Goal: Task Accomplishment & Management: Complete application form

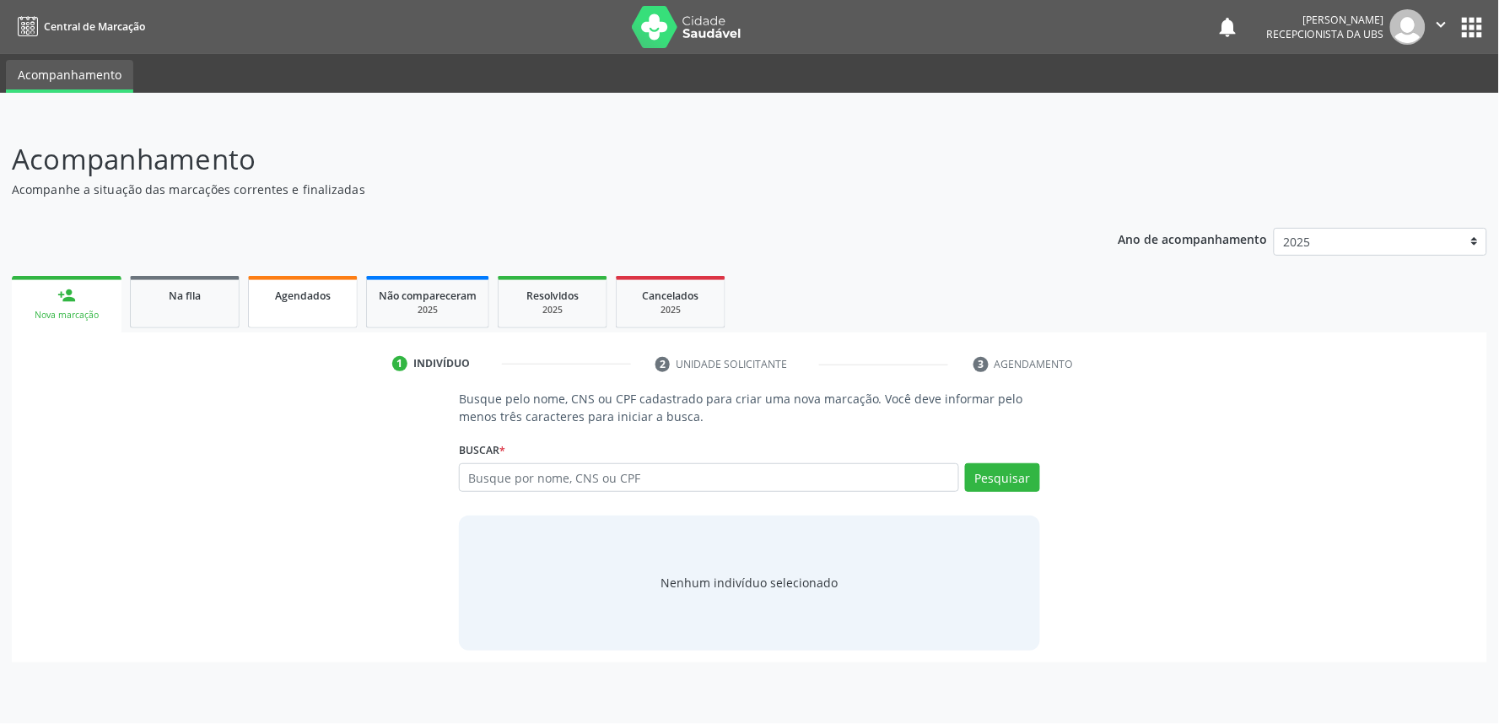
click at [310, 307] on link "Agendados" at bounding box center [303, 302] width 110 height 52
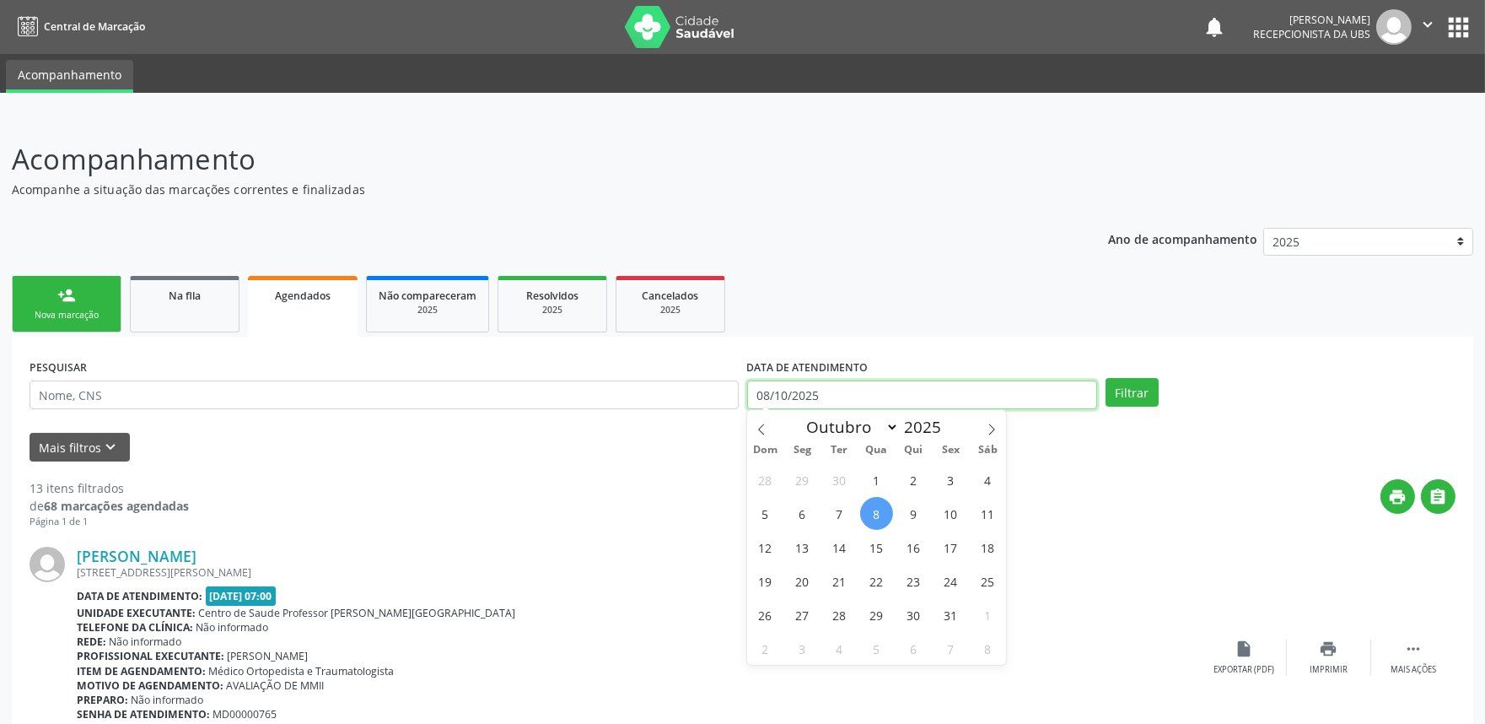
click at [943, 395] on input "08/10/2025" at bounding box center [922, 394] width 350 height 29
click at [874, 515] on span "8" at bounding box center [876, 513] width 33 height 33
type input "08/10/2025"
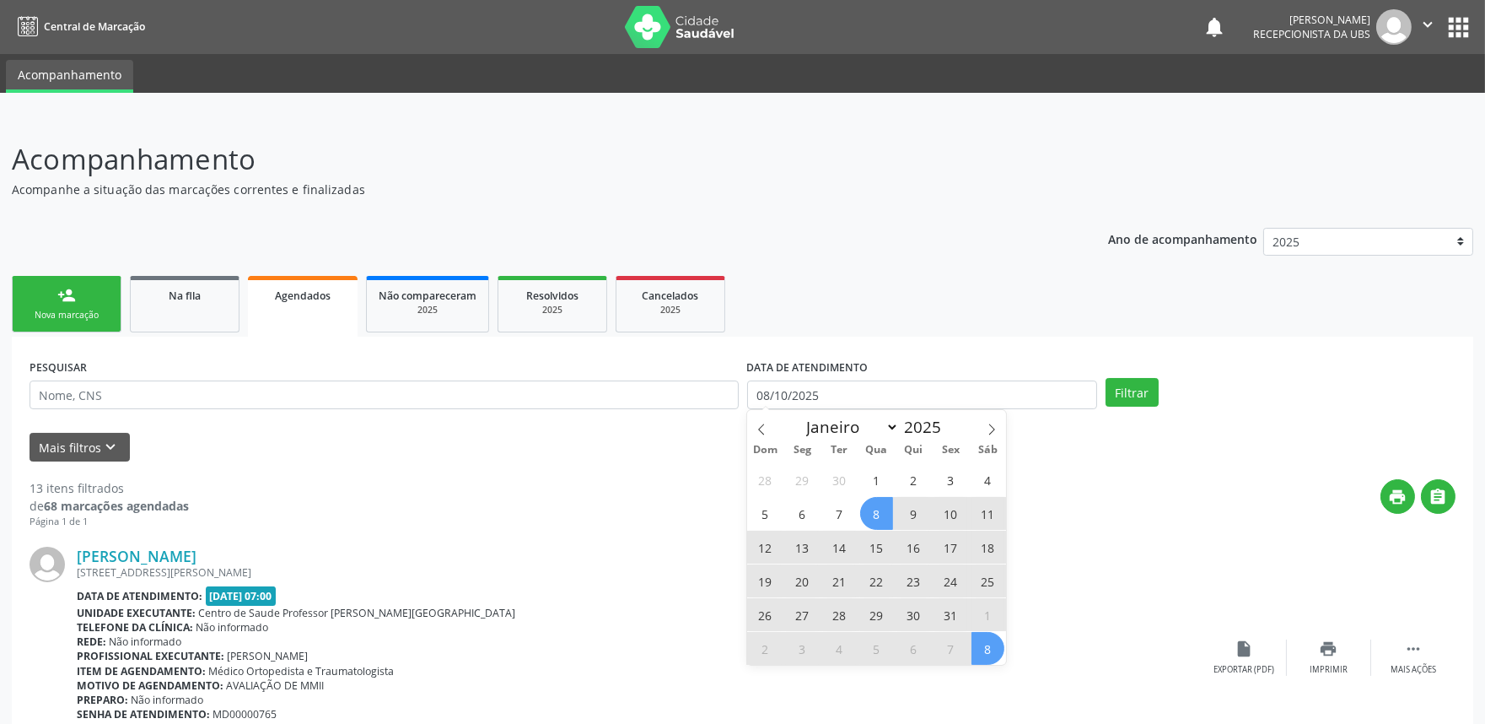
click at [983, 645] on span "8" at bounding box center [988, 648] width 33 height 33
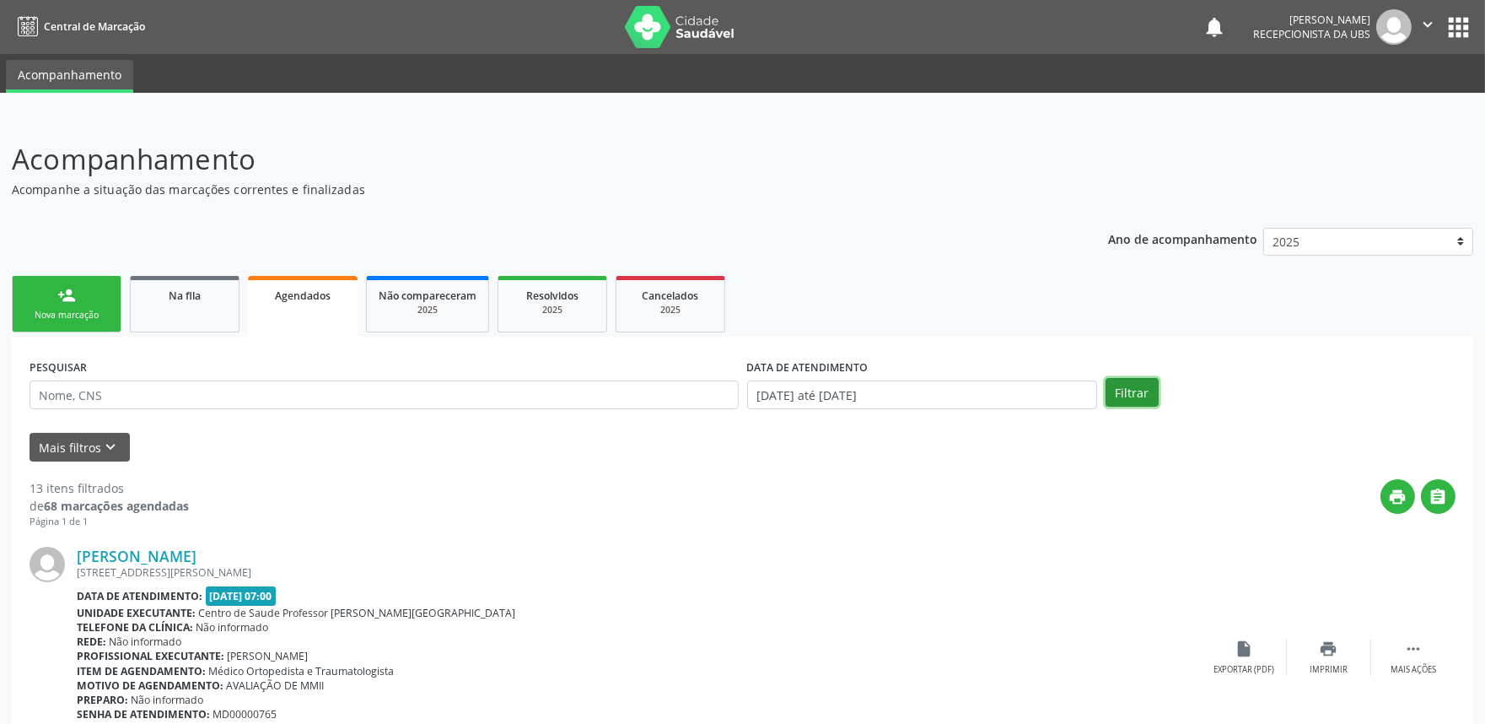
click at [1127, 392] on button "Filtrar" at bounding box center [1132, 392] width 53 height 29
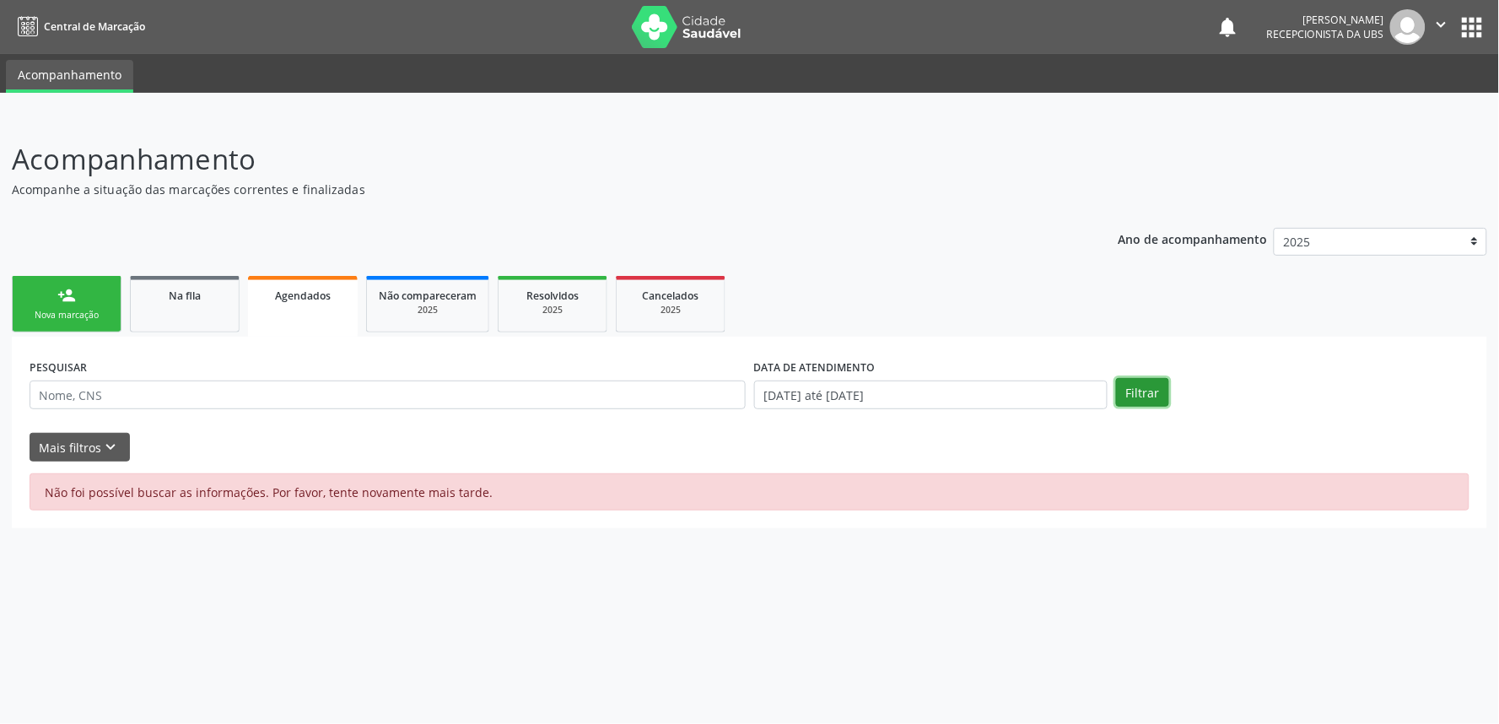
click at [1140, 381] on button "Filtrar" at bounding box center [1142, 392] width 53 height 29
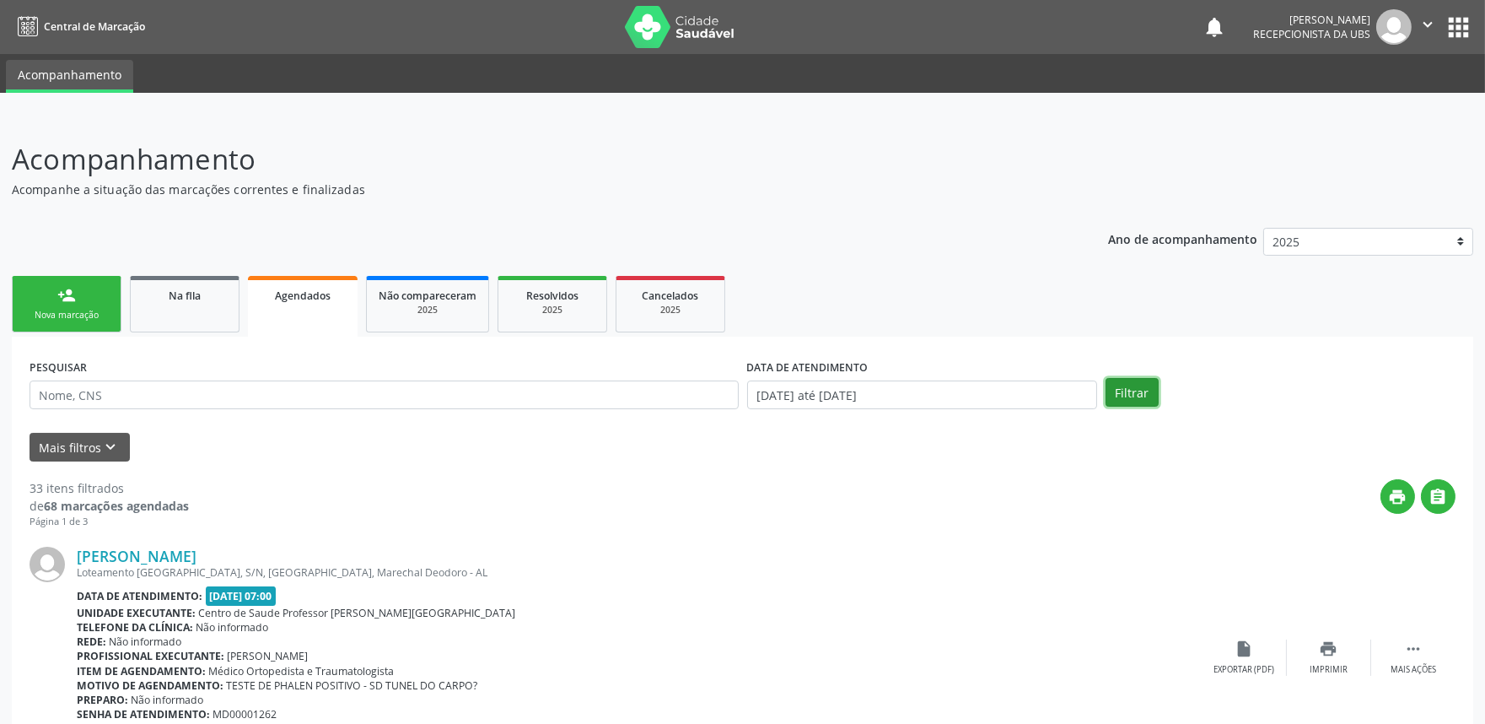
drag, startPoint x: 1140, startPoint y: 381, endPoint x: 1139, endPoint y: 468, distance: 86.9
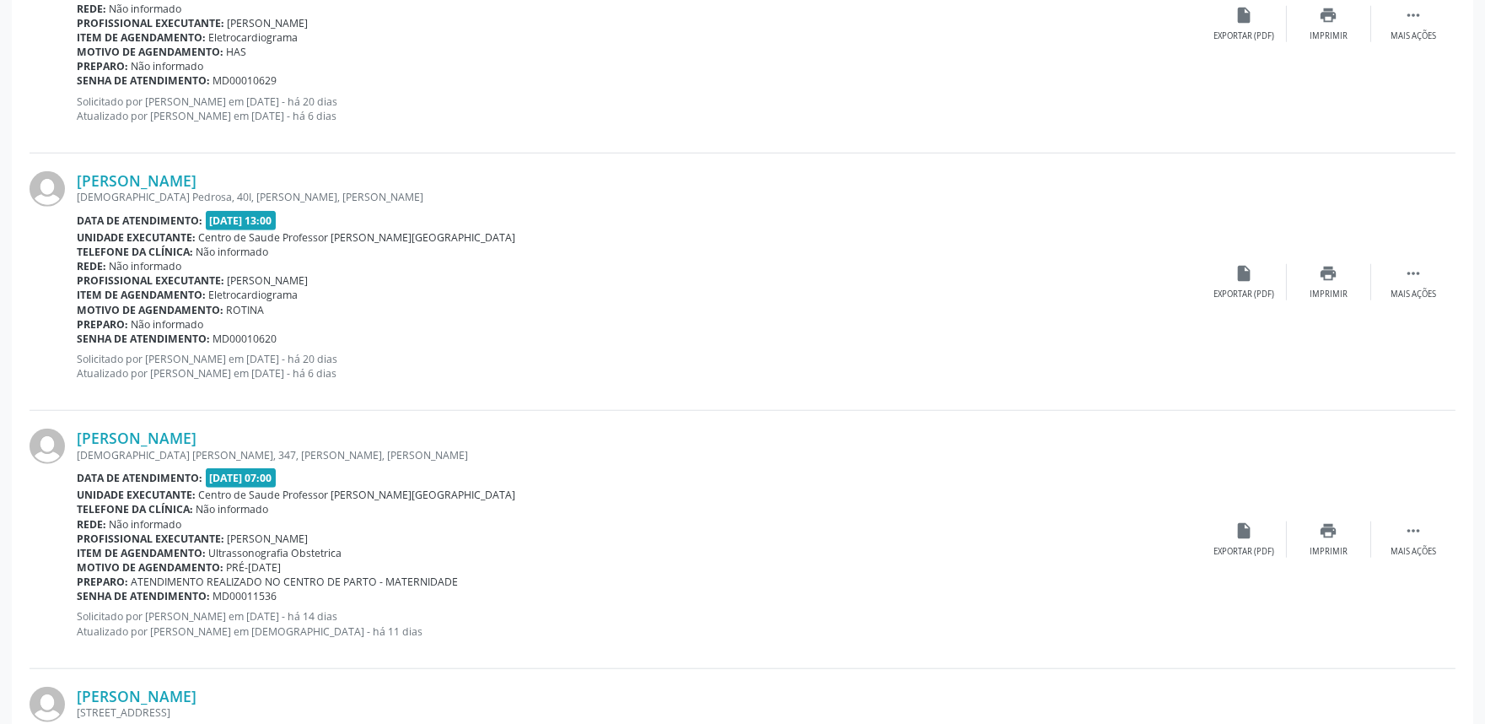
scroll to position [3746, 0]
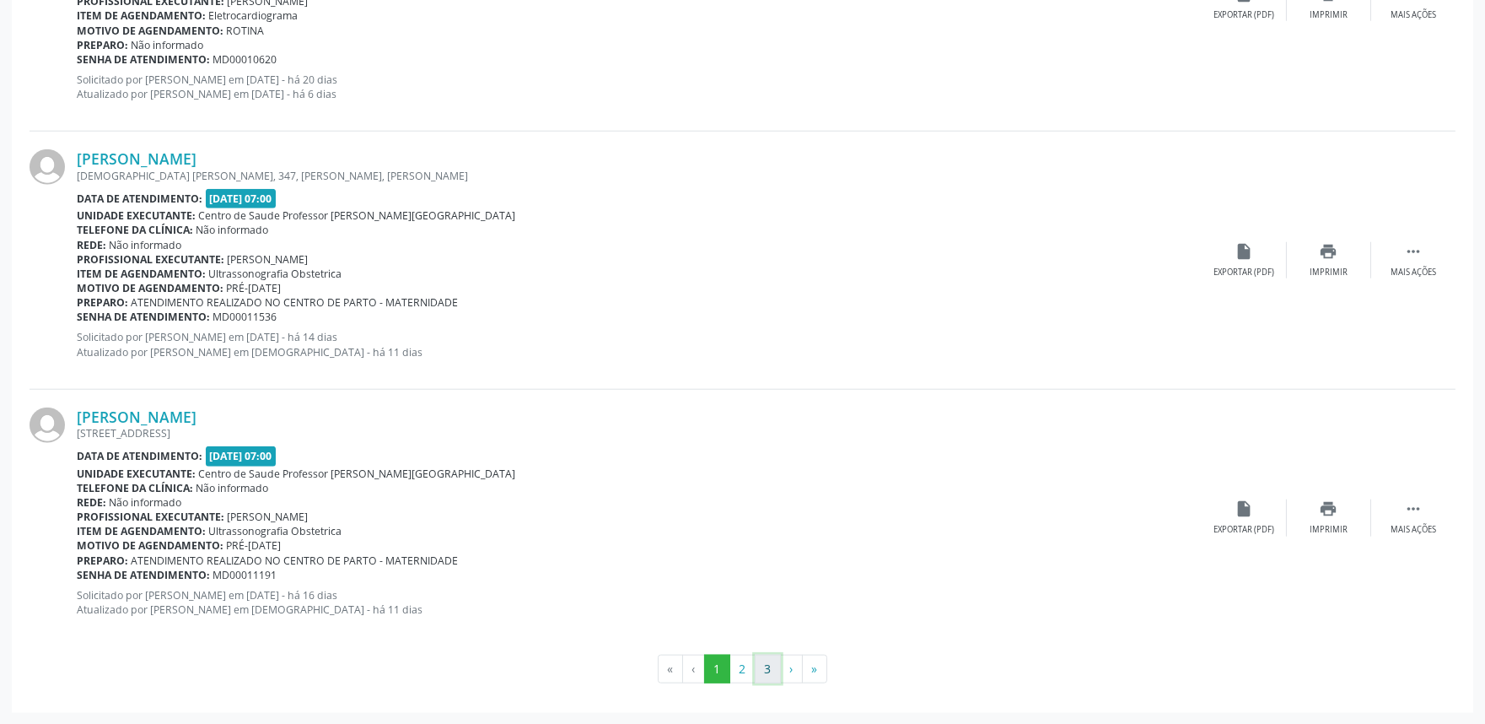
click at [771, 667] on button "3" at bounding box center [768, 668] width 26 height 29
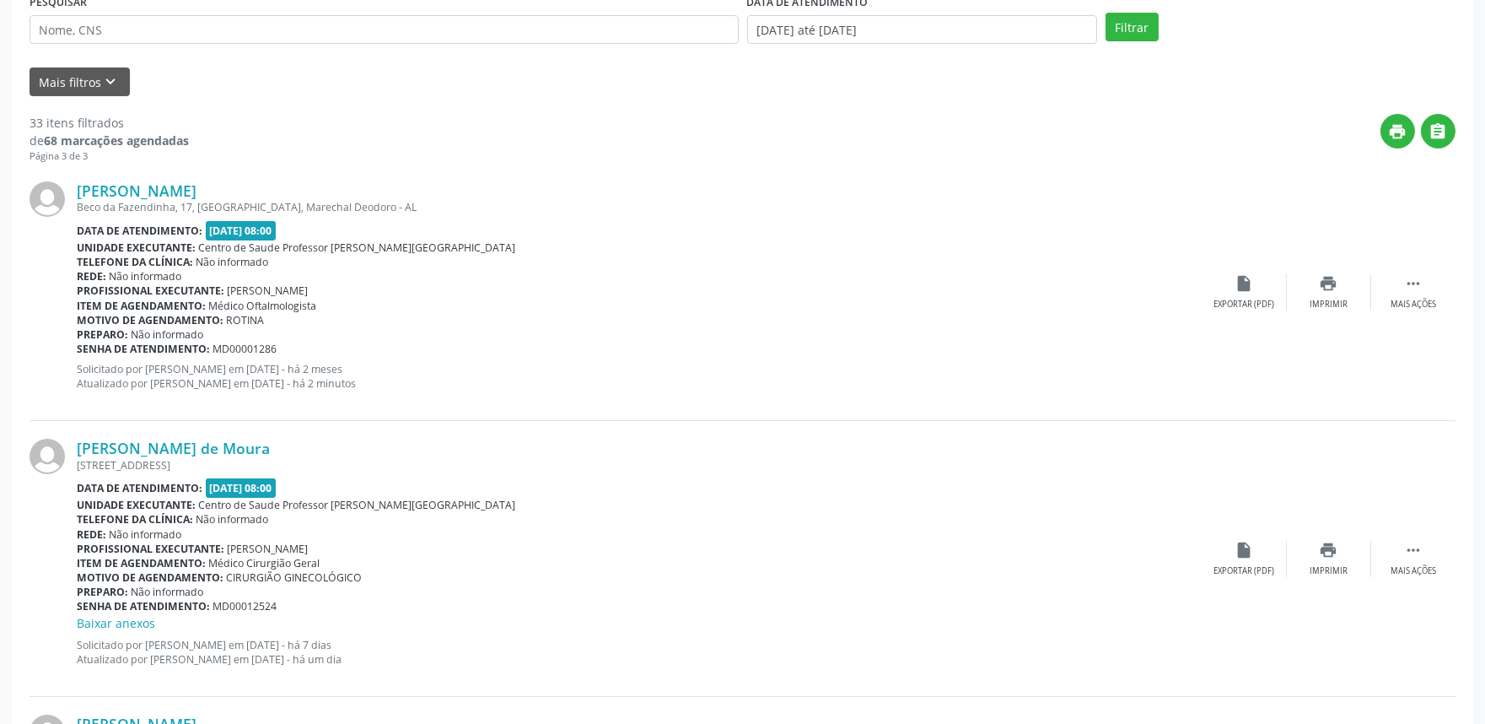
scroll to position [360, 0]
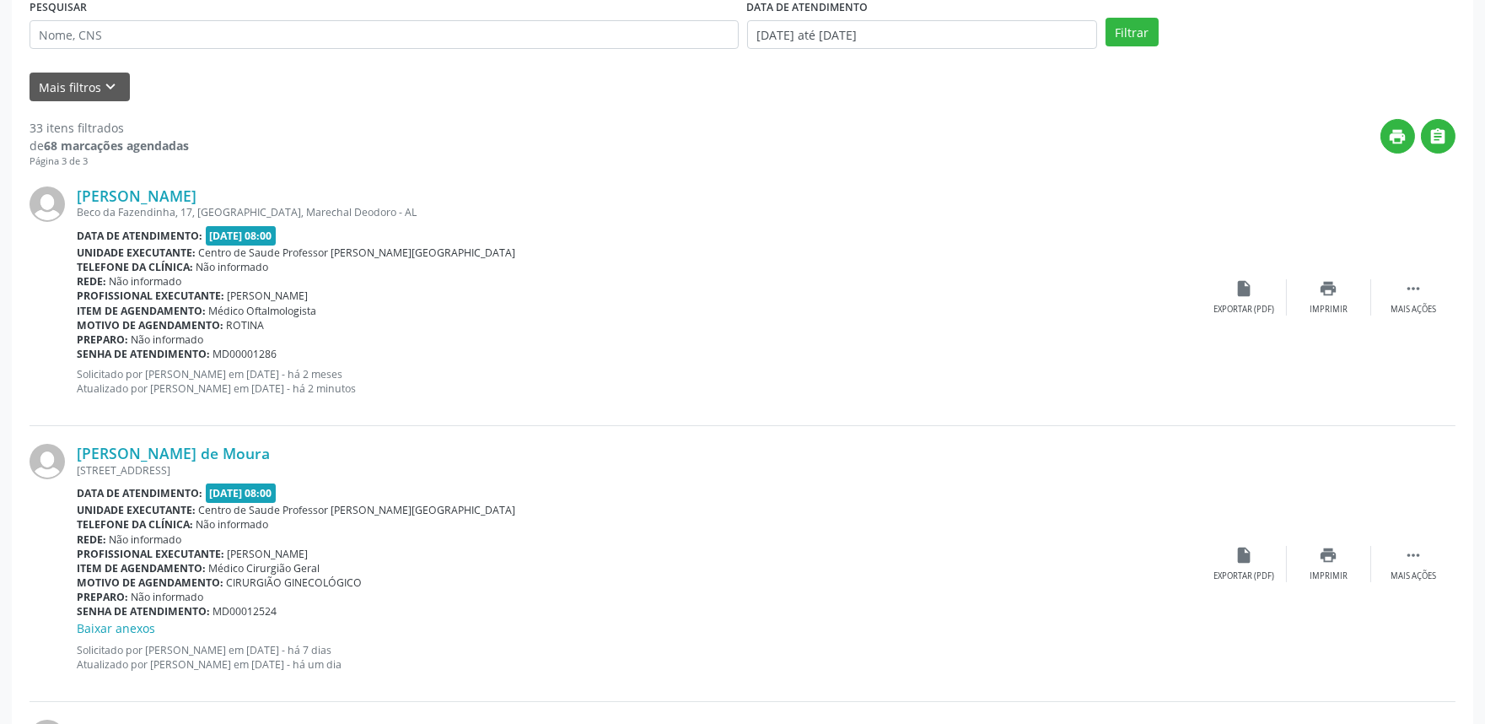
click at [1083, 551] on div "Profissional executante: Jose Yroldo de Leite Lima" at bounding box center [640, 554] width 1126 height 14
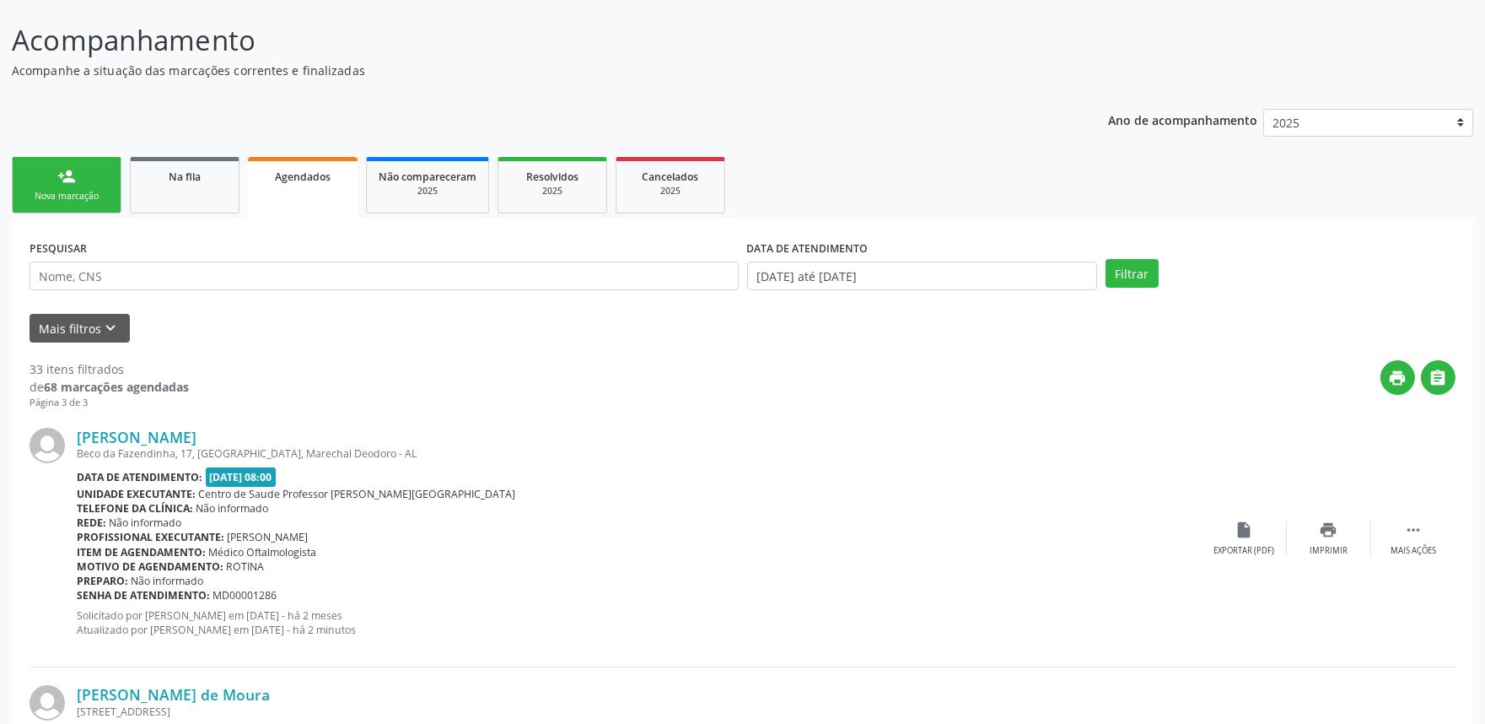
scroll to position [71, 0]
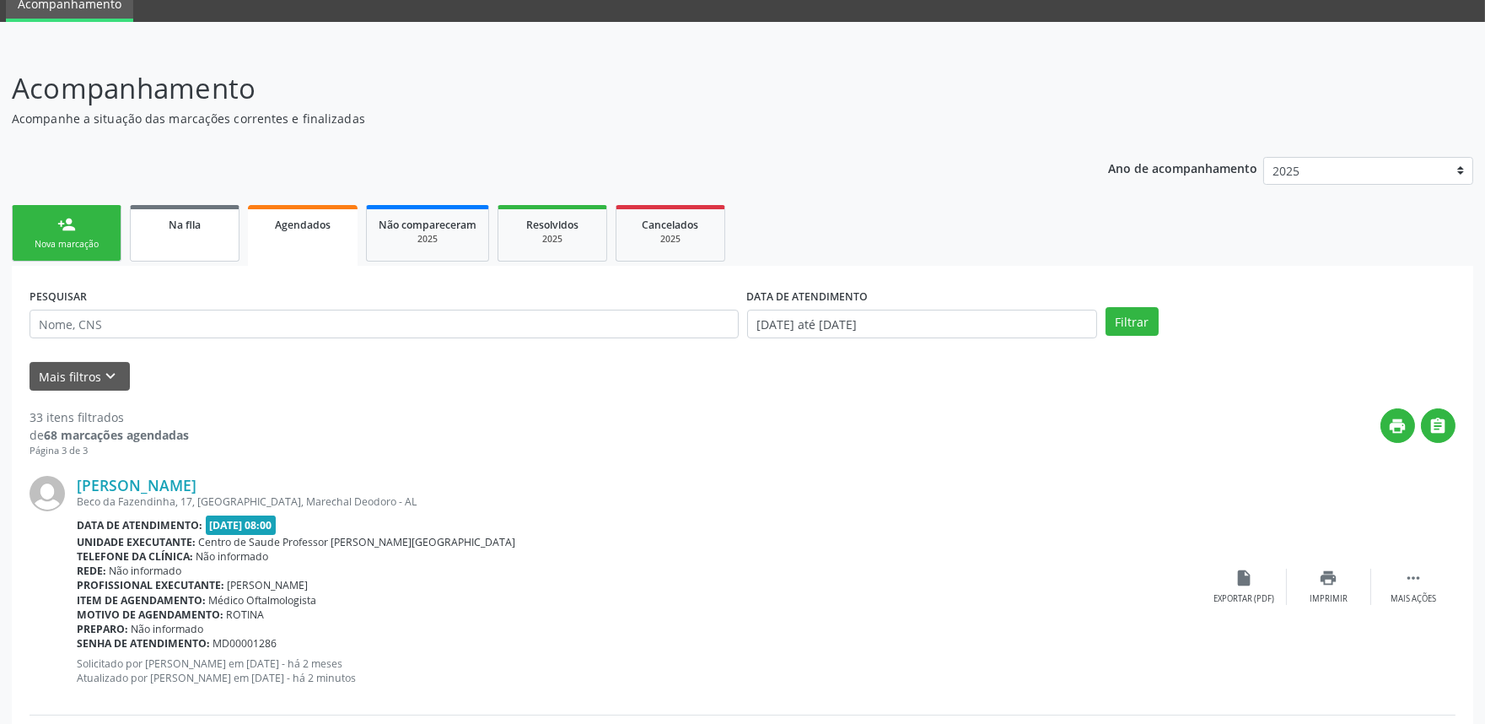
click at [183, 223] on span "Na fila" at bounding box center [185, 225] width 32 height 14
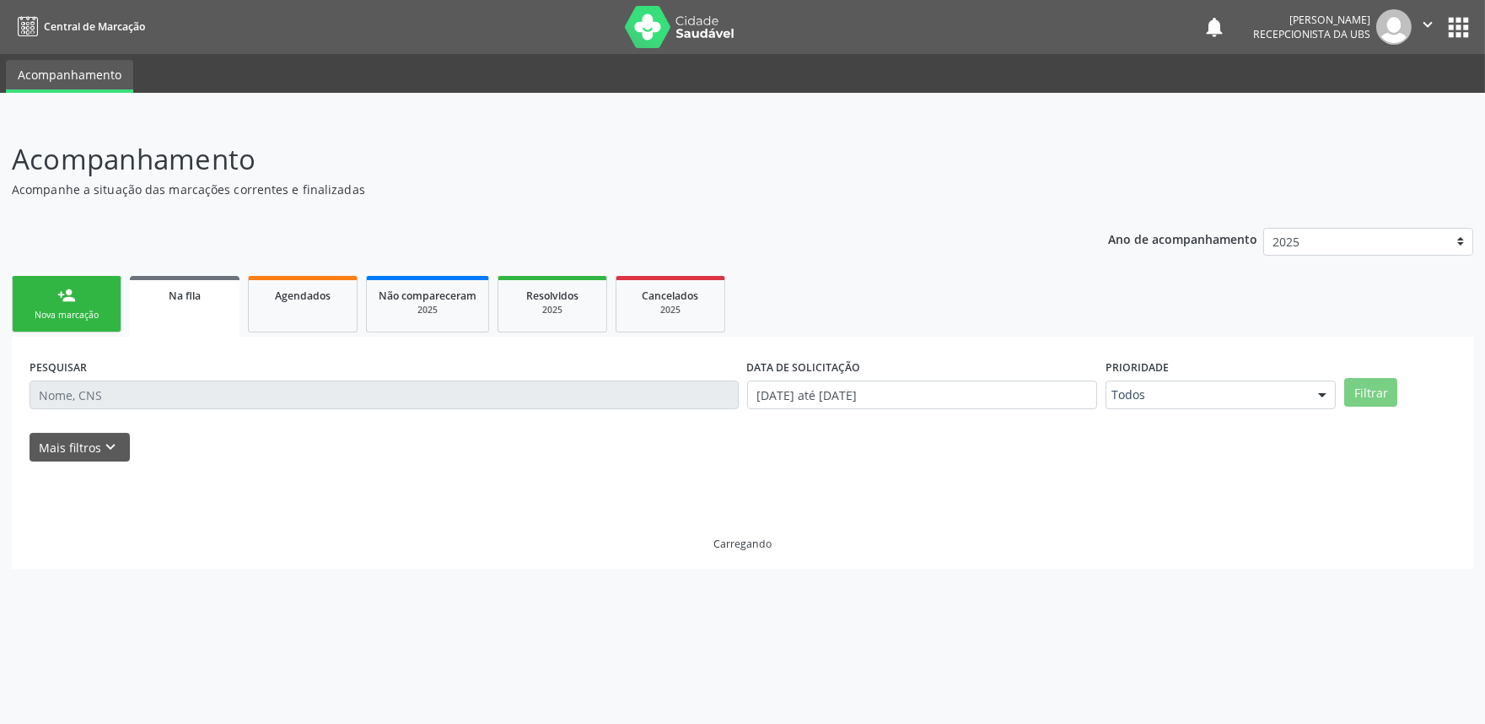
scroll to position [0, 0]
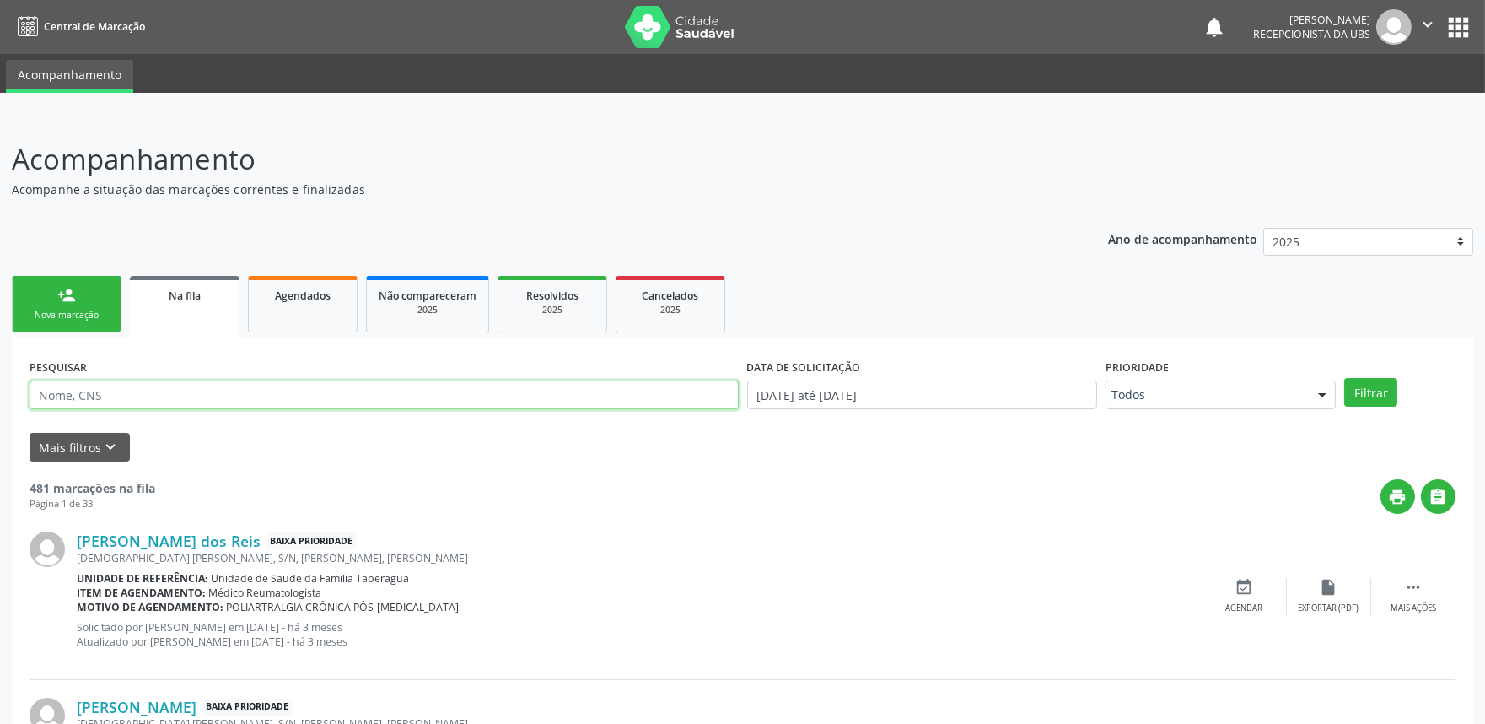
click at [223, 401] on input "text" at bounding box center [384, 394] width 709 height 29
paste input "704107120114073"
type input "704107120114073"
click at [1344, 378] on button "Filtrar" at bounding box center [1370, 392] width 53 height 29
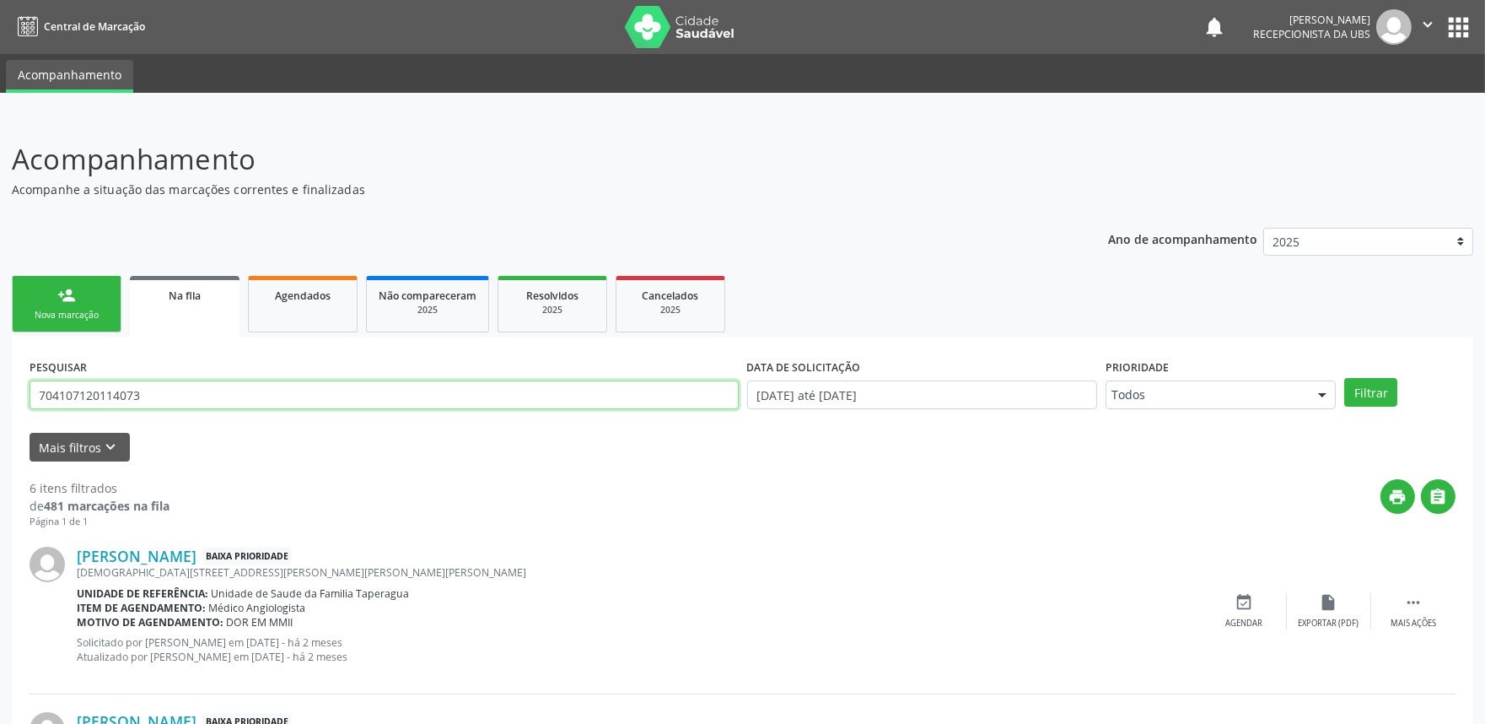
click at [199, 405] on input "704107120114073" at bounding box center [384, 394] width 709 height 29
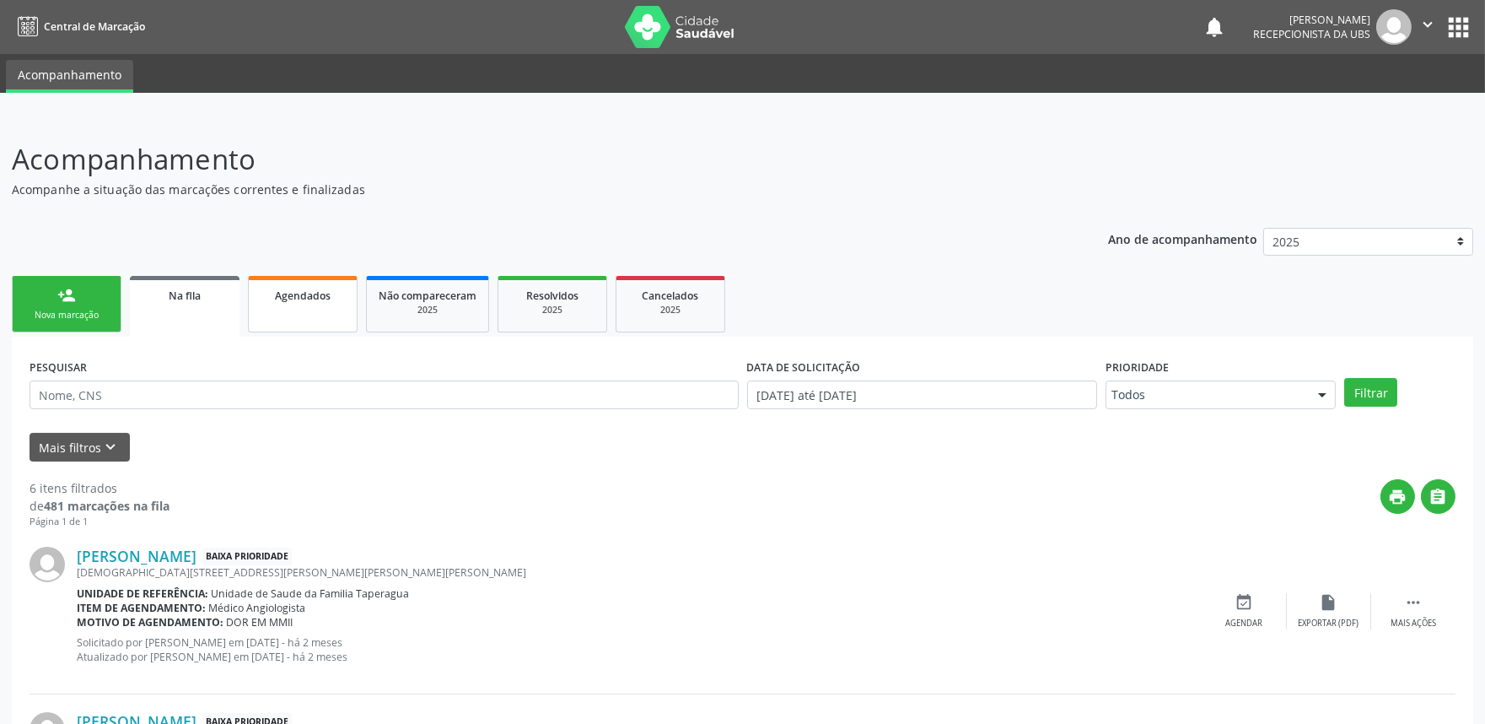
click at [299, 288] on span "Agendados" at bounding box center [303, 295] width 56 height 14
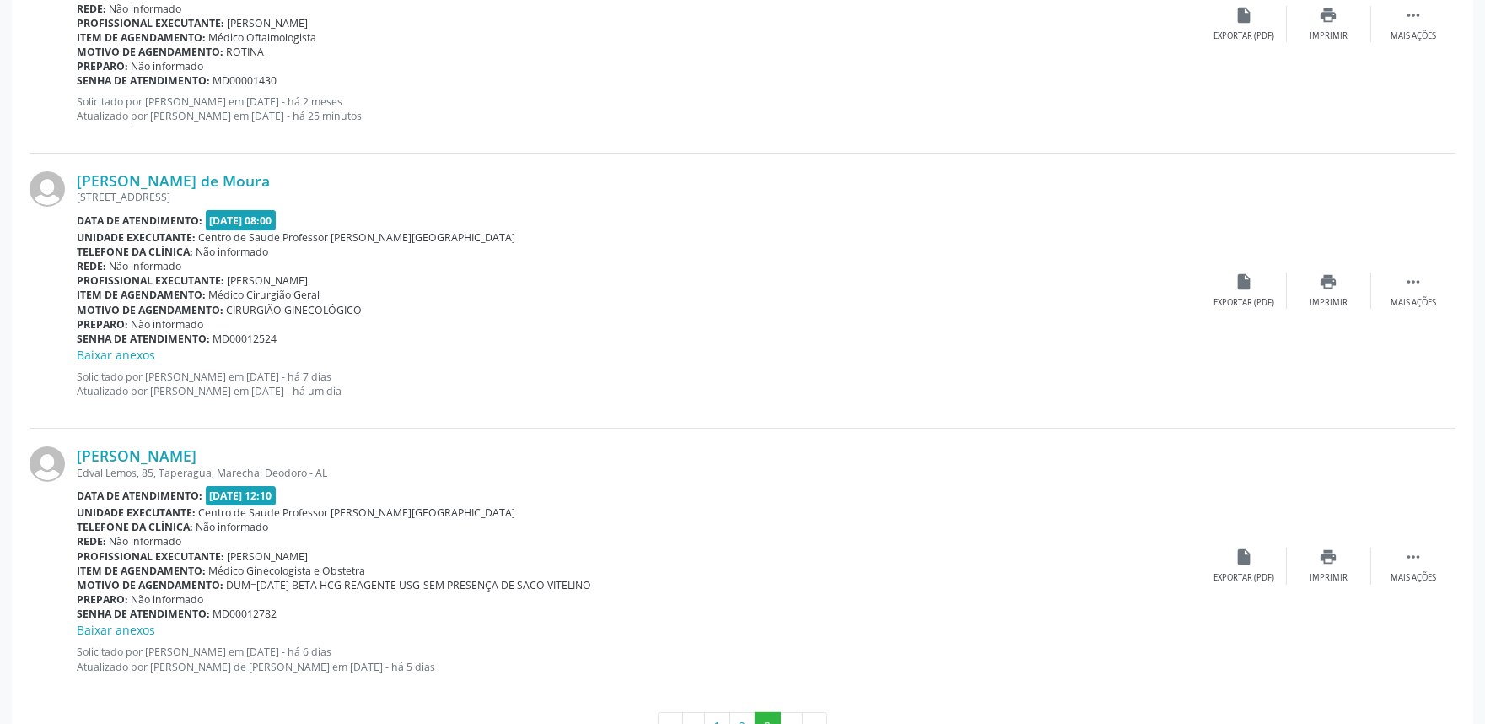
scroll to position [947, 0]
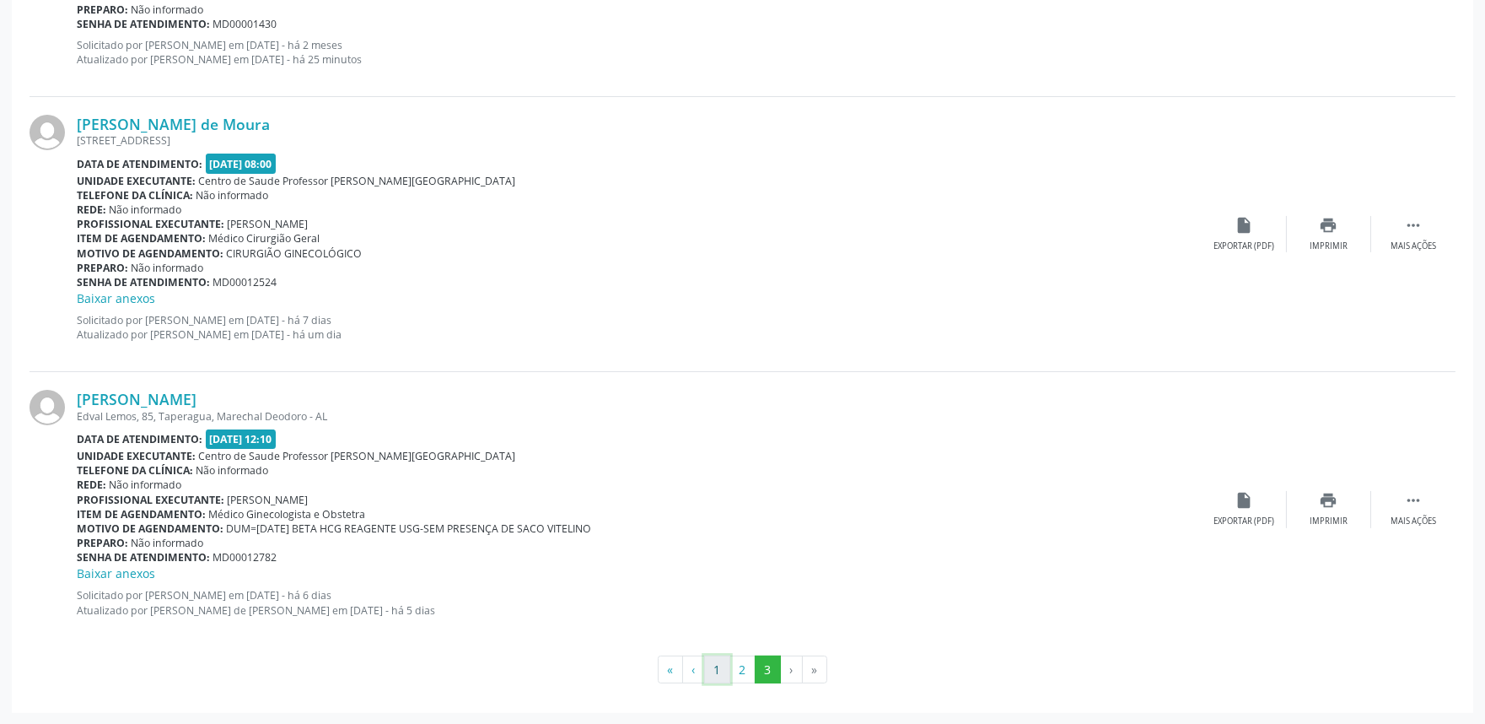
click at [714, 662] on button "1" at bounding box center [717, 669] width 26 height 29
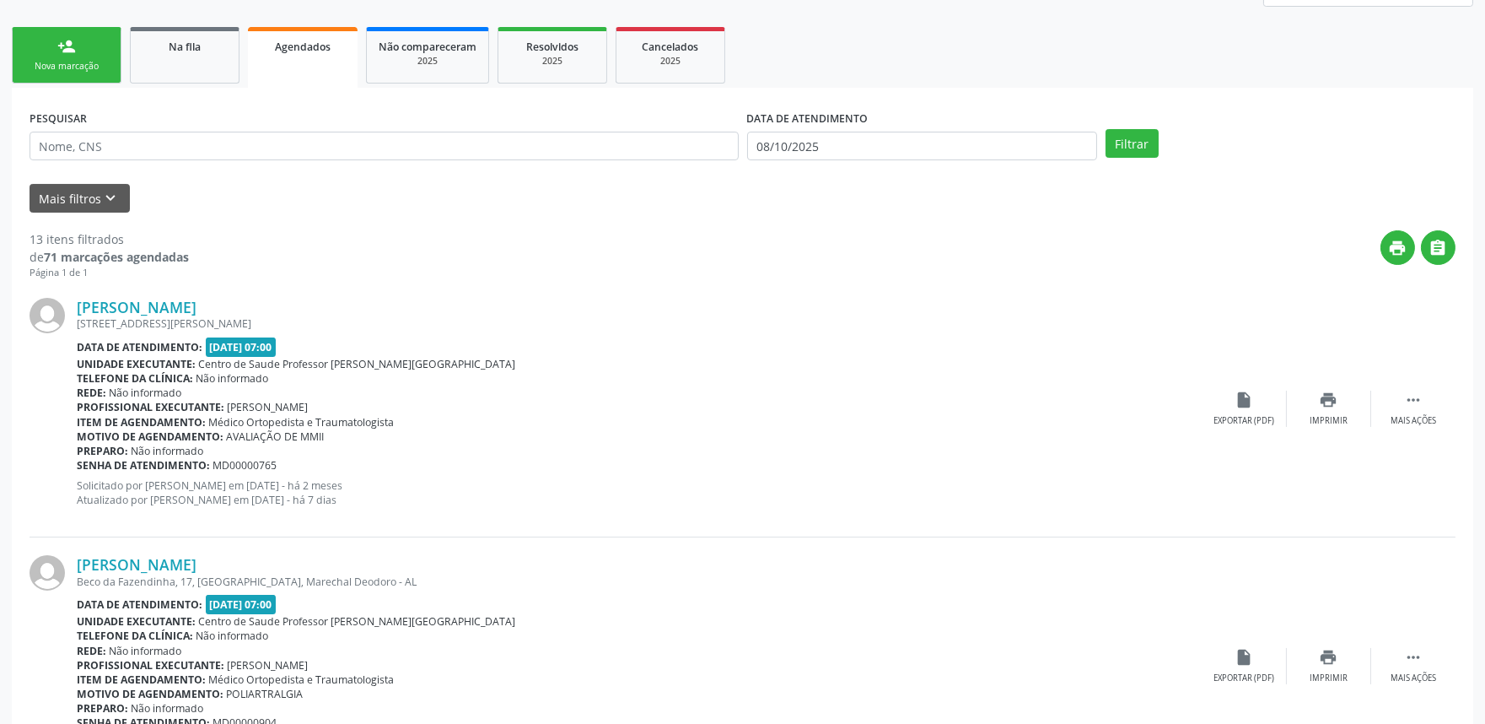
scroll to position [116, 0]
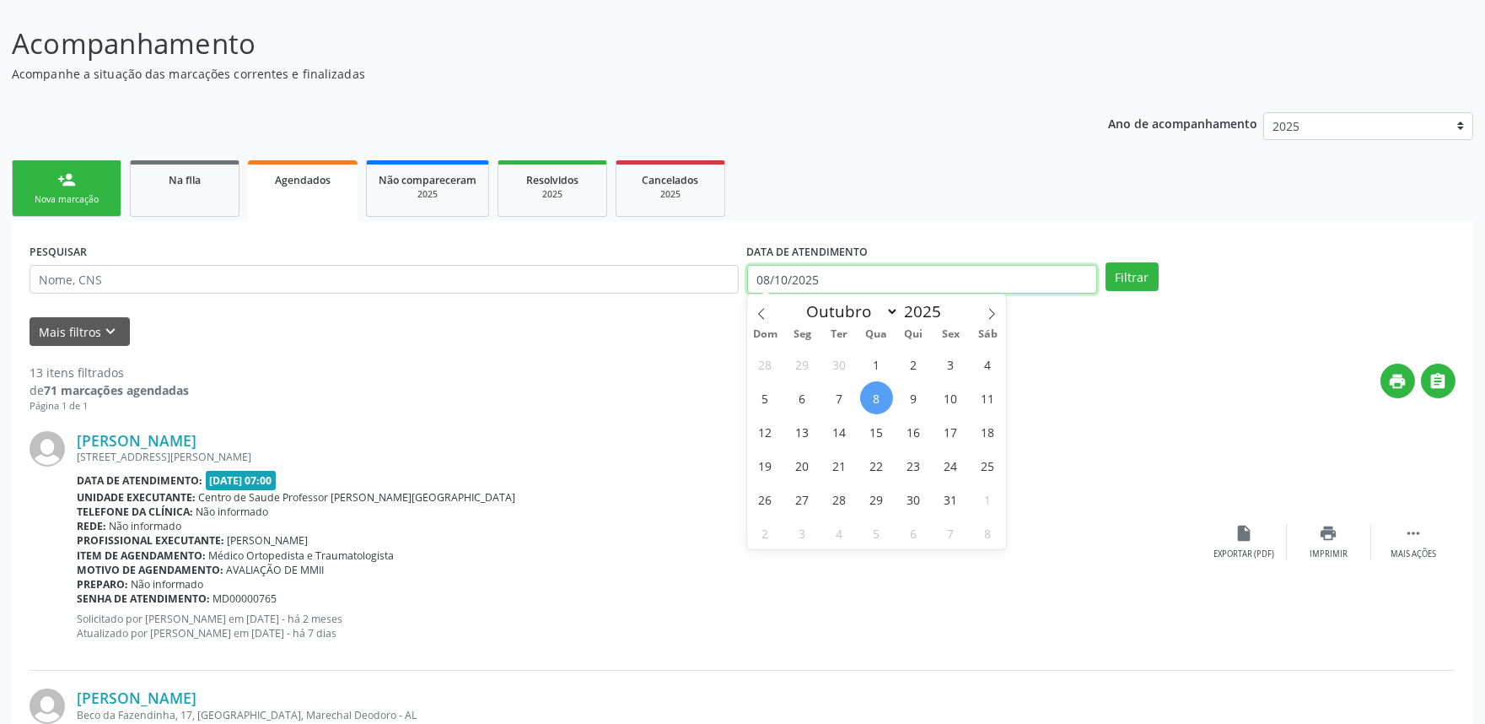
click at [891, 273] on input "08/10/2025" at bounding box center [922, 279] width 350 height 29
click at [883, 407] on span "8" at bounding box center [876, 397] width 33 height 33
type input "08/10/2025"
click at [997, 310] on icon at bounding box center [992, 314] width 12 height 12
select select "10"
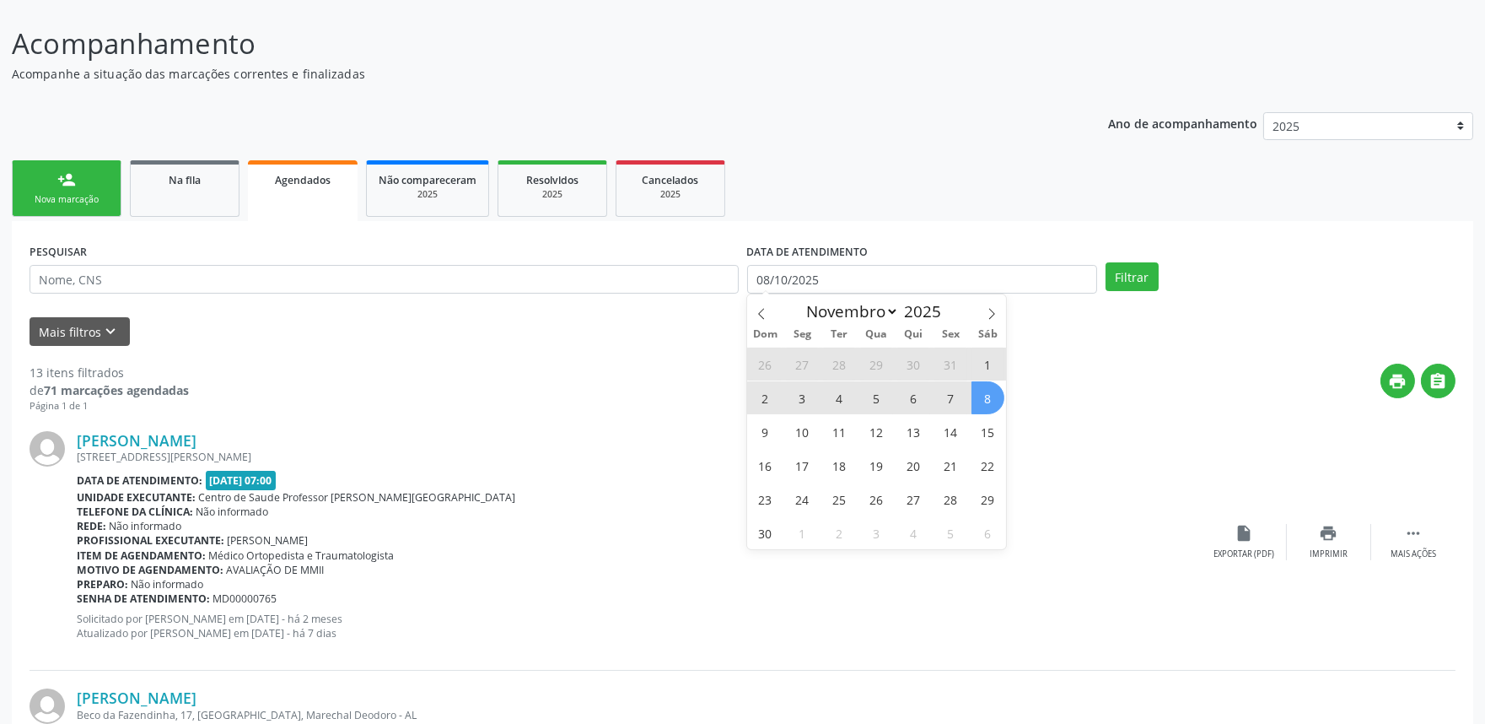
click at [975, 402] on span "8" at bounding box center [988, 397] width 33 height 33
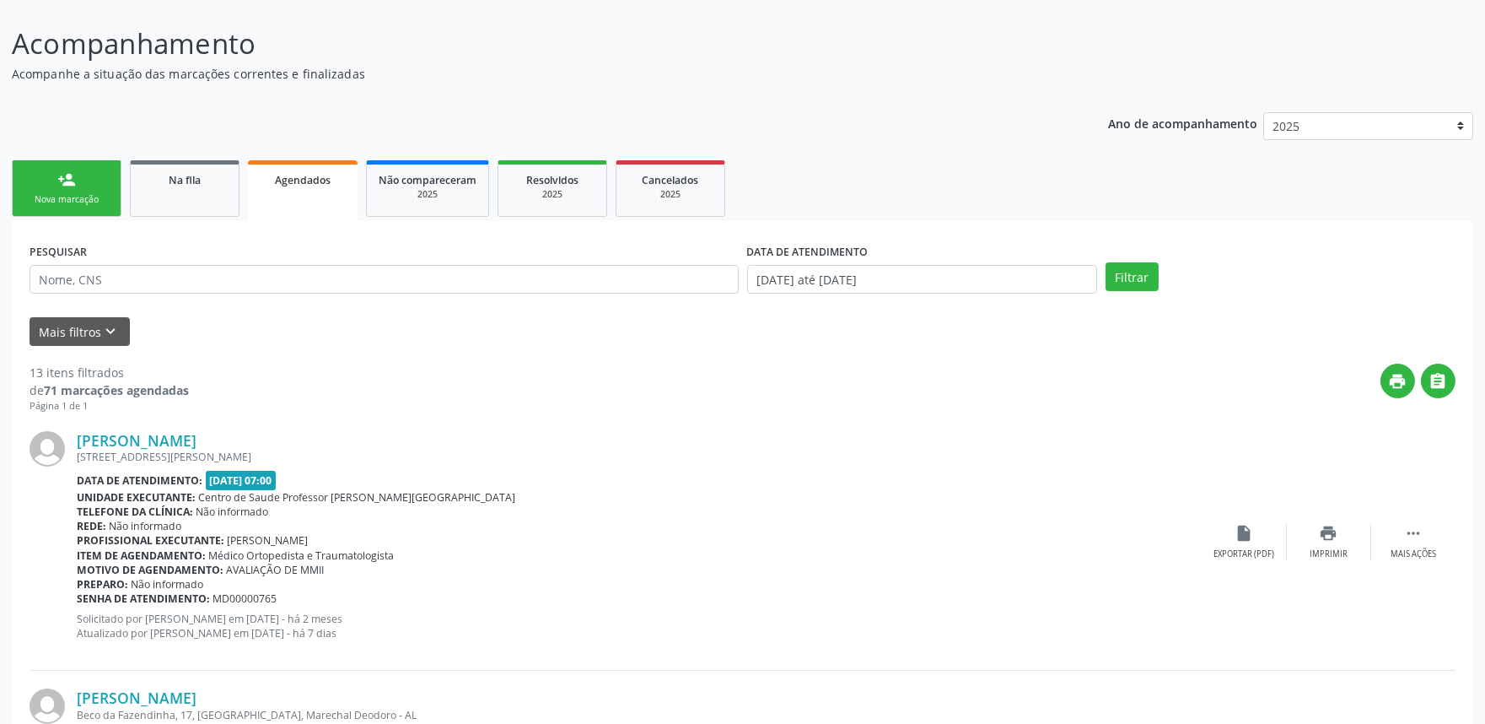
click at [1139, 251] on div "PESQUISAR DATA DE ATENDIMENTO 08/10/2025 até 08/11/2025 Filtrar" at bounding box center [742, 272] width 1435 height 66
click at [1135, 283] on button "Filtrar" at bounding box center [1132, 276] width 53 height 29
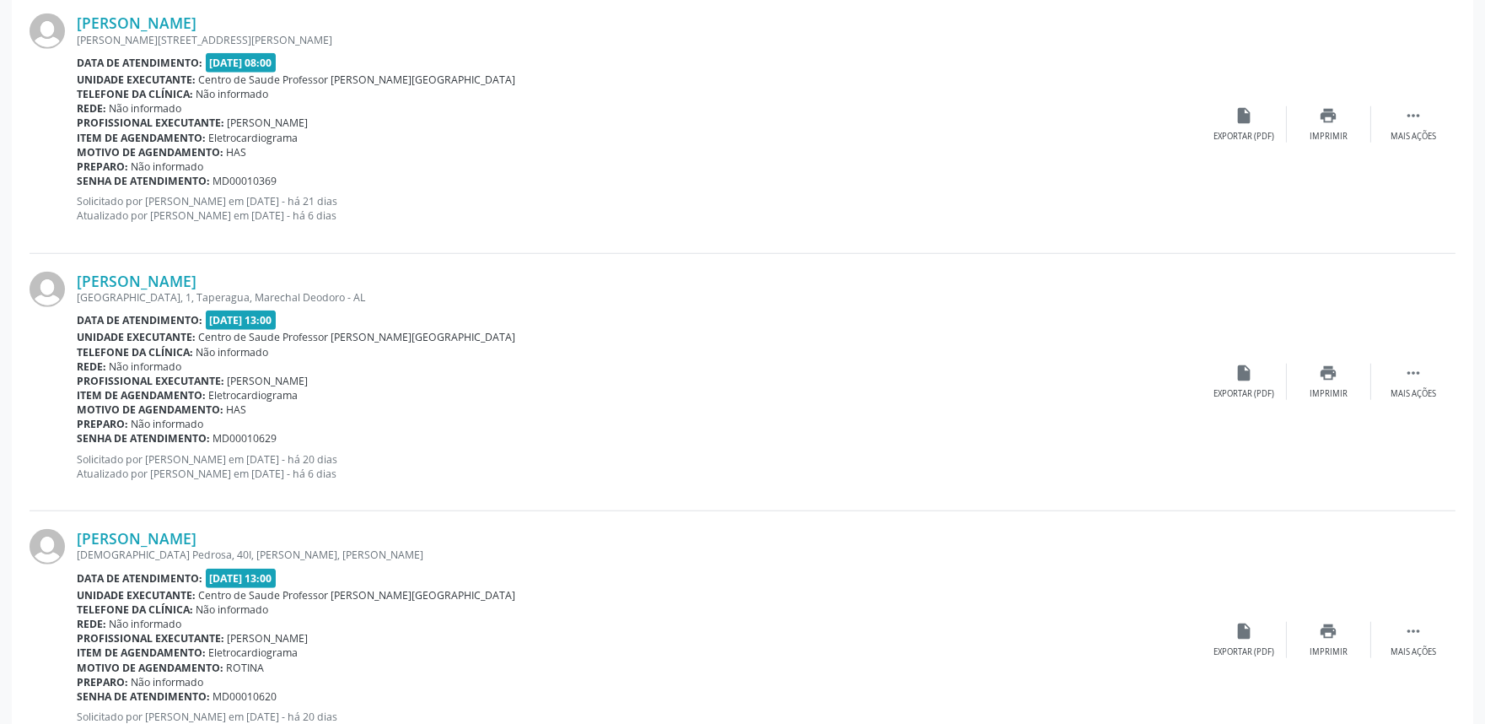
scroll to position [3746, 0]
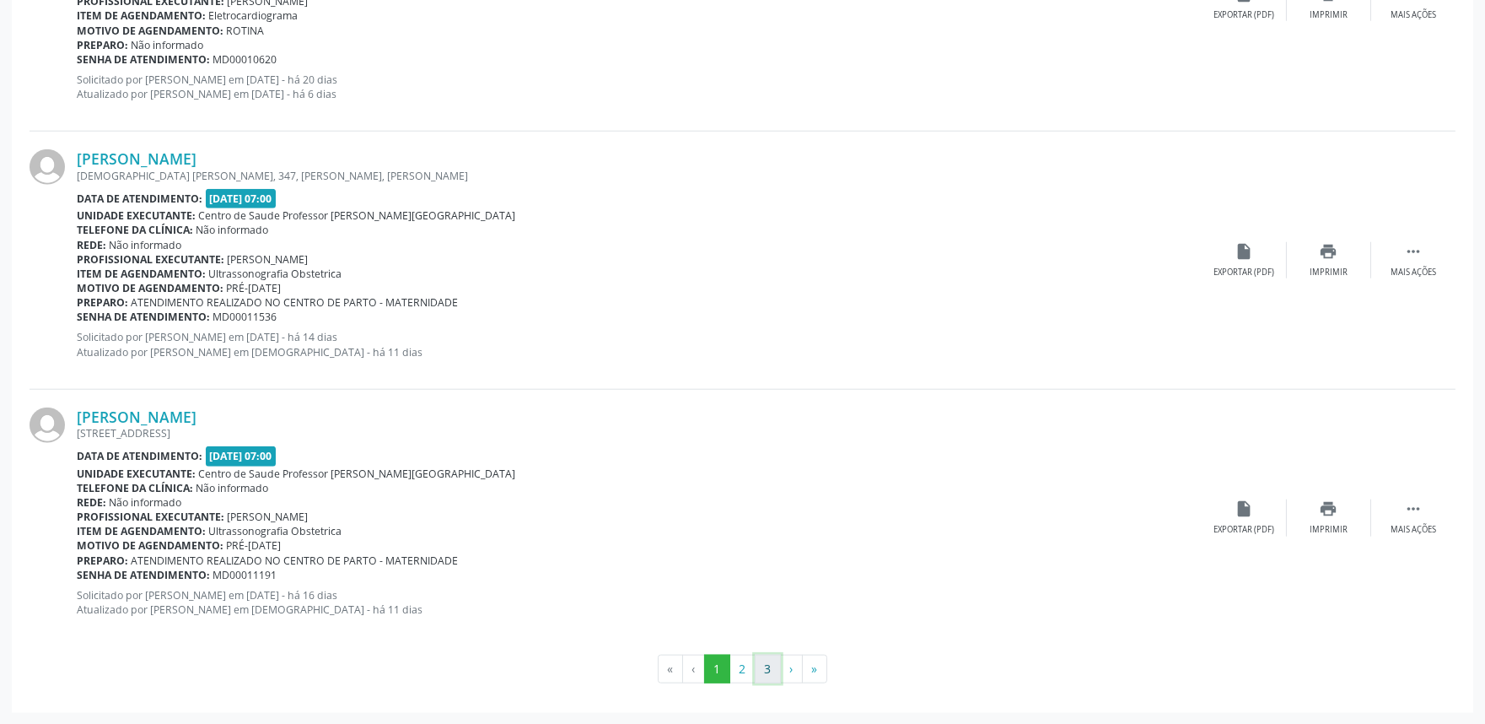
click at [771, 676] on button "3" at bounding box center [768, 668] width 26 height 29
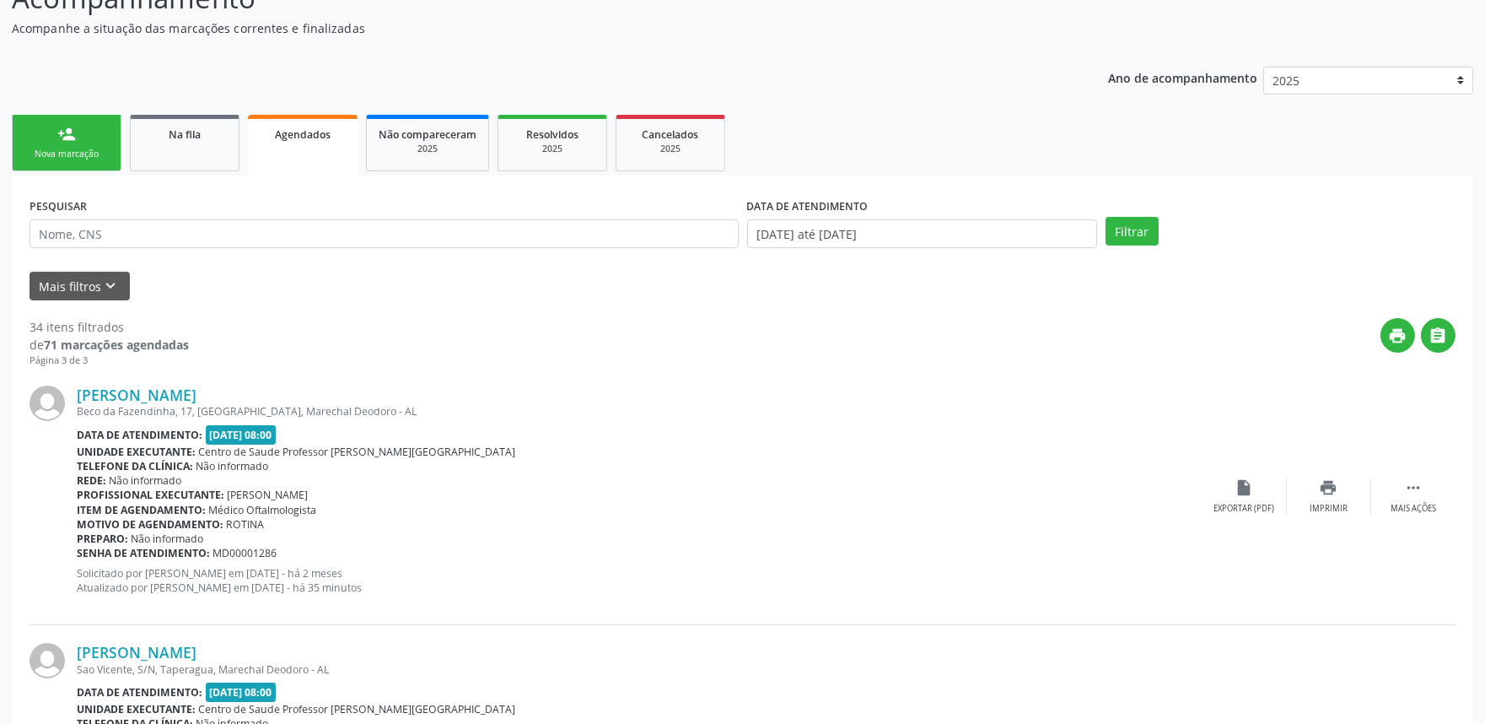
scroll to position [947, 0]
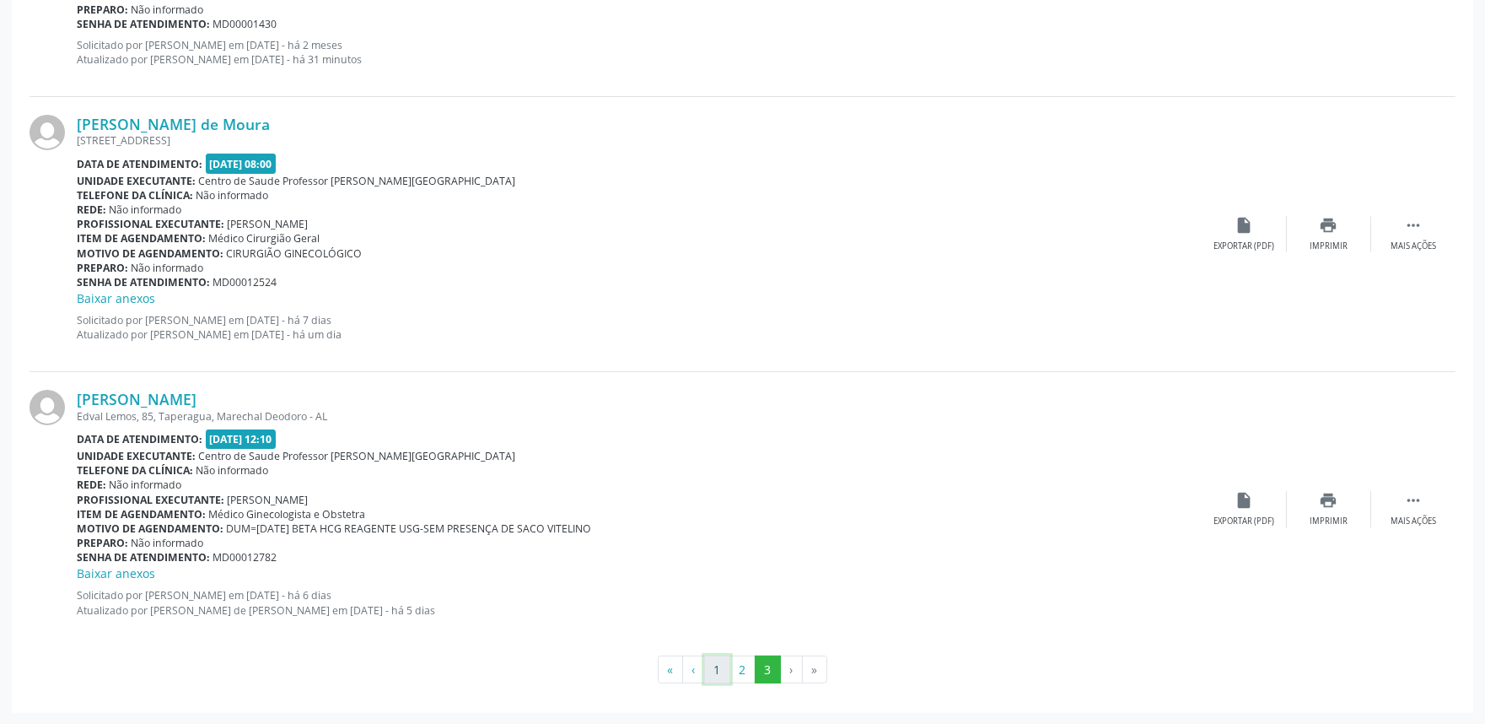
click at [717, 655] on button "1" at bounding box center [717, 669] width 26 height 29
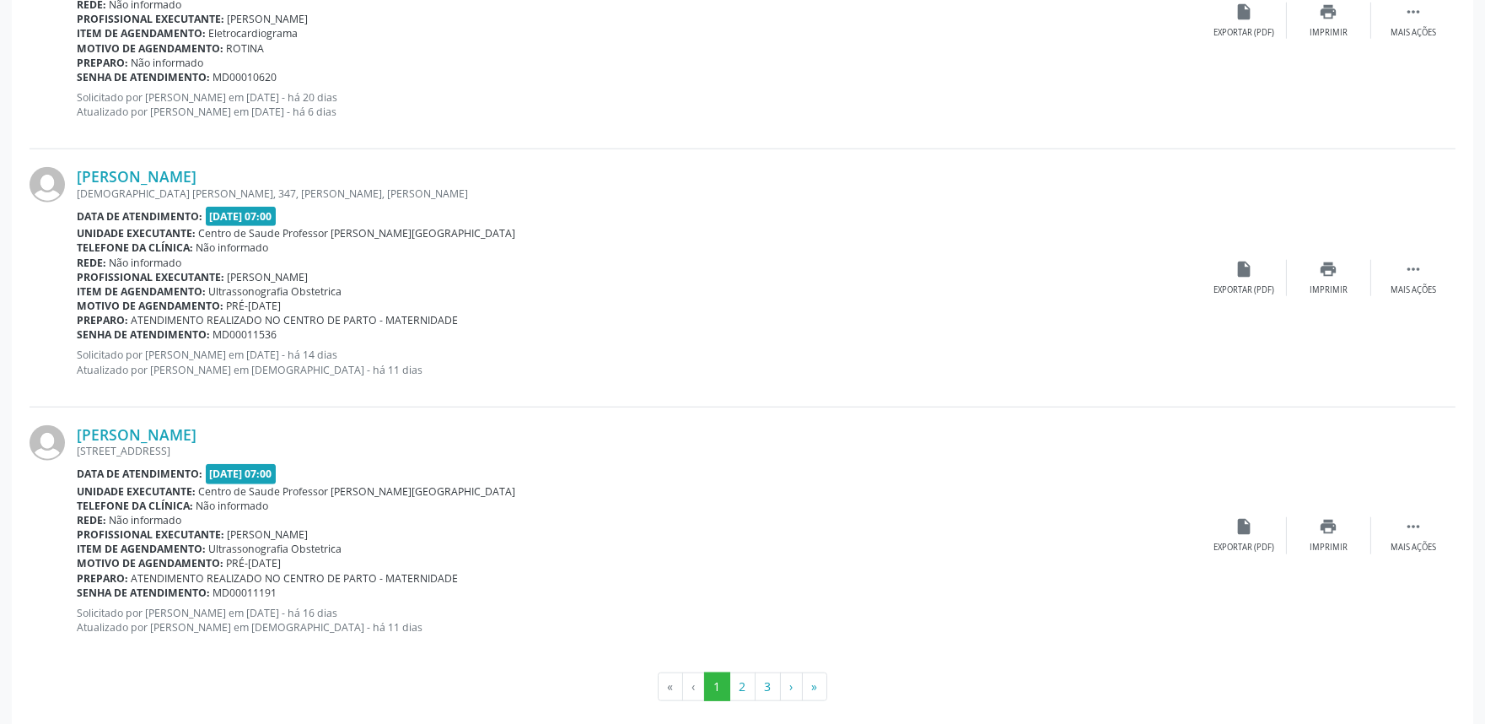
scroll to position [3746, 0]
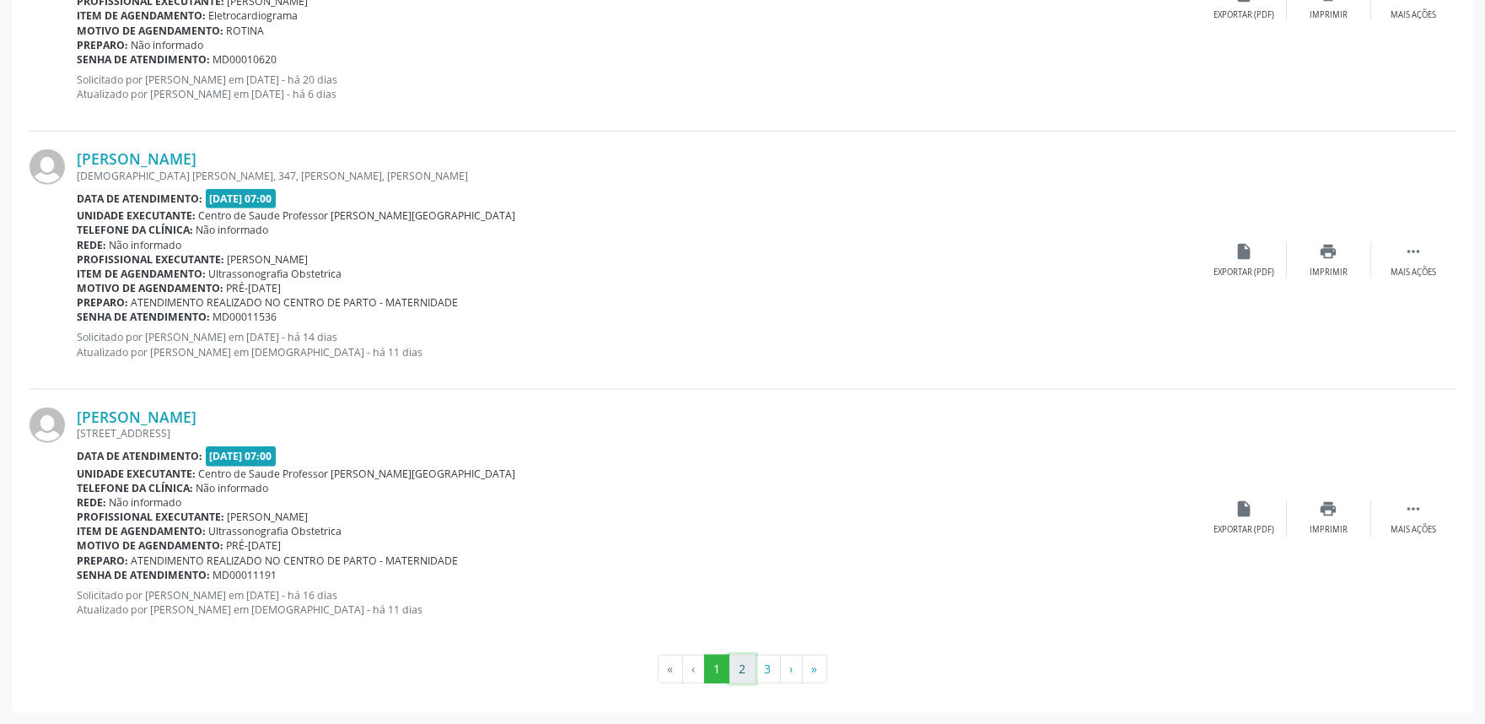
click at [744, 668] on button "2" at bounding box center [743, 668] width 26 height 29
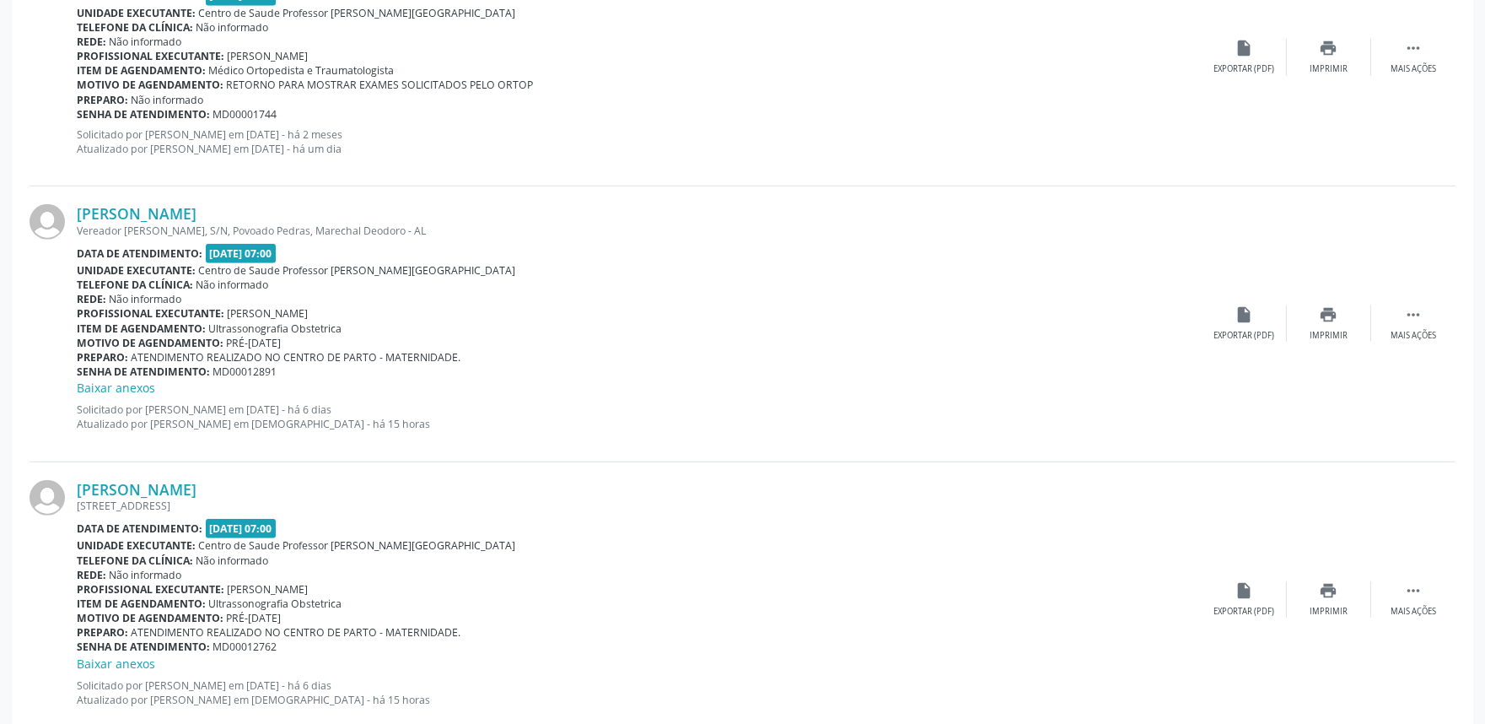
scroll to position [2923, 0]
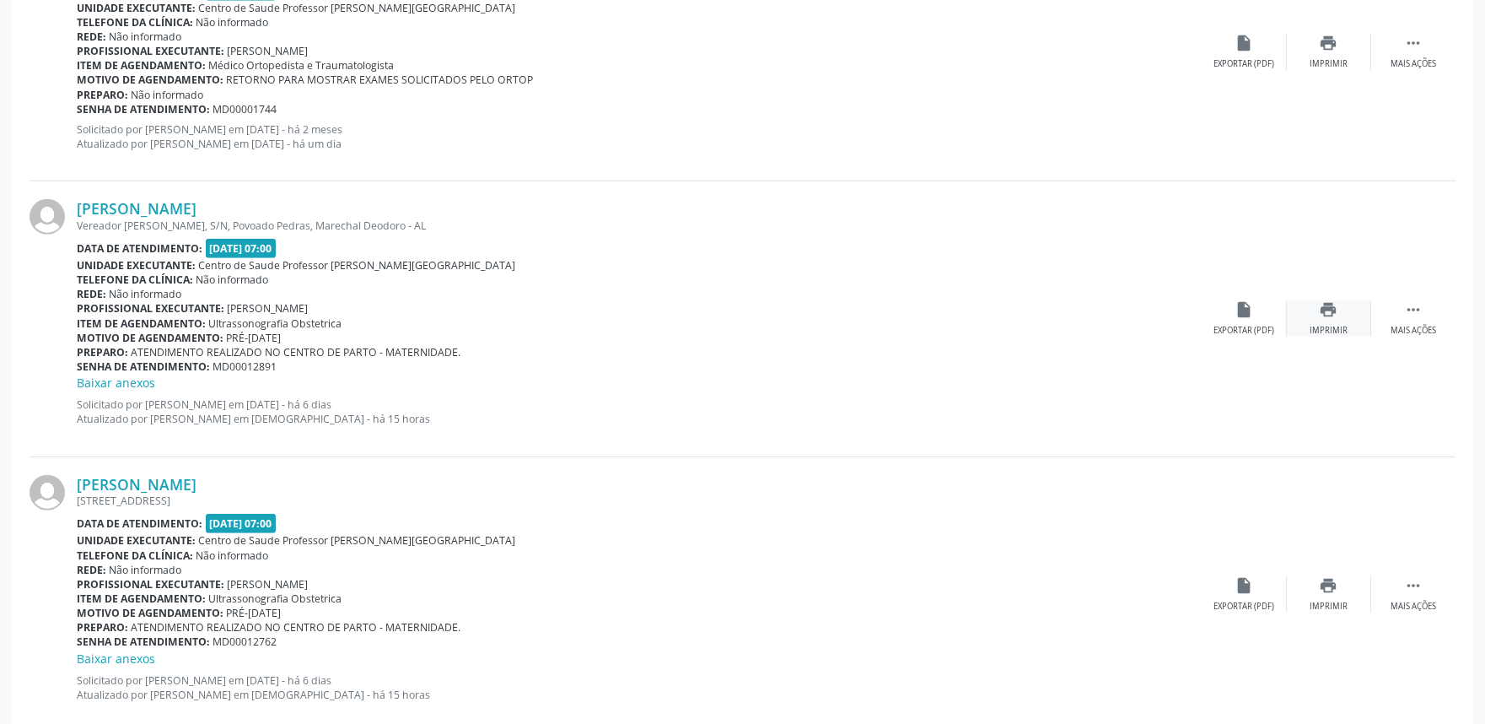
click at [1331, 322] on div "print Imprimir" at bounding box center [1329, 318] width 84 height 36
click at [197, 204] on link "Maria Thainá Gomes Correia" at bounding box center [137, 208] width 120 height 19
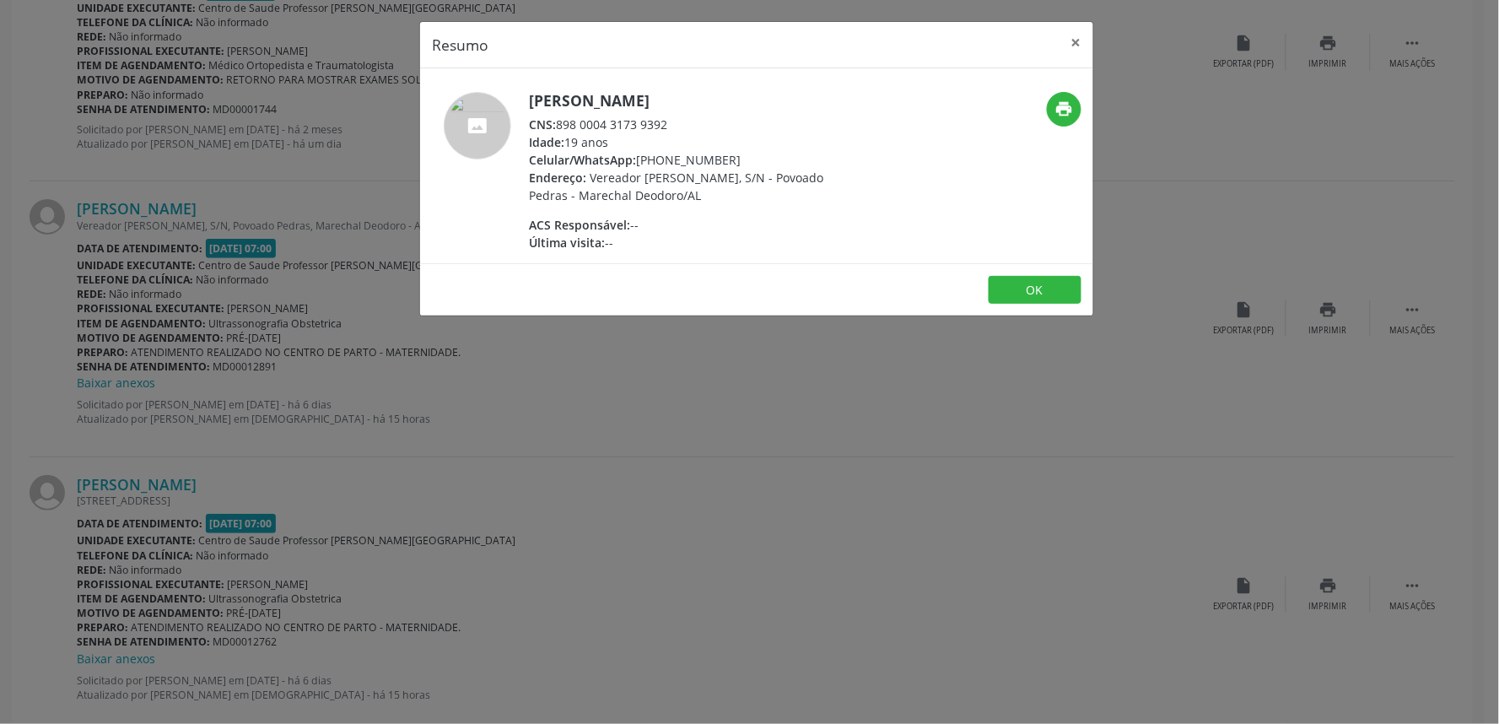
drag, startPoint x: 557, startPoint y: 122, endPoint x: 728, endPoint y: 125, distance: 170.4
click at [728, 125] on div "CNS: 898 0004 3173 9392" at bounding box center [693, 125] width 328 height 18
copy div "898 0004 3173 9392"
click at [646, 495] on div "Resumo × Maria Thainá Gomes Correia CNS: 898 0004 3173 9392 Idade: 19 anos Celu…" at bounding box center [749, 362] width 1499 height 724
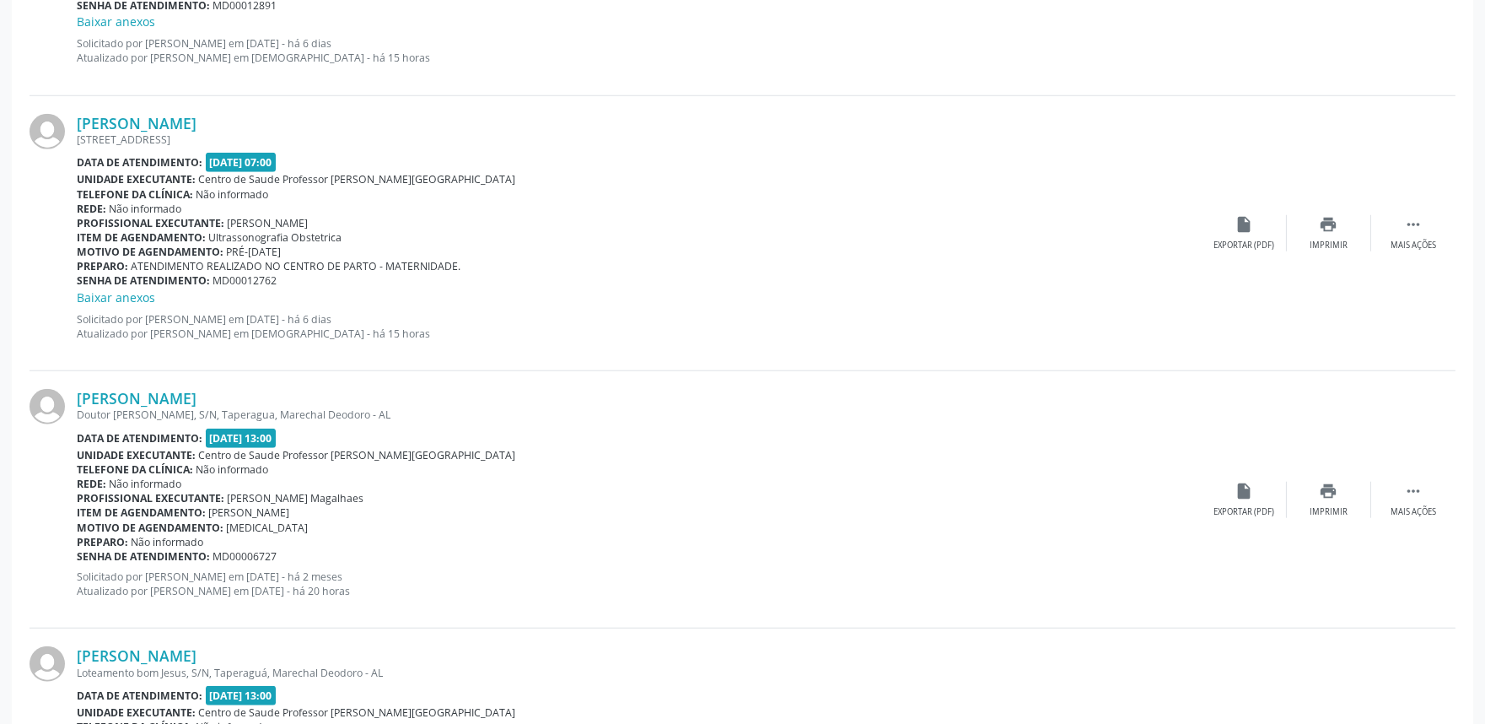
scroll to position [3291, 0]
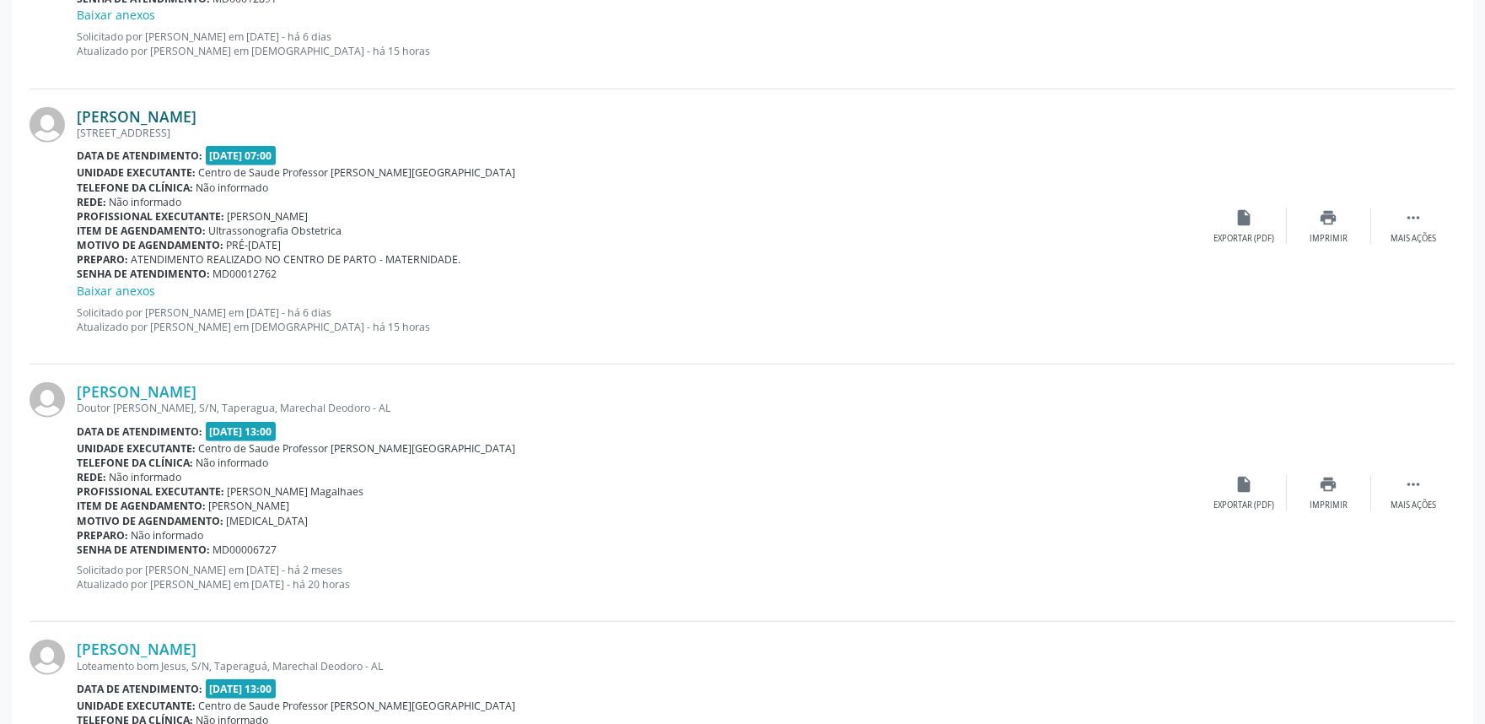
click at [197, 112] on link "Marta Maria da Silva Ferreira" at bounding box center [137, 116] width 120 height 19
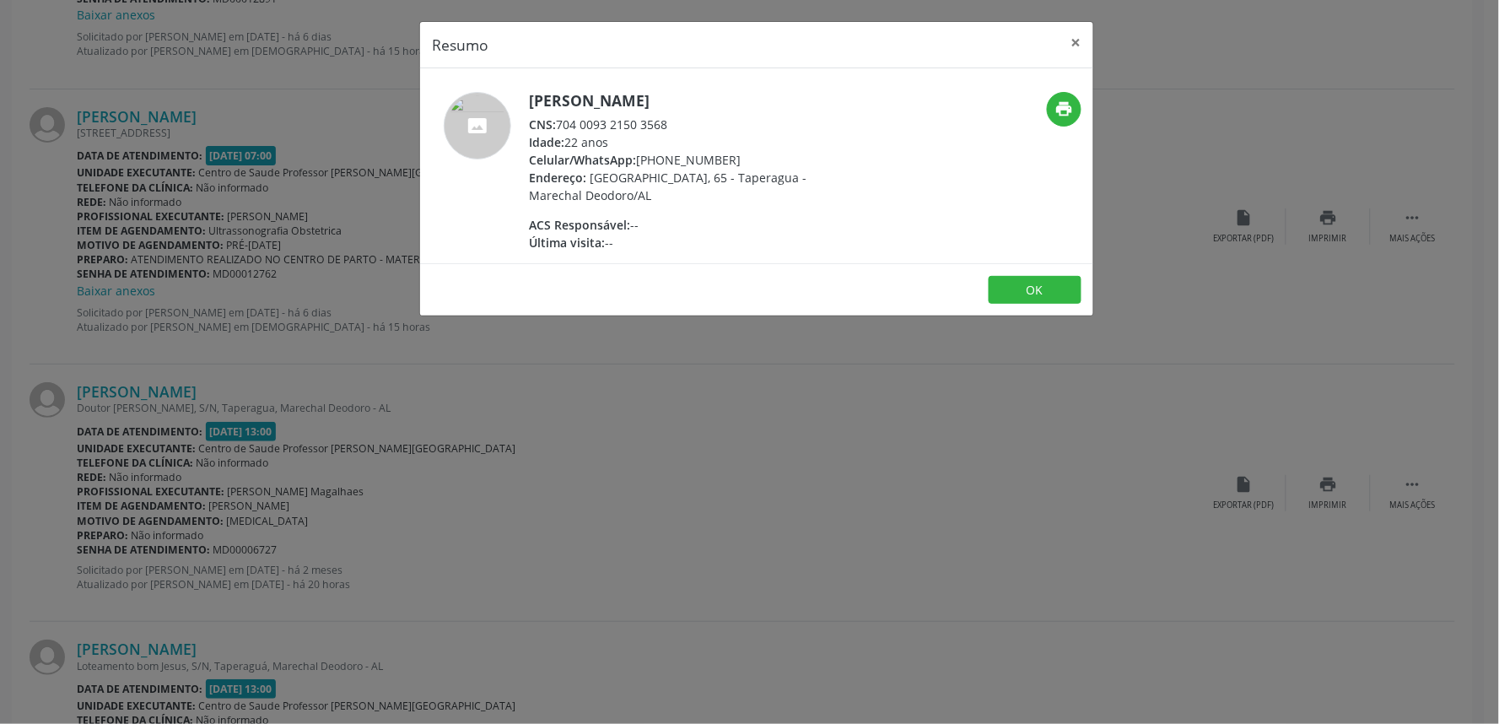
drag, startPoint x: 558, startPoint y: 125, endPoint x: 688, endPoint y: 121, distance: 129.9
click at [688, 121] on div "CNS: 704 0093 2150 3568" at bounding box center [693, 125] width 328 height 18
copy div "704 0093 2150 3568"
click at [822, 427] on div "Resumo × Marta Maria da Silva Ferreira CNS: 704 0093 2150 3568 Idade: 22 anos C…" at bounding box center [749, 362] width 1499 height 724
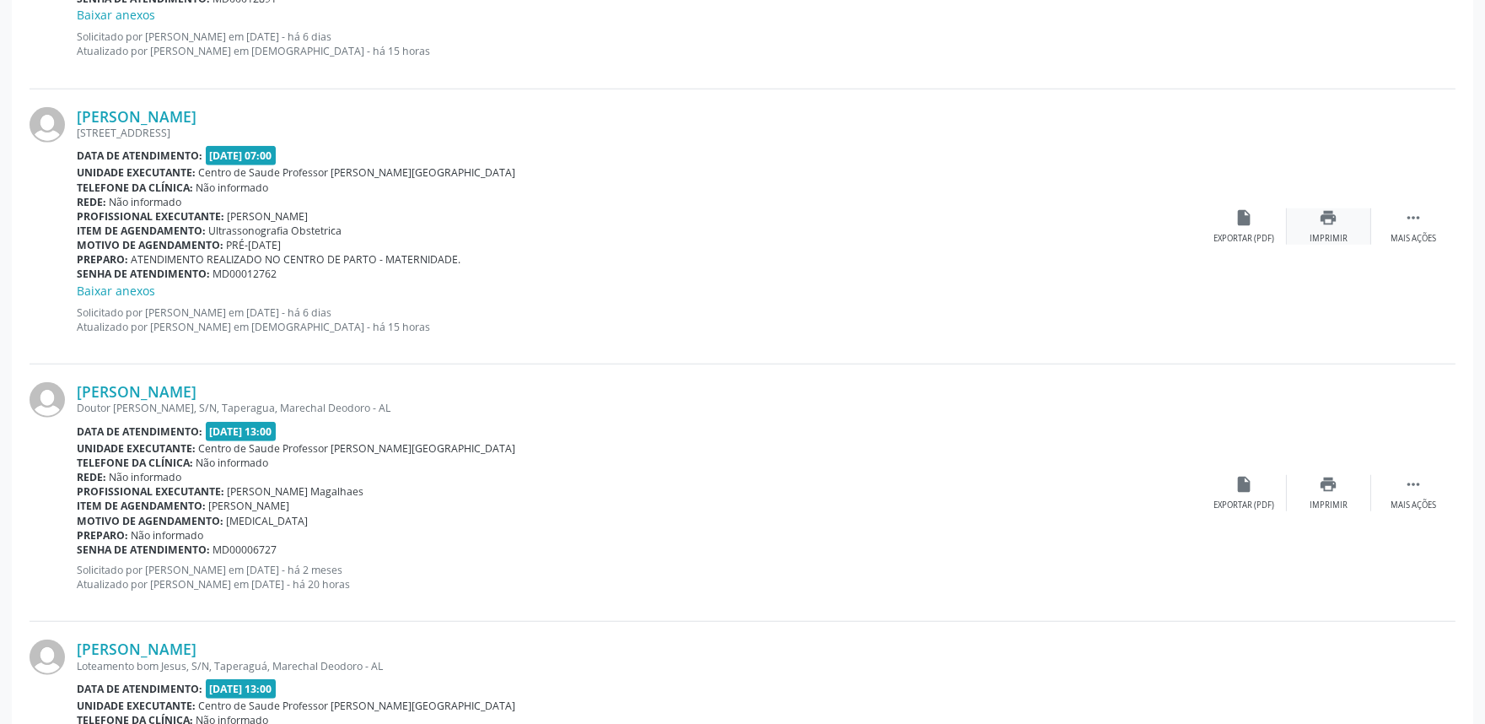
click at [1338, 225] on div "print Imprimir" at bounding box center [1329, 226] width 84 height 36
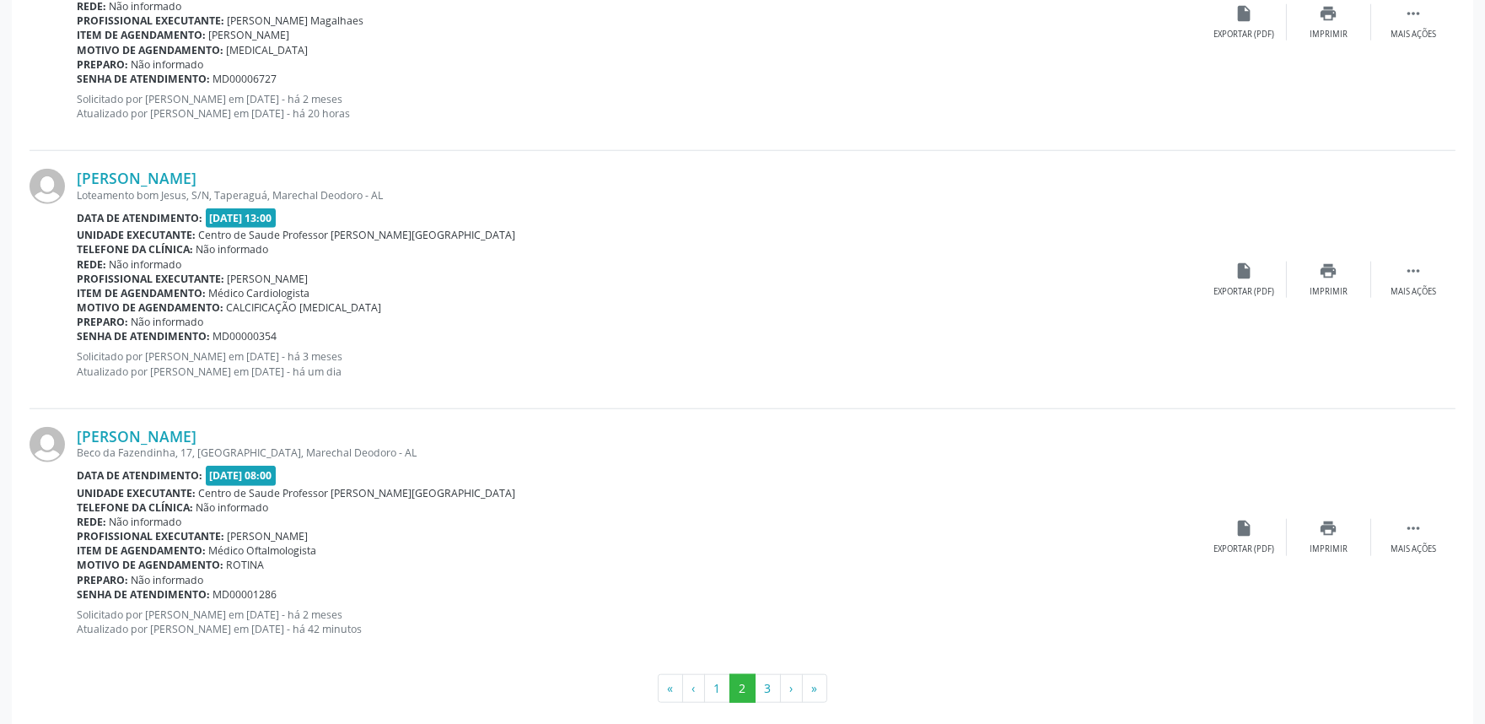
scroll to position [3780, 0]
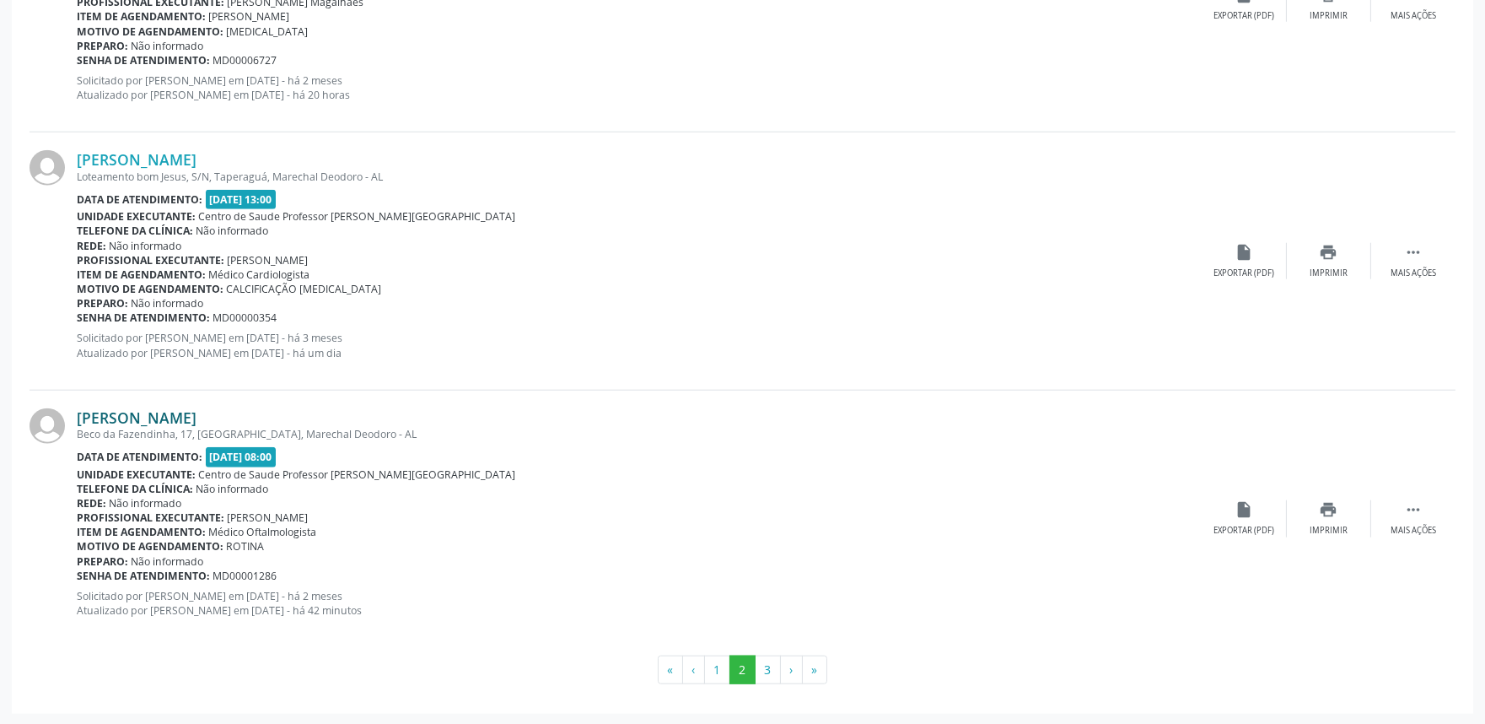
click at [163, 409] on link "Rafaela da Silva Aguiar" at bounding box center [137, 417] width 120 height 19
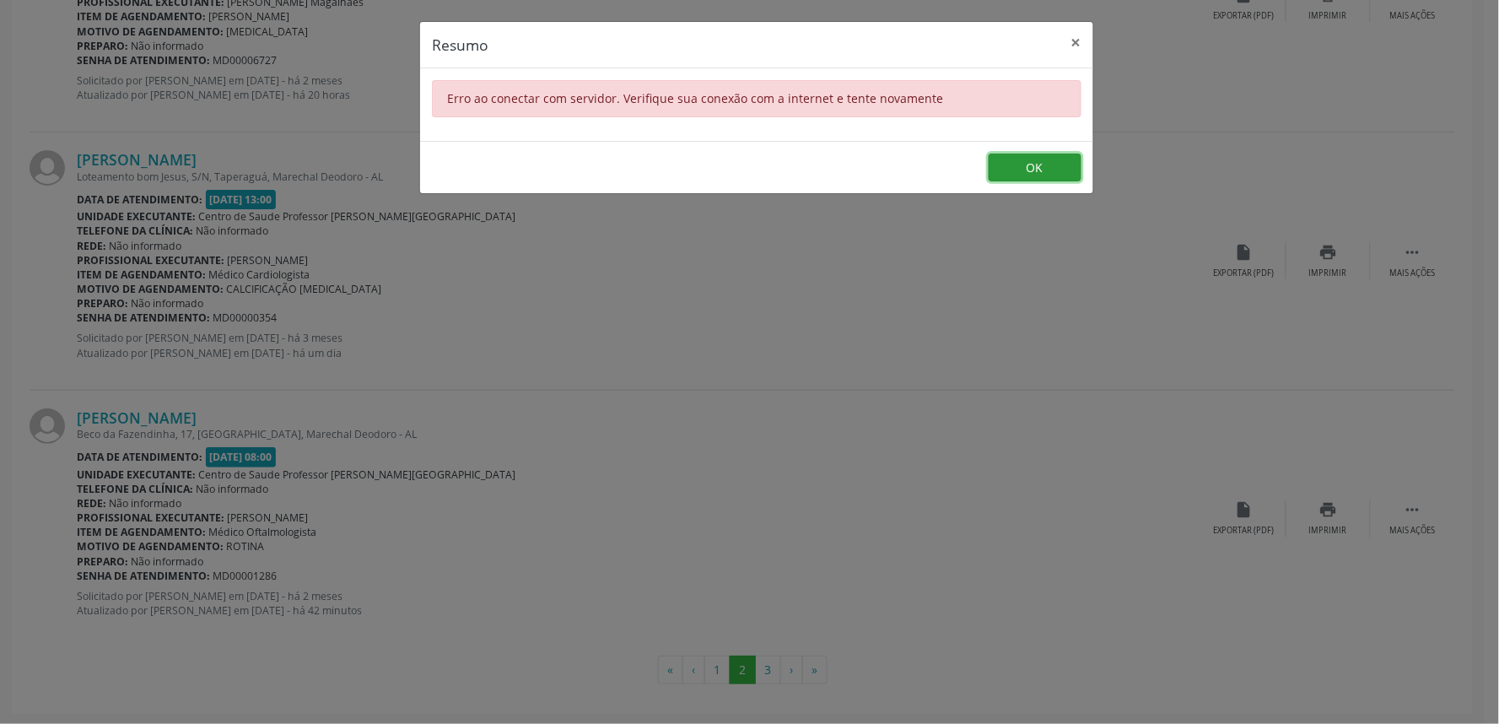
click at [1040, 175] on button "OK" at bounding box center [1034, 167] width 93 height 29
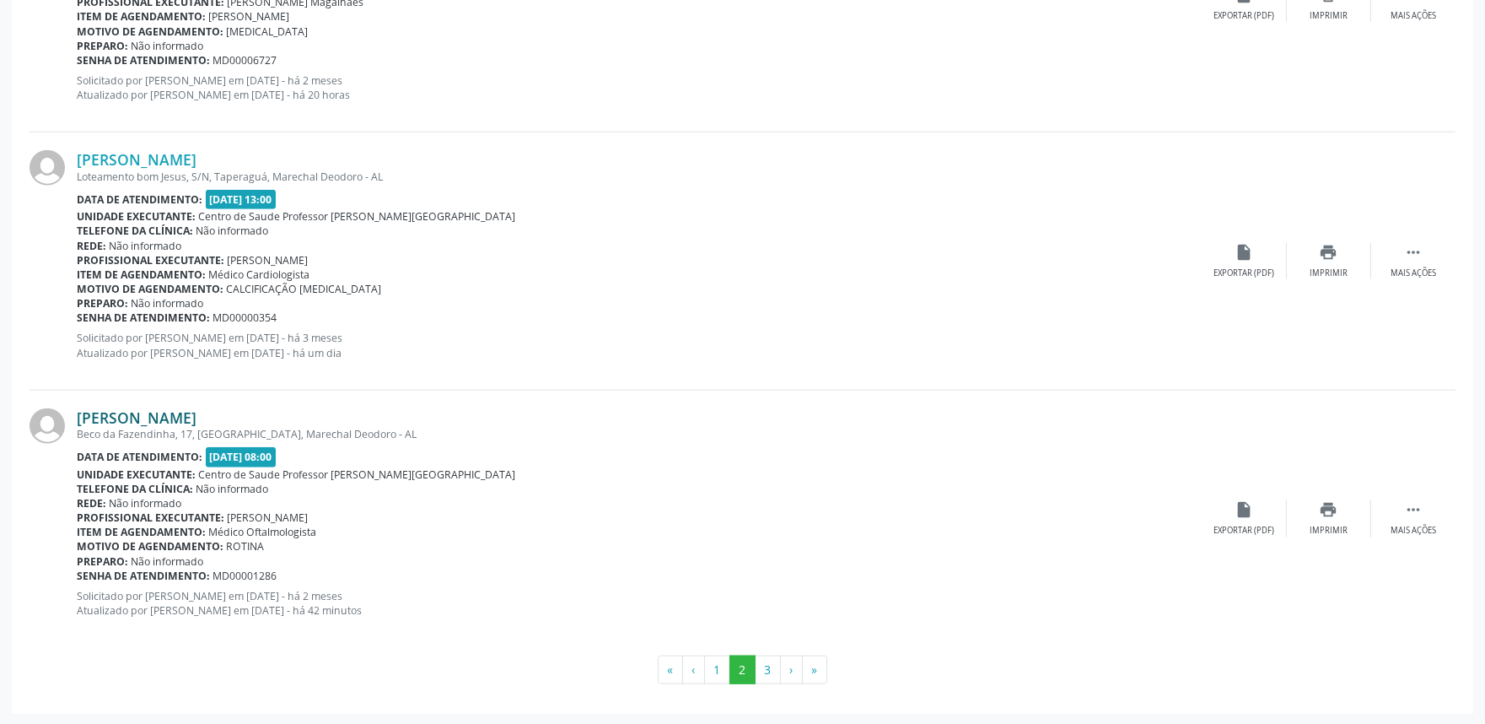
click at [197, 412] on link "Rafaela da Silva Aguiar" at bounding box center [137, 417] width 120 height 19
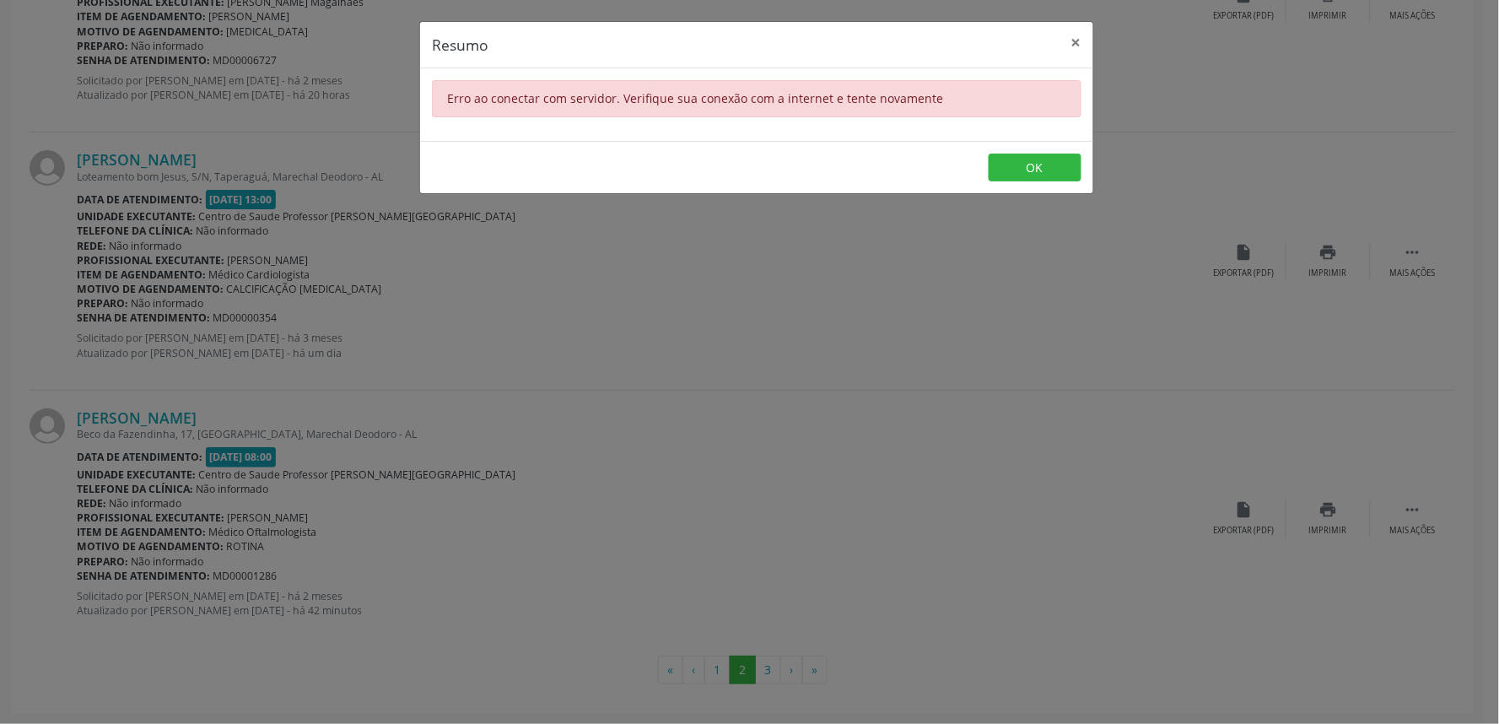
click at [687, 459] on div "Resumo × Erro ao conectar com servidor. Verifique sua conexão com a internet e …" at bounding box center [749, 362] width 1499 height 724
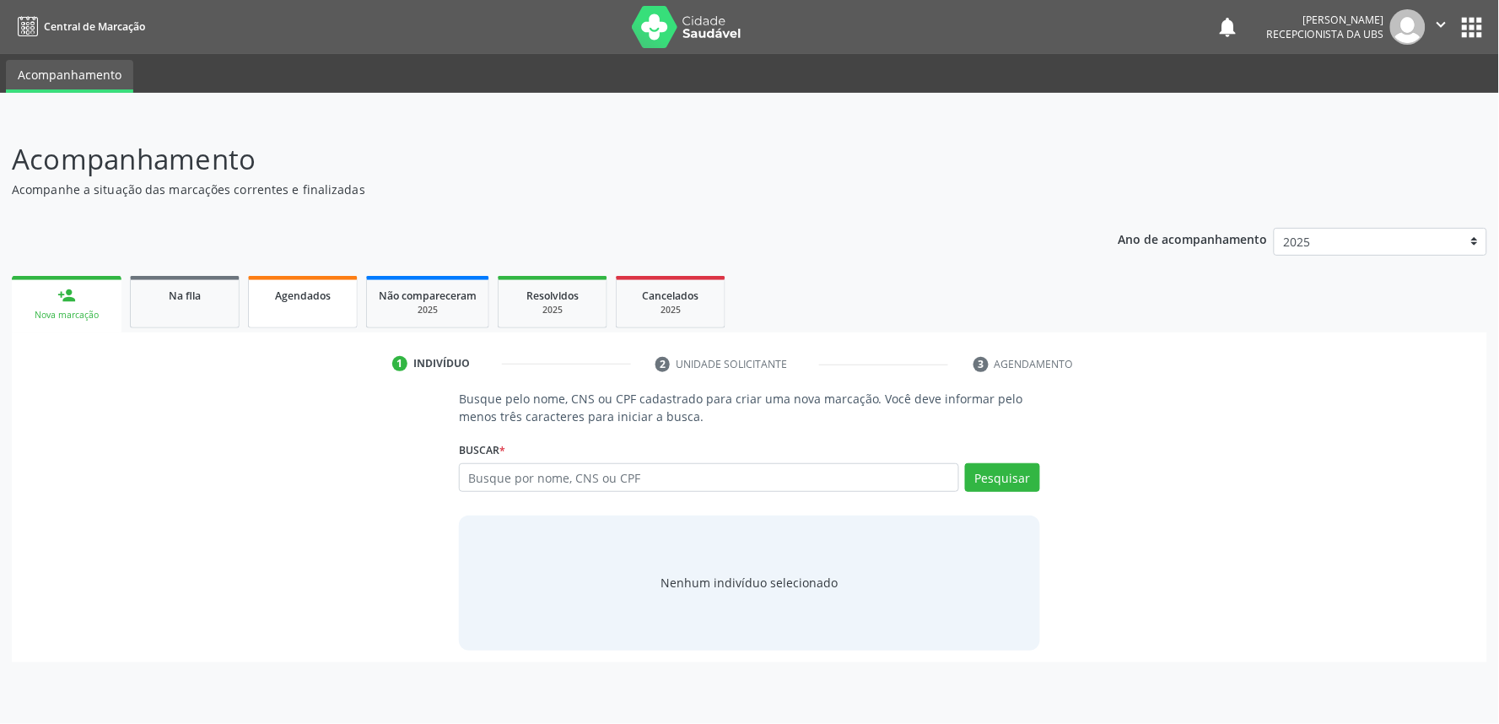
click at [316, 298] on span "Agendados" at bounding box center [303, 295] width 56 height 14
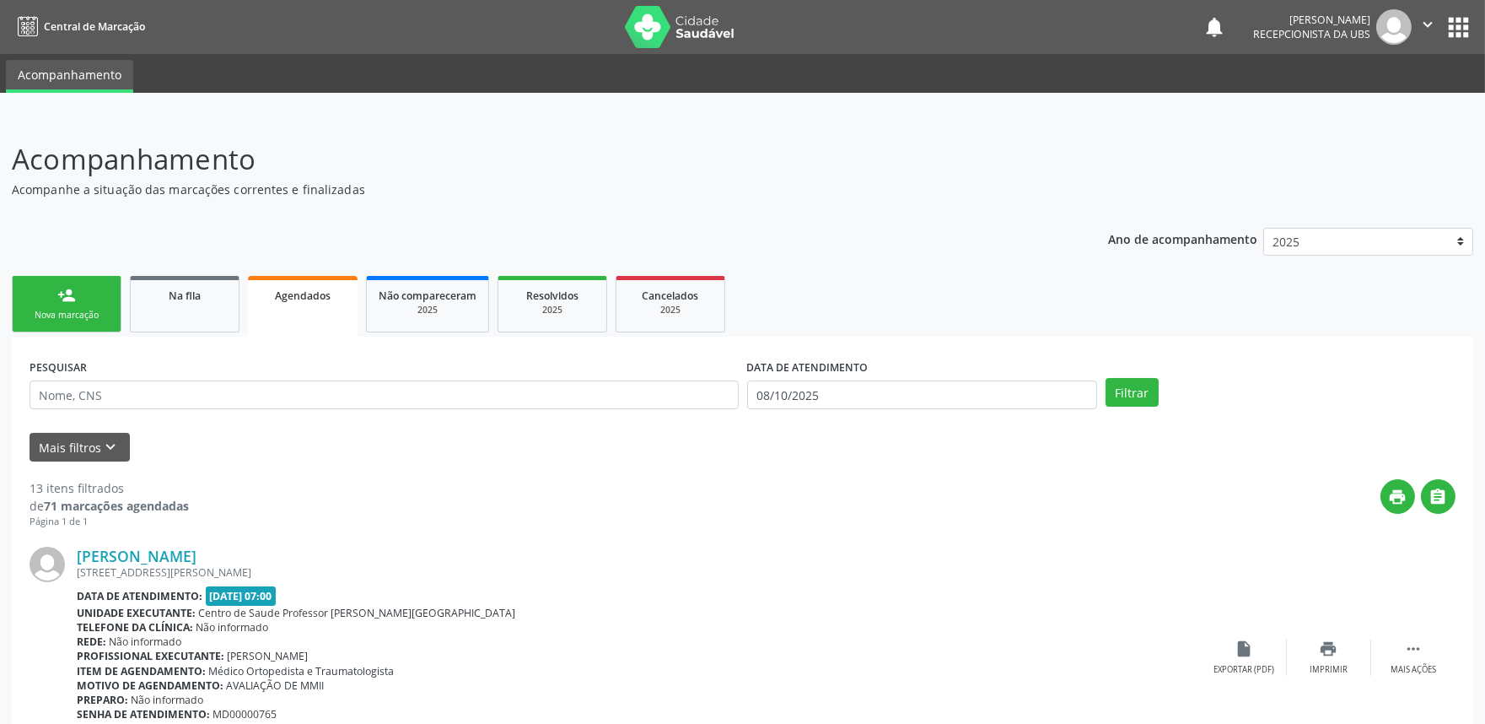
click at [854, 377] on label "DATA DE ATENDIMENTO" at bounding box center [807, 367] width 121 height 26
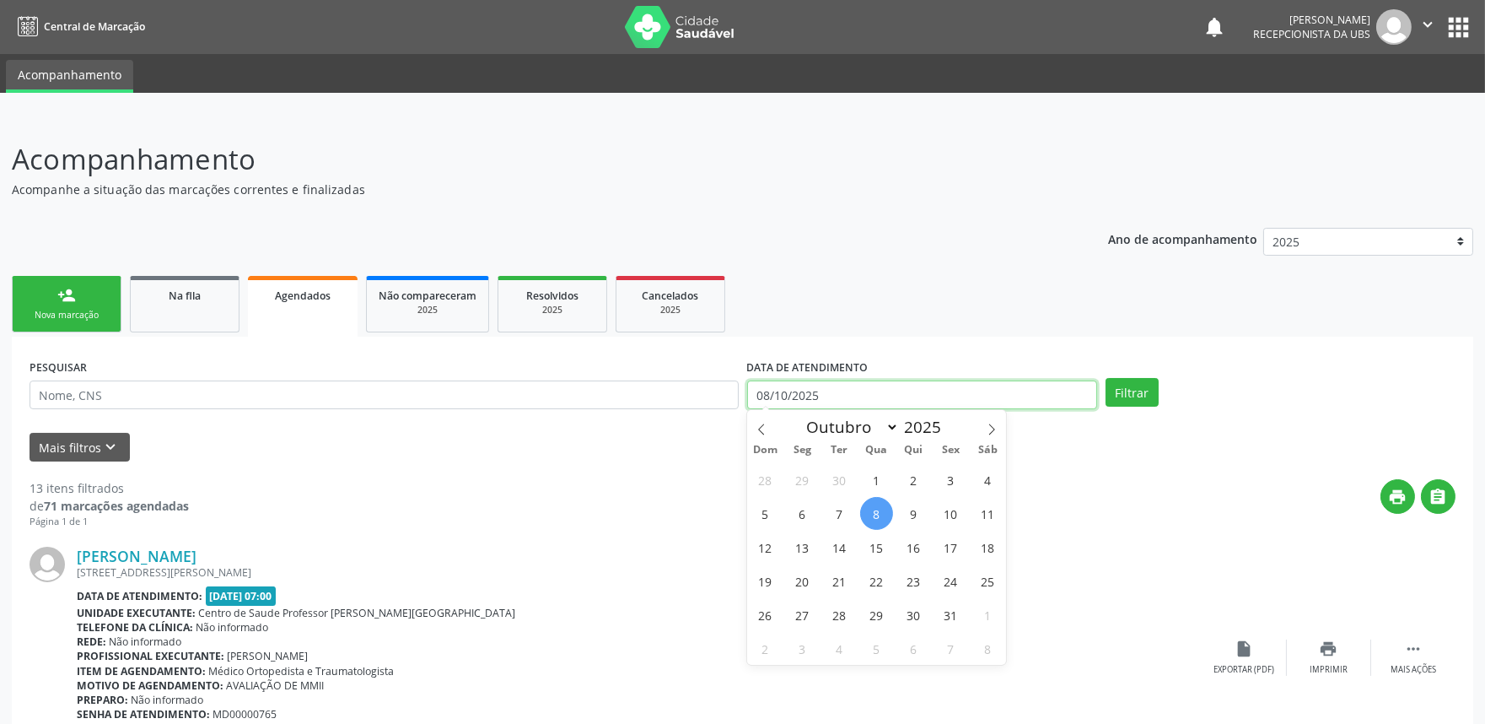
click at [855, 391] on input "08/10/2025" at bounding box center [922, 394] width 350 height 29
click at [878, 510] on span "8" at bounding box center [876, 513] width 33 height 33
type input "08/10/2025"
click at [983, 425] on span at bounding box center [991, 424] width 29 height 29
select select "10"
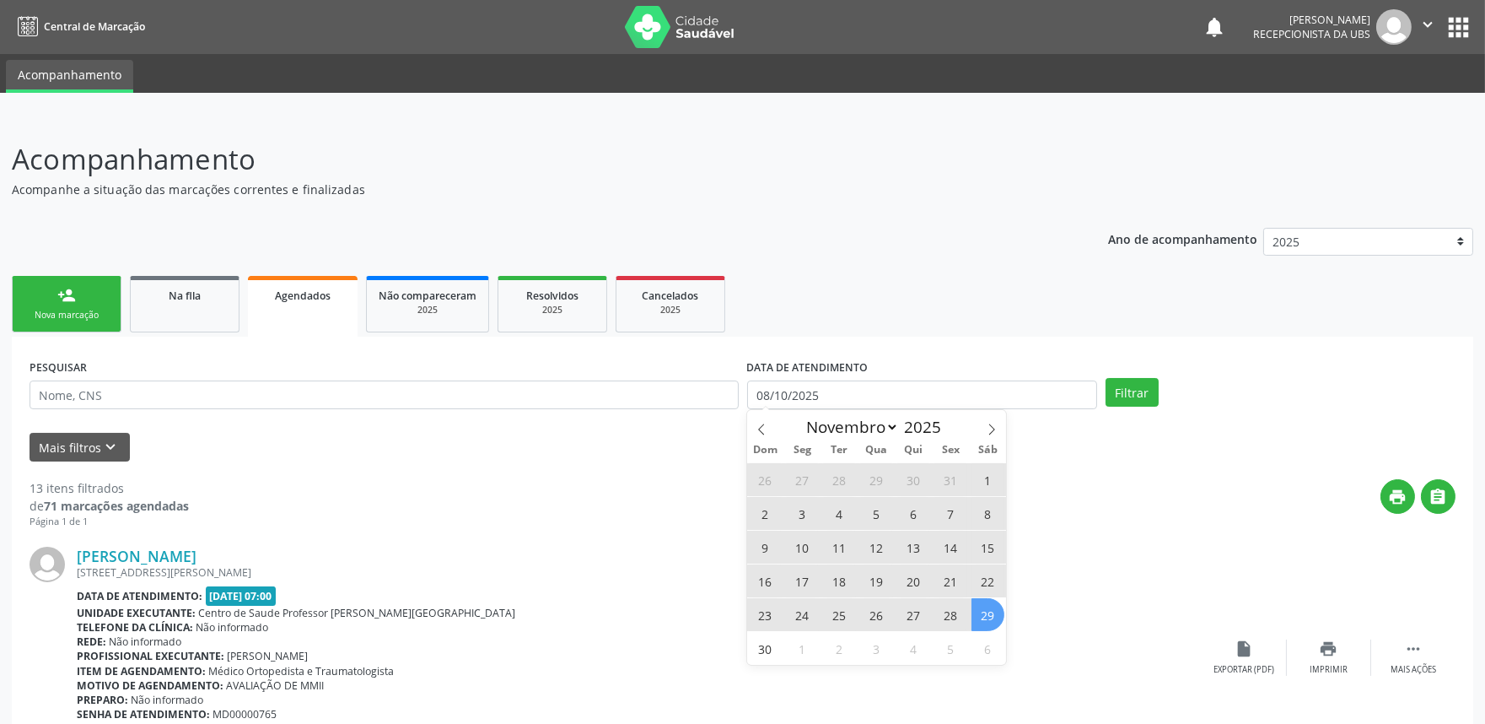
click at [982, 613] on span "29" at bounding box center [988, 614] width 33 height 33
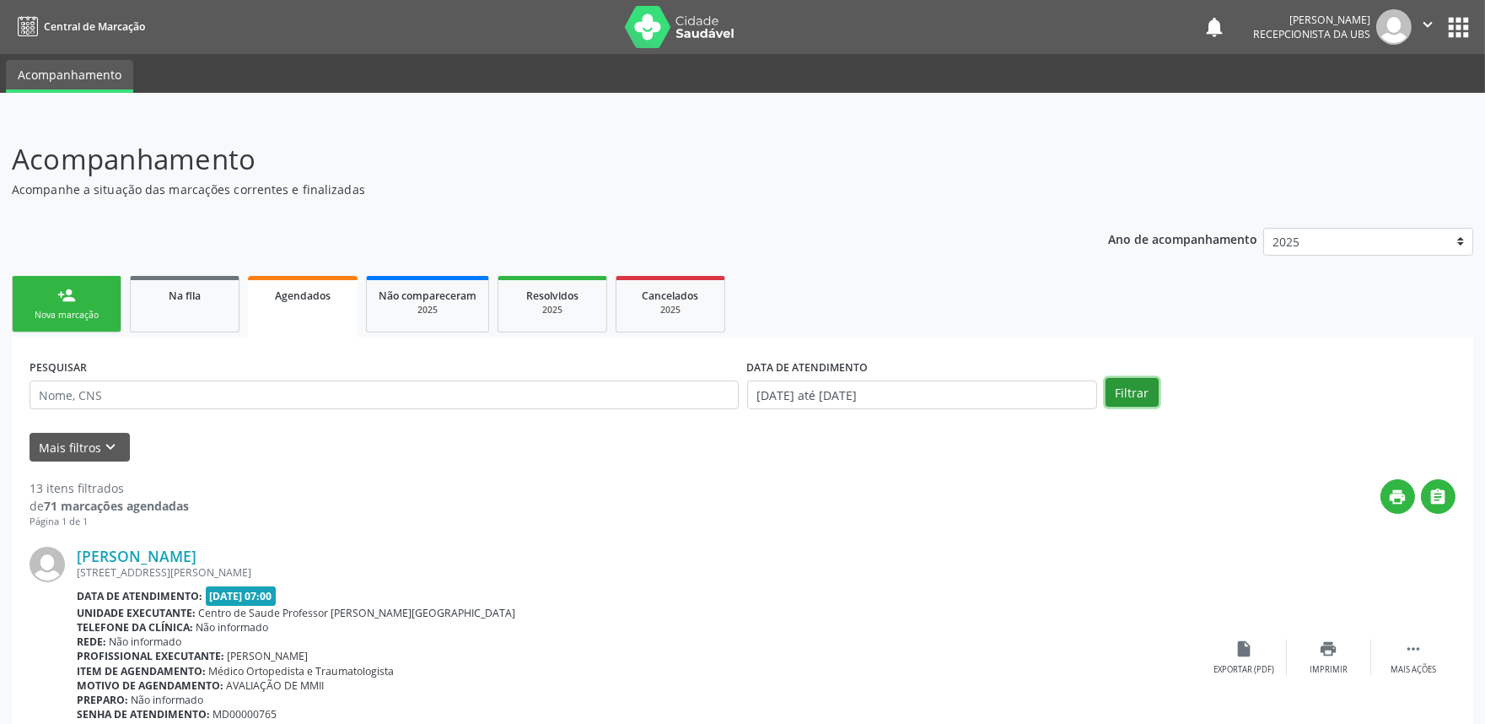
click at [1137, 390] on button "Filtrar" at bounding box center [1132, 392] width 53 height 29
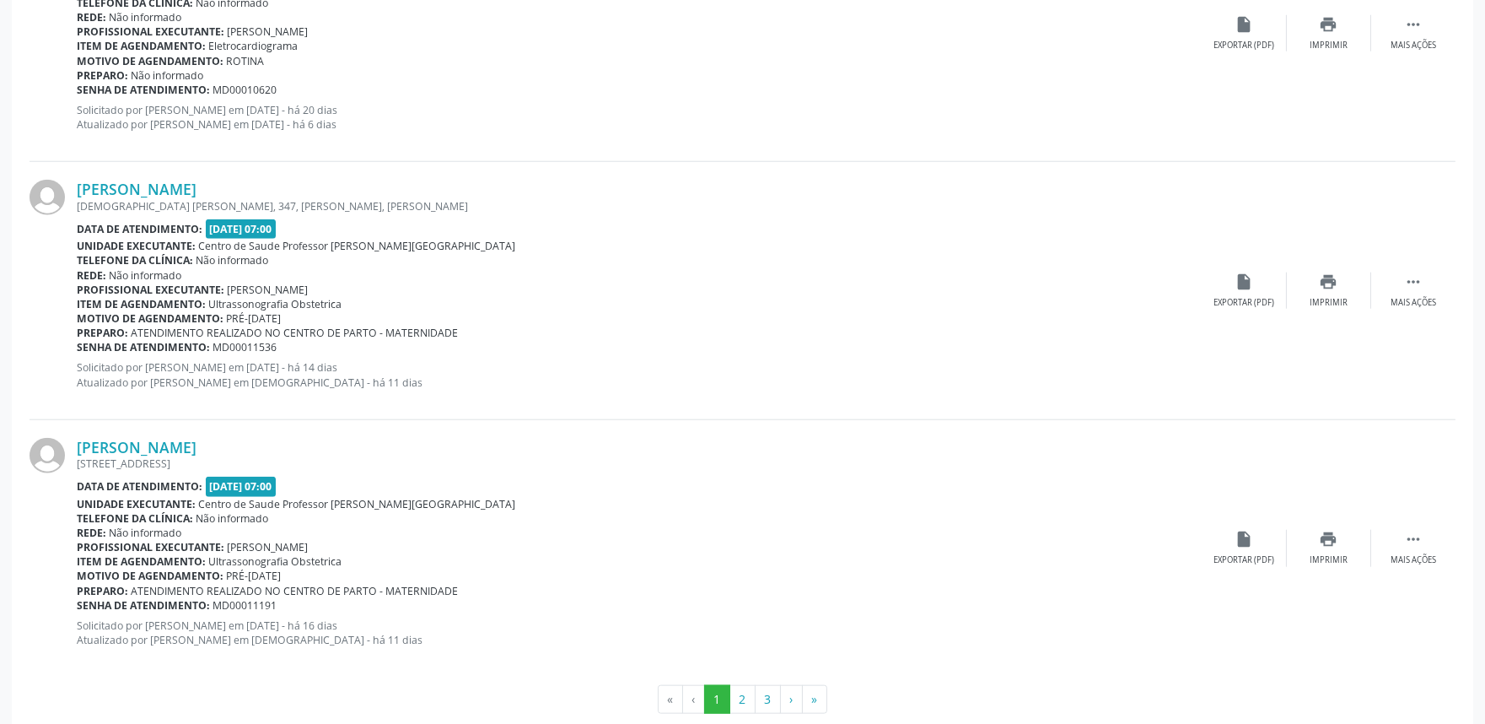
scroll to position [3746, 0]
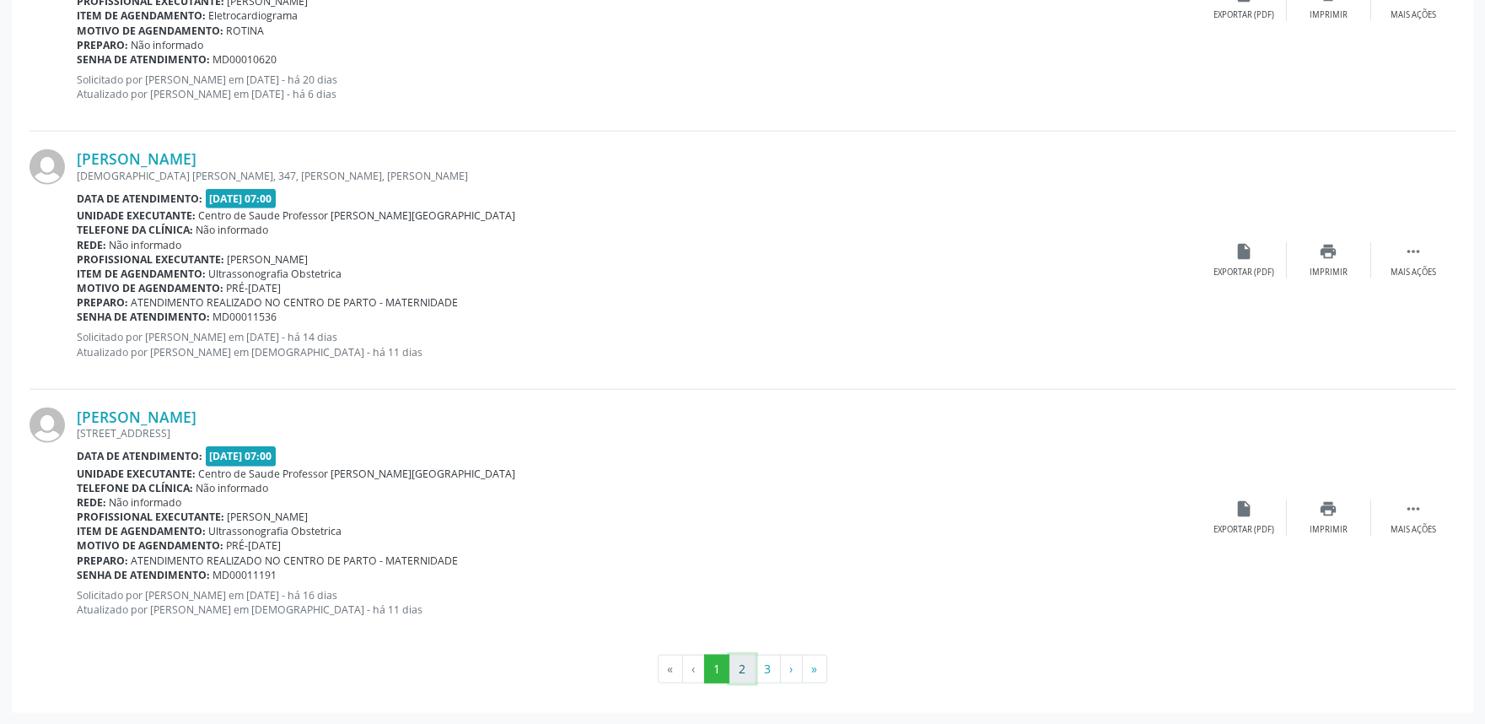
click at [740, 662] on button "2" at bounding box center [743, 668] width 26 height 29
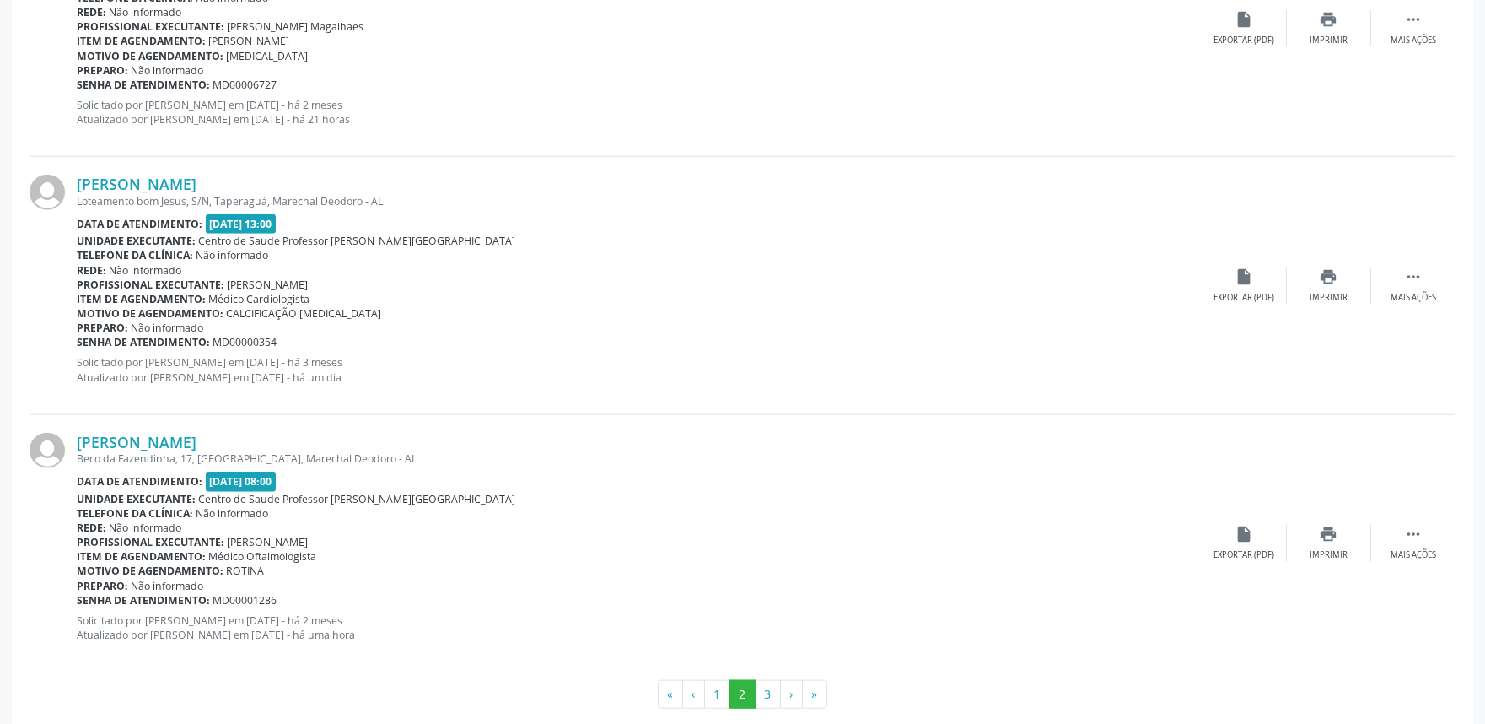
scroll to position [3780, 0]
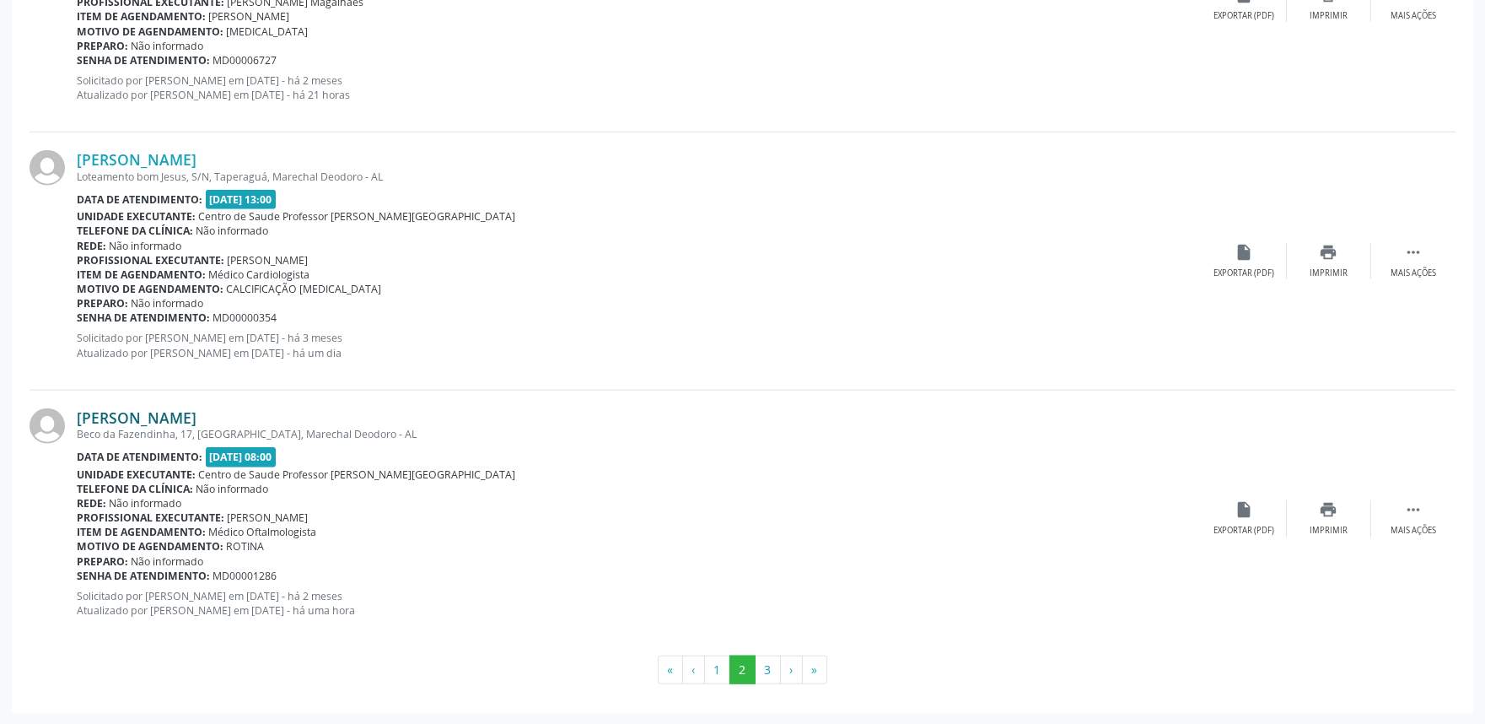
click at [158, 415] on link "Rafaela da Silva Aguiar" at bounding box center [137, 417] width 120 height 19
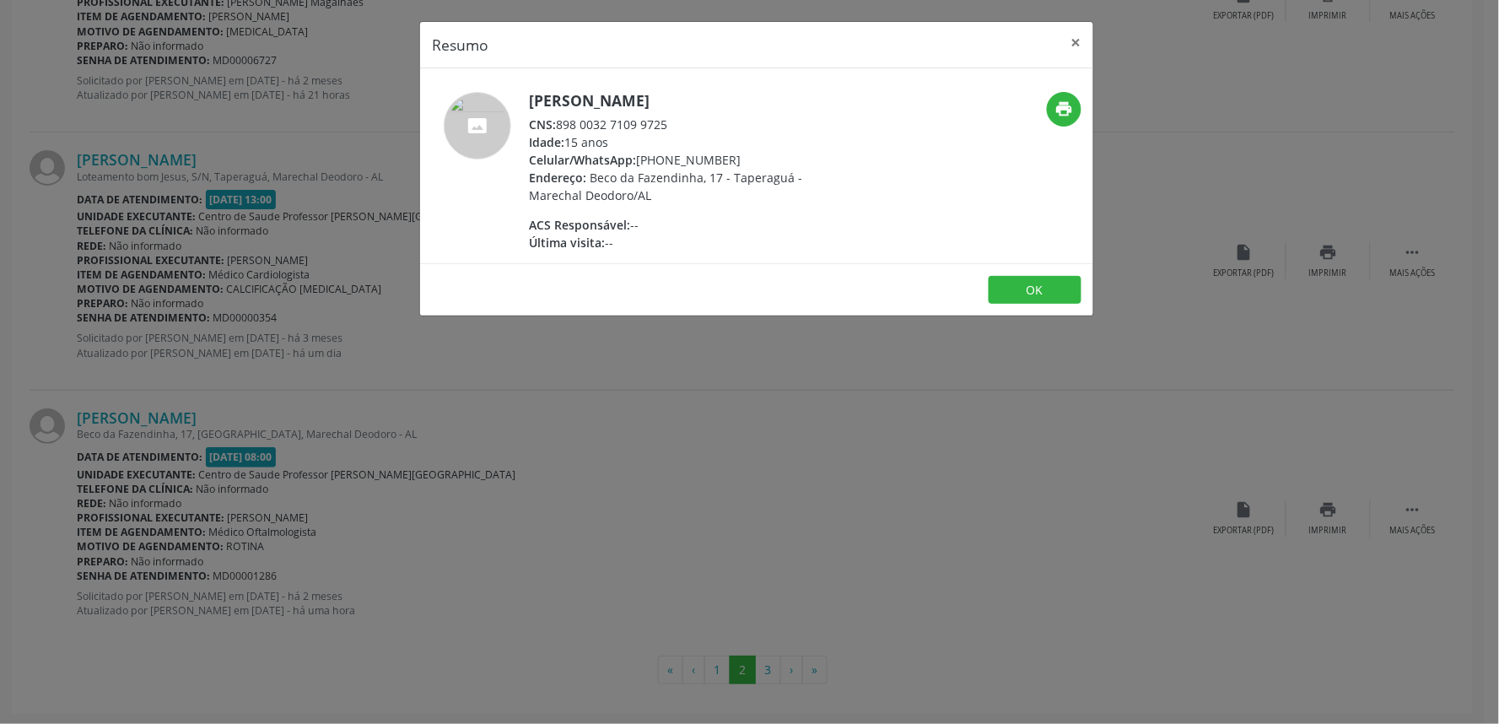
drag, startPoint x: 558, startPoint y: 125, endPoint x: 676, endPoint y: 125, distance: 118.1
click at [676, 125] on div "CNS: 898 0032 7109 9725" at bounding box center [693, 125] width 328 height 18
click at [637, 349] on div "Resumo × Rafaela da Silva Aguiar CNS: 898 0032 7109 9725 Idade: 15 anos Celular…" at bounding box center [749, 362] width 1499 height 724
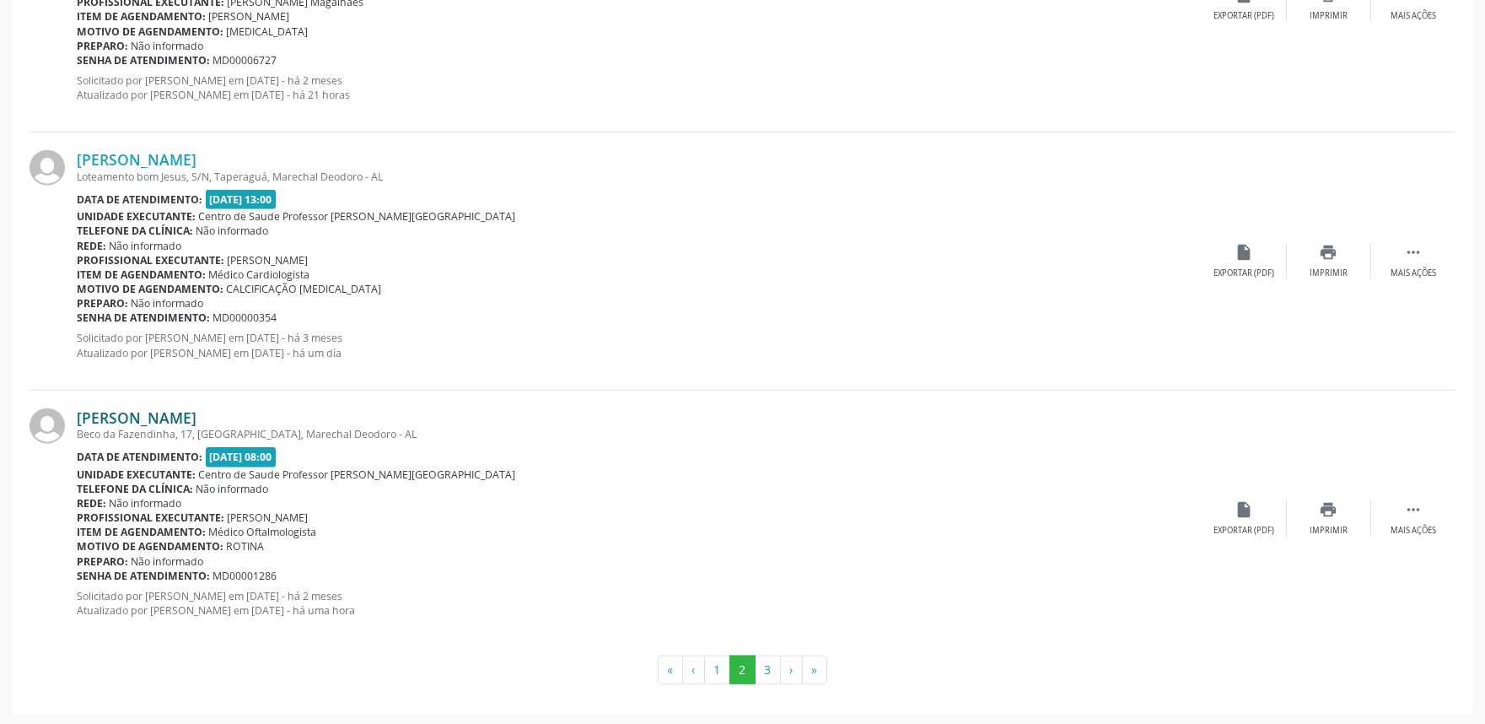
click at [182, 417] on link "Rafaela da Silva Aguiar" at bounding box center [137, 417] width 120 height 19
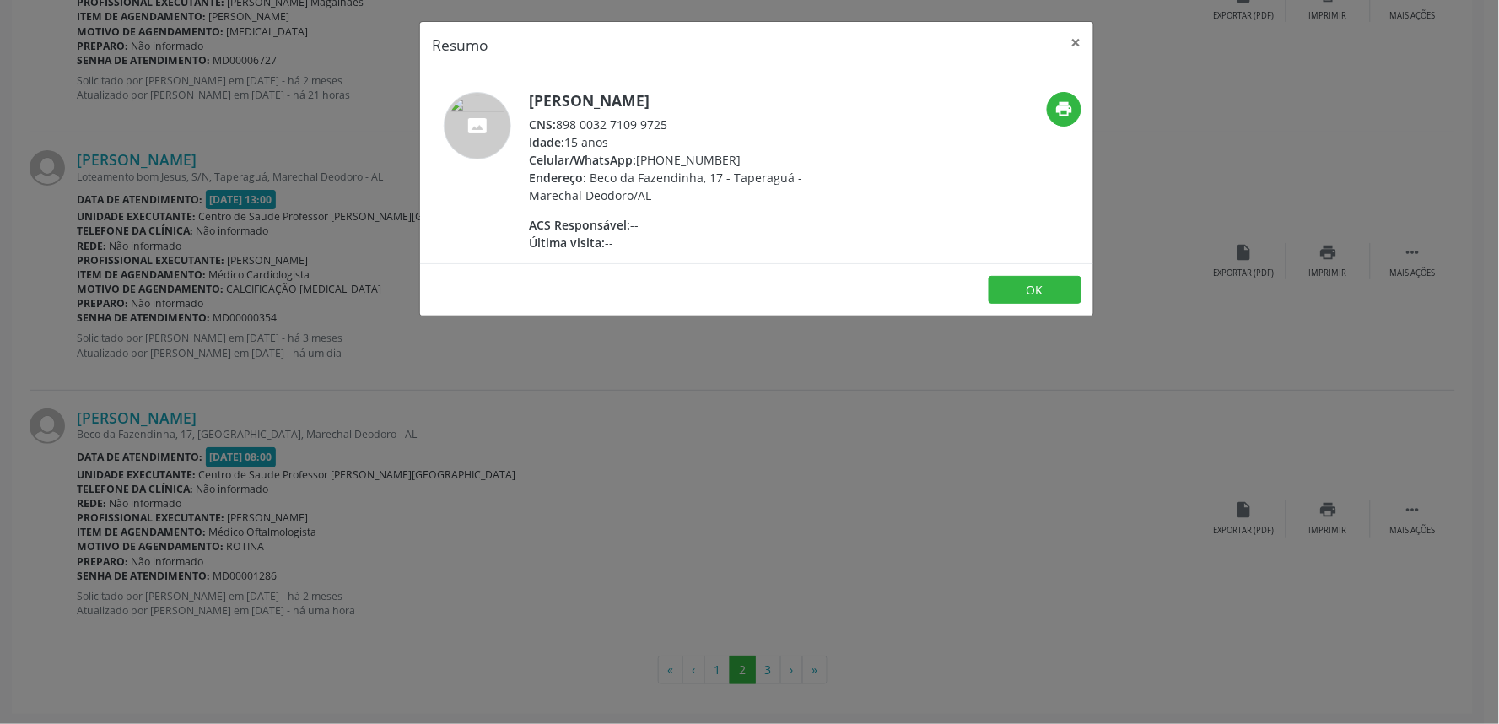
drag, startPoint x: 554, startPoint y: 124, endPoint x: 707, endPoint y: 123, distance: 152.7
click at [707, 123] on div "CNS: 898 0032 7109 9725" at bounding box center [693, 125] width 328 height 18
copy div "898 0032 7109 9725"
click at [839, 384] on div "Resumo × Rafaela da Silva Aguiar CNS: 898 0032 7109 9725 Idade: 15 anos Celular…" at bounding box center [749, 362] width 1499 height 724
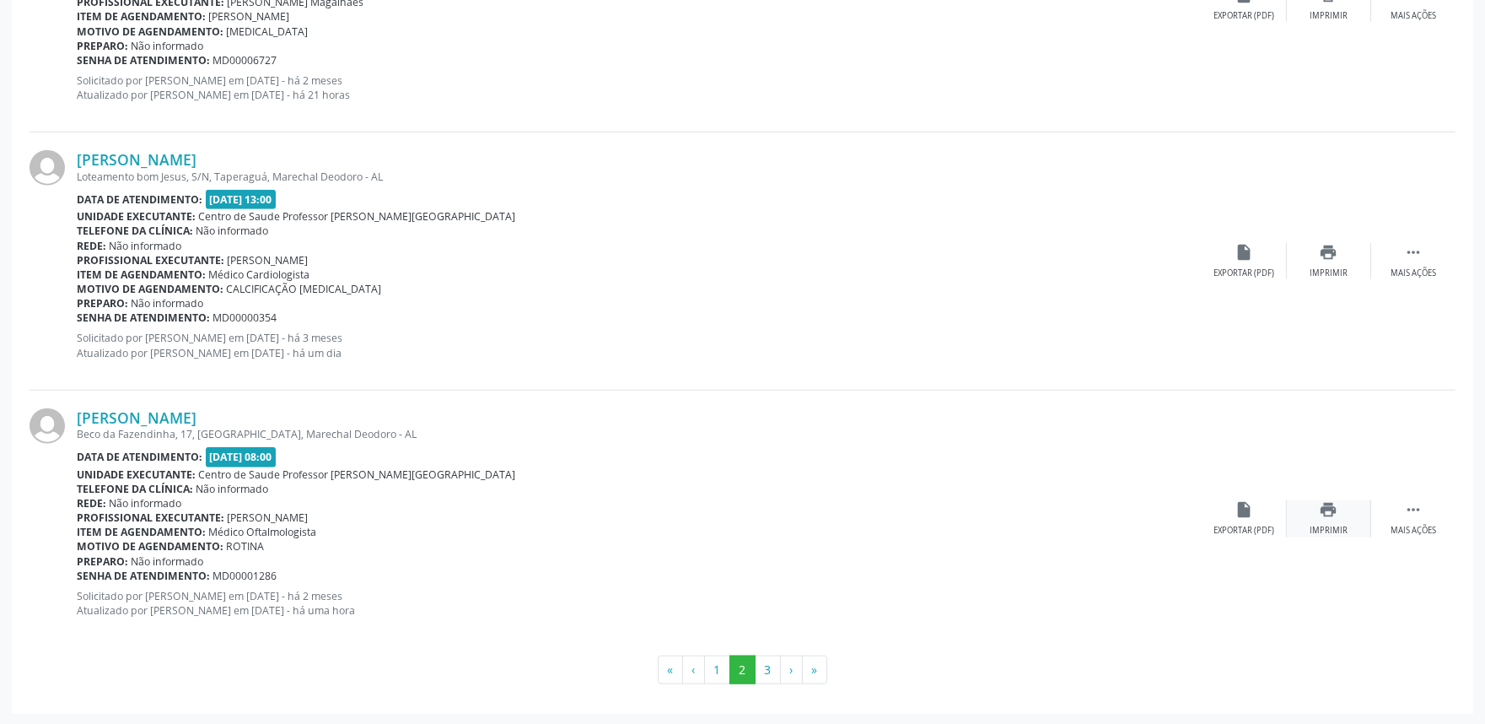
click at [1337, 526] on div "Imprimir" at bounding box center [1329, 531] width 38 height 12
click at [776, 659] on button "3" at bounding box center [768, 669] width 26 height 29
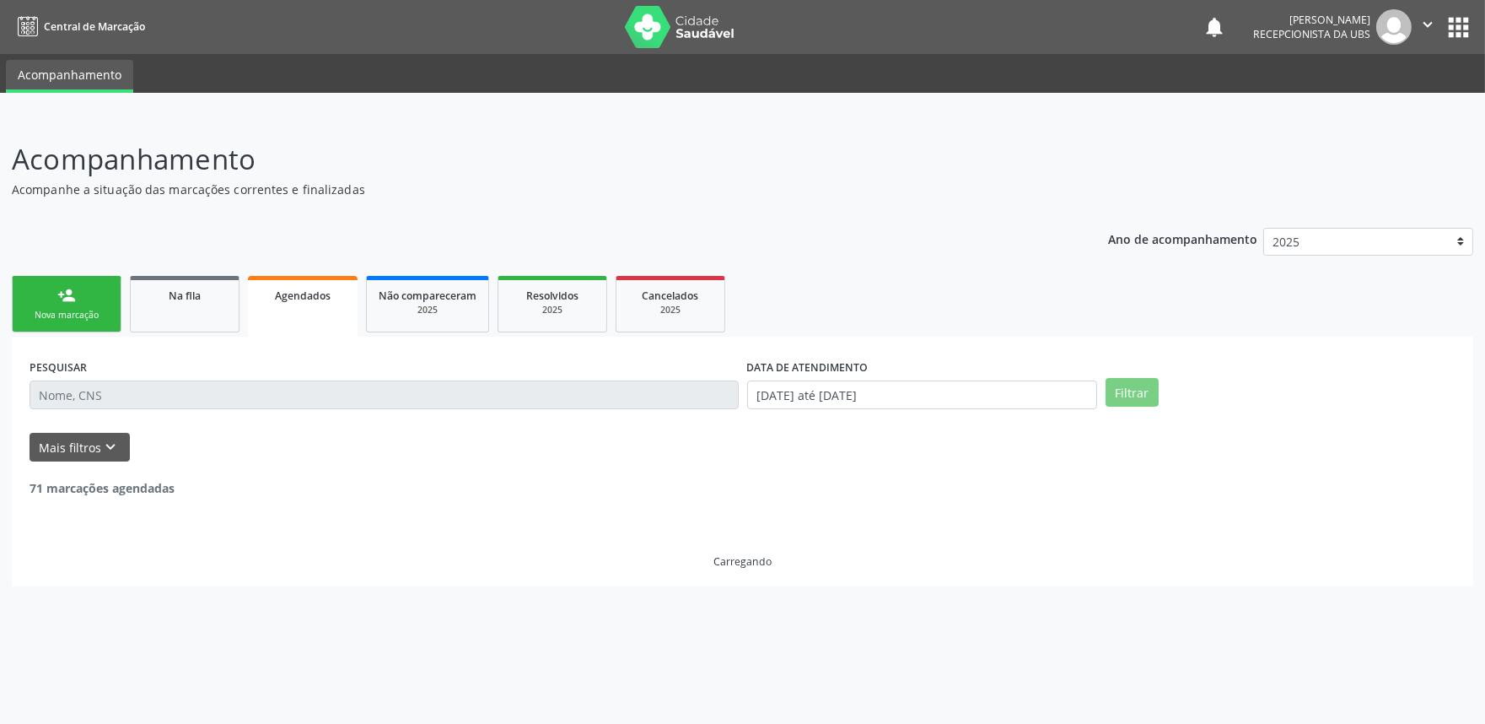
scroll to position [0, 0]
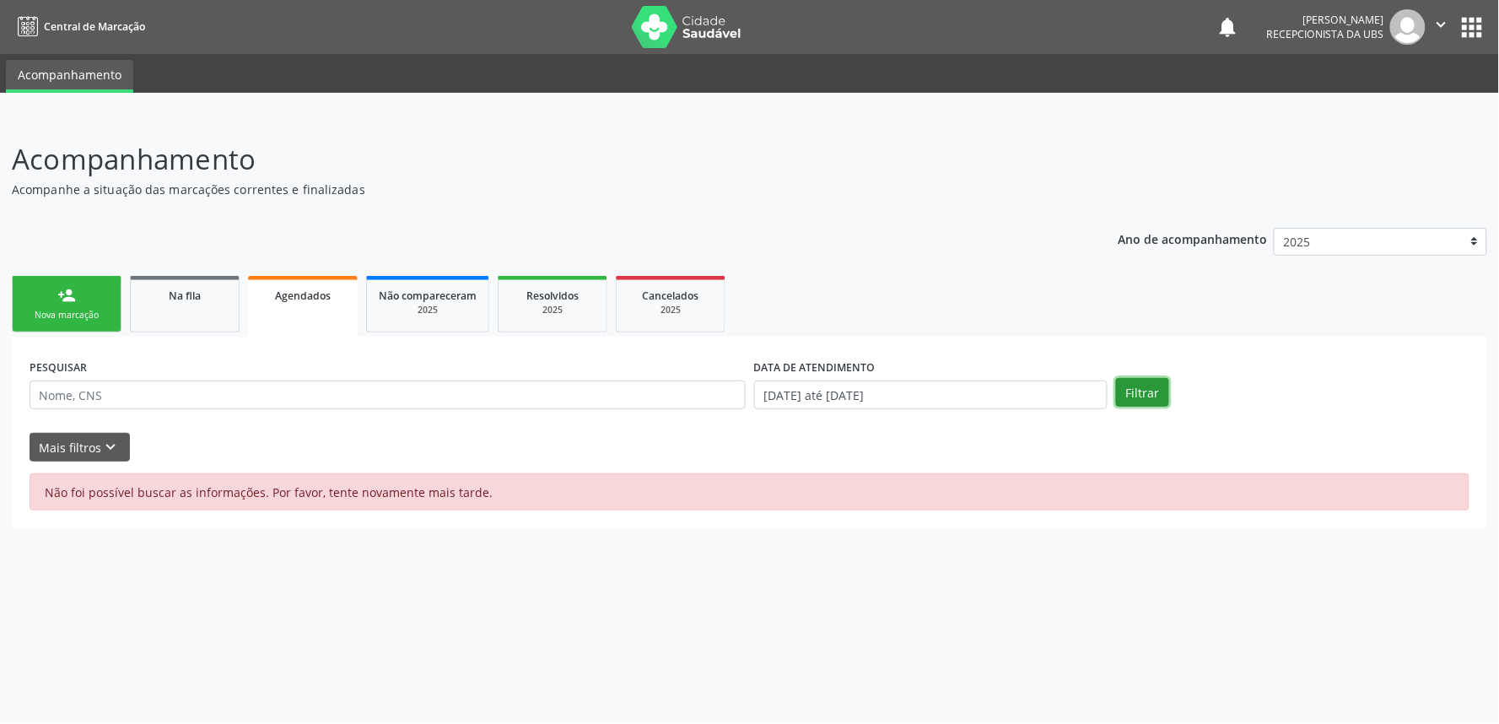
click at [1149, 386] on button "Filtrar" at bounding box center [1142, 392] width 53 height 29
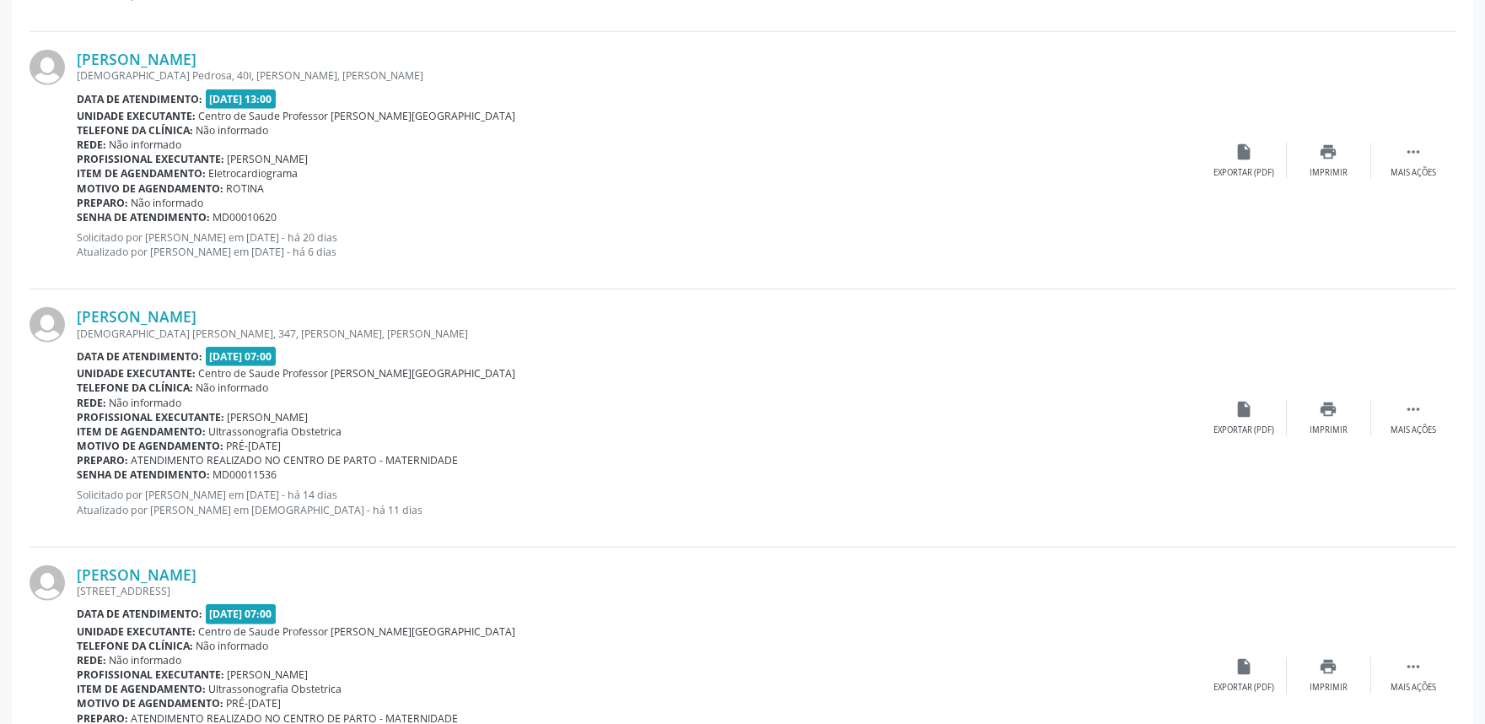
scroll to position [3746, 0]
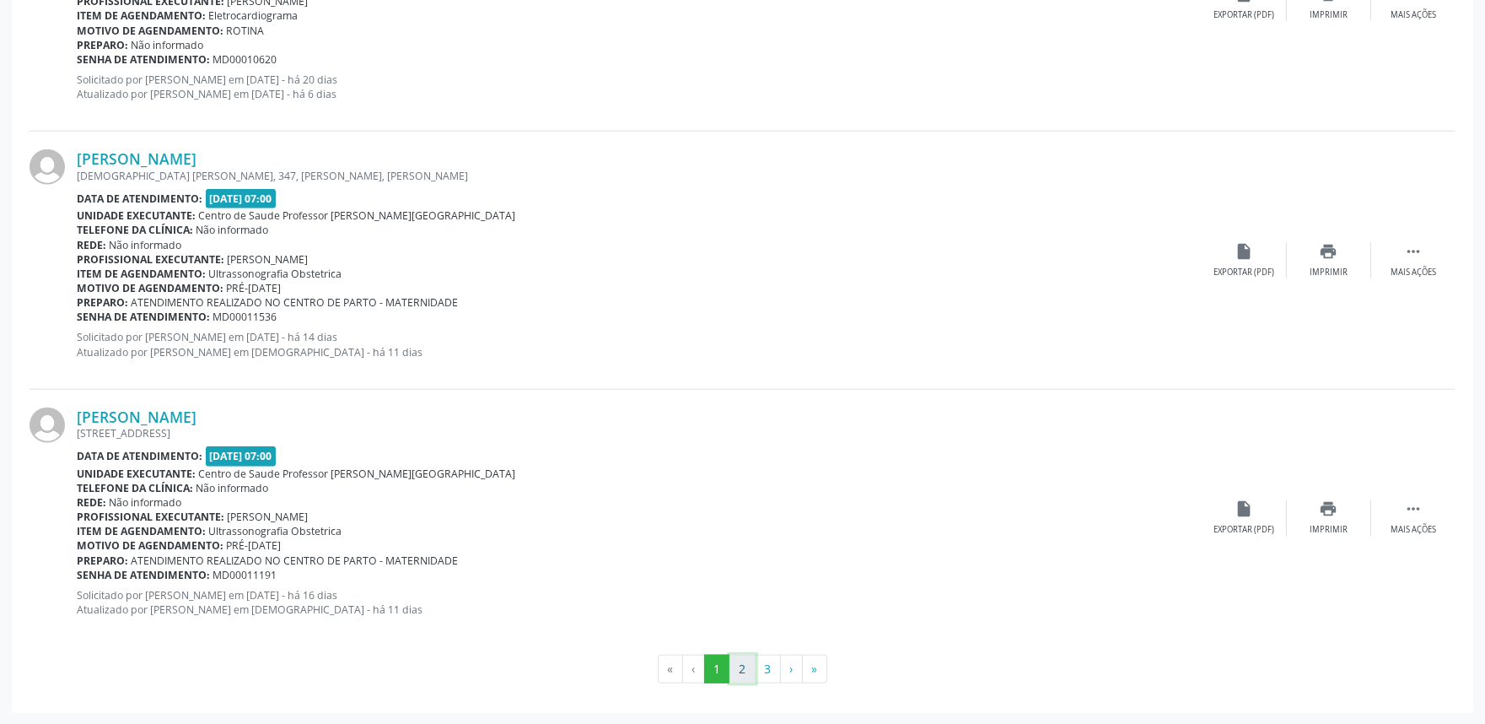
click at [739, 661] on button "2" at bounding box center [743, 668] width 26 height 29
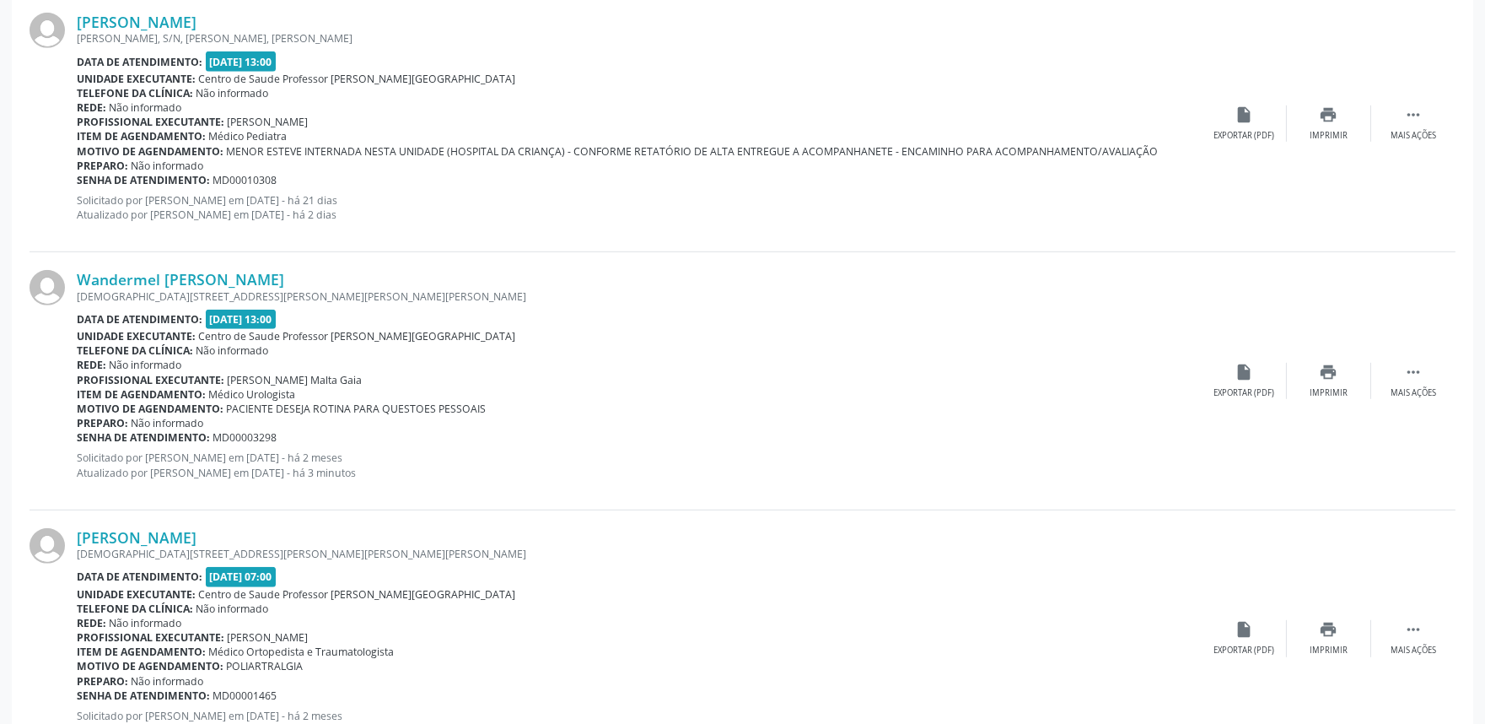
scroll to position [2342, 0]
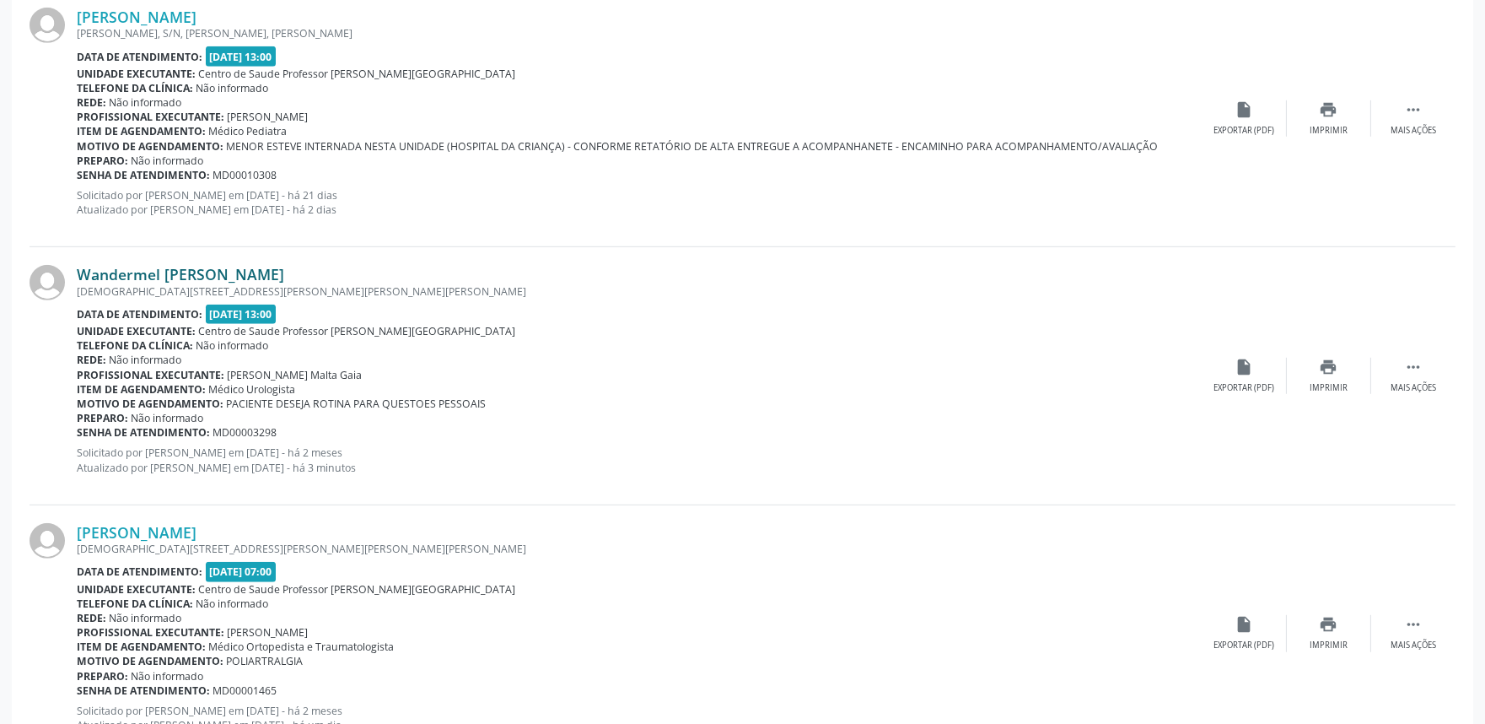
click at [164, 273] on link "Wandermel Luciano da Silva" at bounding box center [180, 274] width 207 height 19
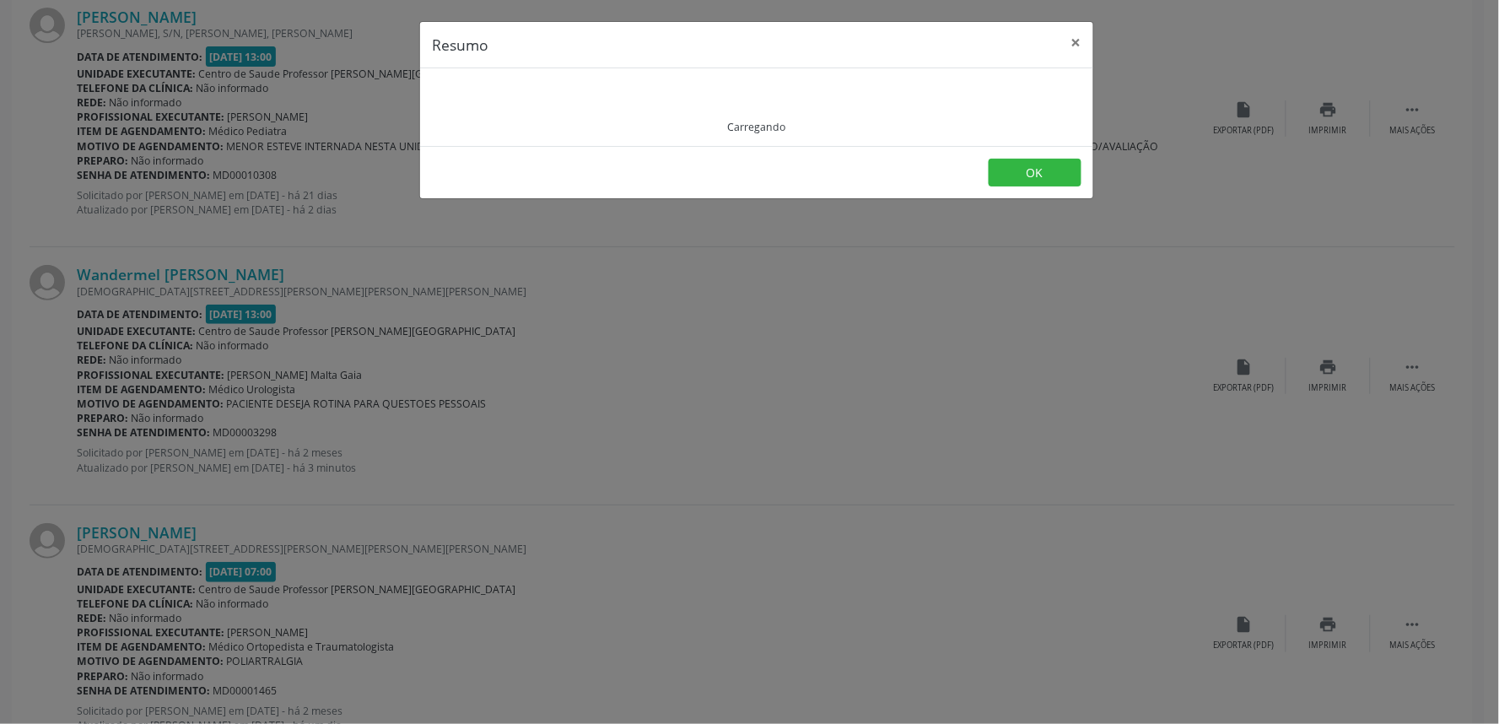
click at [688, 342] on div "Resumo × Carregando OK" at bounding box center [749, 362] width 1499 height 724
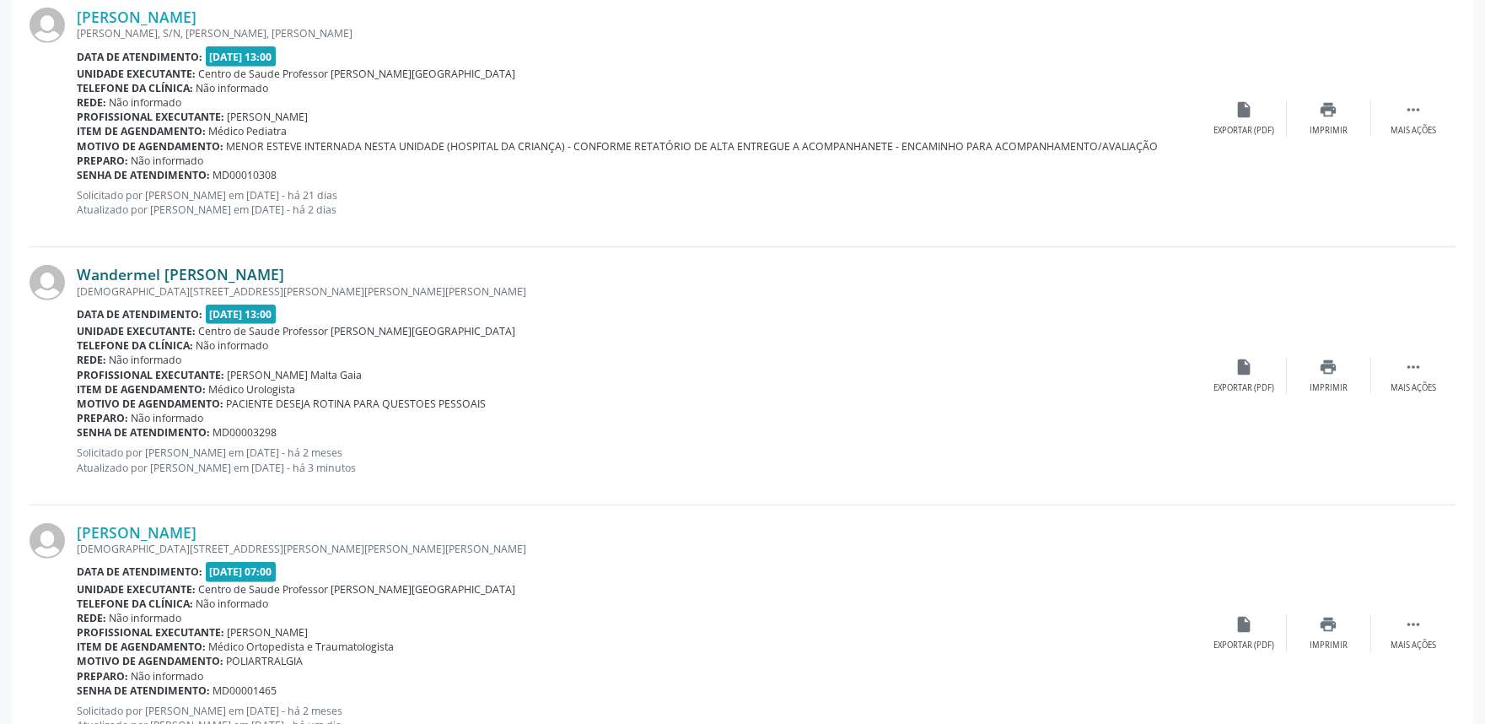
click at [216, 272] on link "Wandermel [PERSON_NAME]" at bounding box center [180, 274] width 207 height 19
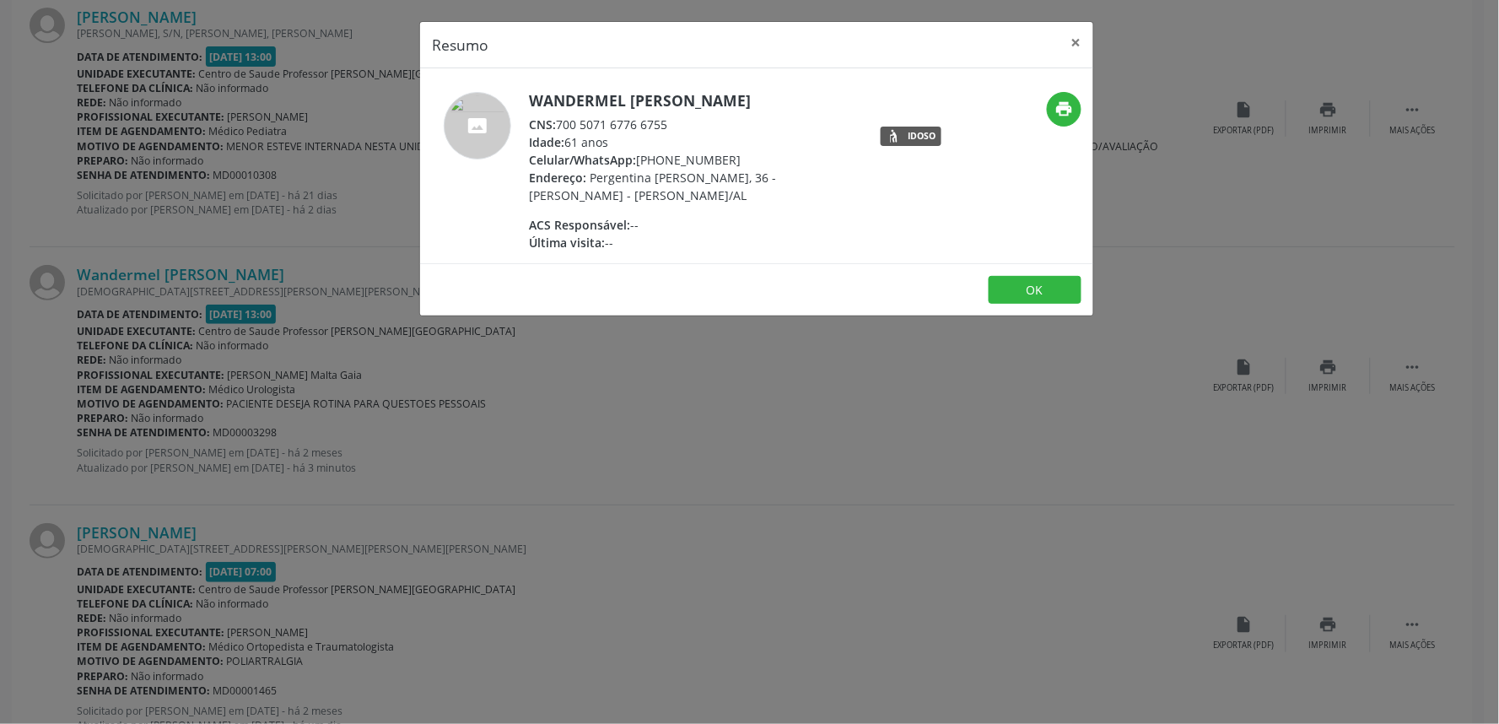
drag, startPoint x: 560, startPoint y: 122, endPoint x: 679, endPoint y: 121, distance: 118.9
click at [679, 121] on div "CNS: 700 5071 6776 6755" at bounding box center [693, 125] width 328 height 18
copy div "700 5071 6776 6755"
click at [924, 407] on div "Resumo × Wandermel Luciano da Silva CNS: 700 5071 6776 6755 Idade: 61 anos Celu…" at bounding box center [749, 362] width 1499 height 724
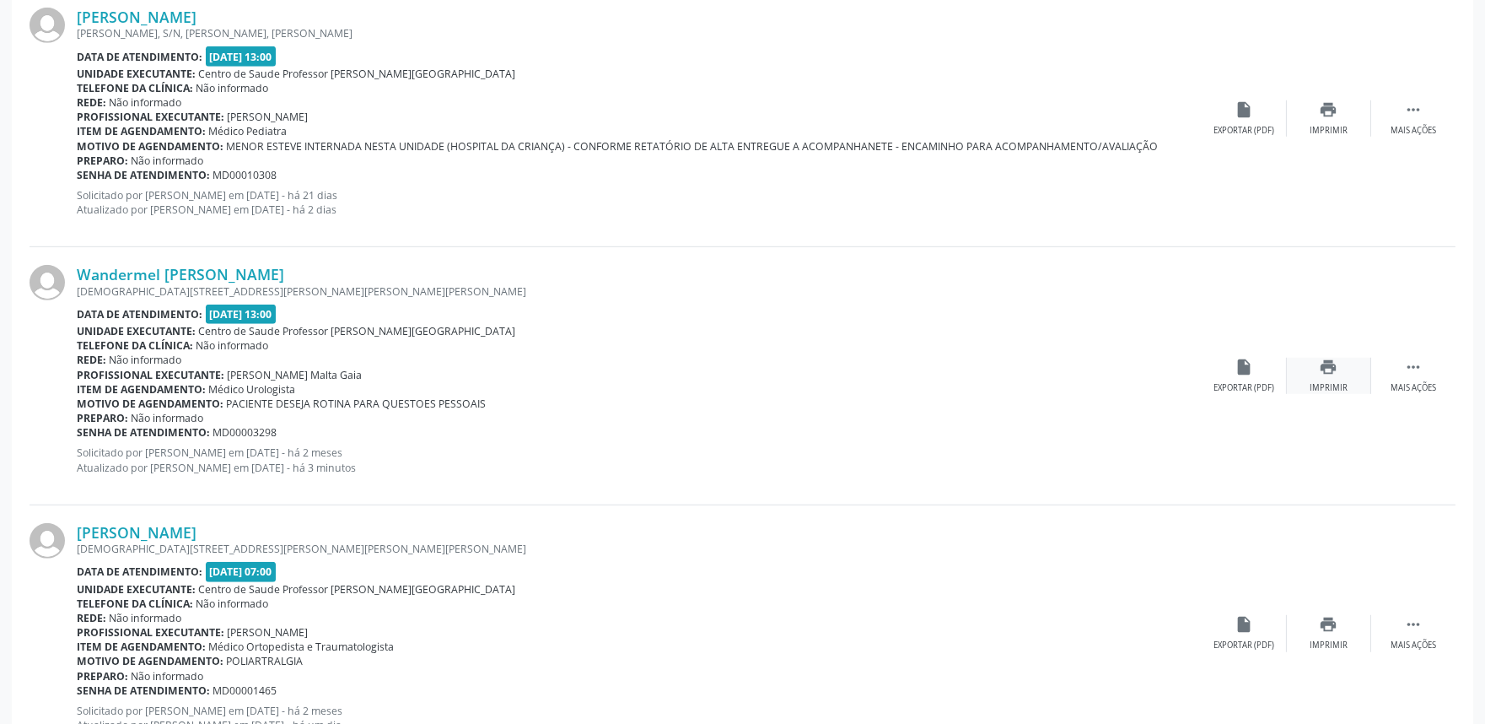
click at [1337, 373] on icon "print" at bounding box center [1329, 367] width 19 height 19
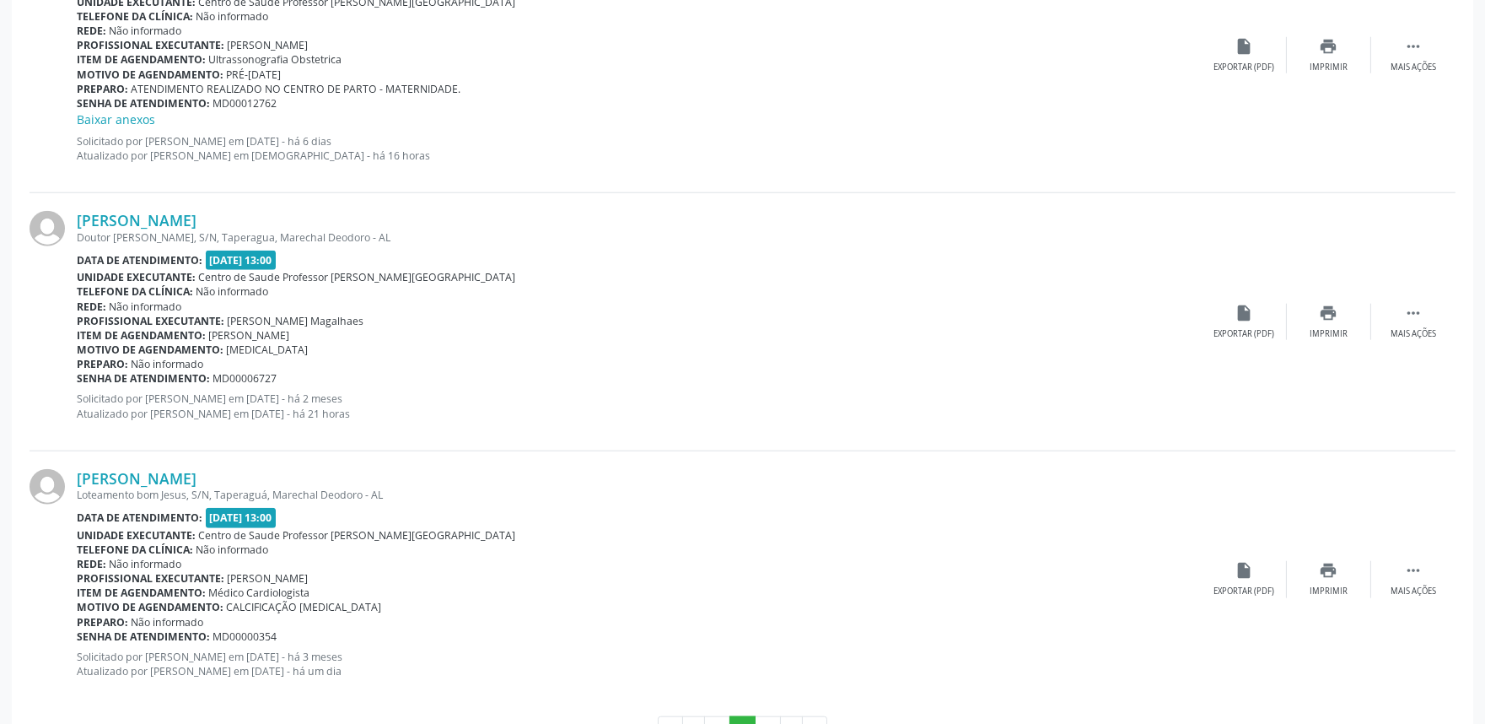
scroll to position [3780, 0]
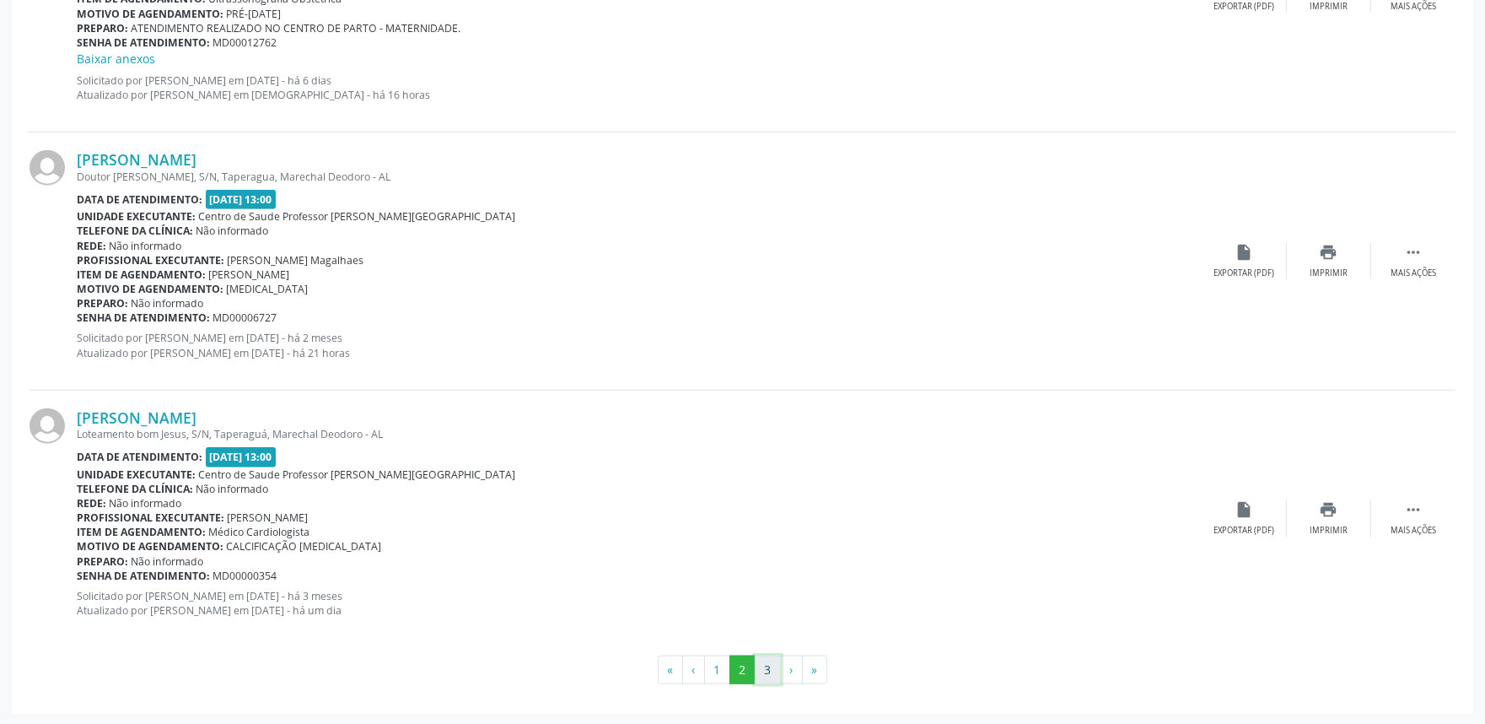
click at [768, 670] on button "3" at bounding box center [768, 669] width 26 height 29
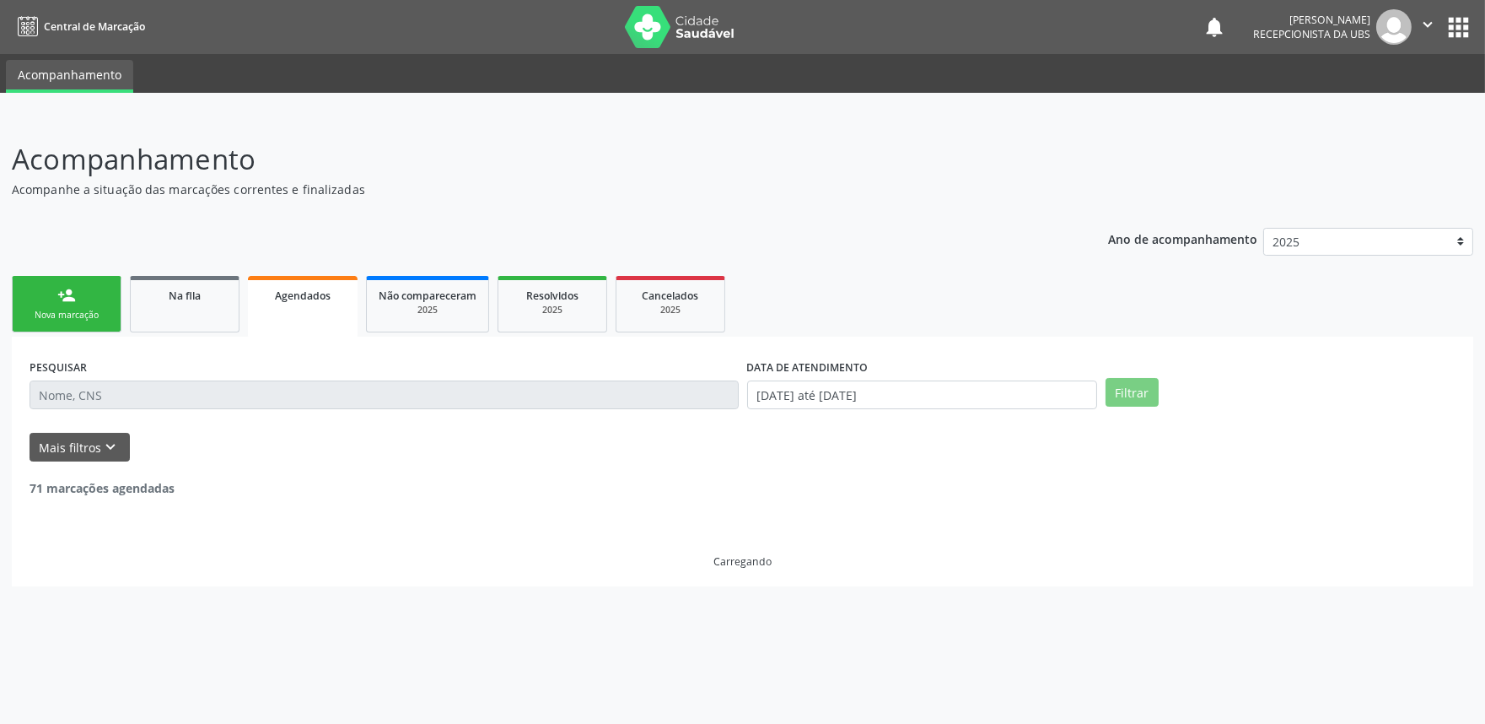
scroll to position [0, 0]
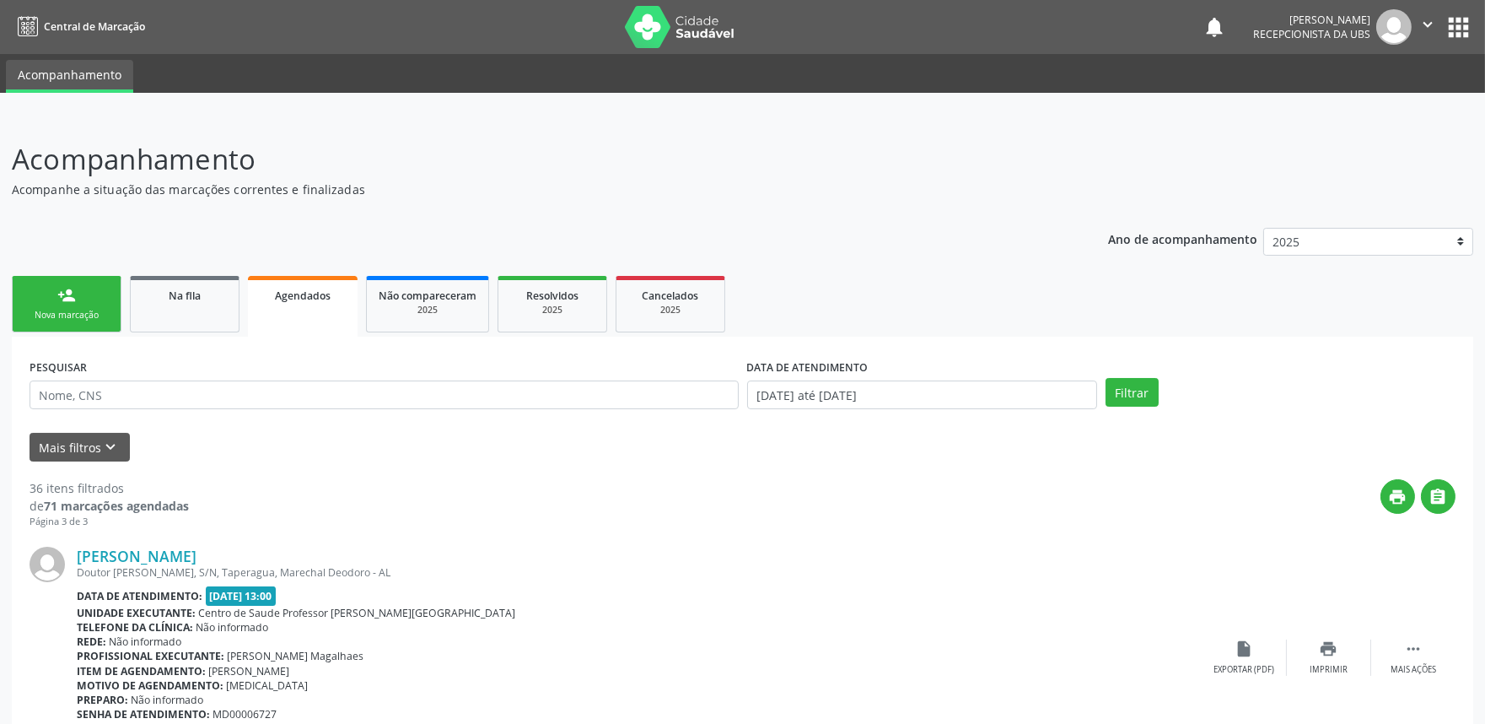
click at [195, 313] on link "Na fila" at bounding box center [185, 304] width 110 height 57
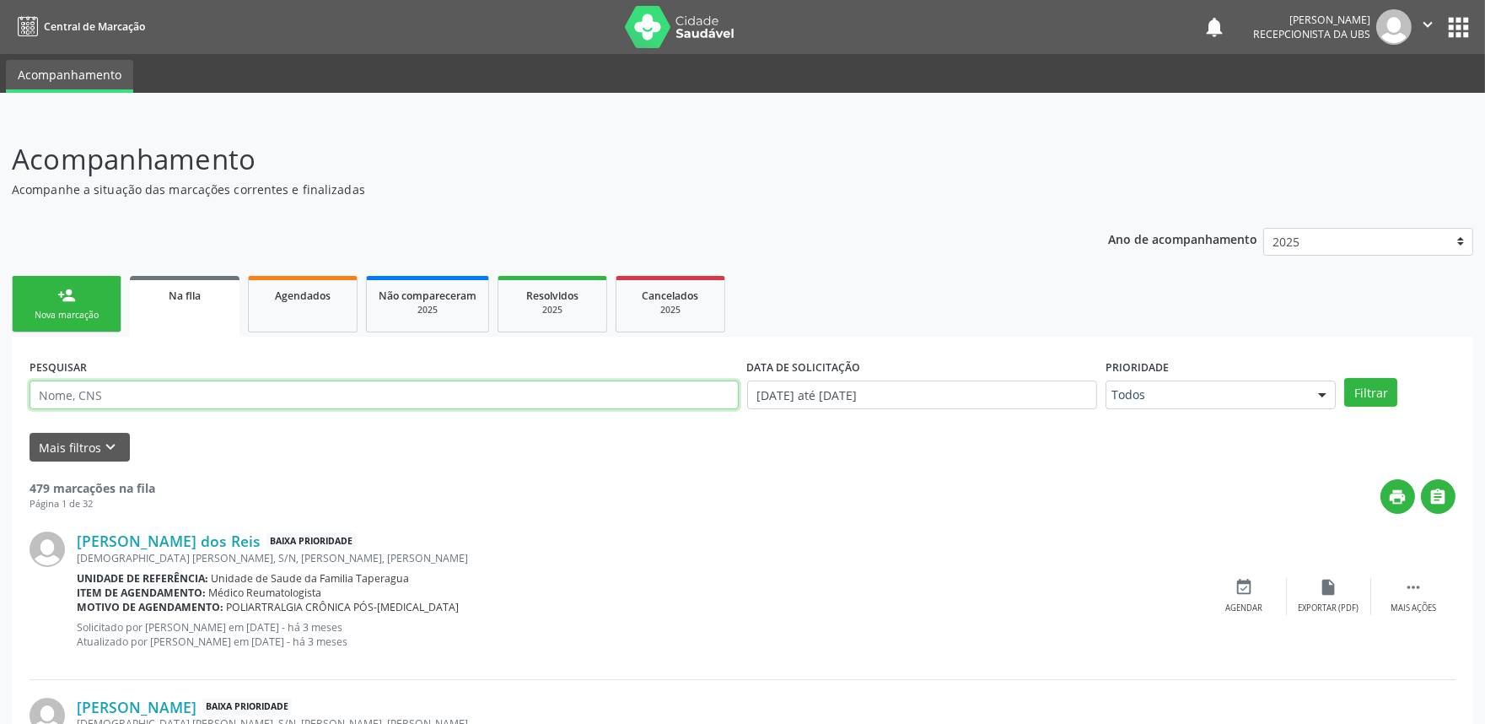
click at [236, 390] on input "text" at bounding box center [384, 394] width 709 height 29
paste input "702803660187066"
type input "702803660187066"
click at [1344, 378] on button "Filtrar" at bounding box center [1370, 392] width 53 height 29
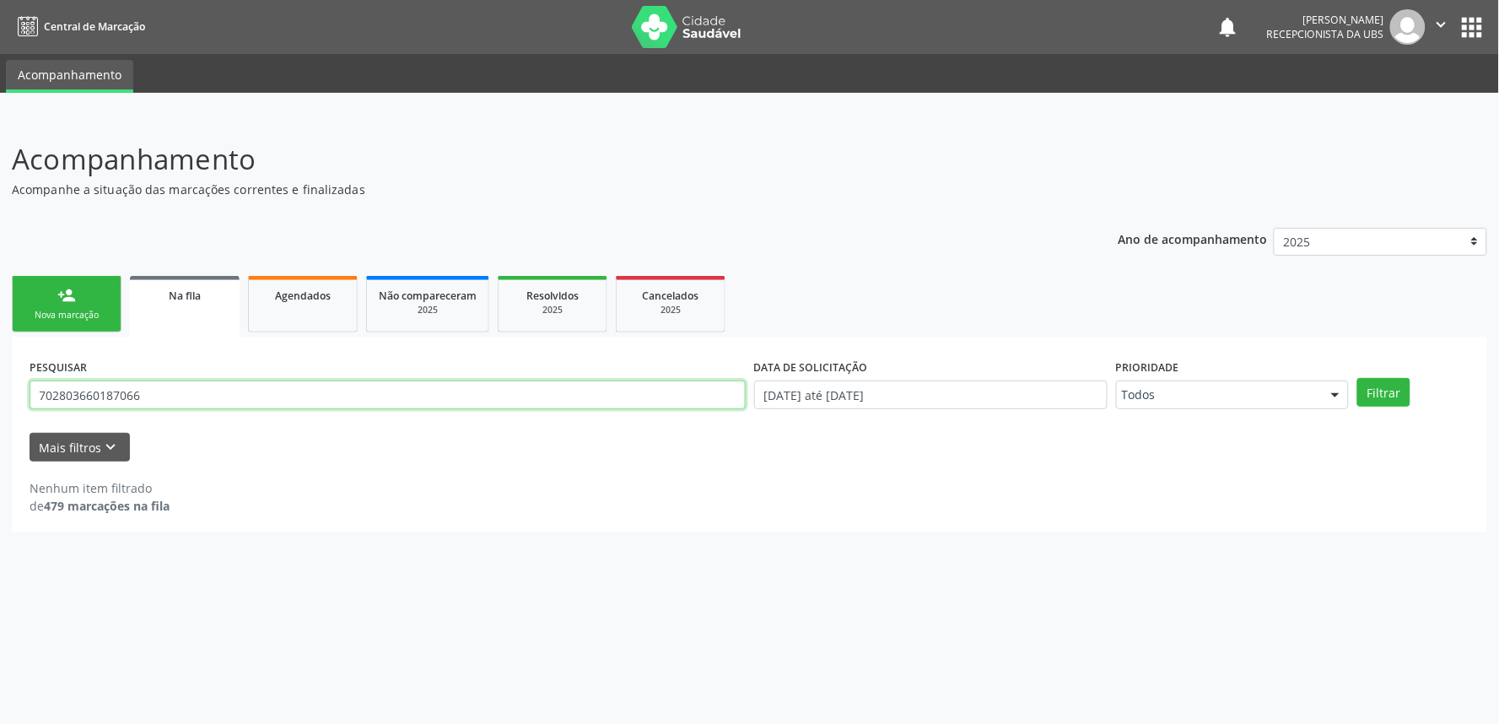
click at [354, 396] on input "702803660187066" at bounding box center [388, 394] width 716 height 29
click at [1357, 378] on button "Filtrar" at bounding box center [1383, 392] width 53 height 29
click at [354, 396] on input "702803660187066" at bounding box center [388, 394] width 716 height 29
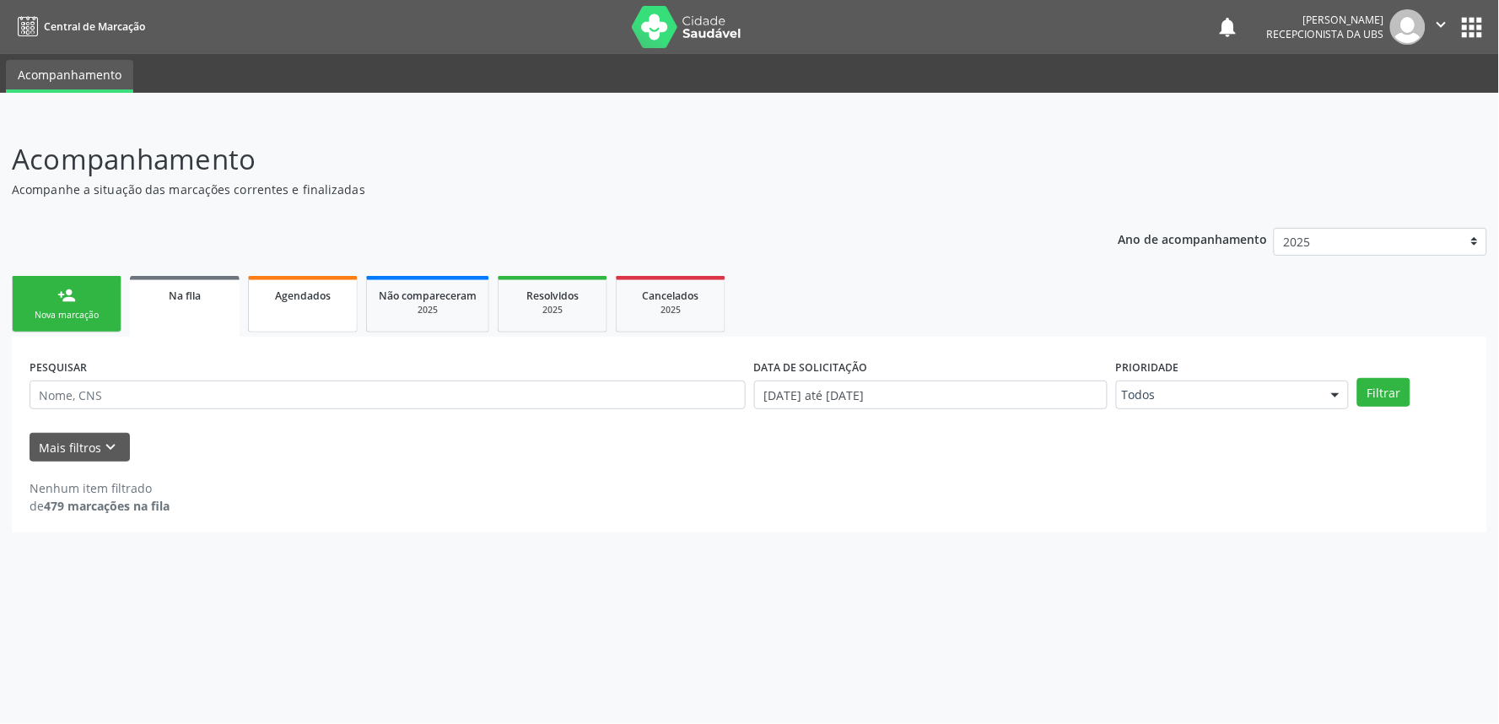
click at [302, 310] on link "Agendados" at bounding box center [303, 304] width 110 height 57
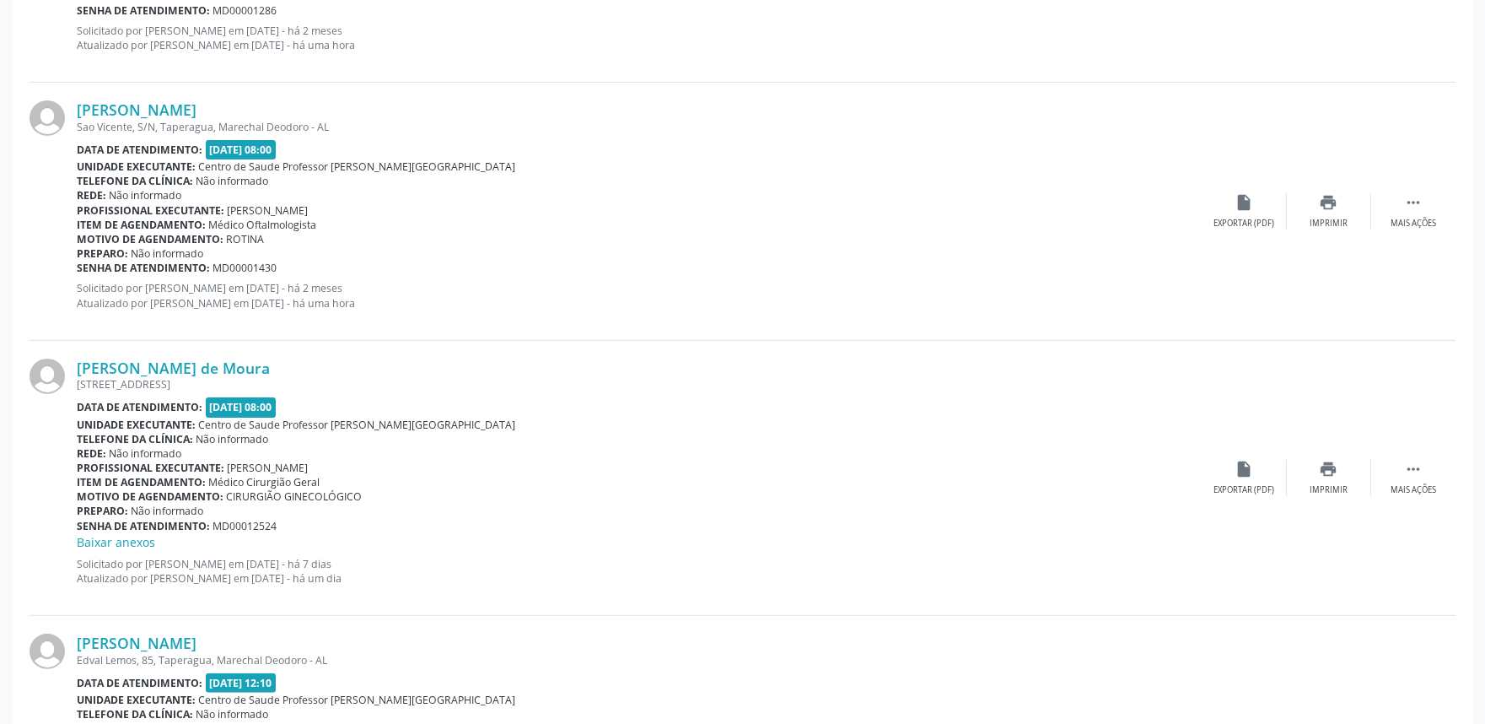
scroll to position [1215, 0]
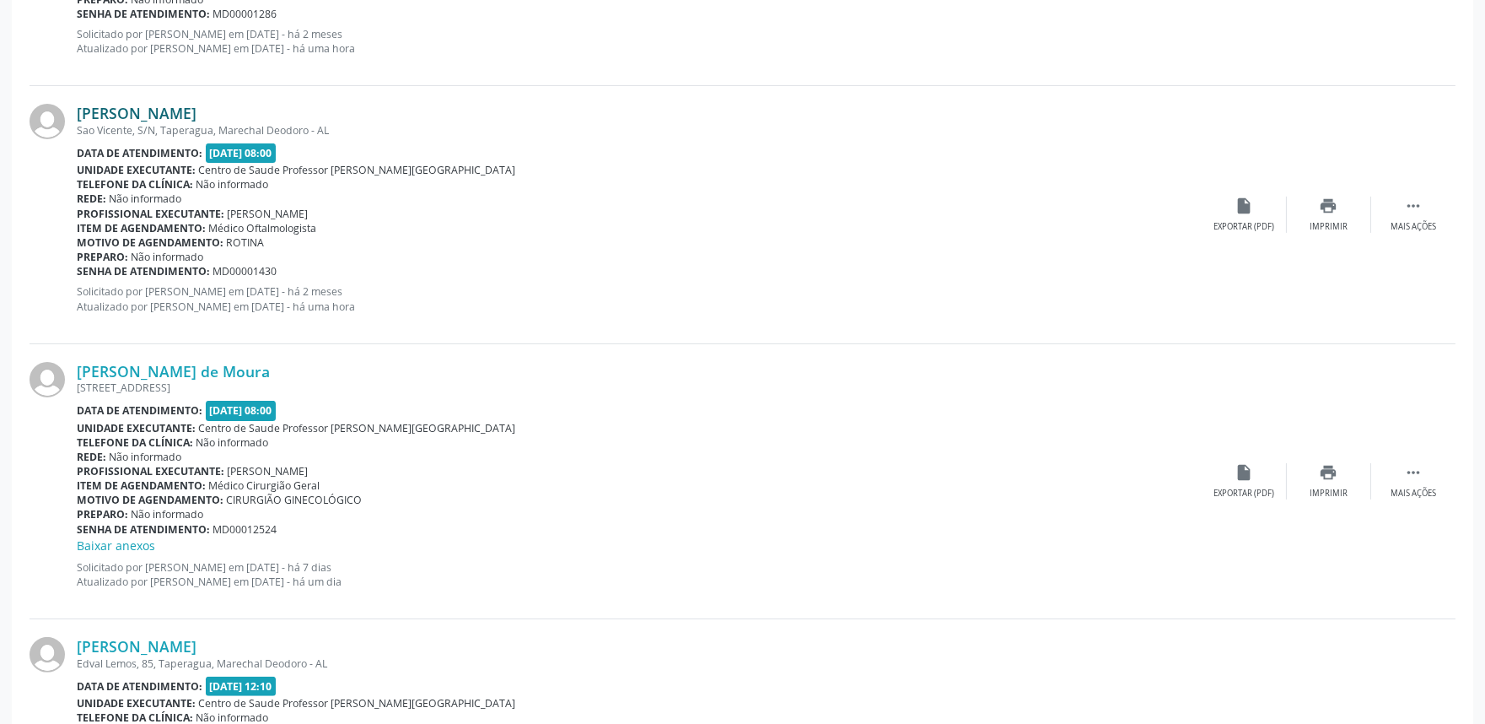
click at [132, 120] on link "[PERSON_NAME]" at bounding box center [137, 113] width 120 height 19
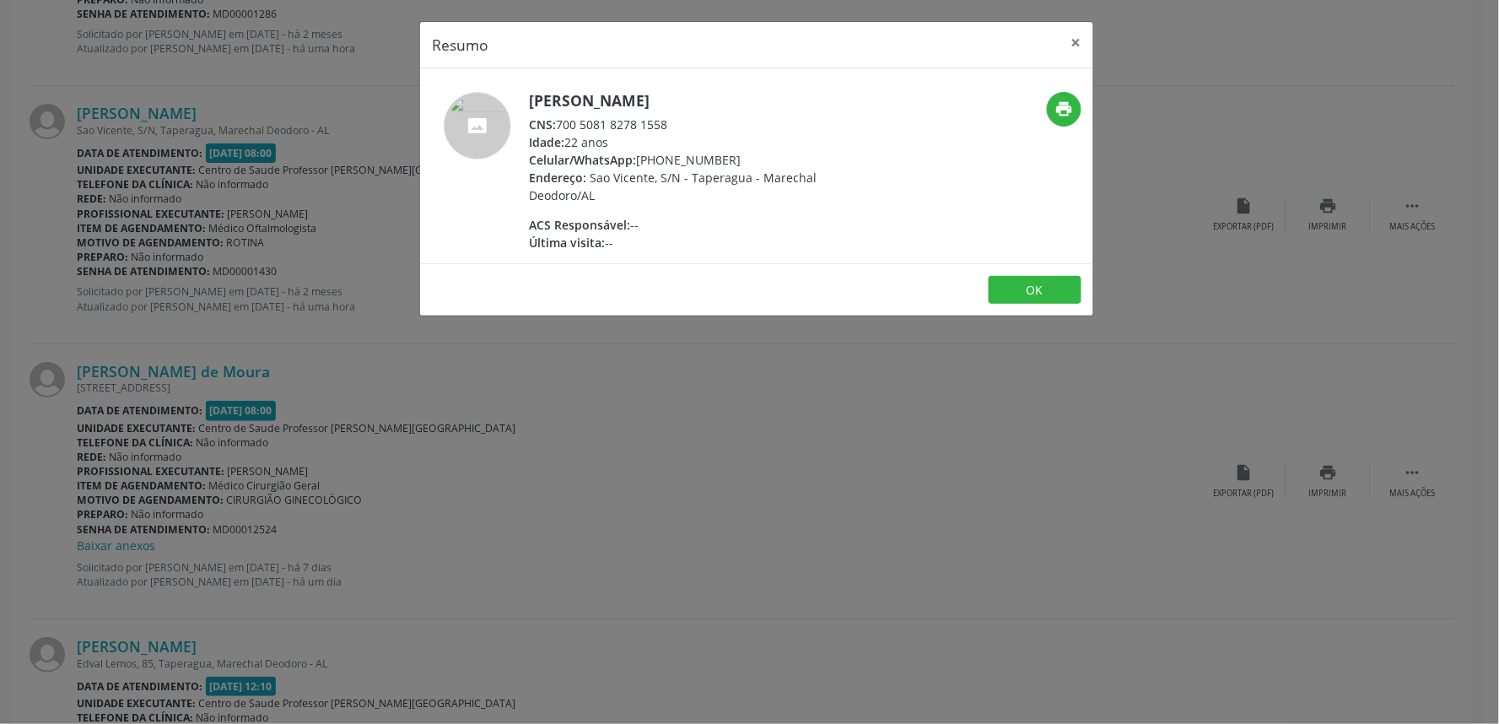
drag, startPoint x: 560, startPoint y: 119, endPoint x: 697, endPoint y: 131, distance: 138.0
click at [697, 131] on div "CNS: 700 5081 8278 1558" at bounding box center [693, 125] width 328 height 18
copy div "700 5081 8278 1558"
click at [285, 207] on div "Resumo × Alane Silva de Lima CNS: 700 5081 8278 1558 Idade: 22 anos Celular/Wha…" at bounding box center [749, 362] width 1499 height 724
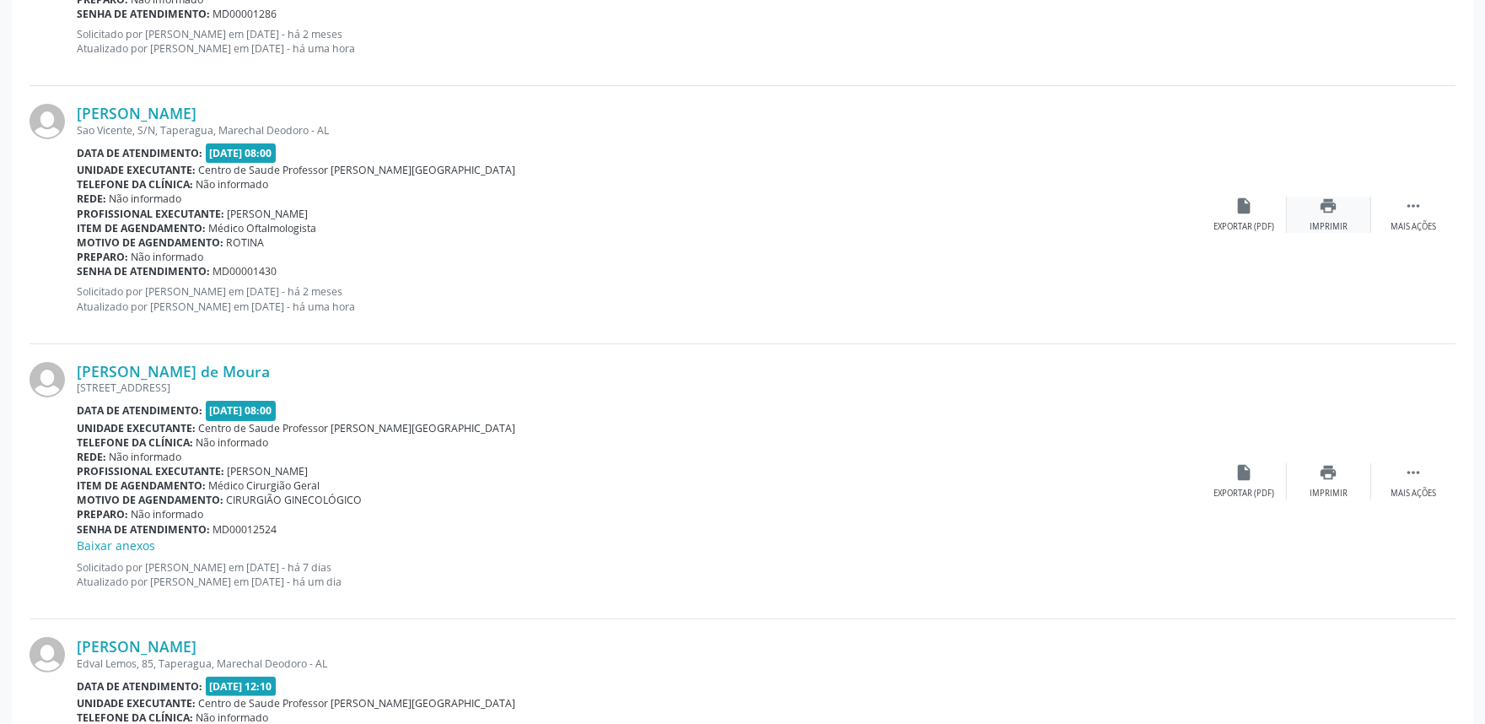
click at [1334, 216] on div "print Imprimir" at bounding box center [1329, 215] width 84 height 36
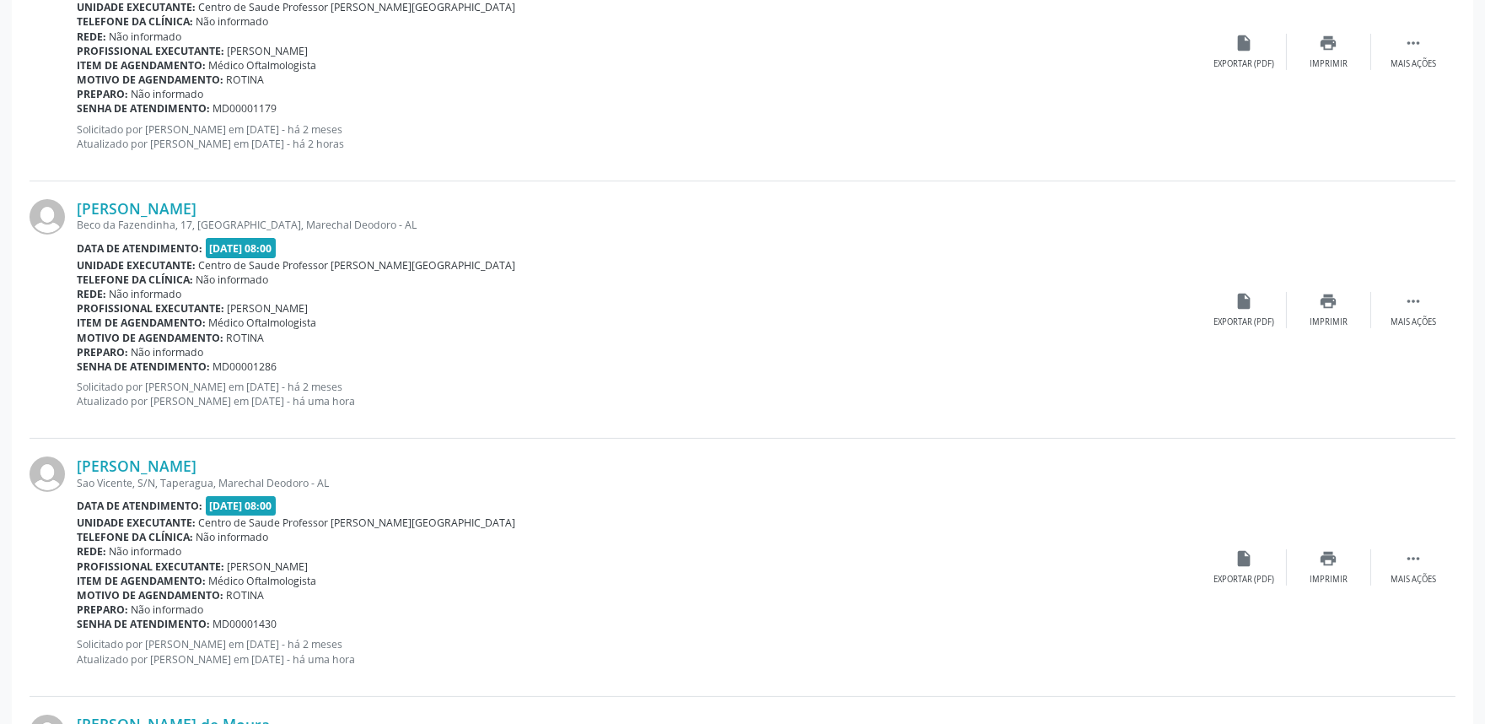
scroll to position [842, 0]
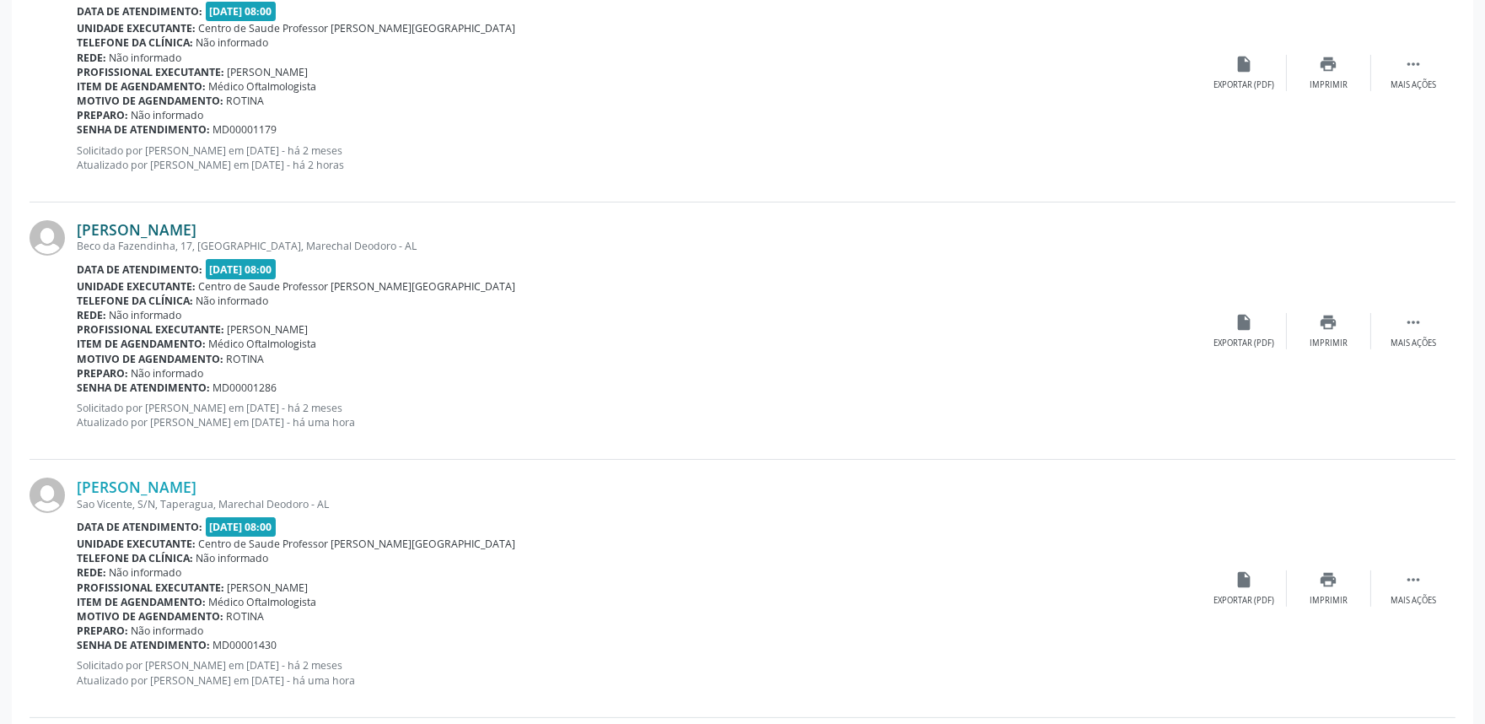
click at [162, 223] on link "[PERSON_NAME]" at bounding box center [137, 229] width 120 height 19
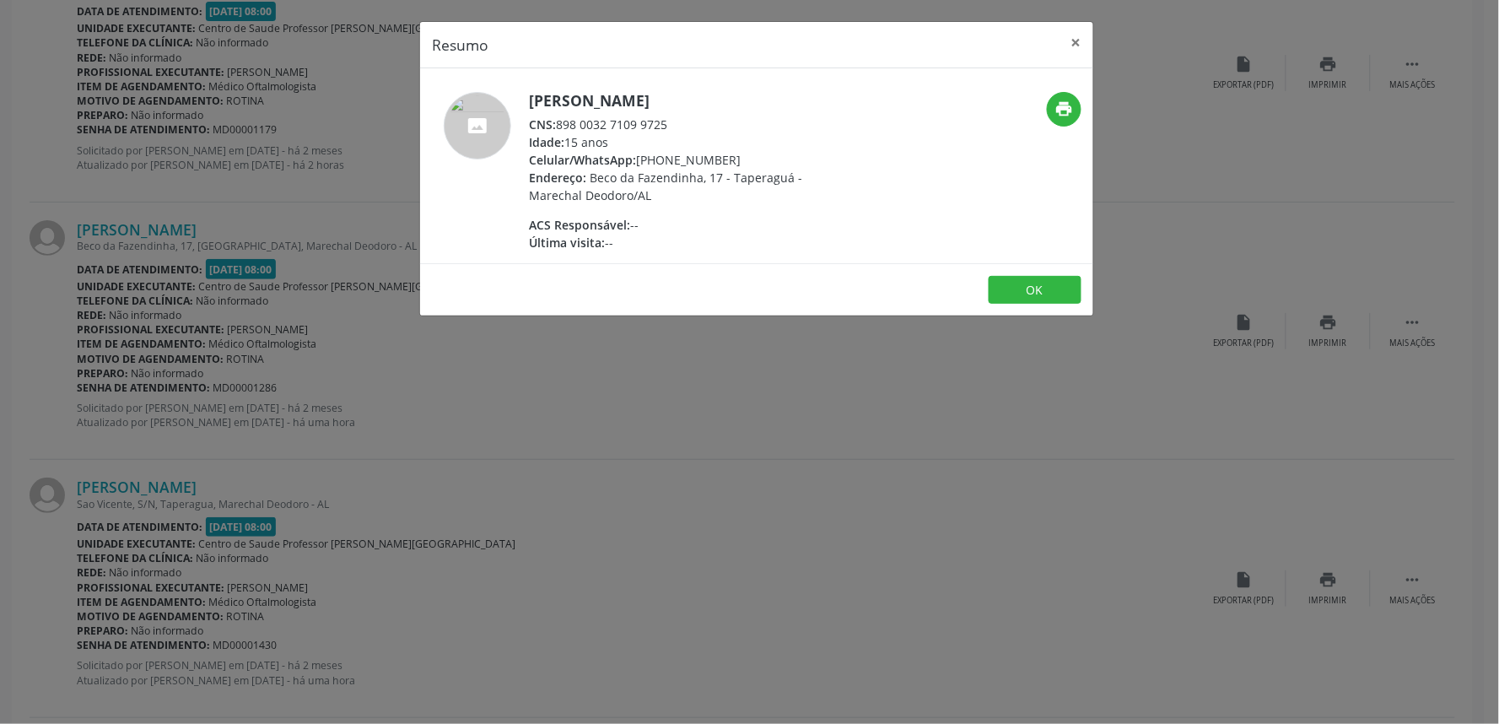
click at [540, 431] on div "Resumo × Rafaela da Silva Aguiar CNS: 898 0032 7109 9725 Idade: 15 anos Celular…" at bounding box center [749, 362] width 1499 height 724
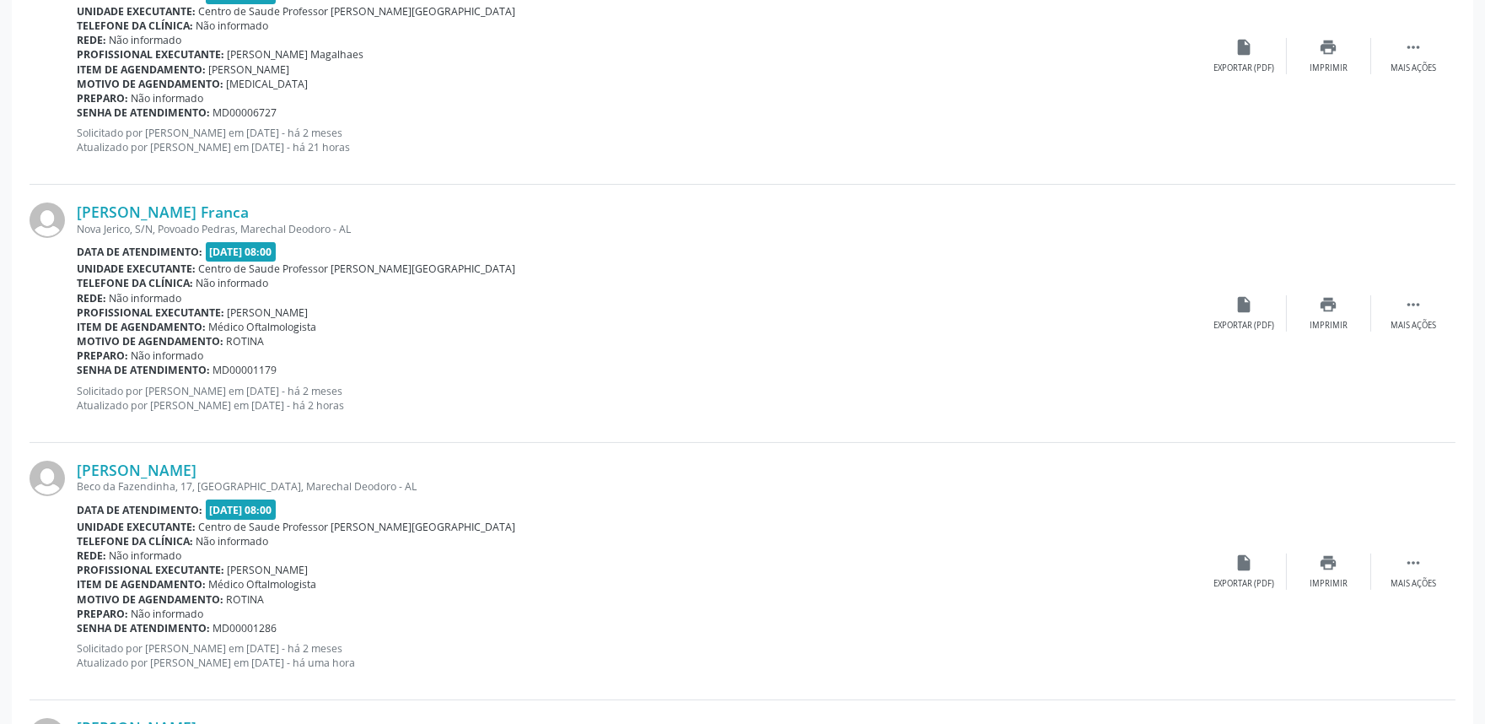
scroll to position [599, 0]
click at [164, 213] on link "[PERSON_NAME] Franca" at bounding box center [163, 214] width 172 height 19
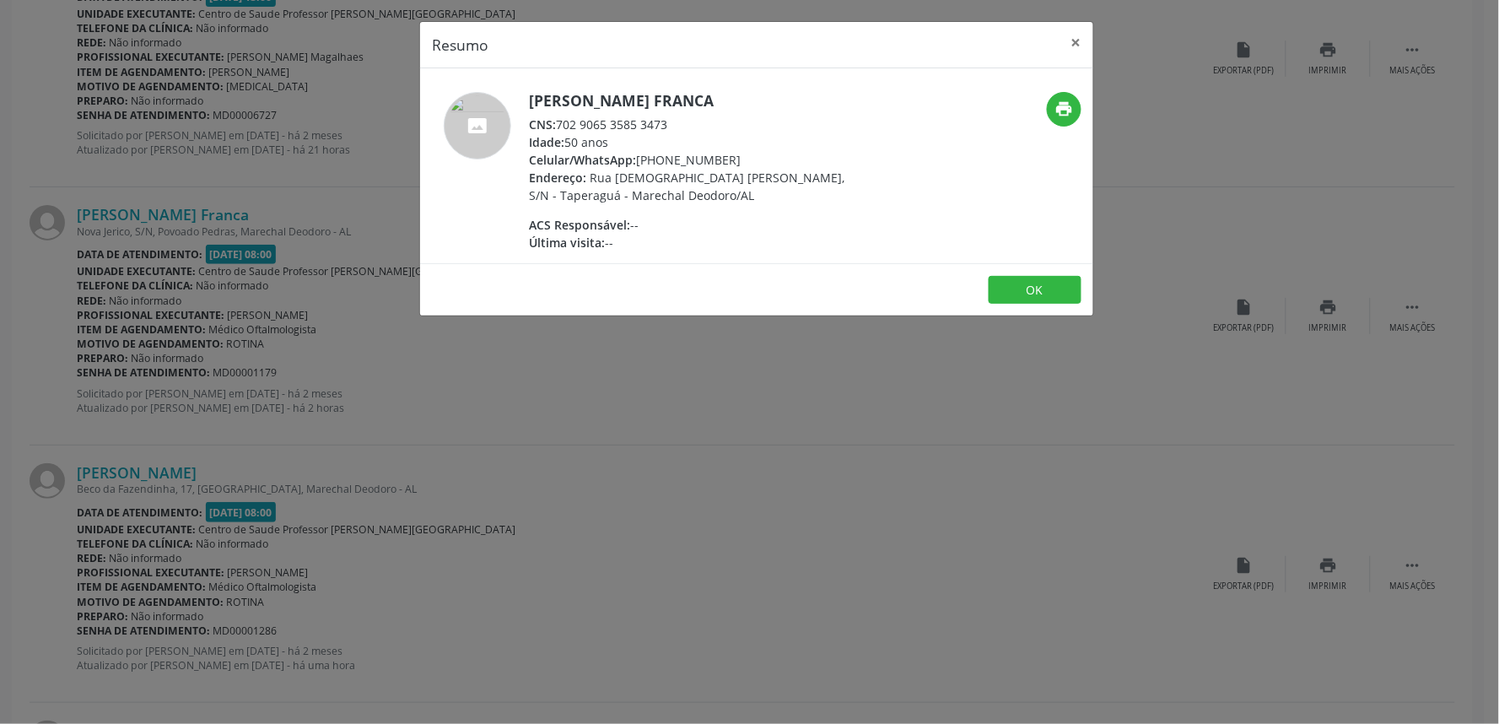
drag, startPoint x: 557, startPoint y: 122, endPoint x: 670, endPoint y: 127, distance: 112.3
click at [670, 127] on div "CNS: 702 9065 3585 3473" at bounding box center [693, 125] width 328 height 18
copy div "702 9065 3585 3473"
click at [800, 423] on div "Resumo × Arlene dos Santos Franca CNS: 702 9065 3585 3473 Idade: 50 anos Celula…" at bounding box center [749, 362] width 1499 height 724
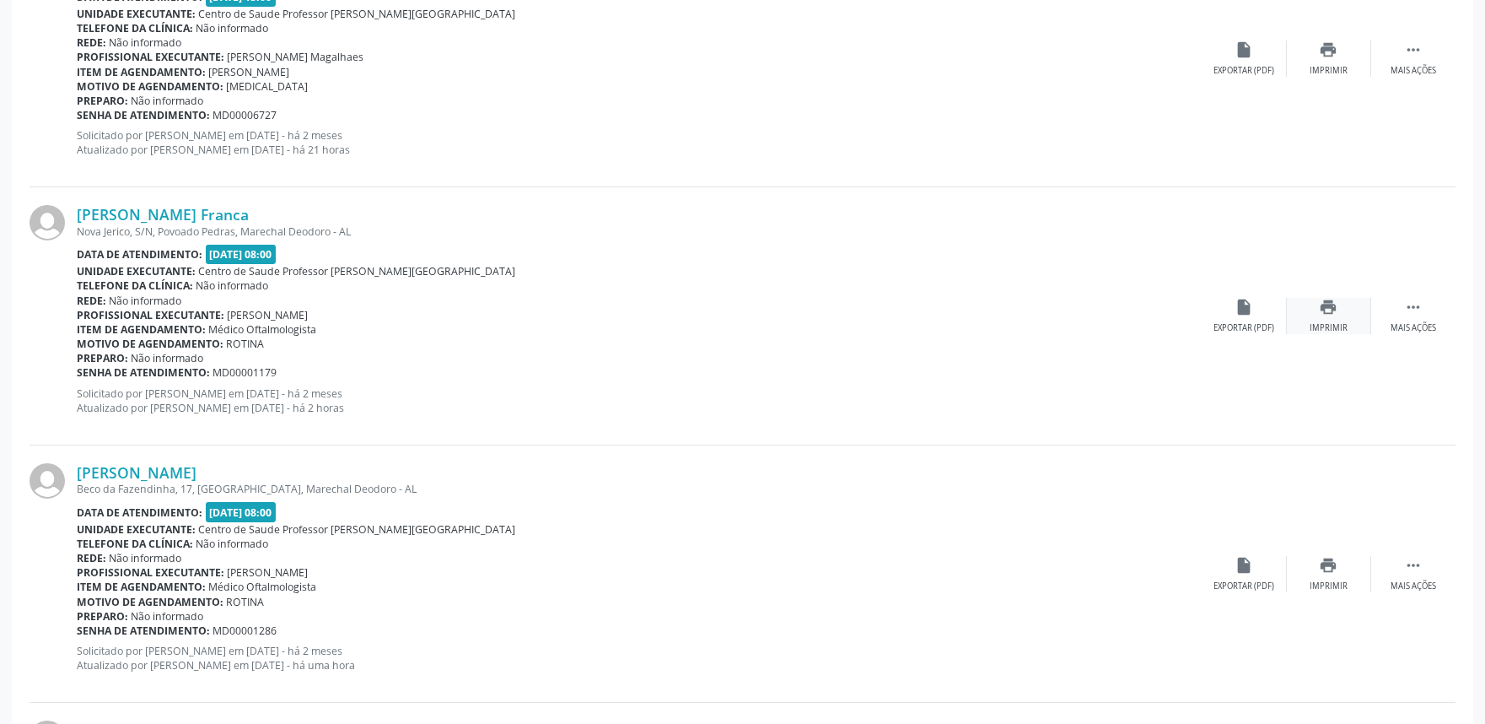
click at [1322, 323] on div "Imprimir" at bounding box center [1329, 328] width 38 height 12
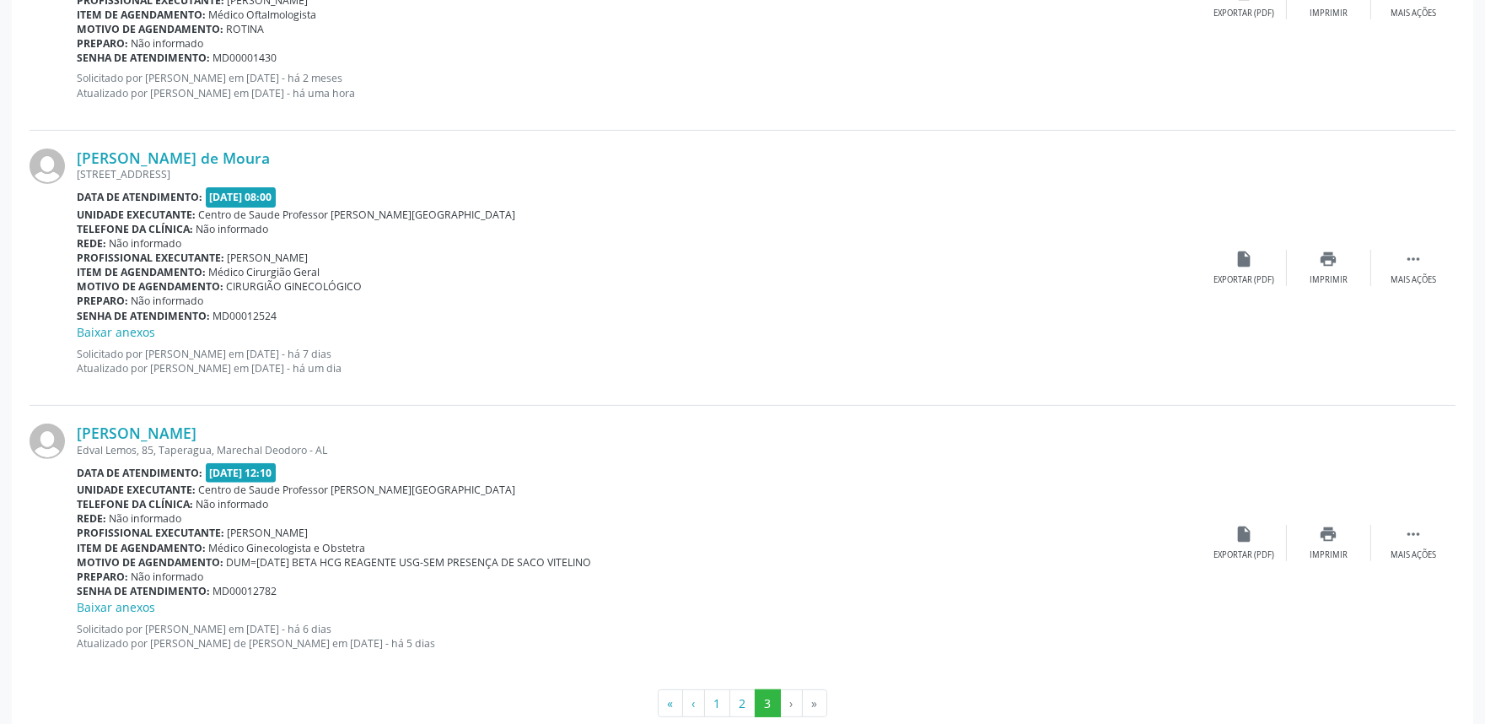
scroll to position [1462, 0]
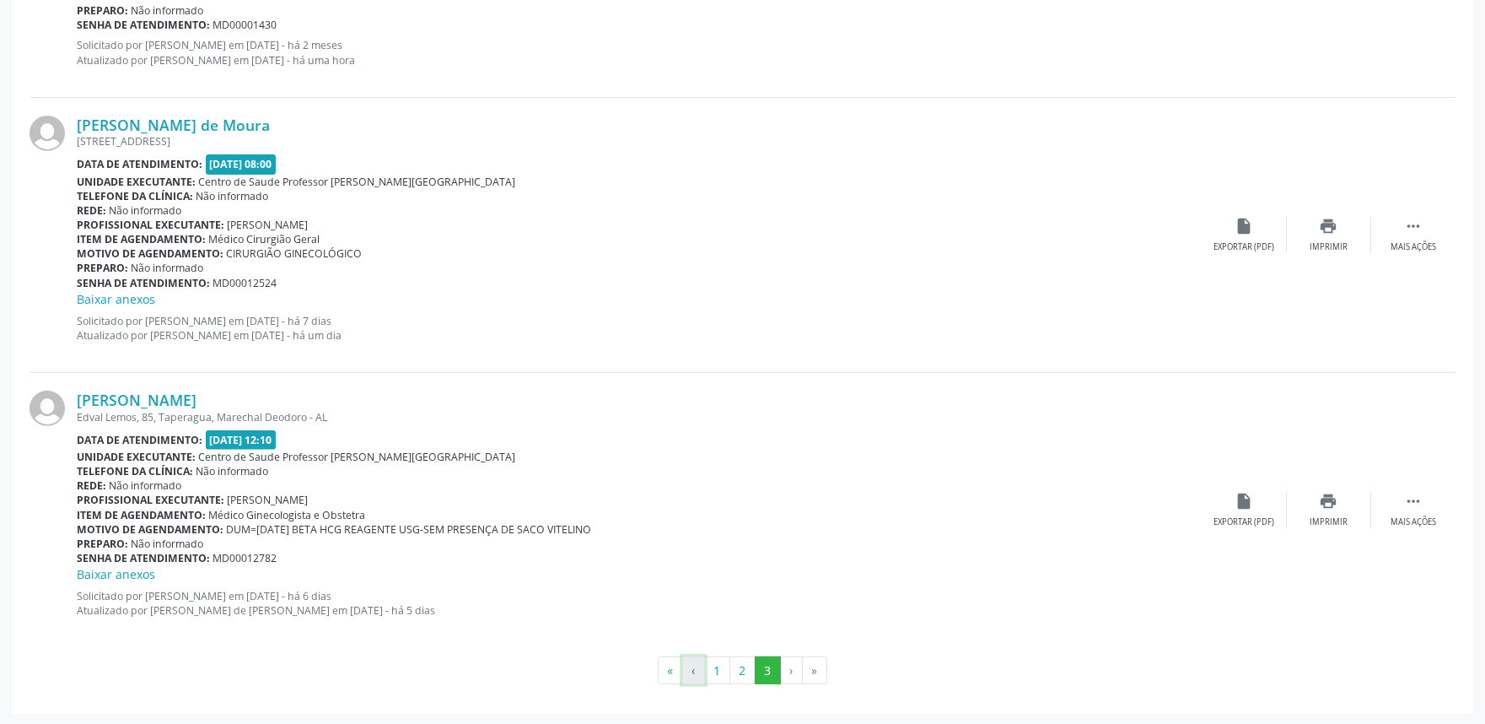
click at [697, 670] on button "‹" at bounding box center [693, 670] width 23 height 29
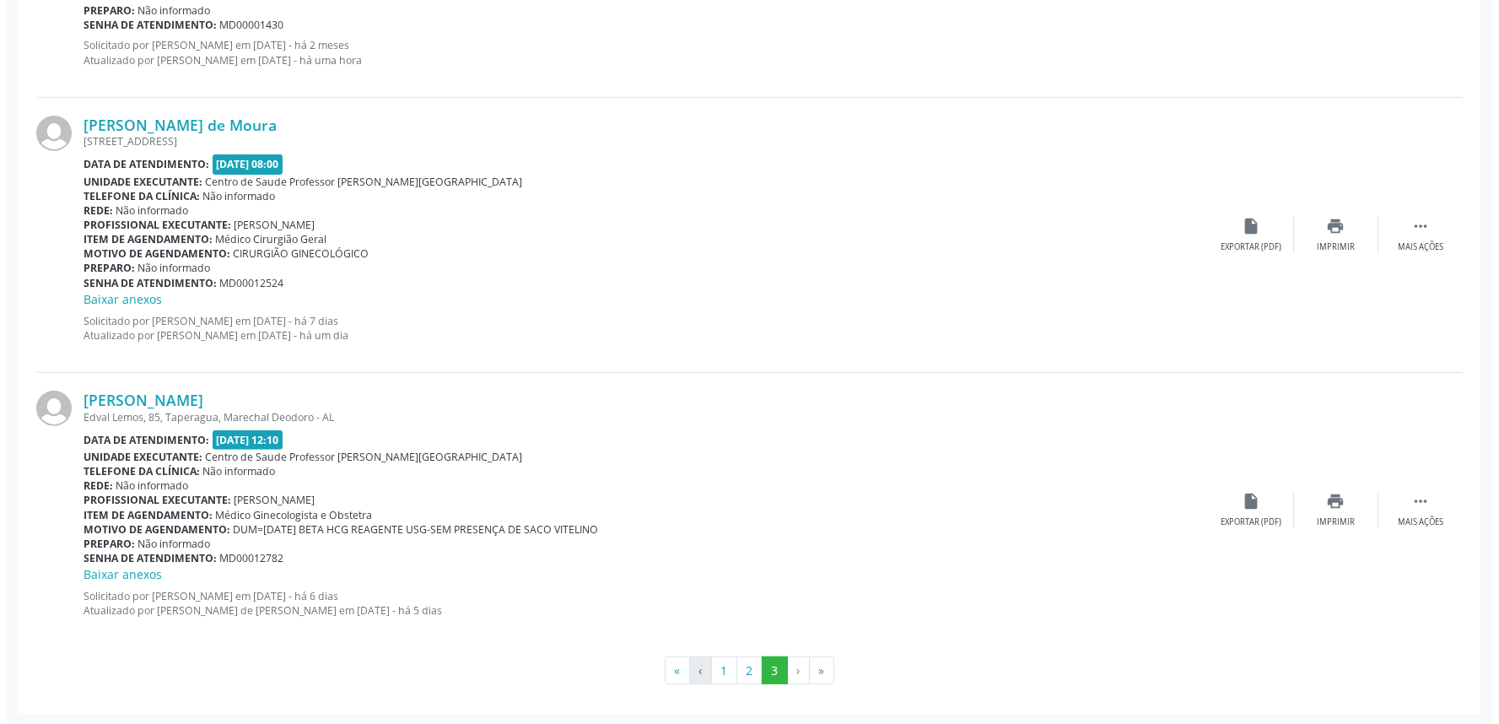
scroll to position [0, 0]
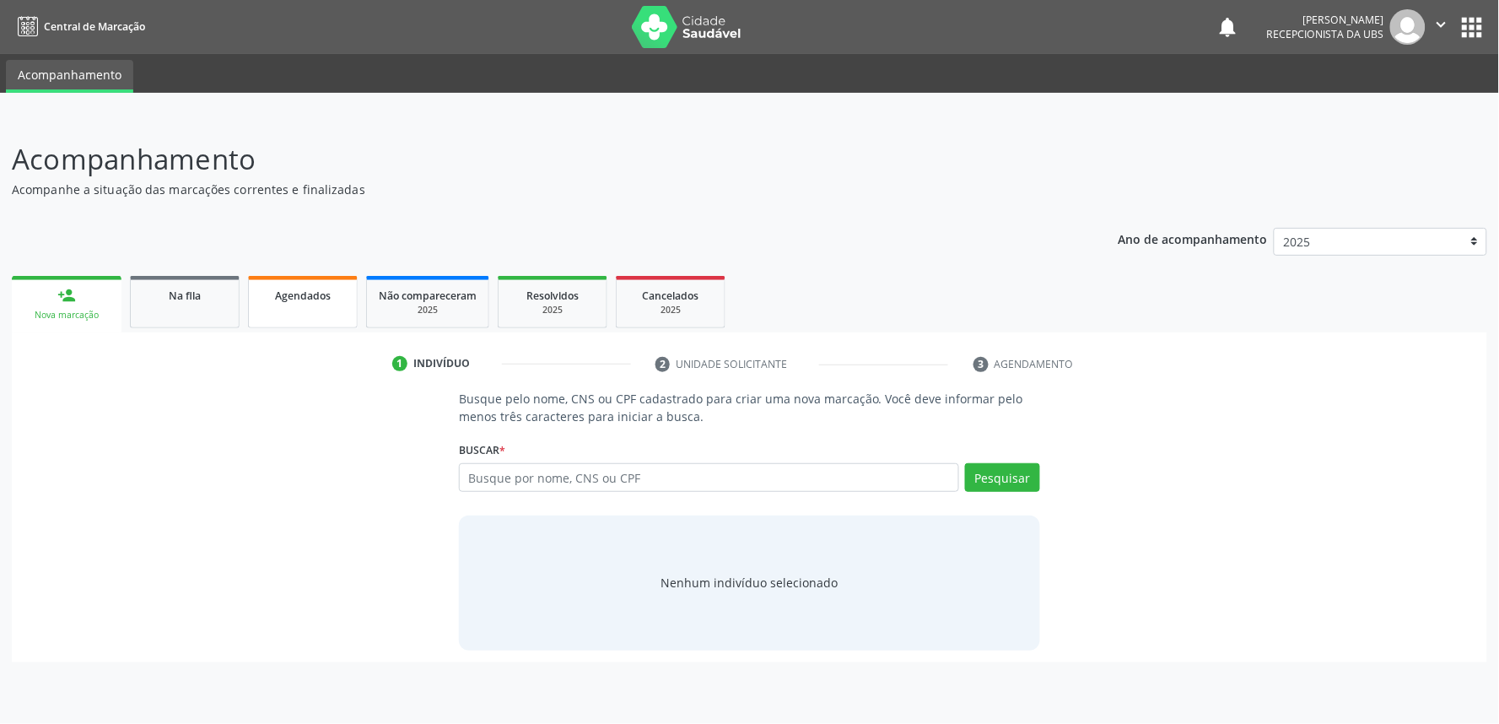
click at [326, 308] on link "Agendados" at bounding box center [303, 302] width 110 height 52
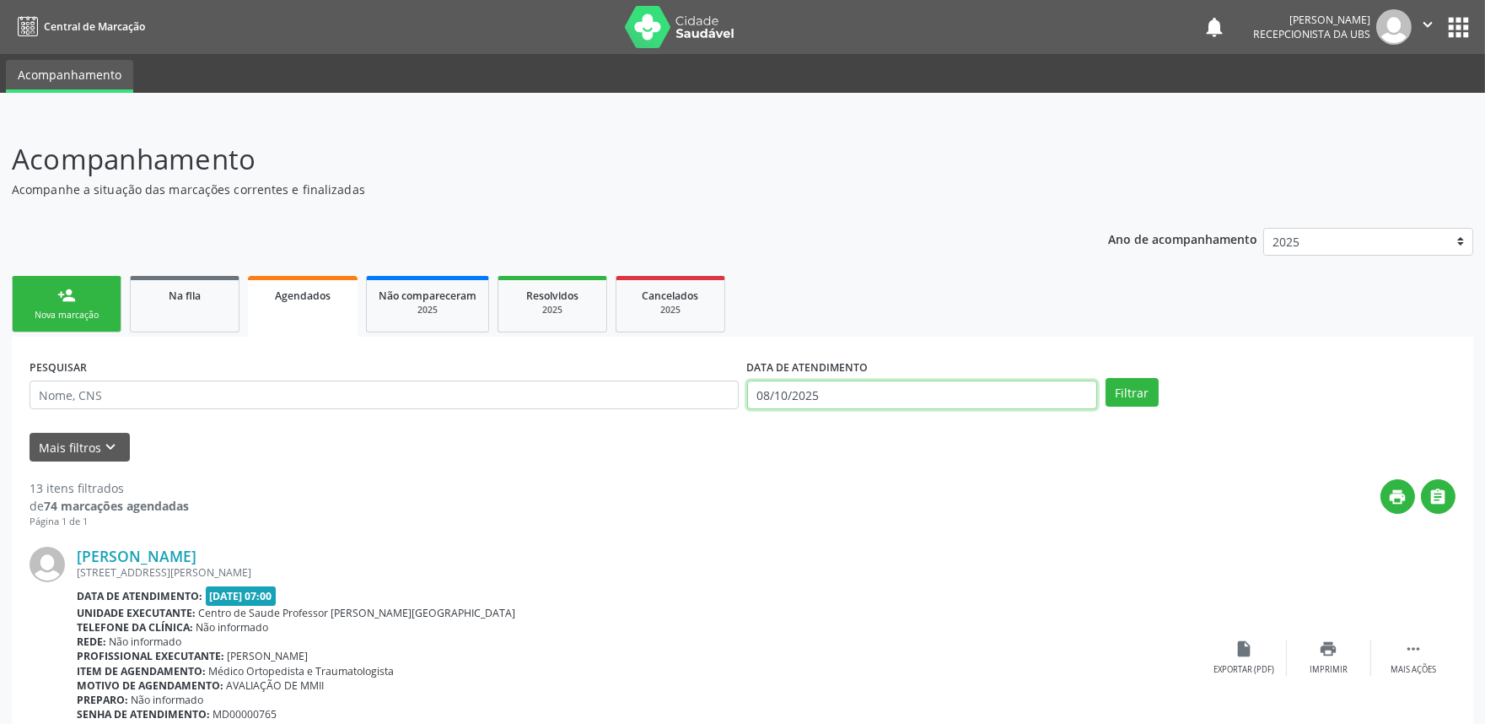
click at [886, 388] on input "08/10/2025" at bounding box center [922, 394] width 350 height 29
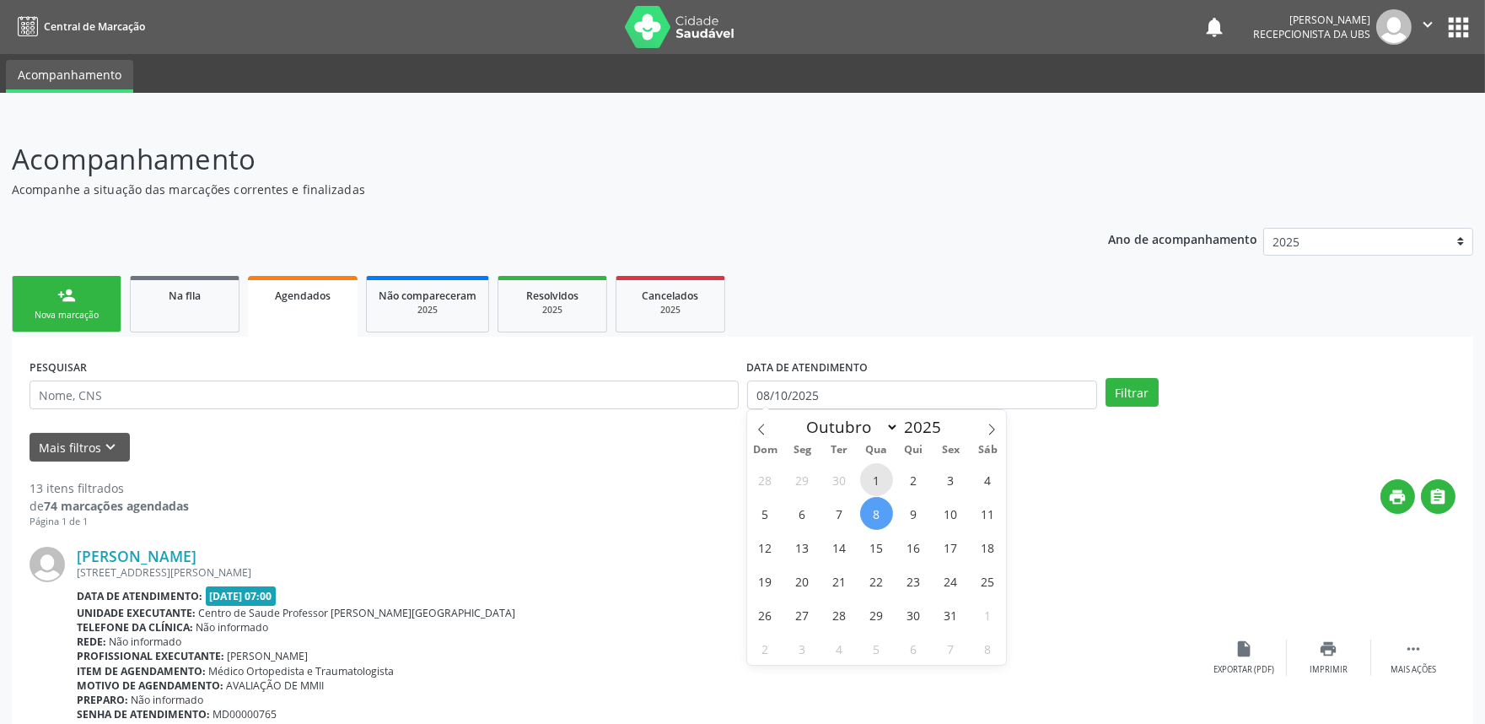
click at [878, 472] on span "1" at bounding box center [876, 479] width 33 height 33
type input "01/10/2025"
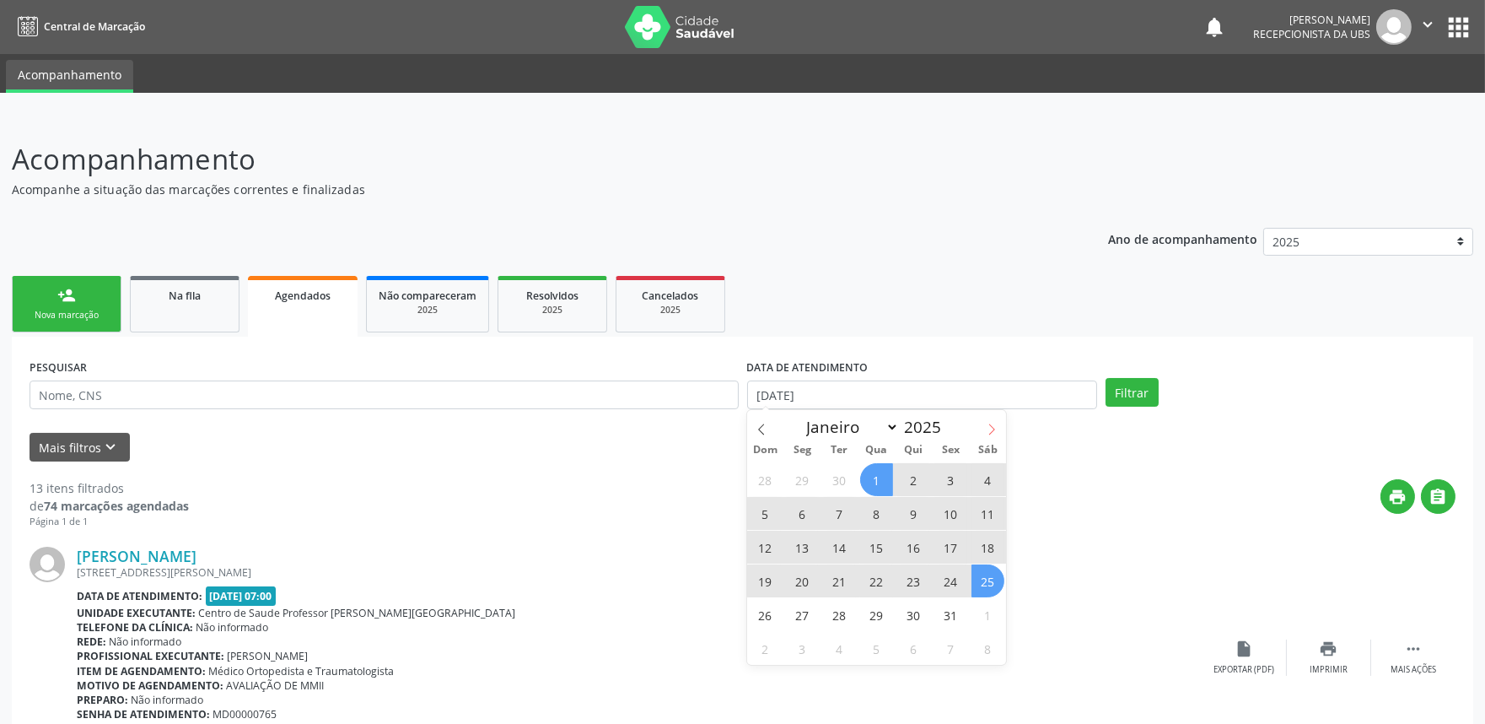
click at [986, 434] on icon at bounding box center [992, 429] width 12 height 12
select select "10"
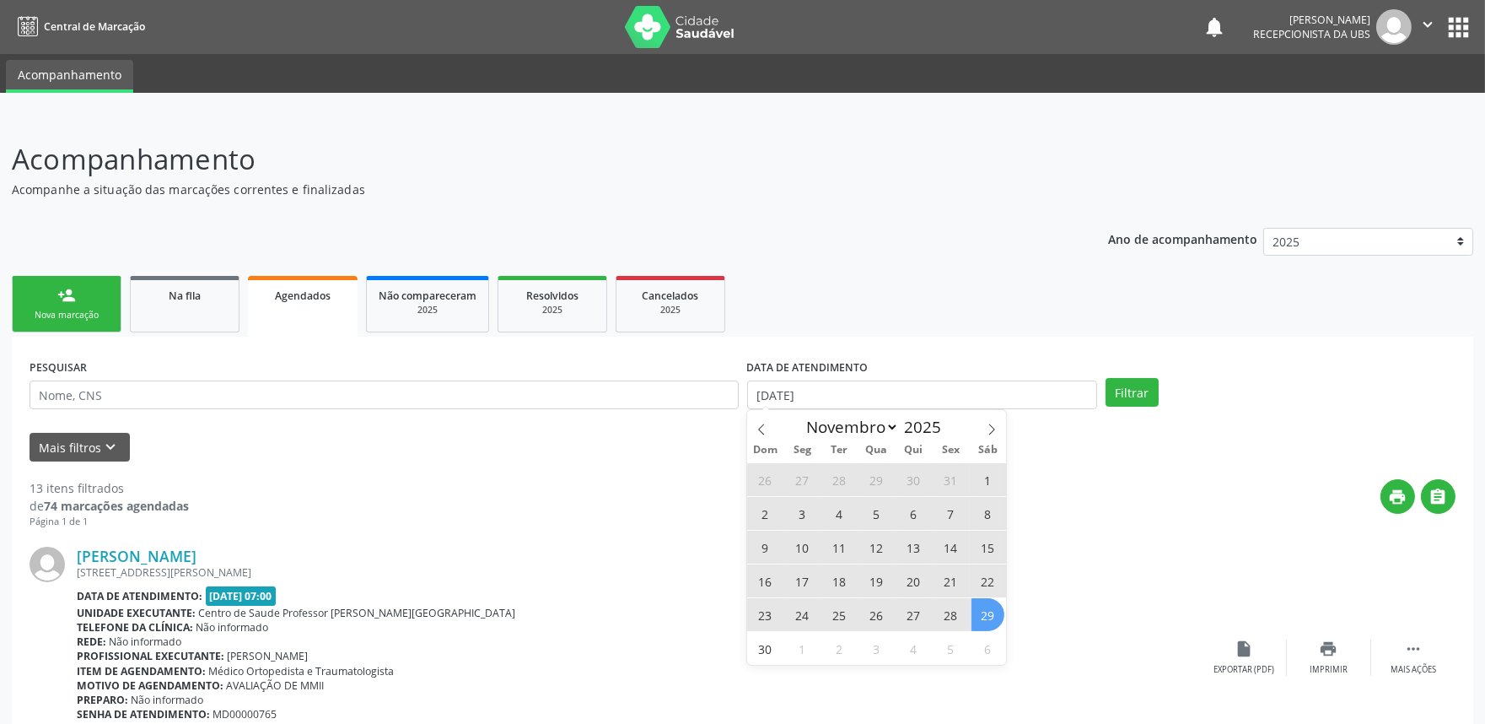
click at [991, 617] on span "29" at bounding box center [988, 614] width 33 height 33
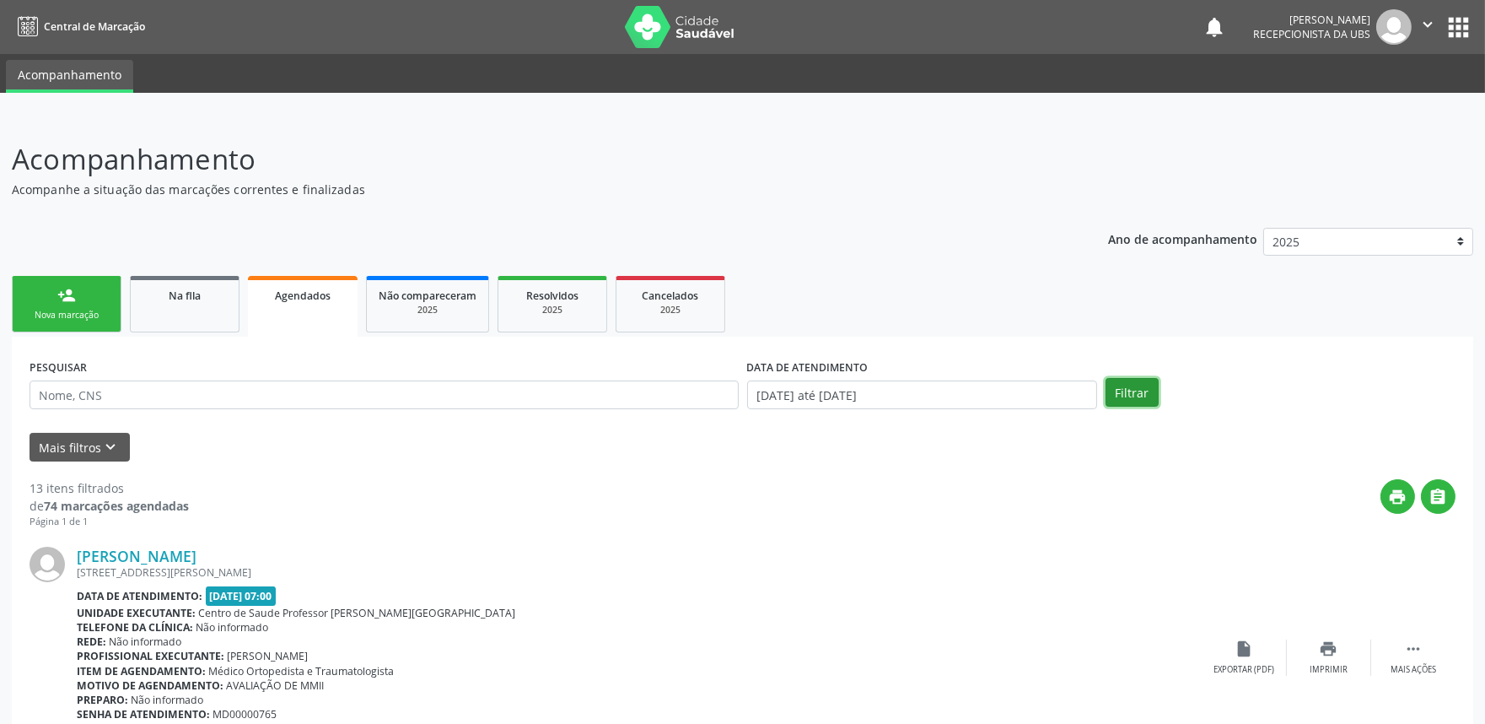
click at [1119, 385] on button "Filtrar" at bounding box center [1132, 392] width 53 height 29
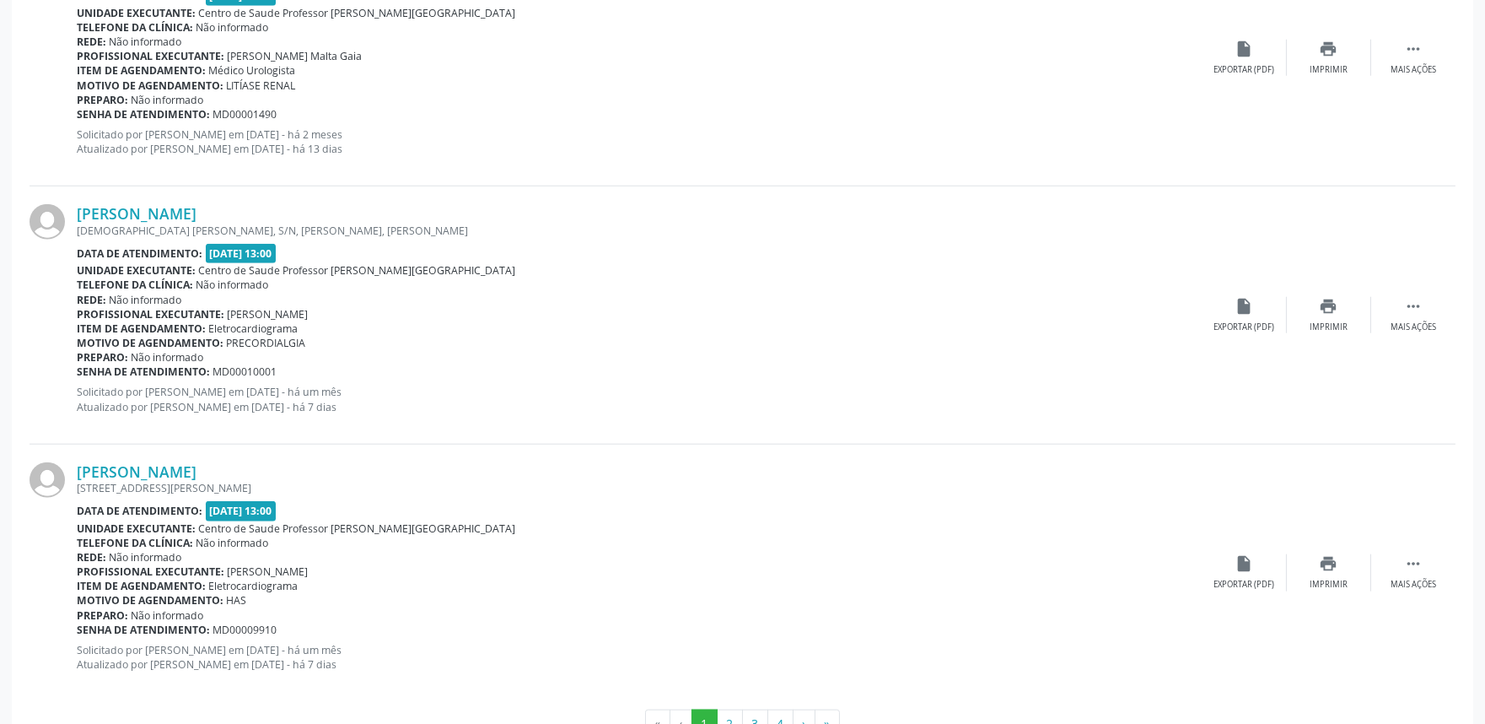
scroll to position [3746, 0]
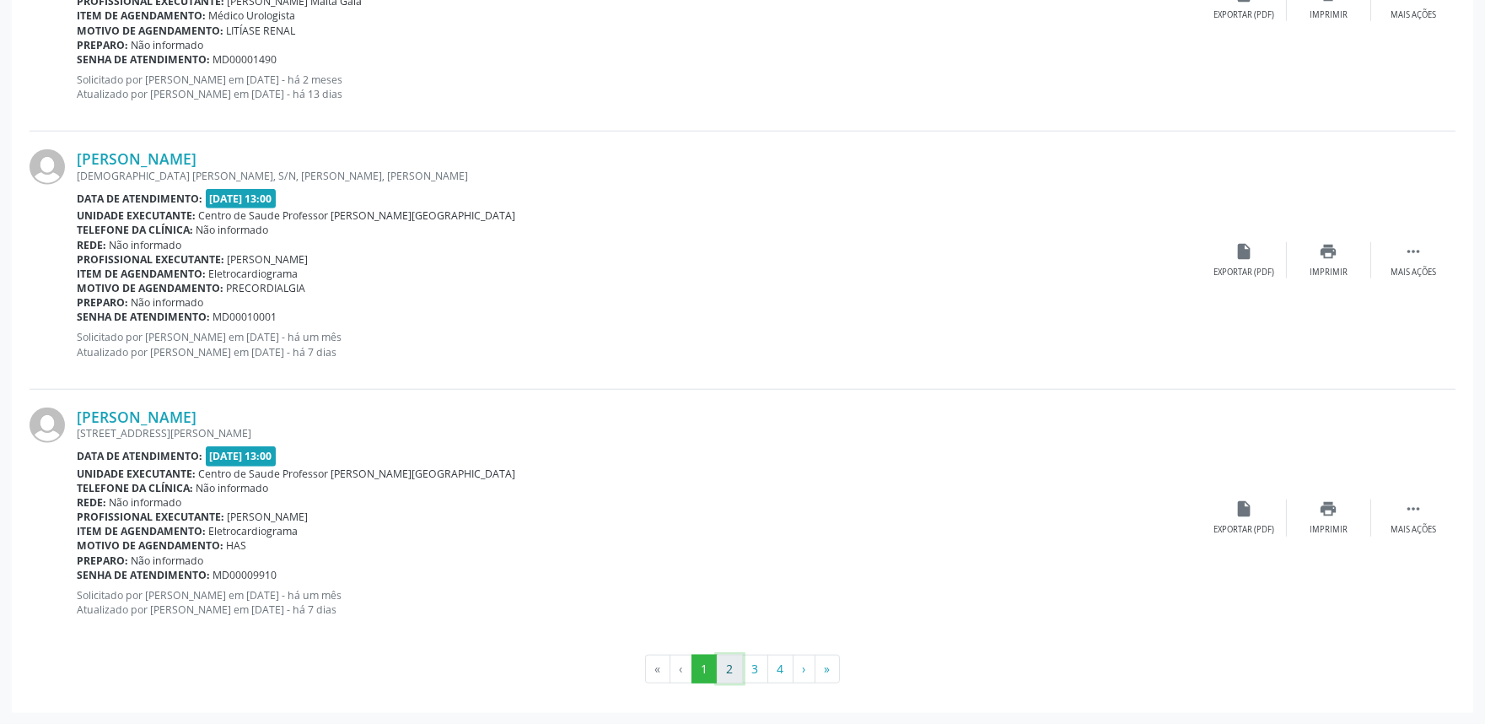
click at [725, 673] on button "2" at bounding box center [730, 668] width 26 height 29
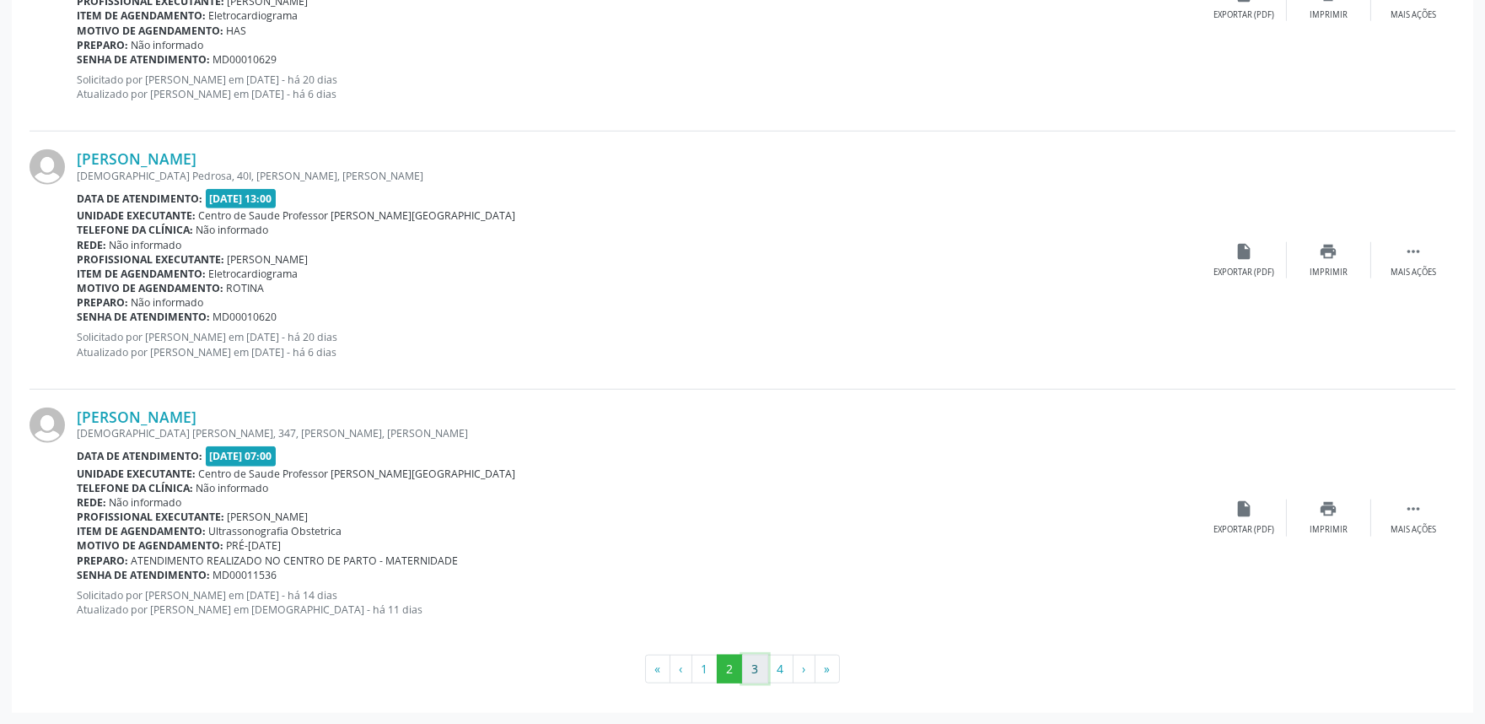
click at [745, 667] on button "3" at bounding box center [755, 668] width 26 height 29
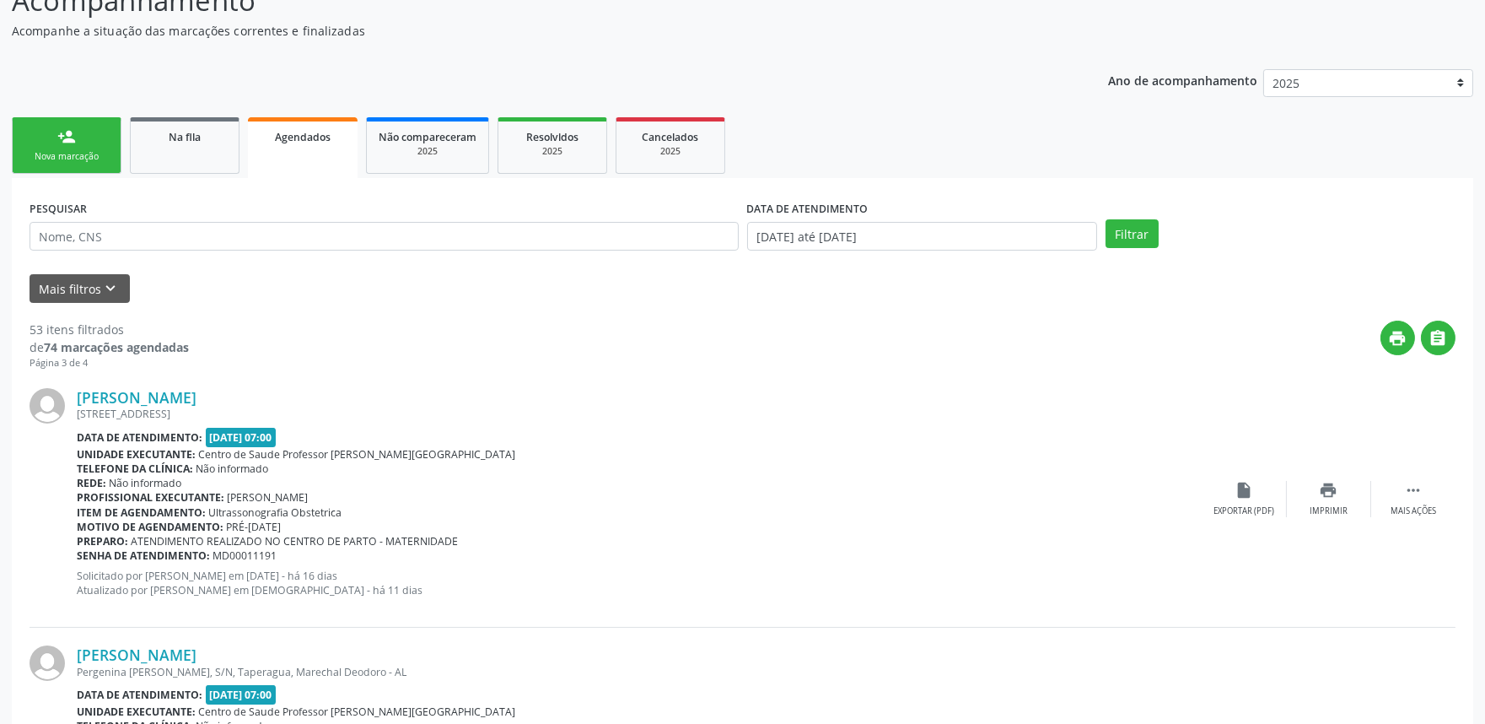
scroll to position [459, 0]
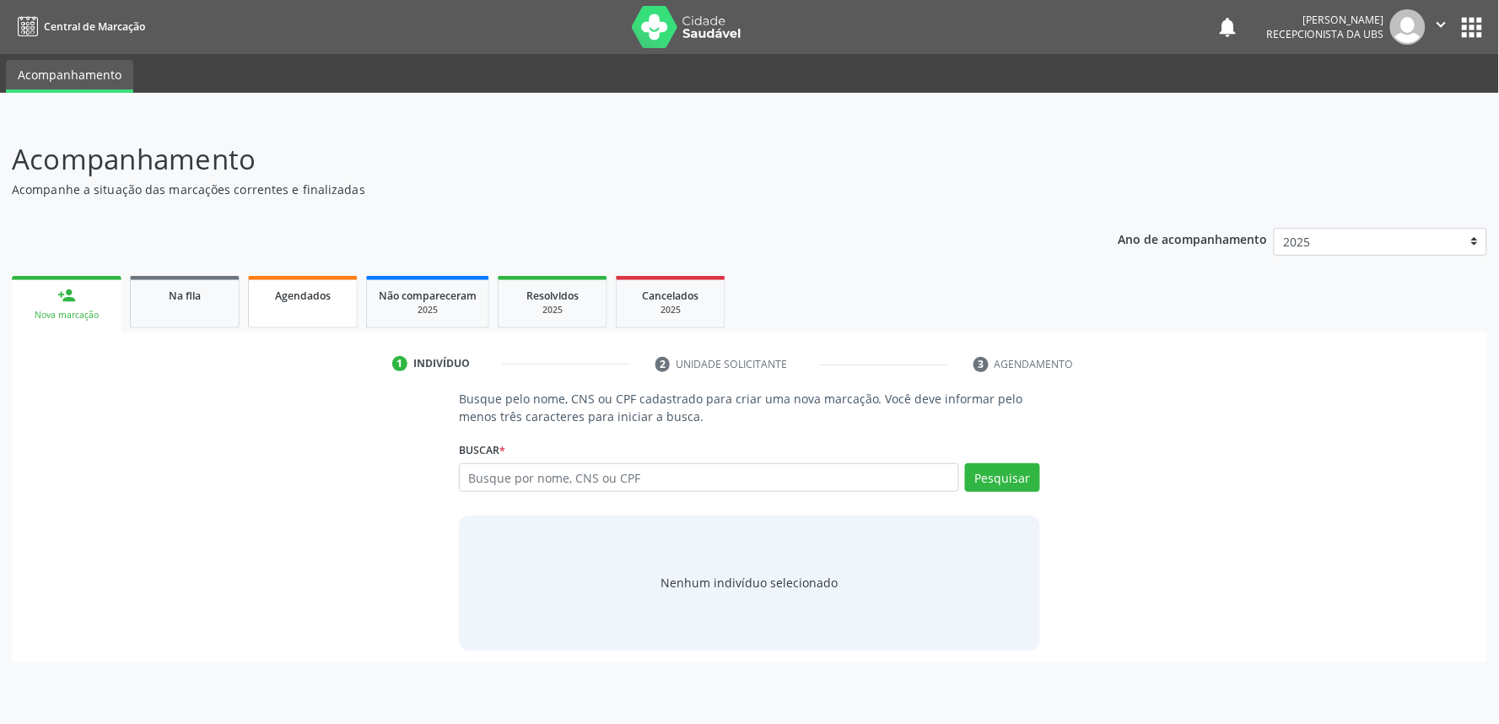
click at [296, 312] on link "Agendados" at bounding box center [303, 302] width 110 height 52
select select "9"
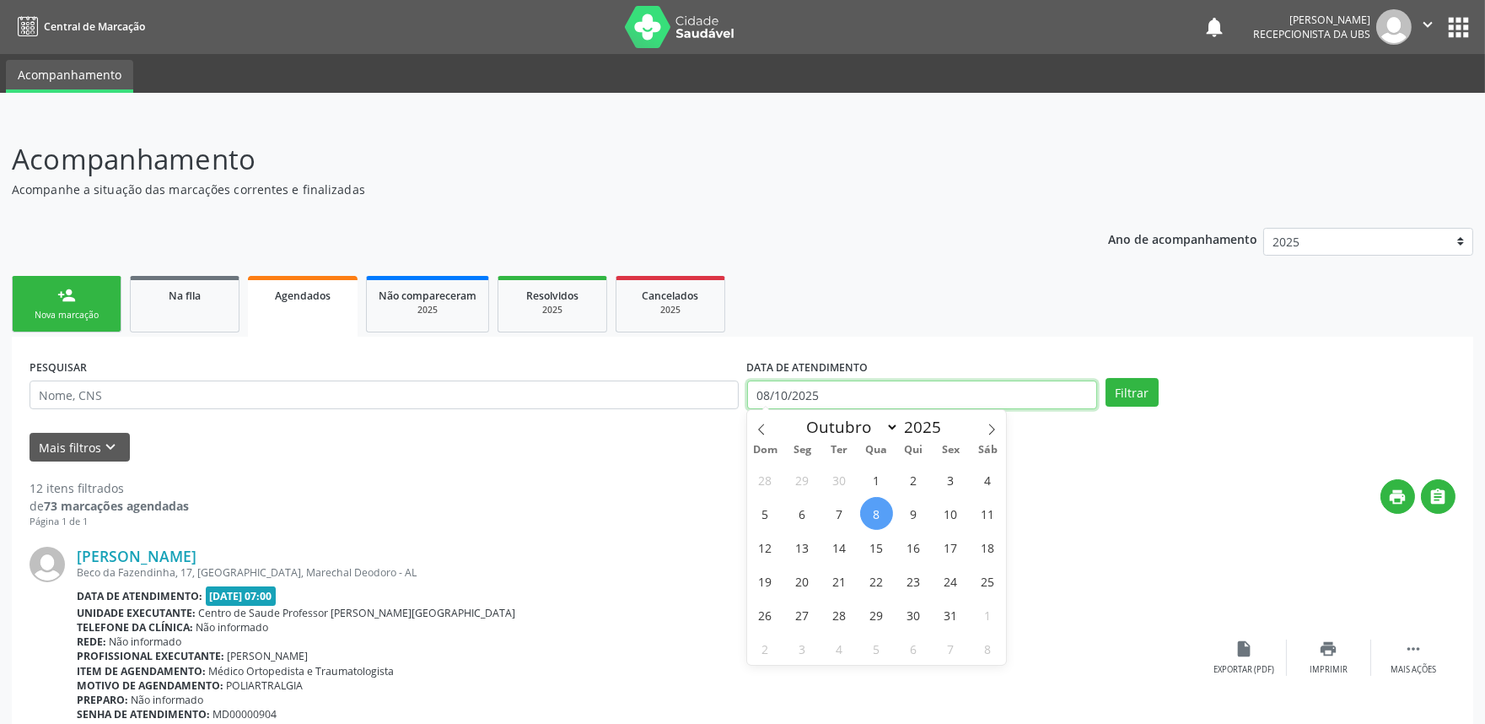
click at [995, 393] on input "08/10/2025" at bounding box center [922, 394] width 350 height 29
click at [871, 511] on span "8" at bounding box center [876, 513] width 33 height 33
type input "08/10/2025"
click at [996, 426] on icon at bounding box center [992, 429] width 12 height 12
select select "10"
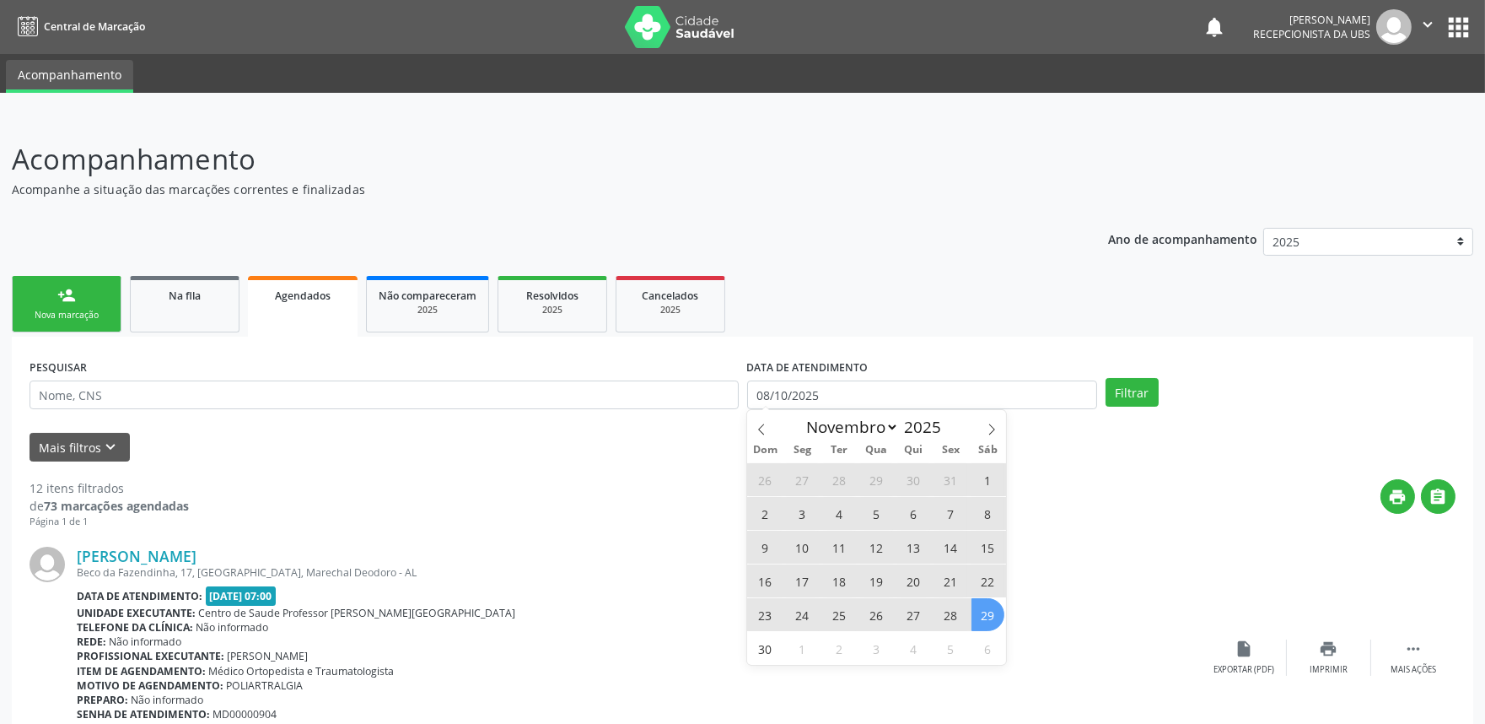
click at [989, 613] on span "29" at bounding box center [988, 614] width 33 height 33
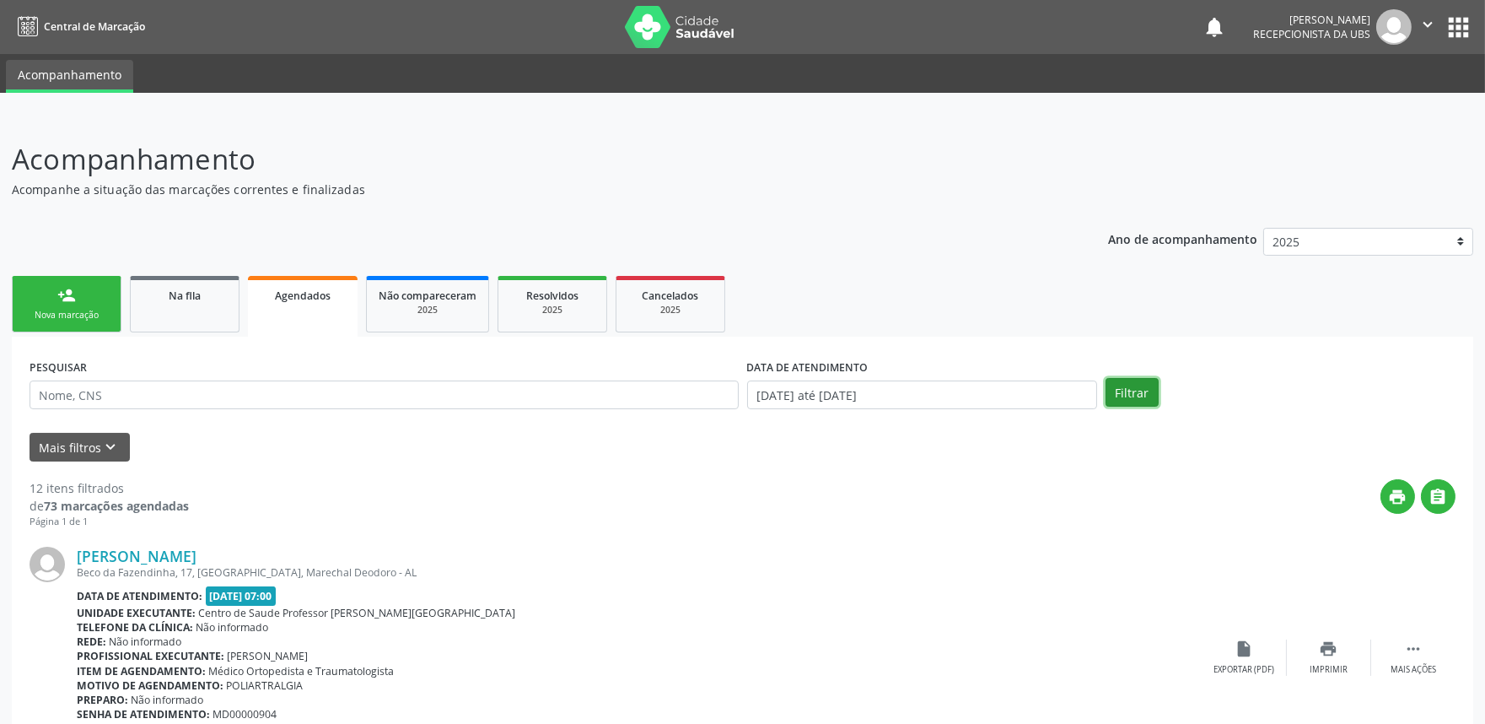
click at [1119, 393] on button "Filtrar" at bounding box center [1132, 392] width 53 height 29
click at [172, 300] on div "Na fila" at bounding box center [185, 295] width 84 height 18
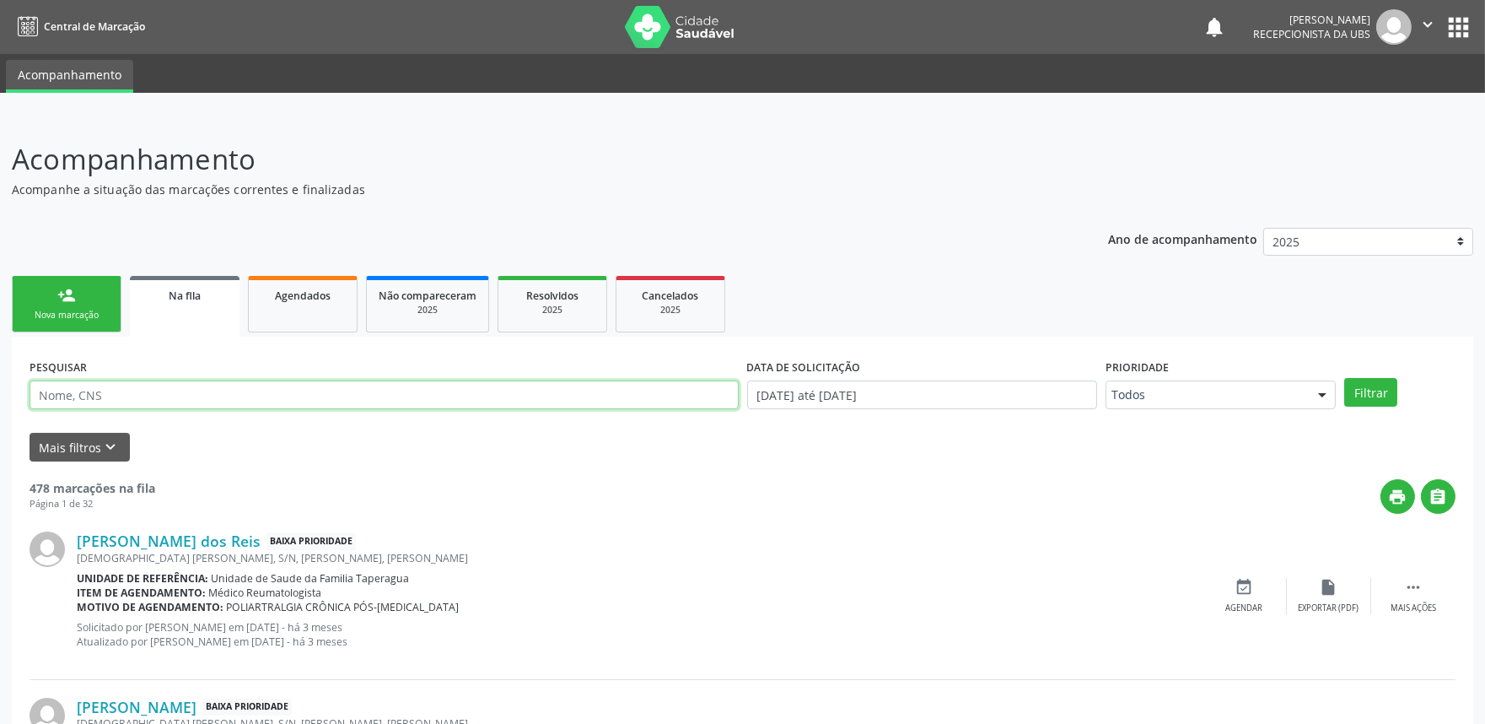
click at [237, 402] on input "text" at bounding box center [384, 394] width 709 height 29
type input "705007497690154"
click at [1344, 378] on button "Filtrar" at bounding box center [1370, 392] width 53 height 29
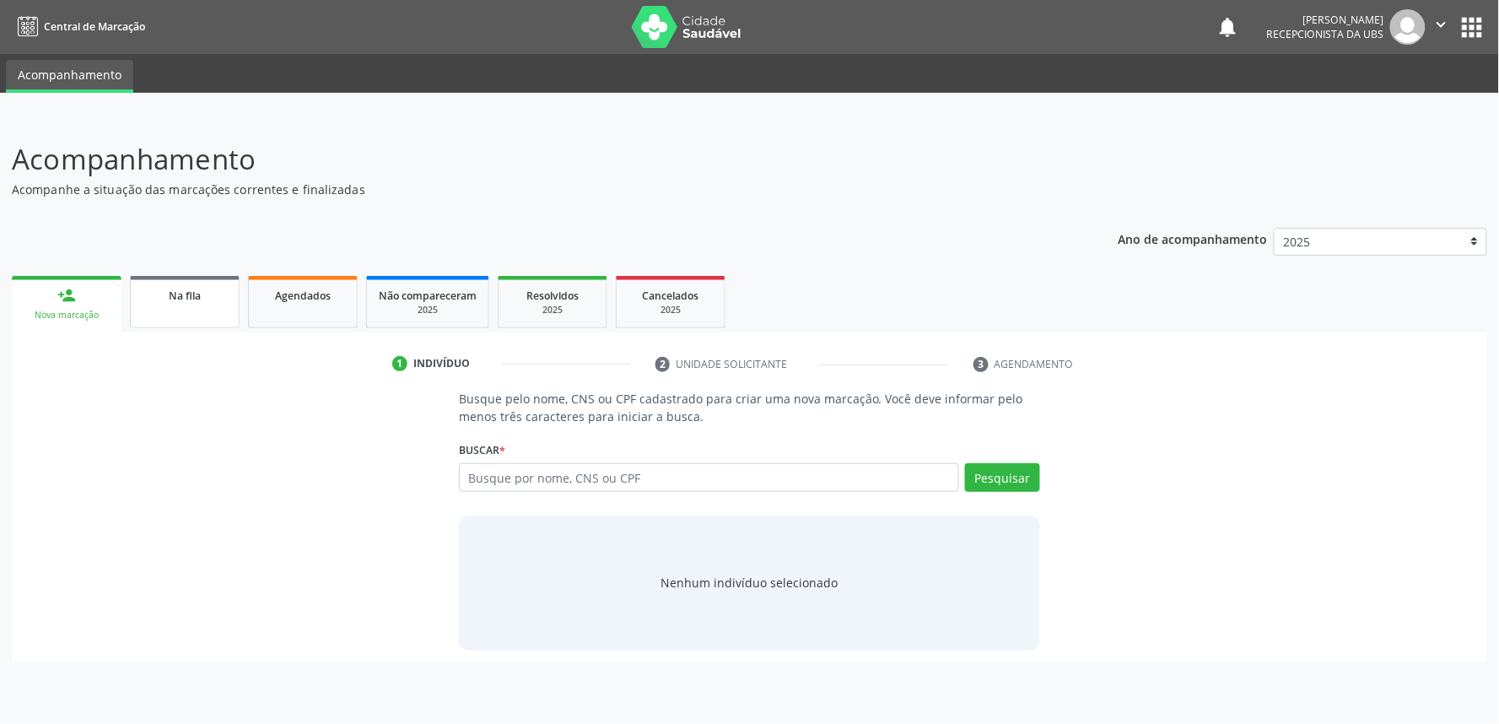
click at [189, 306] on link "Na fila" at bounding box center [185, 302] width 110 height 52
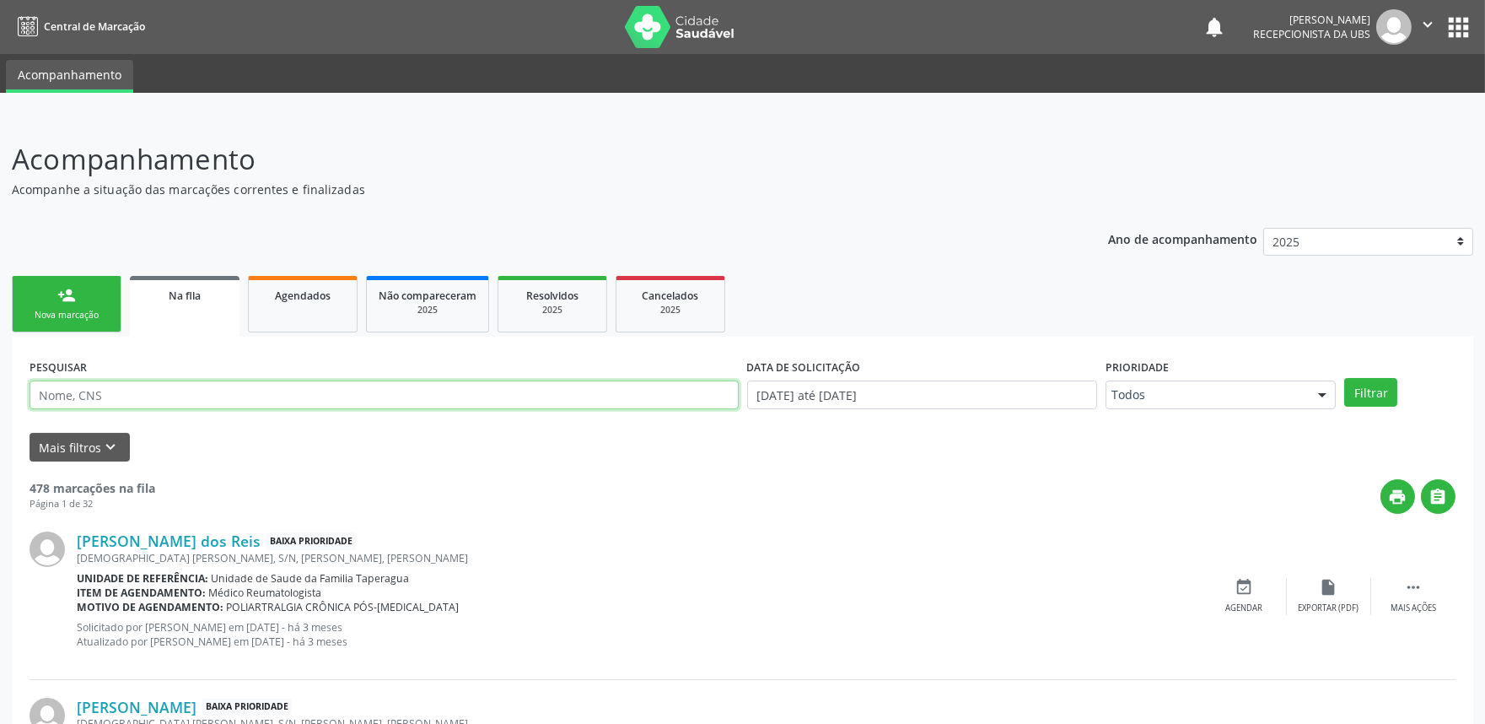
click at [250, 399] on input "text" at bounding box center [384, 394] width 709 height 29
type input "705007497690154"
click at [1344, 378] on button "Filtrar" at bounding box center [1370, 392] width 53 height 29
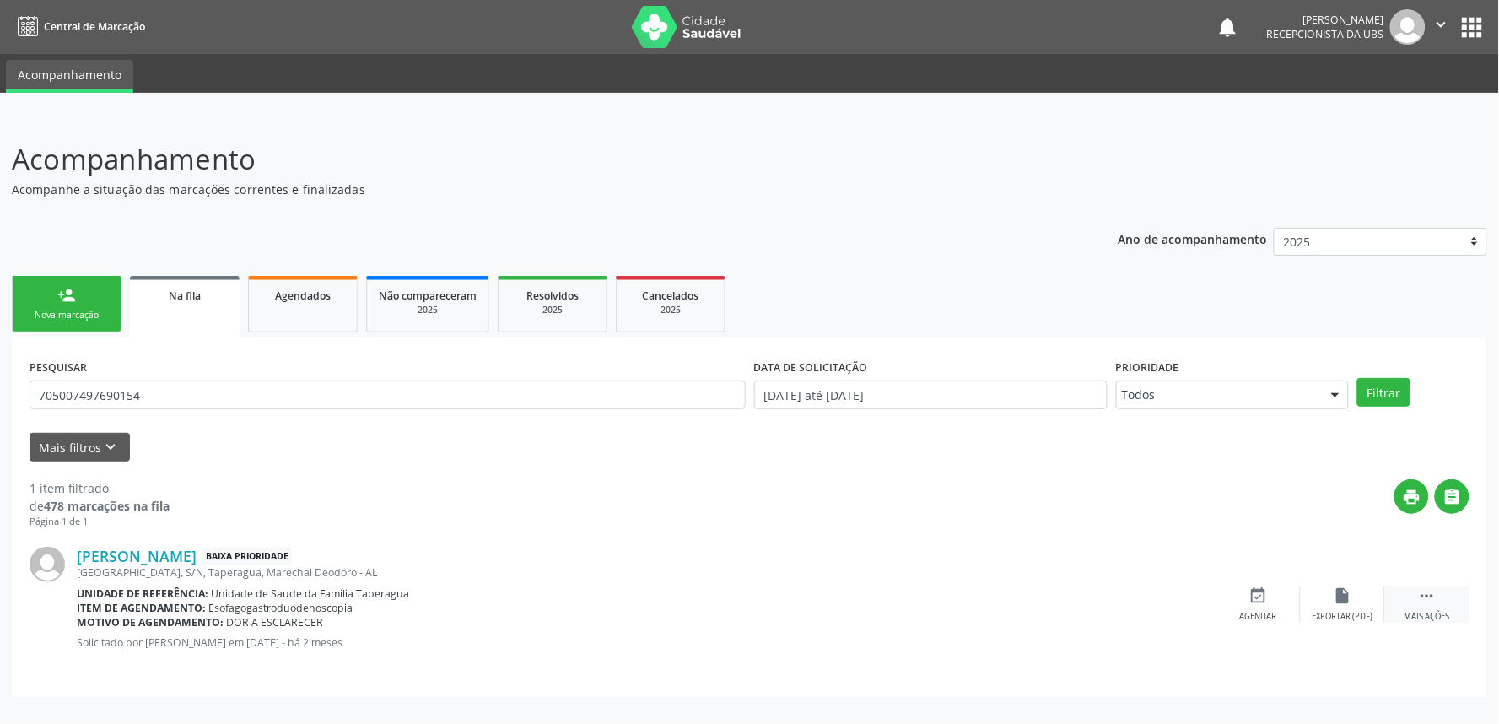
click at [1421, 597] on icon "" at bounding box center [1427, 595] width 19 height 19
click at [1277, 599] on div "cancel Cancelar" at bounding box center [1258, 604] width 84 height 36
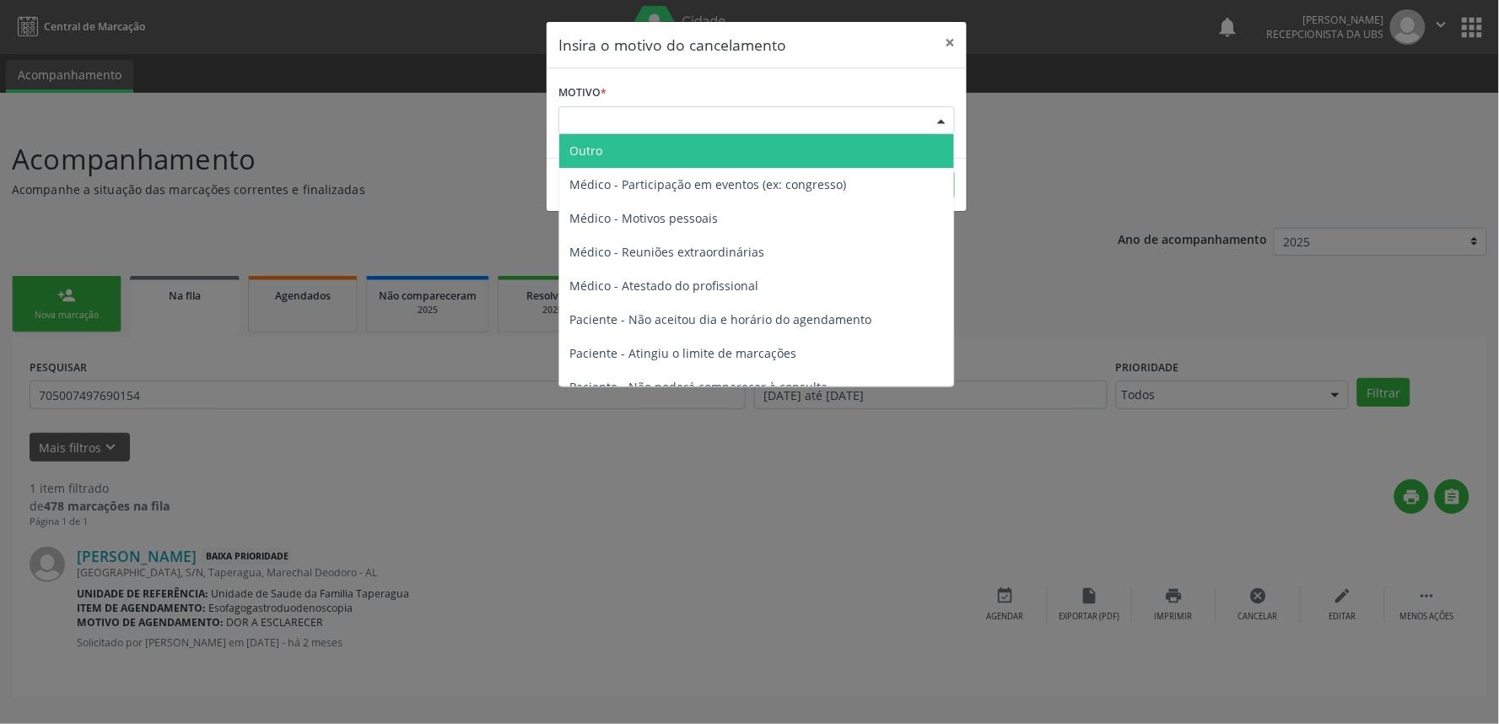
click at [806, 108] on div "Escolha o motivo" at bounding box center [756, 120] width 396 height 29
click at [754, 144] on span "Outro" at bounding box center [756, 151] width 395 height 34
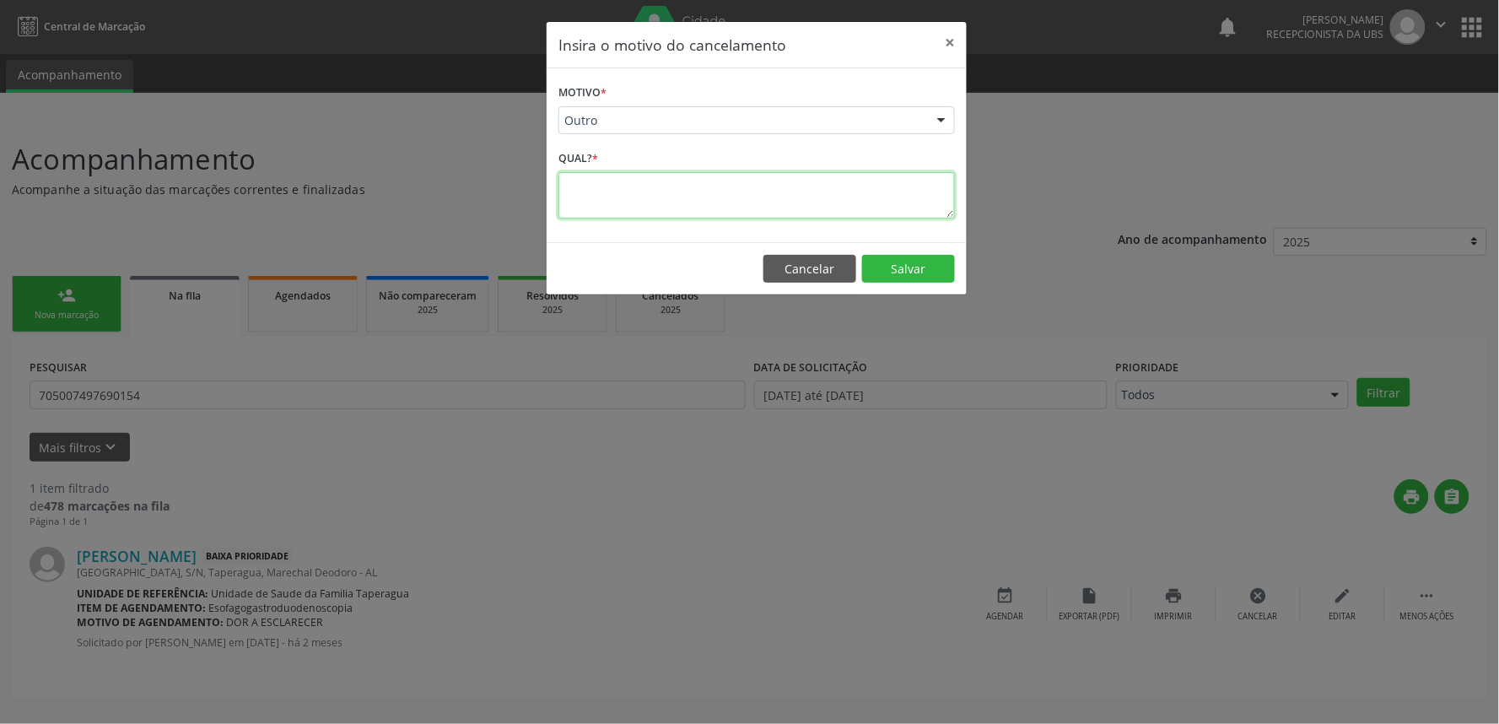
click at [670, 207] on textarea at bounding box center [756, 195] width 396 height 46
type textarea "PACIENTE JÁ REALIZOU EXAME NO PARTICULAR"
click at [901, 266] on button "Salvar" at bounding box center [908, 269] width 93 height 29
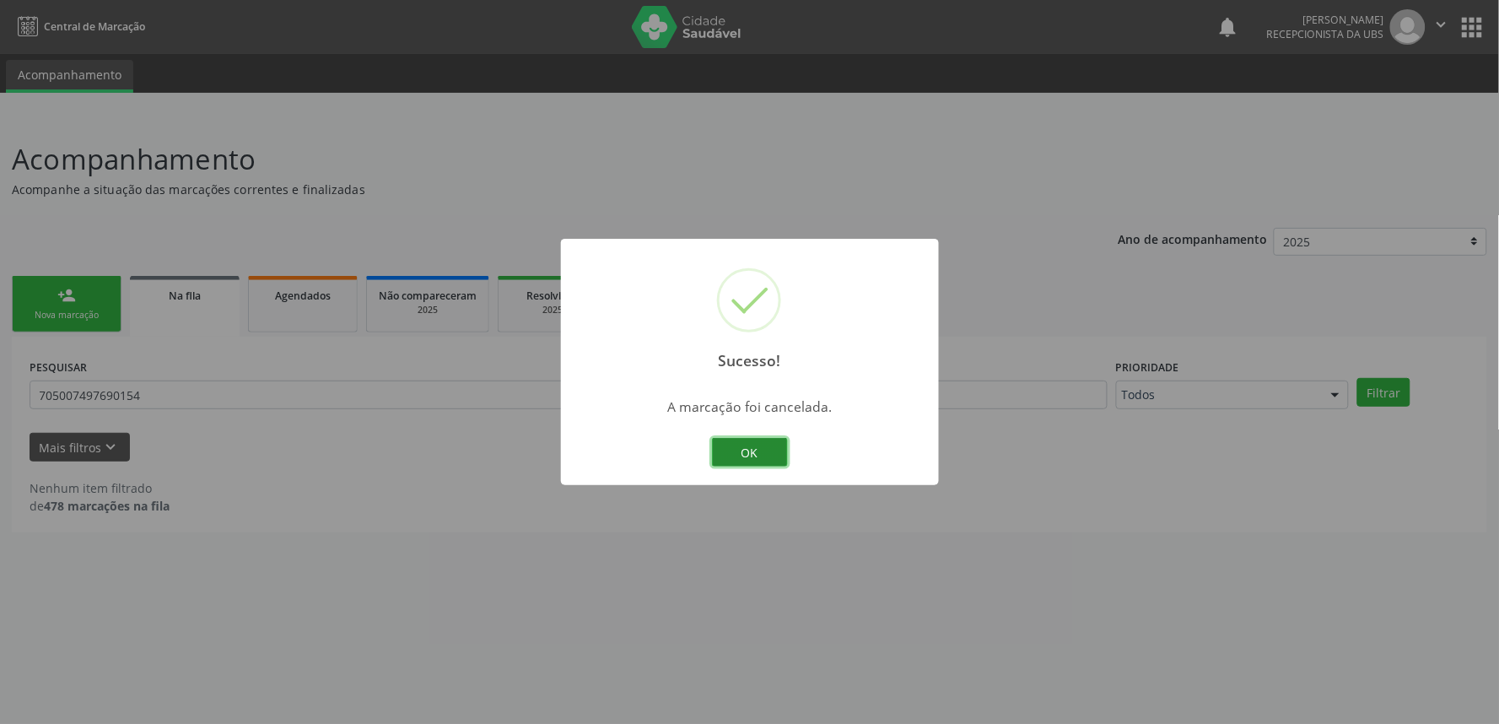
click at [755, 449] on button "OK" at bounding box center [750, 452] width 76 height 29
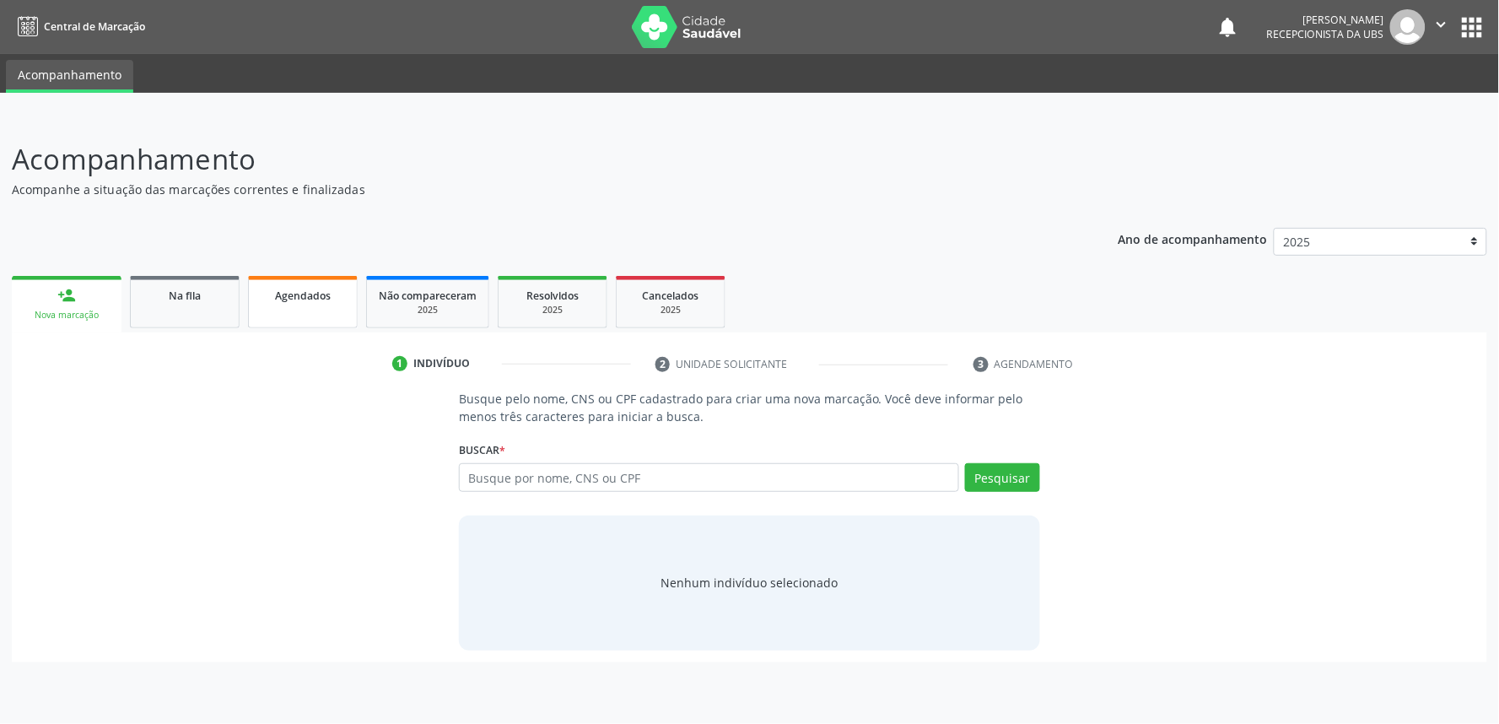
click at [321, 296] on span "Agendados" at bounding box center [303, 295] width 56 height 14
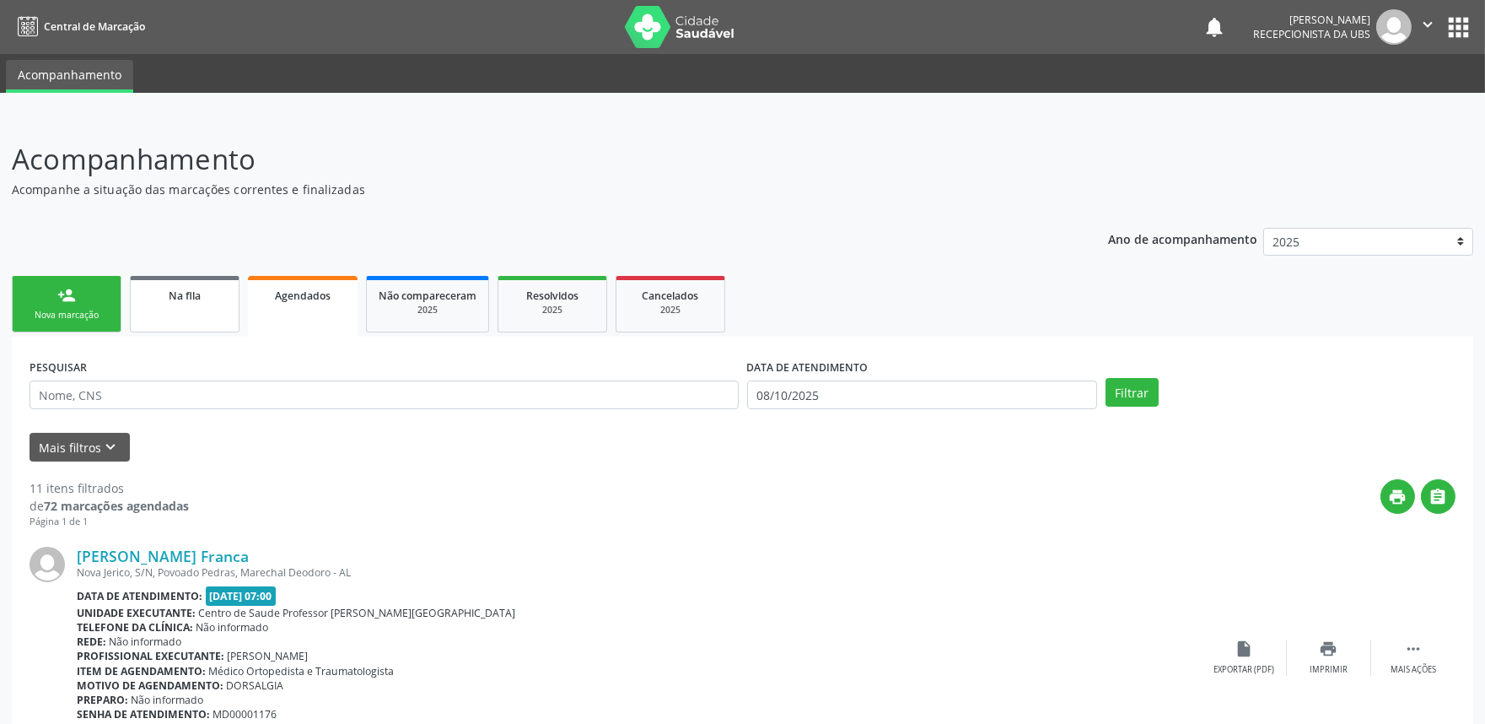
click at [184, 312] on link "Na fila" at bounding box center [185, 304] width 110 height 57
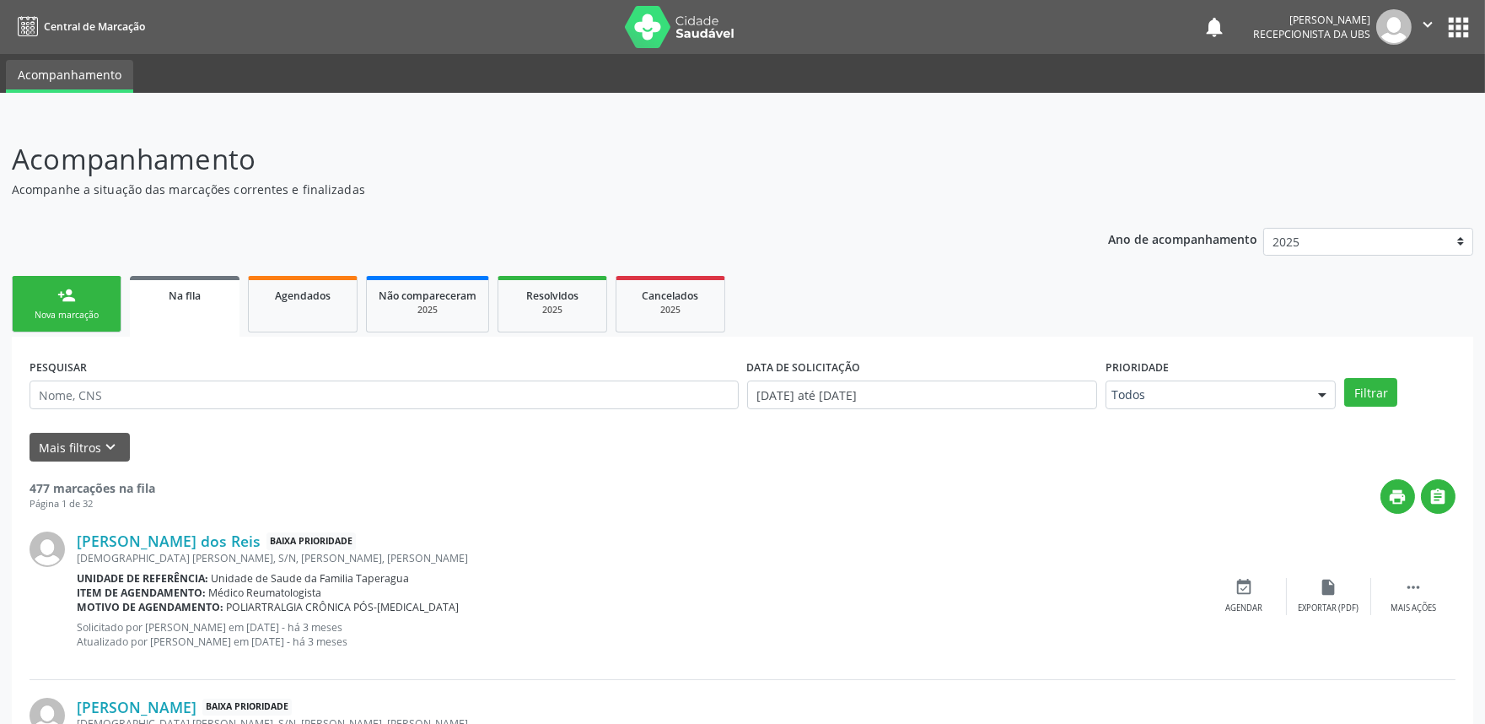
click at [90, 300] on link "person_add Nova marcação" at bounding box center [67, 304] width 110 height 57
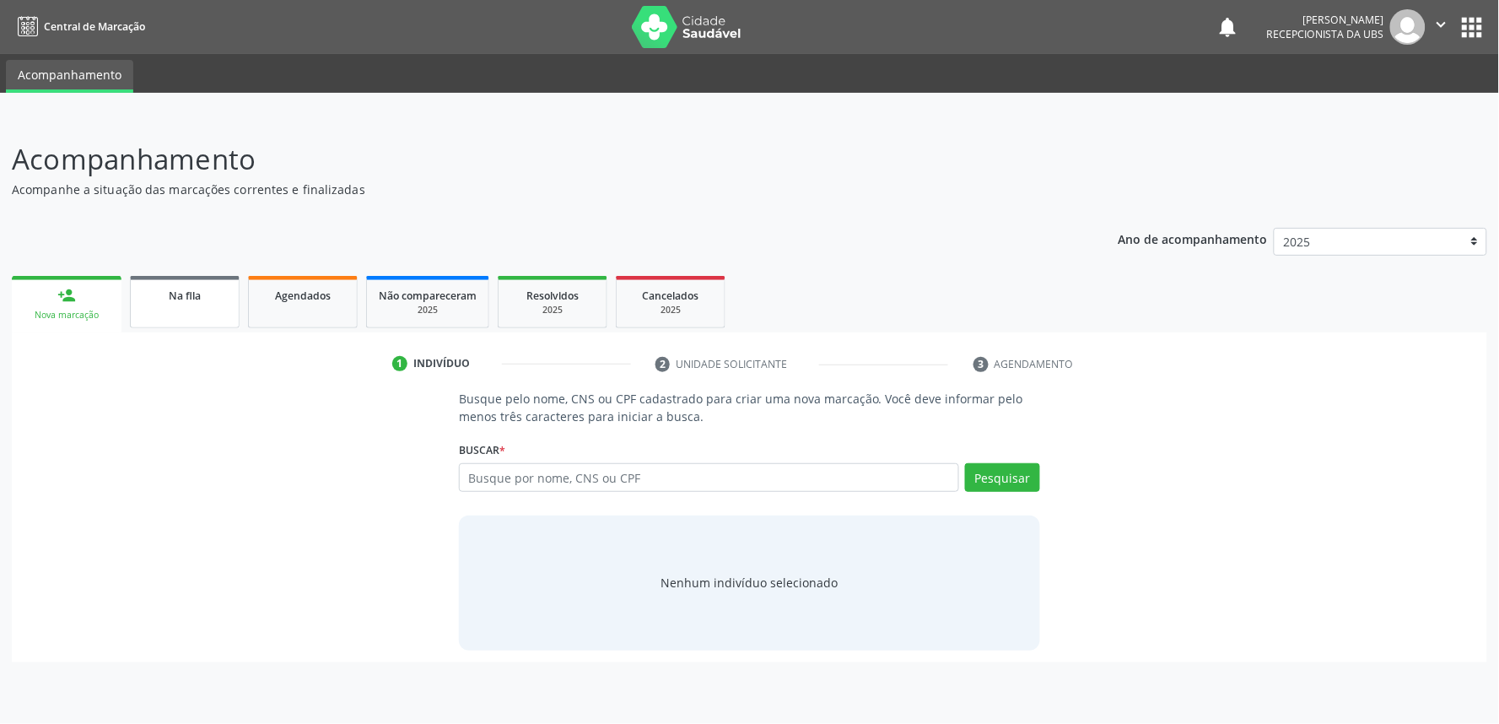
click at [163, 300] on div "Na fila" at bounding box center [185, 295] width 84 height 18
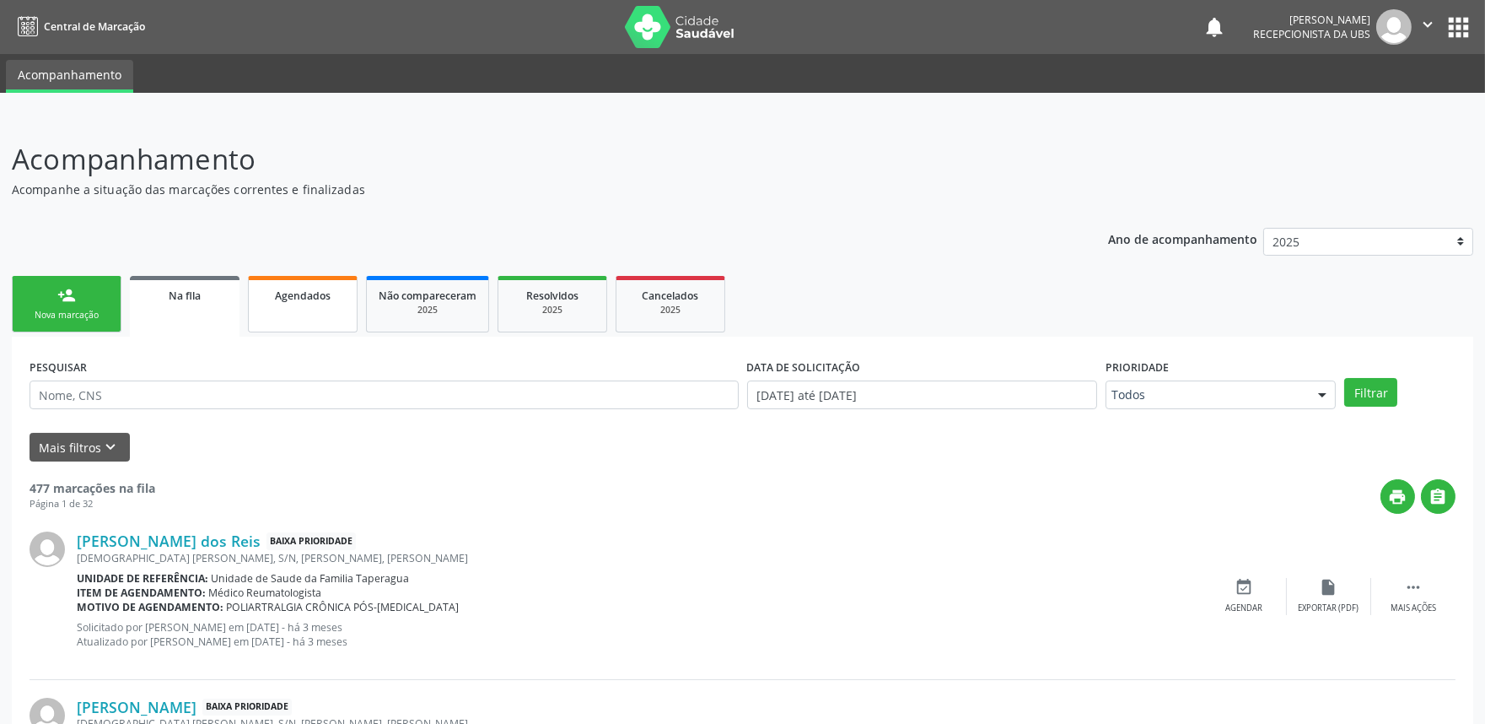
click at [300, 307] on link "Agendados" at bounding box center [303, 304] width 110 height 57
select select "9"
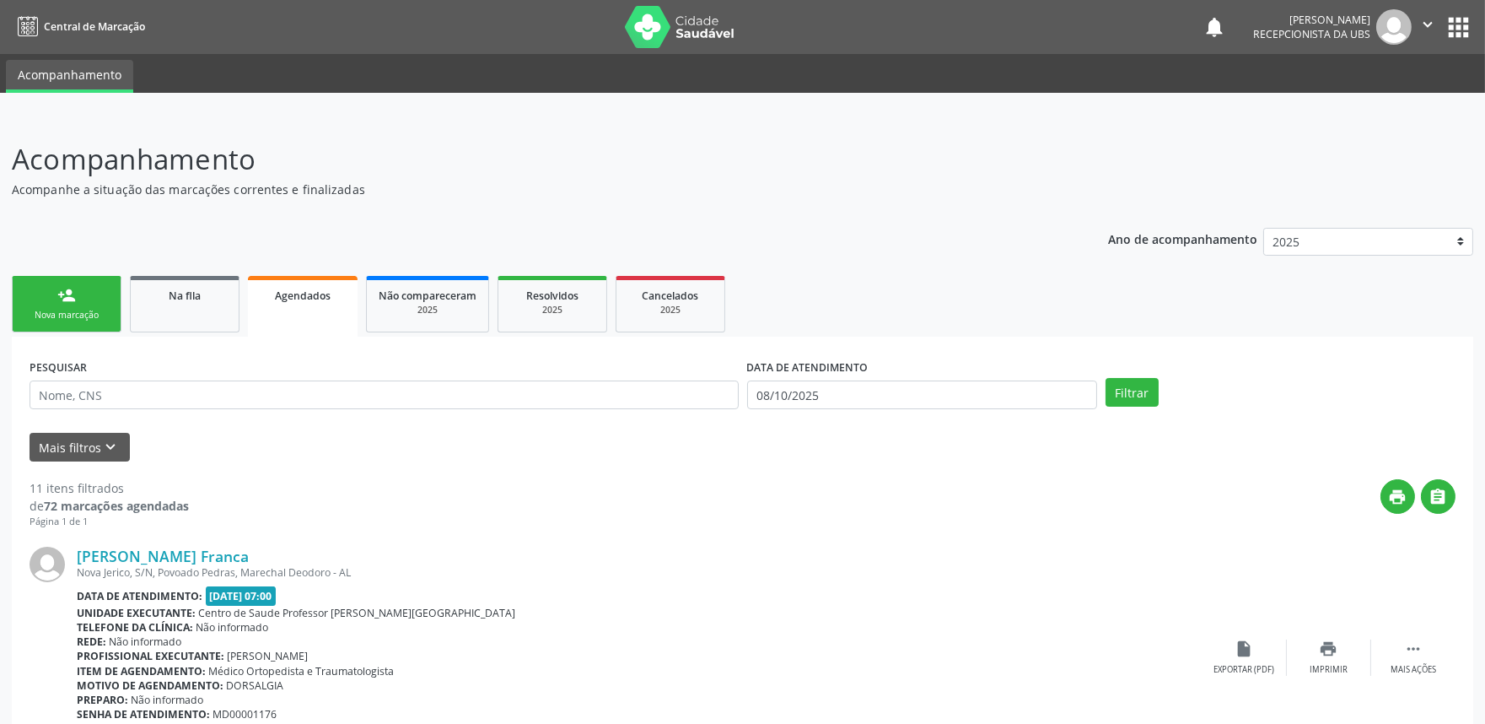
click at [860, 380] on label "DATA DE ATENDIMENTO" at bounding box center [807, 367] width 121 height 26
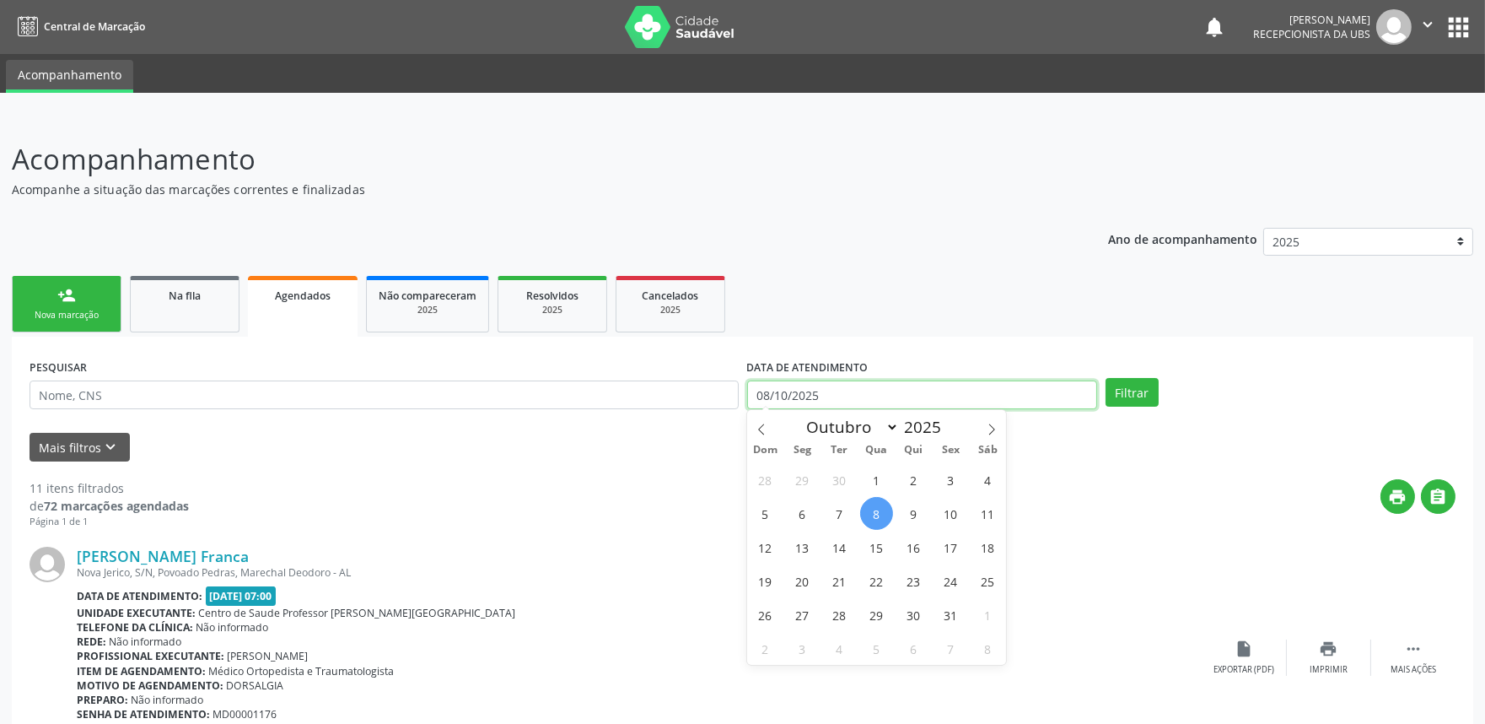
click at [861, 385] on input "08/10/2025" at bounding box center [922, 394] width 350 height 29
click at [880, 523] on span "8" at bounding box center [876, 513] width 33 height 33
type input "08/10/2025"
click at [996, 431] on icon at bounding box center [992, 429] width 12 height 12
select select "10"
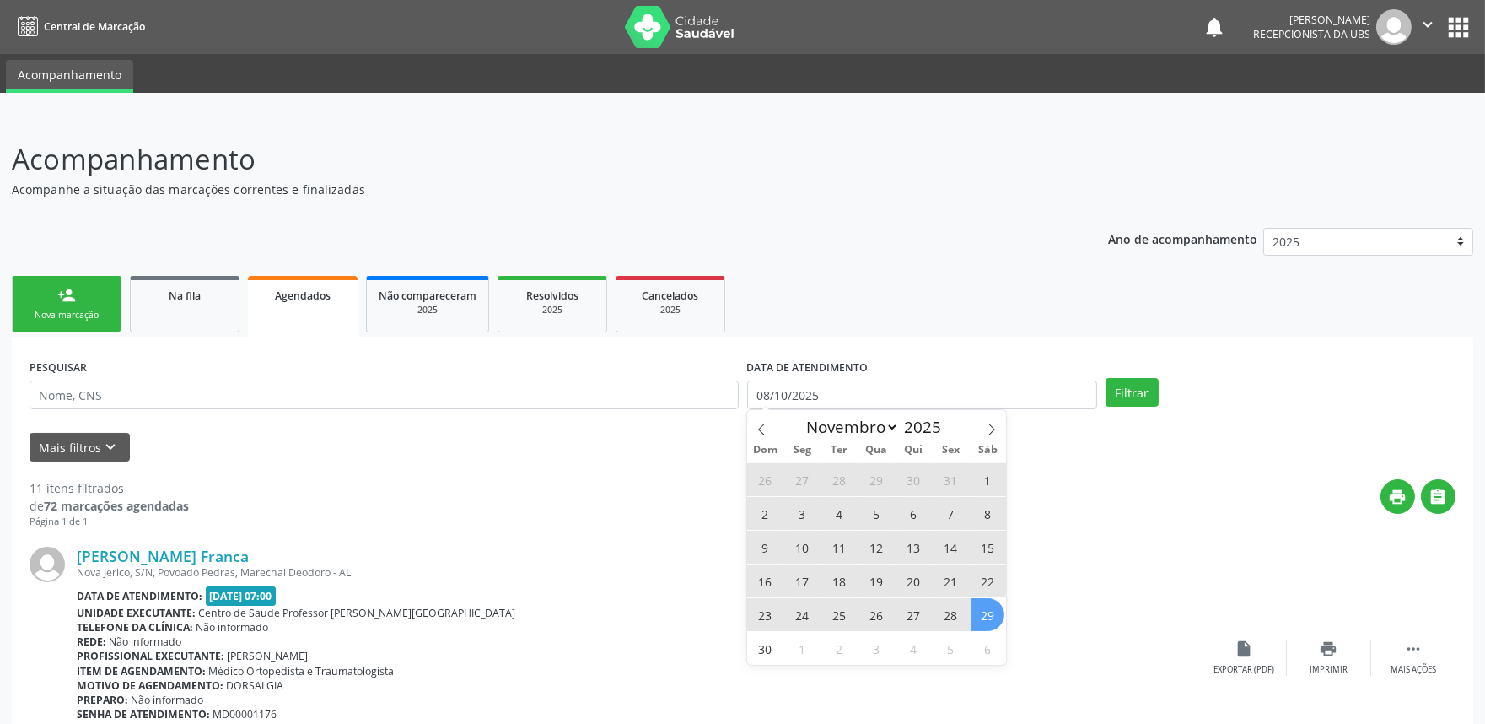
click at [995, 619] on span "29" at bounding box center [988, 614] width 33 height 33
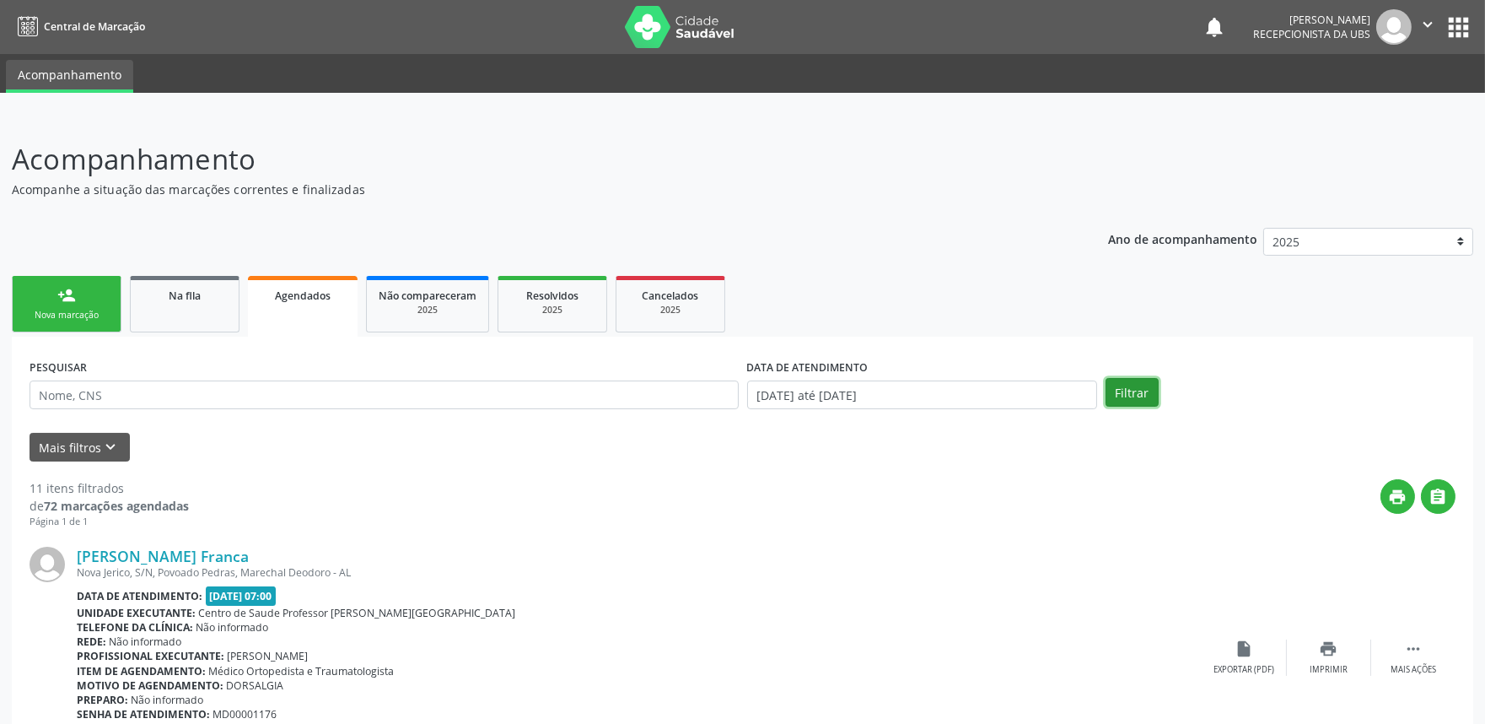
click at [1133, 386] on button "Filtrar" at bounding box center [1132, 392] width 53 height 29
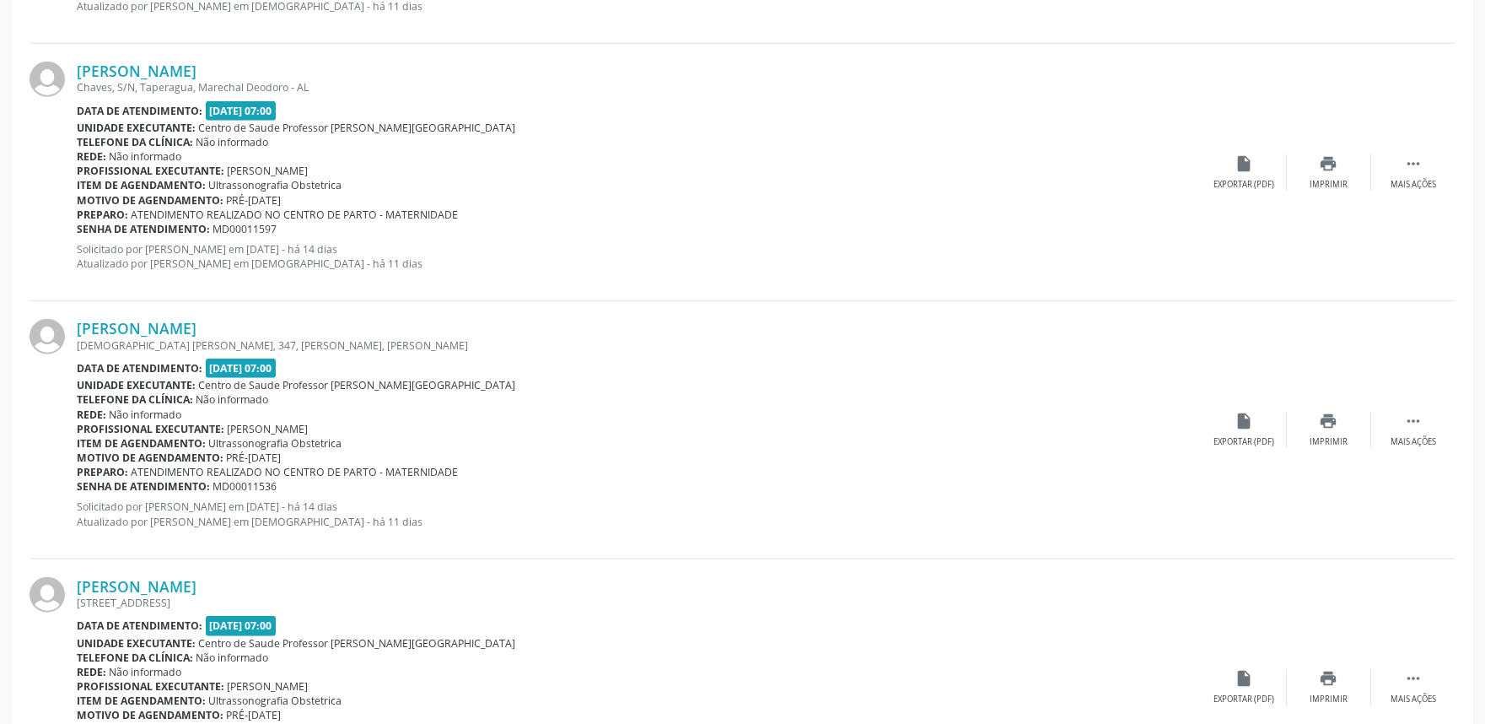
scroll to position [3746, 0]
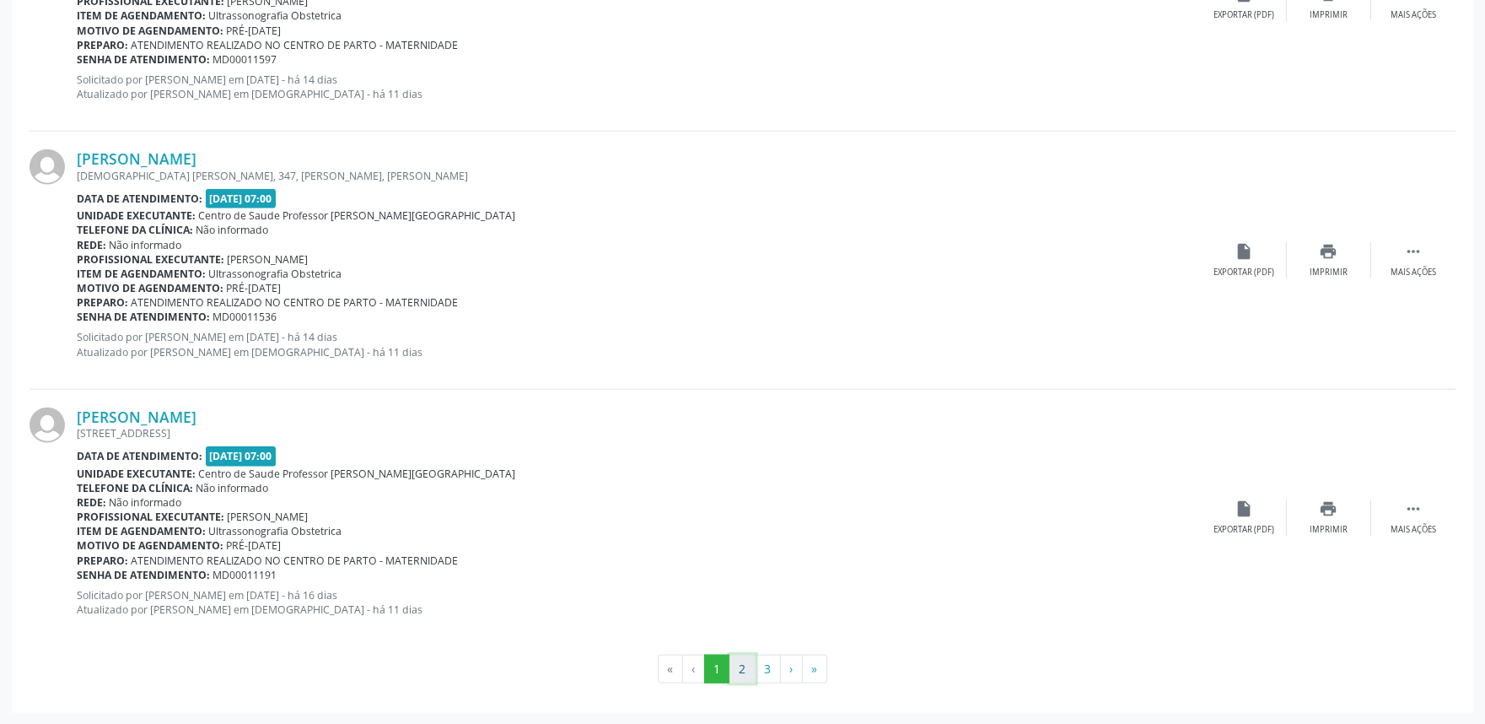
click at [739, 664] on button "2" at bounding box center [743, 668] width 26 height 29
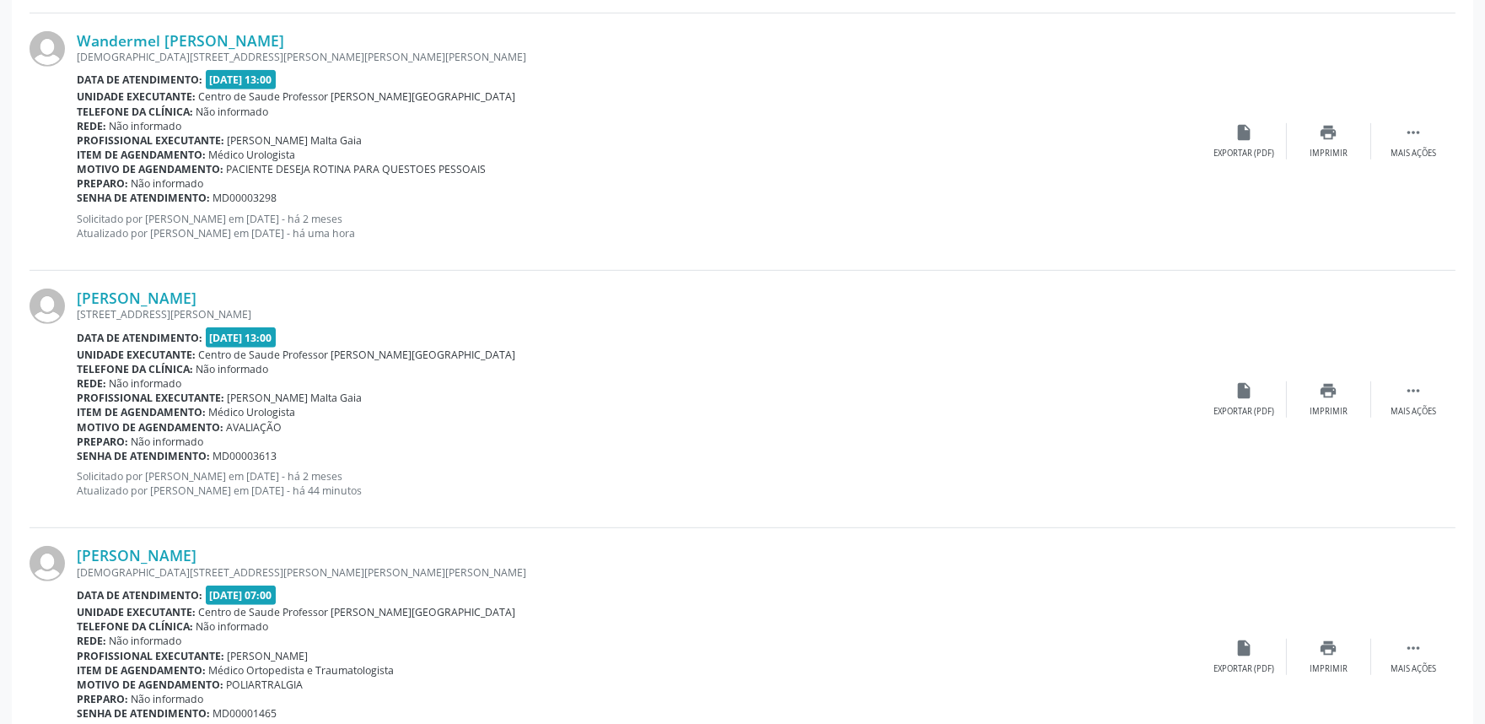
scroll to position [2079, 0]
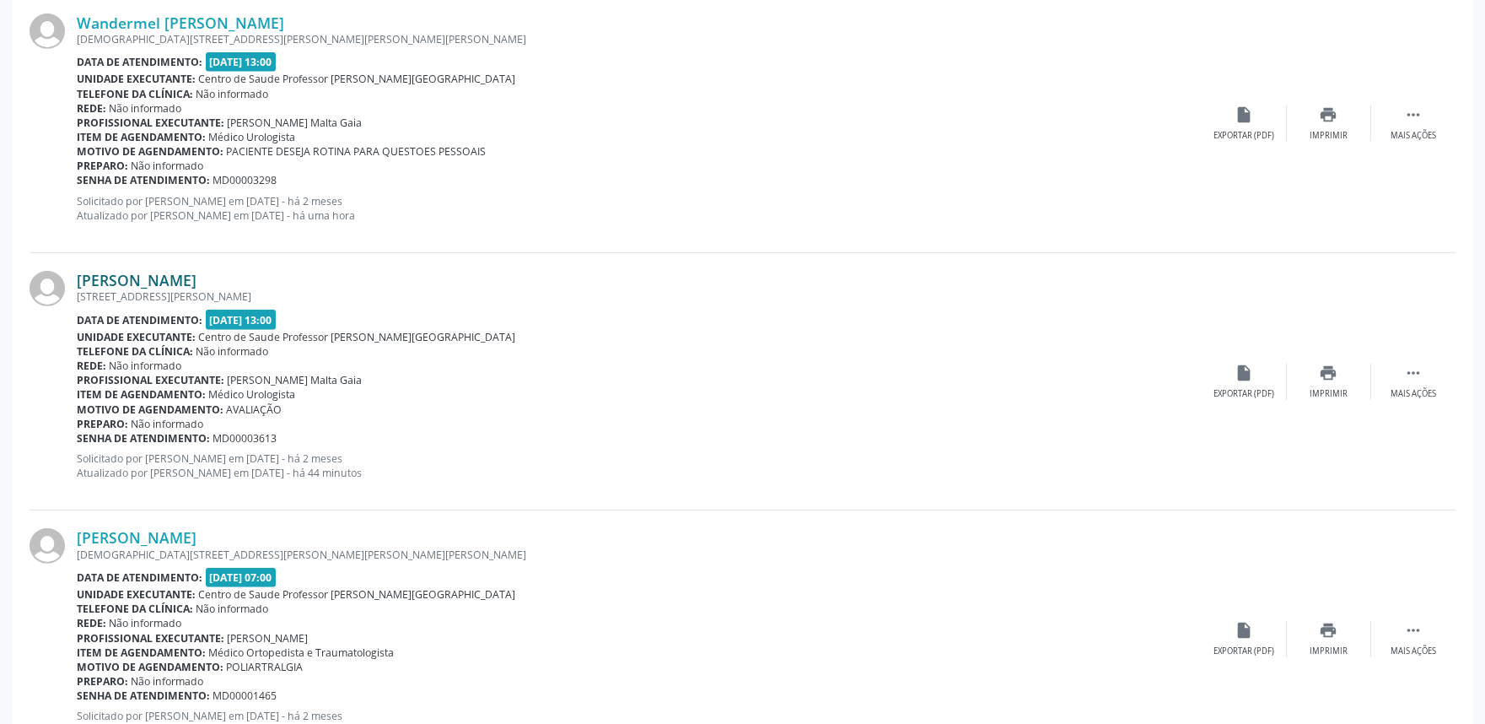
click at [197, 274] on link "Paulo Ferreira de Oliveira" at bounding box center [137, 280] width 120 height 19
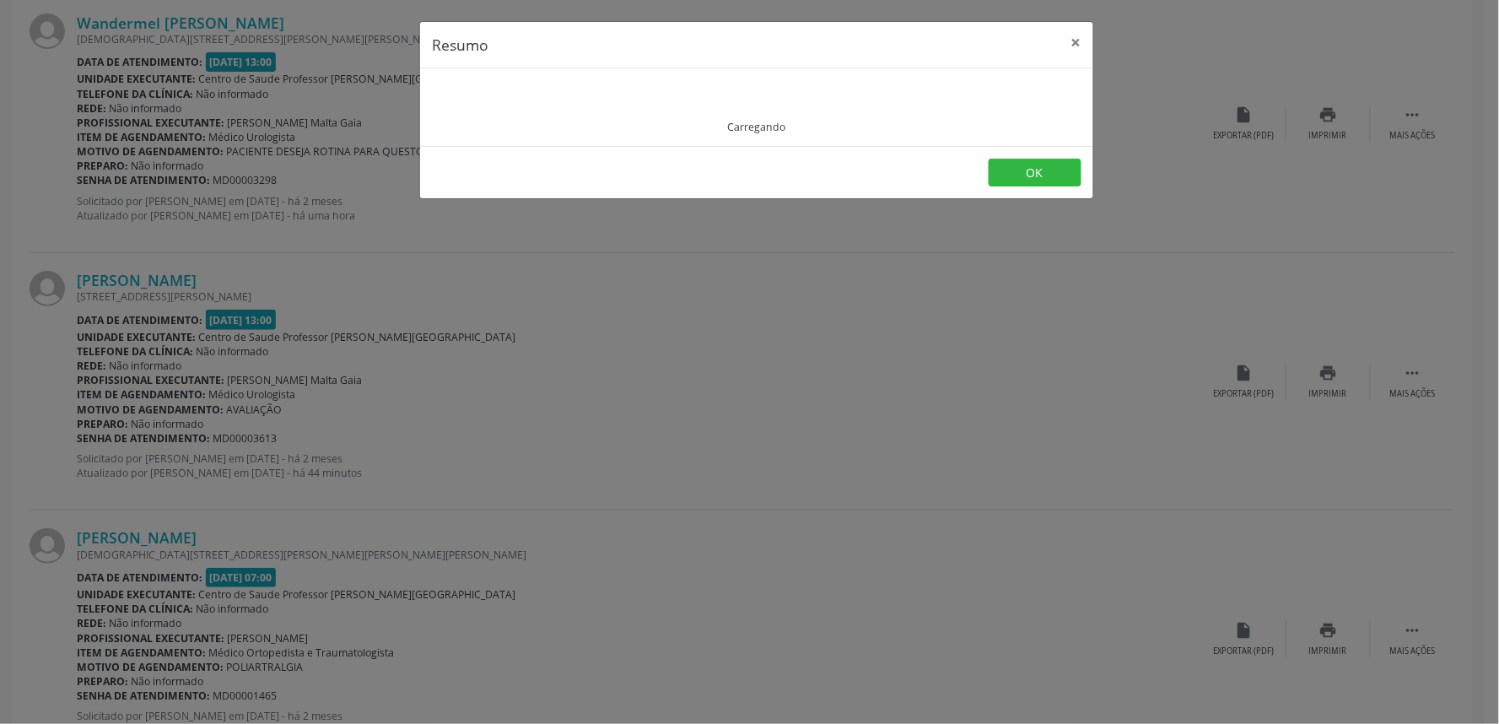
click at [585, 245] on div "Resumo × Carregando OK" at bounding box center [749, 362] width 1499 height 724
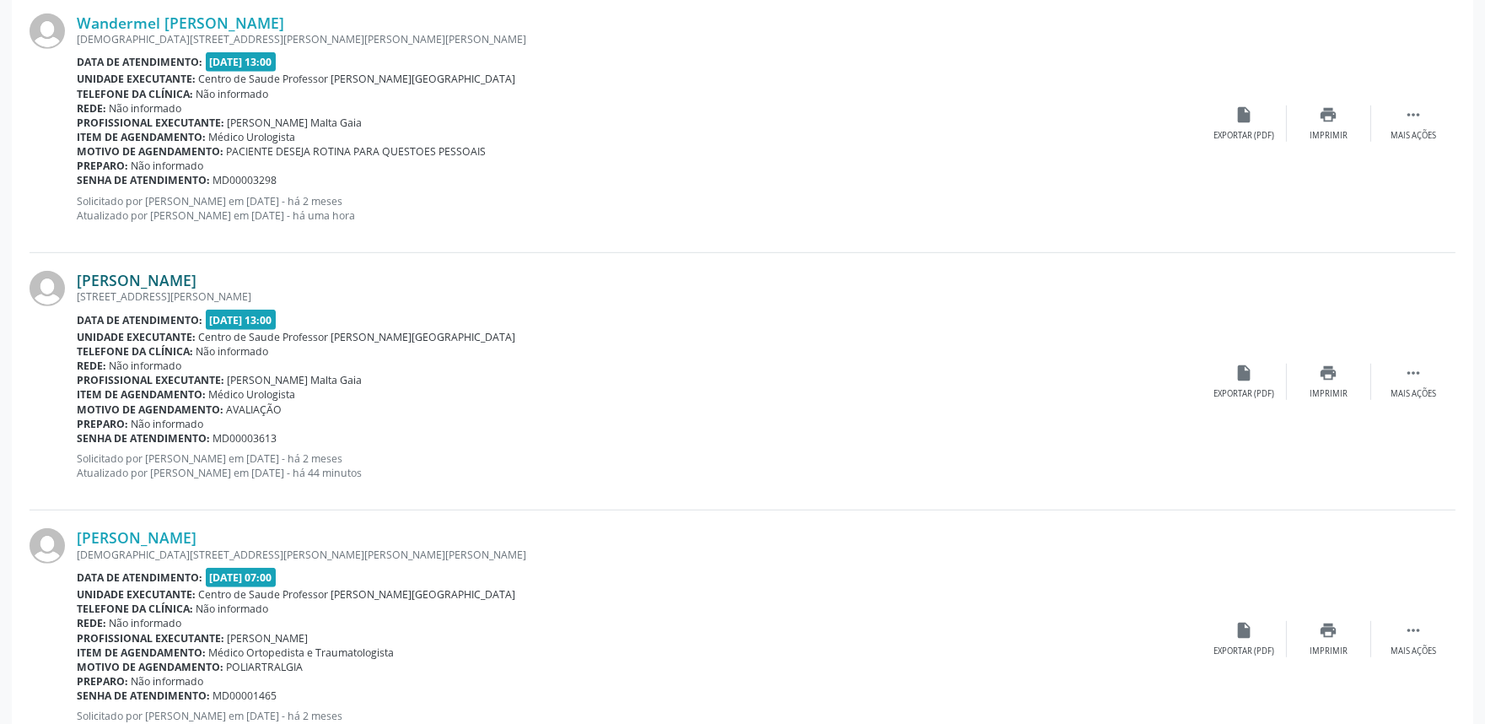
click at [197, 281] on link "Paulo Ferreira de Oliveira" at bounding box center [137, 280] width 120 height 19
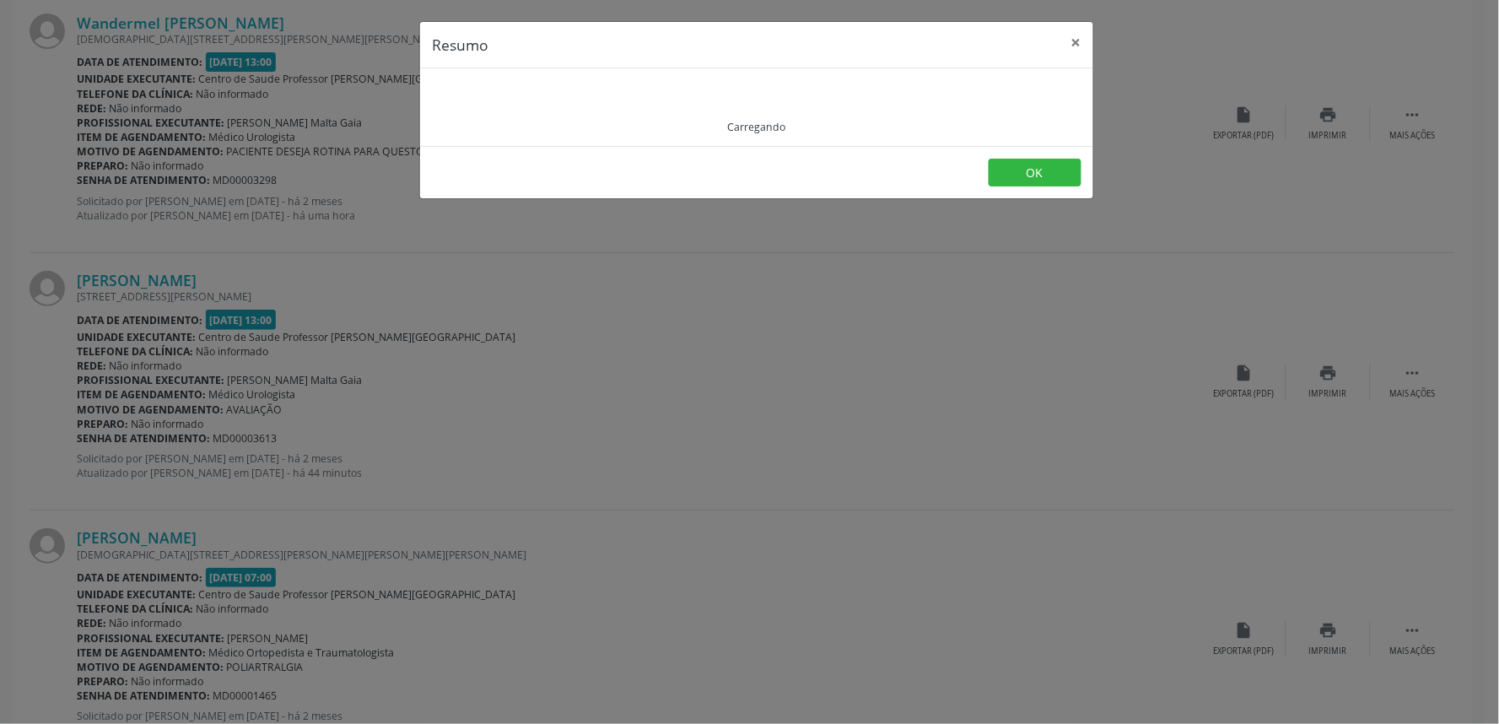
click at [745, 361] on div "Resumo × Carregando OK" at bounding box center [749, 362] width 1499 height 724
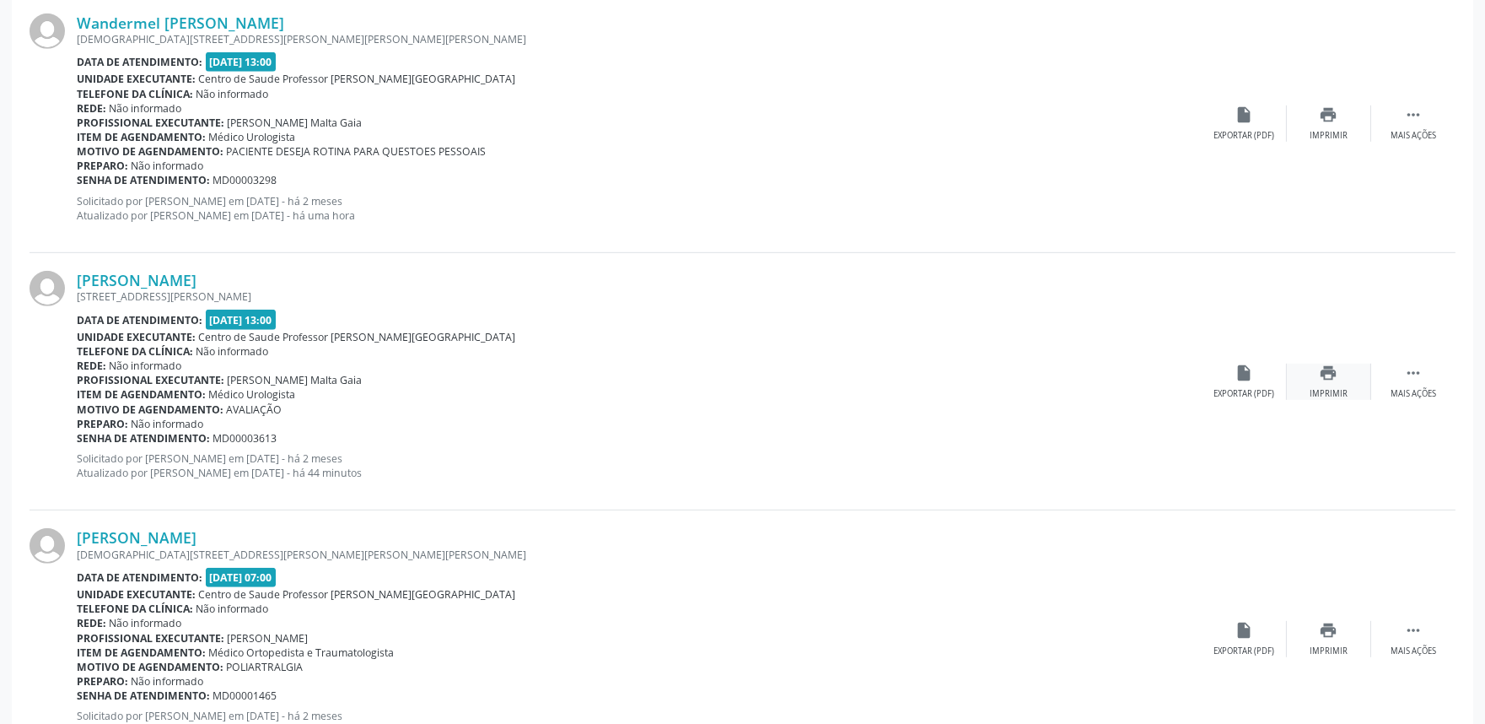
click at [1328, 389] on div "Imprimir" at bounding box center [1329, 394] width 38 height 12
click at [182, 275] on link "Paulo Ferreira de Oliveira" at bounding box center [137, 280] width 120 height 19
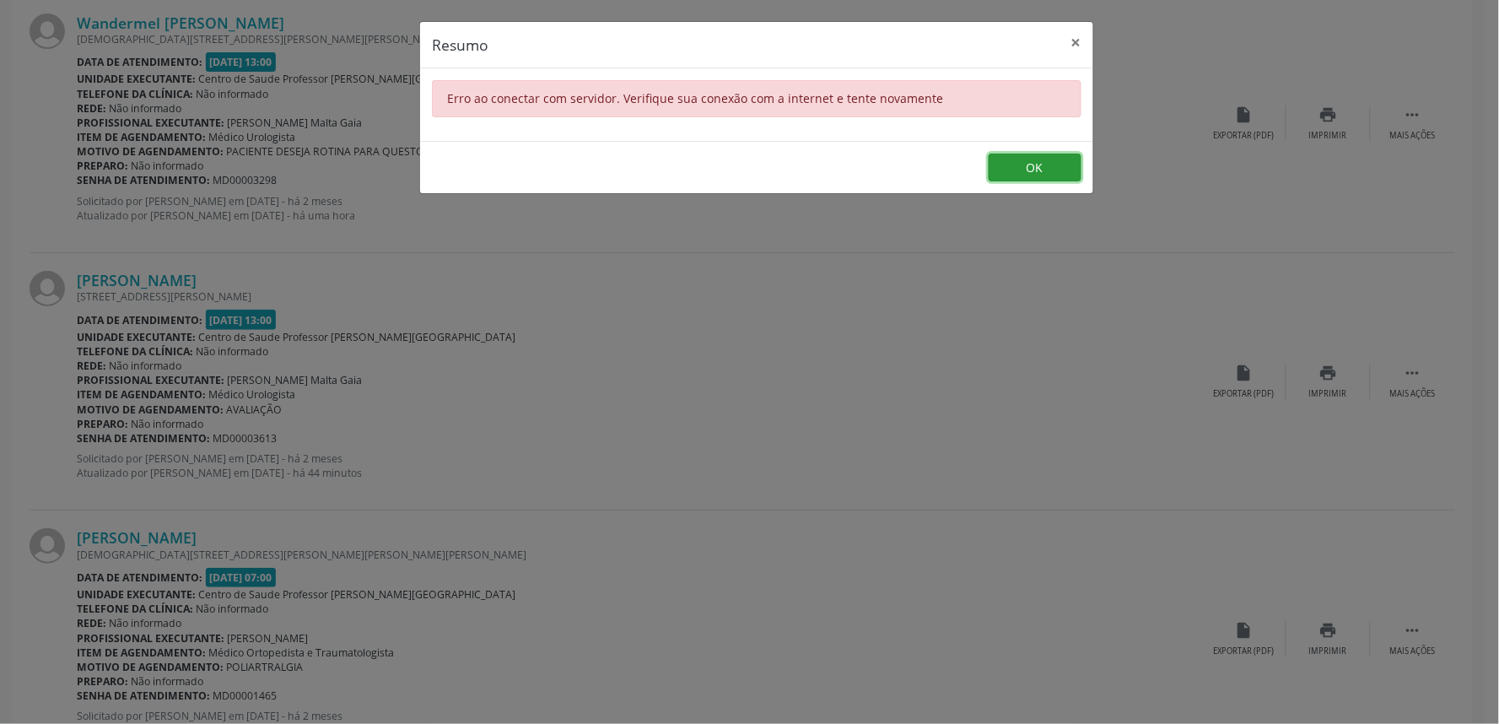
click at [1031, 170] on button "OK" at bounding box center [1034, 167] width 93 height 29
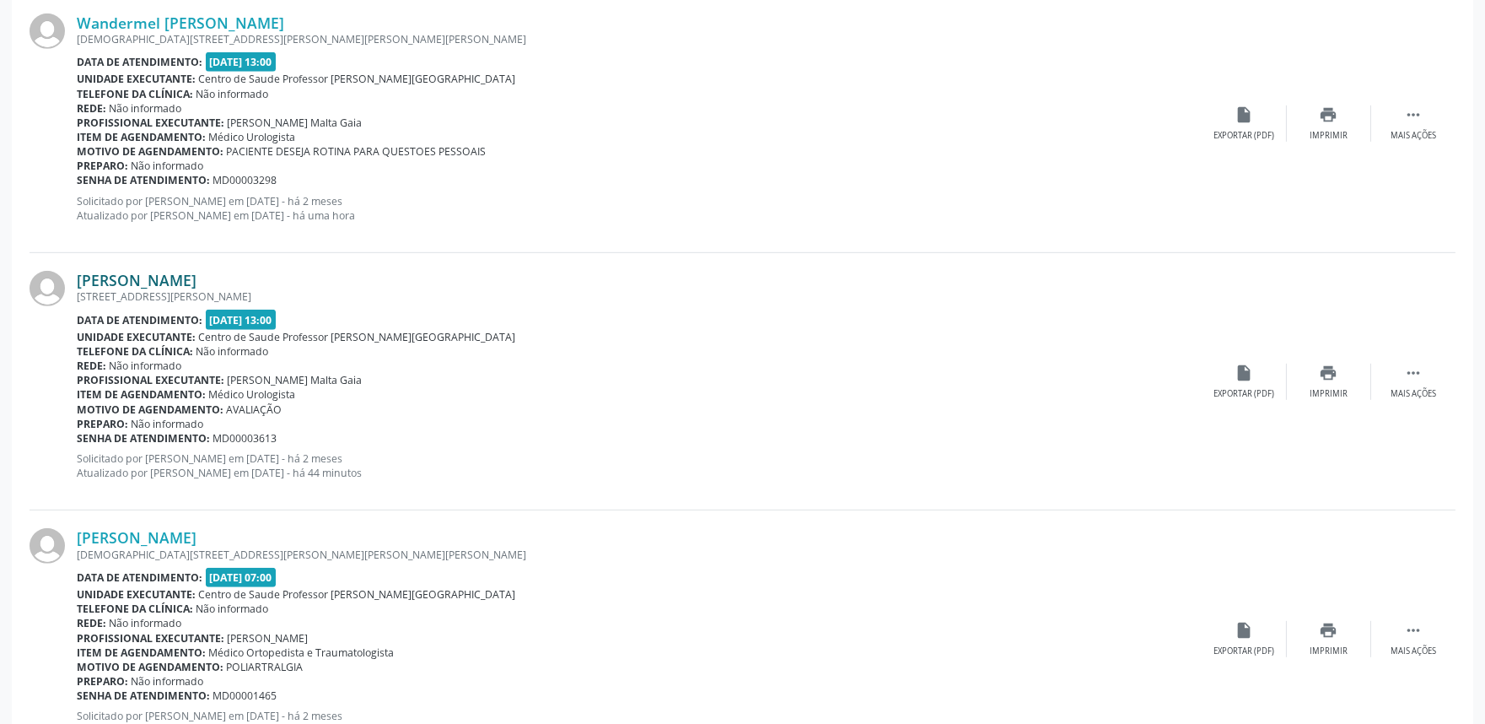
click at [190, 279] on link "Paulo Ferreira de Oliveira" at bounding box center [137, 280] width 120 height 19
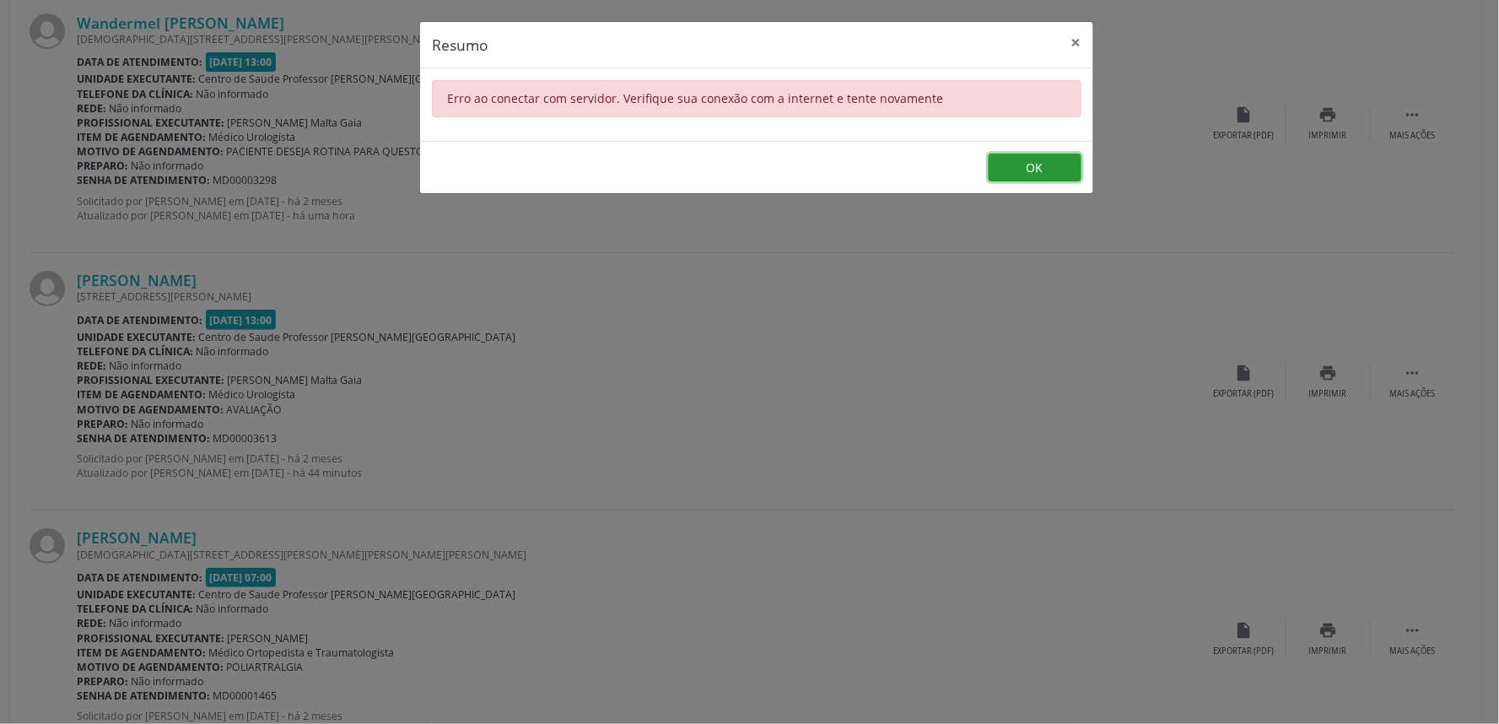
click at [1002, 162] on button "OK" at bounding box center [1034, 167] width 93 height 29
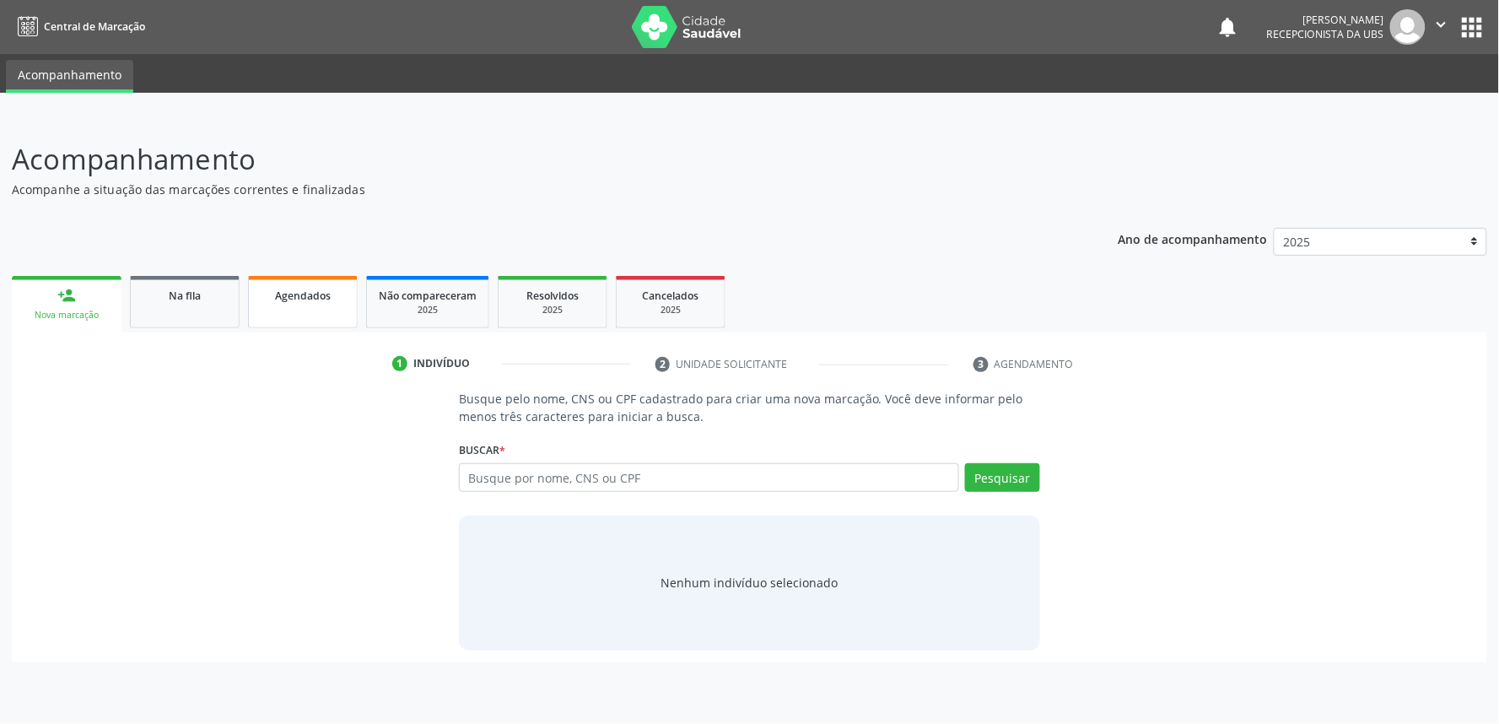
click at [289, 299] on span "Agendados" at bounding box center [303, 295] width 56 height 14
select select "9"
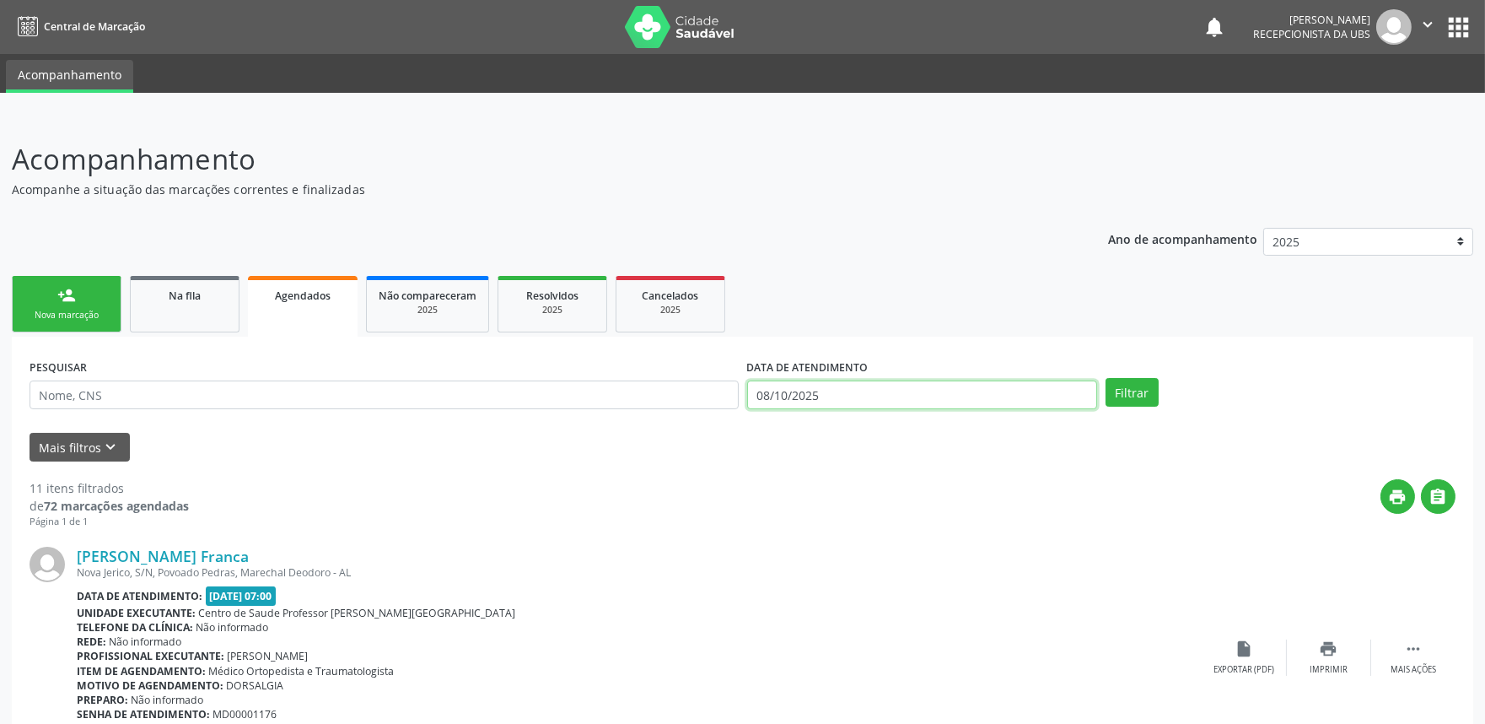
click at [862, 395] on input "08/10/2025" at bounding box center [922, 394] width 350 height 29
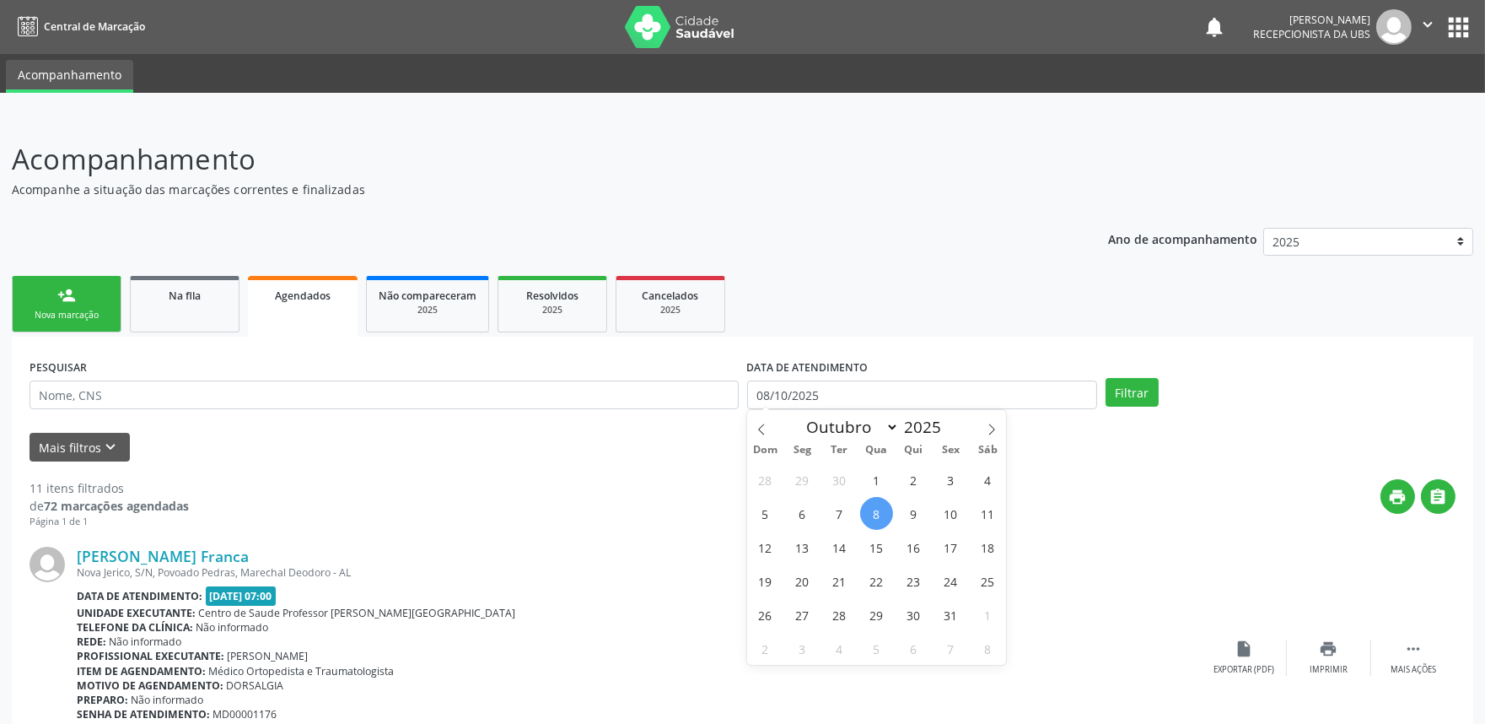
click at [877, 509] on span "8" at bounding box center [876, 513] width 33 height 33
type input "08/10/2025"
click at [991, 430] on icon at bounding box center [992, 429] width 12 height 12
select select "10"
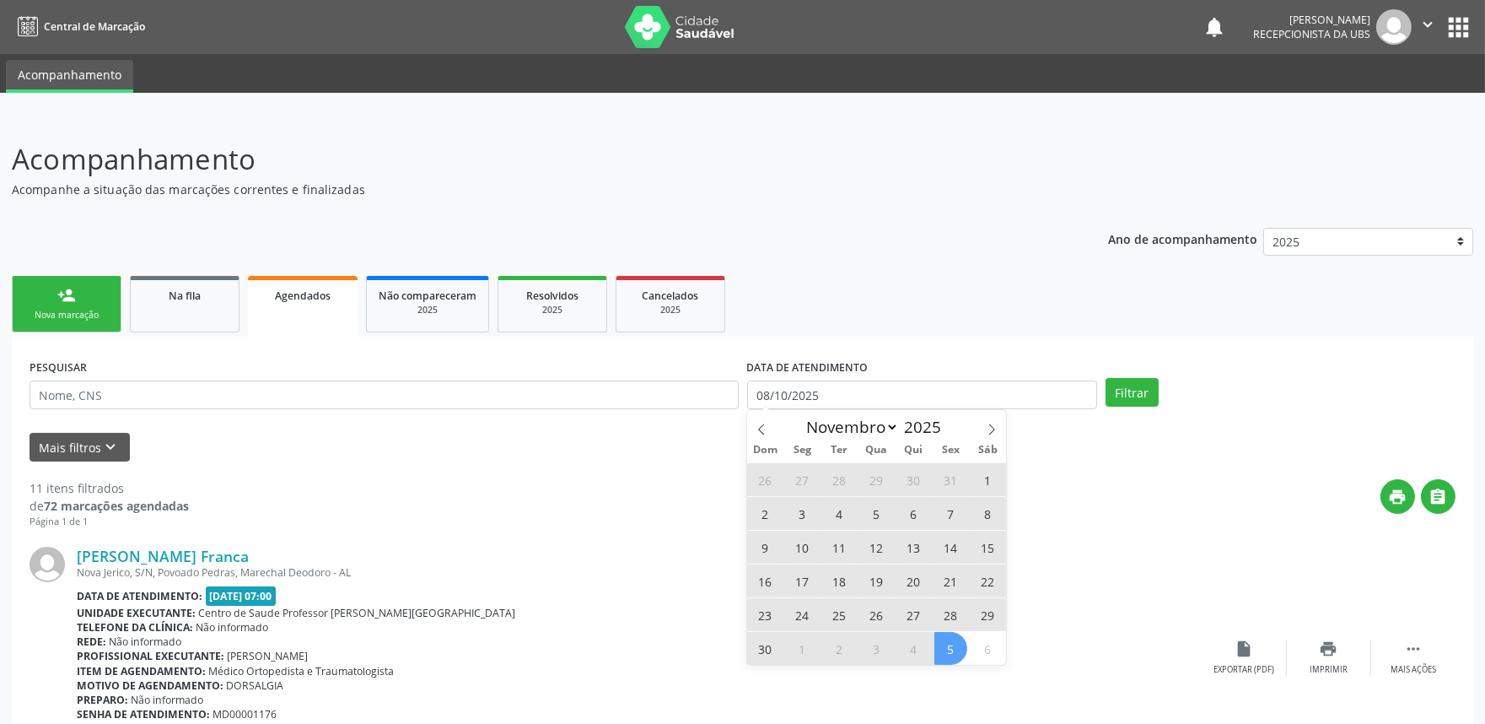
click at [956, 647] on span "5" at bounding box center [950, 648] width 33 height 33
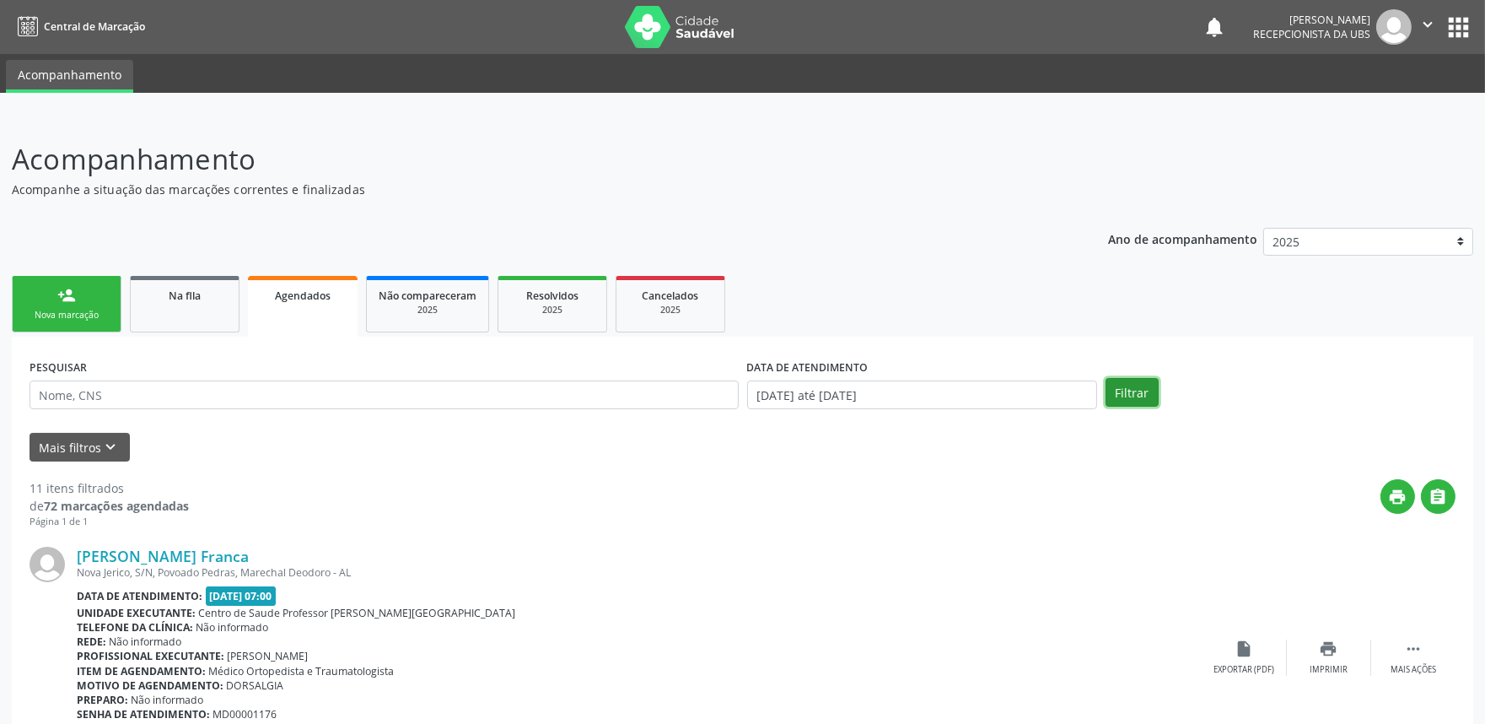
click at [1136, 397] on button "Filtrar" at bounding box center [1132, 392] width 53 height 29
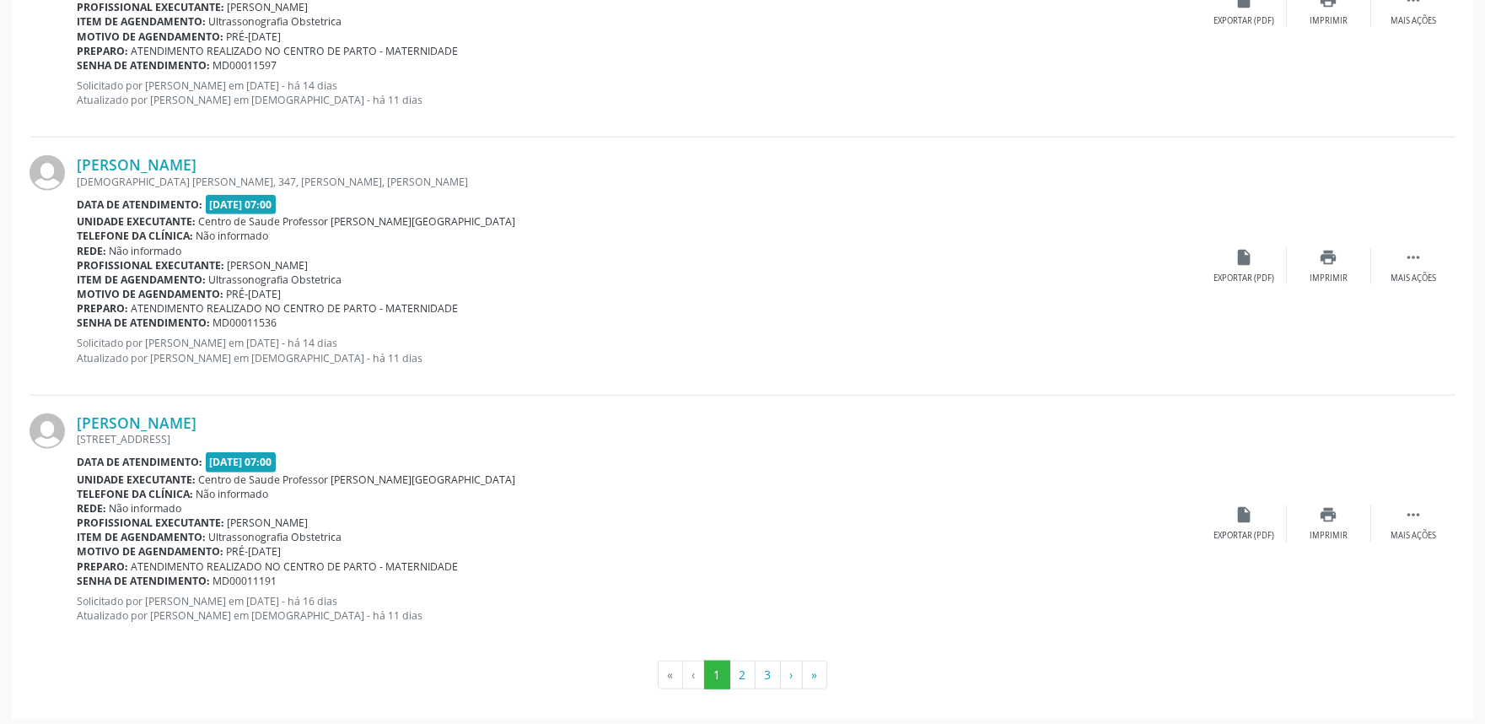
scroll to position [3746, 0]
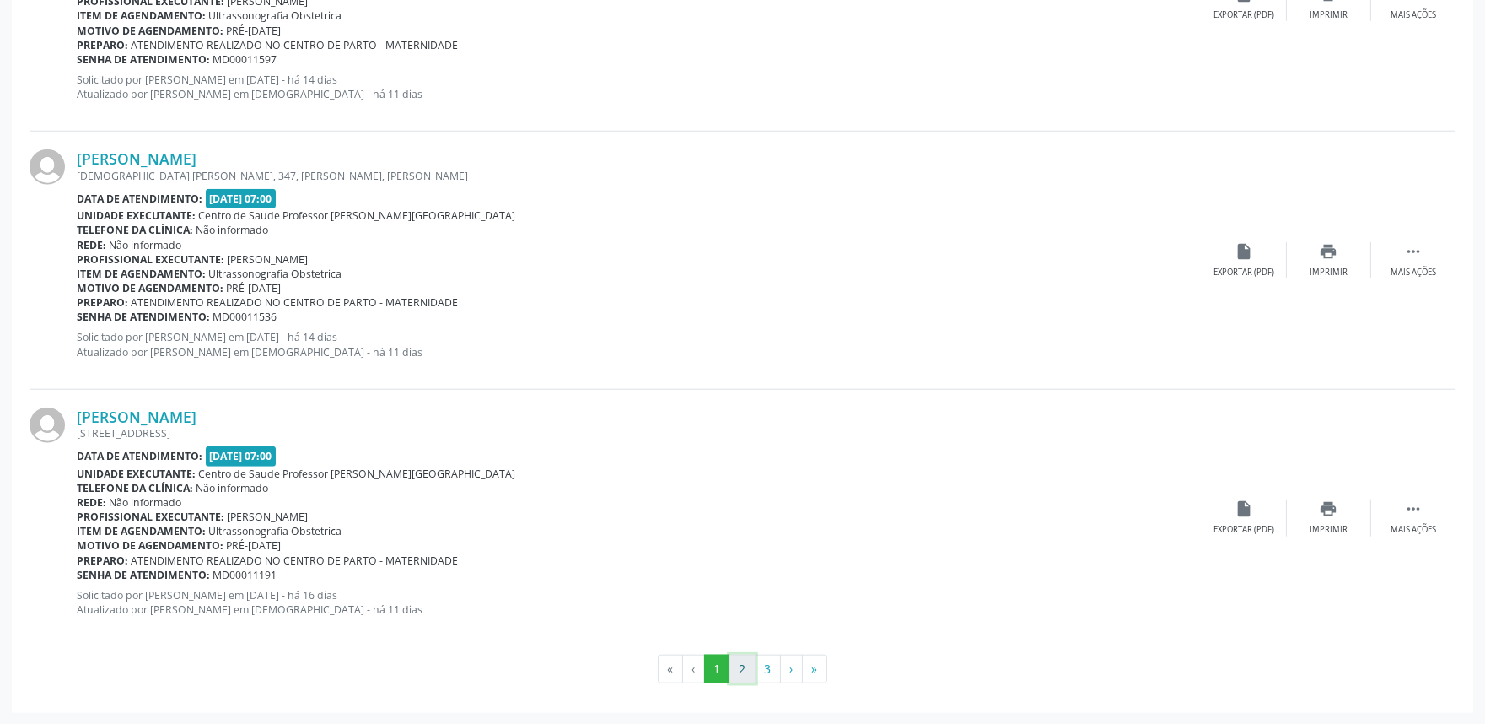
click at [745, 672] on button "2" at bounding box center [743, 668] width 26 height 29
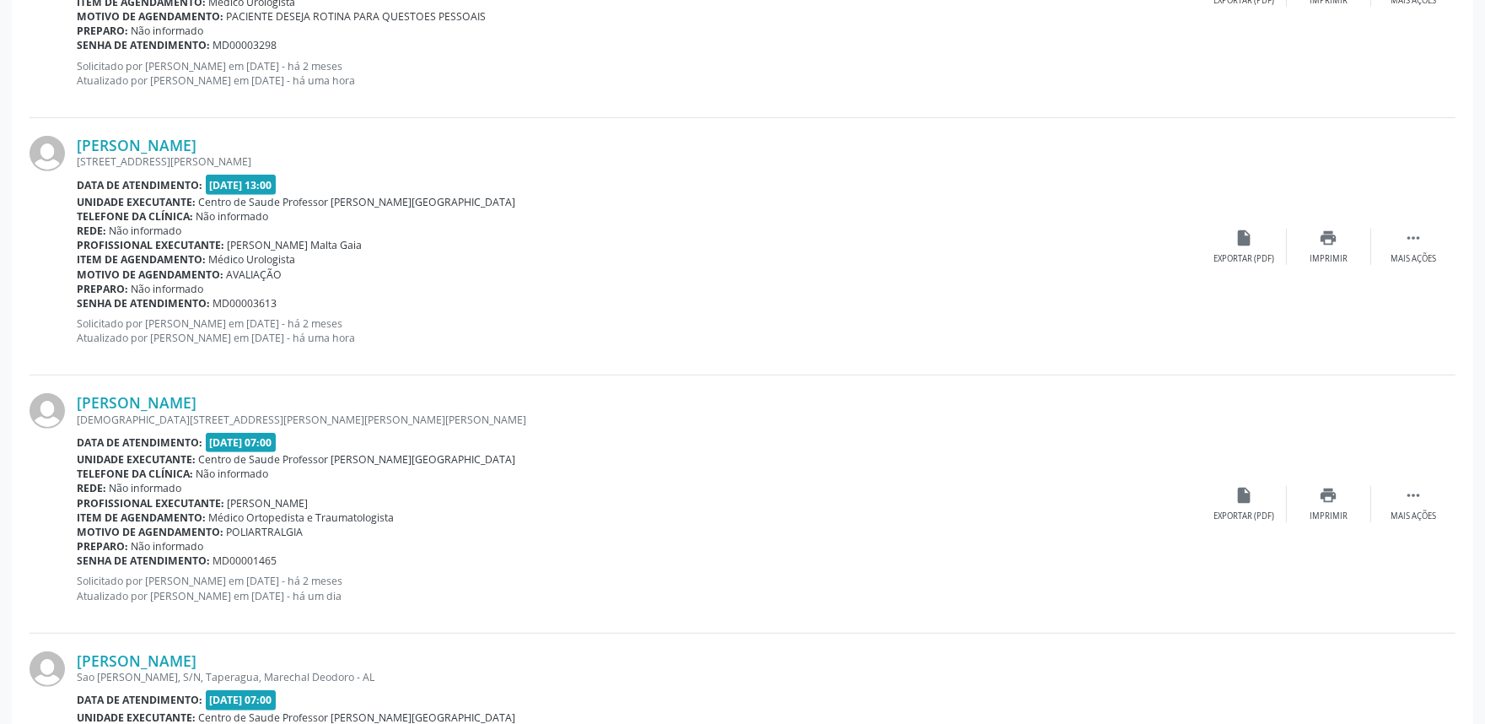
scroll to position [2318, 0]
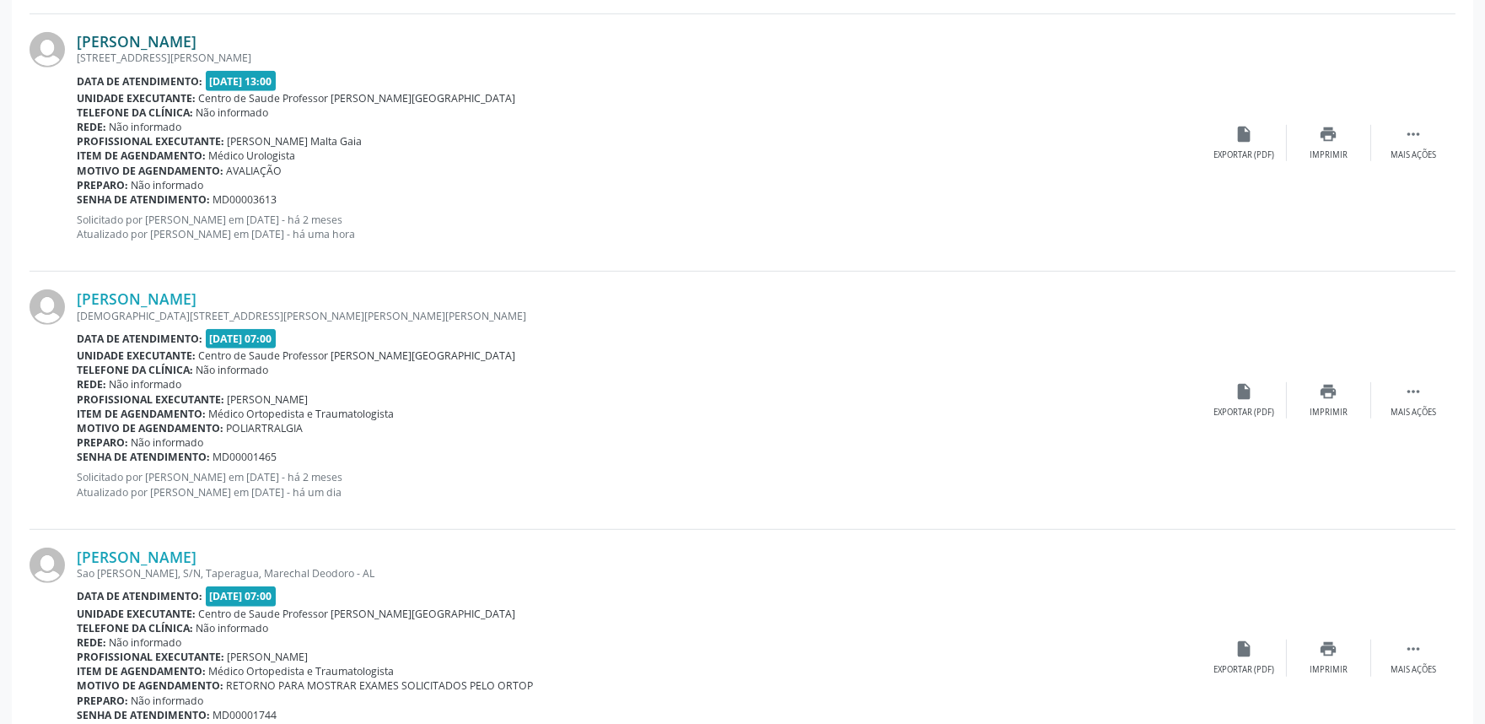
click at [155, 46] on link "[PERSON_NAME]" at bounding box center [137, 41] width 120 height 19
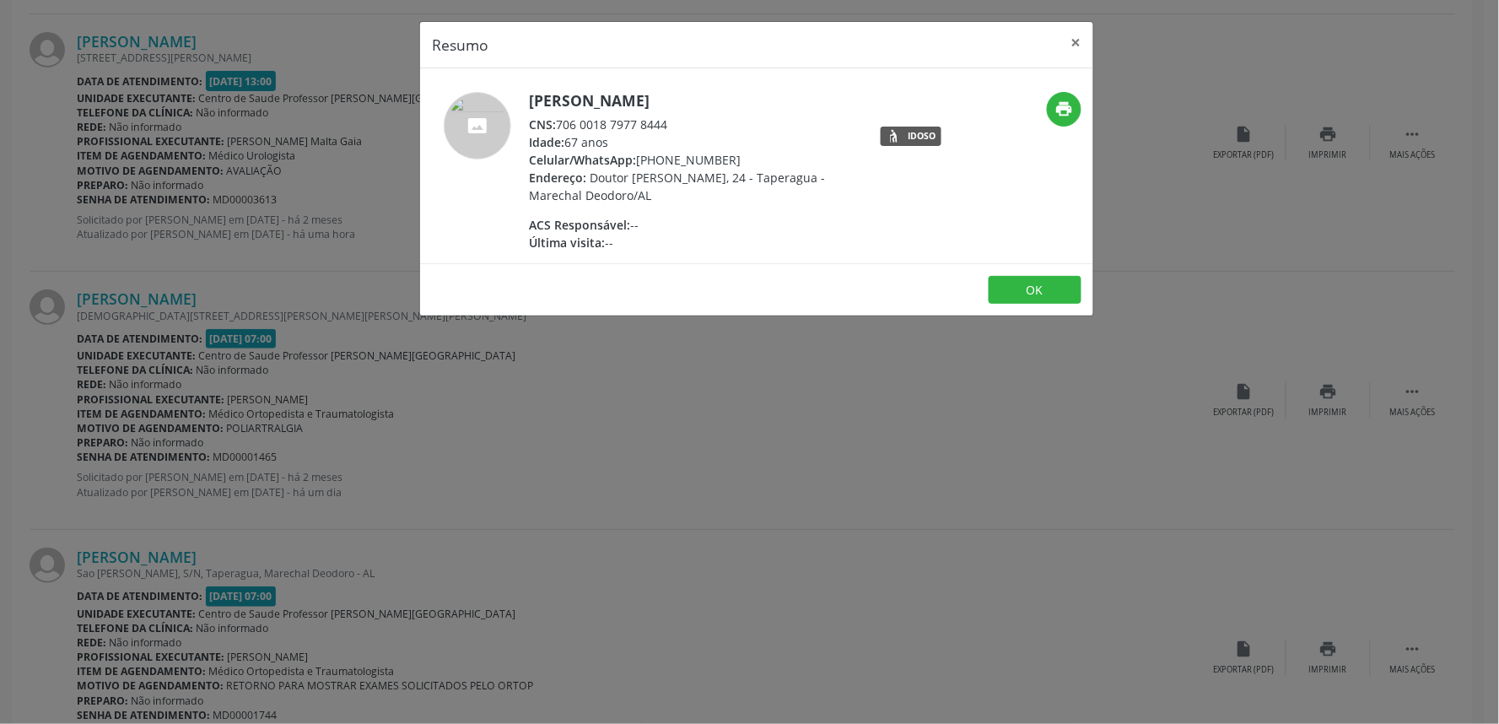
drag, startPoint x: 557, startPoint y: 120, endPoint x: 713, endPoint y: 127, distance: 155.3
click at [713, 127] on div "CNS: 706 0018 7977 8444" at bounding box center [693, 125] width 328 height 18
copy div "706 0018 7977 8444"
click at [709, 355] on div "Resumo × Paulo Ferreira de Oliveira CNS: 706 0018 7977 8444 Idade: 67 anos Celu…" at bounding box center [749, 362] width 1499 height 724
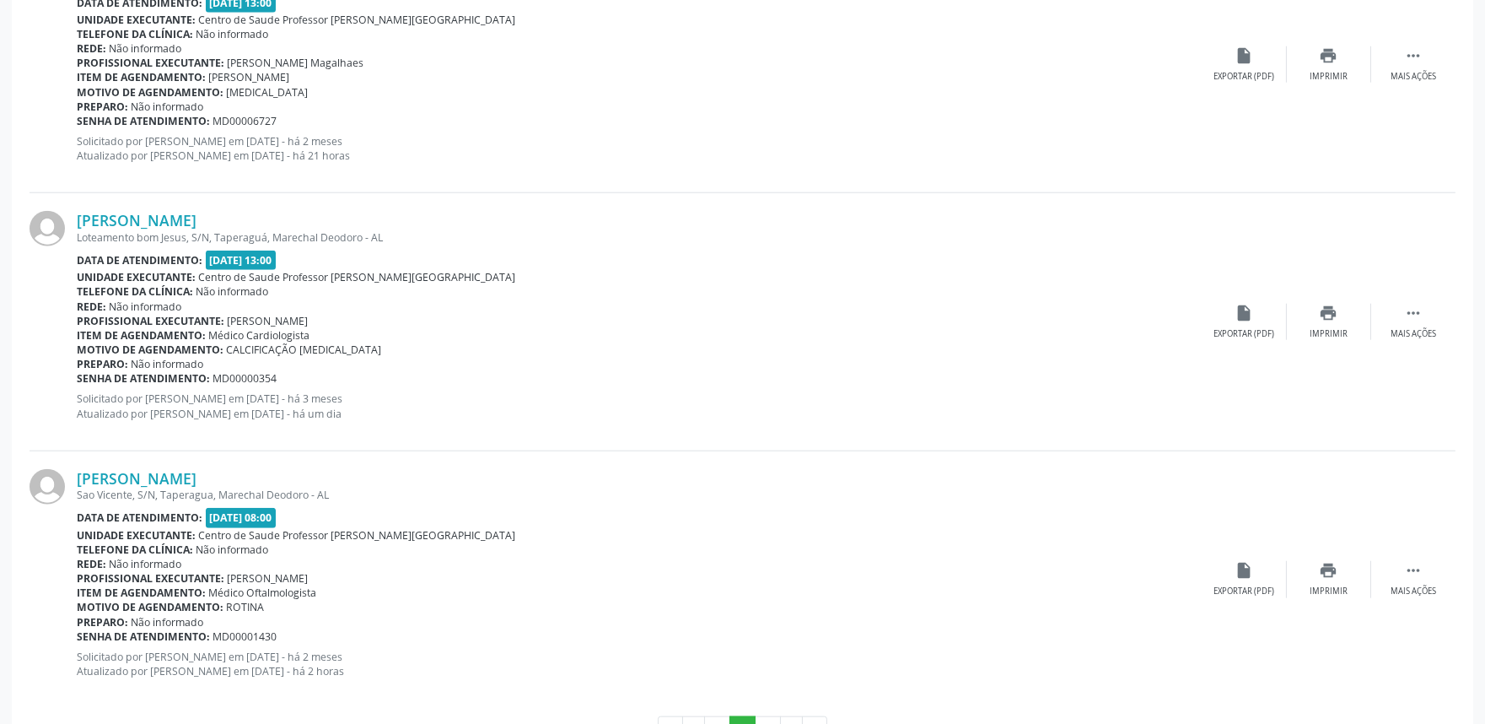
scroll to position [3780, 0]
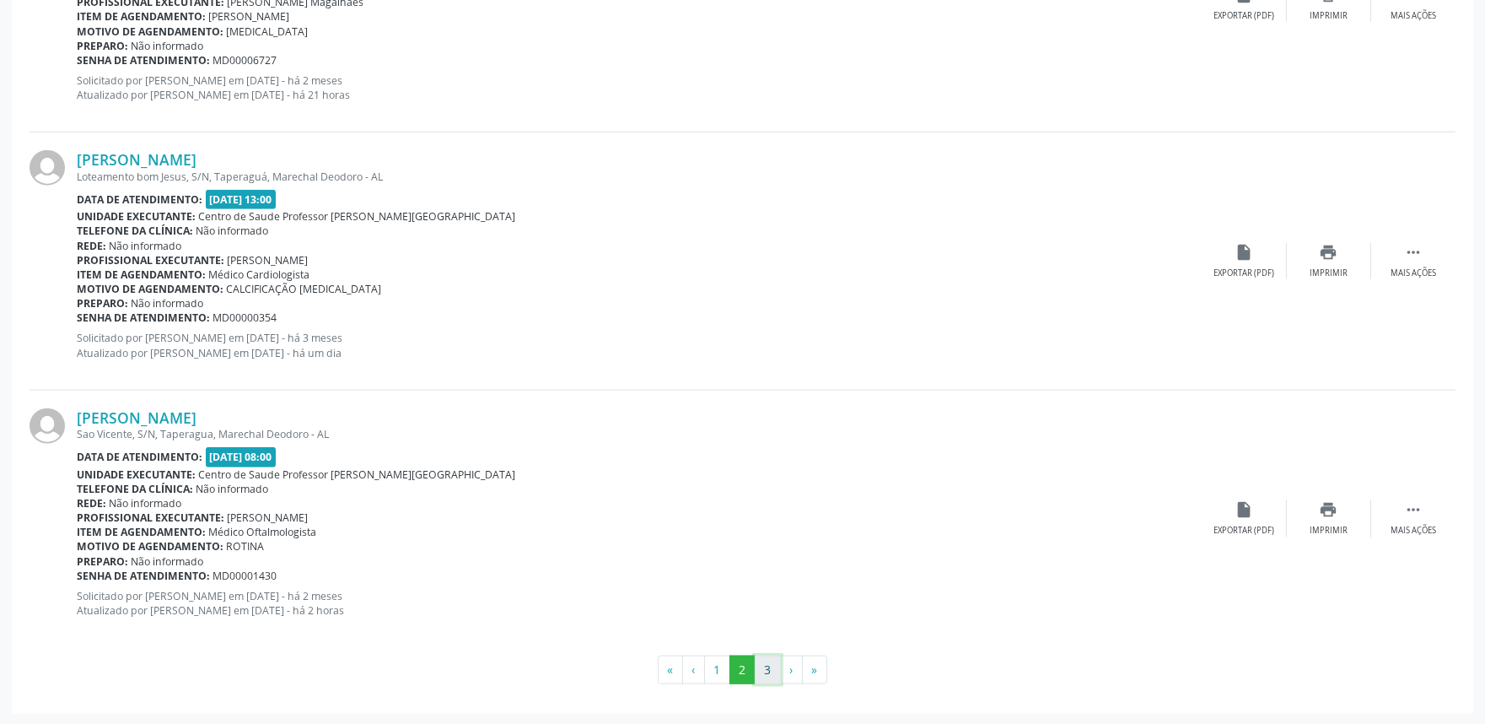
click at [762, 668] on button "3" at bounding box center [768, 669] width 26 height 29
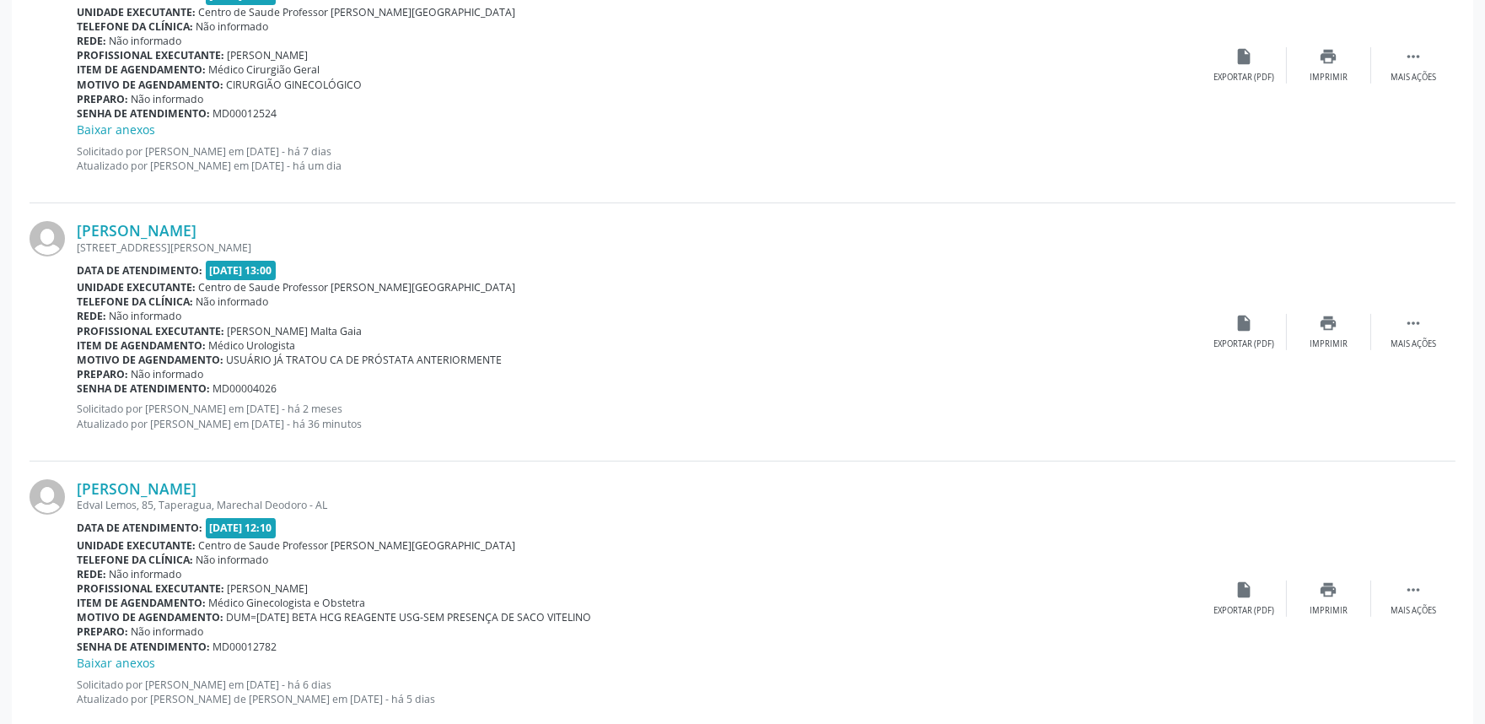
scroll to position [1118, 0]
click at [153, 228] on link "Eduardo da Silva" at bounding box center [137, 227] width 120 height 19
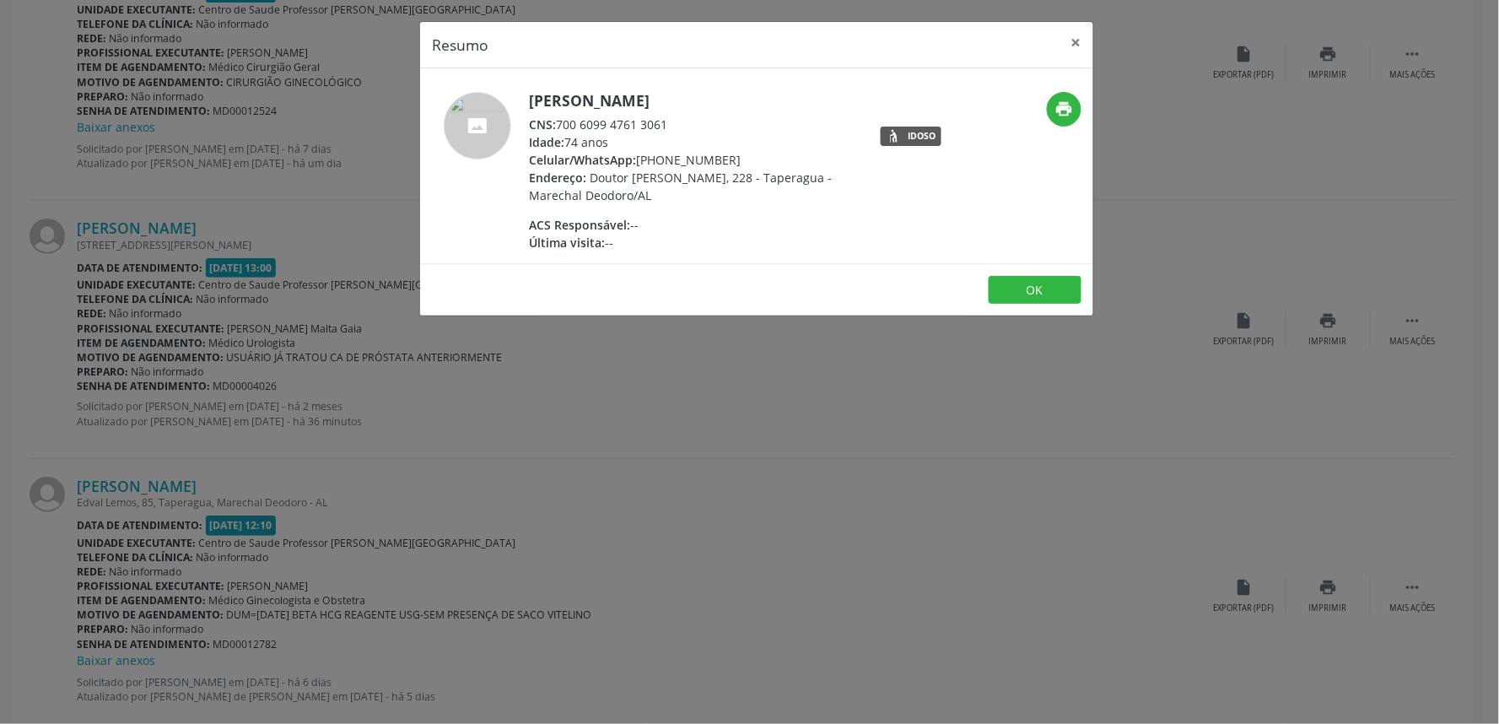
drag, startPoint x: 559, startPoint y: 121, endPoint x: 714, endPoint y: 123, distance: 154.4
click at [714, 123] on div "CNS: 700 6099 4761 3061" at bounding box center [693, 125] width 328 height 18
copy div "700 6099 4761 3061"
click at [568, 349] on div "Resumo × Eduardo da Silva CNS: 700 6099 4761 3061 Idade: 74 anos Celular/WhatsA…" at bounding box center [749, 362] width 1499 height 724
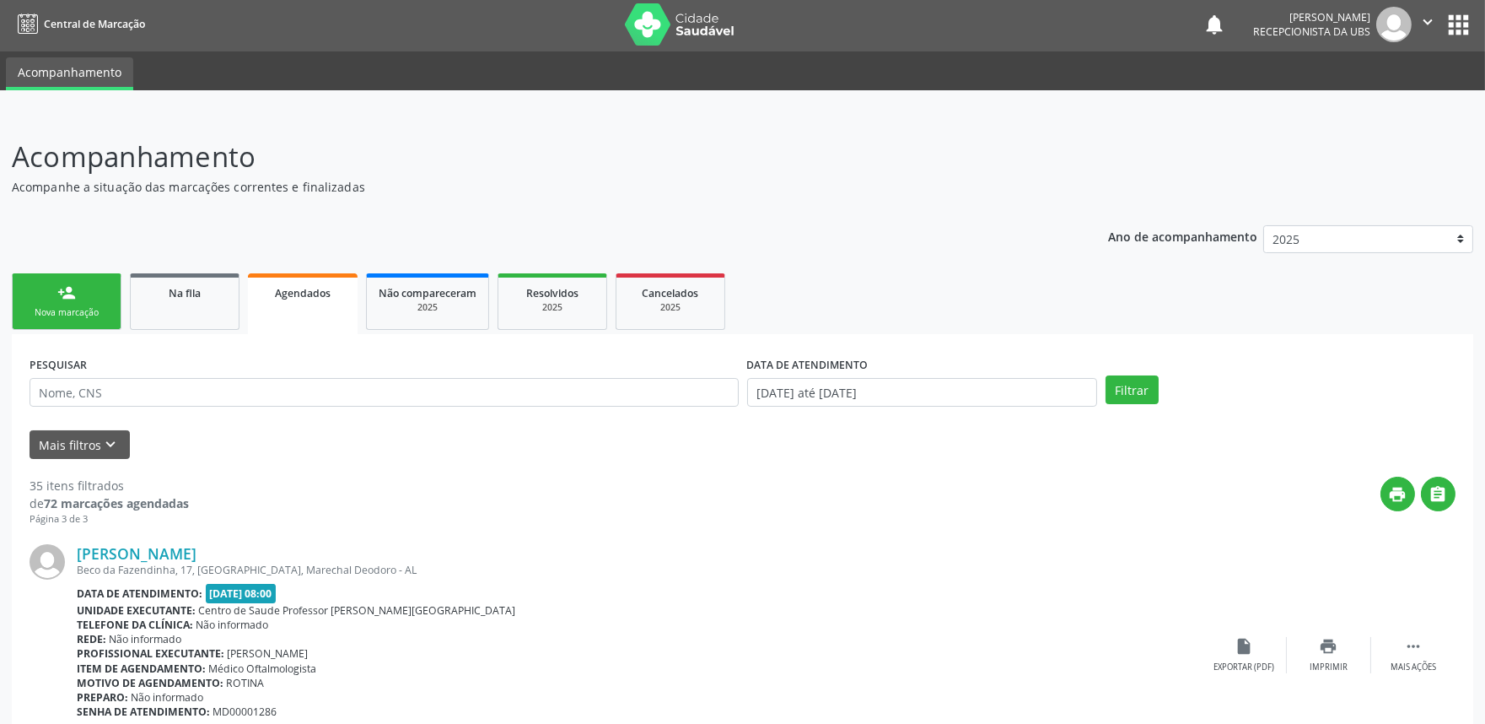
scroll to position [0, 0]
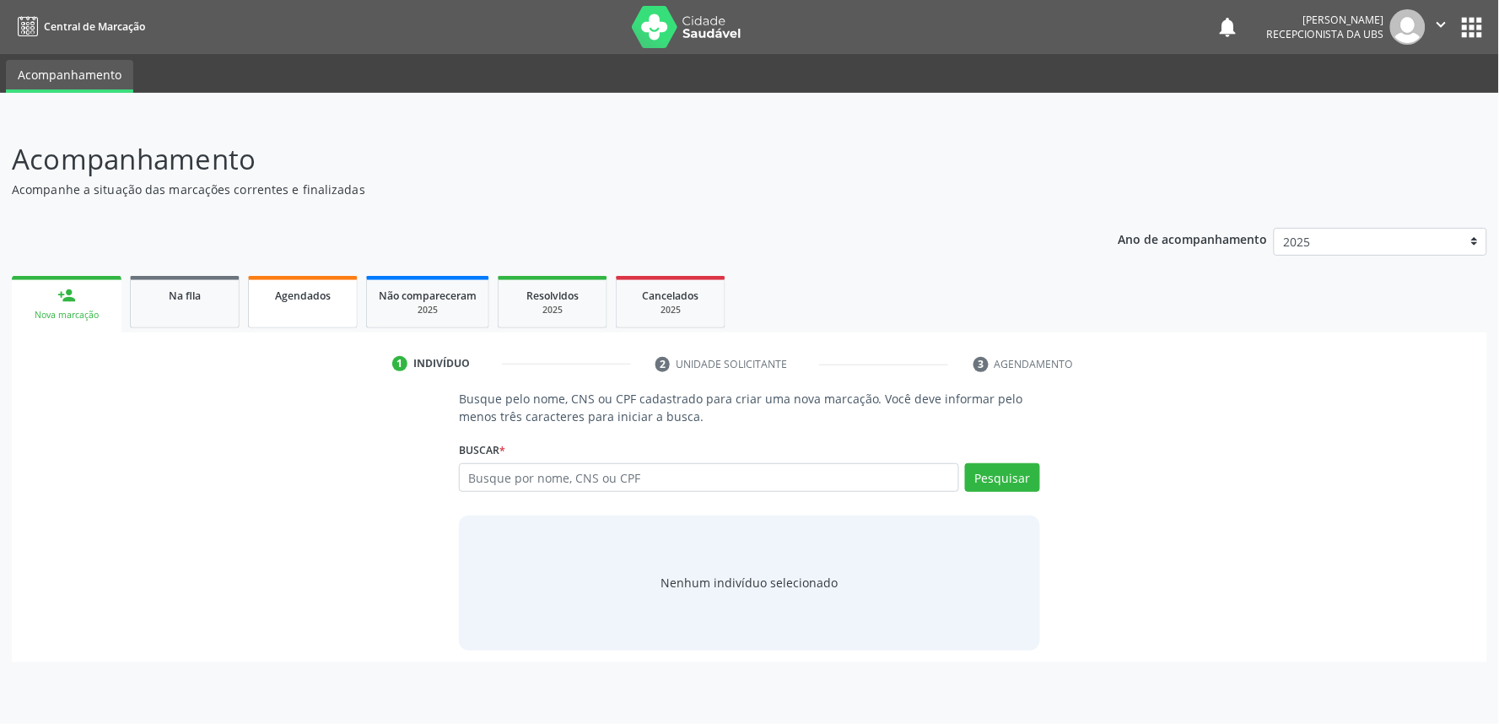
click at [335, 286] on div "Agendados" at bounding box center [303, 295] width 84 height 18
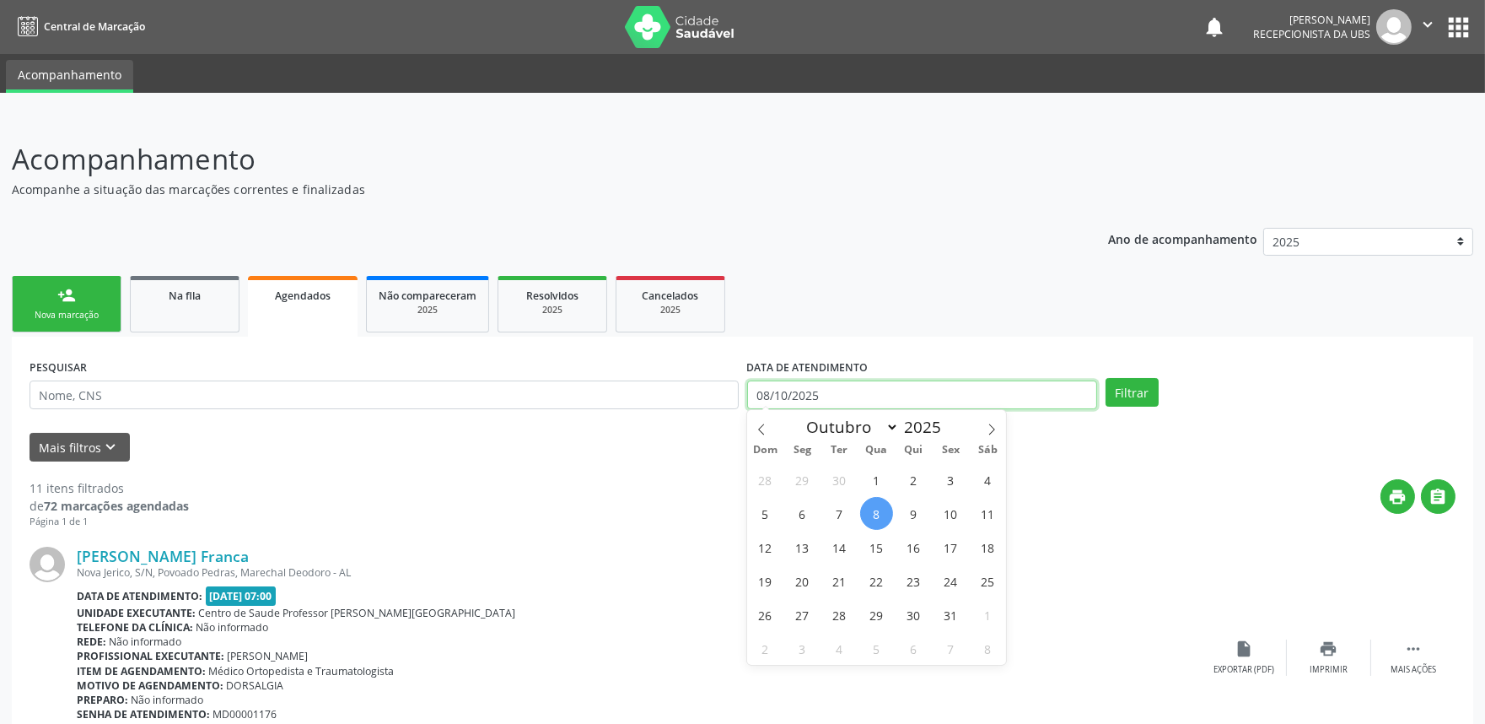
click at [816, 390] on input "08/10/2025" at bounding box center [922, 394] width 350 height 29
click at [883, 509] on span "8" at bounding box center [876, 513] width 33 height 33
type input "08/10/2025"
click at [993, 431] on icon at bounding box center [992, 429] width 12 height 12
select select "10"
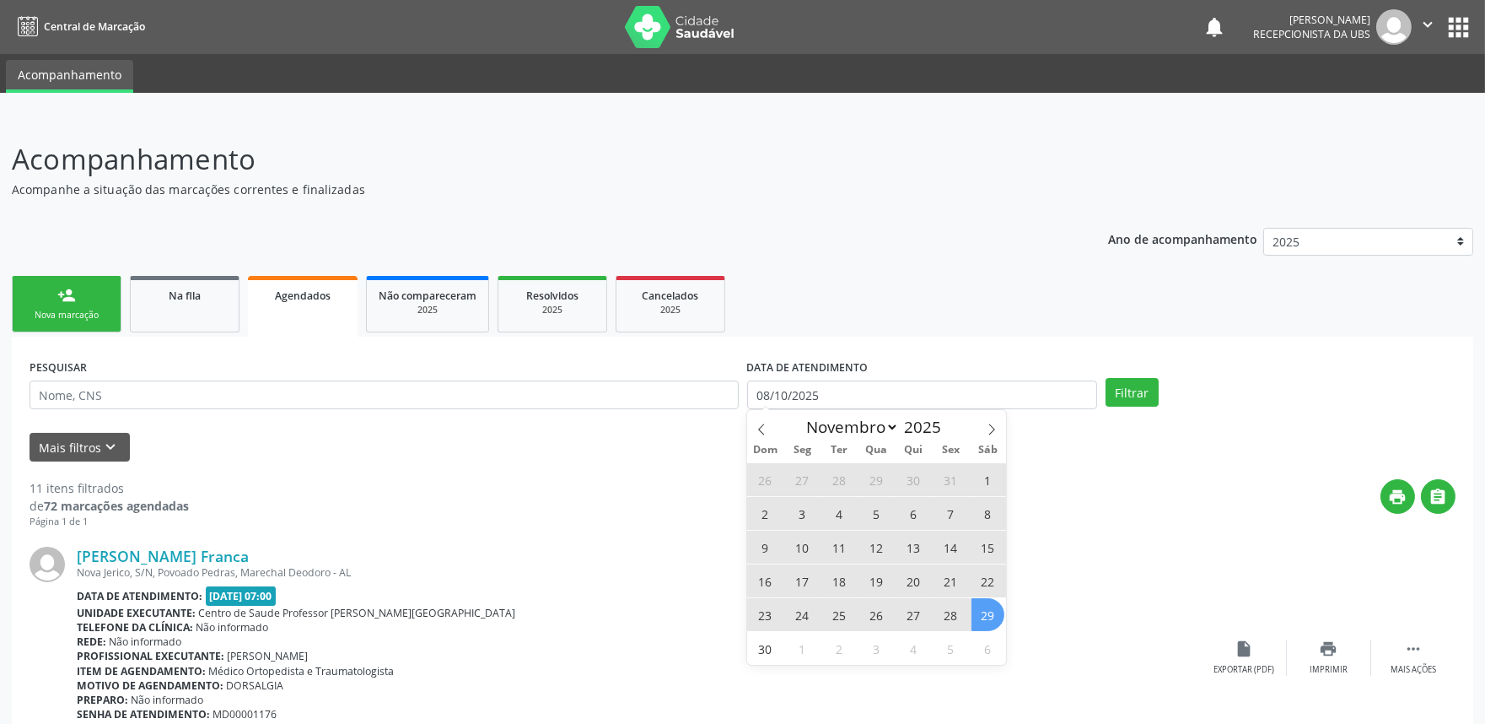
click at [981, 619] on span "29" at bounding box center [988, 614] width 33 height 33
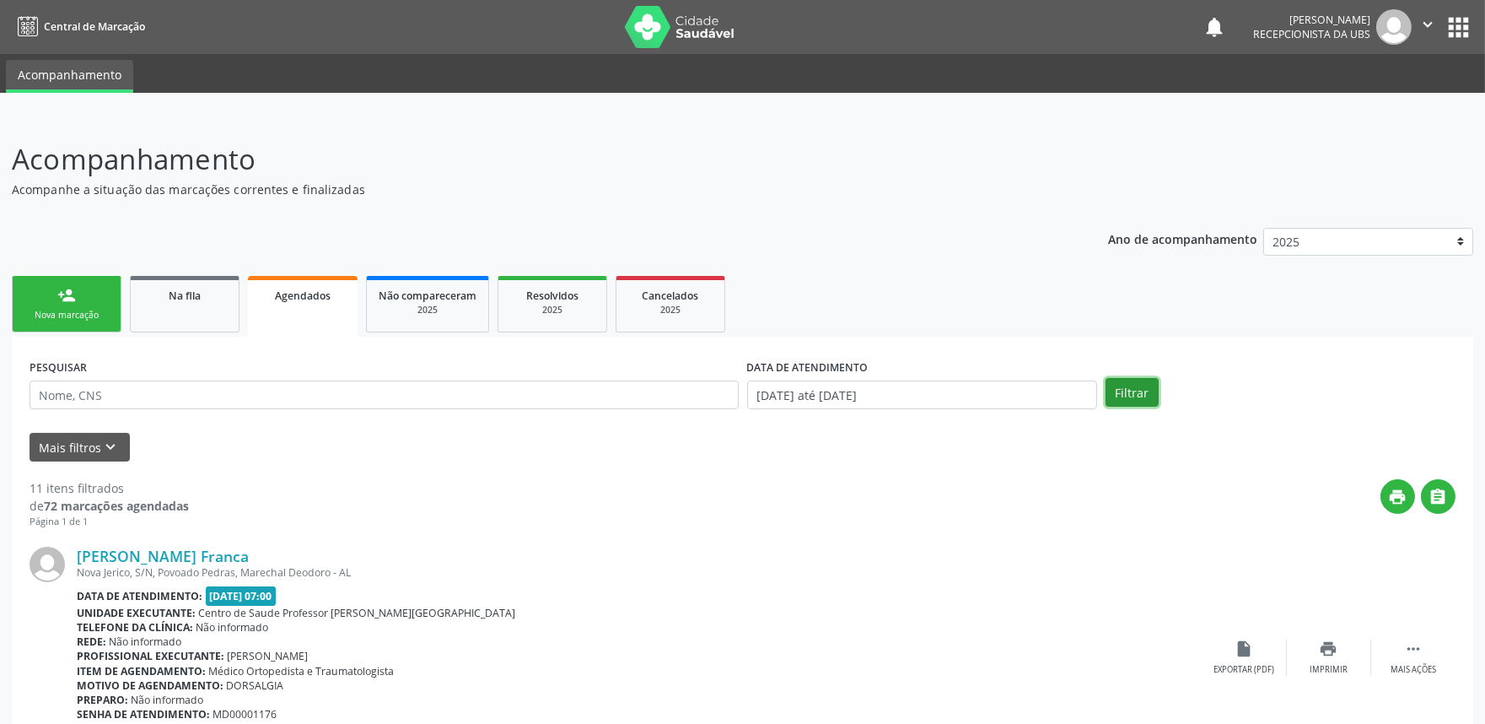
click at [1132, 388] on button "Filtrar" at bounding box center [1132, 392] width 53 height 29
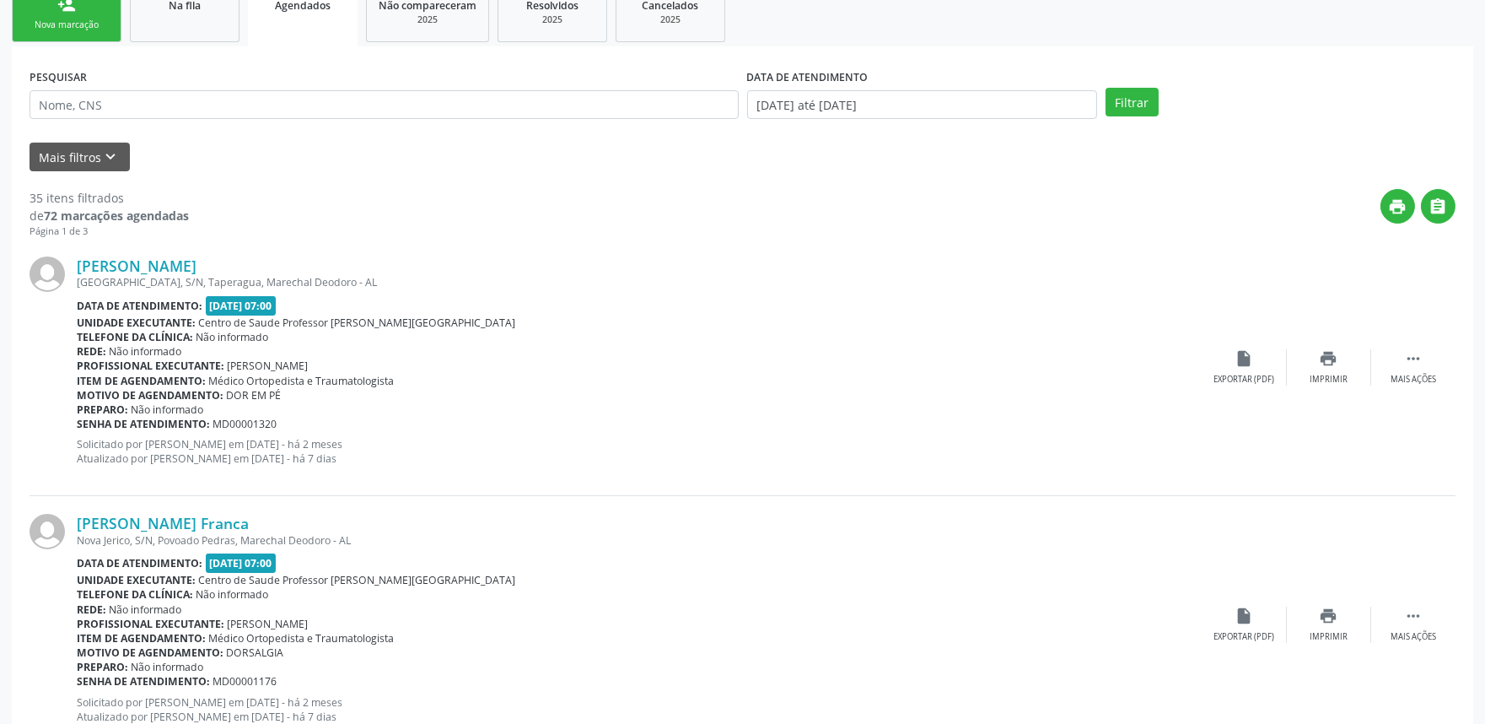
scroll to position [3746, 0]
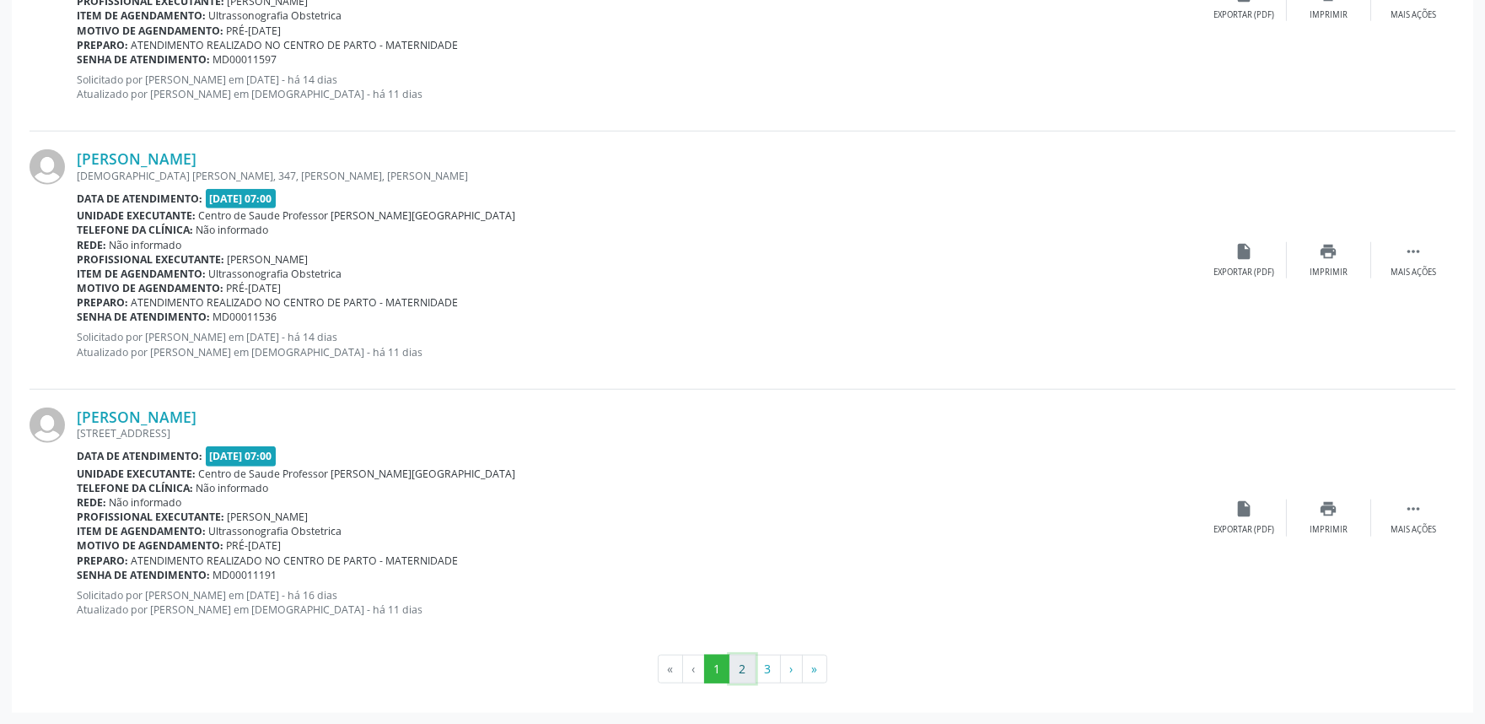
click at [747, 660] on button "2" at bounding box center [743, 668] width 26 height 29
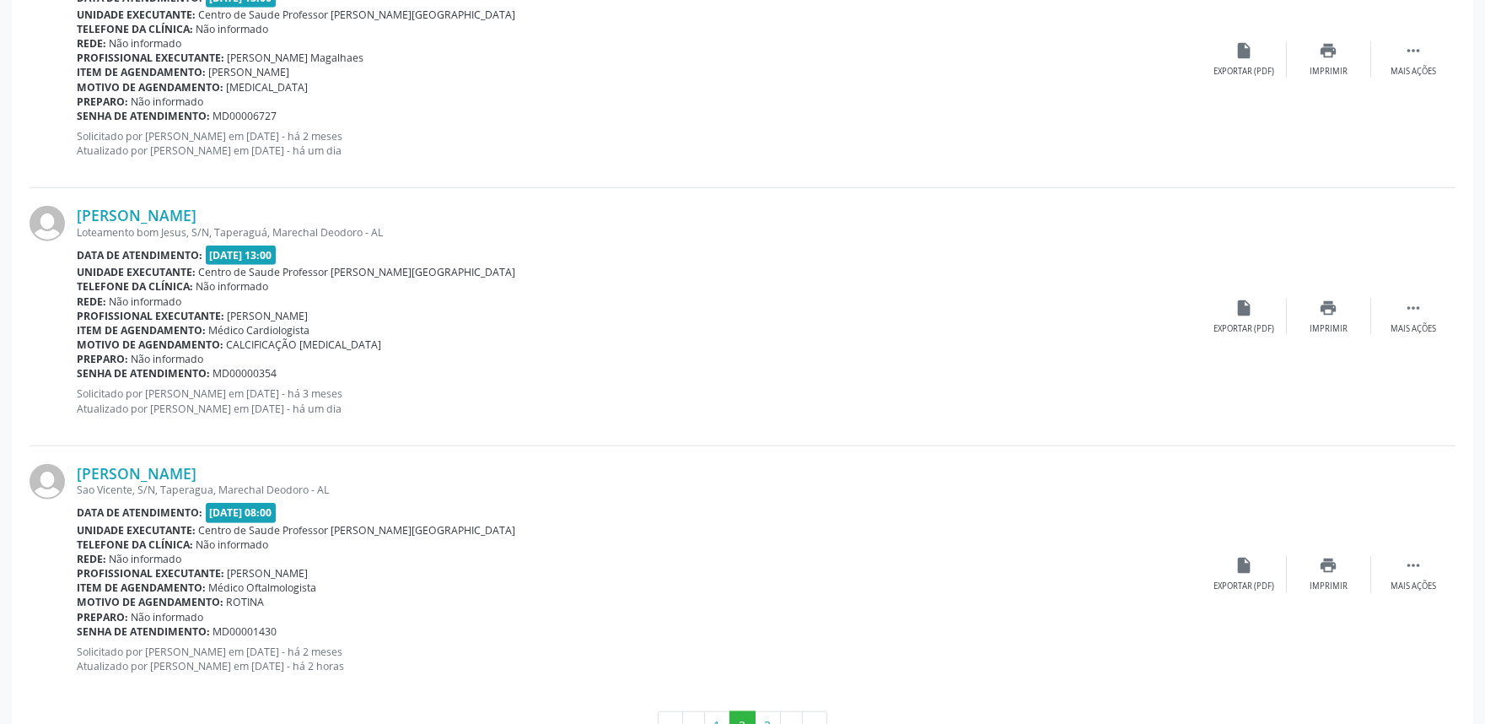
scroll to position [3780, 0]
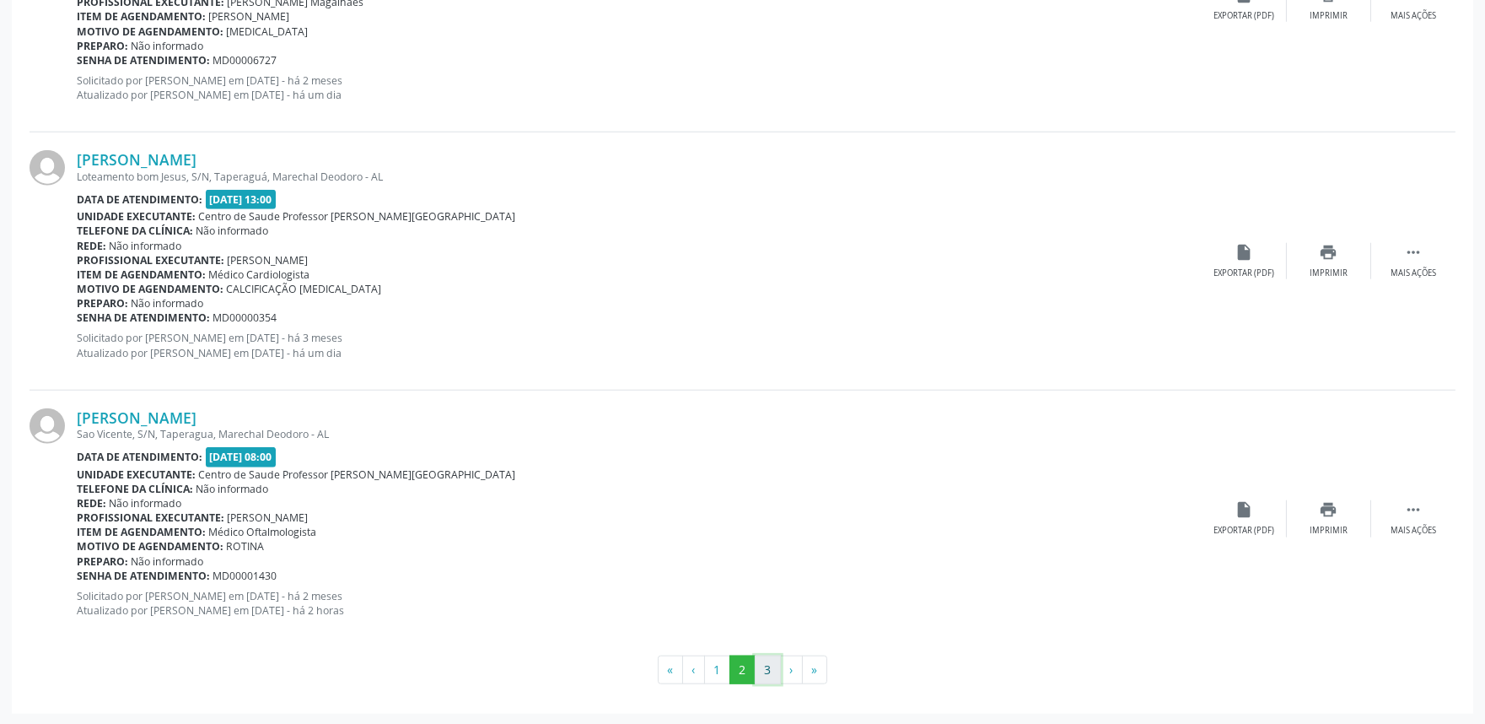
click at [767, 673] on button "3" at bounding box center [768, 669] width 26 height 29
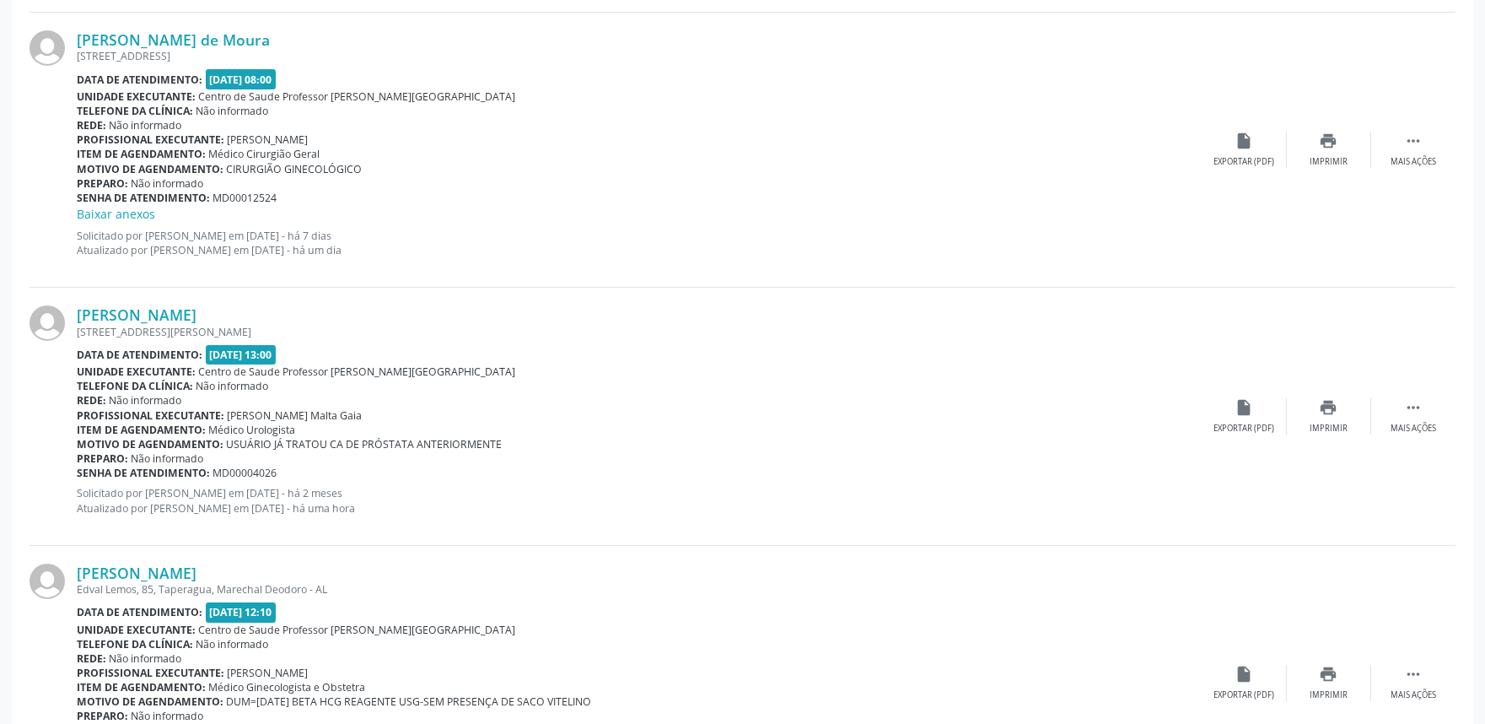
scroll to position [1019, 0]
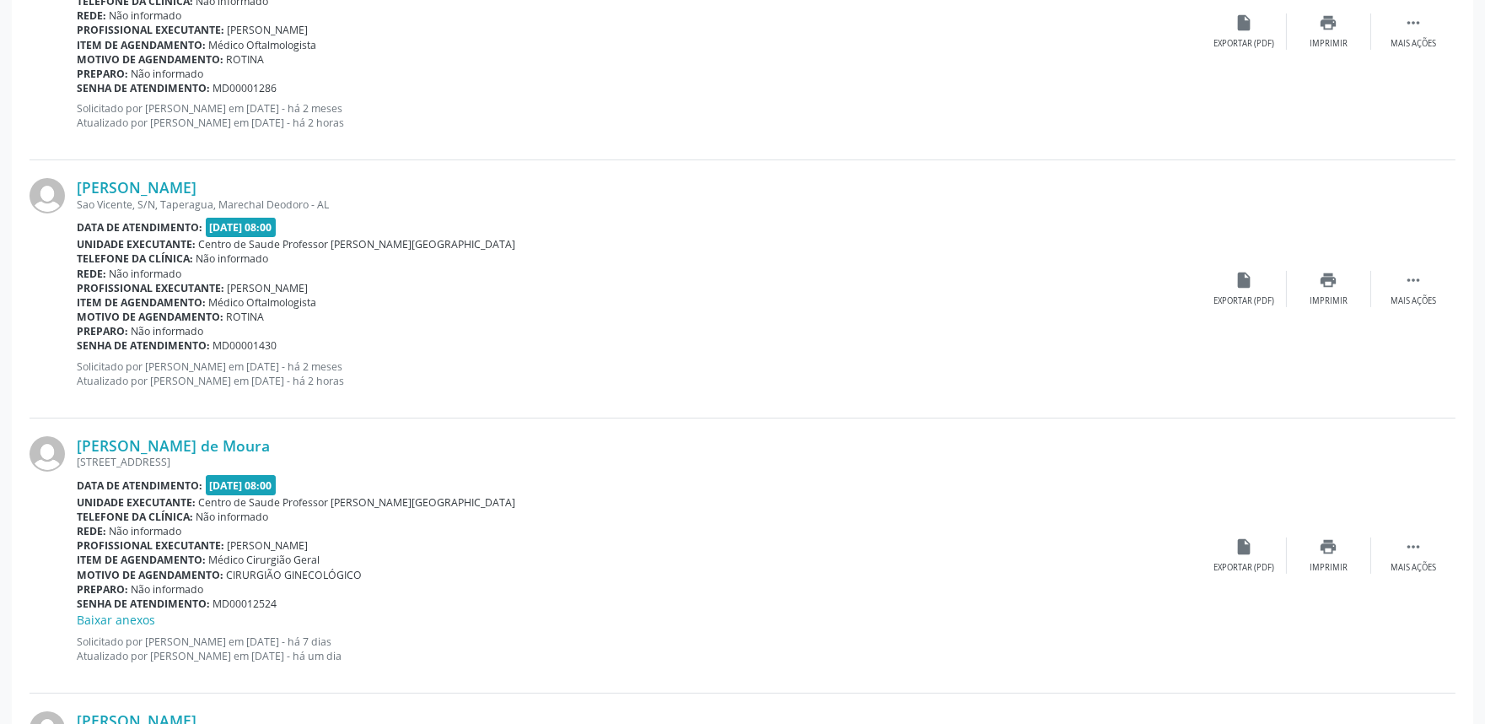
drag, startPoint x: 1488, startPoint y: 450, endPoint x: 1498, endPoint y: 761, distance: 311.4
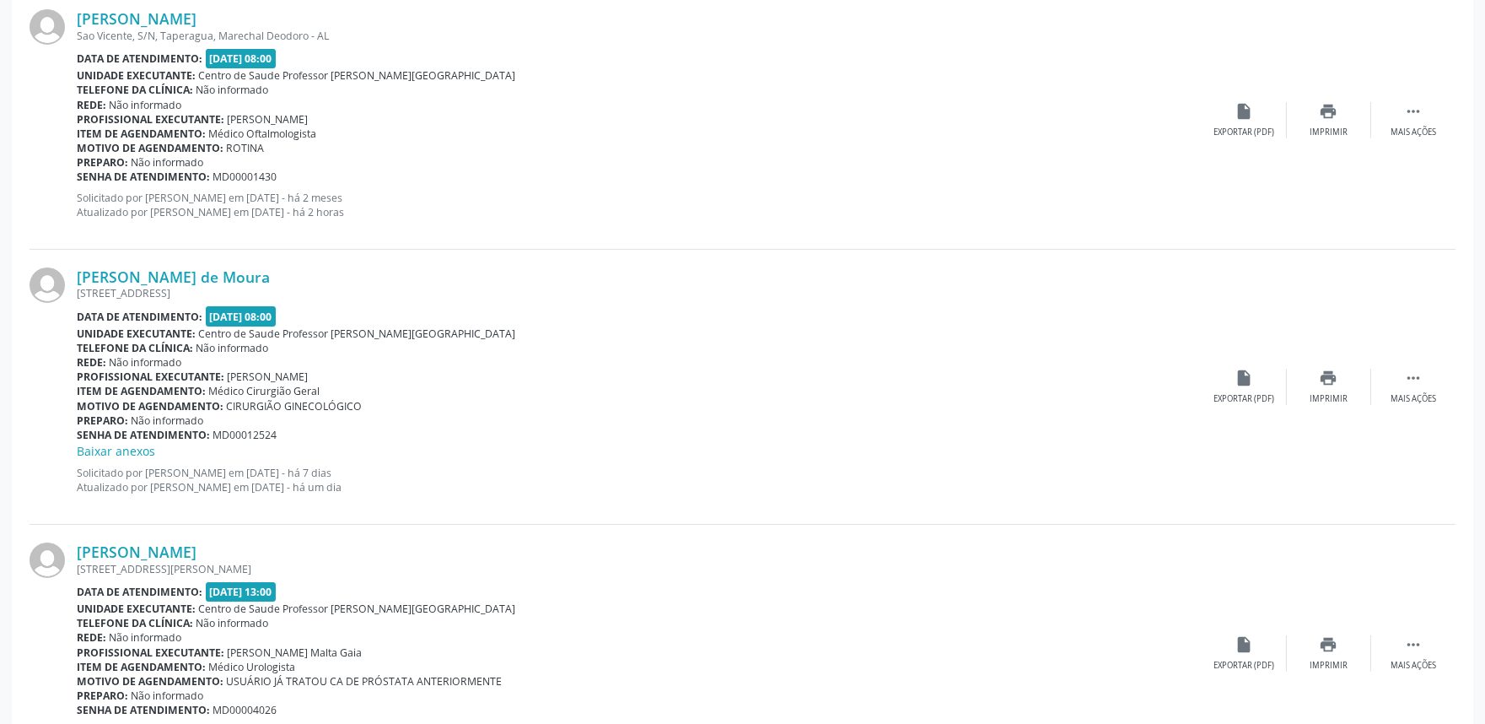
click at [1231, 559] on div "Eduardo da Silva Doutor Miguel Omena, 228, Taperagua, Marechal Deodoro - AL Dat…" at bounding box center [743, 653] width 1426 height 257
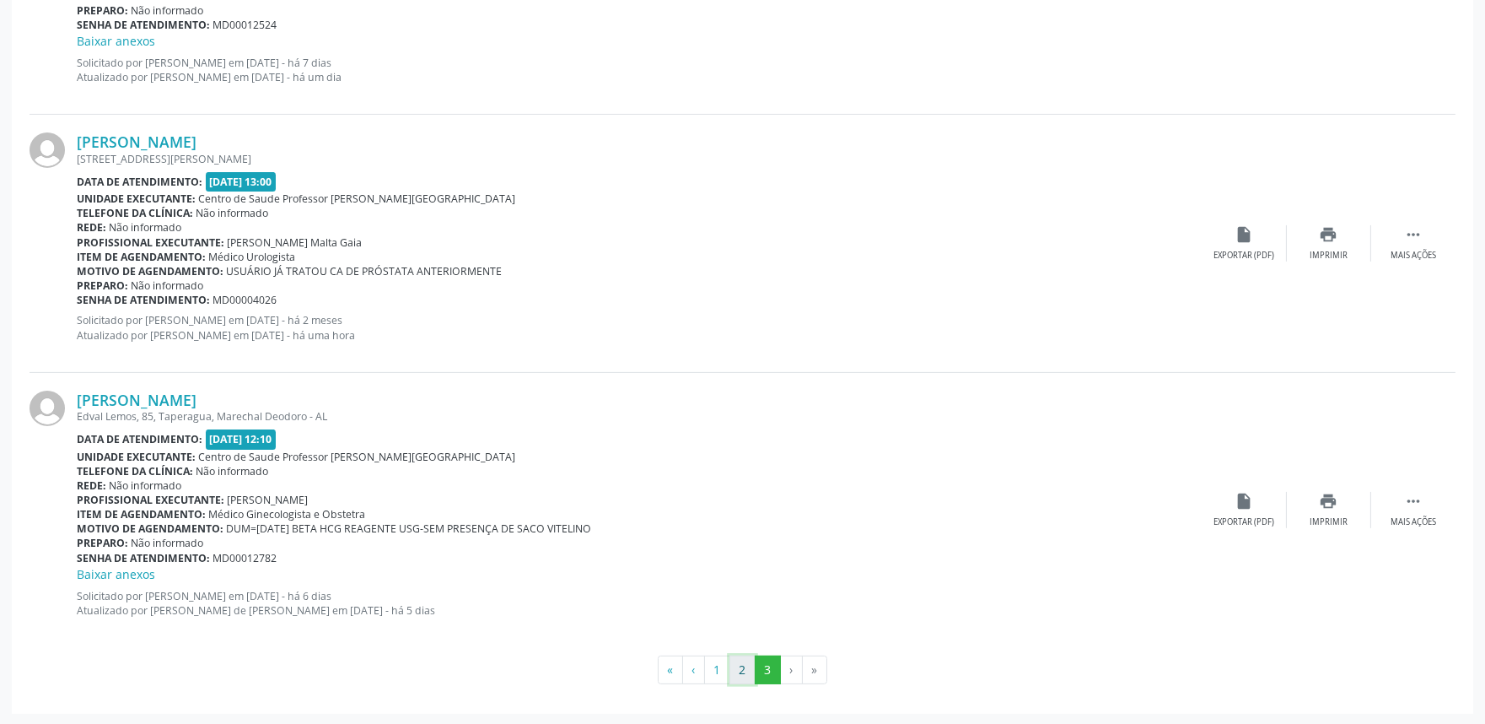
click at [749, 673] on button "2" at bounding box center [743, 669] width 26 height 29
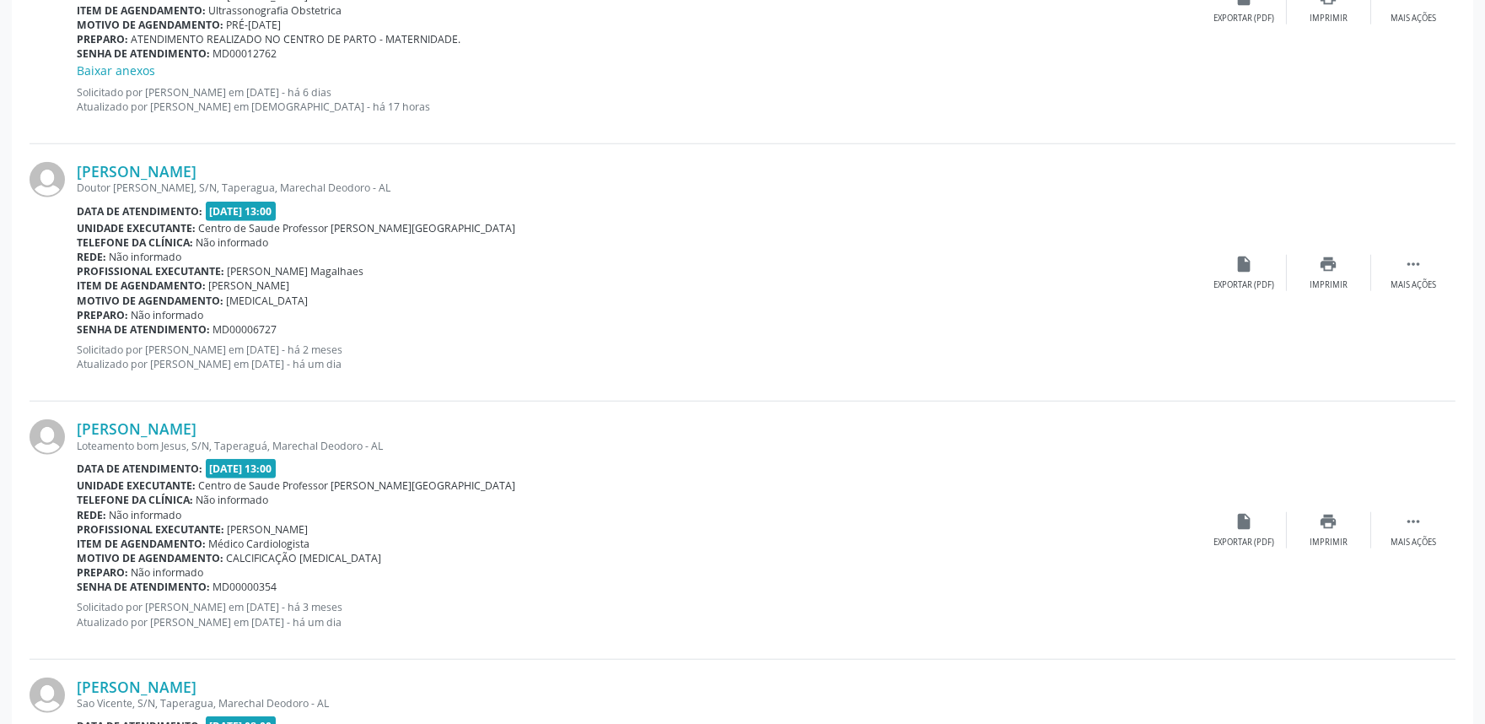
scroll to position [3780, 0]
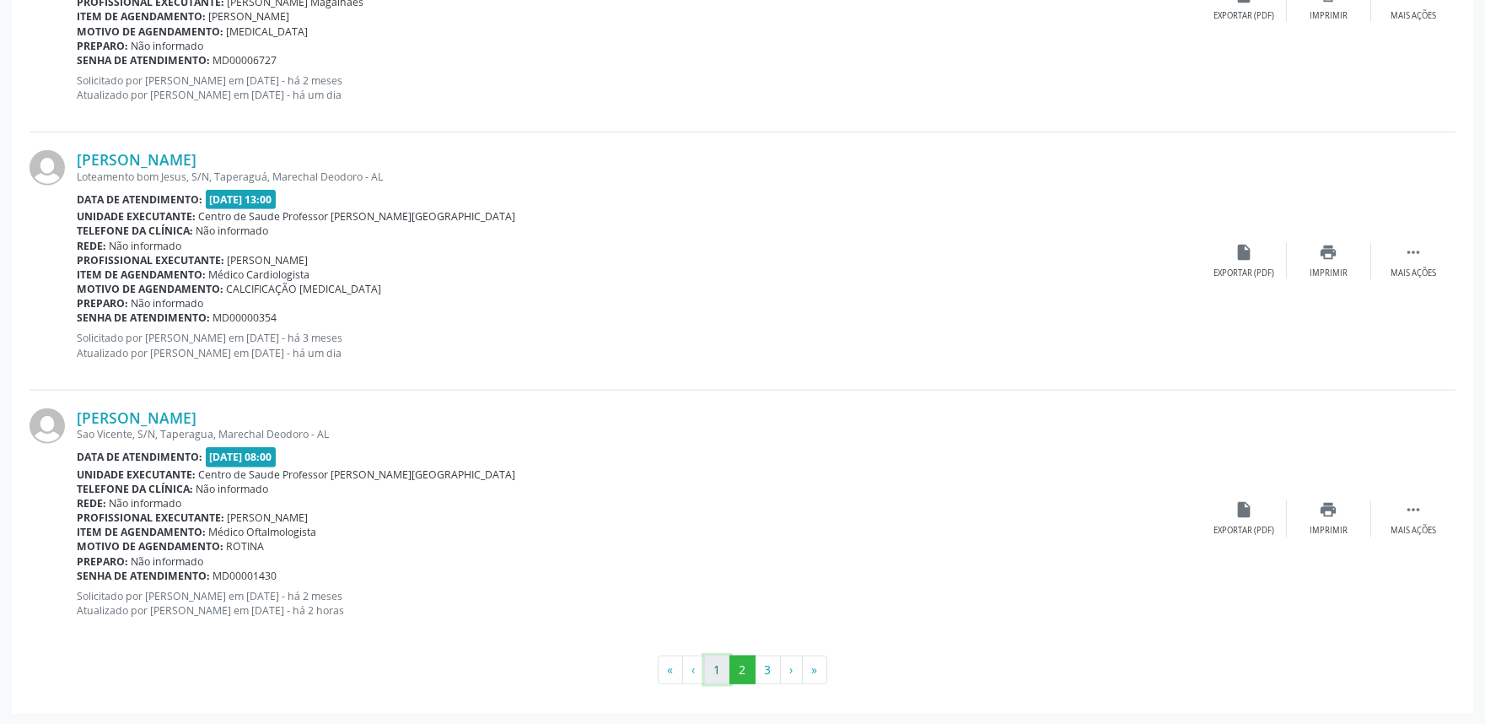
click at [725, 661] on button "1" at bounding box center [717, 669] width 26 height 29
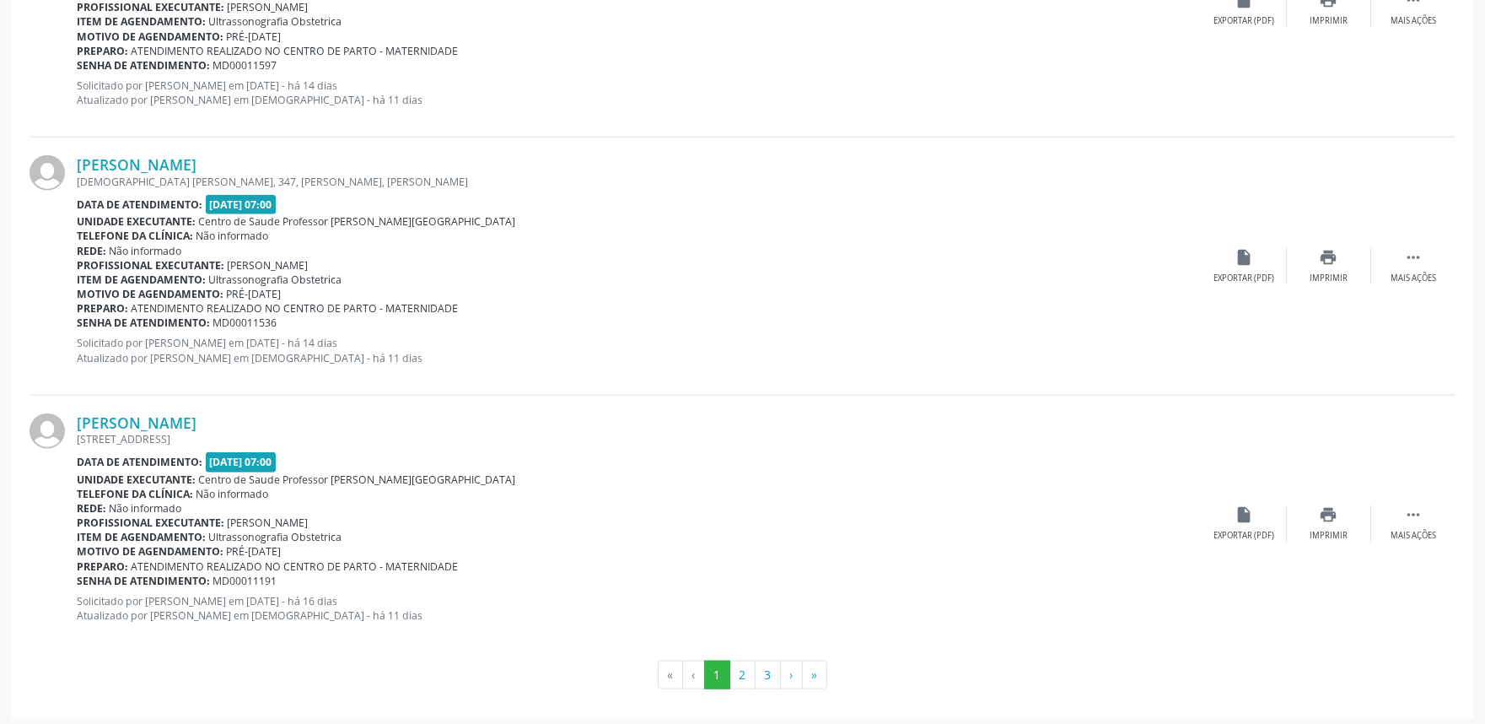
scroll to position [3746, 0]
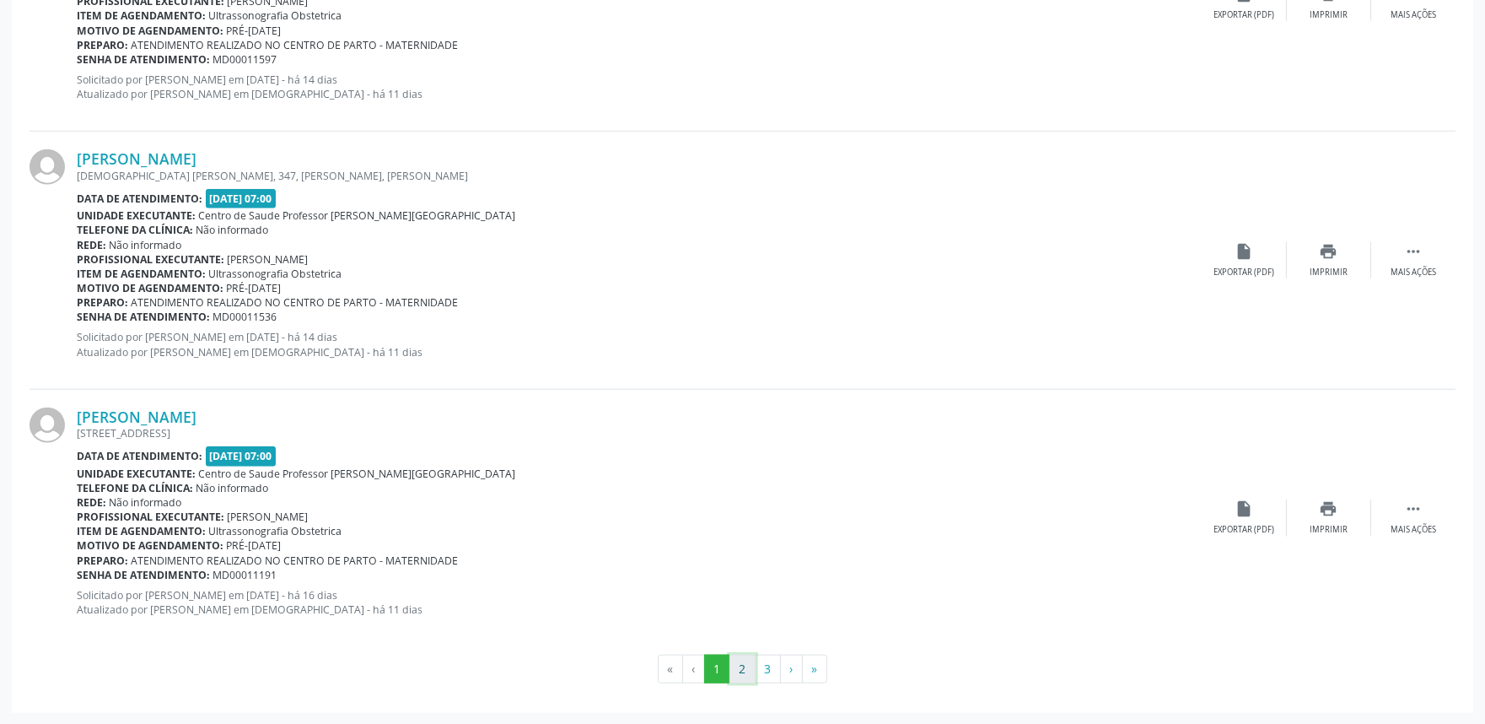
click at [740, 663] on button "2" at bounding box center [743, 668] width 26 height 29
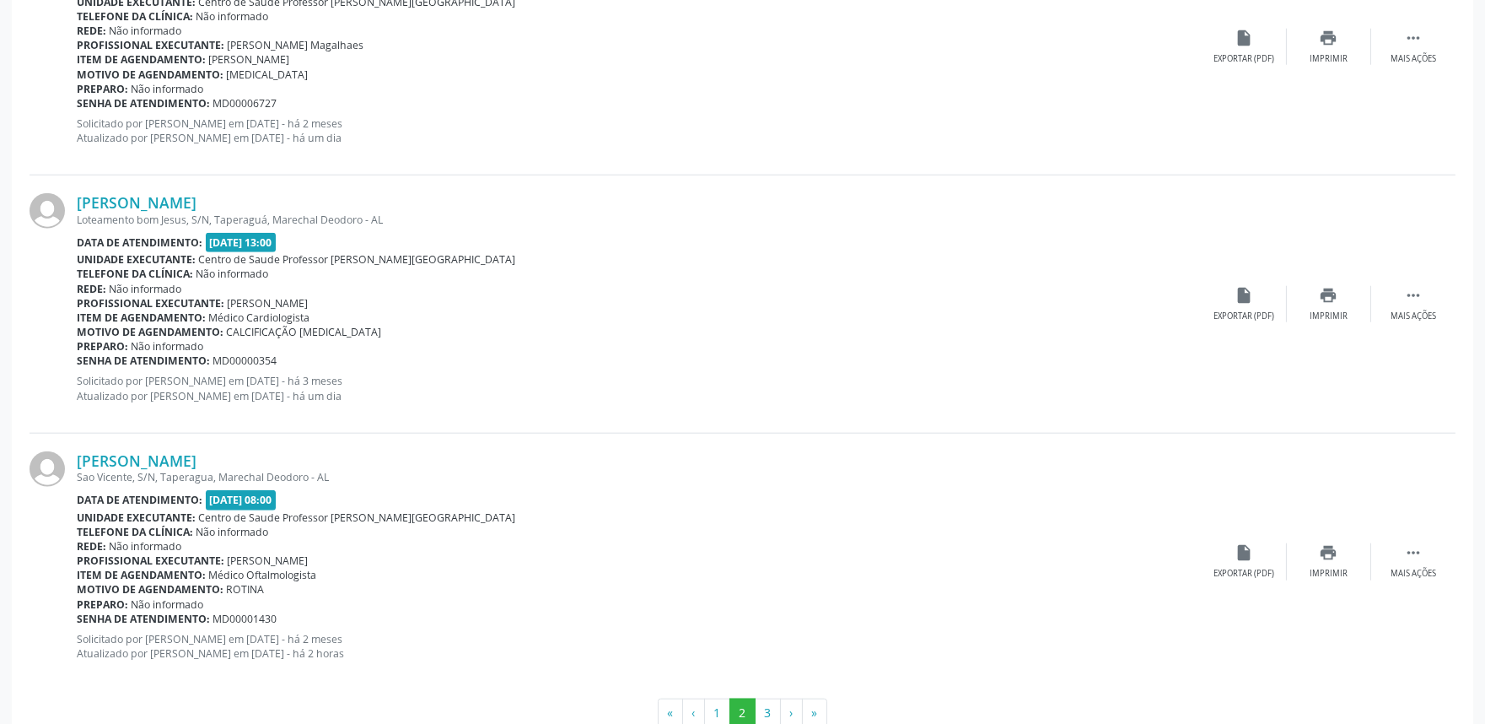
scroll to position [3780, 0]
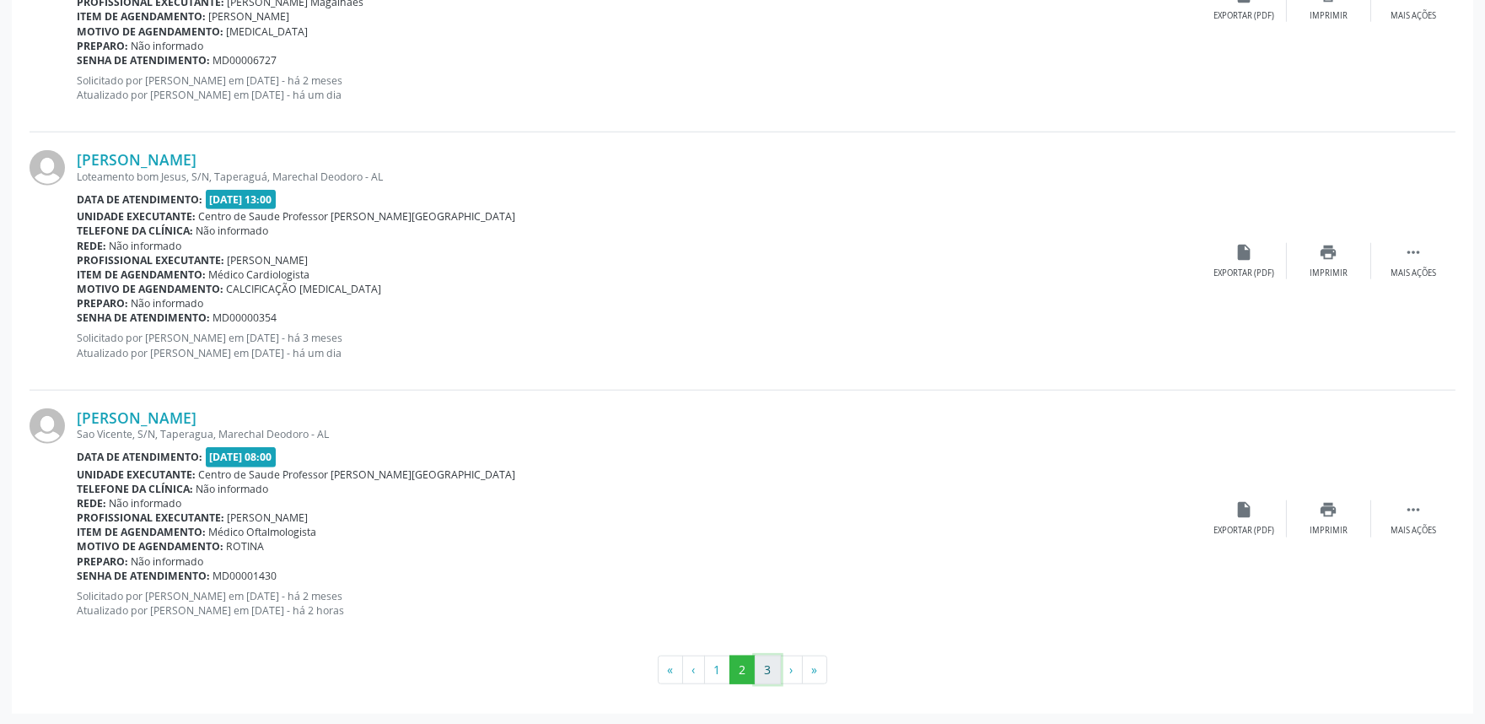
click at [766, 675] on button "3" at bounding box center [768, 669] width 26 height 29
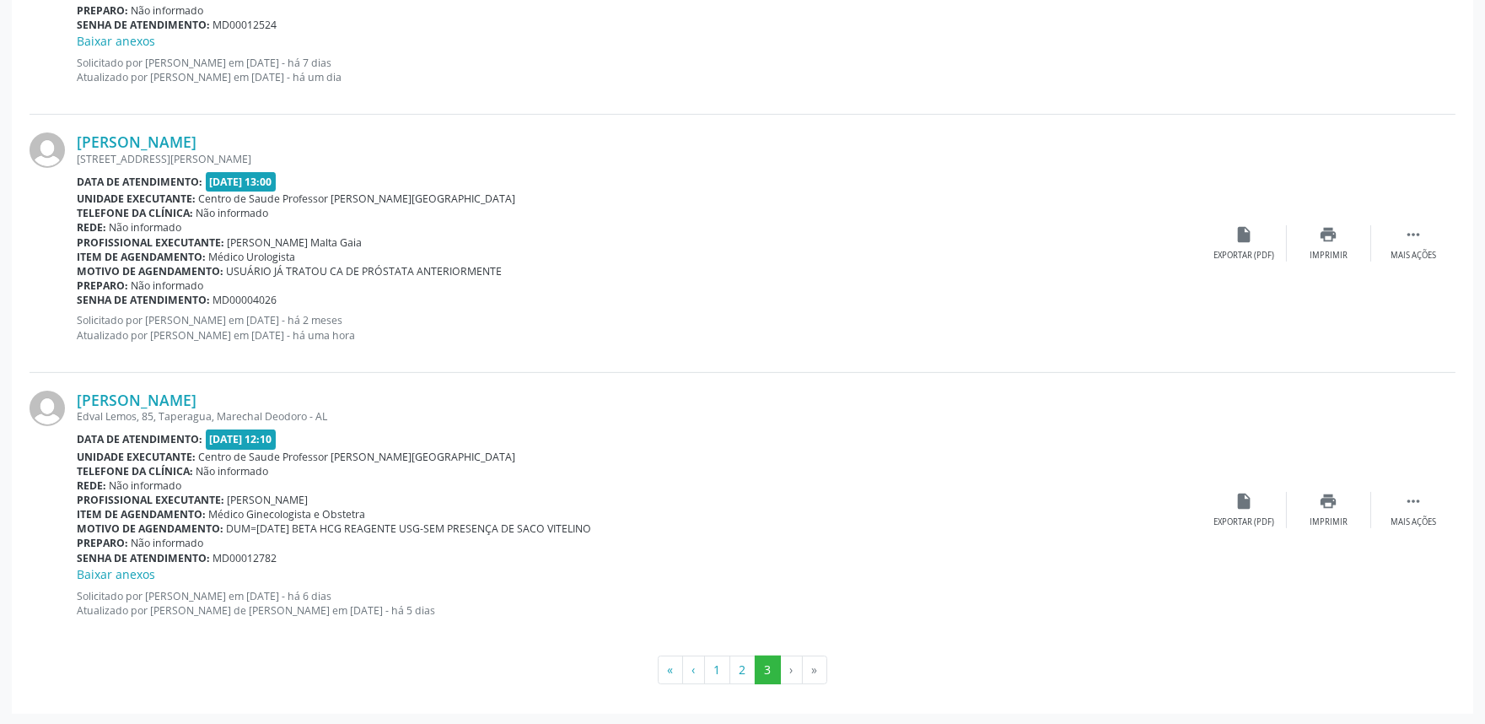
scroll to position [0, 0]
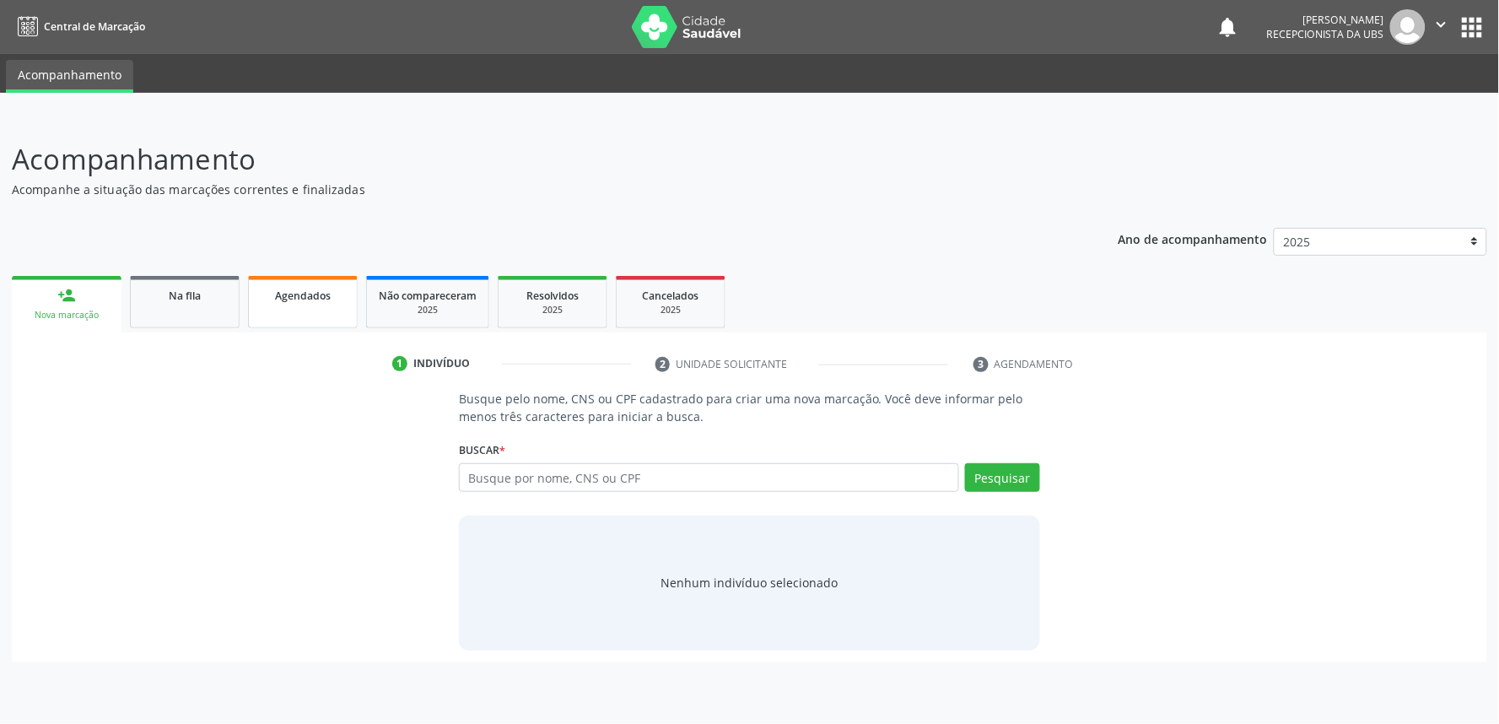
click at [313, 297] on span "Agendados" at bounding box center [303, 295] width 56 height 14
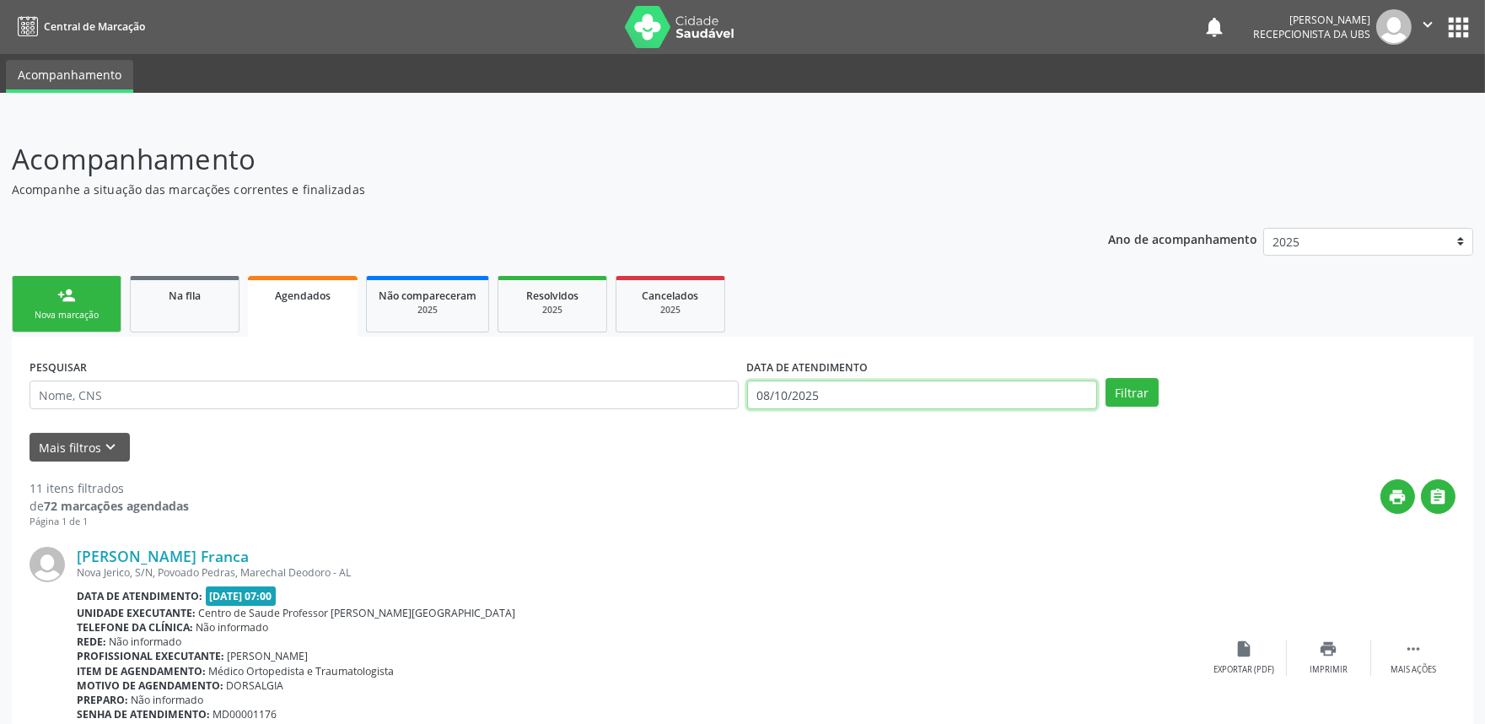
click at [869, 390] on input "08/10/2025" at bounding box center [922, 394] width 350 height 29
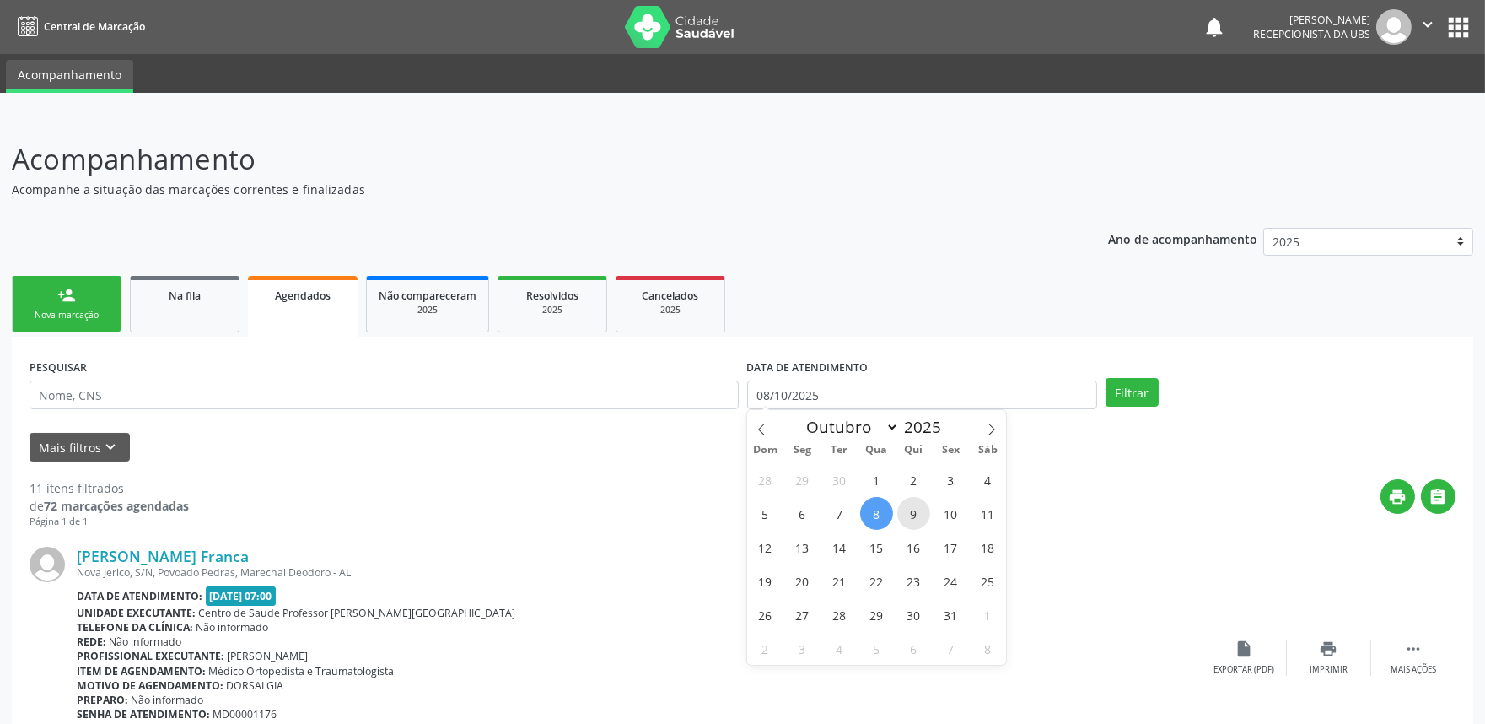
click at [907, 509] on span "9" at bounding box center [913, 513] width 33 height 33
type input "09/10/2025"
click at [999, 417] on span at bounding box center [991, 424] width 29 height 29
select select "10"
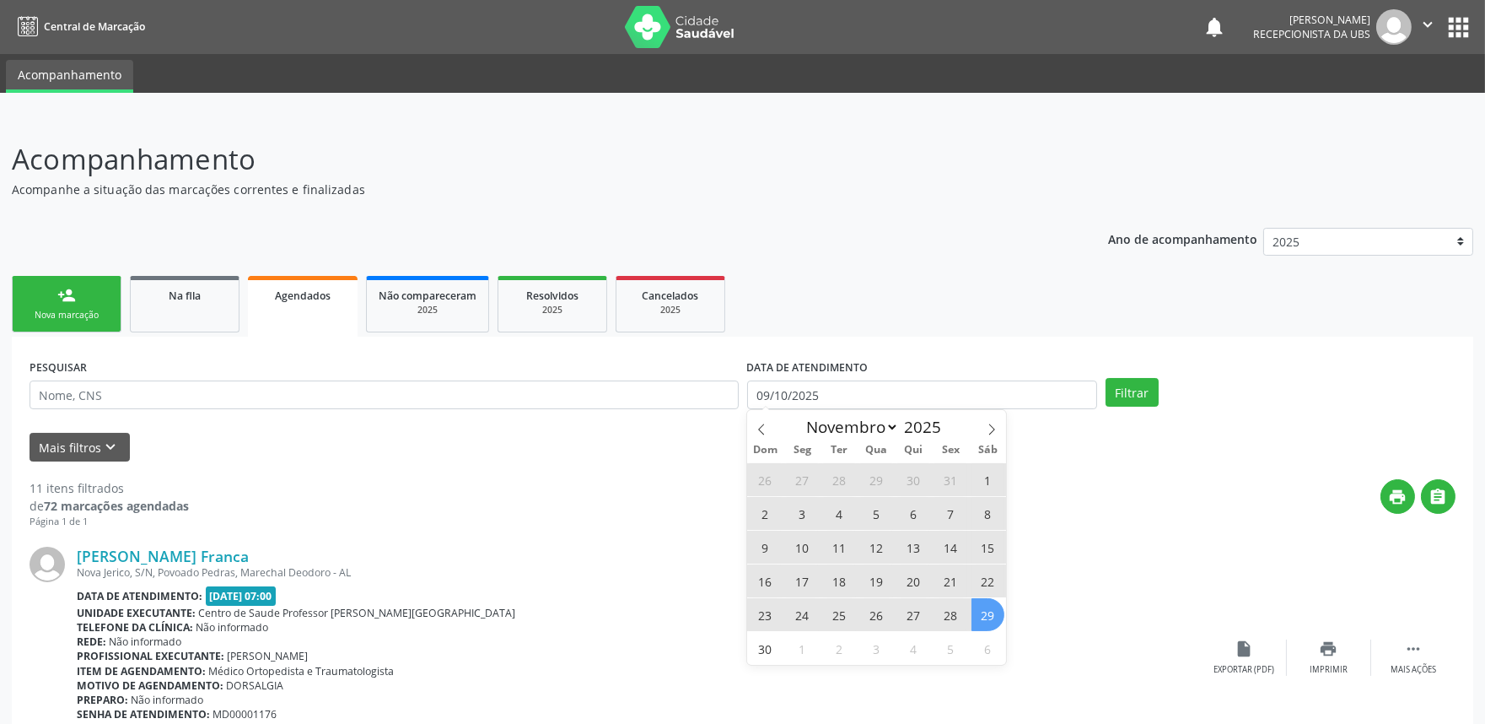
click at [981, 617] on span "29" at bounding box center [988, 614] width 33 height 33
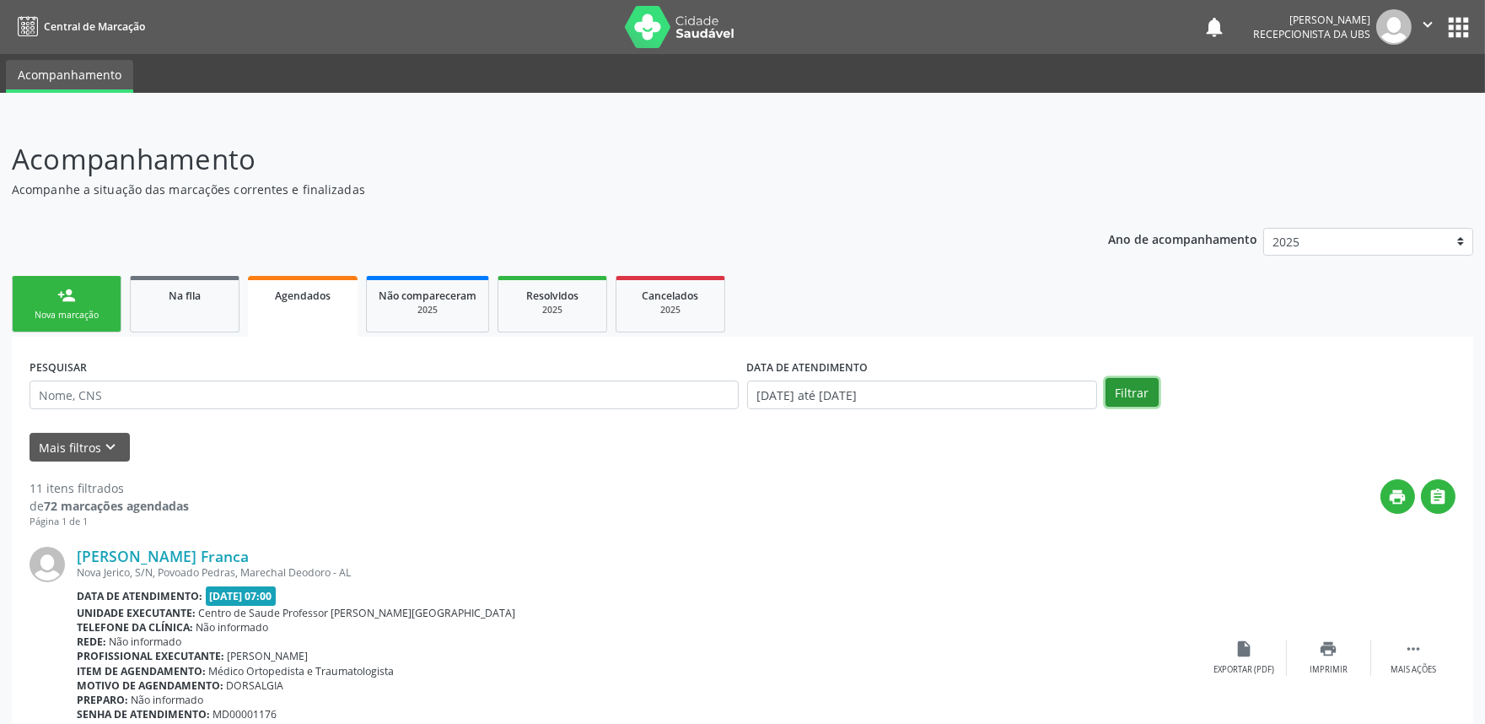
click at [1126, 389] on button "Filtrar" at bounding box center [1132, 392] width 53 height 29
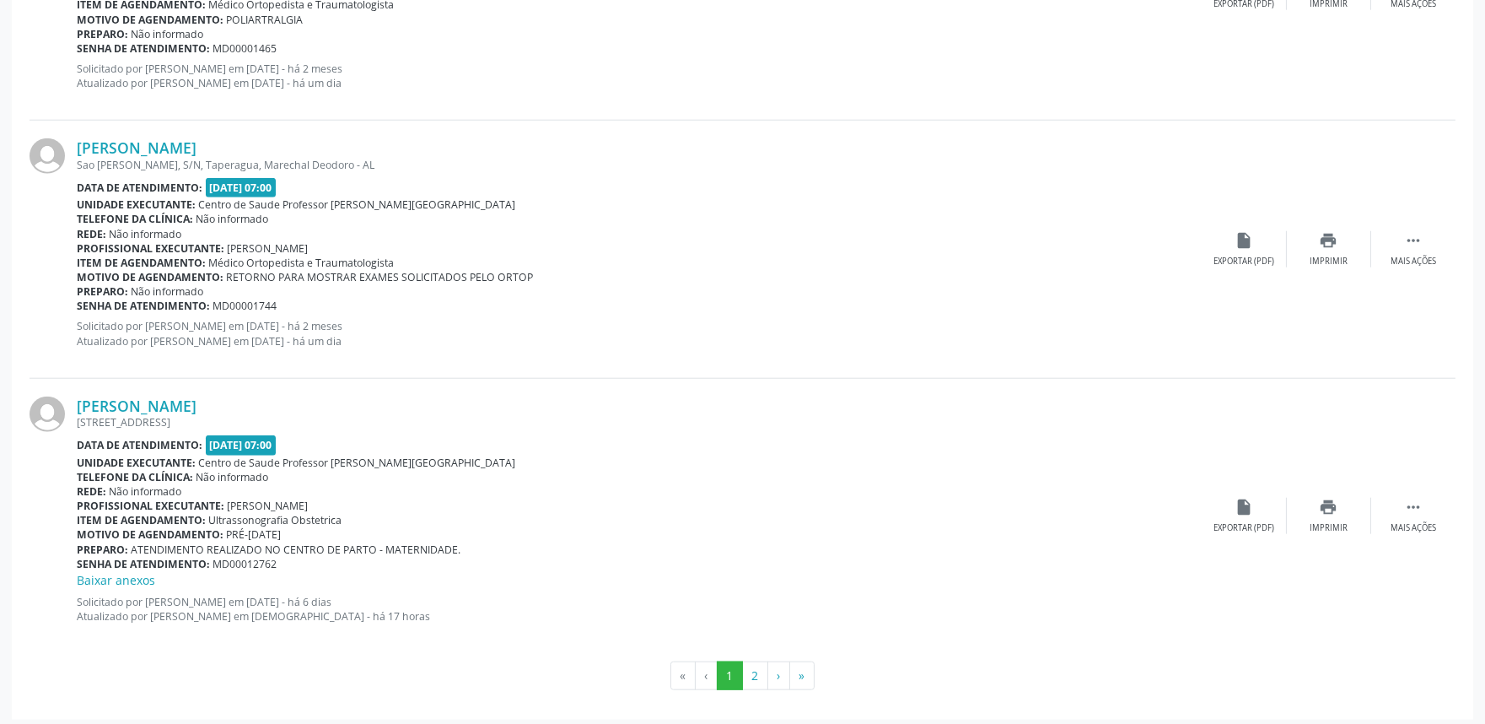
scroll to position [3762, 0]
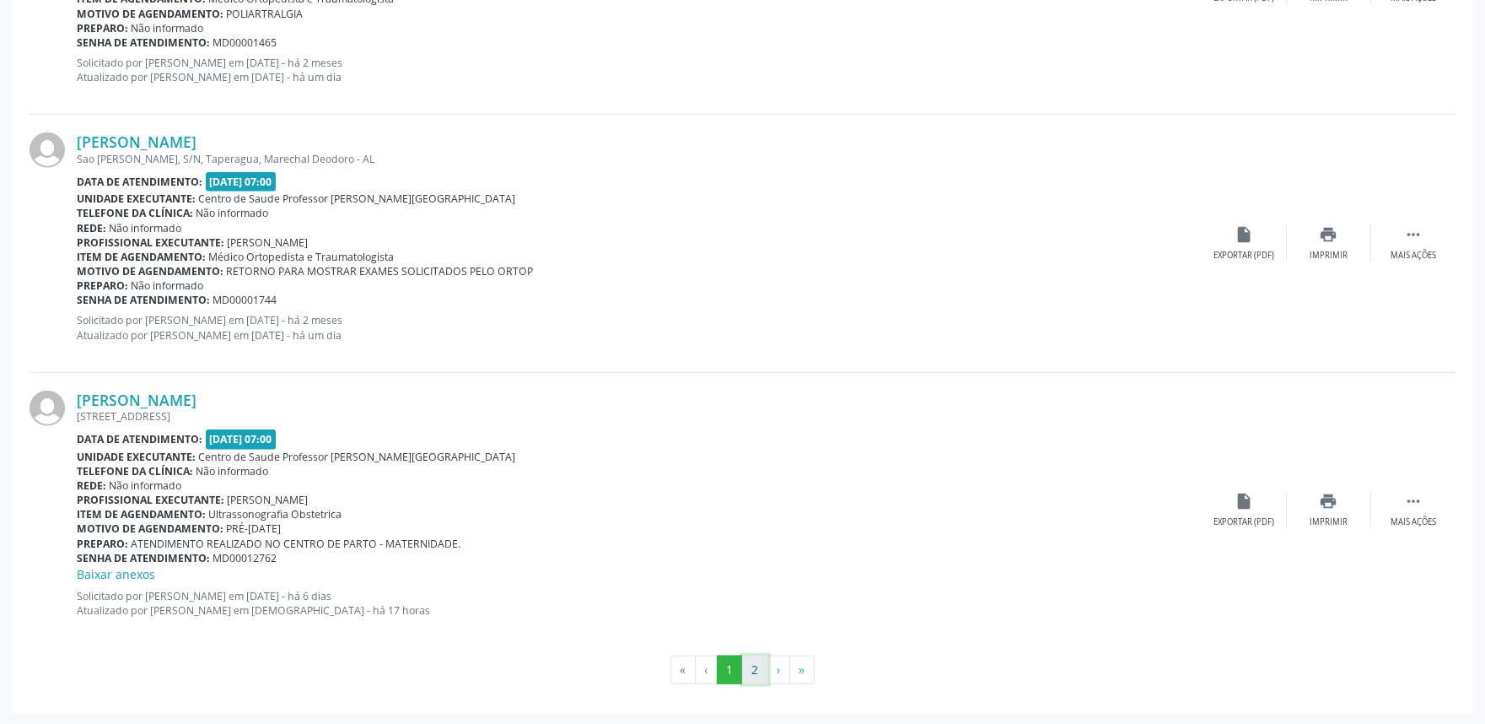
click at [762, 662] on button "2" at bounding box center [755, 669] width 26 height 29
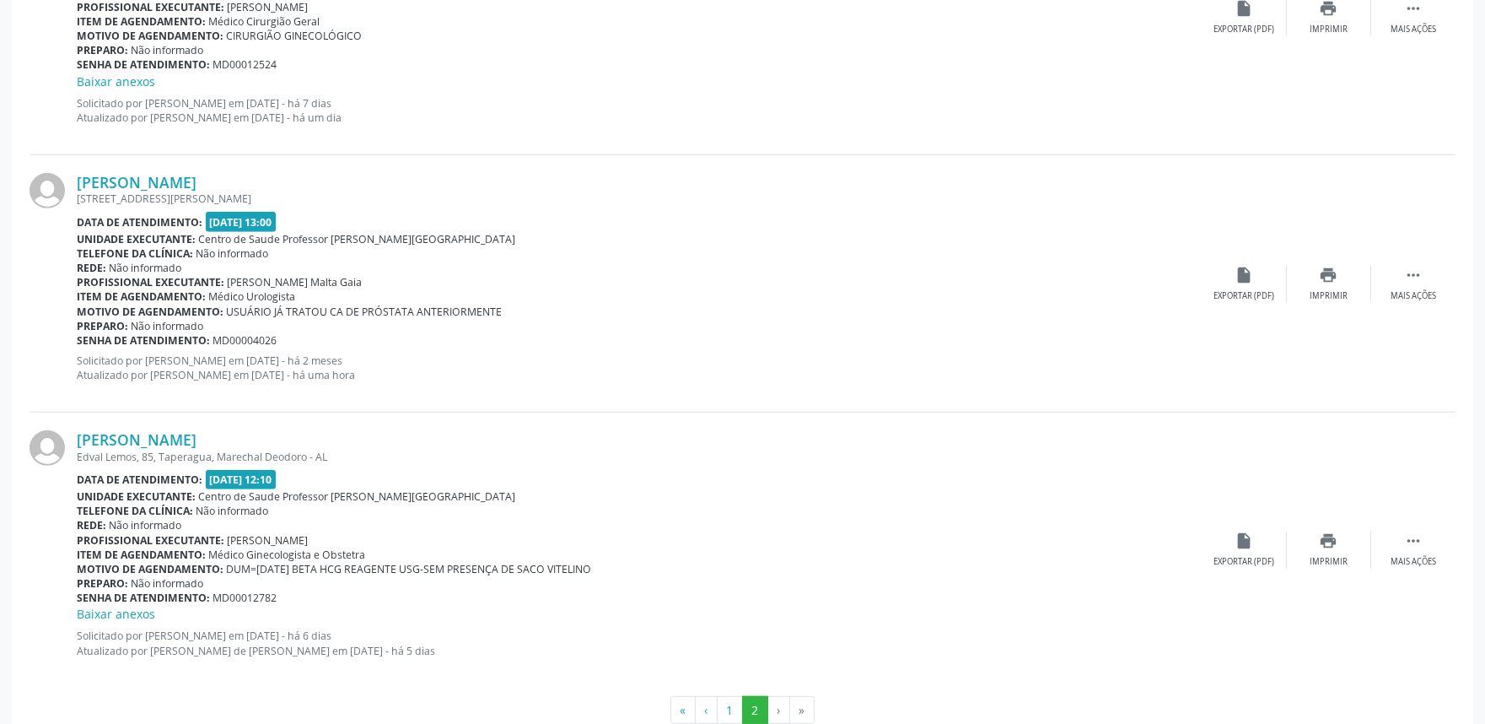
scroll to position [2253, 0]
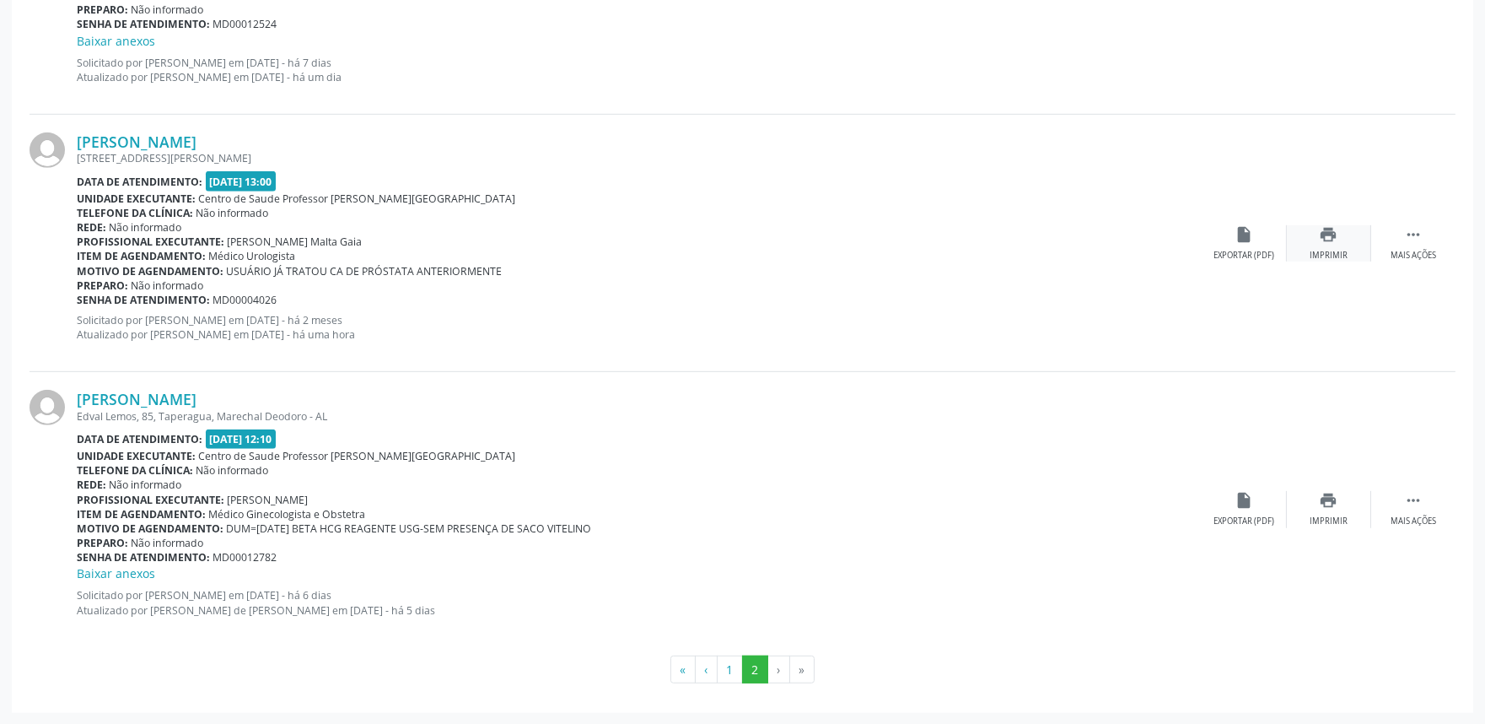
click at [1339, 233] on div "print Imprimir" at bounding box center [1329, 243] width 84 height 36
click at [731, 664] on button "1" at bounding box center [730, 669] width 26 height 29
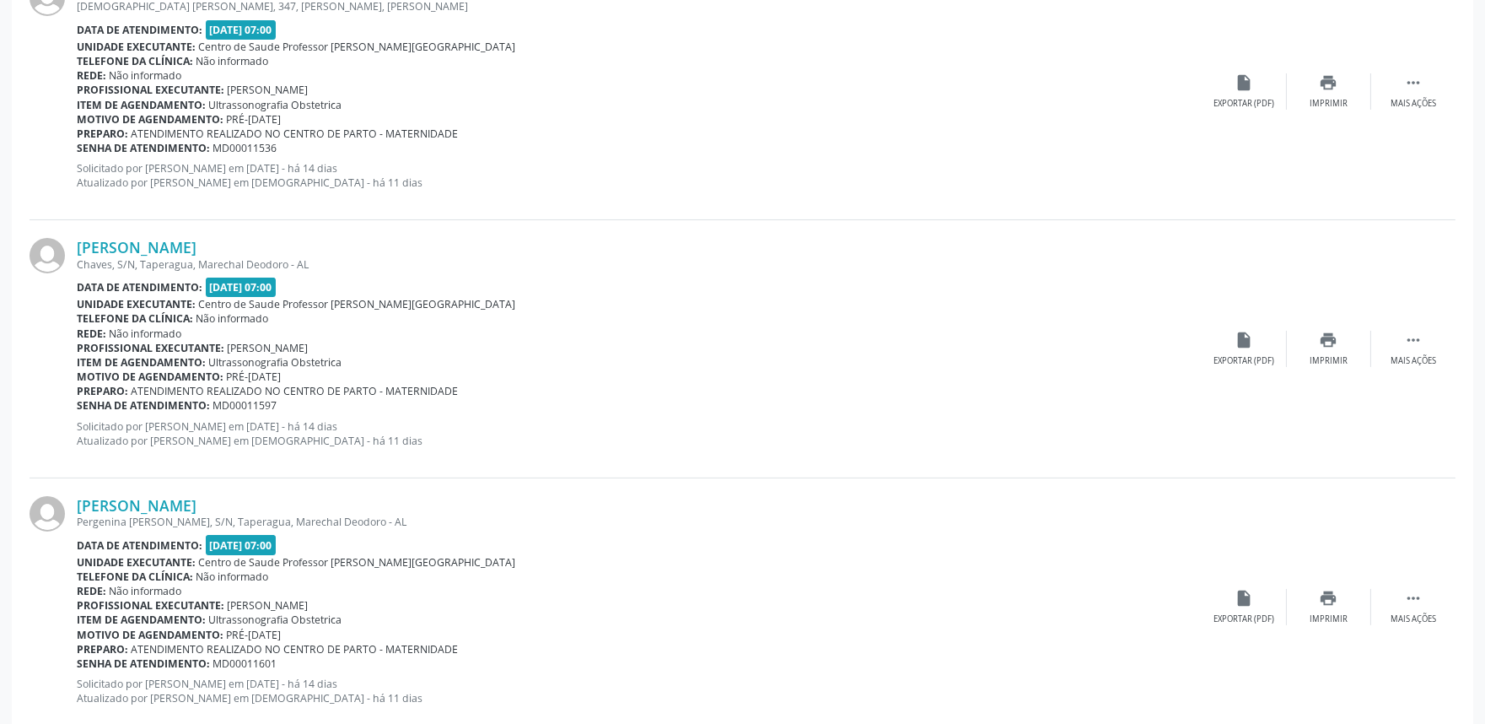
scroll to position [0, 0]
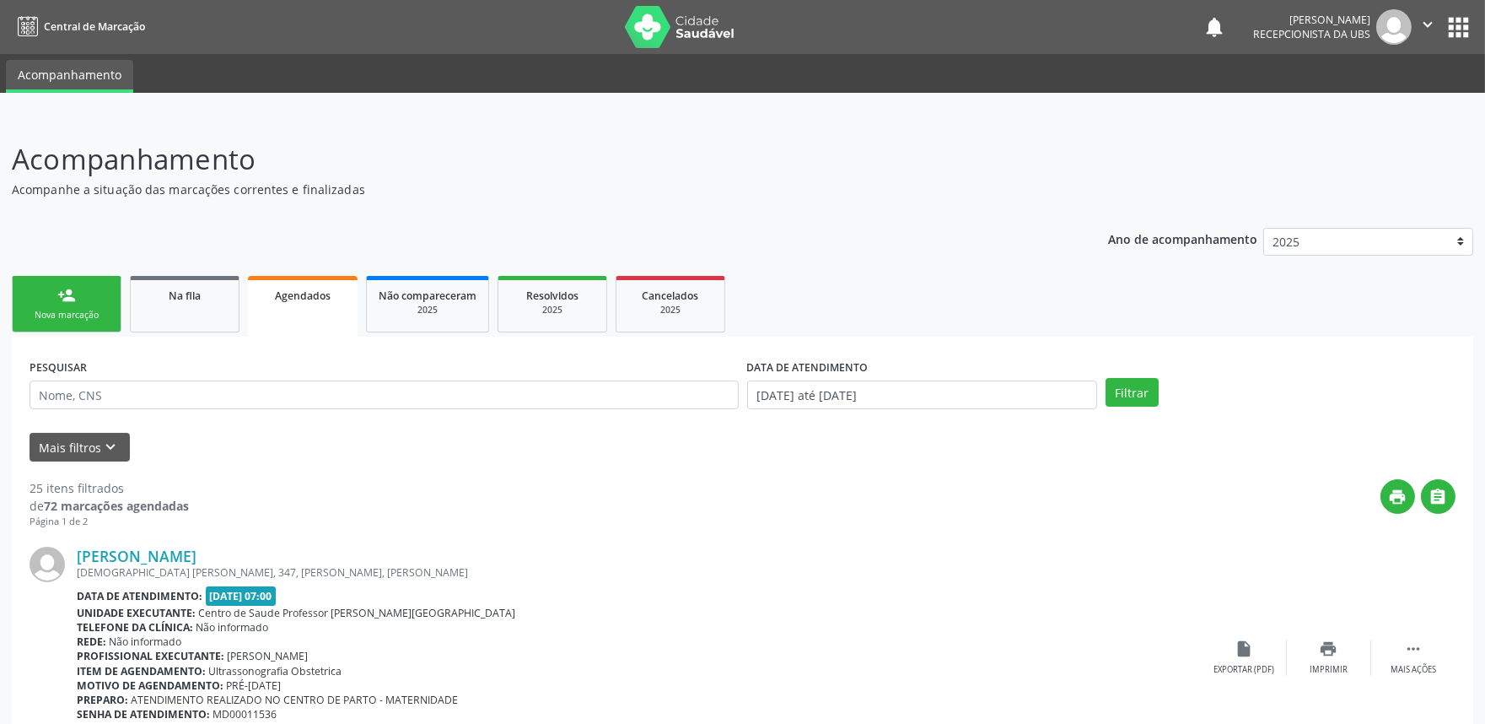
click at [529, 173] on p "Acompanhamento" at bounding box center [523, 159] width 1023 height 42
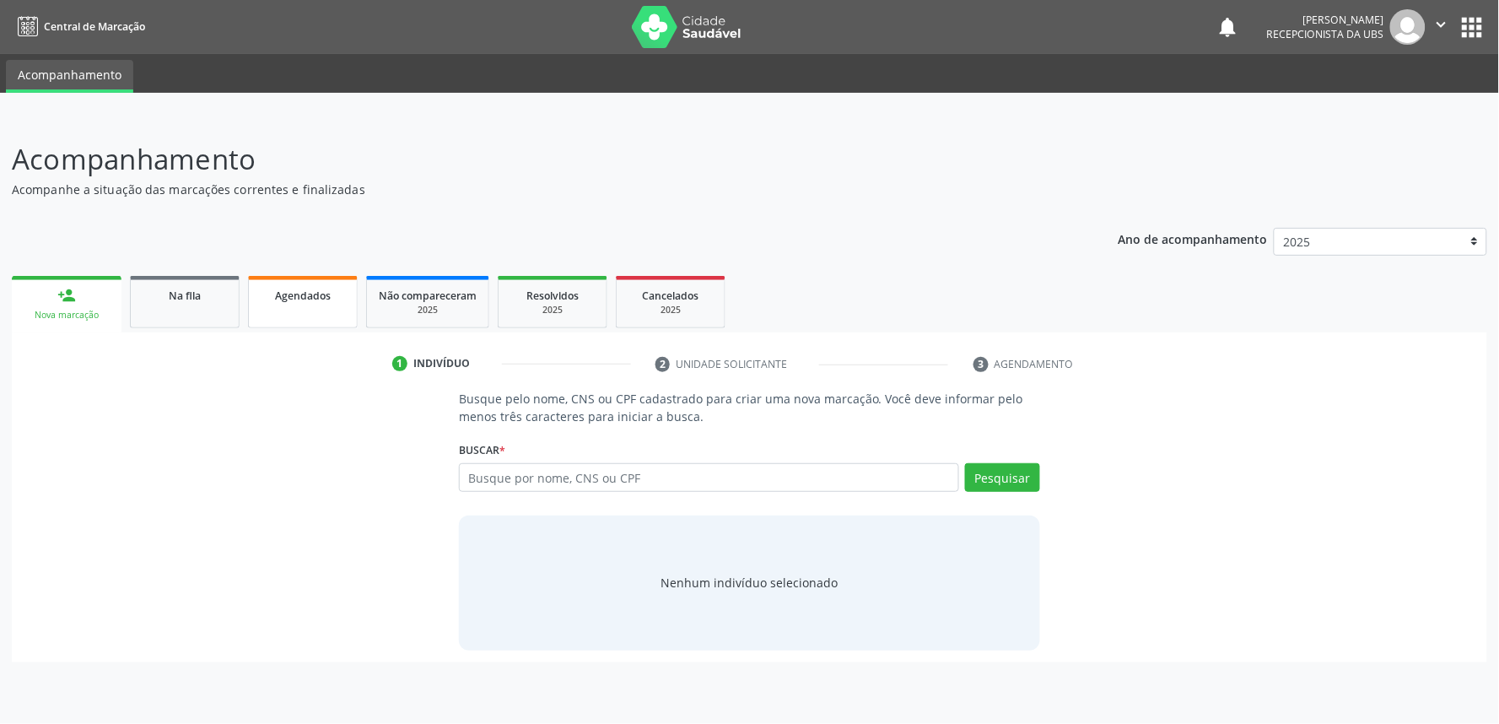
click at [301, 325] on link "Agendados" at bounding box center [303, 302] width 110 height 52
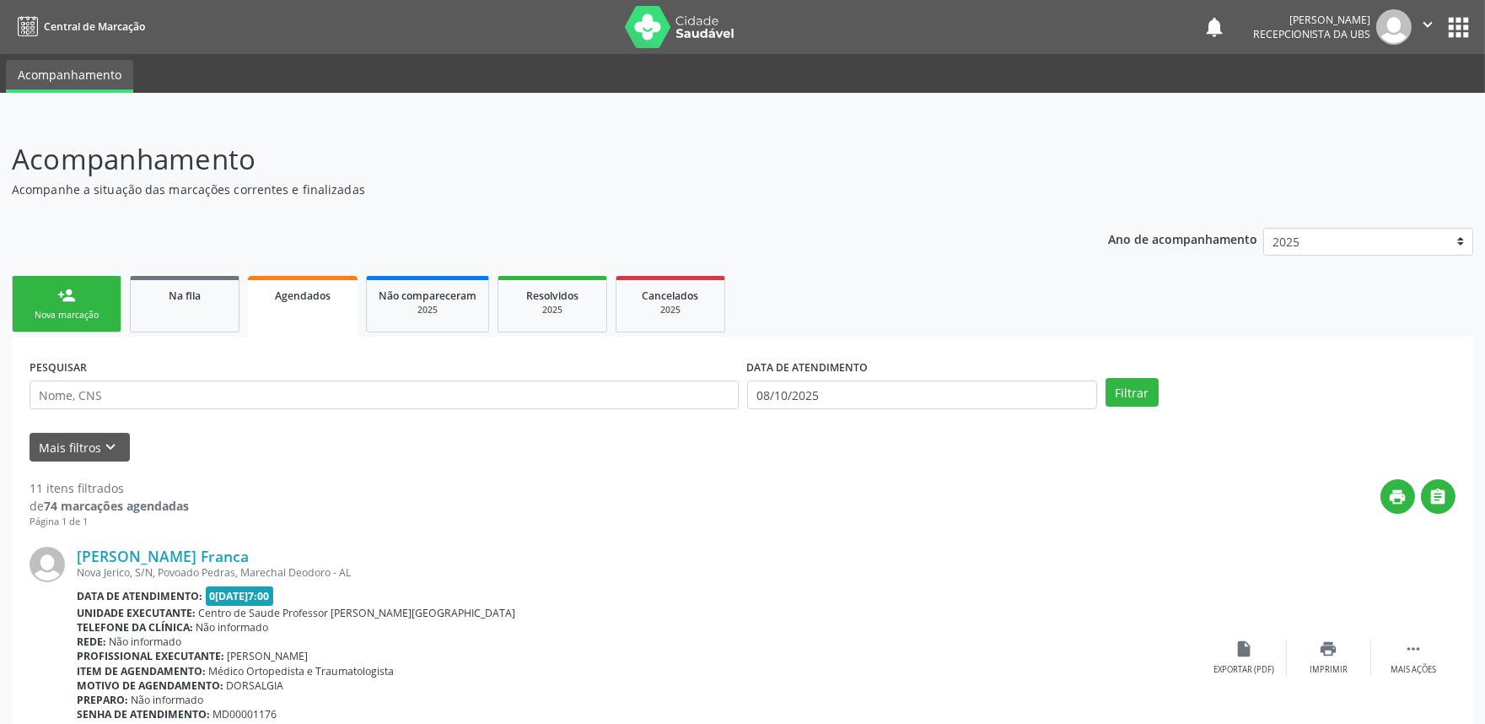
click at [72, 309] on div "Nova marcação" at bounding box center [66, 315] width 84 height 13
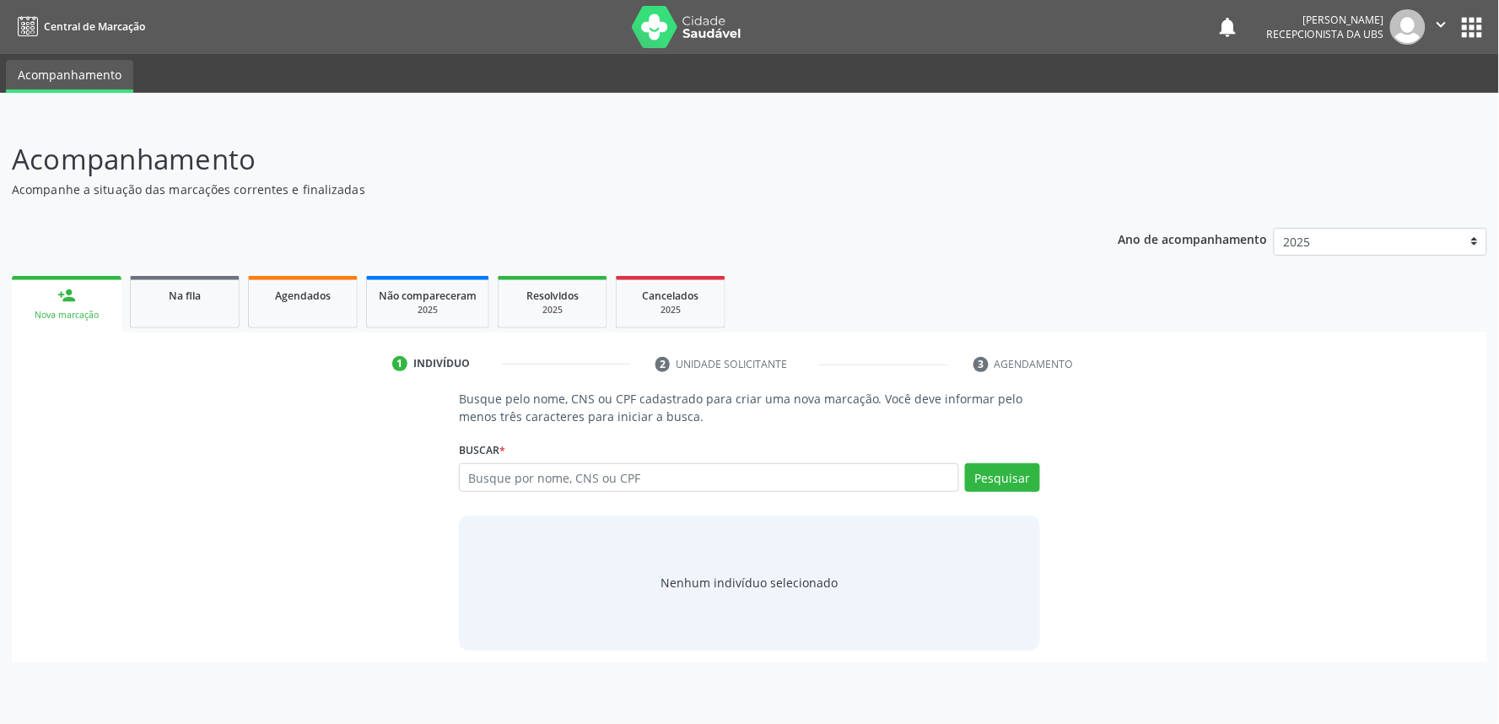
drag, startPoint x: 679, startPoint y: 496, endPoint x: 676, endPoint y: 484, distance: 12.1
click at [677, 490] on div "Busque por nome, CNS ou CPF Nenhum resultado encontrado para: " " Digite nome, …" at bounding box center [749, 483] width 581 height 40
click at [676, 483] on input "text" at bounding box center [709, 477] width 500 height 29
paste input "708906777295110"
type input "708906777295110"
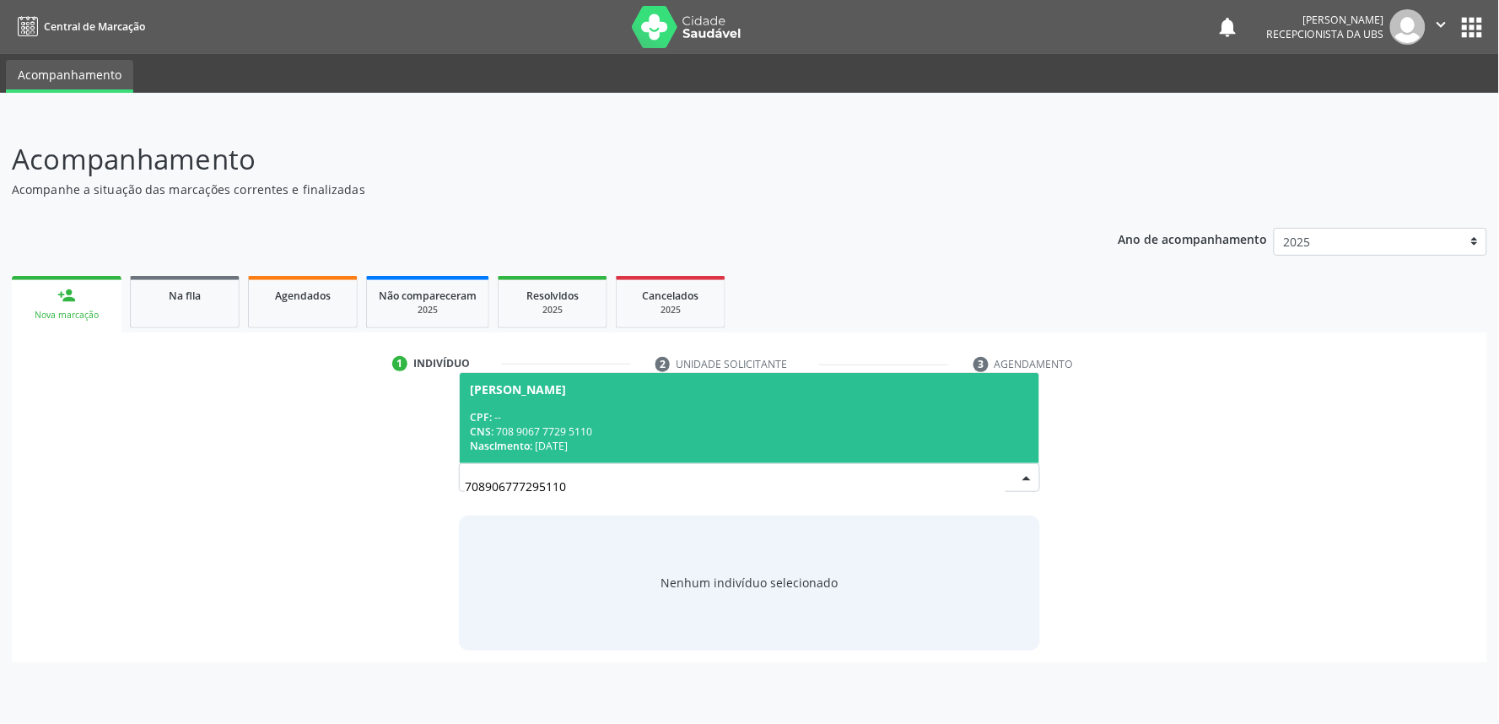
click at [803, 425] on div "CNS: 708 9067 7729 5110" at bounding box center [749, 431] width 559 height 14
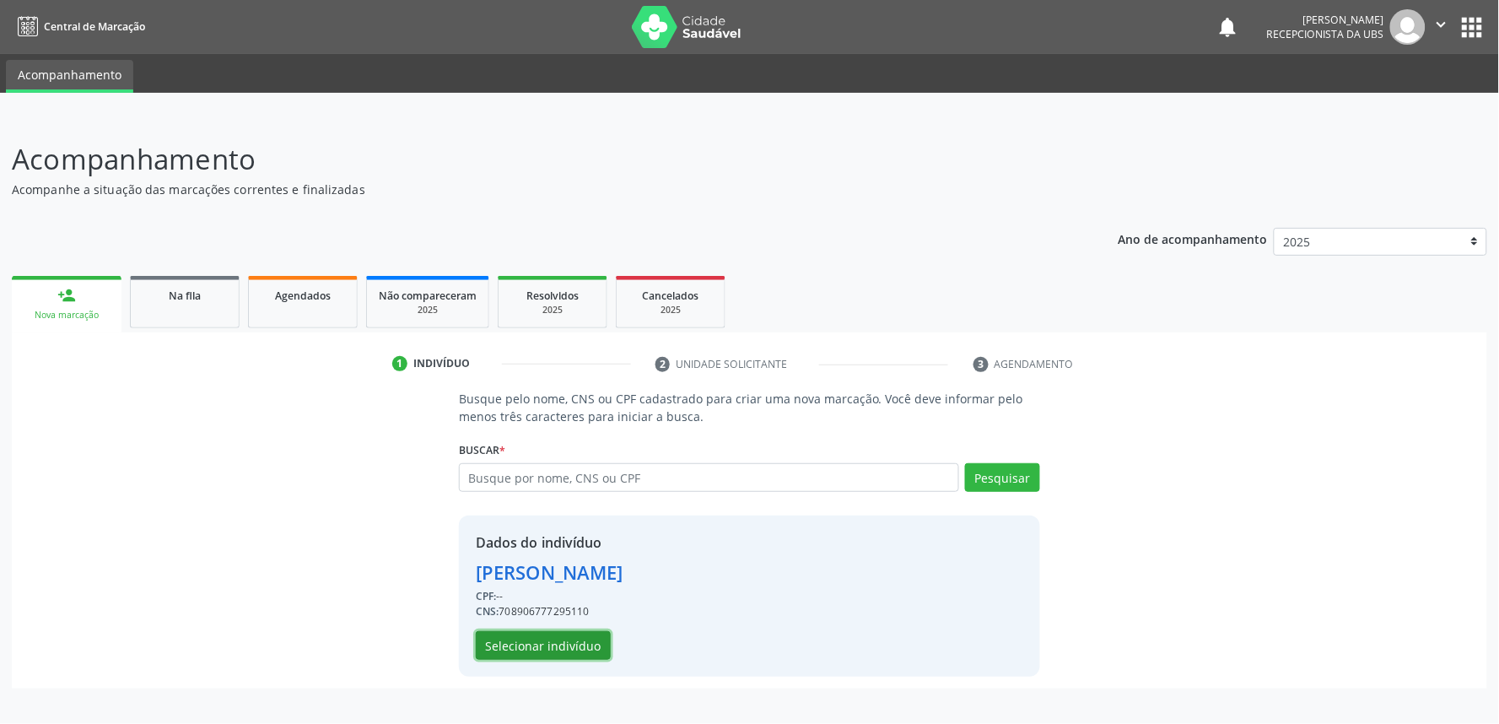
click at [583, 635] on button "Selecionar indivíduo" at bounding box center [543, 645] width 135 height 29
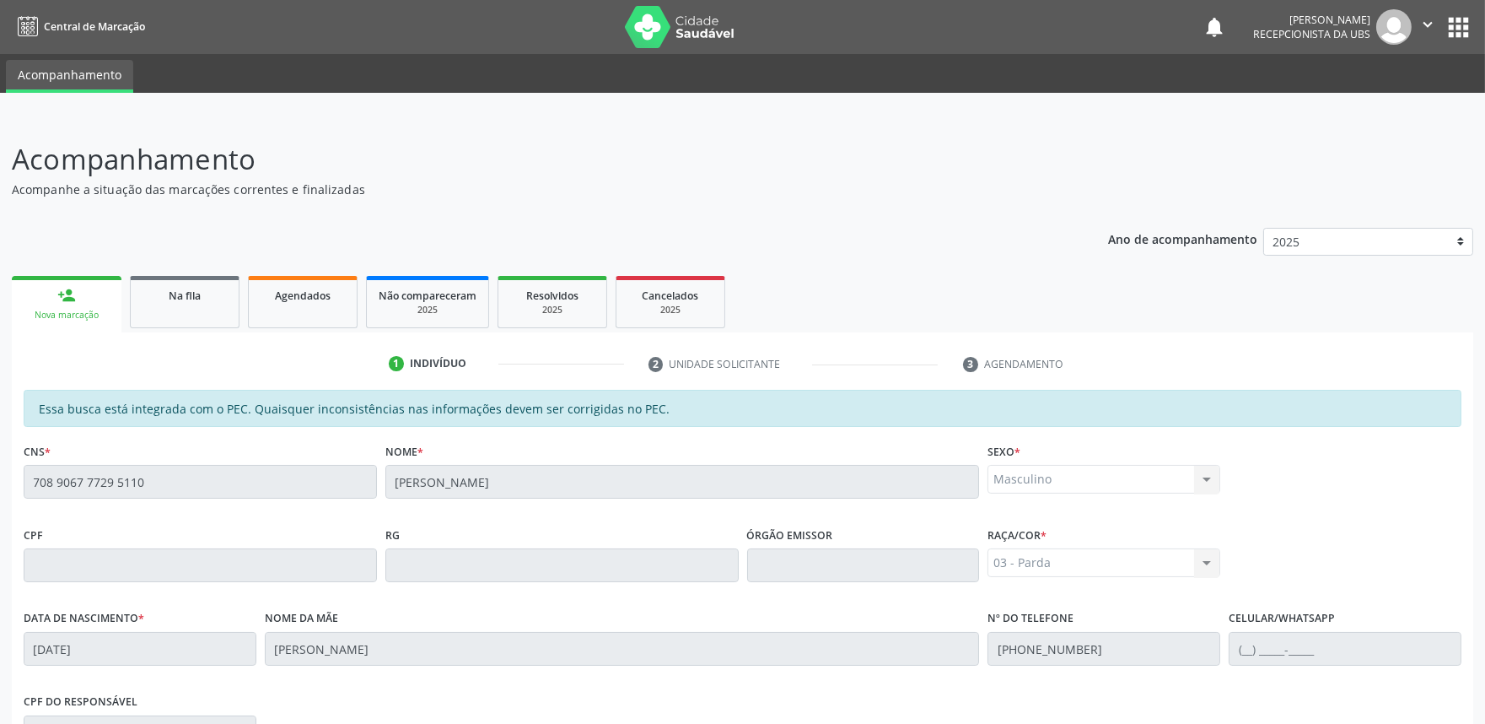
scroll to position [240, 0]
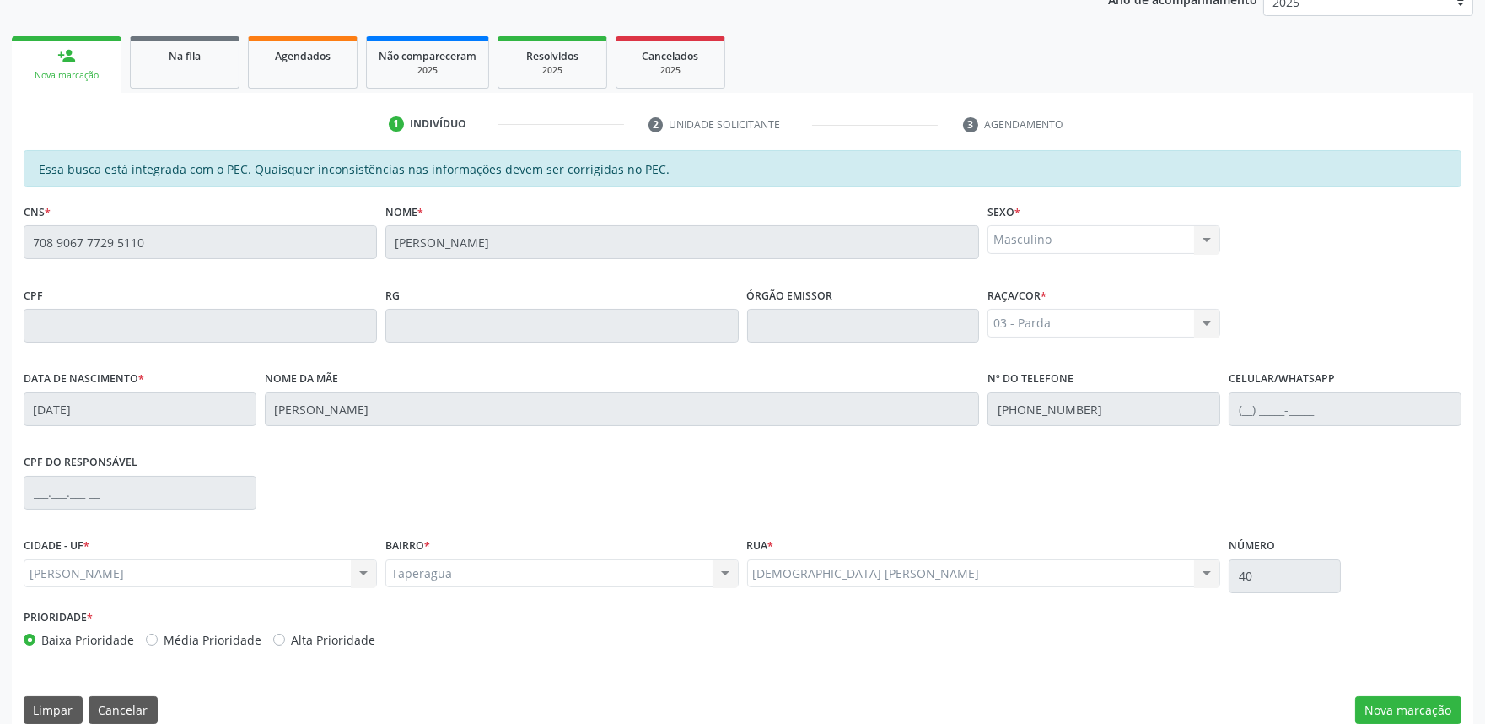
click at [1403, 692] on div "Essa busca está integrada com o PEC. Quaisquer inconsistências nas informações …" at bounding box center [743, 442] width 1462 height 585
click at [1403, 705] on button "Nova marcação" at bounding box center [1408, 710] width 106 height 29
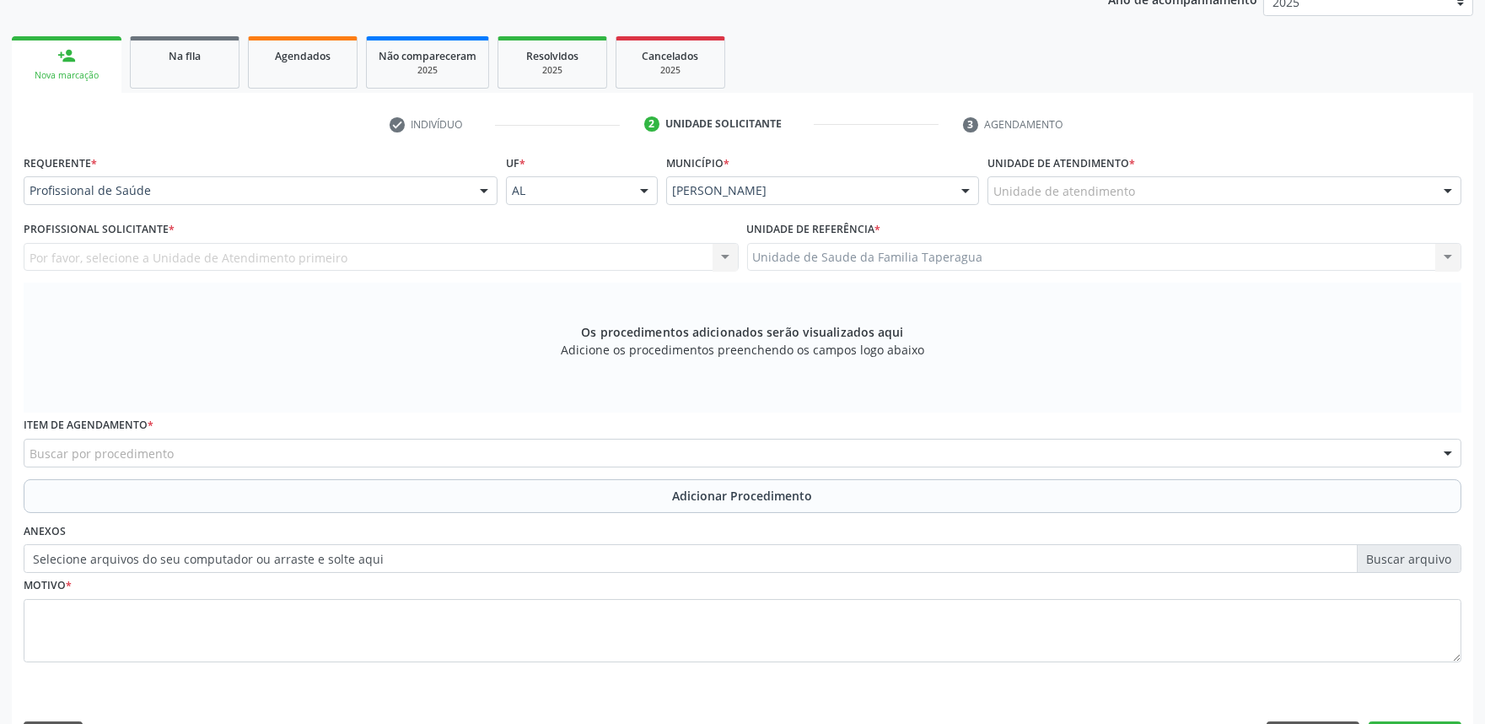
click at [1199, 182] on div "Unidade de atendimento" at bounding box center [1225, 190] width 474 height 29
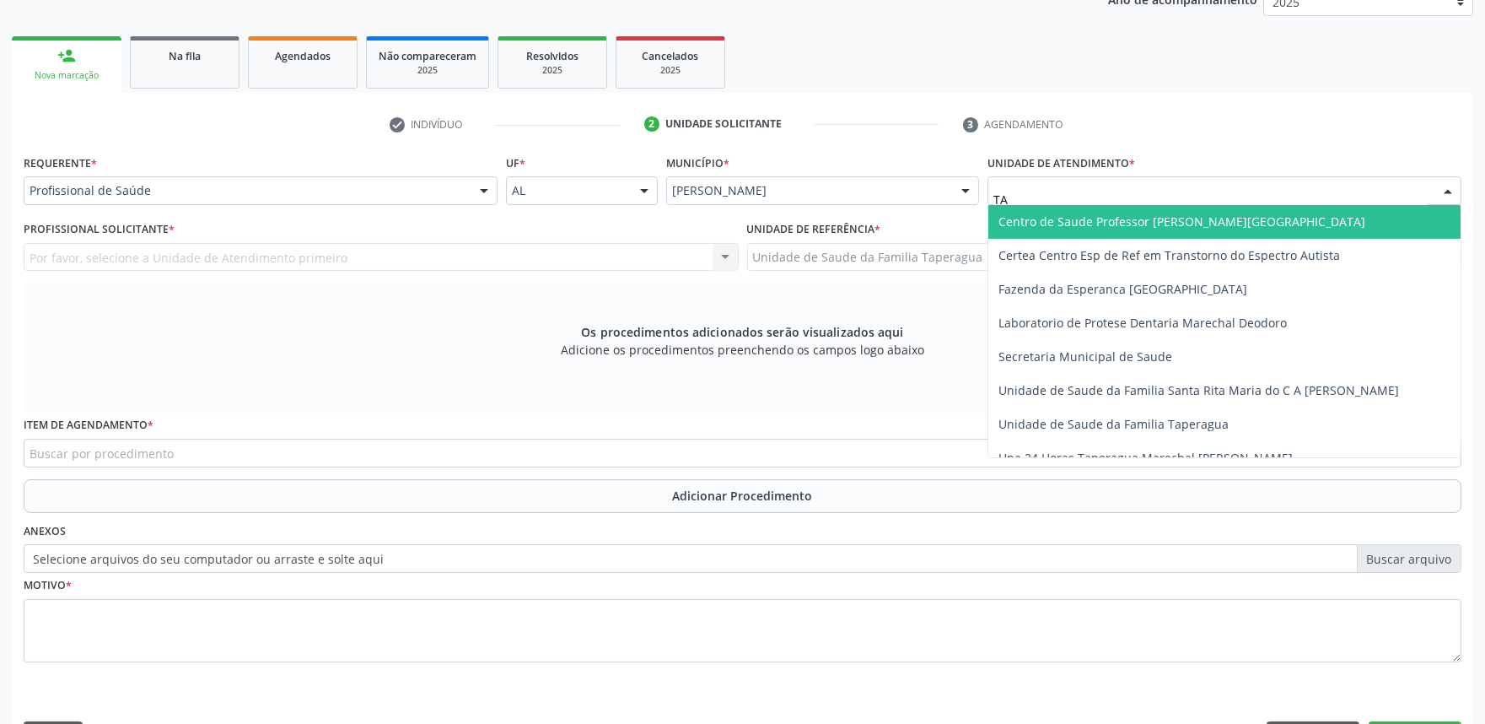
type input "TAP"
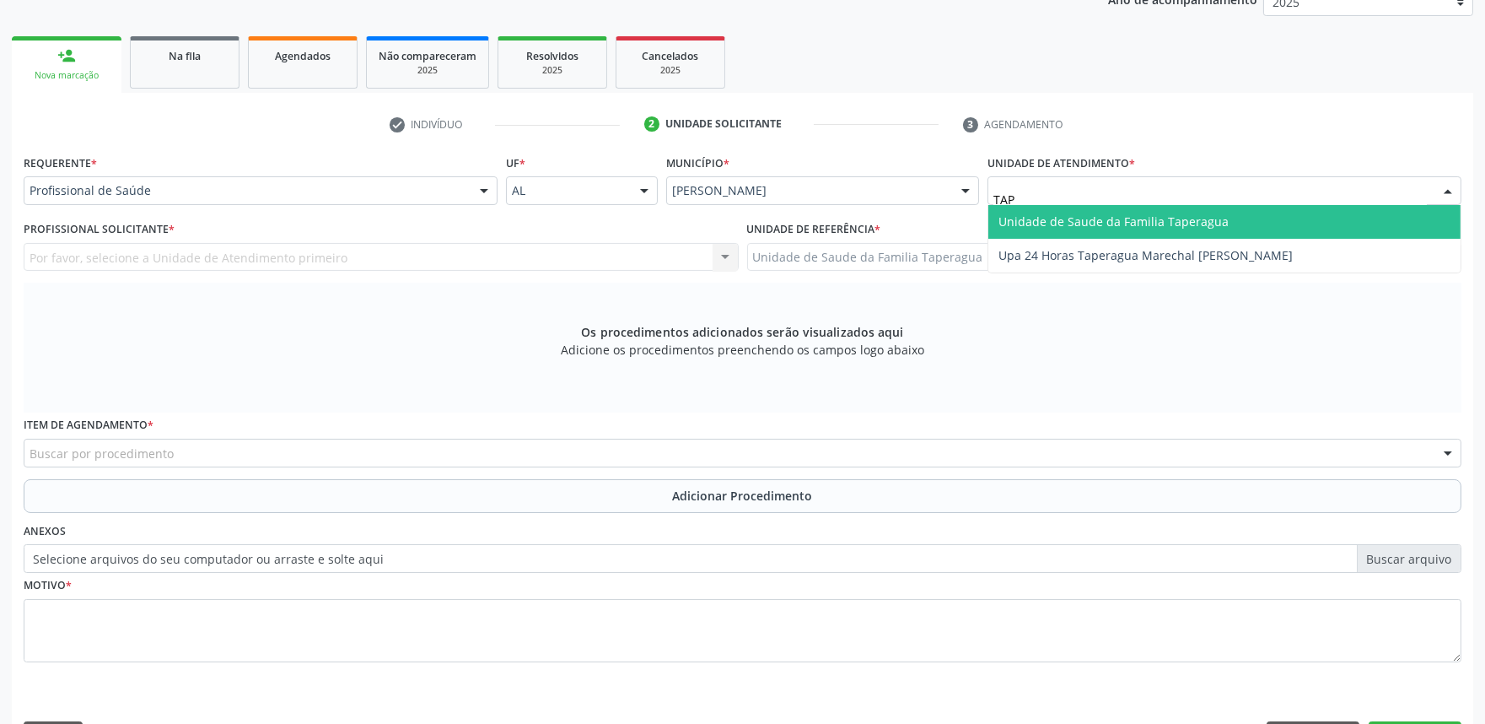
click at [1194, 216] on span "Unidade de Saude da Familia Taperagua" at bounding box center [1114, 221] width 230 height 16
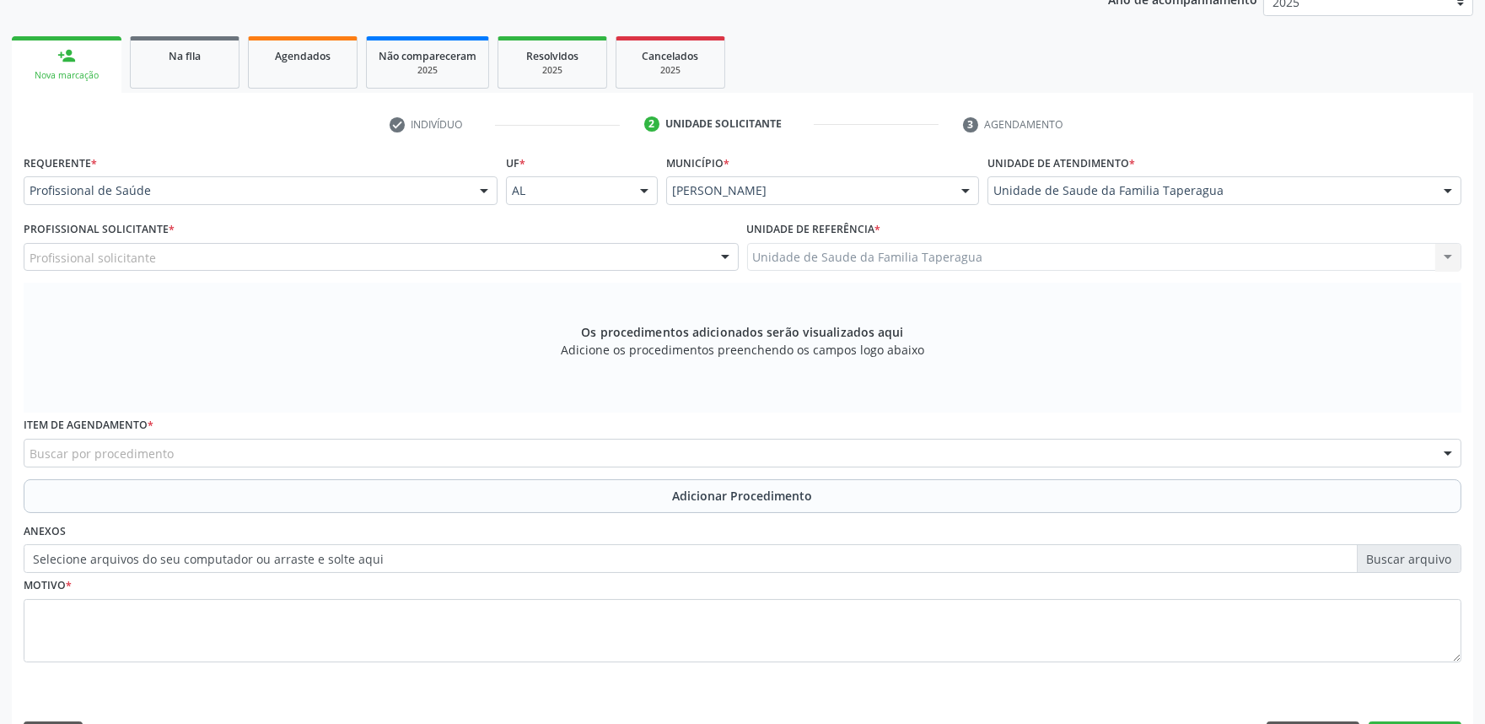
click at [525, 257] on div "Profissional solicitante" at bounding box center [381, 257] width 715 height 29
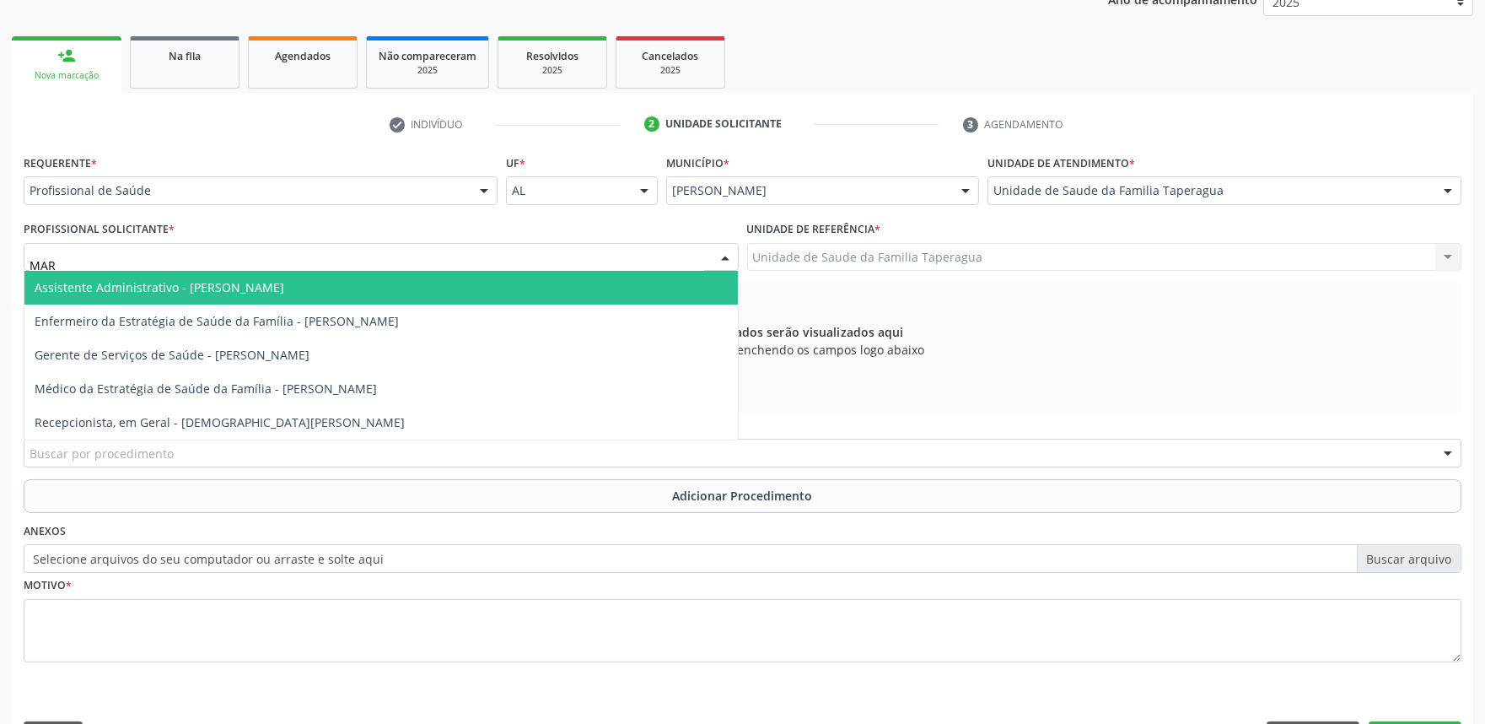
type input "MART"
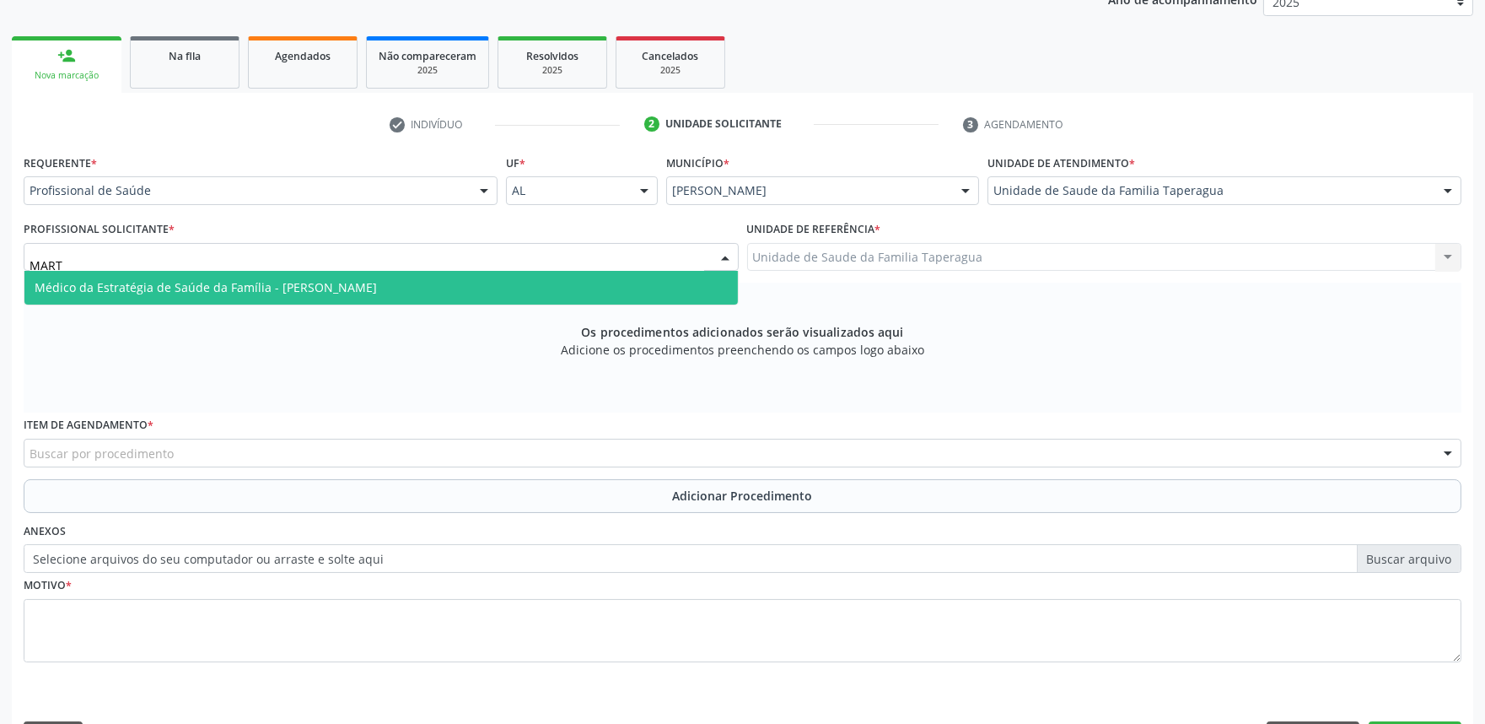
click at [521, 283] on span "Médico da Estratégia de Saúde da Família - [PERSON_NAME]" at bounding box center [381, 288] width 714 height 34
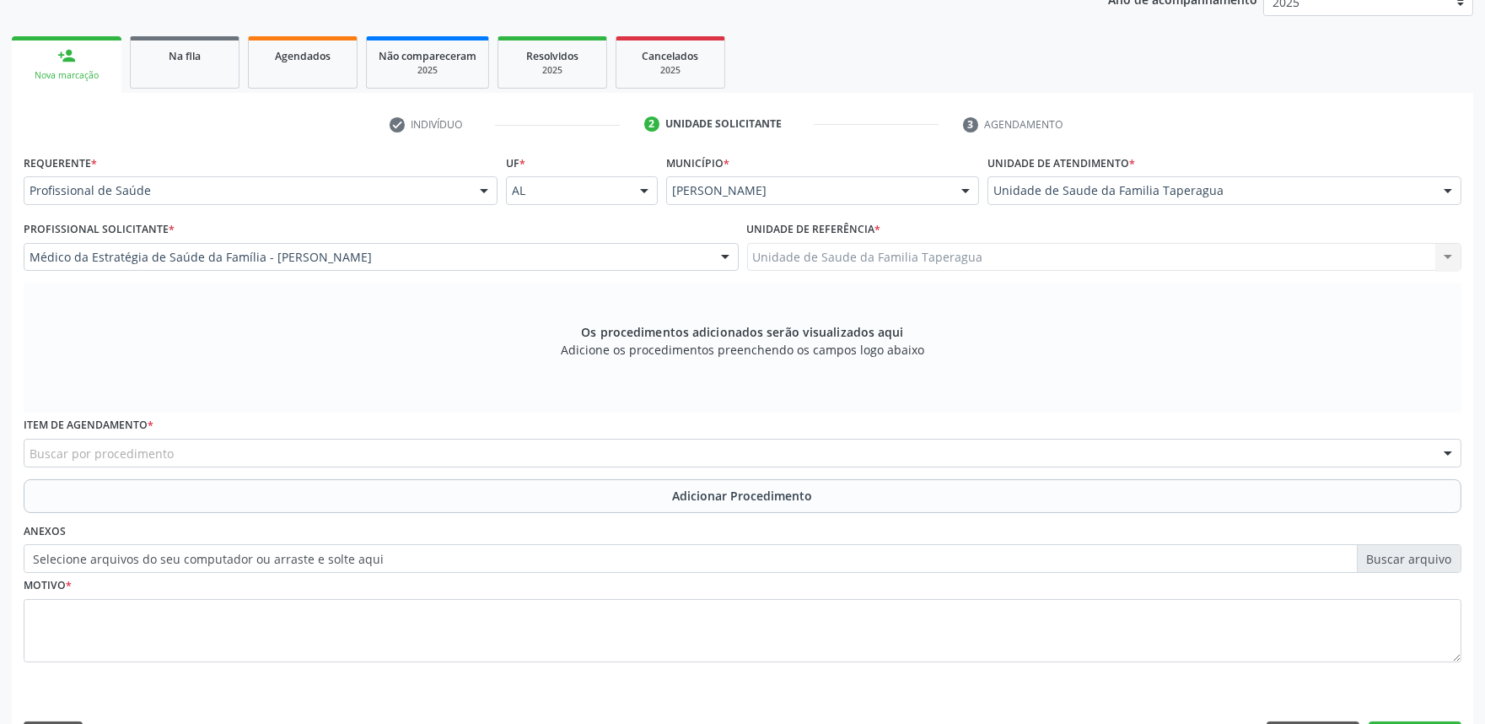
click at [458, 457] on div "Buscar por procedimento" at bounding box center [743, 453] width 1438 height 29
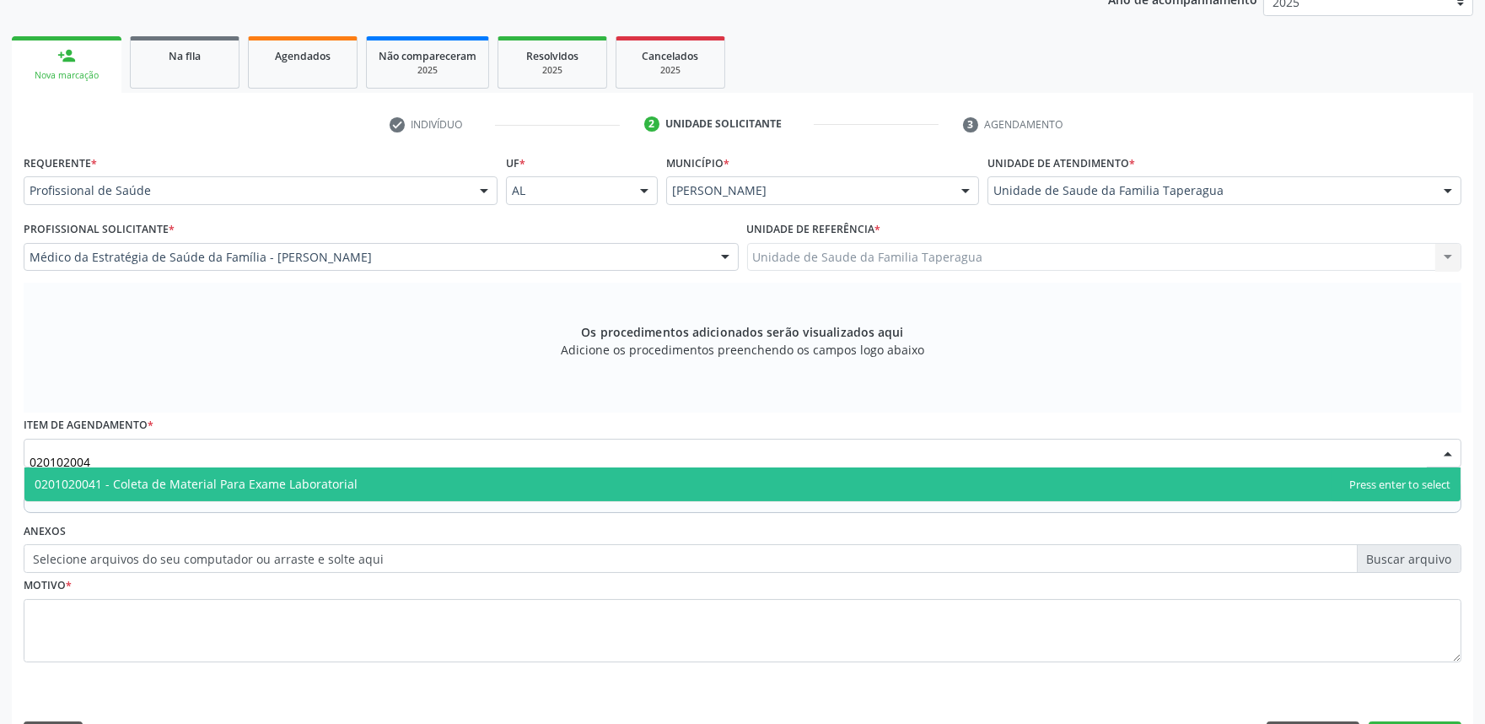
type input "0201020041"
click at [459, 474] on span "0201020041 - Coleta de Material Para Exame Laboratorial" at bounding box center [742, 484] width 1436 height 34
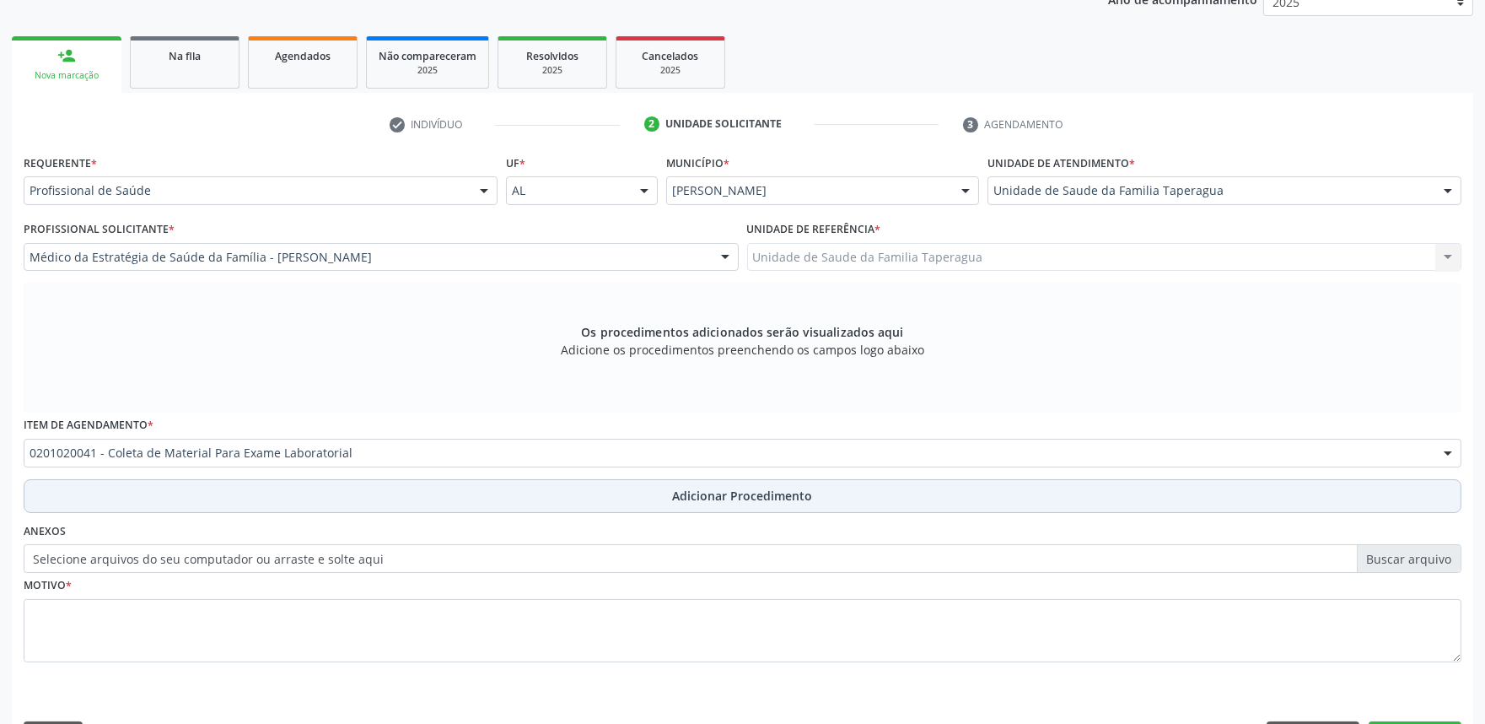
click at [459, 493] on button "Adicionar Procedimento" at bounding box center [743, 496] width 1438 height 34
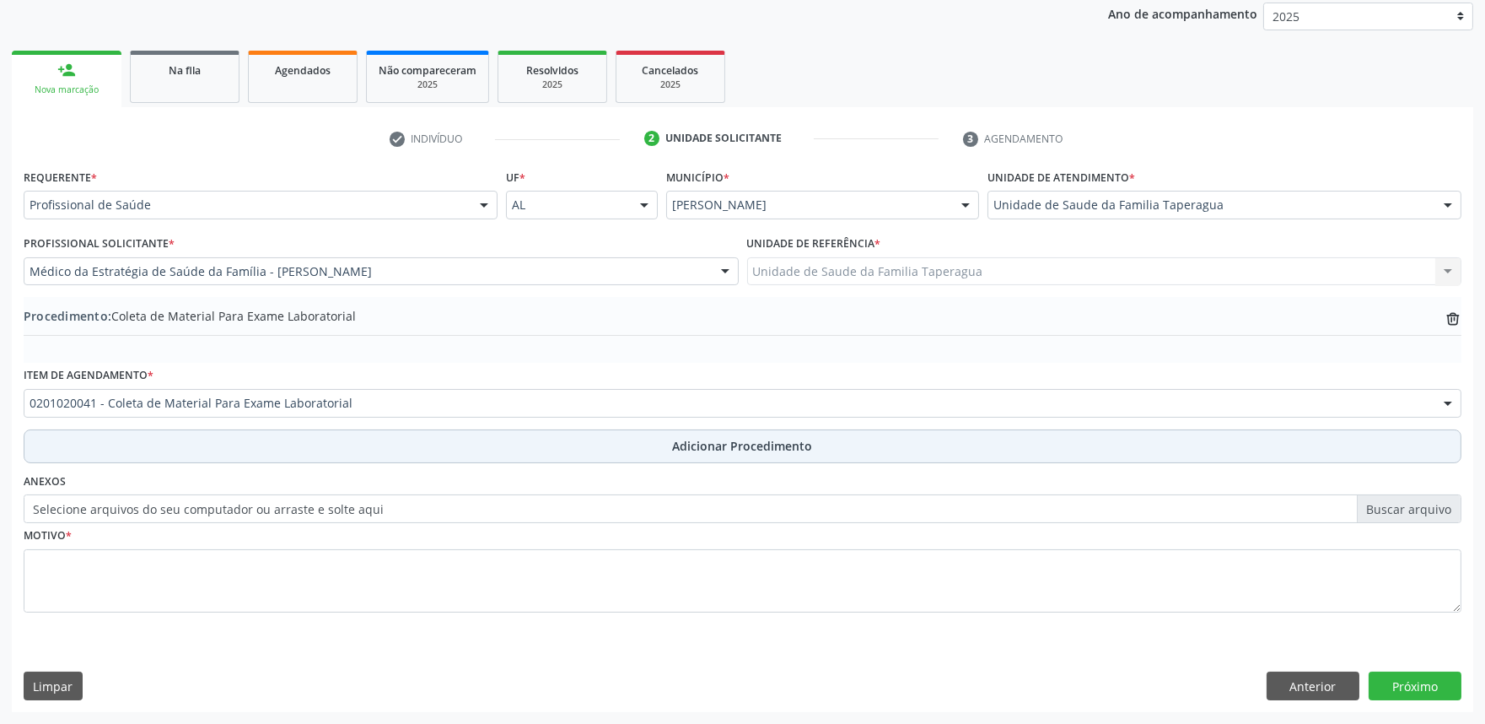
scroll to position [223, 0]
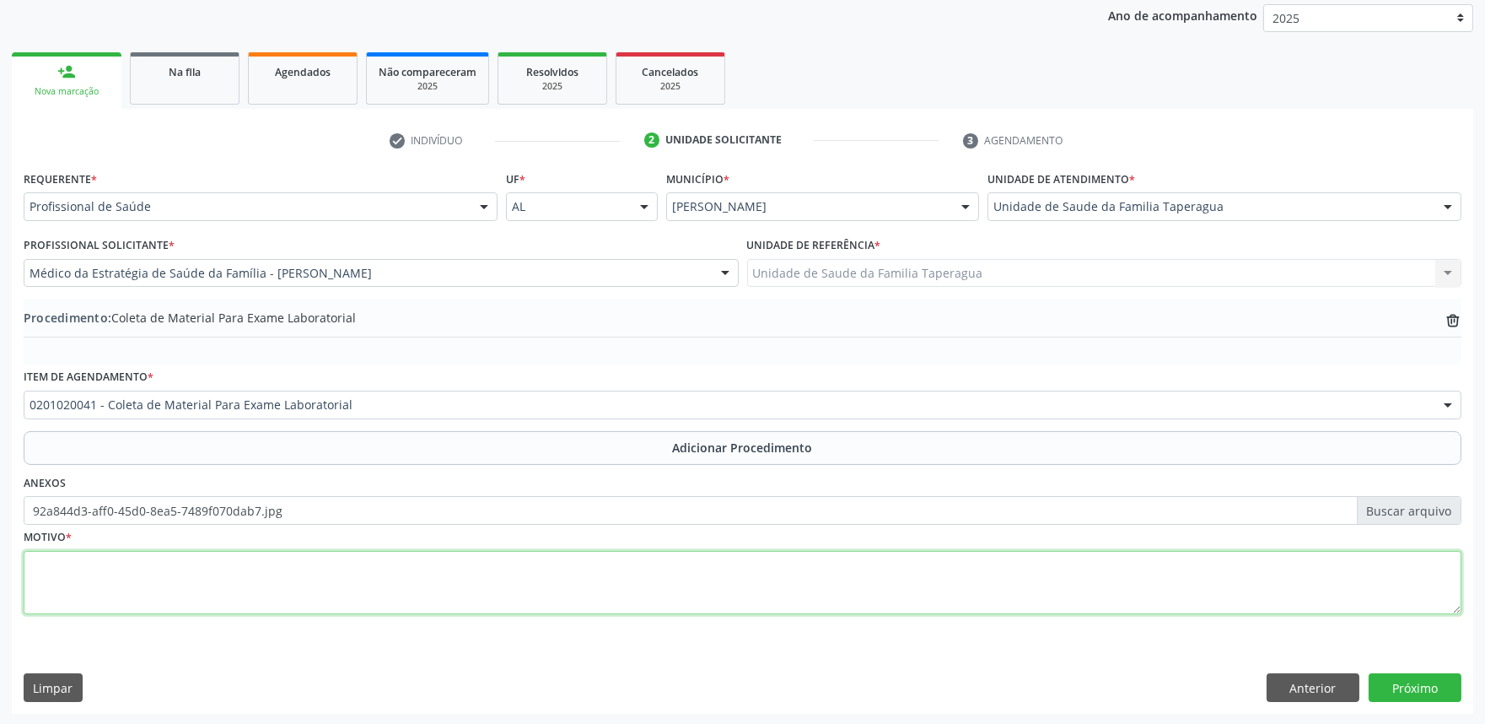
click at [534, 570] on textarea at bounding box center [743, 583] width 1438 height 64
type textarea "INCOTINENCIA URINARIA"
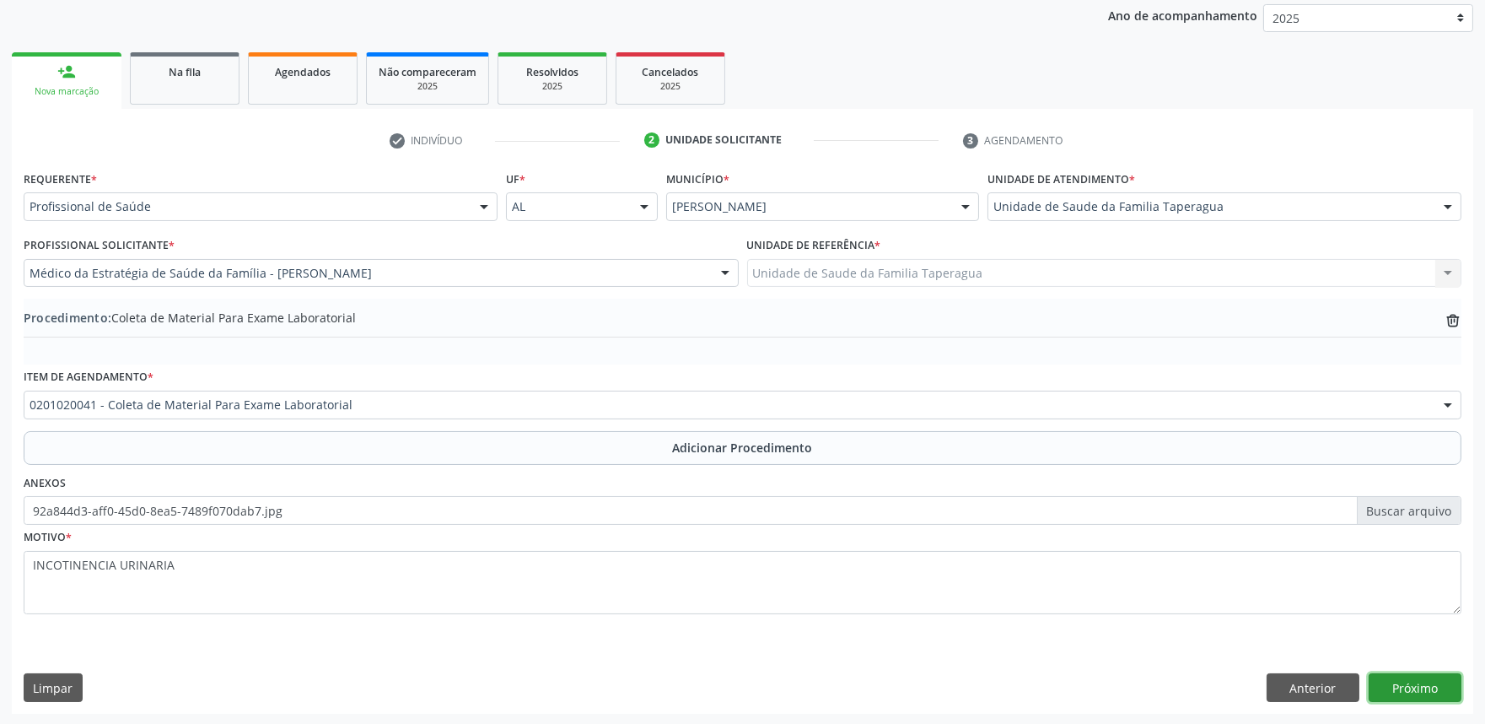
click at [1409, 690] on button "Próximo" at bounding box center [1415, 687] width 93 height 29
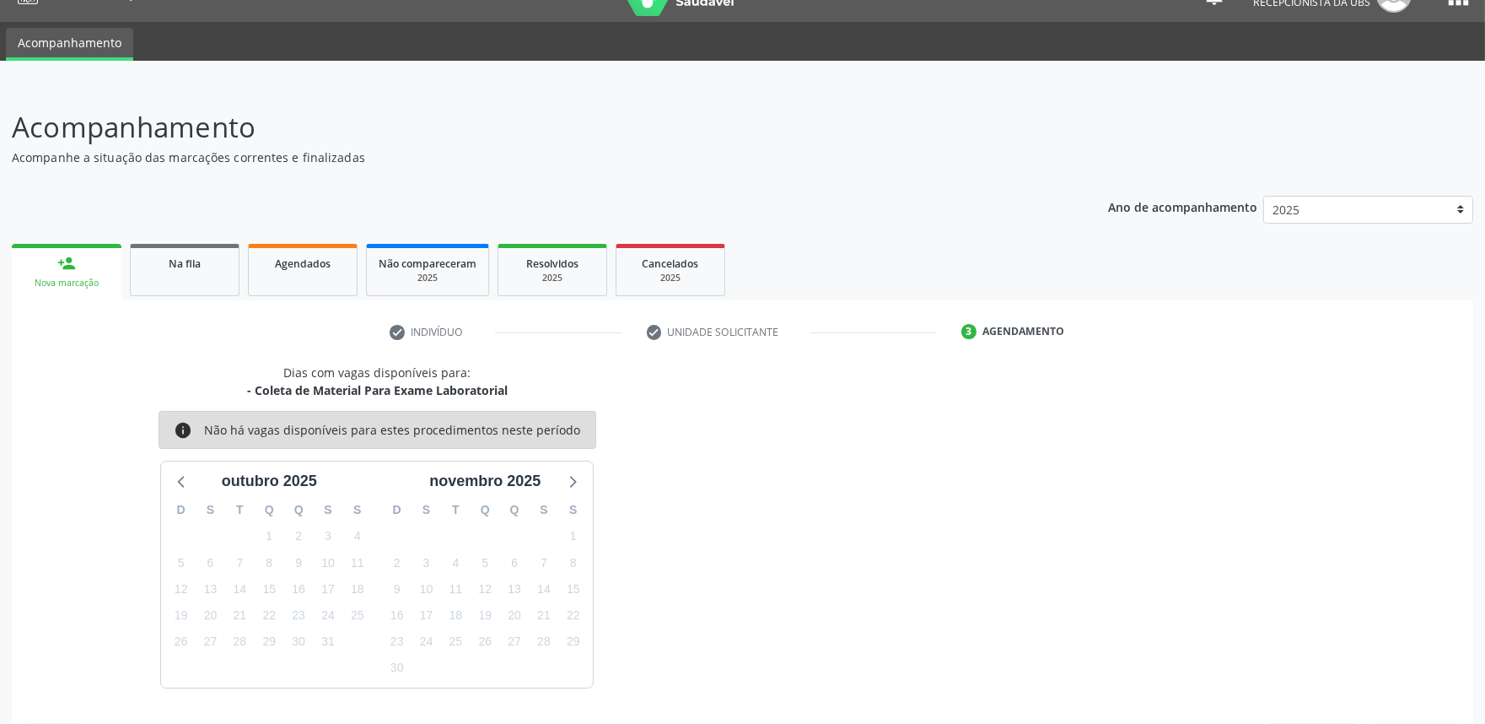
scroll to position [82, 0]
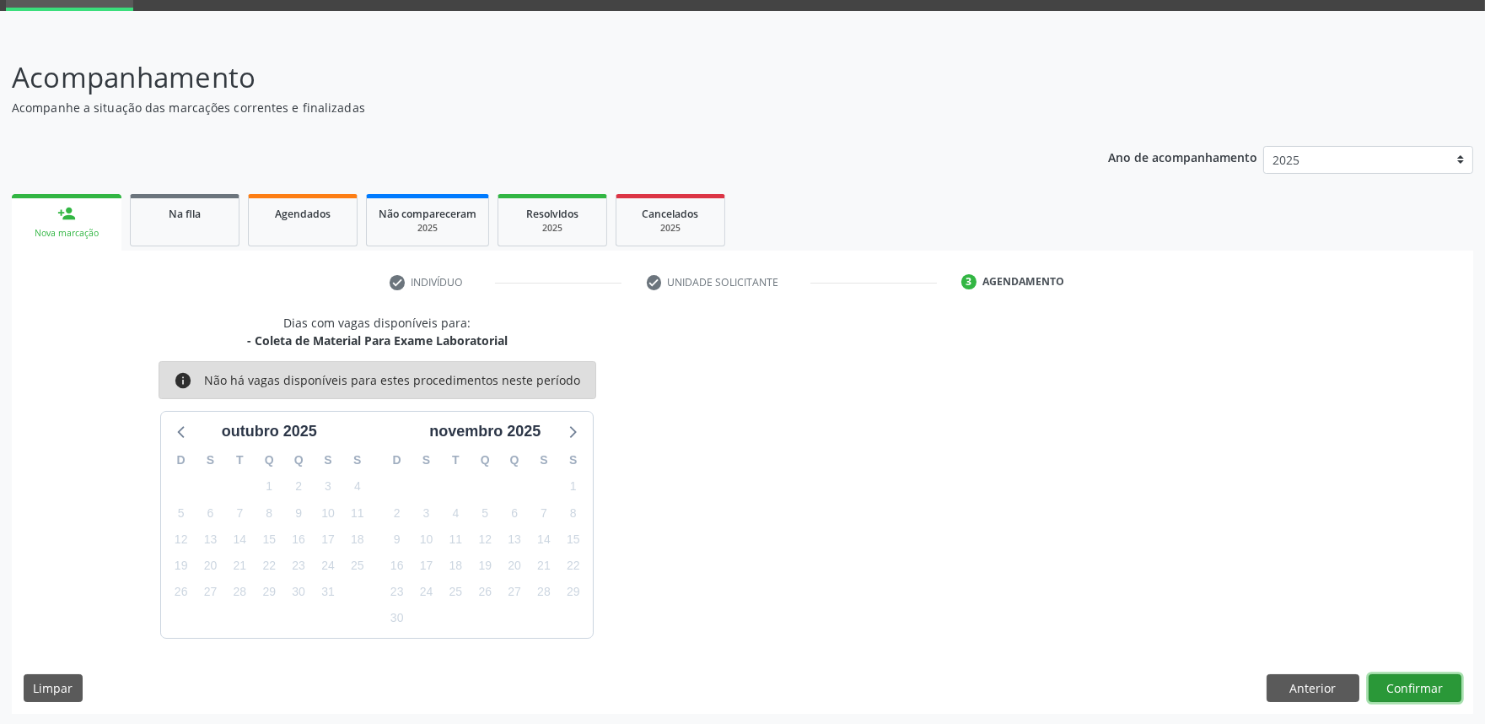
click at [1414, 687] on button "Confirmar" at bounding box center [1415, 688] width 93 height 29
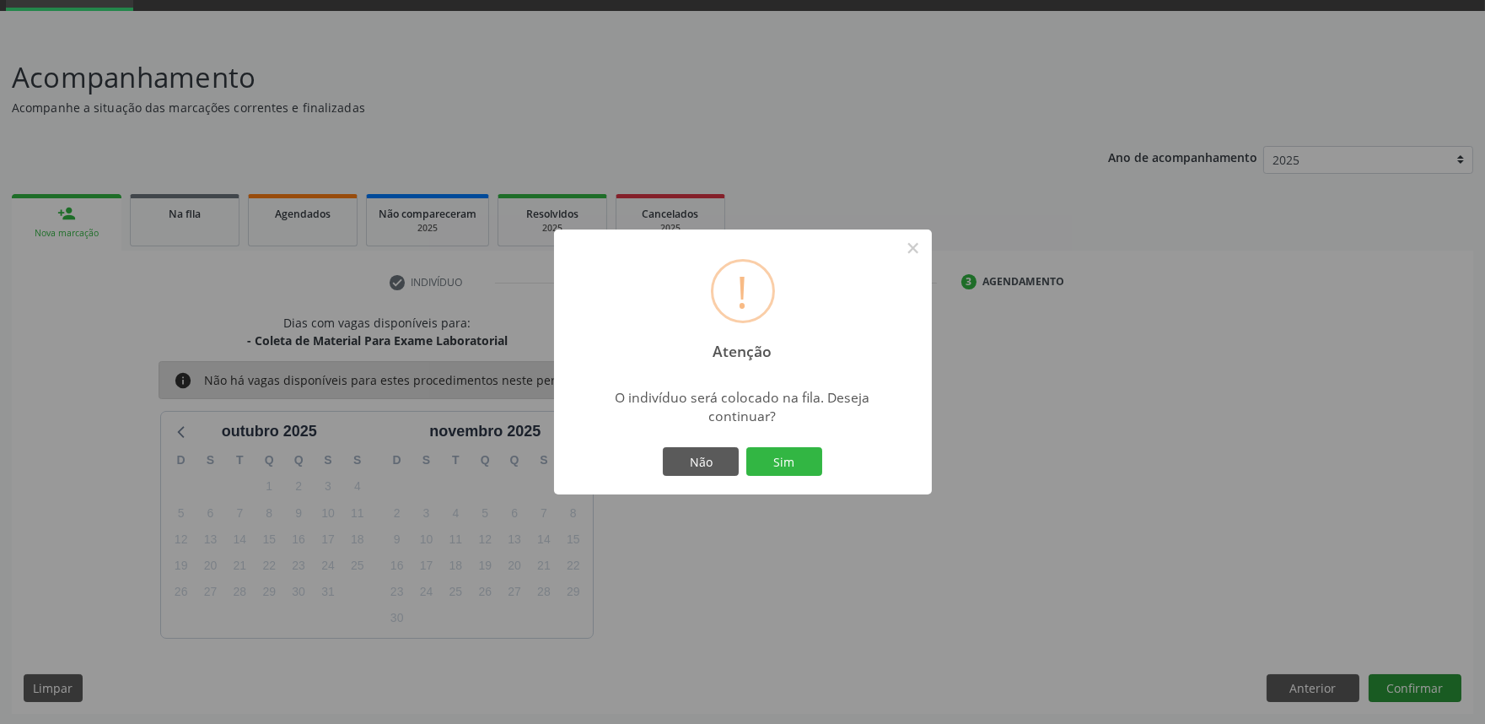
click at [746, 447] on button "Sim" at bounding box center [784, 461] width 76 height 29
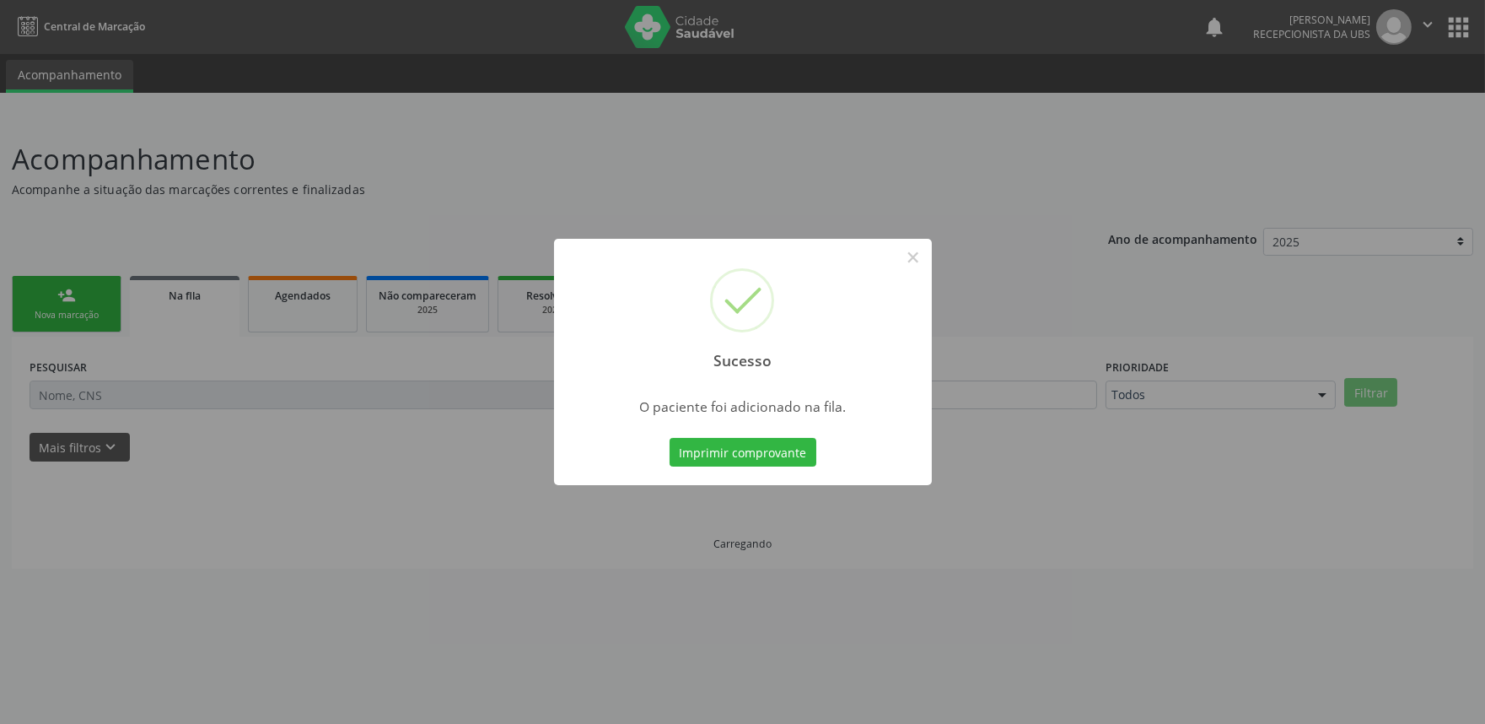
scroll to position [0, 0]
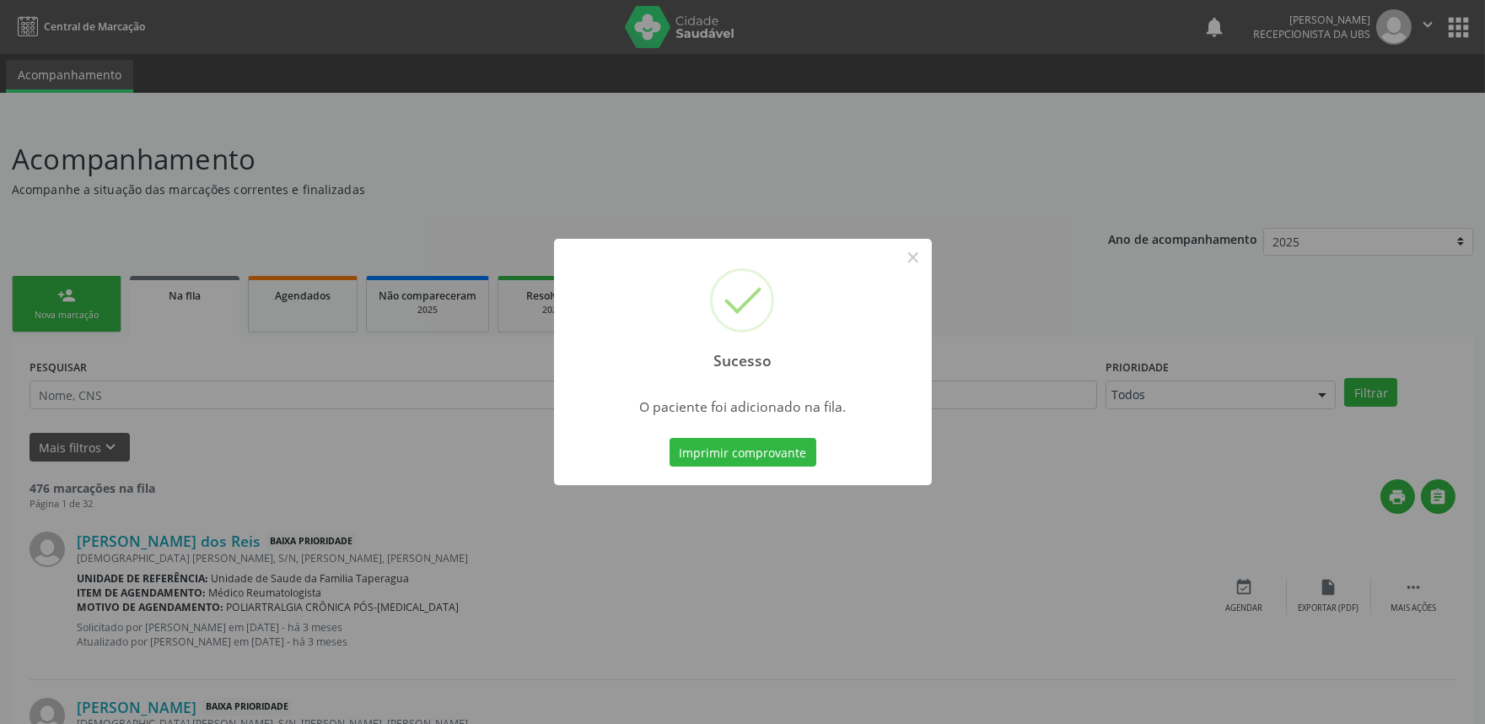
click at [391, 267] on div "Sucesso × O paciente foi adicionado na fila. Imprimir comprovante Cancel" at bounding box center [742, 362] width 1485 height 724
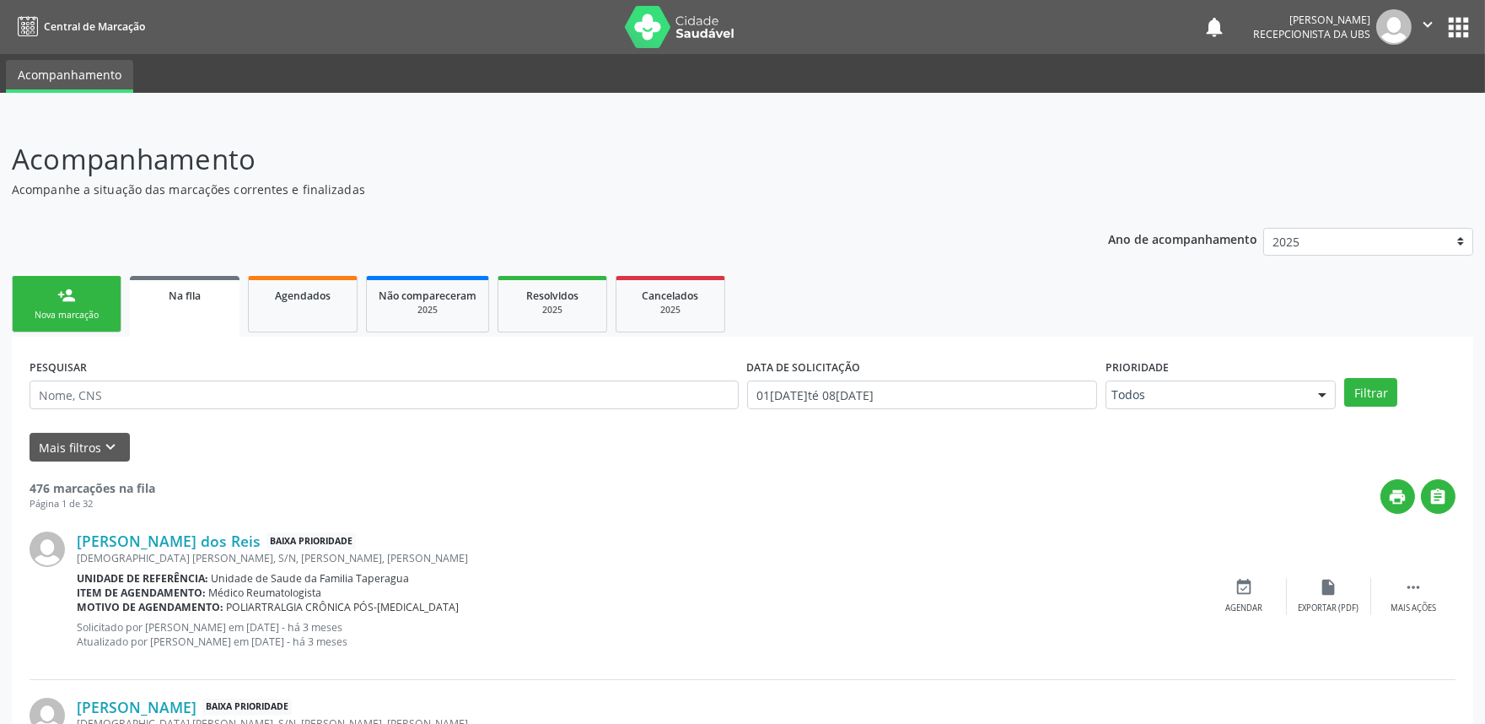
click at [95, 302] on link "person_add Nova marcação" at bounding box center [67, 304] width 110 height 57
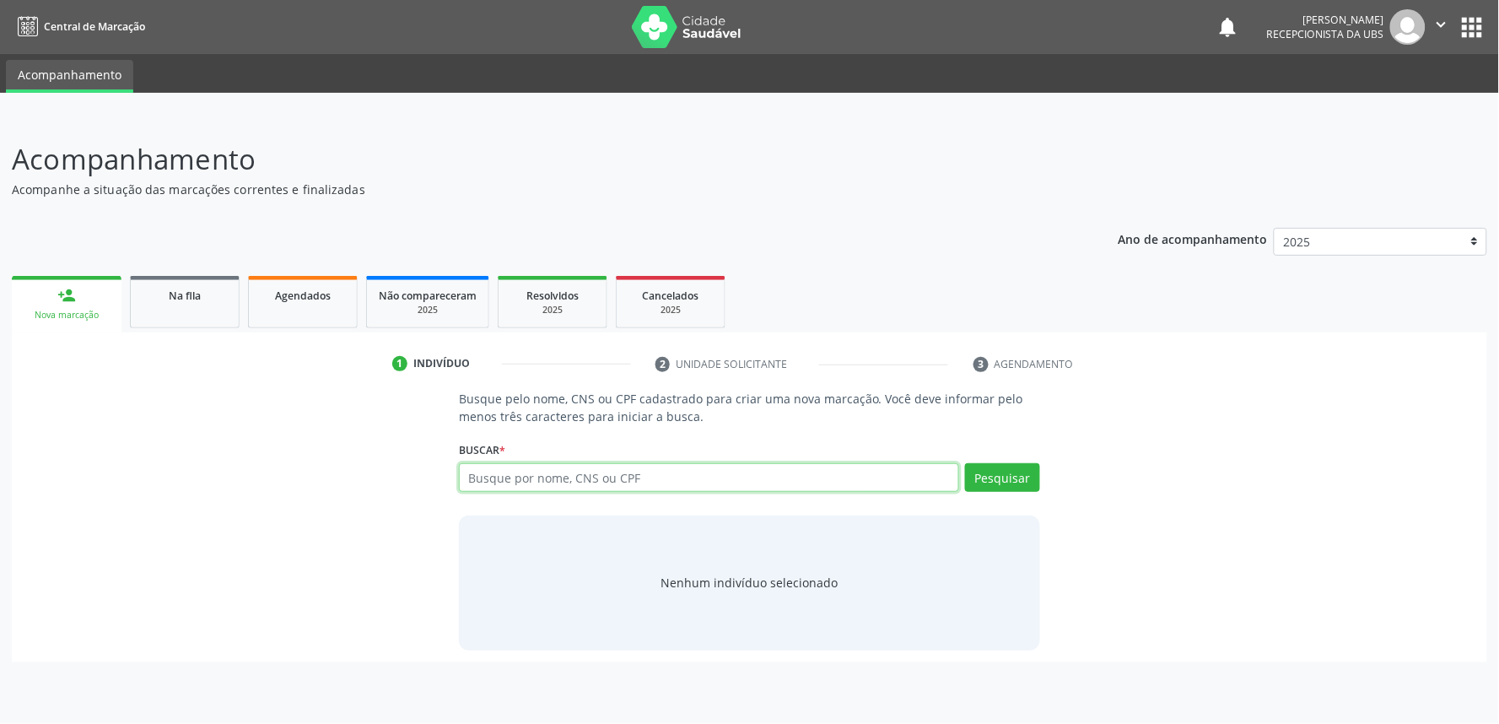
click at [579, 481] on input "text" at bounding box center [709, 477] width 500 height 29
paste input "708906777295110"
type input "708906777295110"
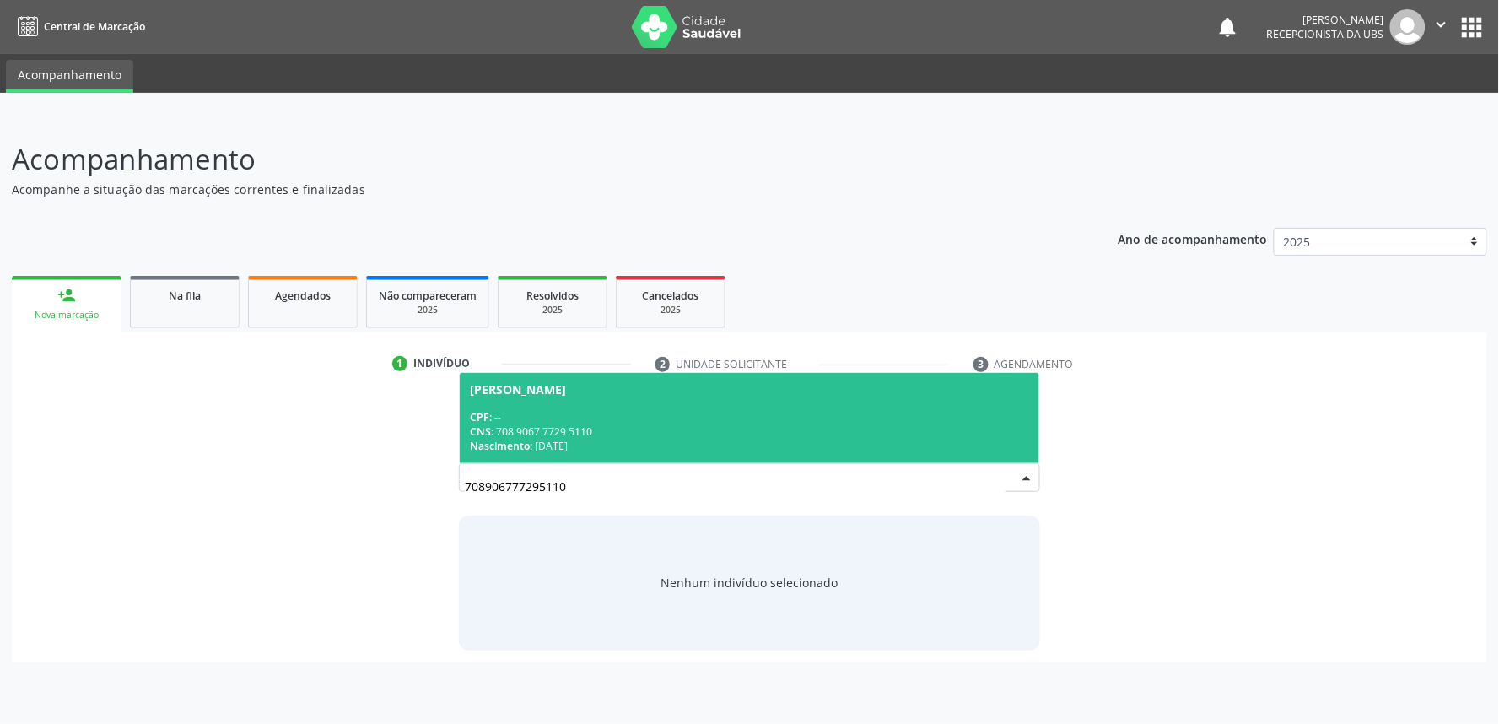
click at [636, 439] on div "Nascimento: 01/02/1957" at bounding box center [749, 446] width 559 height 14
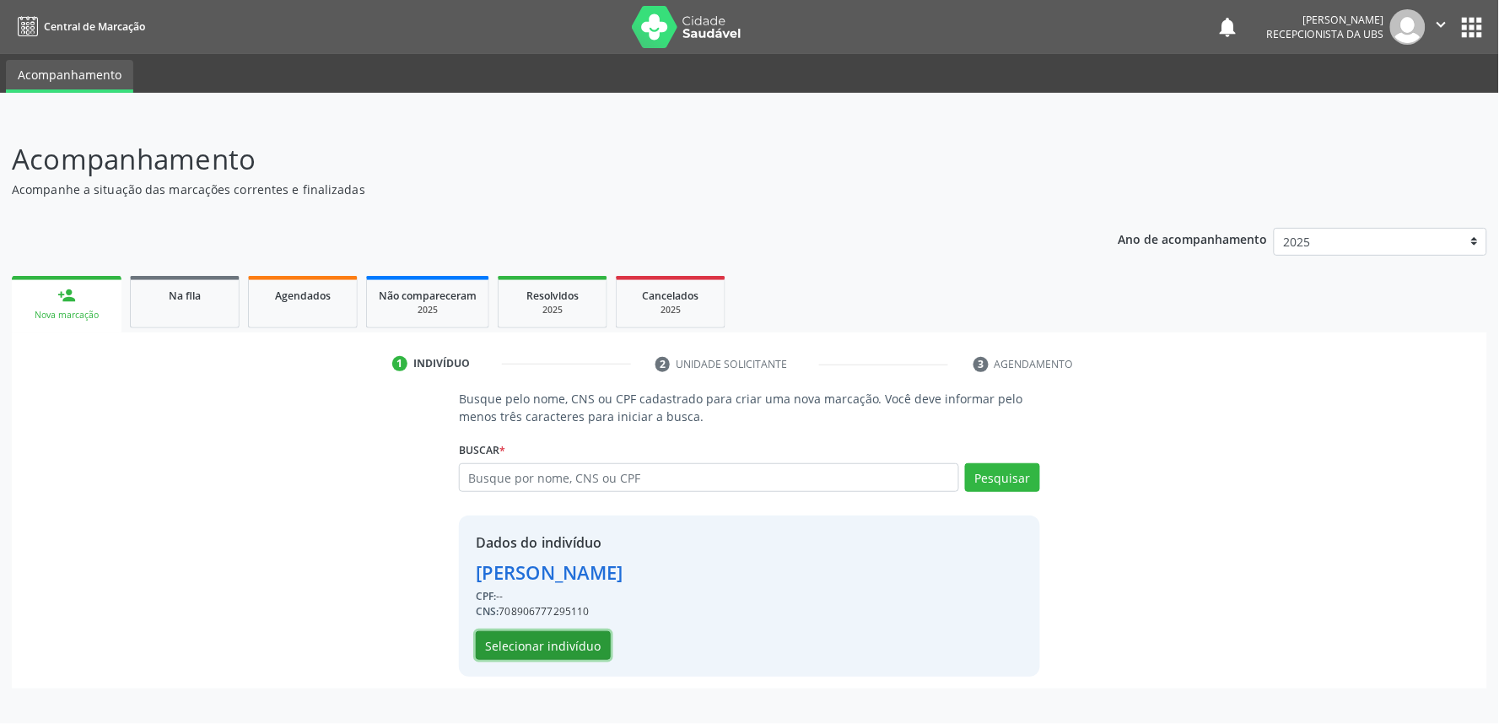
click at [568, 641] on button "Selecionar indivíduo" at bounding box center [543, 645] width 135 height 29
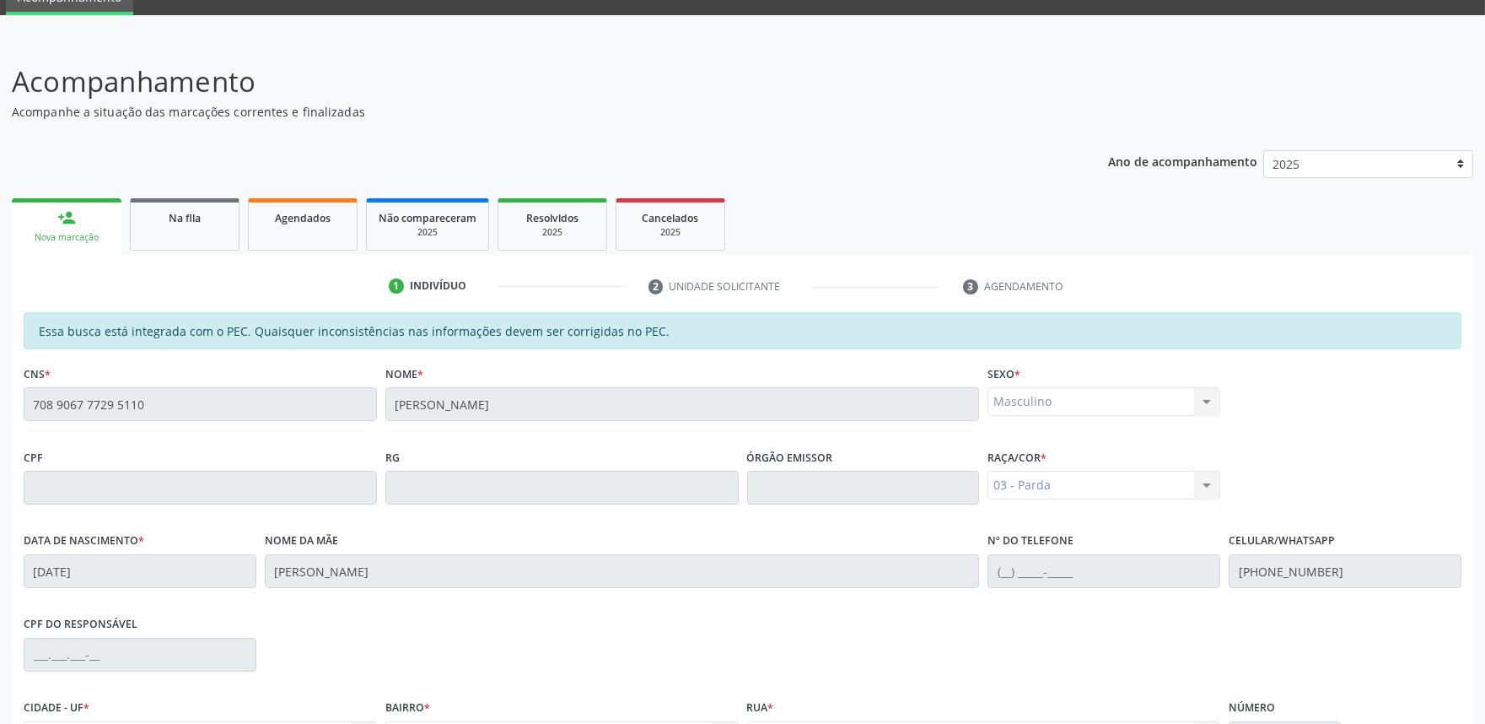
scroll to position [262, 0]
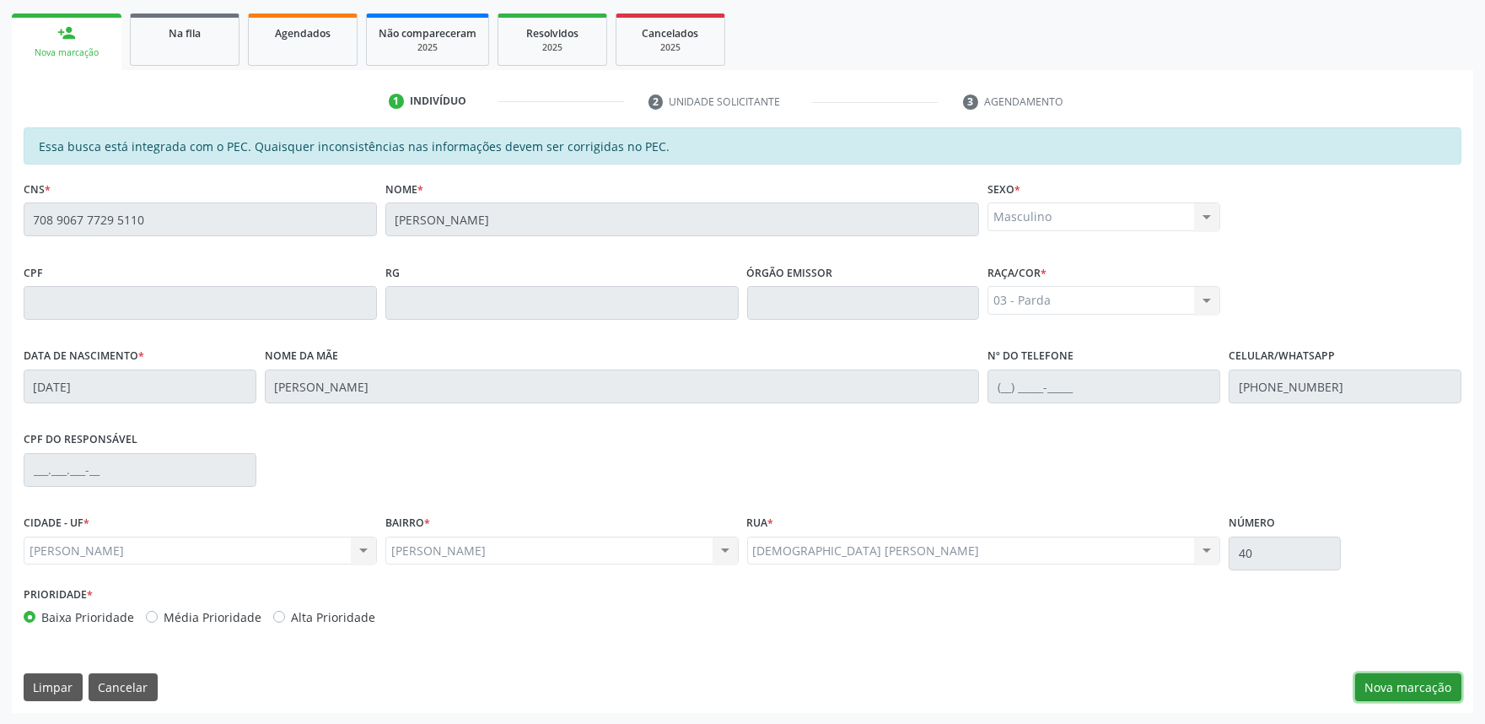
click at [1390, 689] on button "Nova marcação" at bounding box center [1408, 687] width 106 height 29
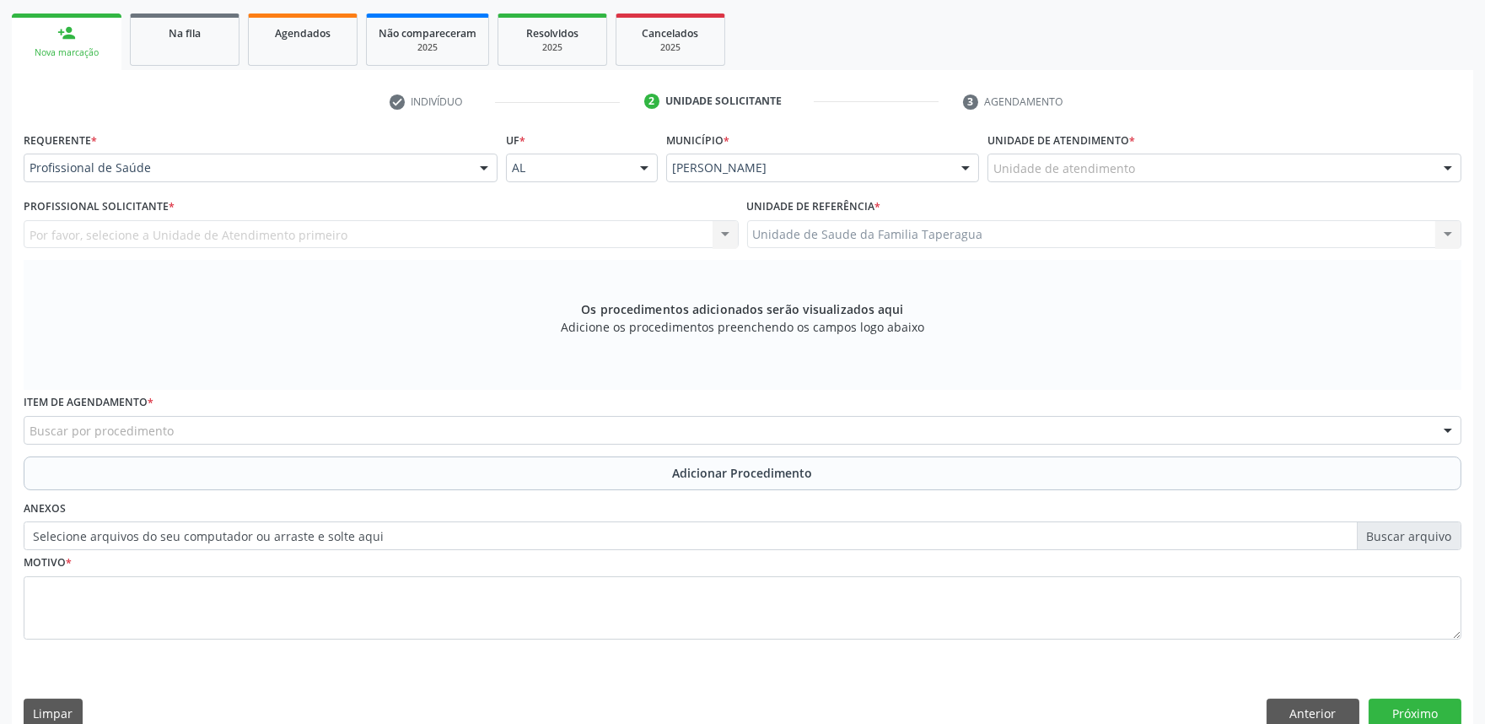
click at [1172, 188] on div "Unidade de atendimento * Unidade de atendimento Aeronave Baron 58 Aeronave Cess…" at bounding box center [1224, 160] width 482 height 66
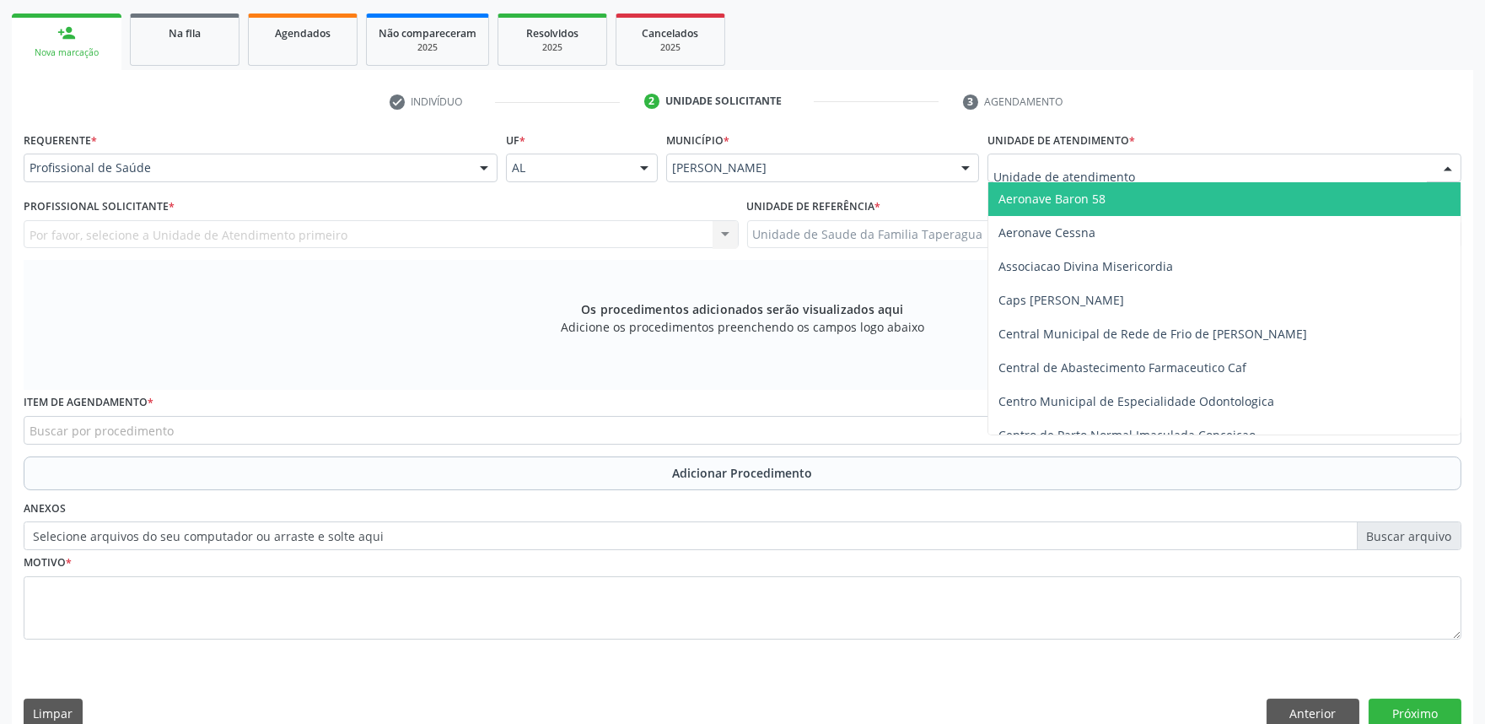
click at [1173, 175] on div at bounding box center [1225, 167] width 474 height 29
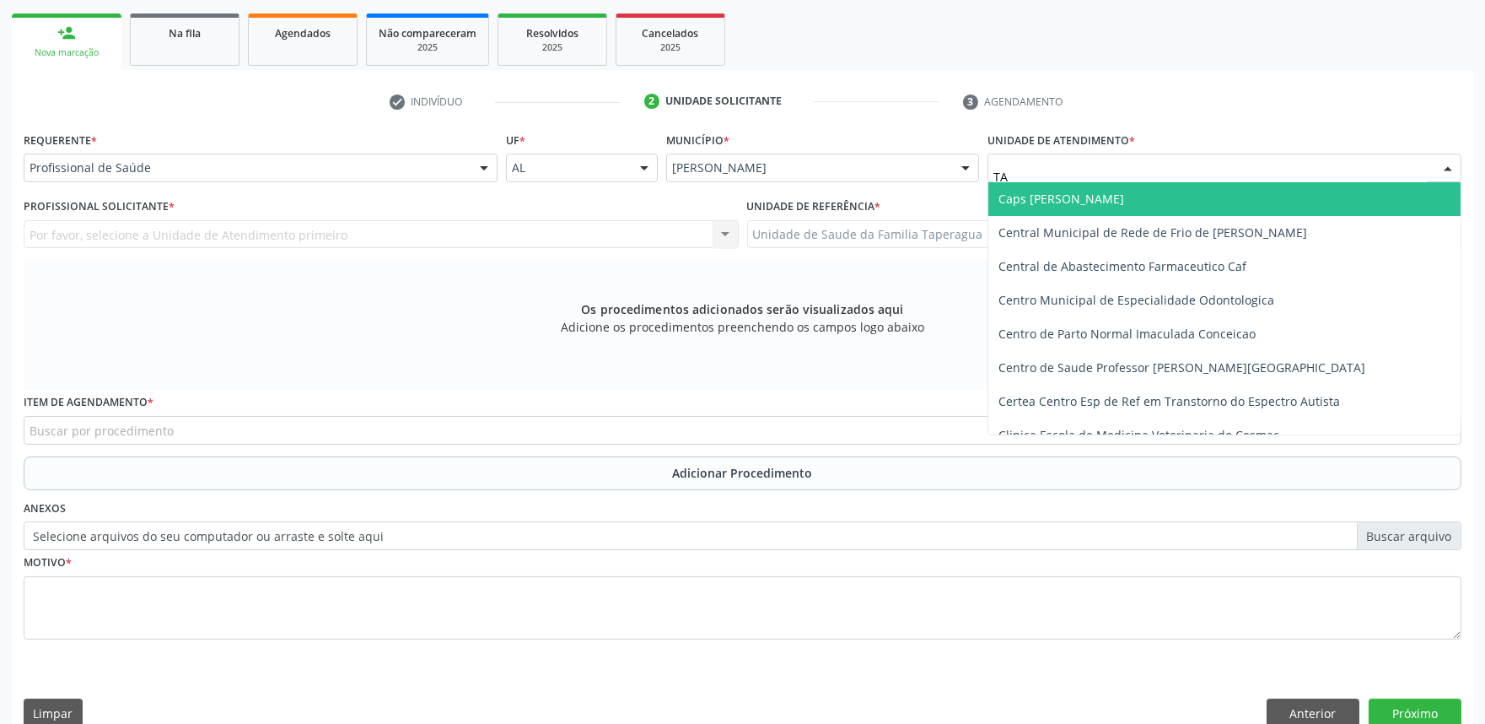
type input "TAP"
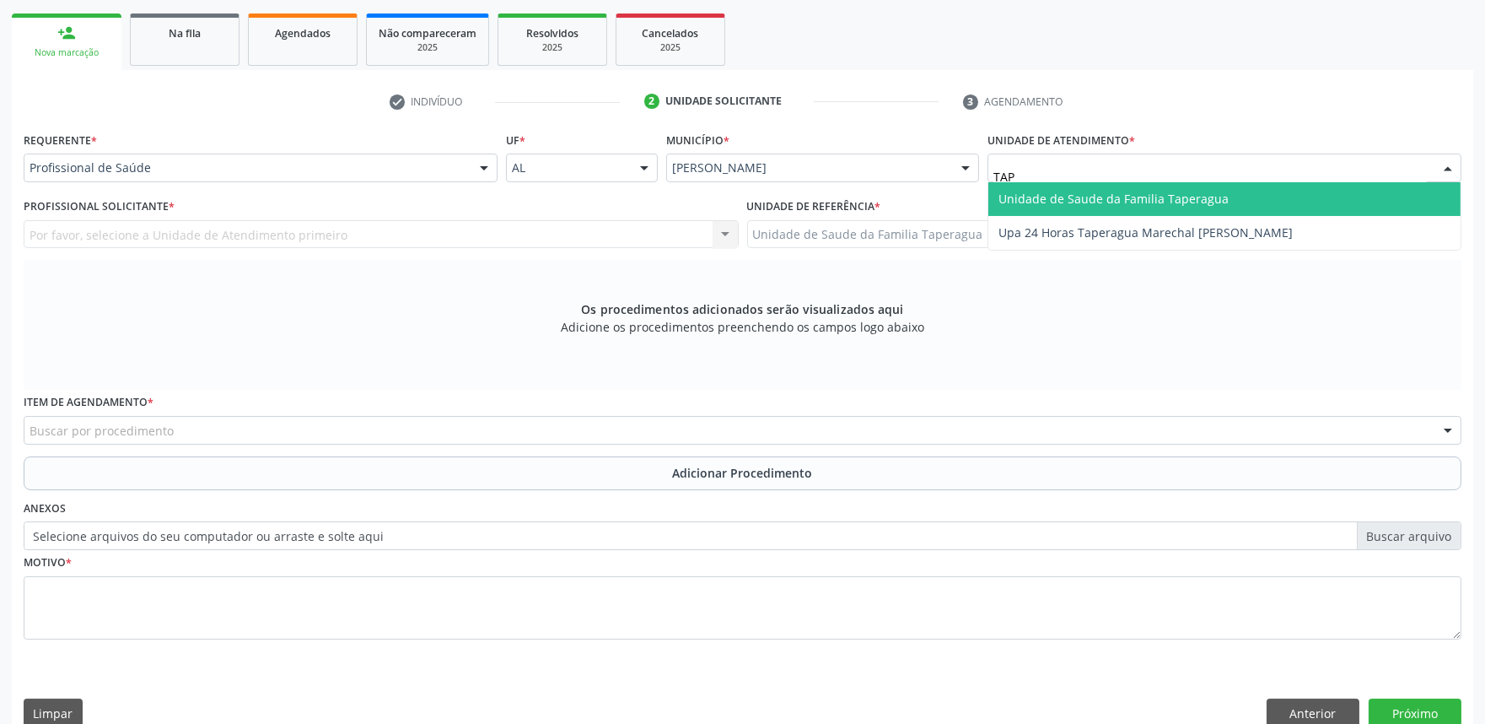
click at [1173, 191] on span "Unidade de Saude da Familia Taperagua" at bounding box center [1114, 199] width 230 height 16
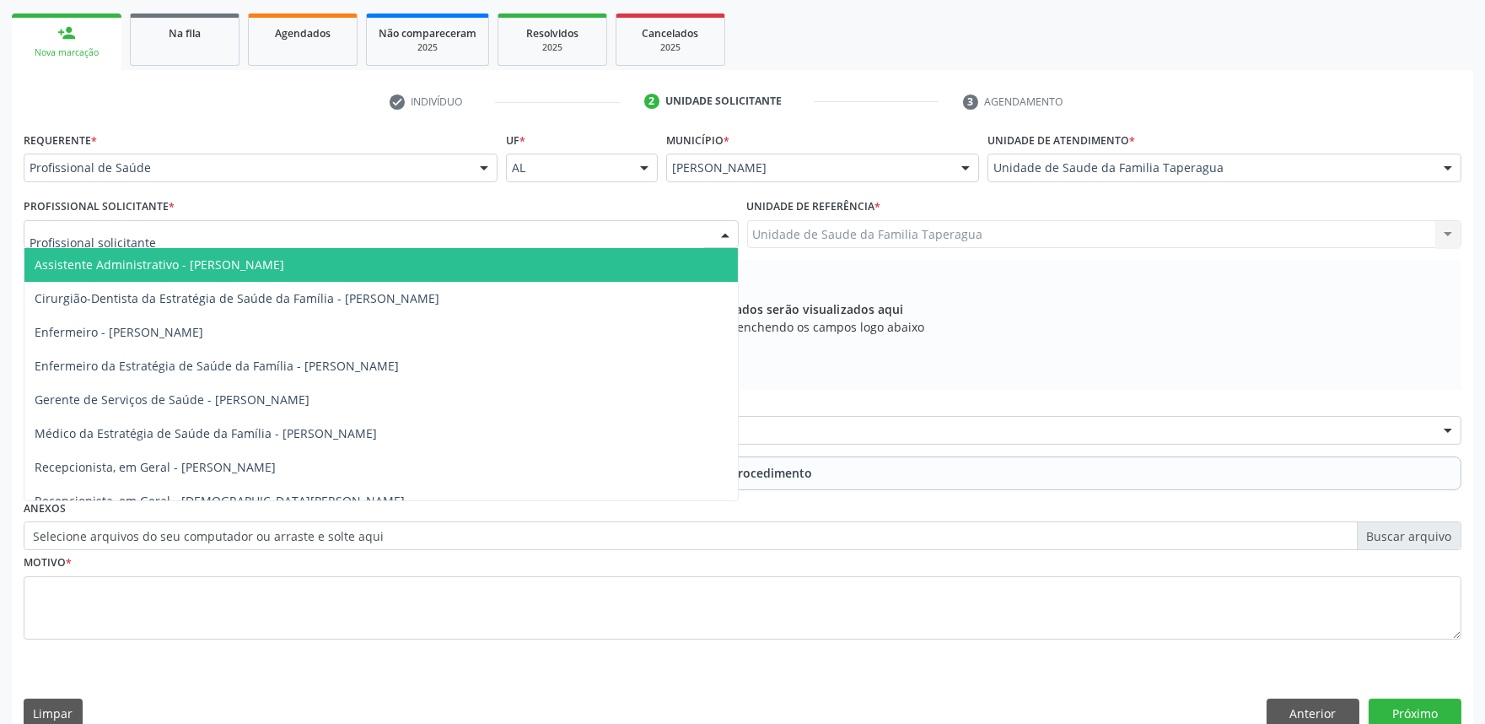
click at [339, 239] on div at bounding box center [381, 234] width 715 height 29
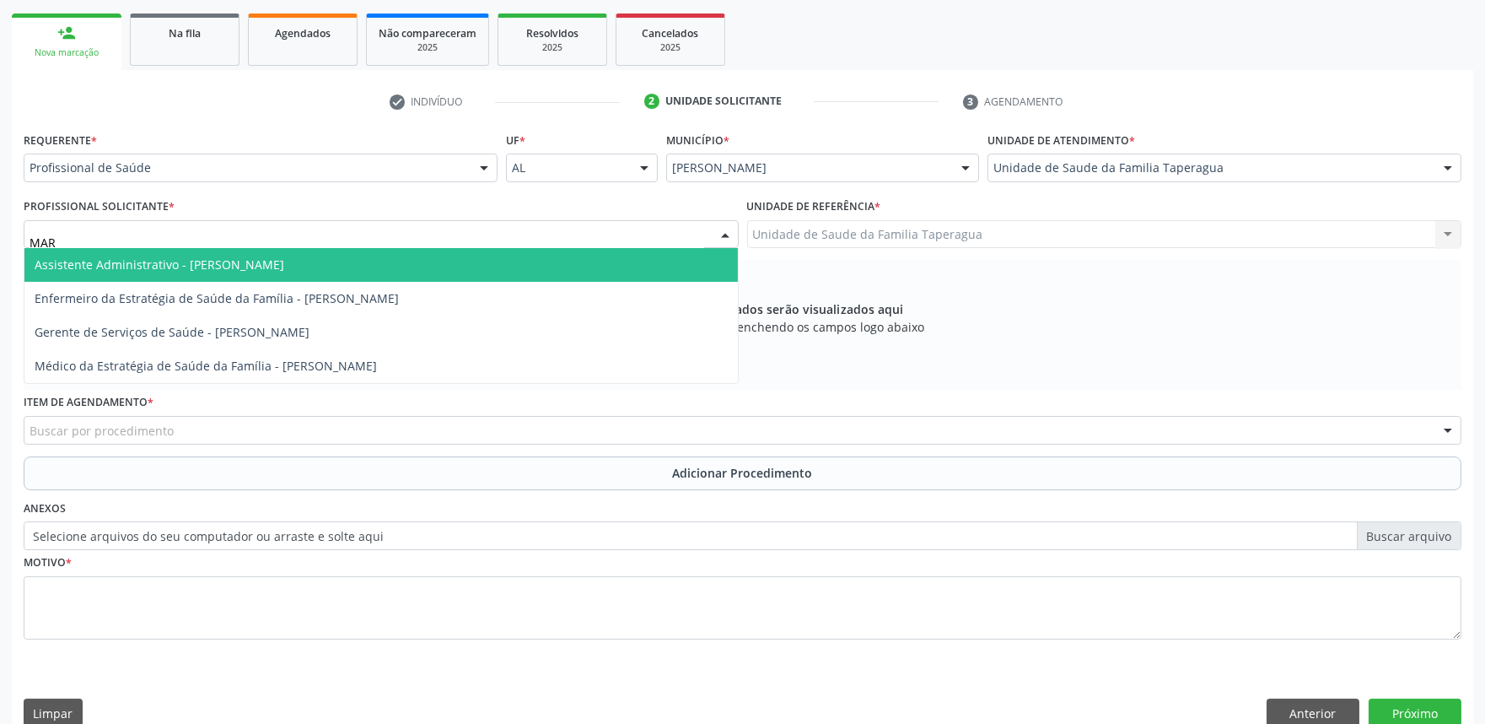
type input "MART"
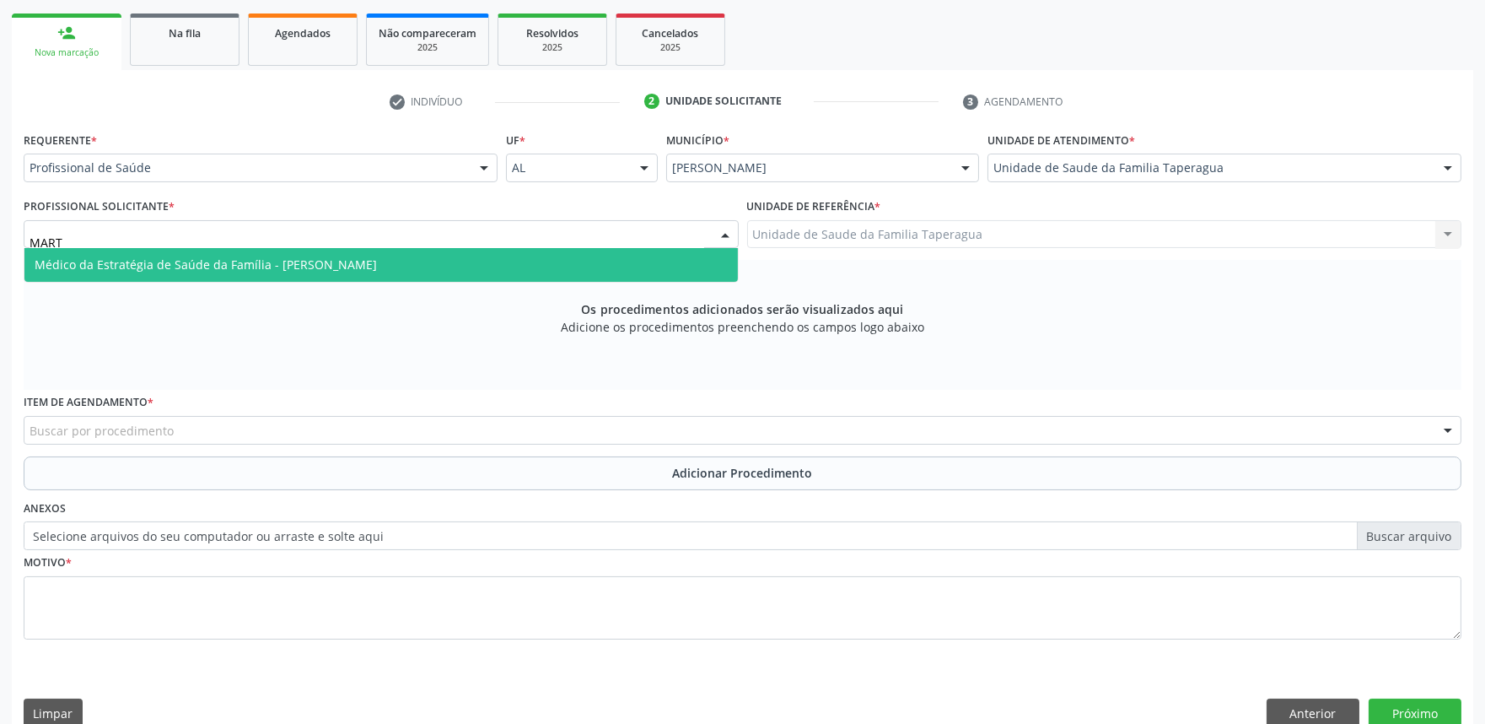
click at [343, 259] on span "Médico da Estratégia de Saúde da Família - [PERSON_NAME]" at bounding box center [206, 264] width 342 height 16
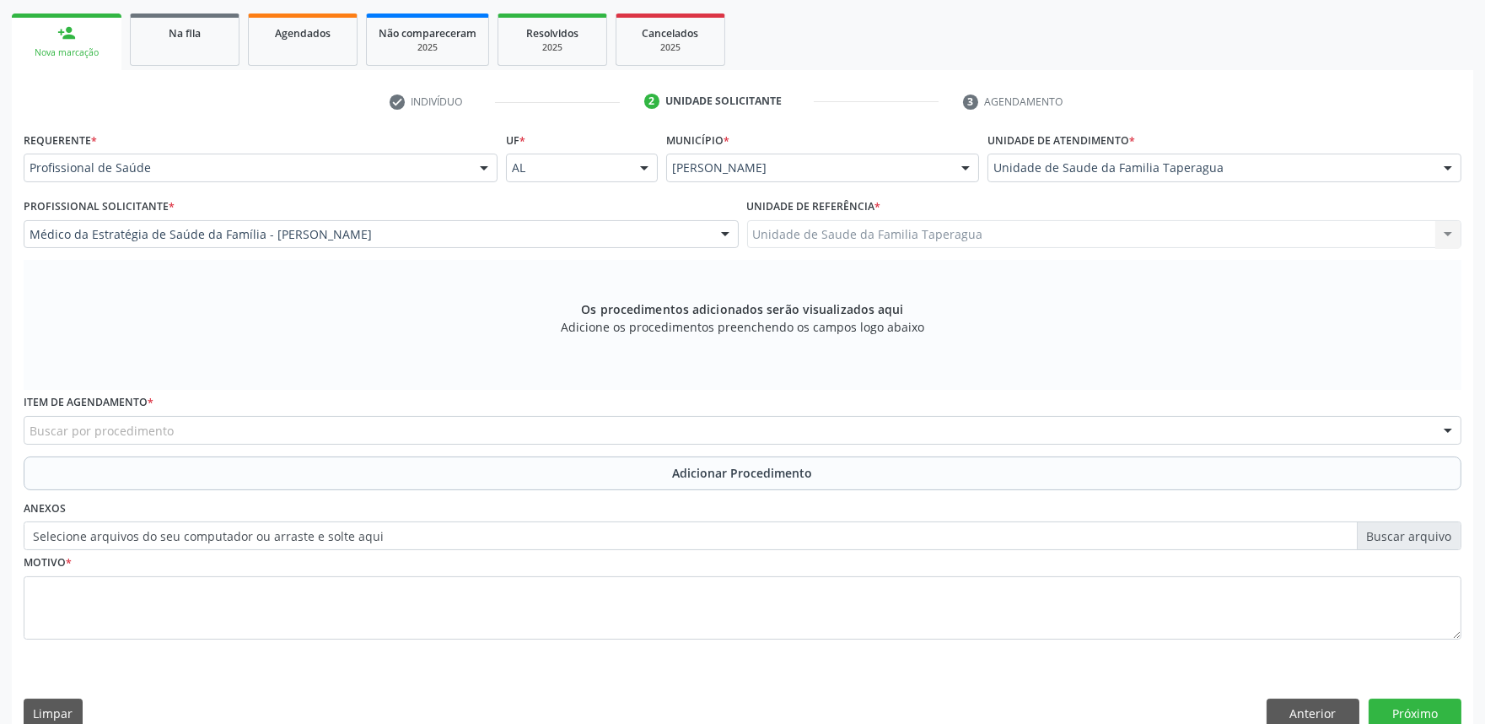
click at [327, 435] on div "Buscar por procedimento" at bounding box center [743, 430] width 1438 height 29
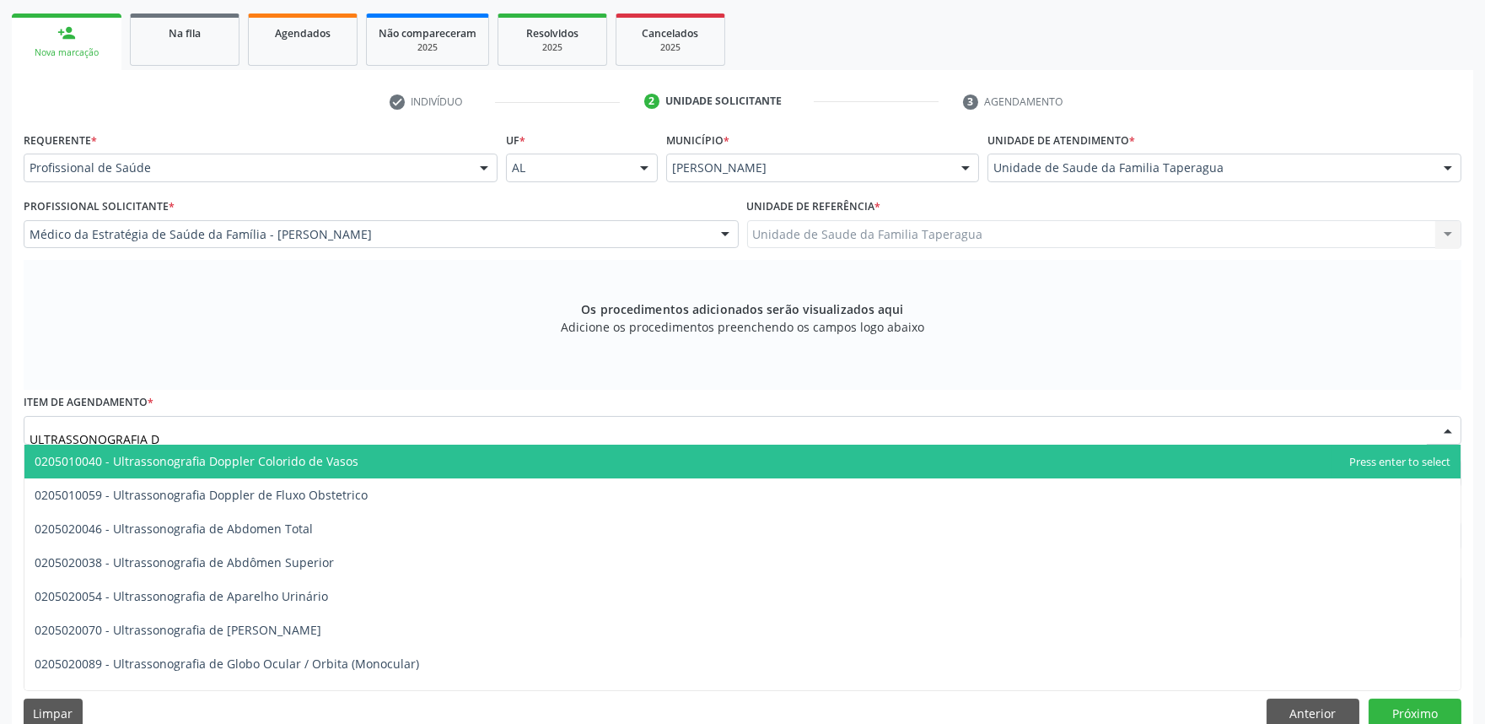
type input "ULTRASSONOGRAFIA DE"
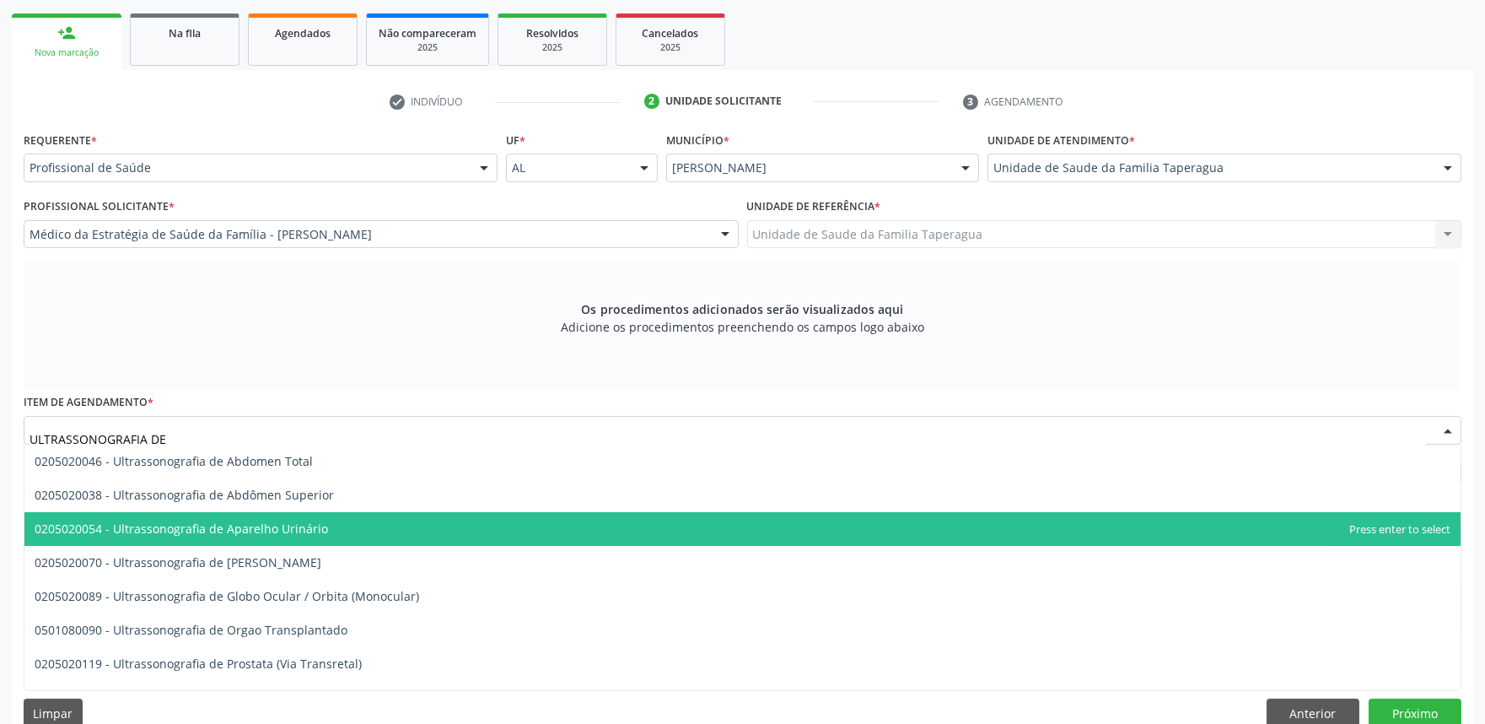
click at [315, 532] on span "0205020054 - Ultrassonografia de Aparelho Urinário" at bounding box center [182, 528] width 294 height 16
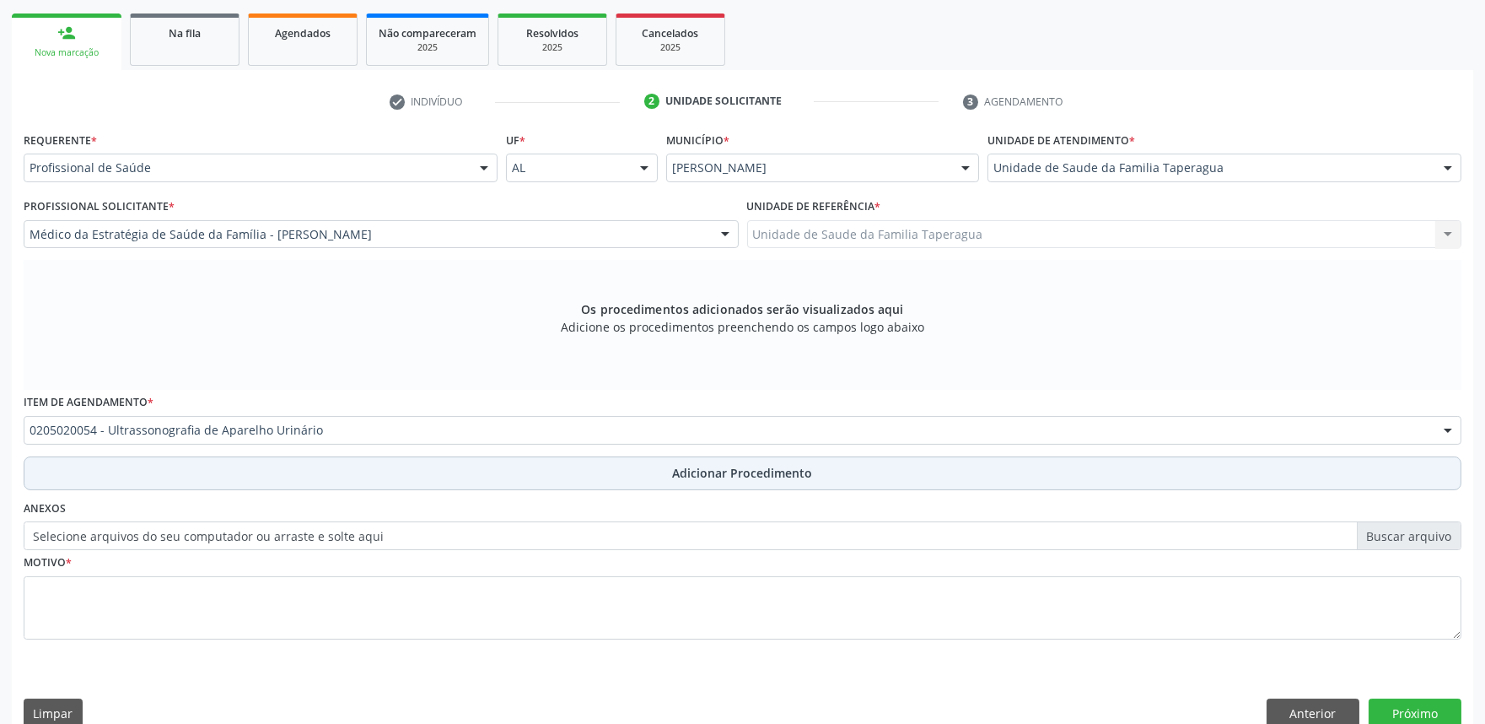
click at [523, 472] on button "Adicionar Procedimento" at bounding box center [743, 473] width 1438 height 34
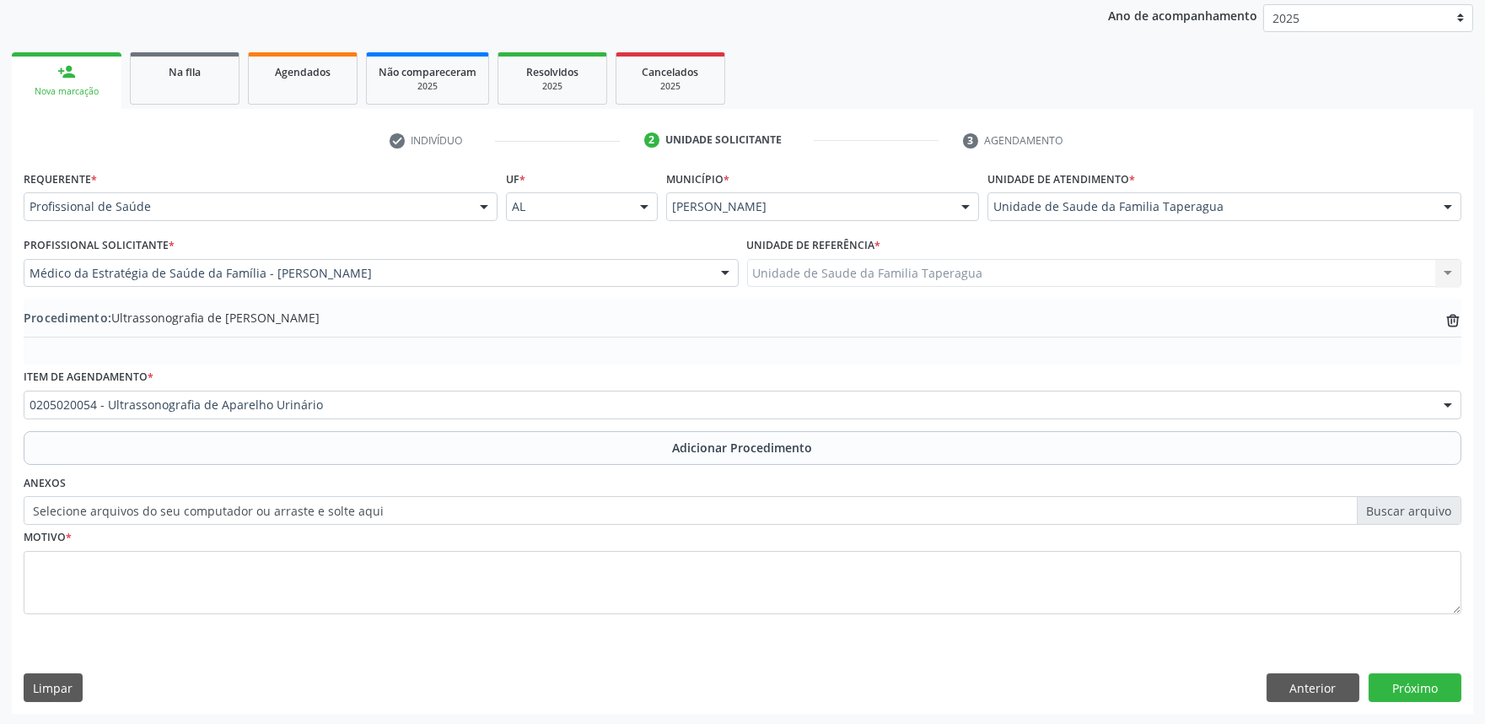
click at [525, 510] on label "Selecione arquivos do seu computador ou arraste e solte aqui" at bounding box center [743, 510] width 1438 height 29
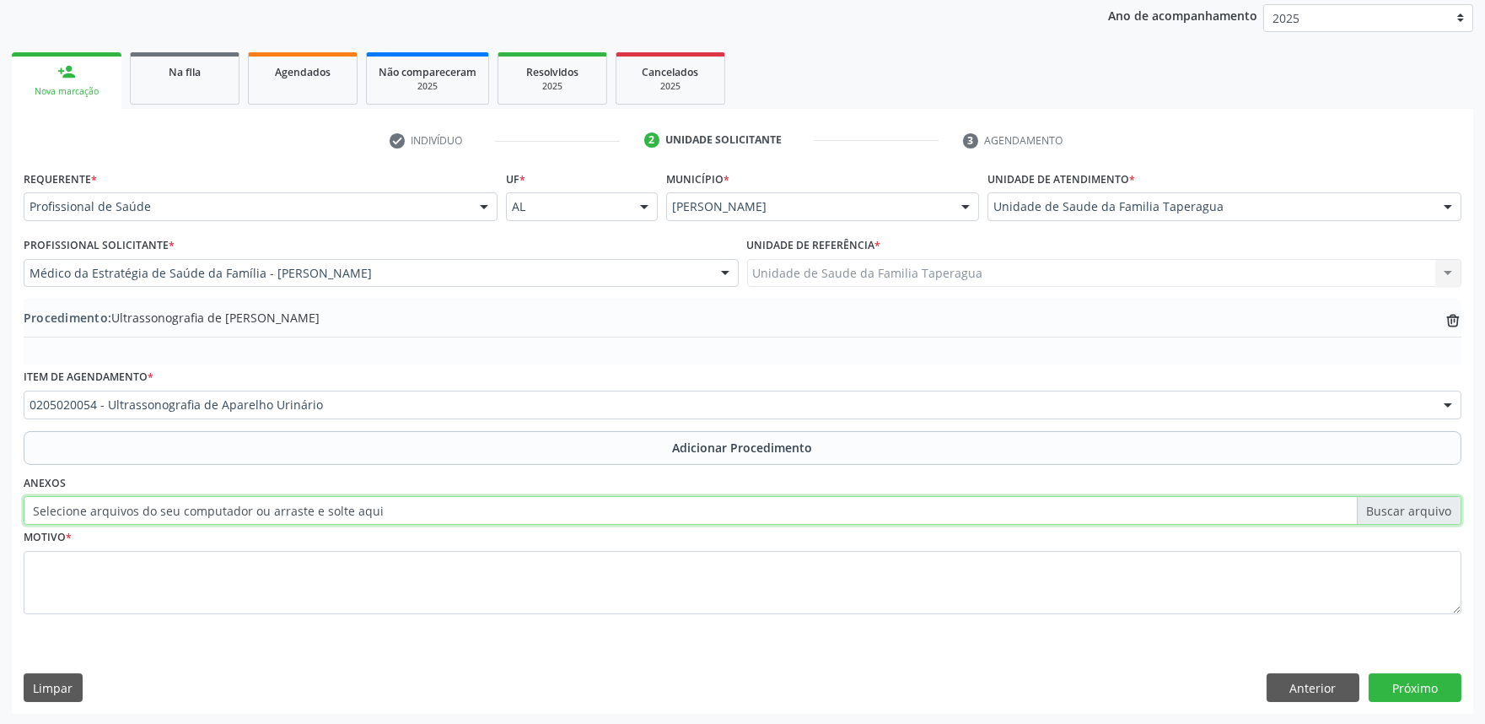
click at [525, 510] on input "Selecione arquivos do seu computador ou arraste e solte aqui" at bounding box center [743, 510] width 1438 height 29
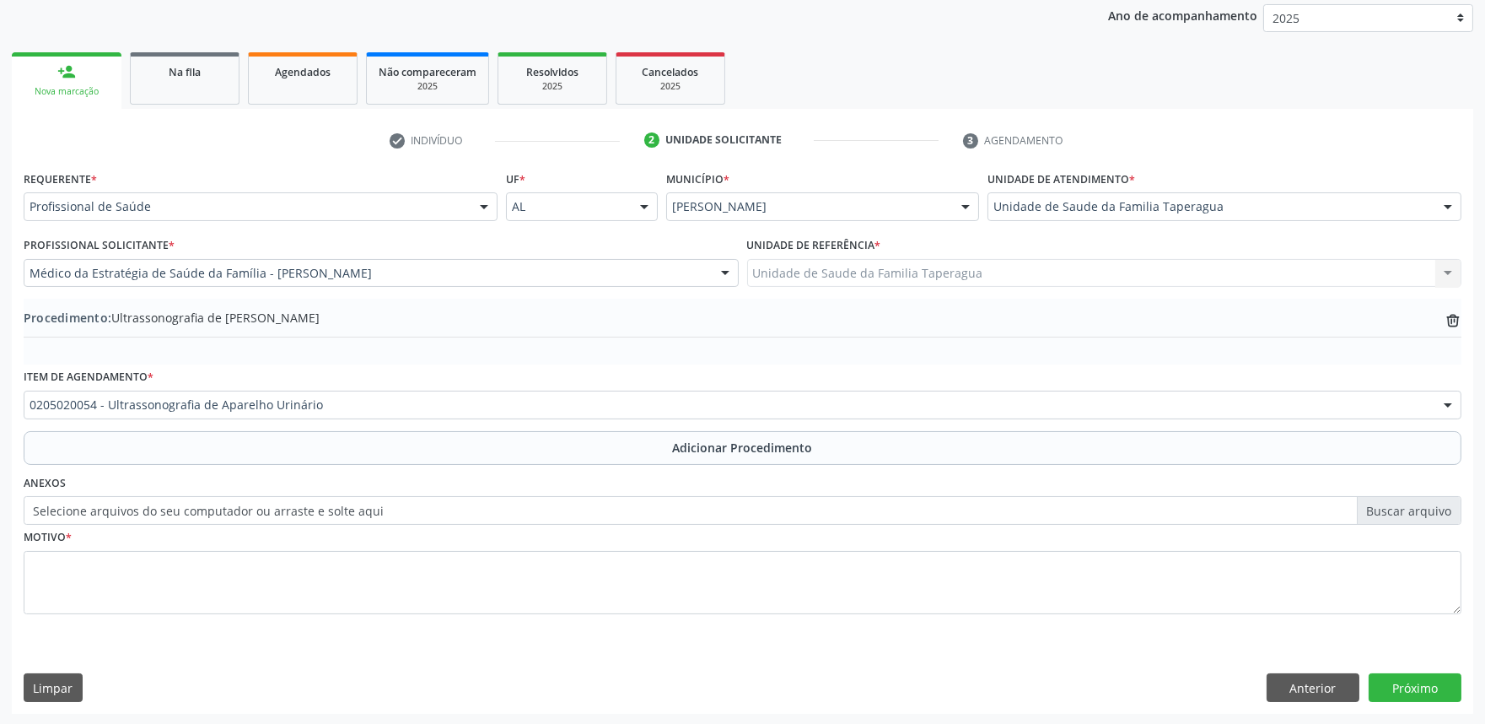
click at [541, 622] on fieldset "Motivo *" at bounding box center [743, 575] width 1438 height 101
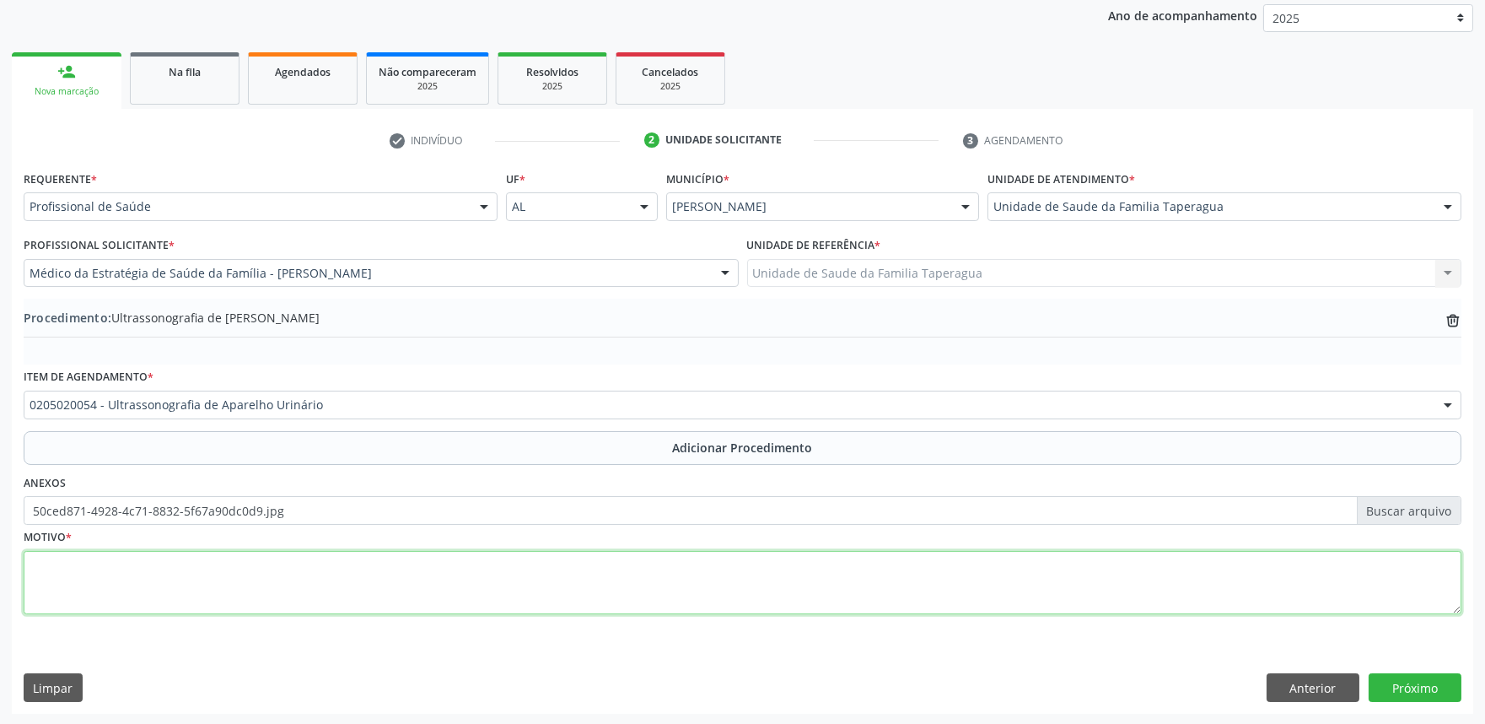
click at [319, 587] on textarea at bounding box center [743, 583] width 1438 height 64
type textarea "INCONTINENCIA URINARIA"
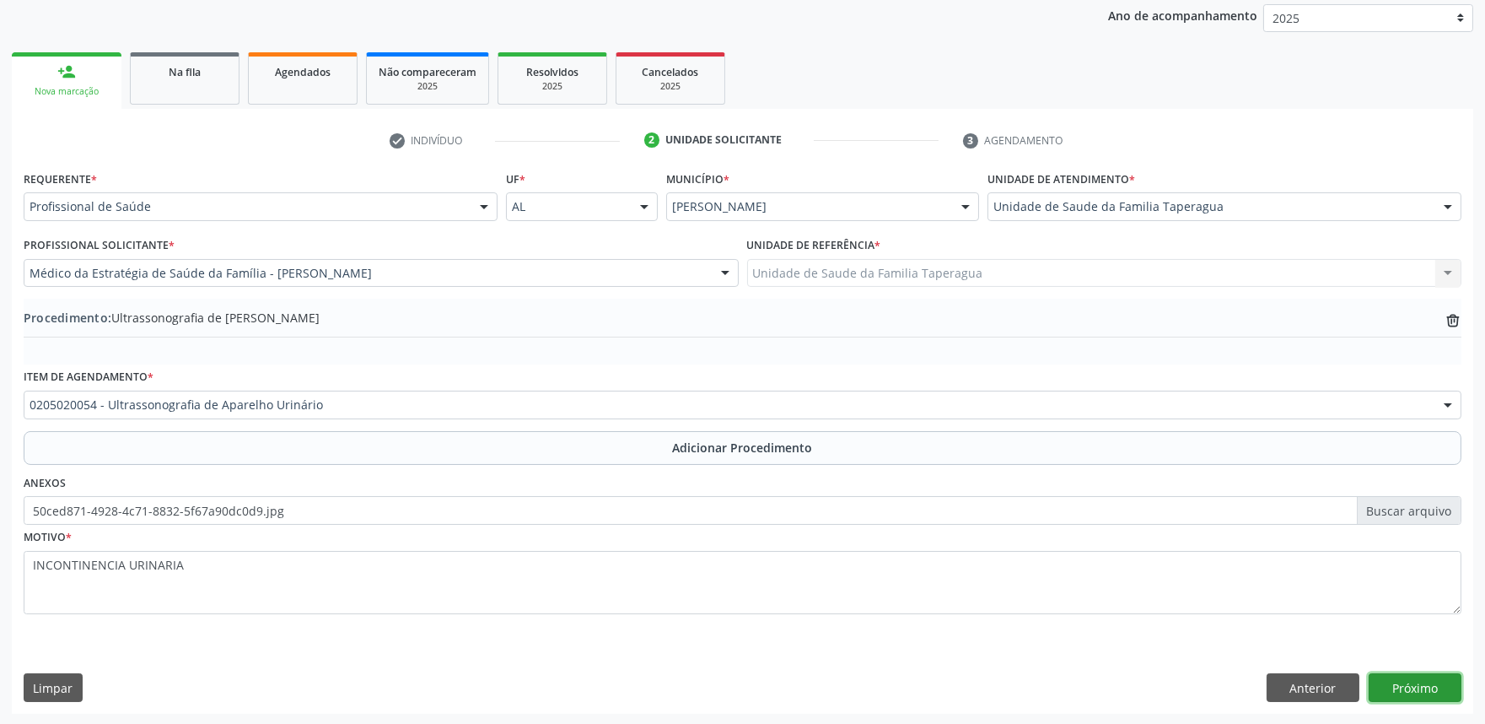
click at [1428, 684] on button "Próximo" at bounding box center [1415, 687] width 93 height 29
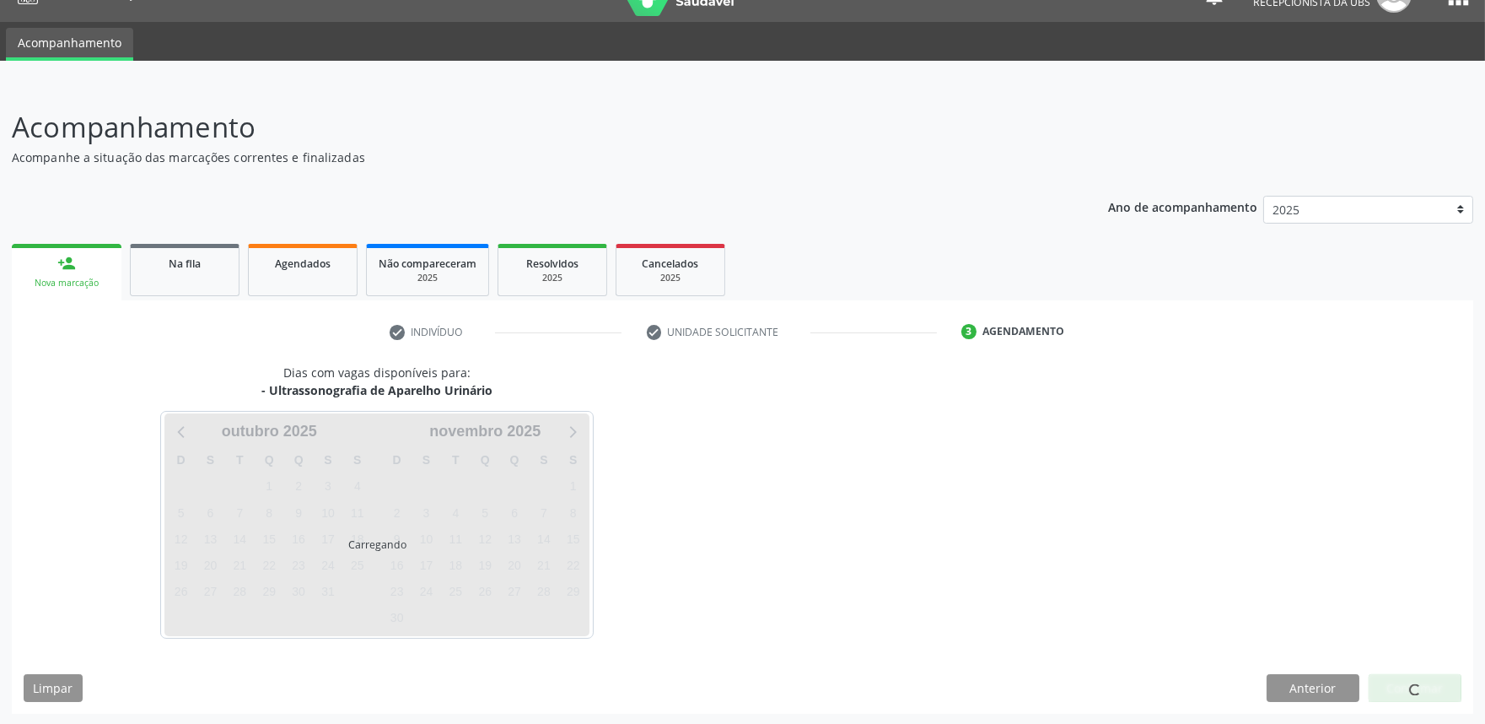
scroll to position [82, 0]
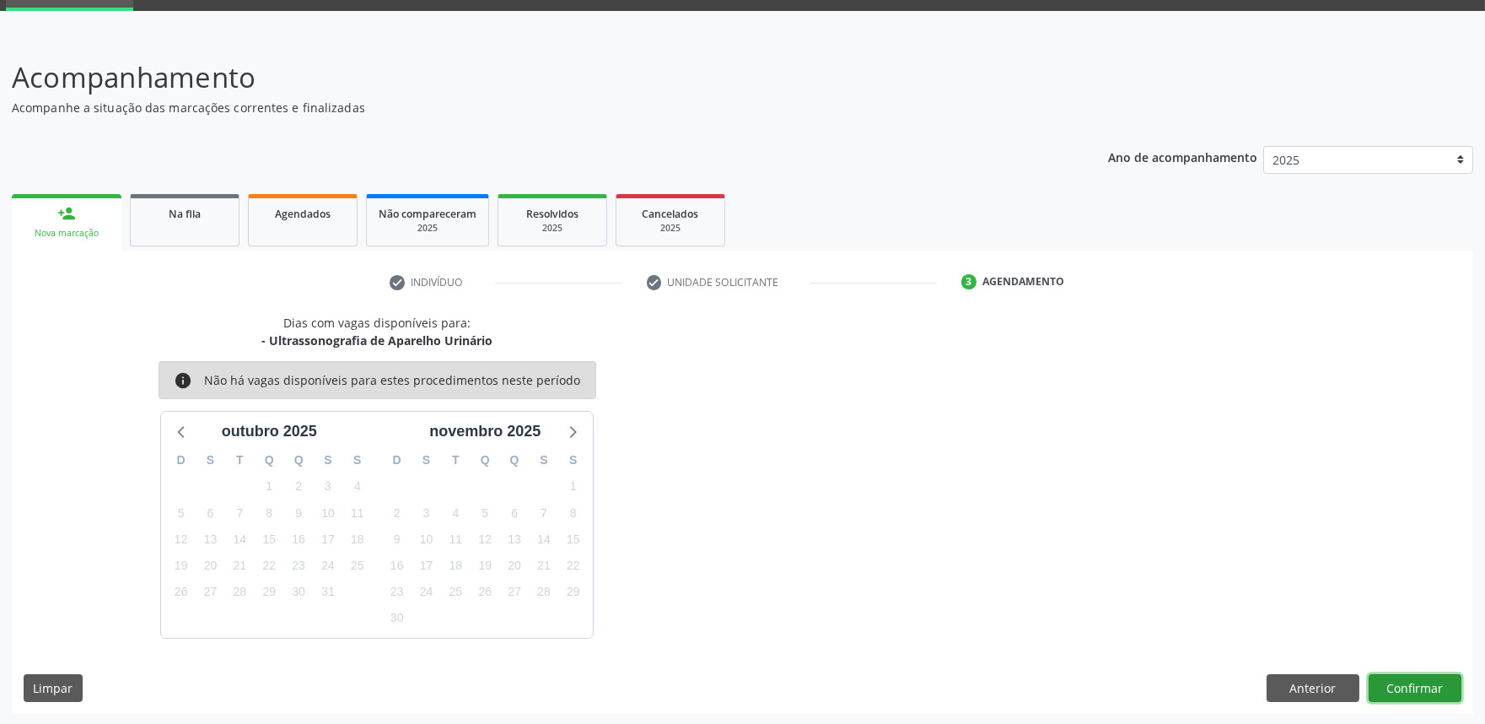
click at [1422, 683] on button "Confirmar" at bounding box center [1415, 688] width 93 height 29
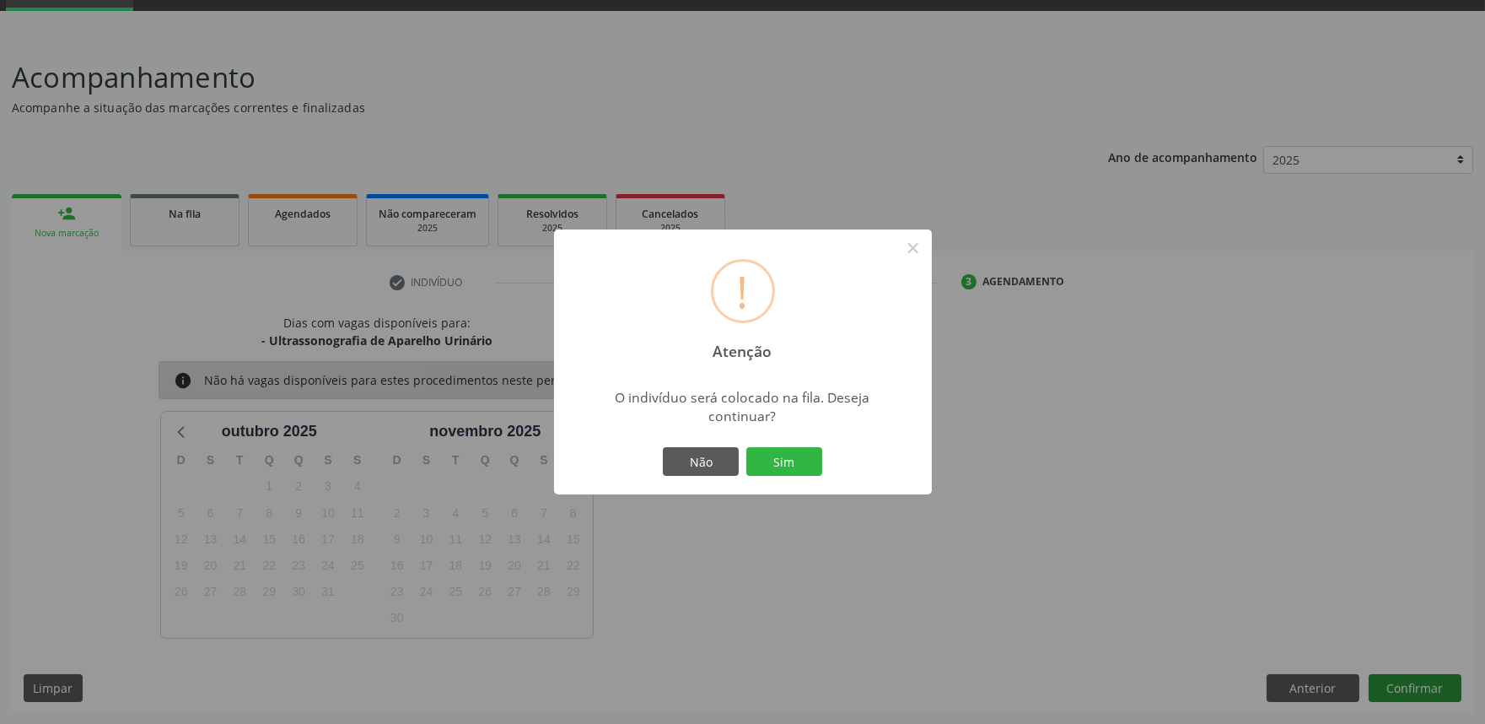
click at [746, 447] on button "Sim" at bounding box center [784, 461] width 76 height 29
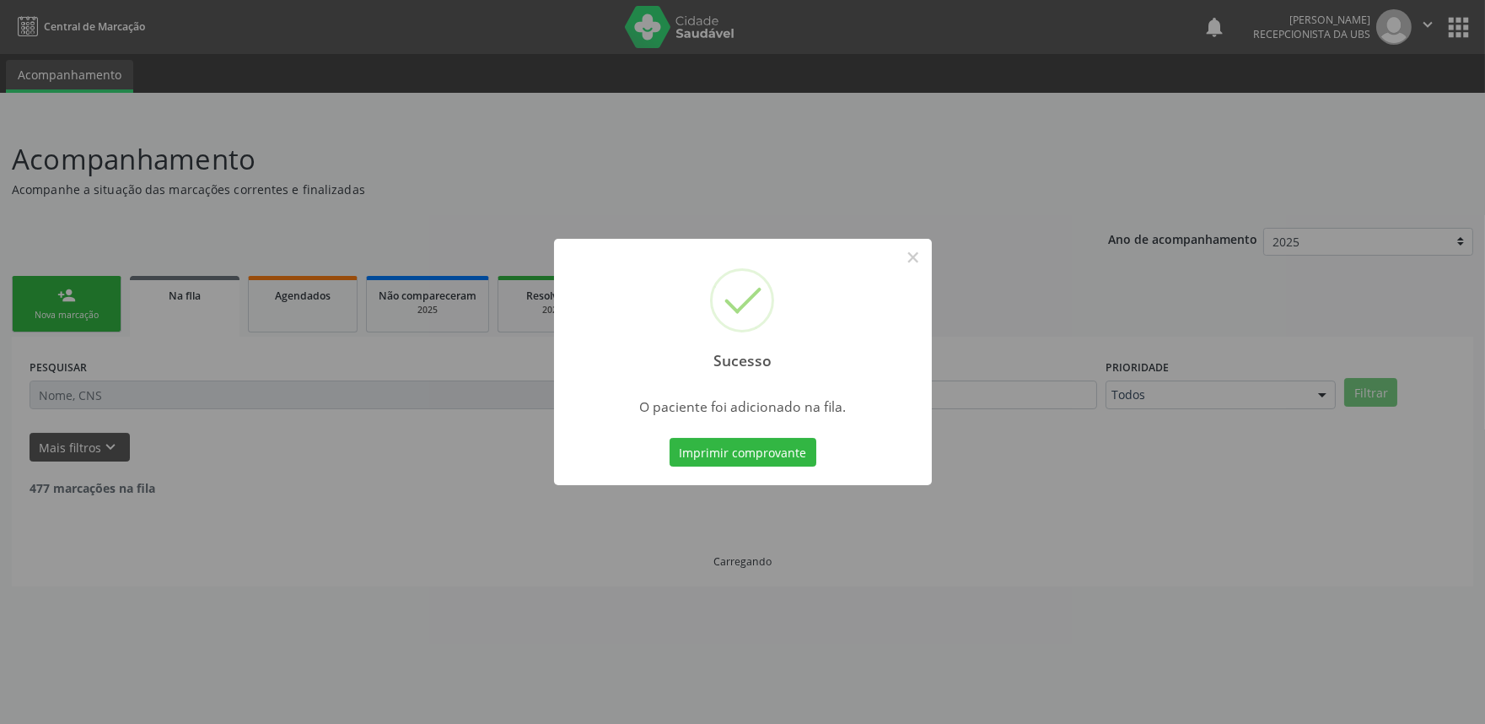
scroll to position [0, 0]
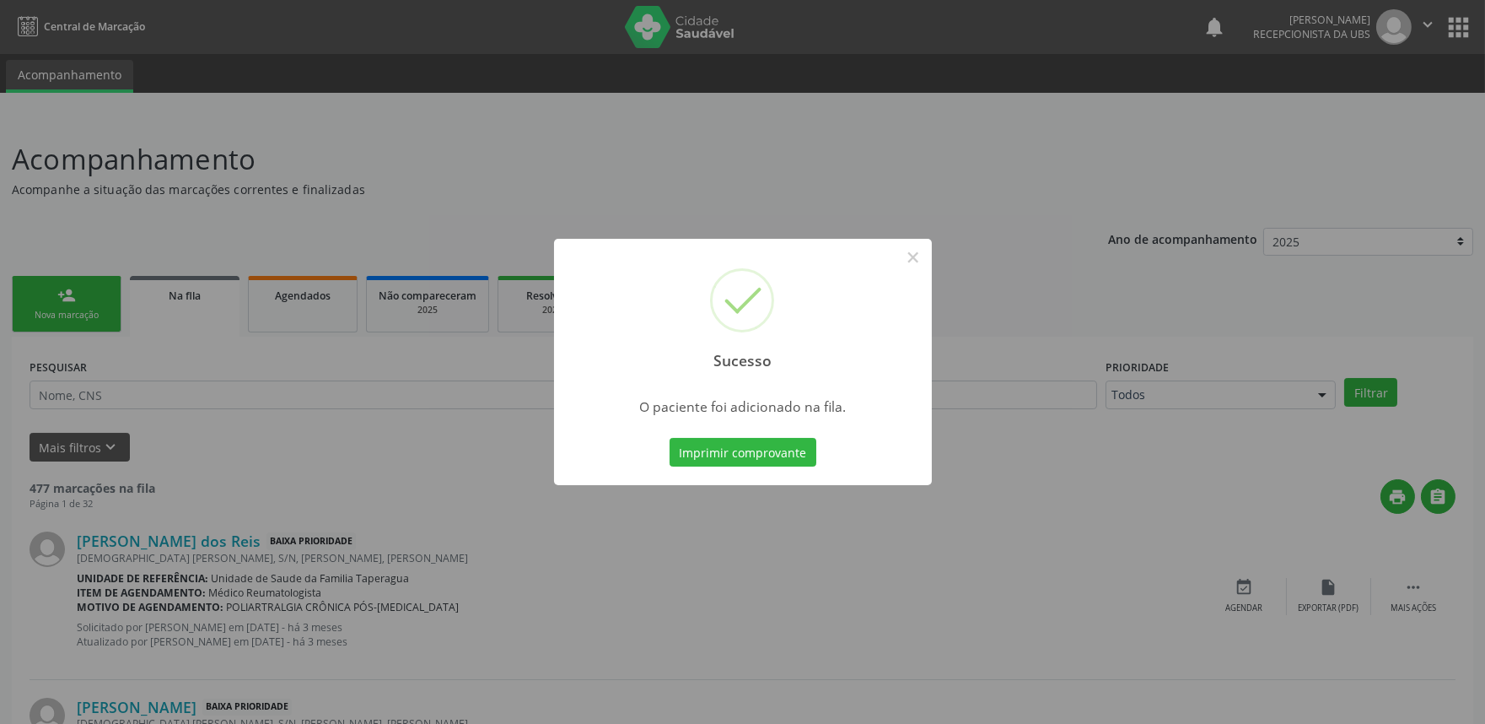
click at [434, 536] on div "Sucesso × O paciente foi adicionado na fila. Imprimir comprovante Cancel" at bounding box center [742, 362] width 1485 height 724
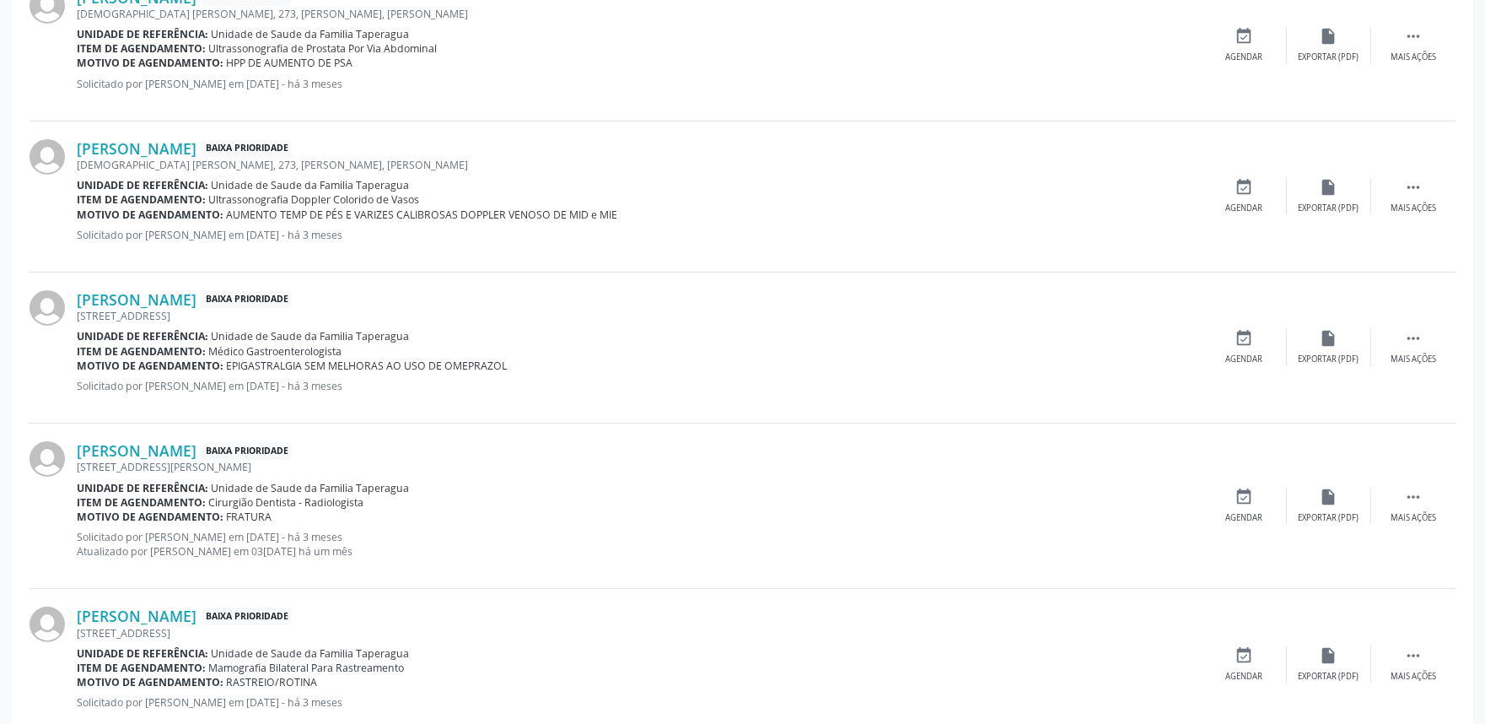
scroll to position [2205, 0]
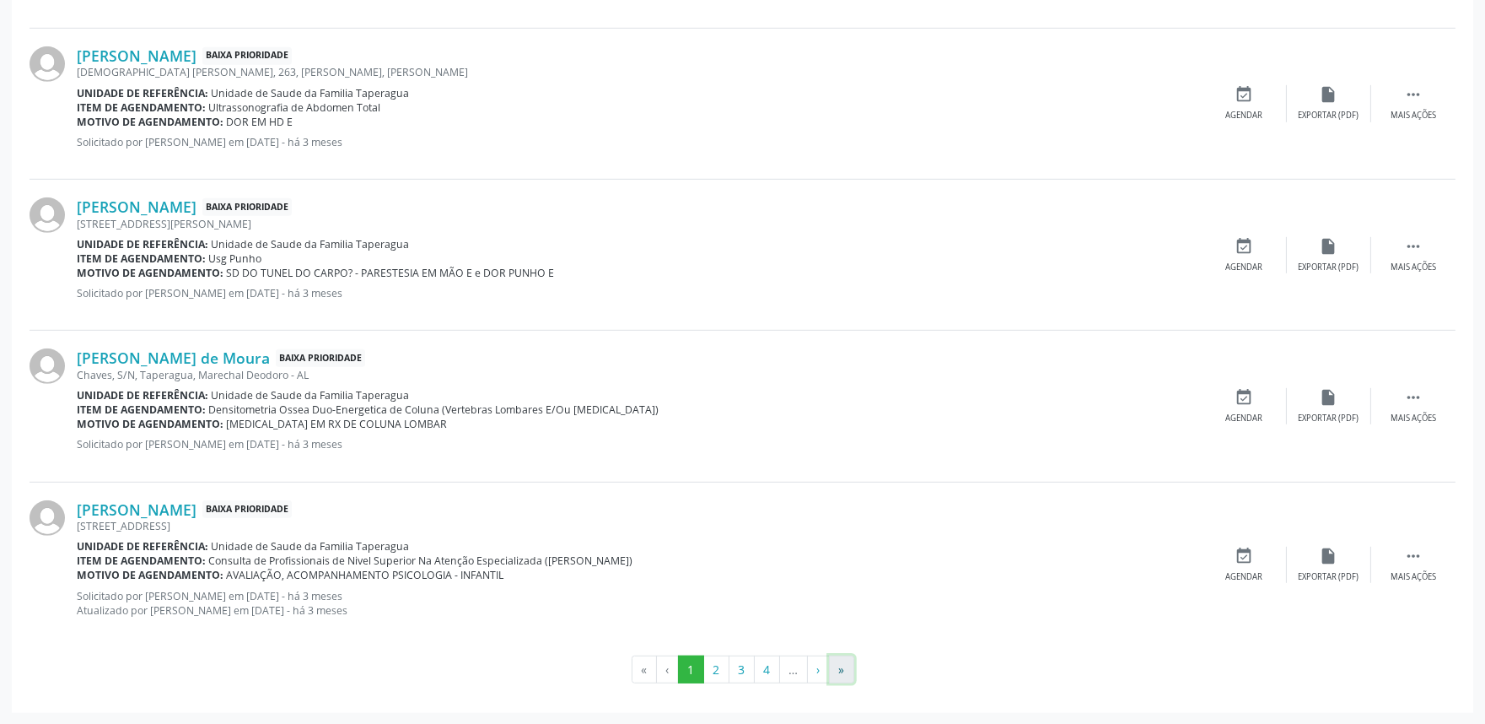
click at [843, 665] on button "»" at bounding box center [841, 669] width 25 height 29
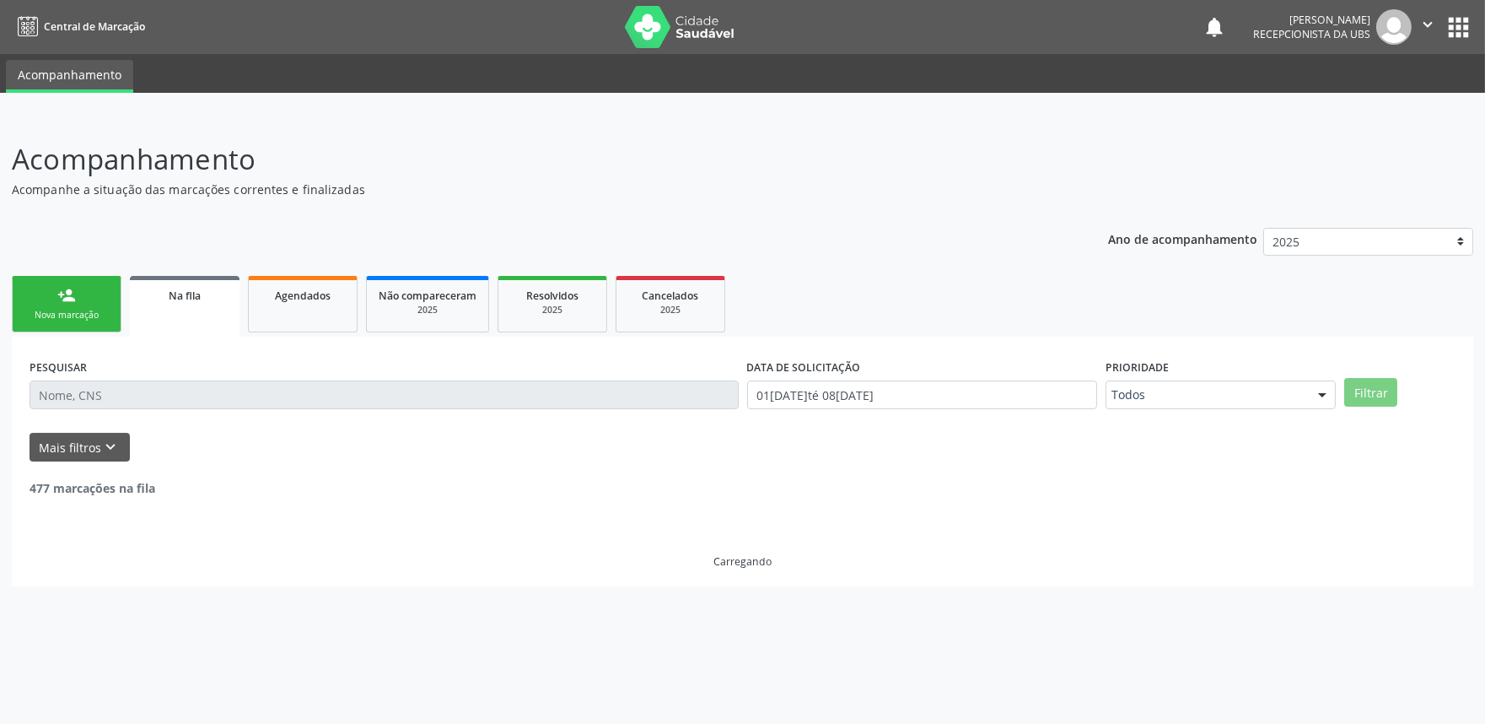
scroll to position [0, 0]
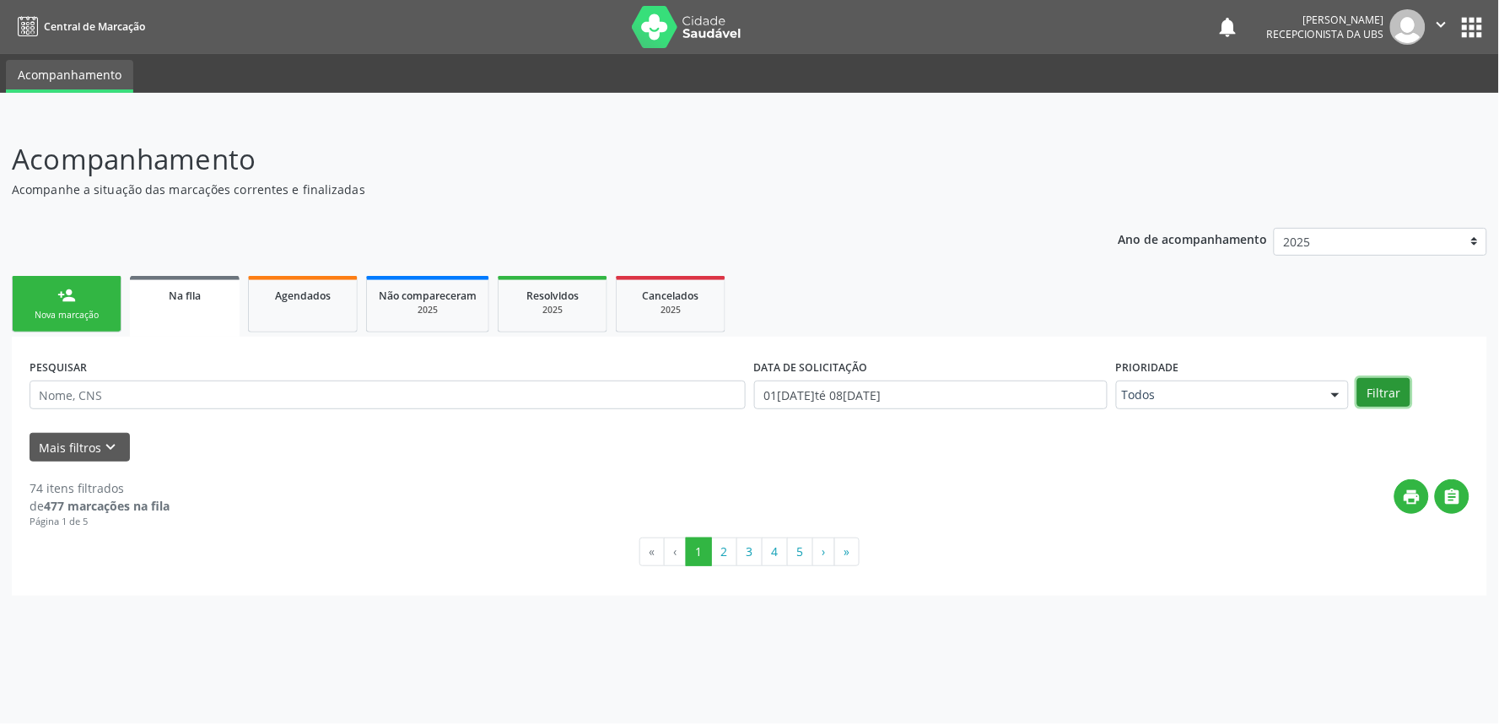
click at [1376, 380] on button "Filtrar" at bounding box center [1383, 392] width 53 height 29
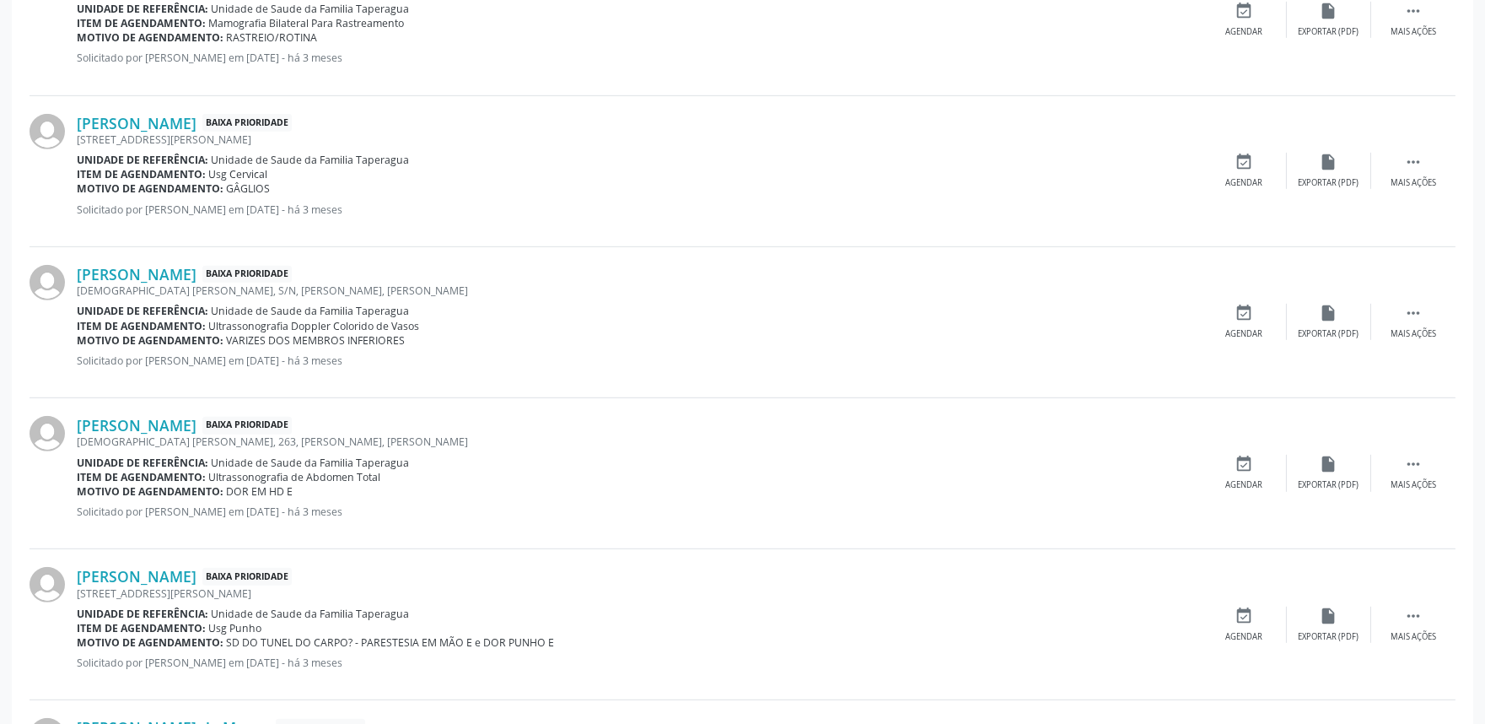
scroll to position [2205, 0]
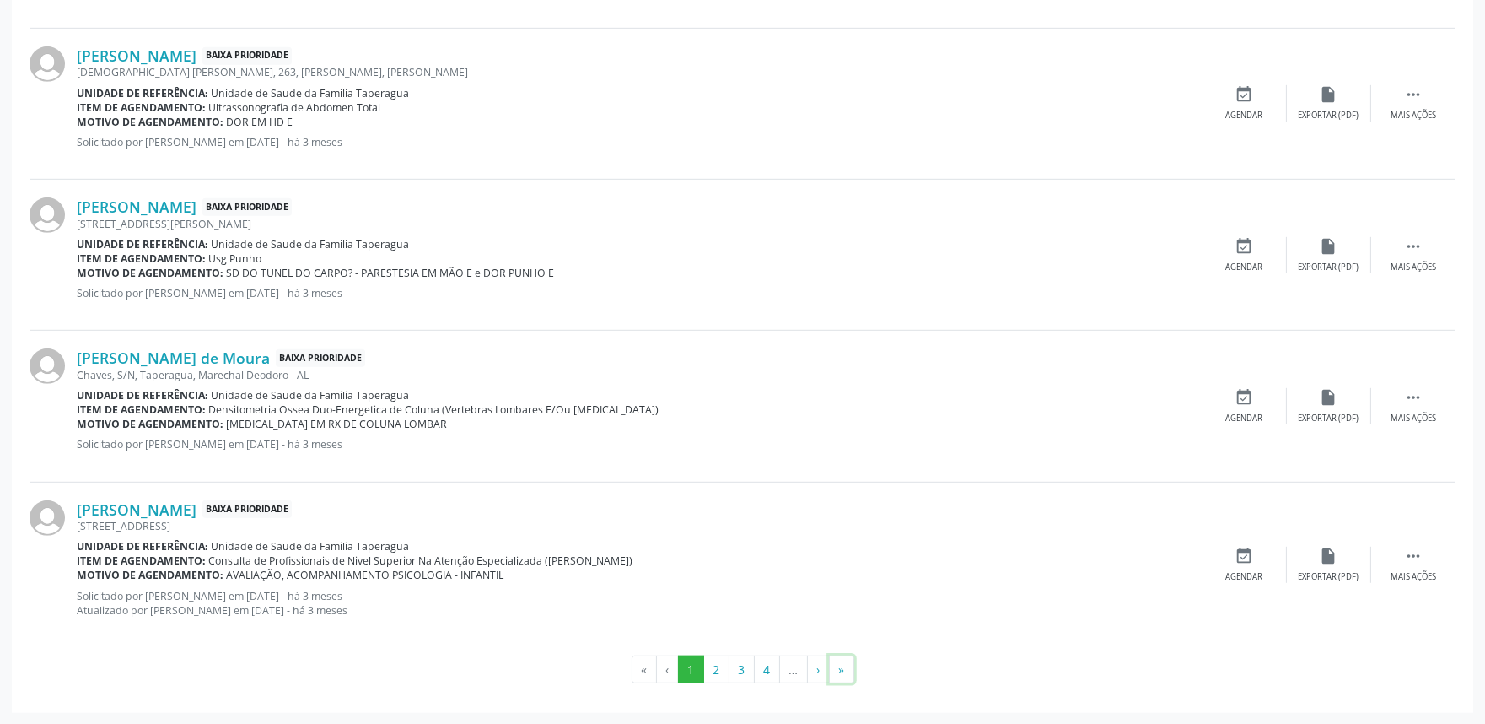
click at [848, 670] on button "»" at bounding box center [841, 669] width 25 height 29
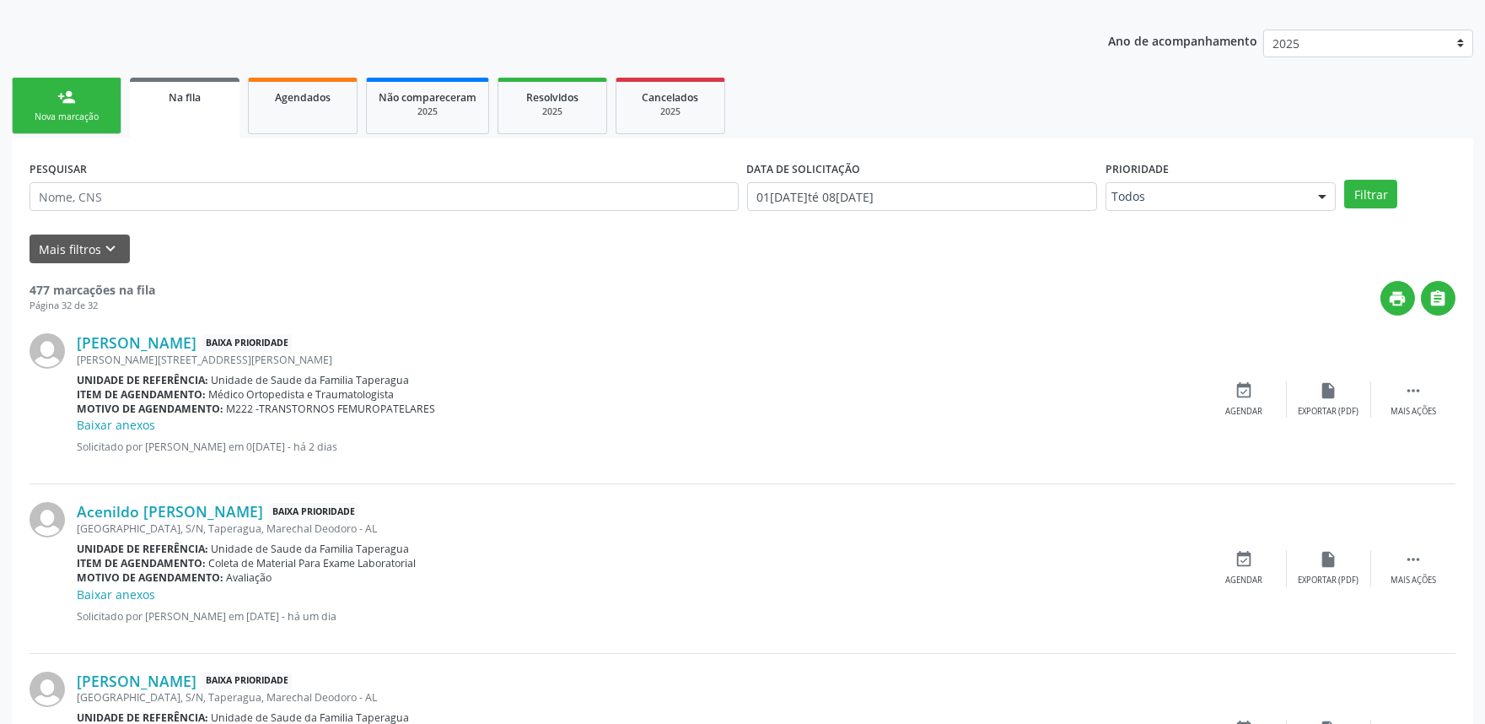
scroll to position [0, 0]
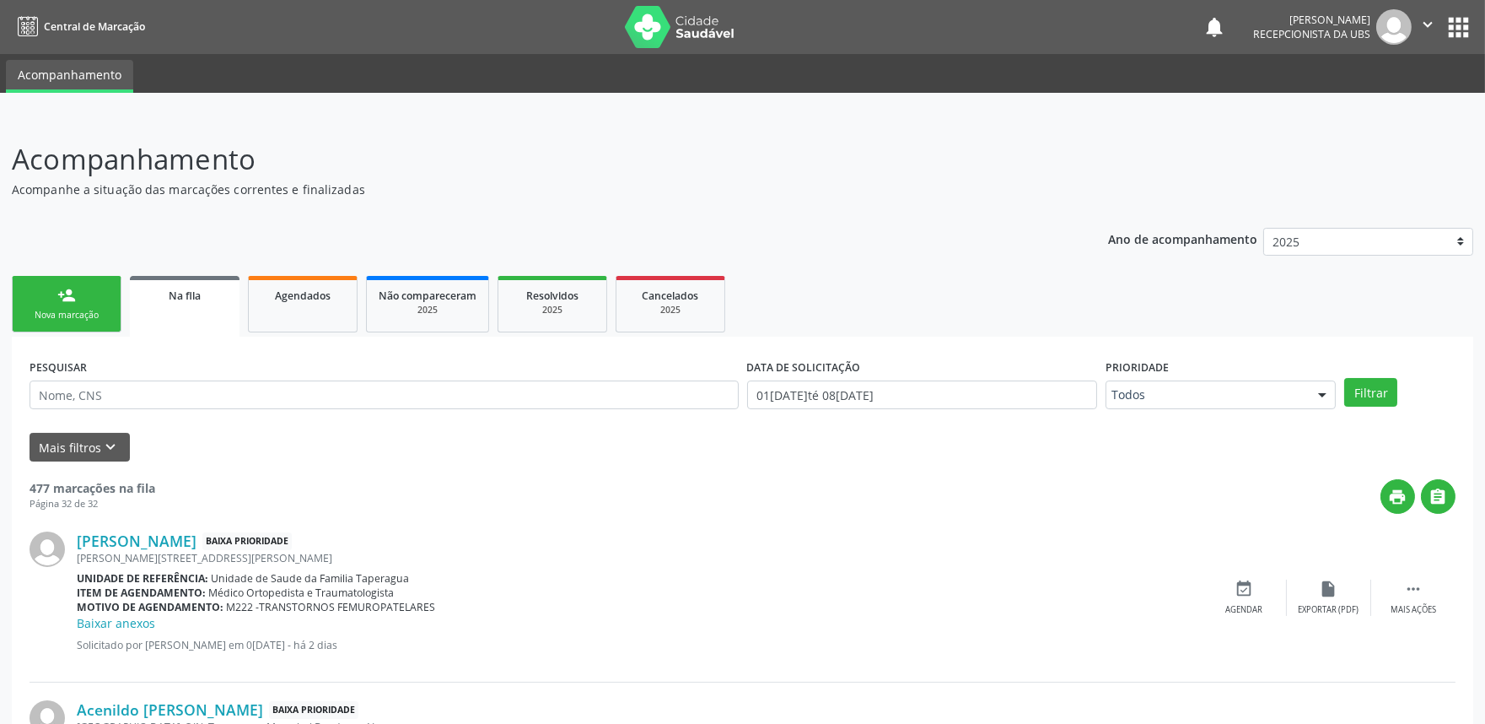
click at [40, 309] on div "Nova marcação" at bounding box center [66, 315] width 84 height 13
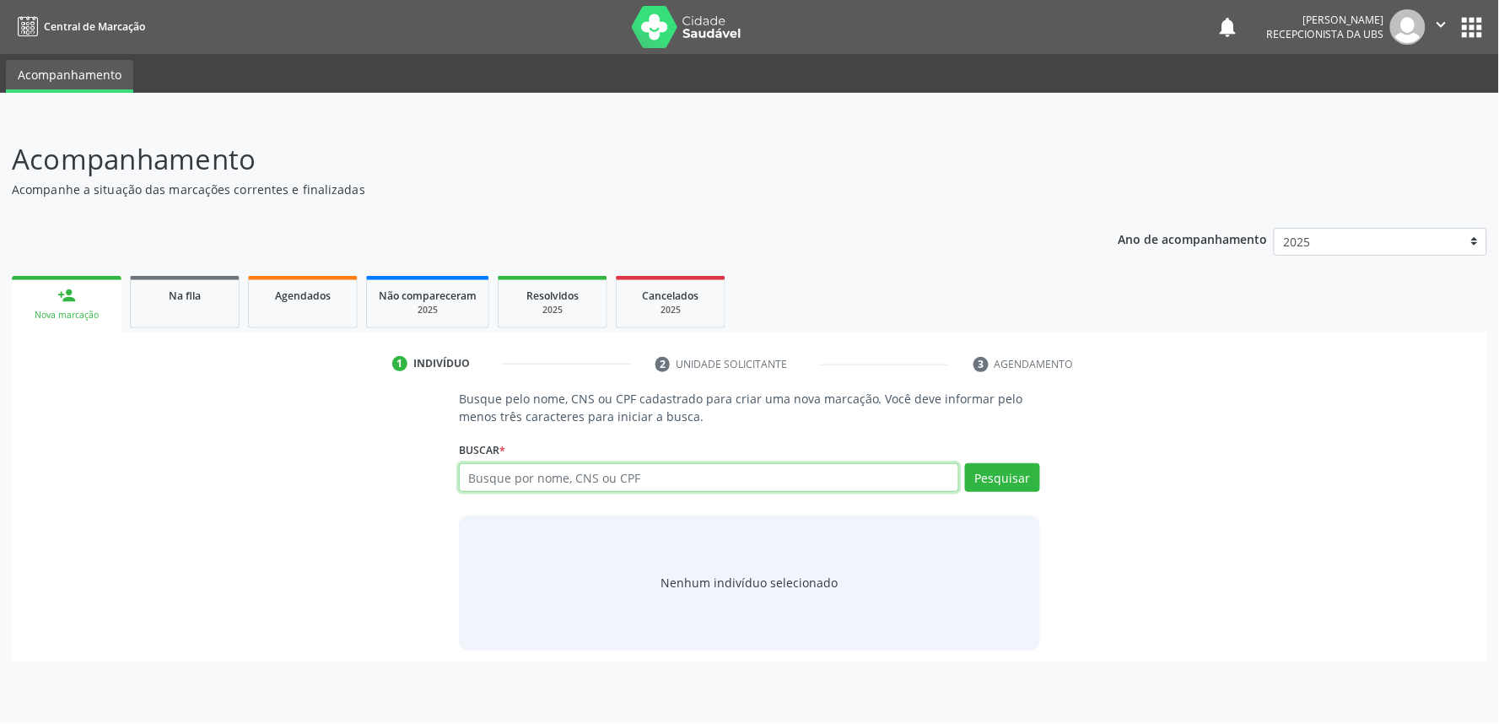
click at [514, 470] on input "text" at bounding box center [709, 477] width 500 height 29
paste input "705007497690154"
type input "705007497690154"
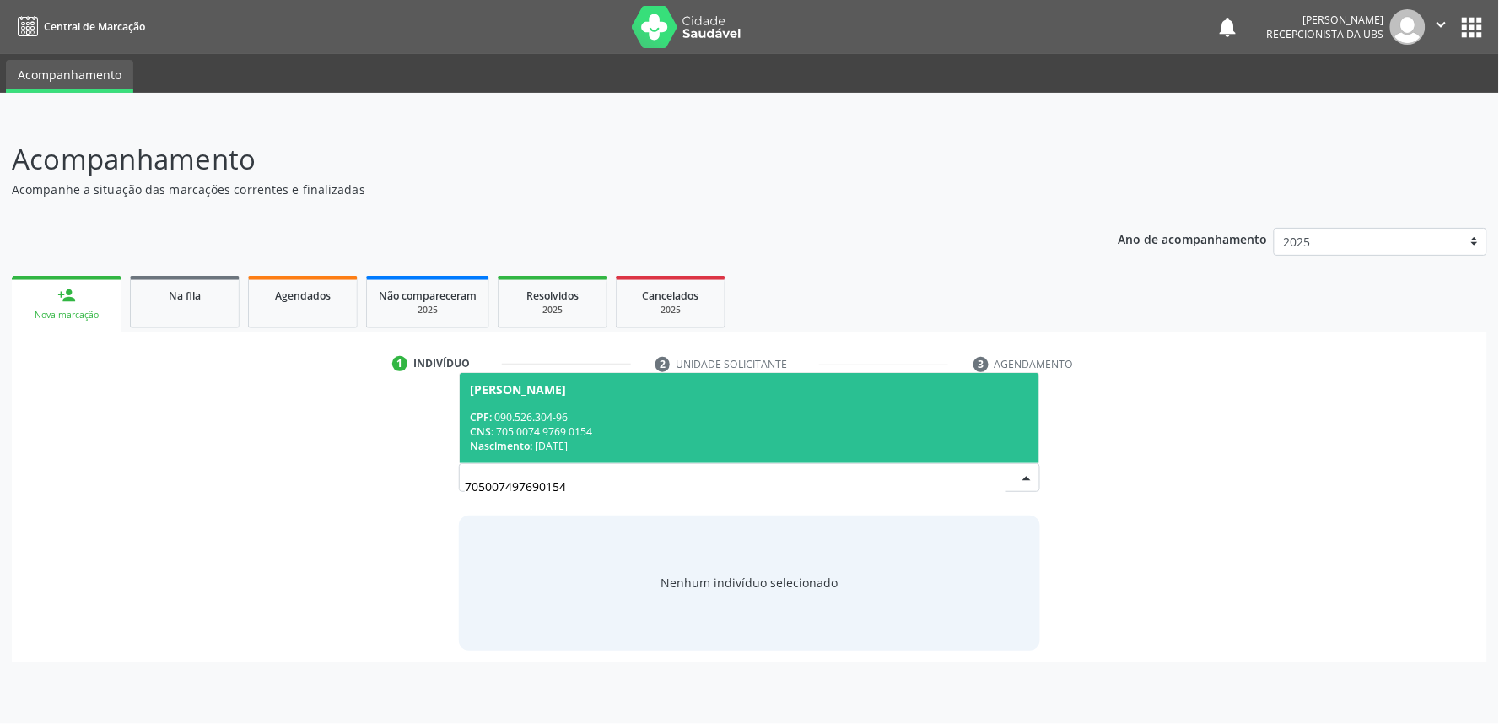
click at [650, 436] on div "CNS: 705 0074 9769 0154" at bounding box center [749, 431] width 559 height 14
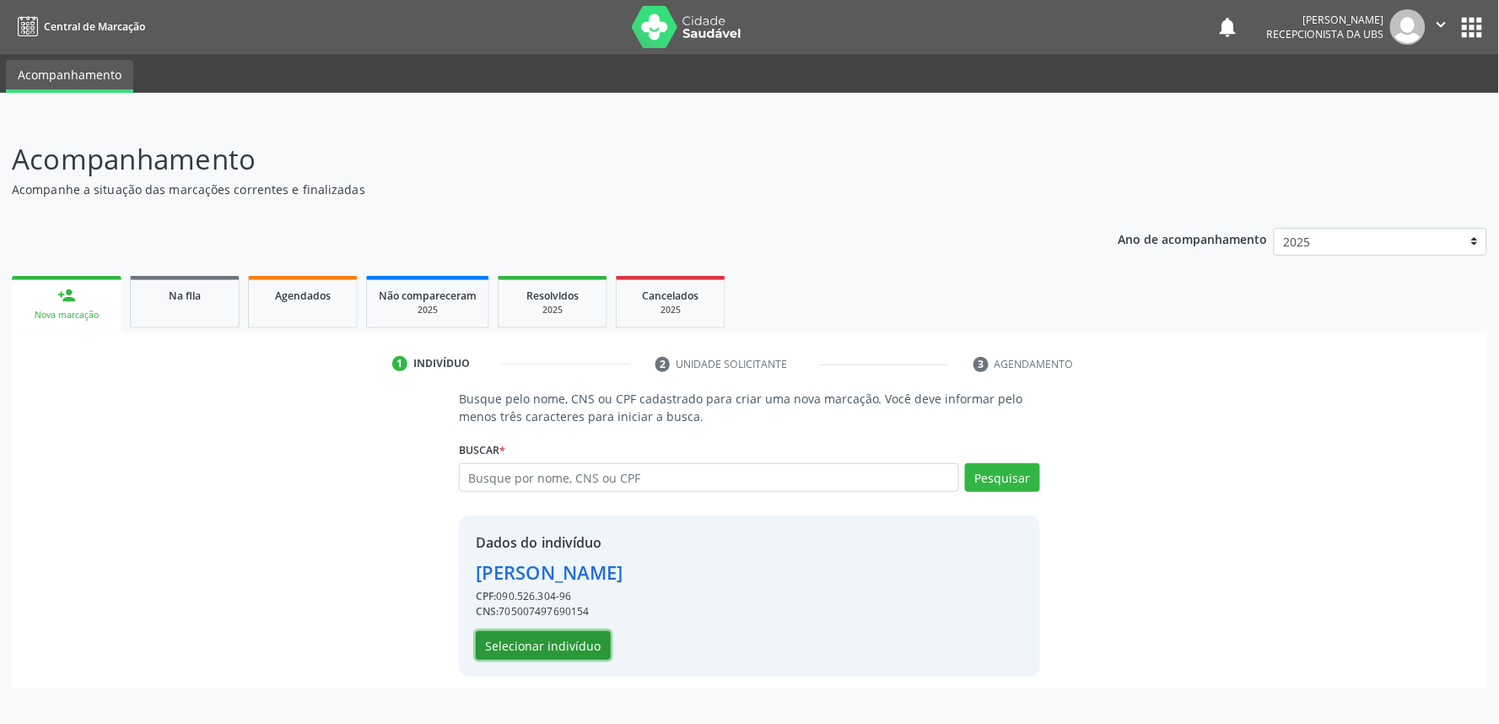
click at [567, 655] on button "Selecionar indivíduo" at bounding box center [543, 645] width 135 height 29
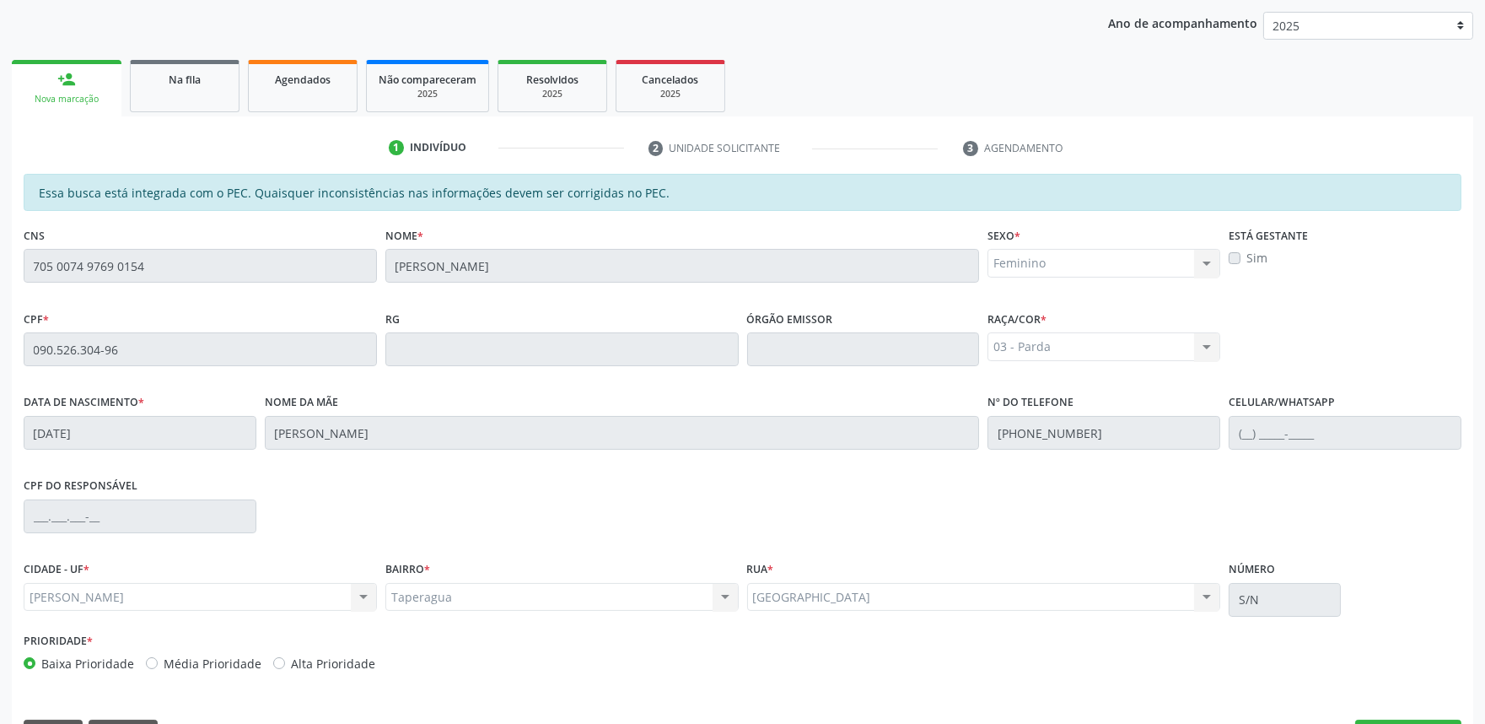
scroll to position [262, 0]
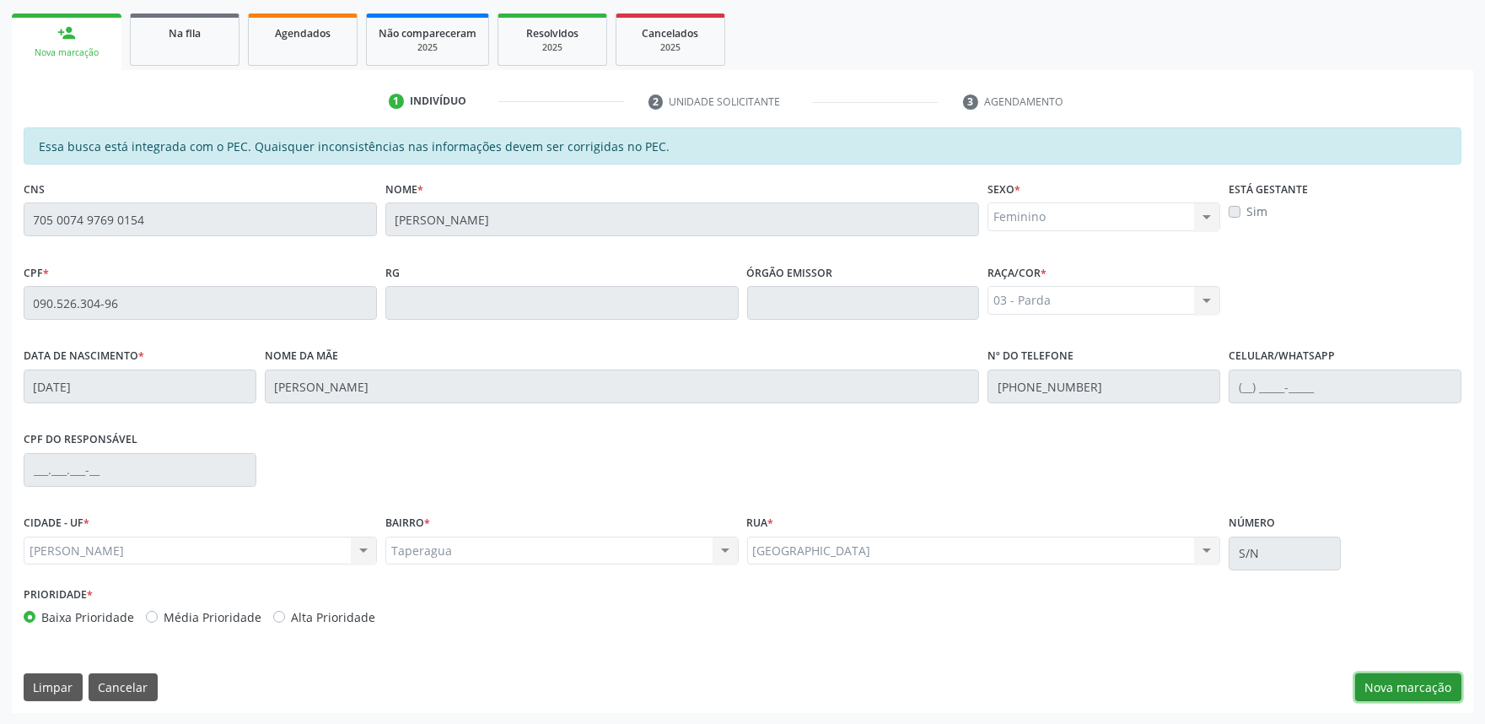
click at [1414, 685] on button "Nova marcação" at bounding box center [1408, 687] width 106 height 29
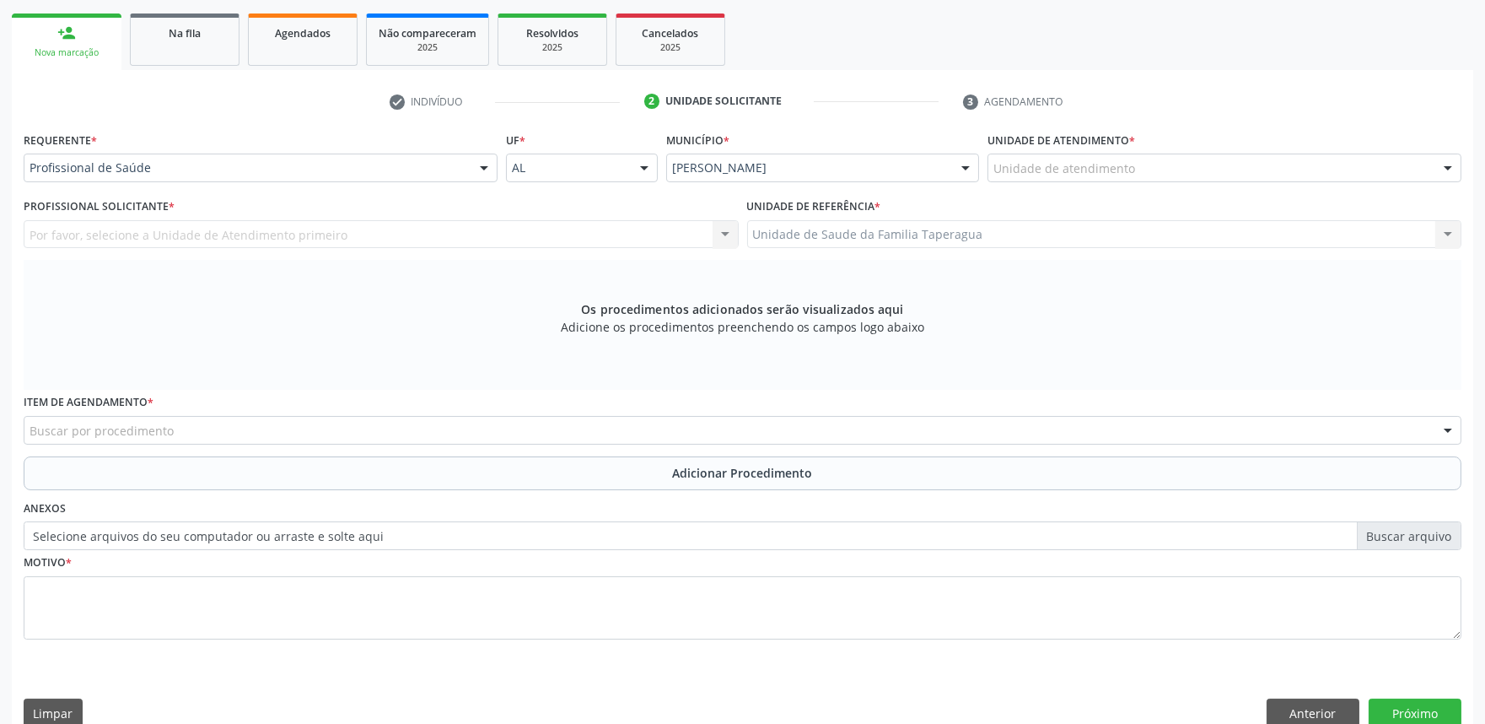
click at [1182, 172] on div "Unidade de atendimento" at bounding box center [1225, 167] width 474 height 29
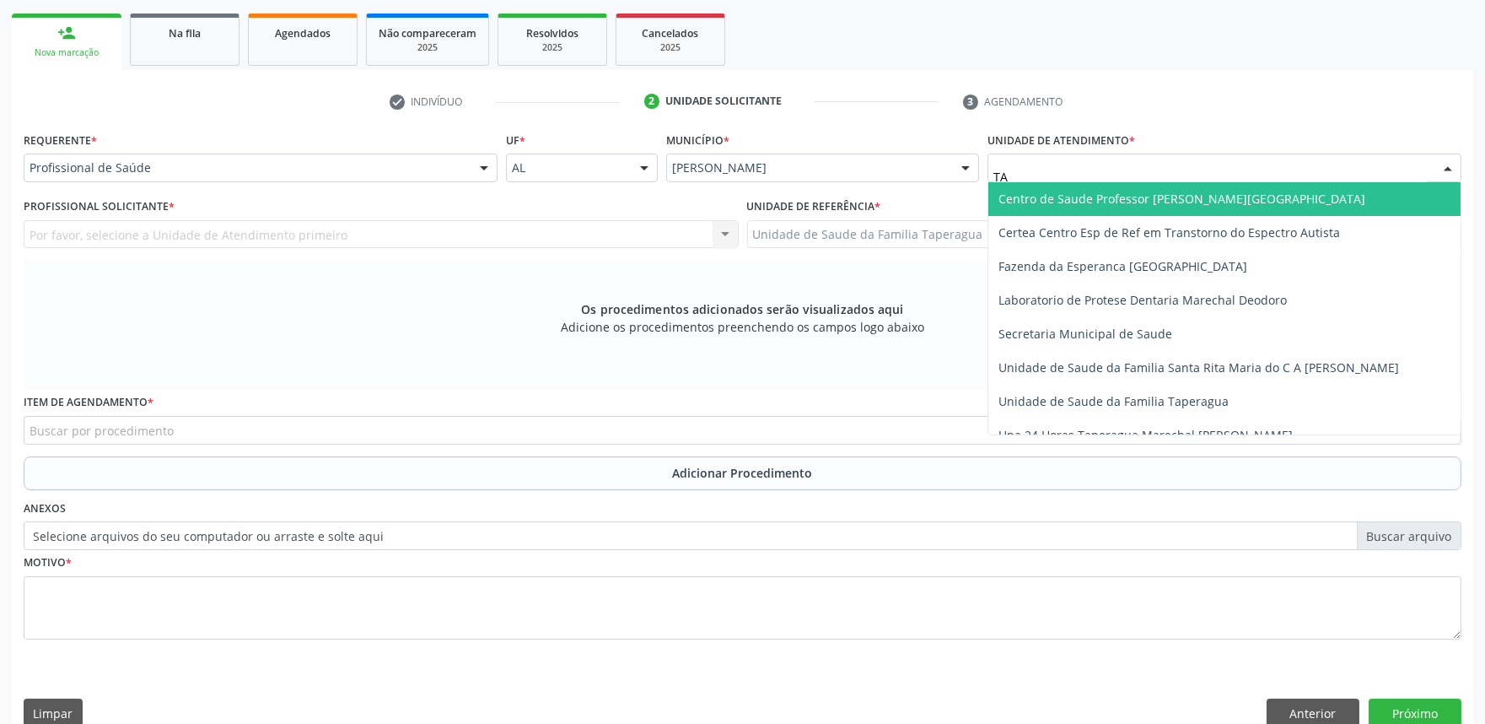
type input "TAP"
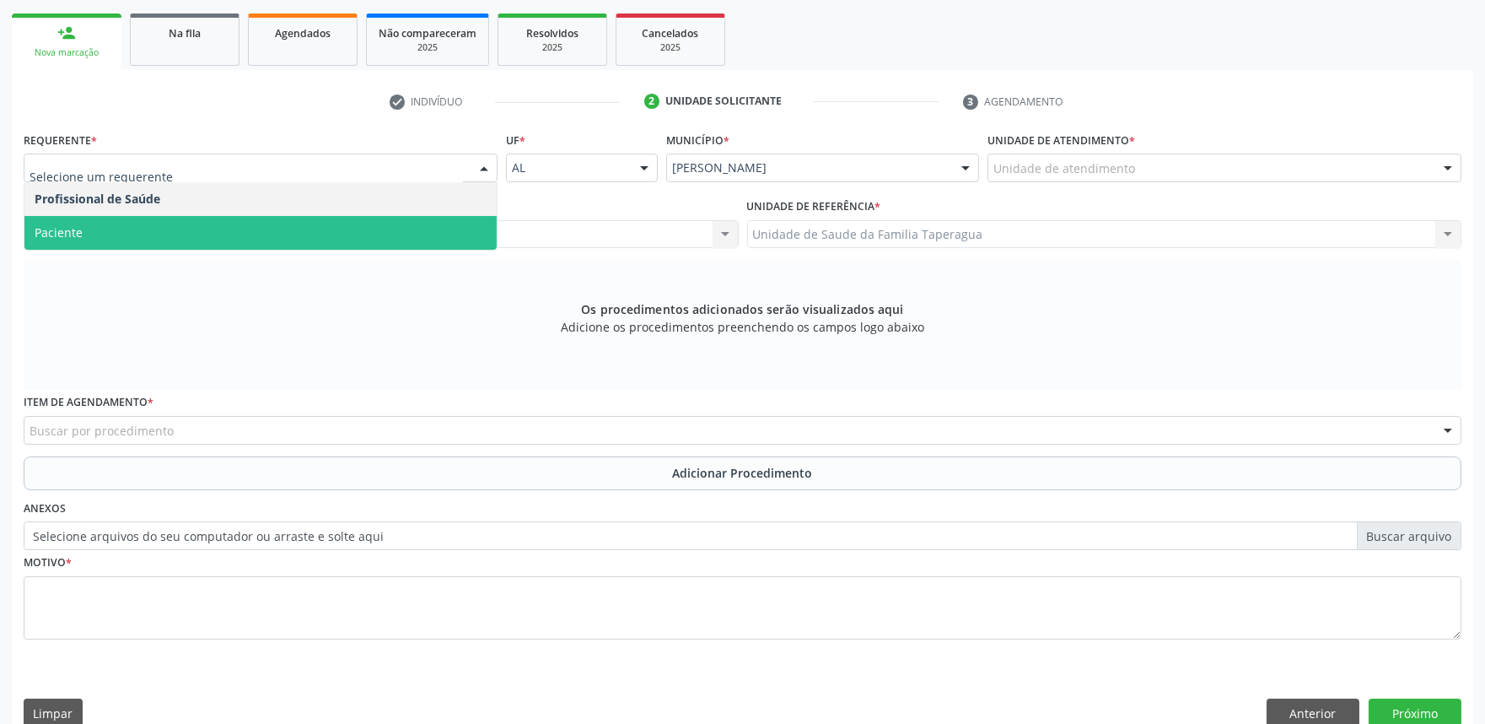
click at [376, 245] on span "Paciente" at bounding box center [260, 233] width 472 height 34
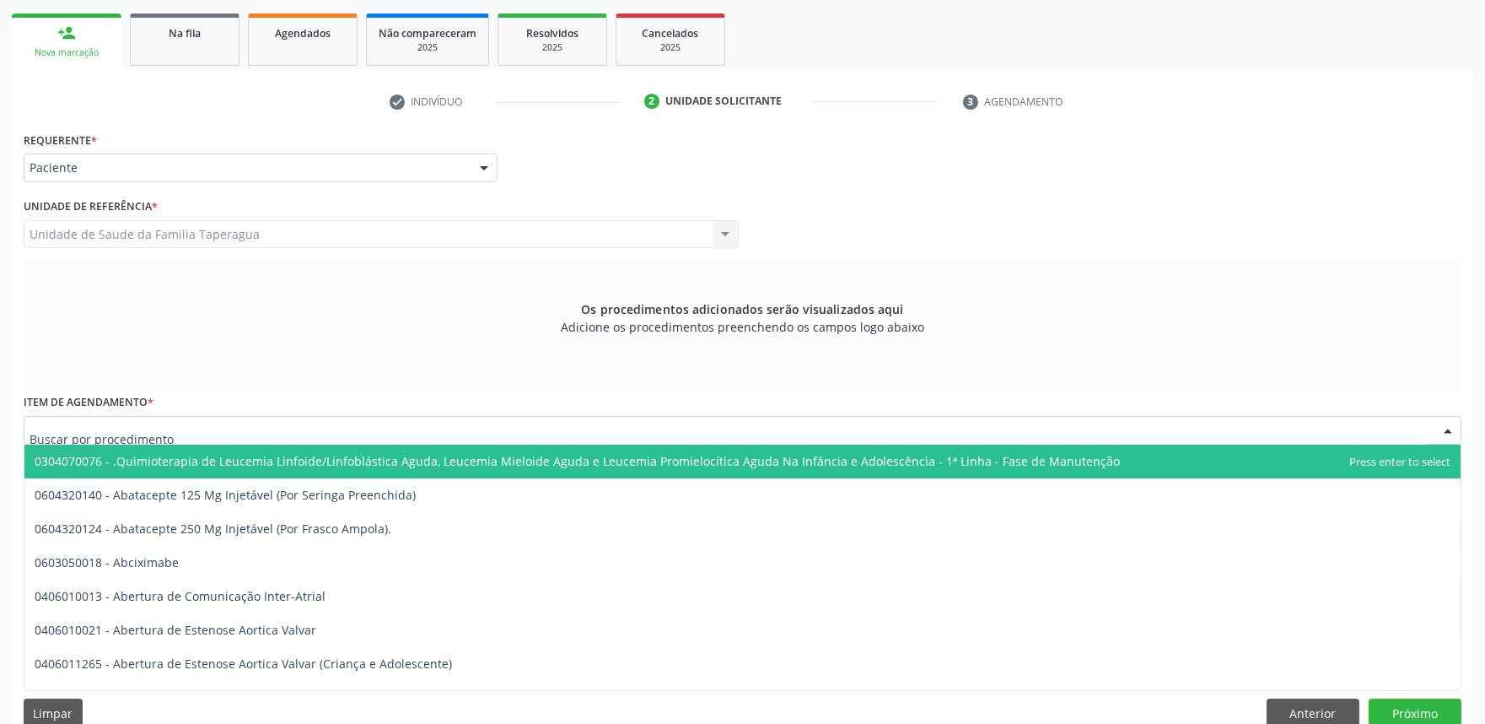
click at [388, 423] on div at bounding box center [743, 430] width 1438 height 29
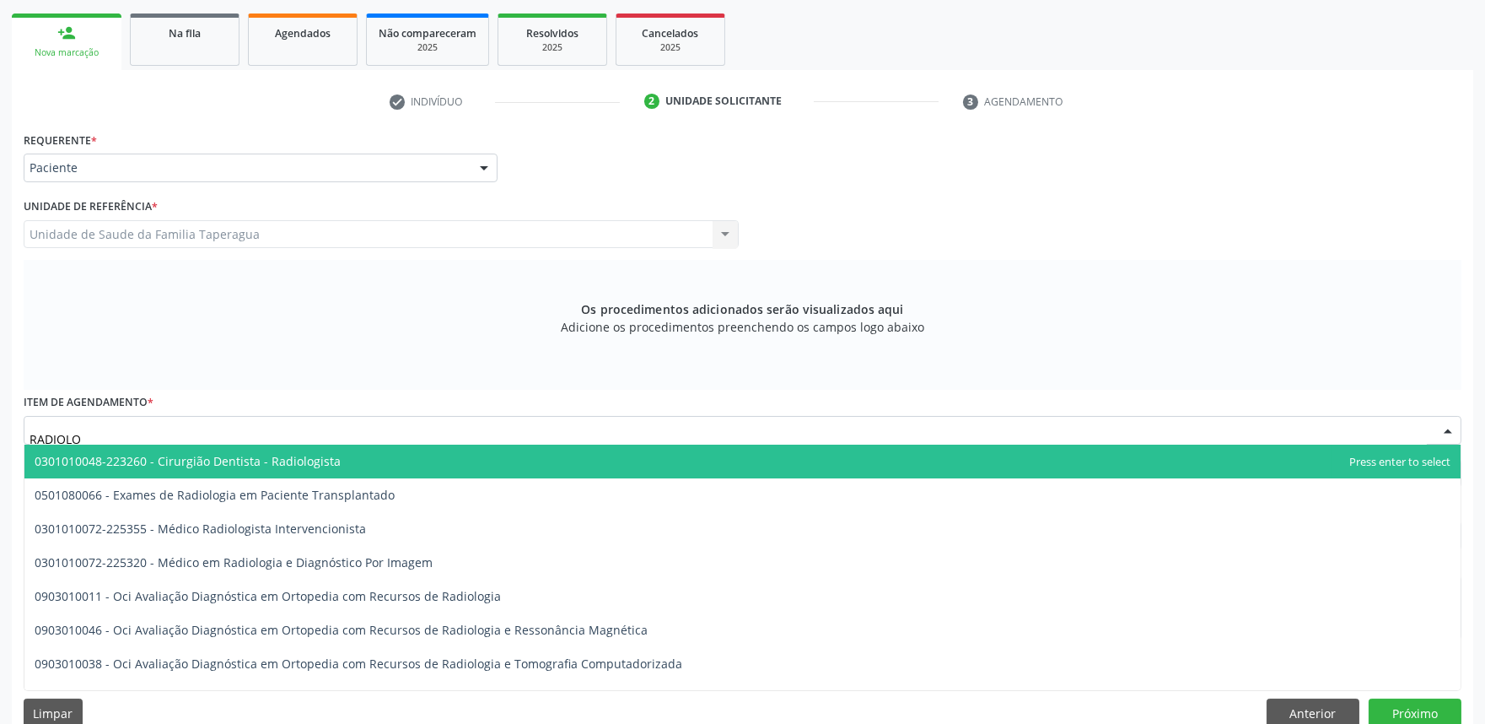
type input "RADIOLOG"
click at [390, 464] on span "0301010048-223260 - Cirurgião Dentista - Radiologista" at bounding box center [742, 461] width 1436 height 34
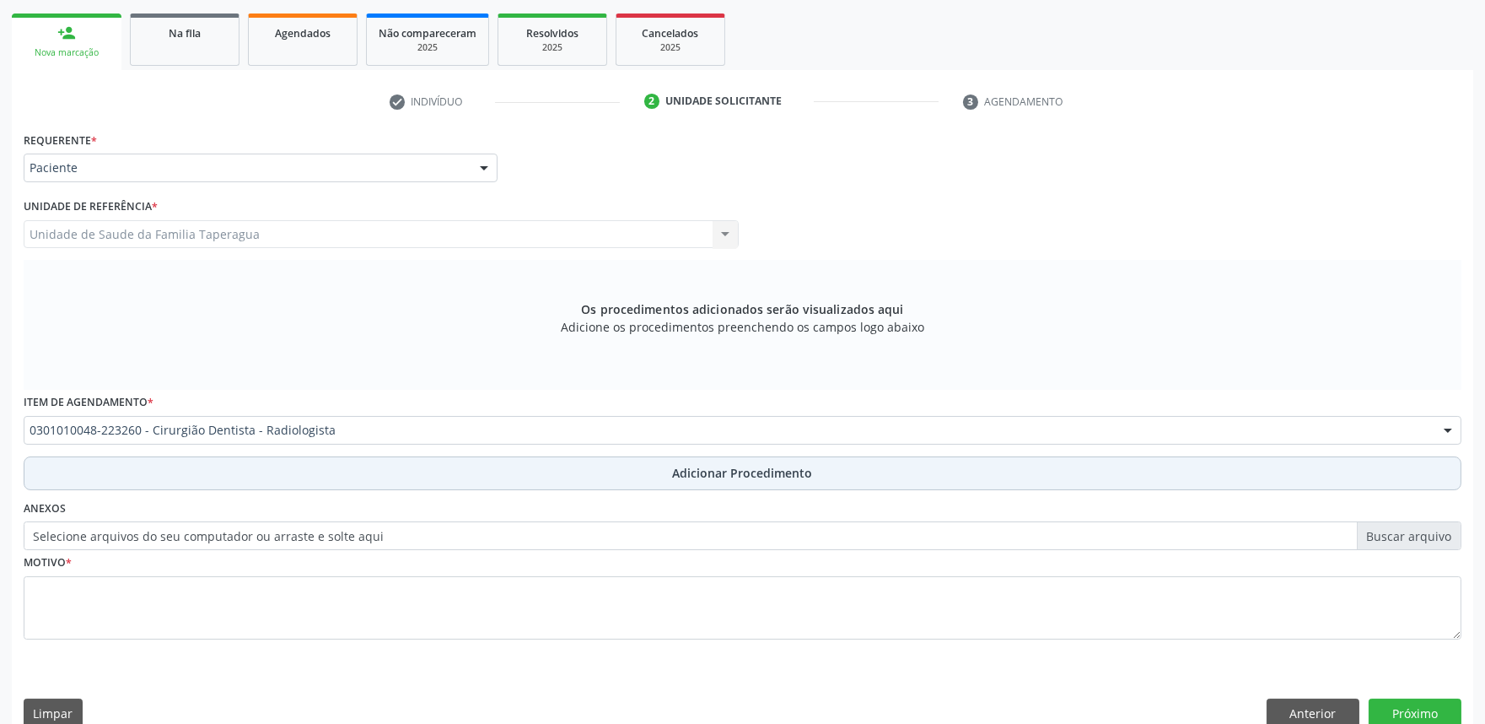
click at [397, 477] on button "Adicionar Procedimento" at bounding box center [743, 473] width 1438 height 34
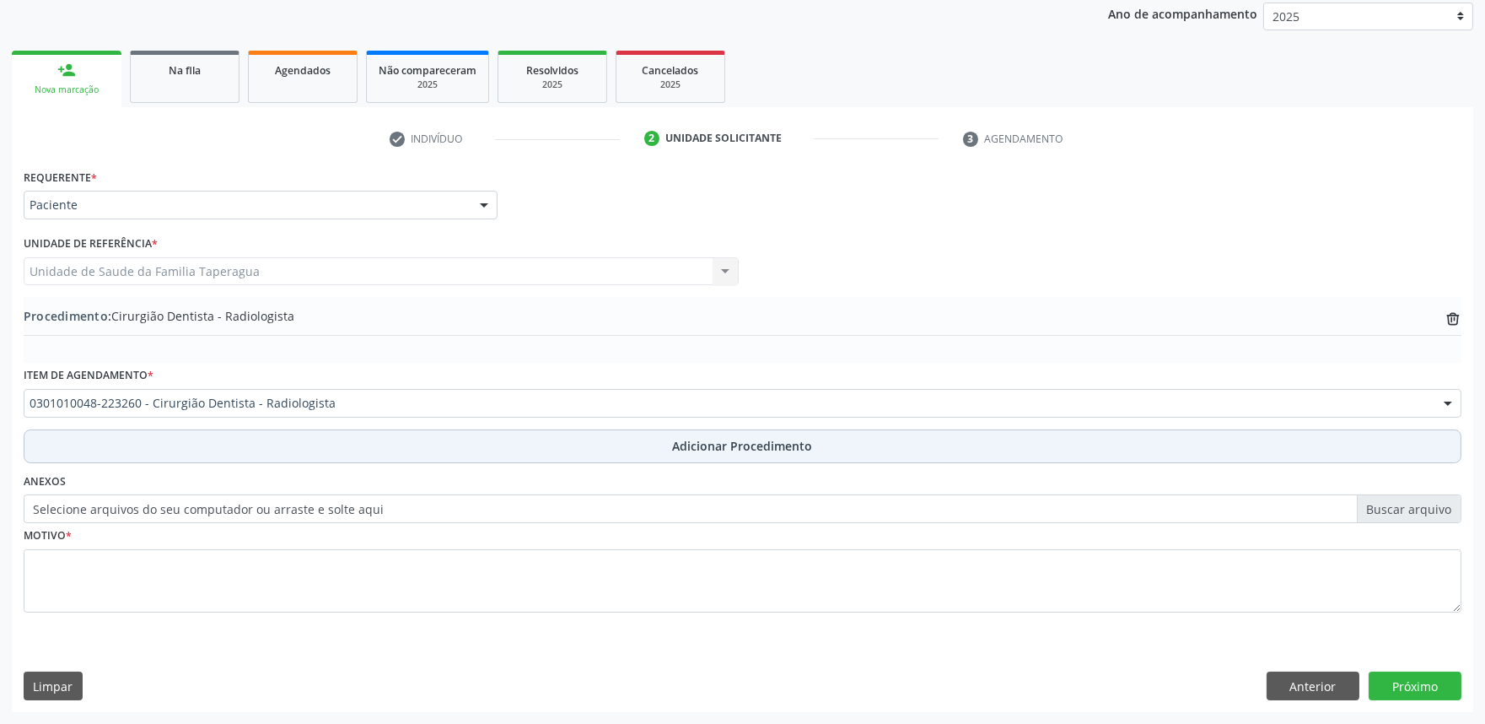
scroll to position [223, 0]
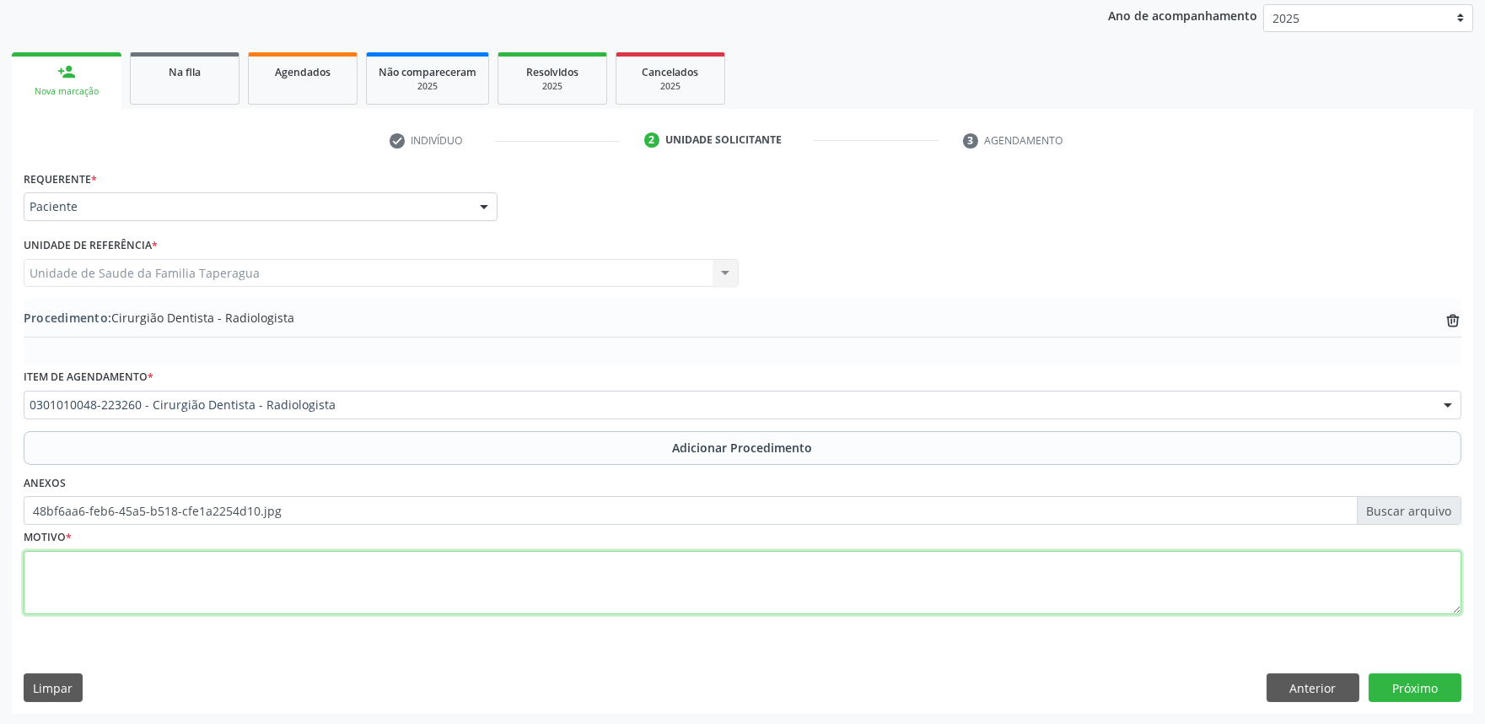
click at [259, 565] on textarea at bounding box center [743, 583] width 1438 height 64
type textarea "AVALIAR NECESSIDADE DE TRATAMENTO ENDODONTICO"
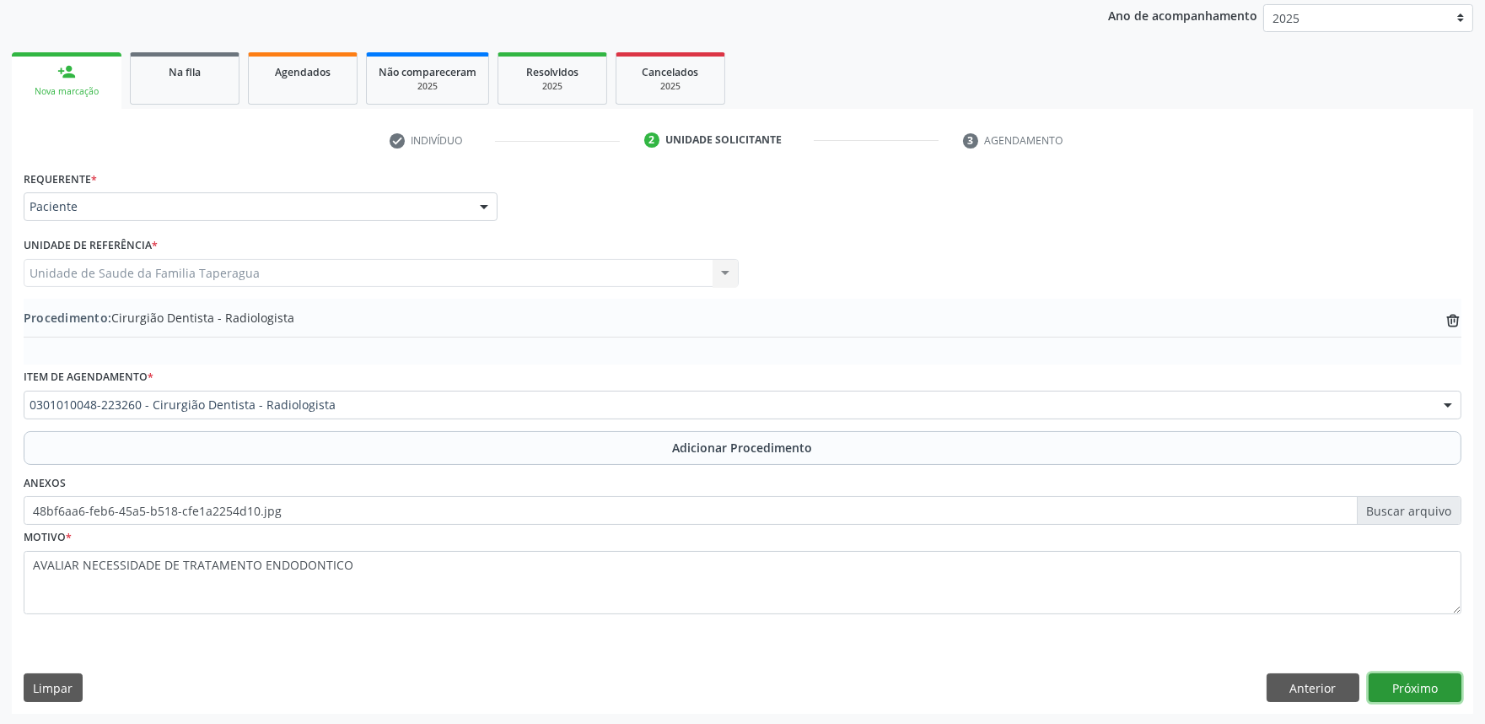
click at [1430, 678] on button "Próximo" at bounding box center [1415, 687] width 93 height 29
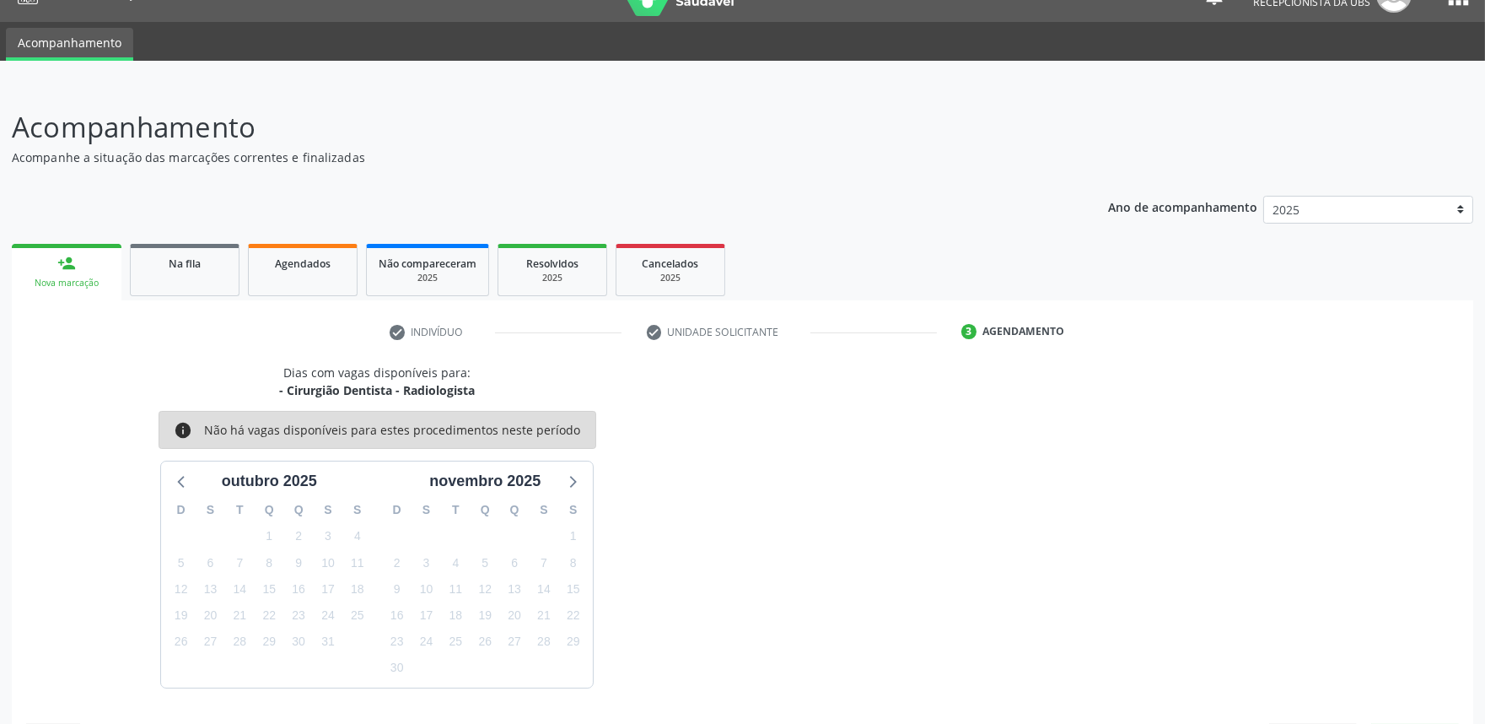
scroll to position [82, 0]
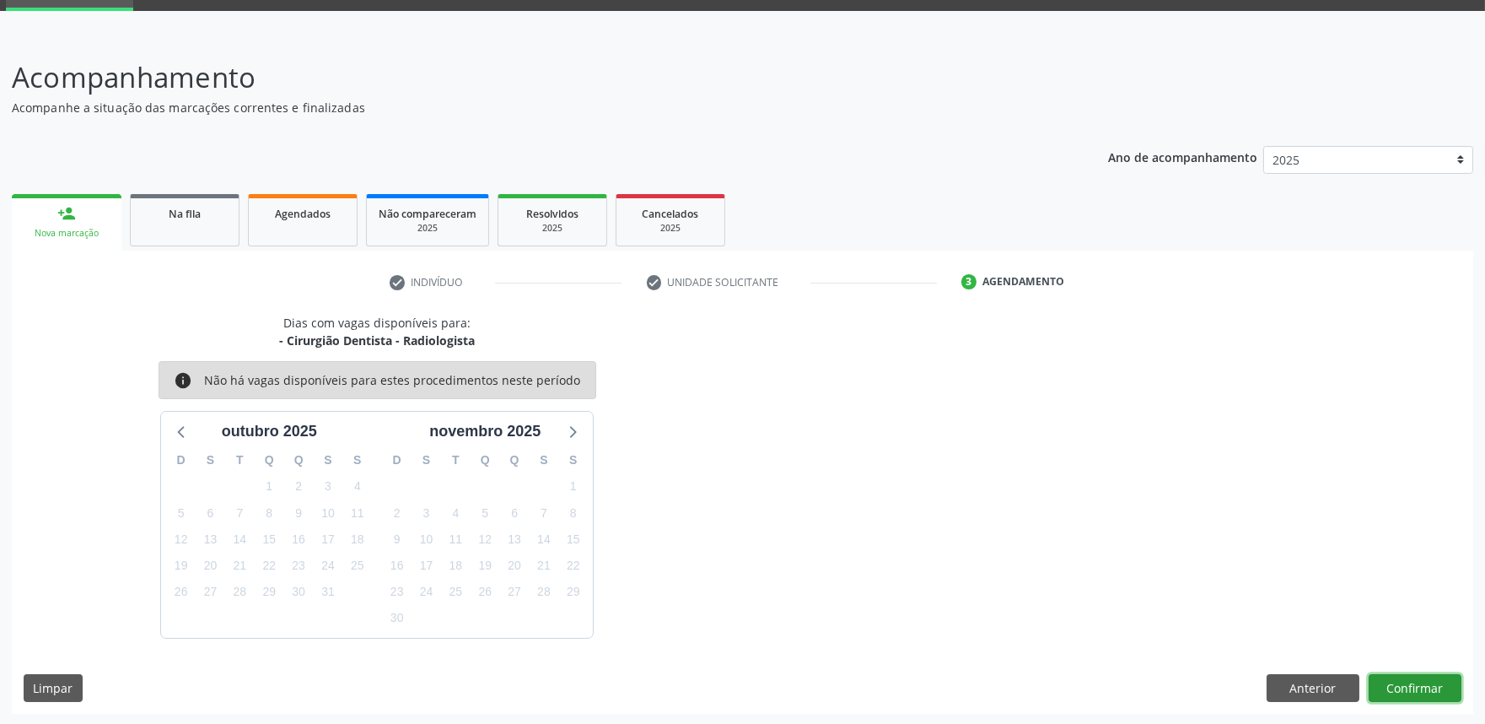
click at [1414, 683] on button "Confirmar" at bounding box center [1415, 688] width 93 height 29
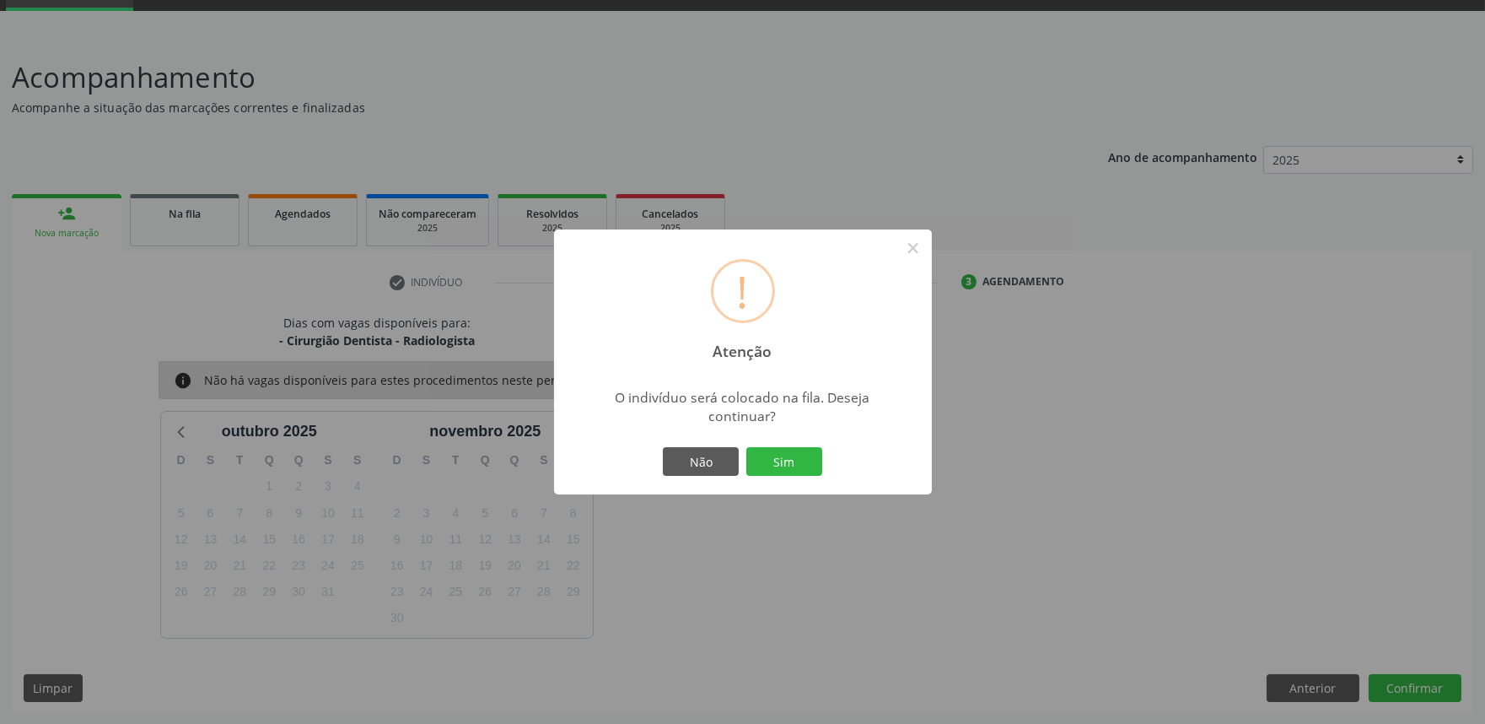
click at [746, 447] on button "Sim" at bounding box center [784, 461] width 76 height 29
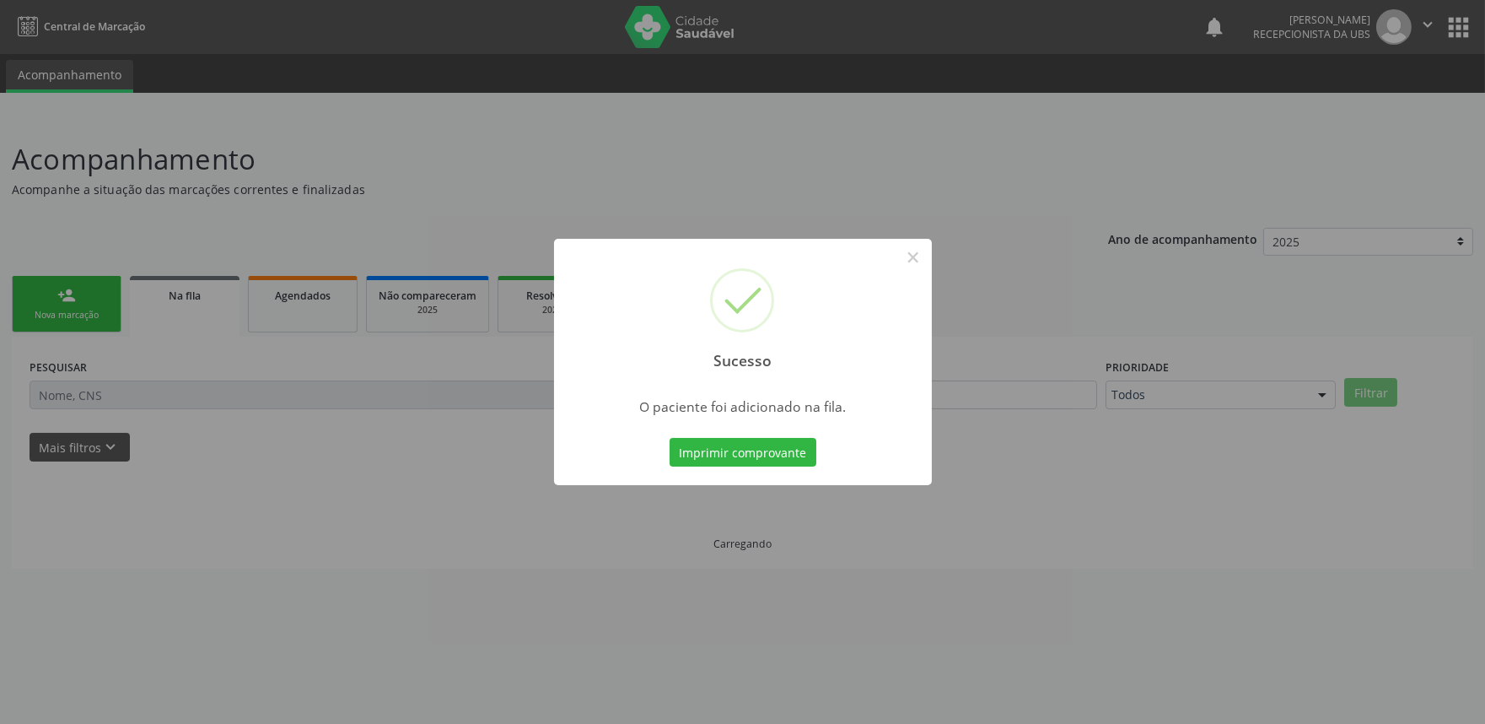
scroll to position [0, 0]
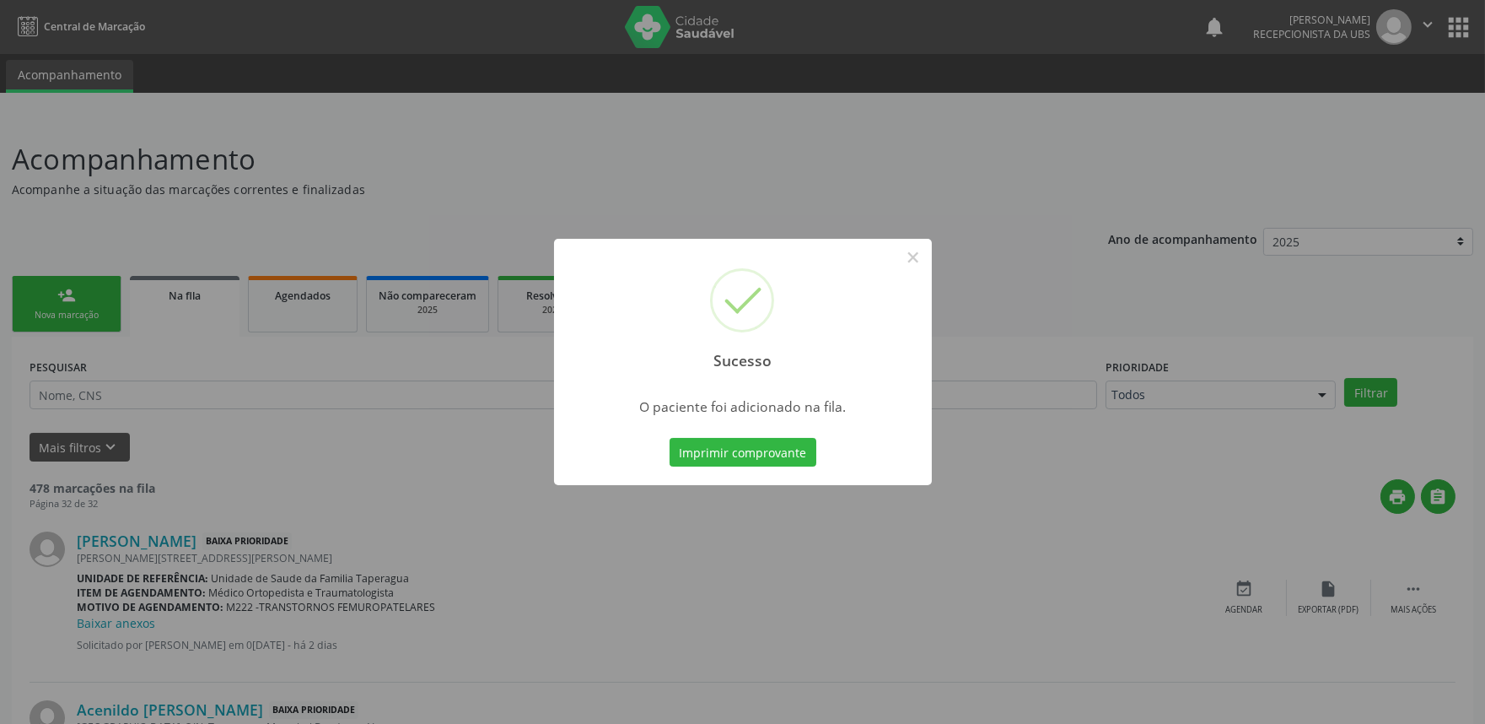
click at [1034, 340] on div "Sucesso × O paciente foi adicionado na fila. Imprimir comprovante Cancel" at bounding box center [742, 362] width 1485 height 724
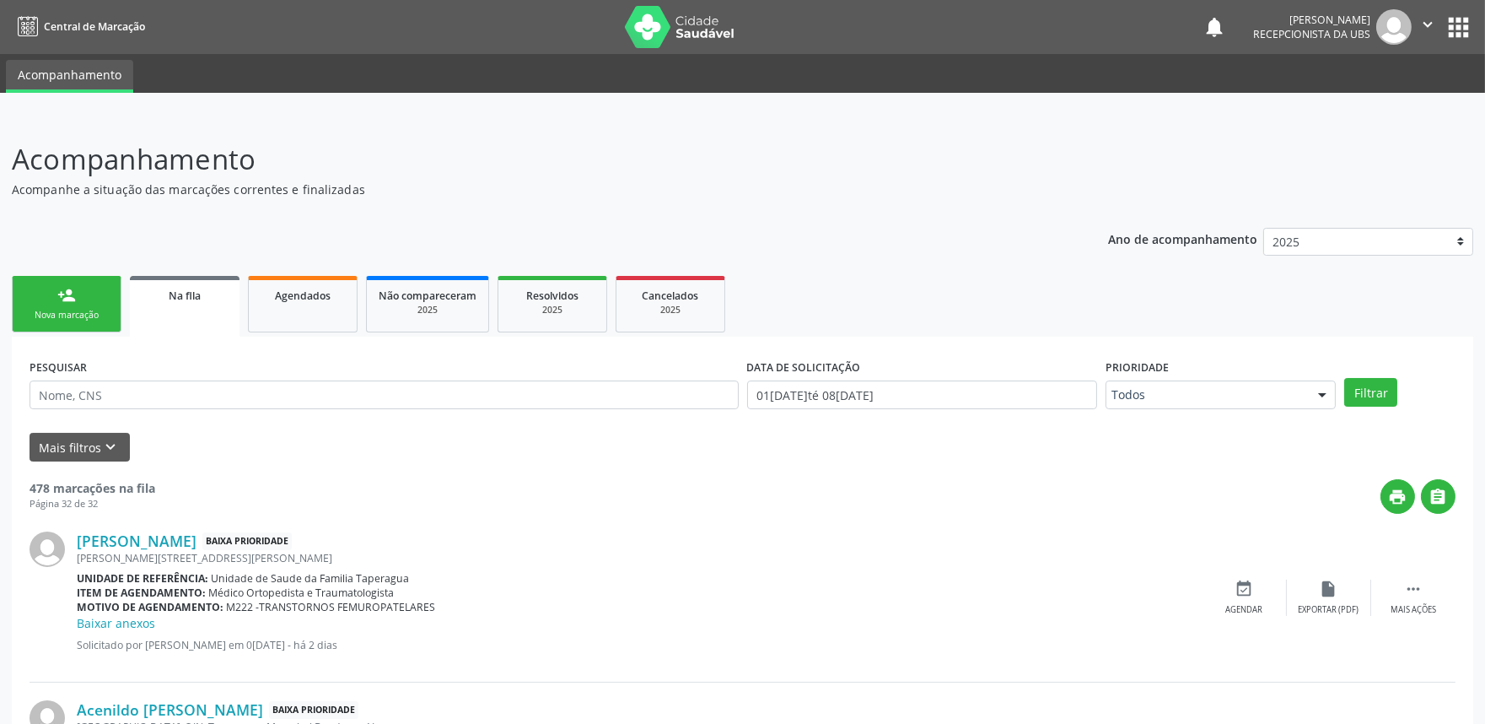
click at [103, 315] on div "Nova marcação" at bounding box center [66, 315] width 84 height 13
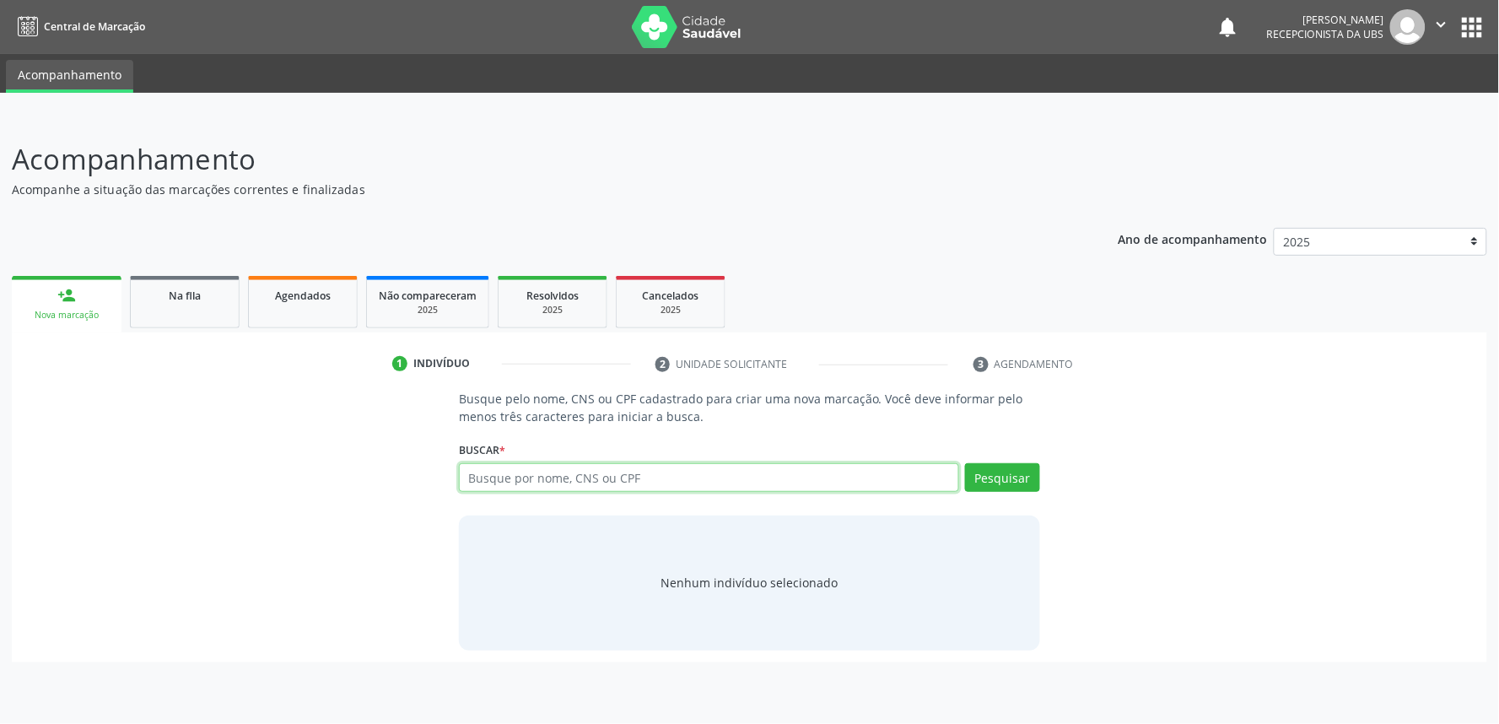
click at [525, 476] on input "text" at bounding box center [709, 477] width 500 height 29
paste input "706206034365661"
type input "706206034365661"
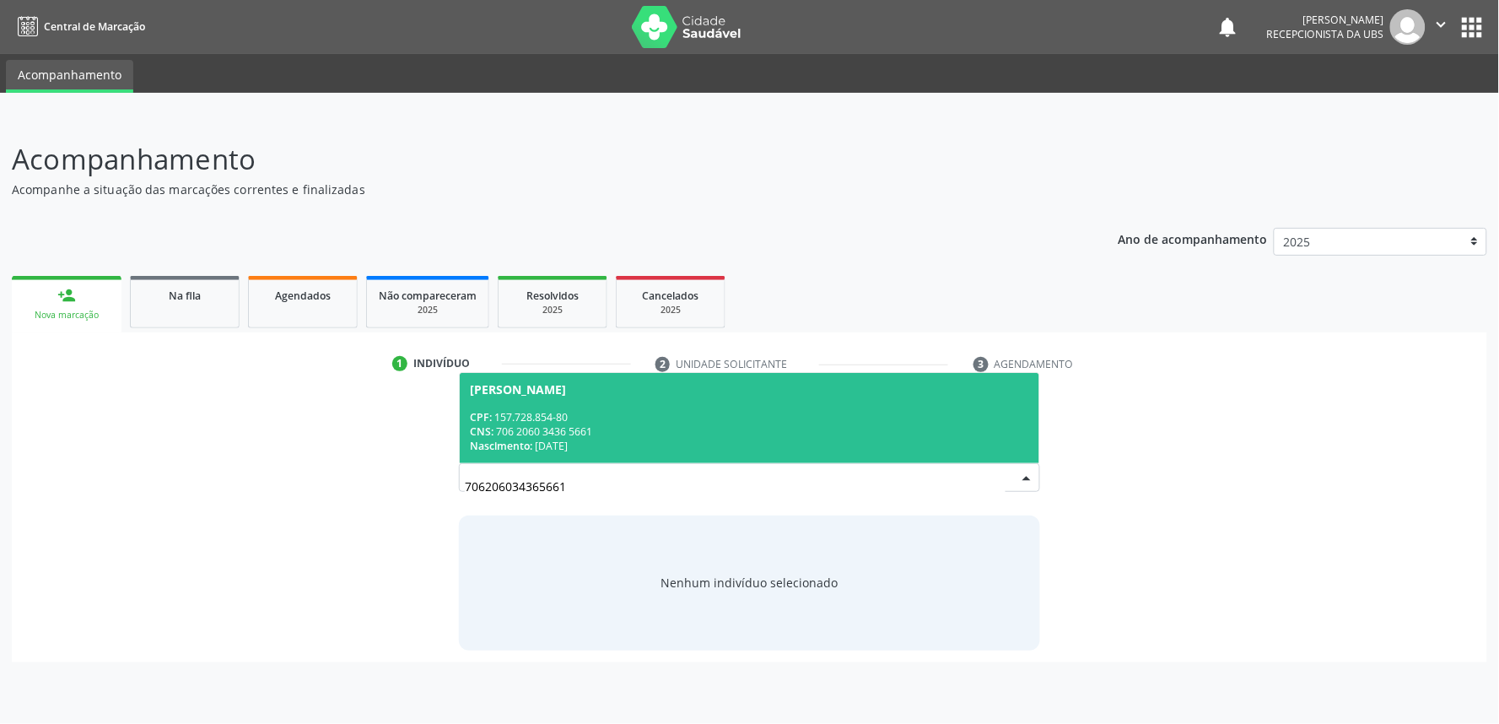
click at [921, 431] on div "CNS: 706 2060 3436 5661" at bounding box center [749, 431] width 559 height 14
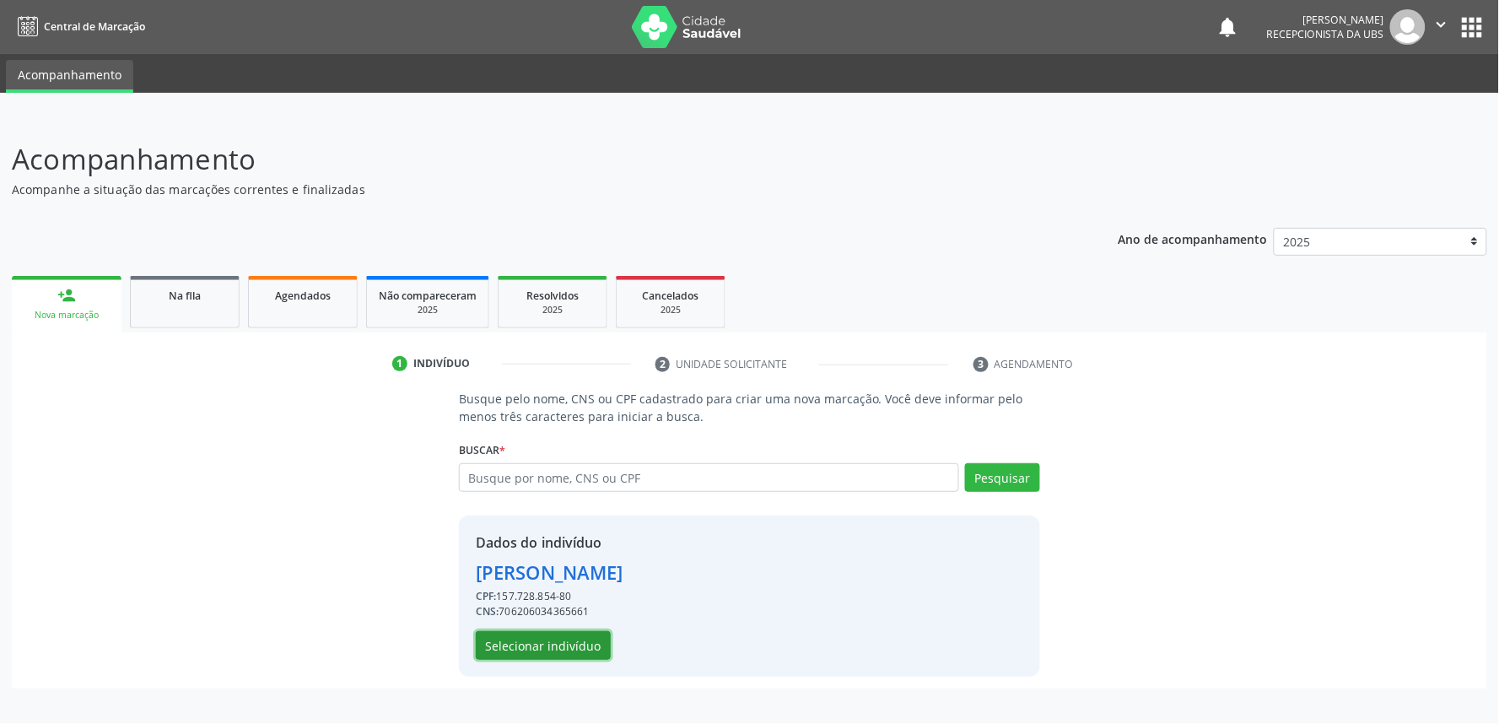
click at [520, 638] on button "Selecionar indivíduo" at bounding box center [543, 645] width 135 height 29
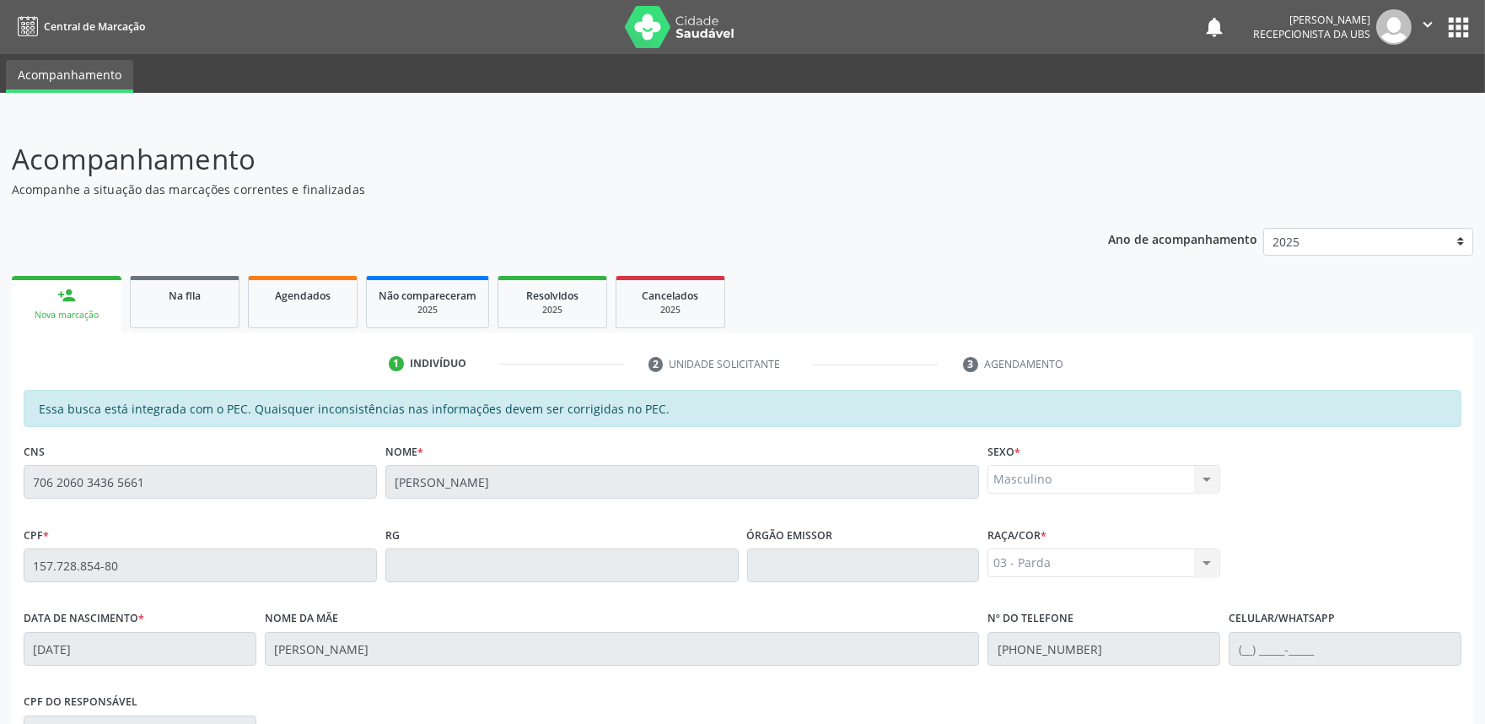
scroll to position [262, 0]
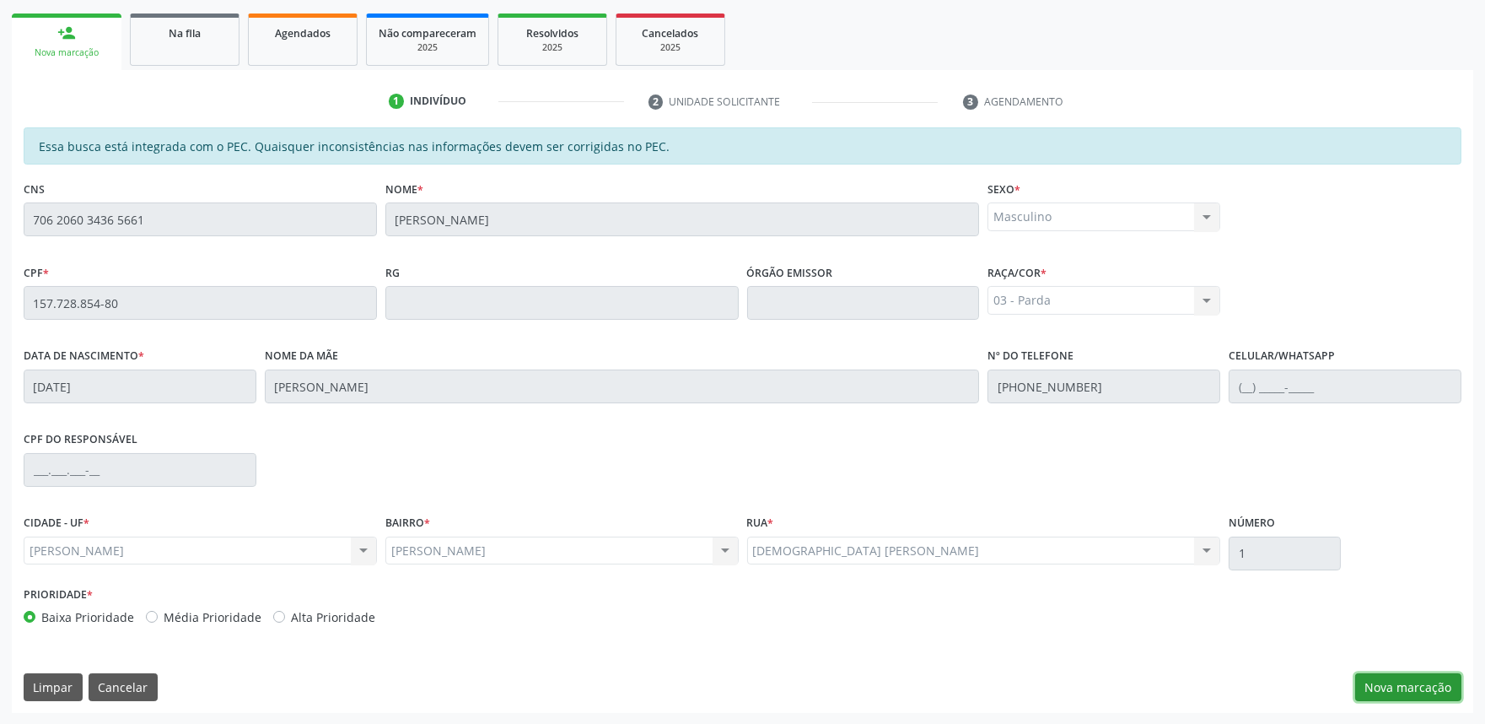
click at [1397, 676] on button "Nova marcação" at bounding box center [1408, 687] width 106 height 29
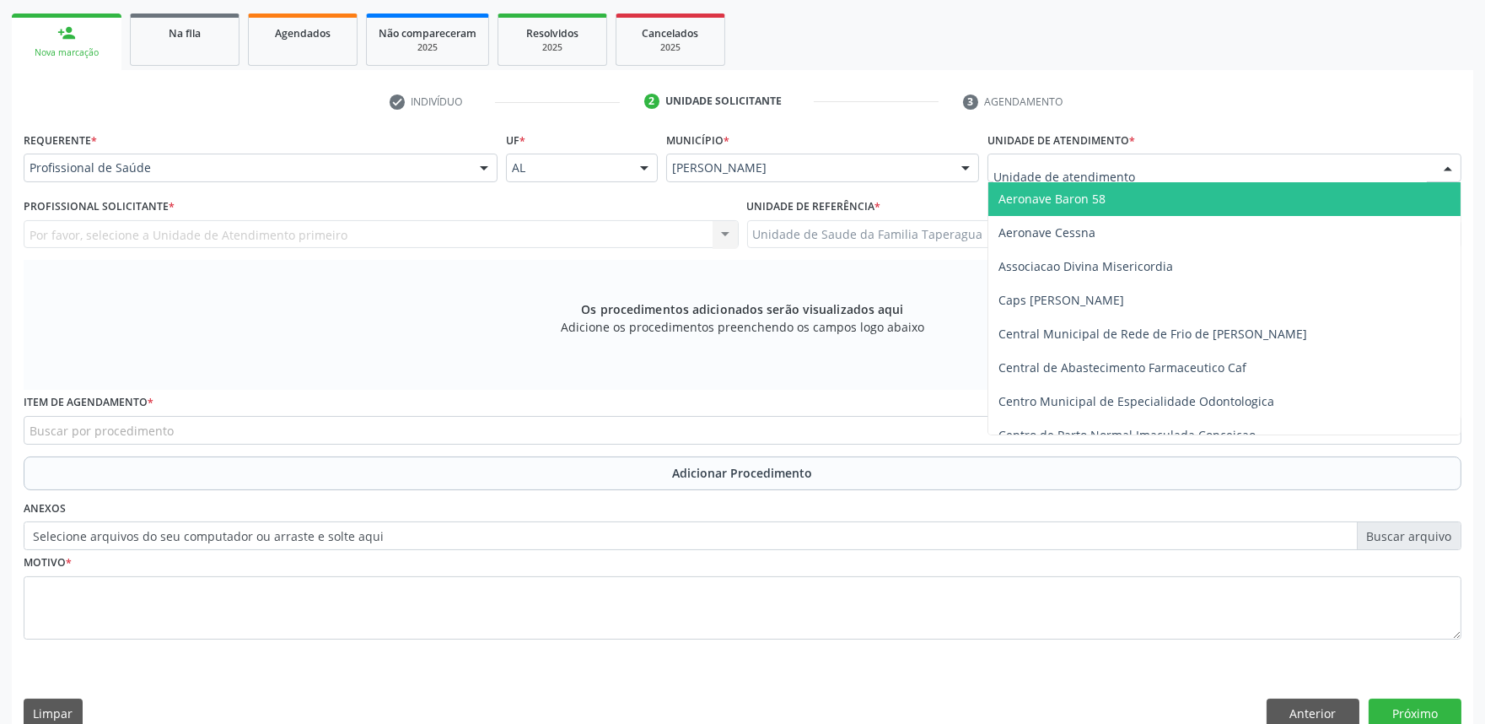
click at [1198, 170] on div at bounding box center [1225, 167] width 474 height 29
click at [1196, 170] on input "text" at bounding box center [1211, 176] width 434 height 34
click at [427, 150] on div "Requerente * Profissional de Saúde Profissional de Saúde Paciente Nenhum result…" at bounding box center [261, 154] width 474 height 54
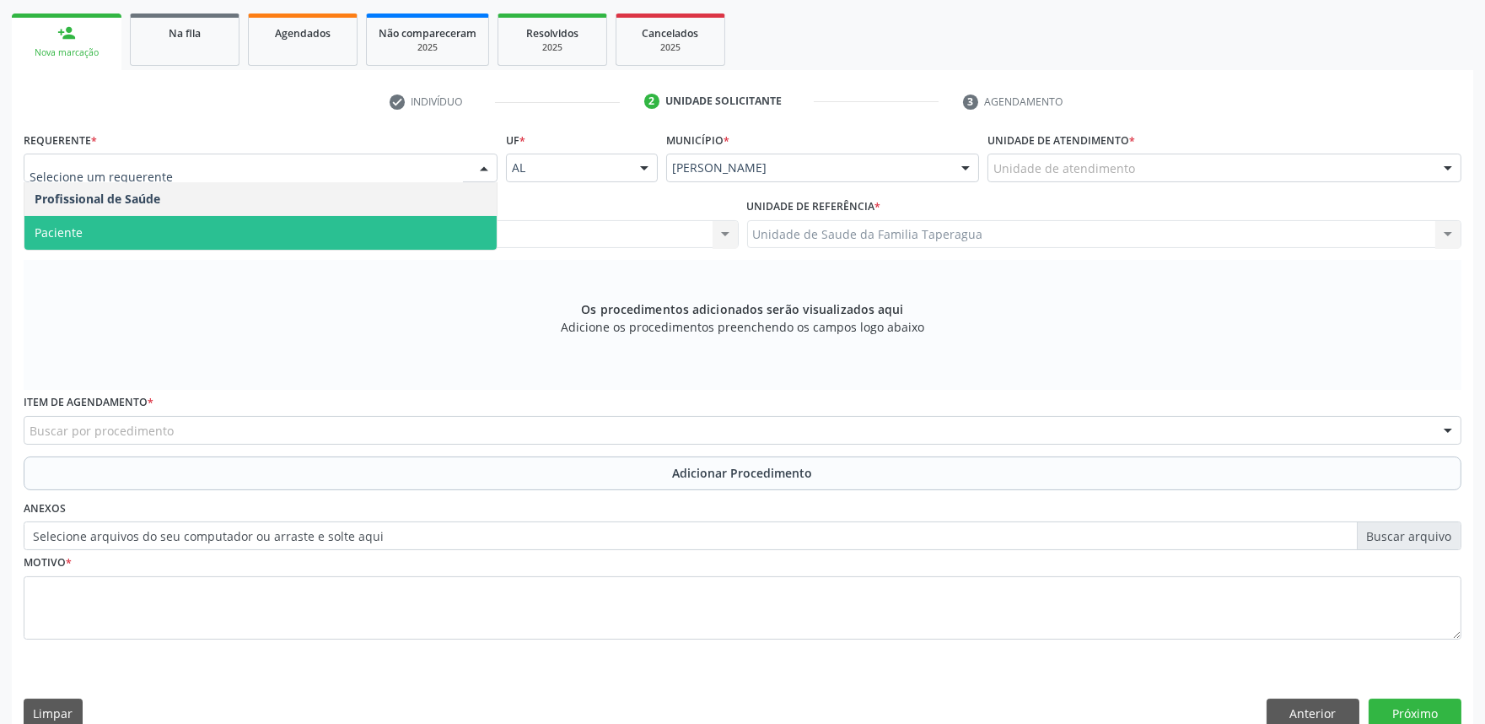
click at [407, 218] on span "Paciente" at bounding box center [260, 233] width 472 height 34
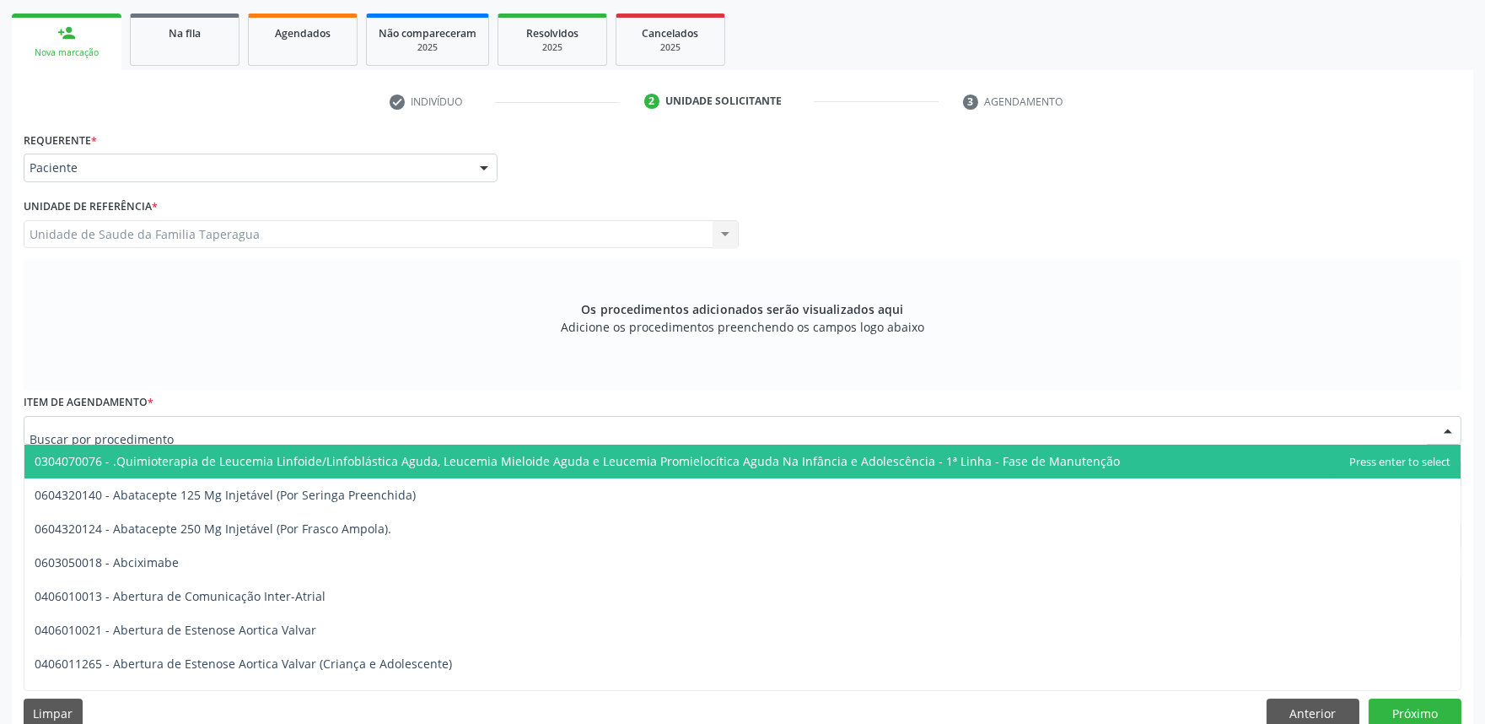
click at [428, 422] on div at bounding box center [743, 430] width 1438 height 29
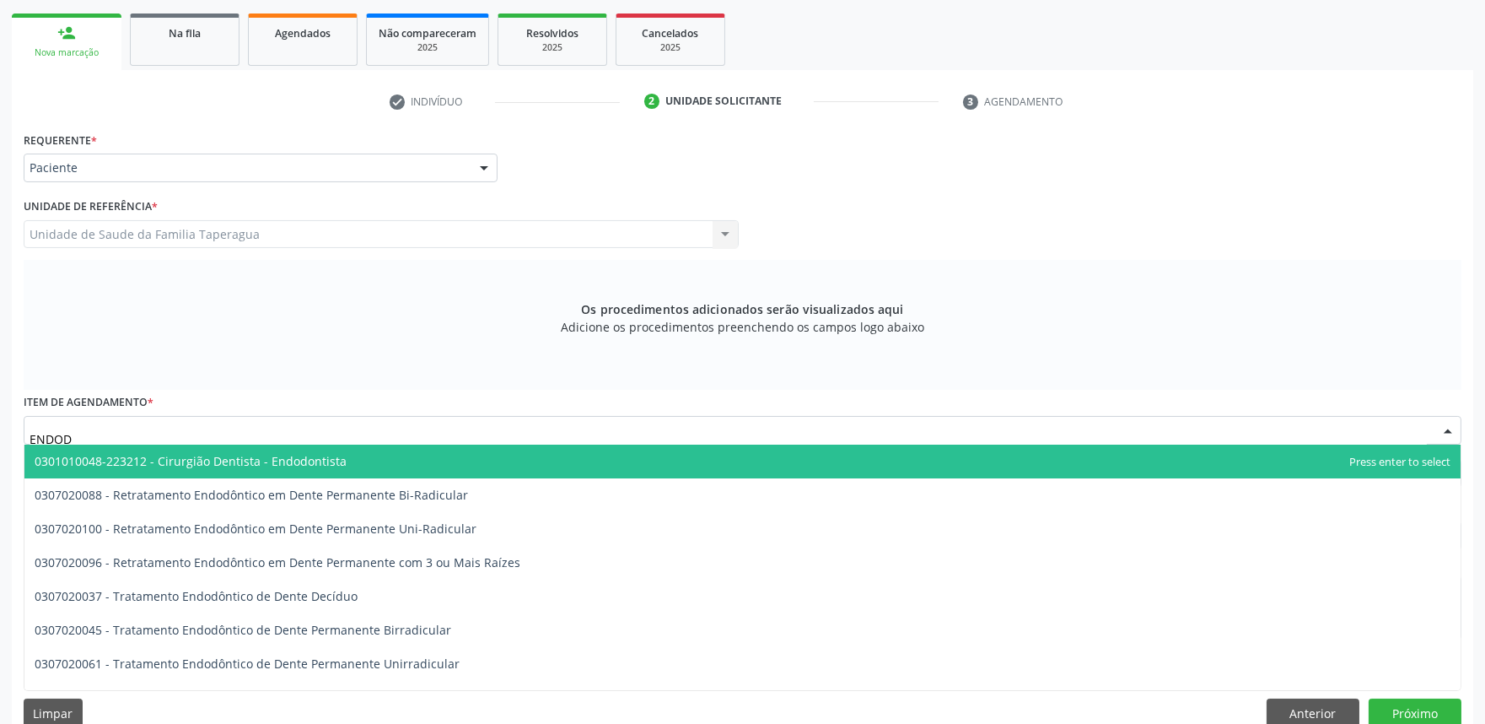
type input "ENDODO"
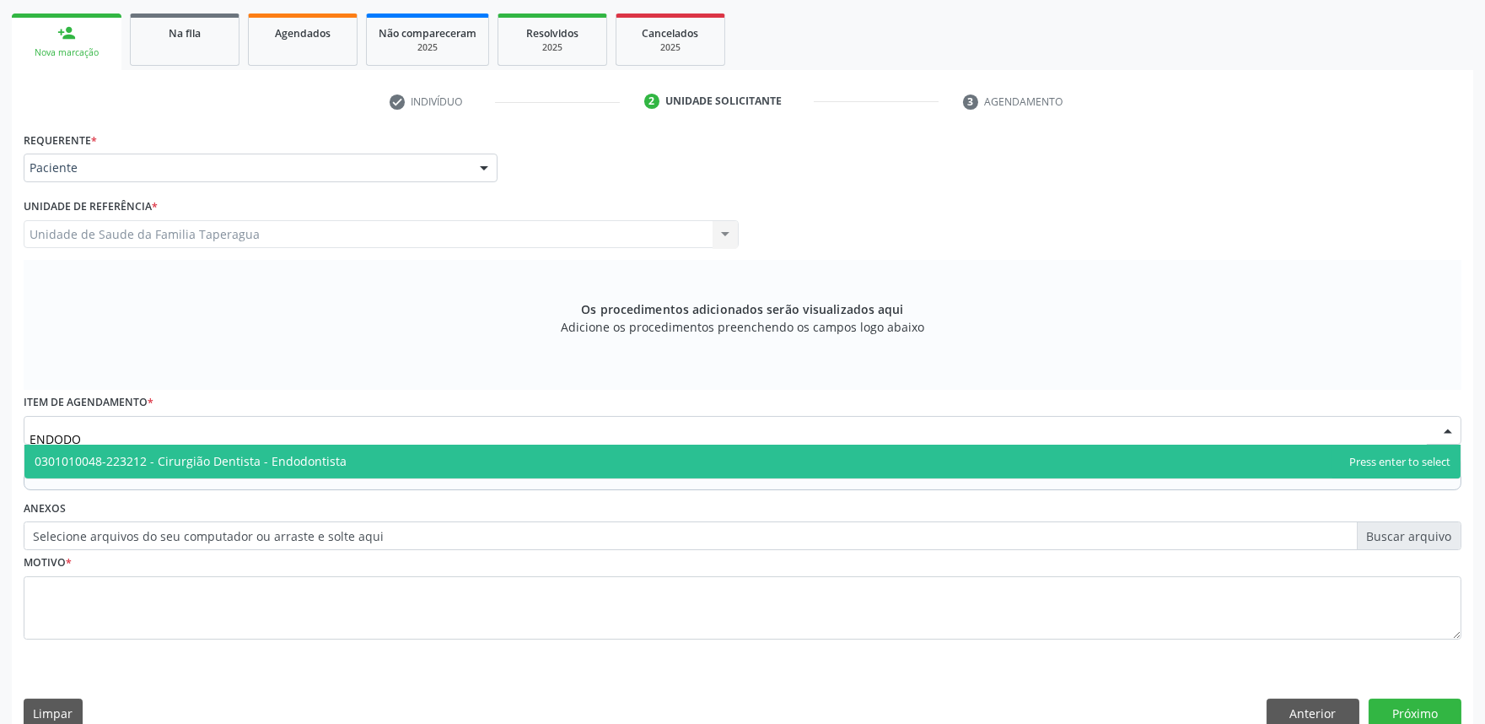
click at [436, 466] on span "0301010048-223212 - Cirurgião Dentista - Endodontista" at bounding box center [742, 461] width 1436 height 34
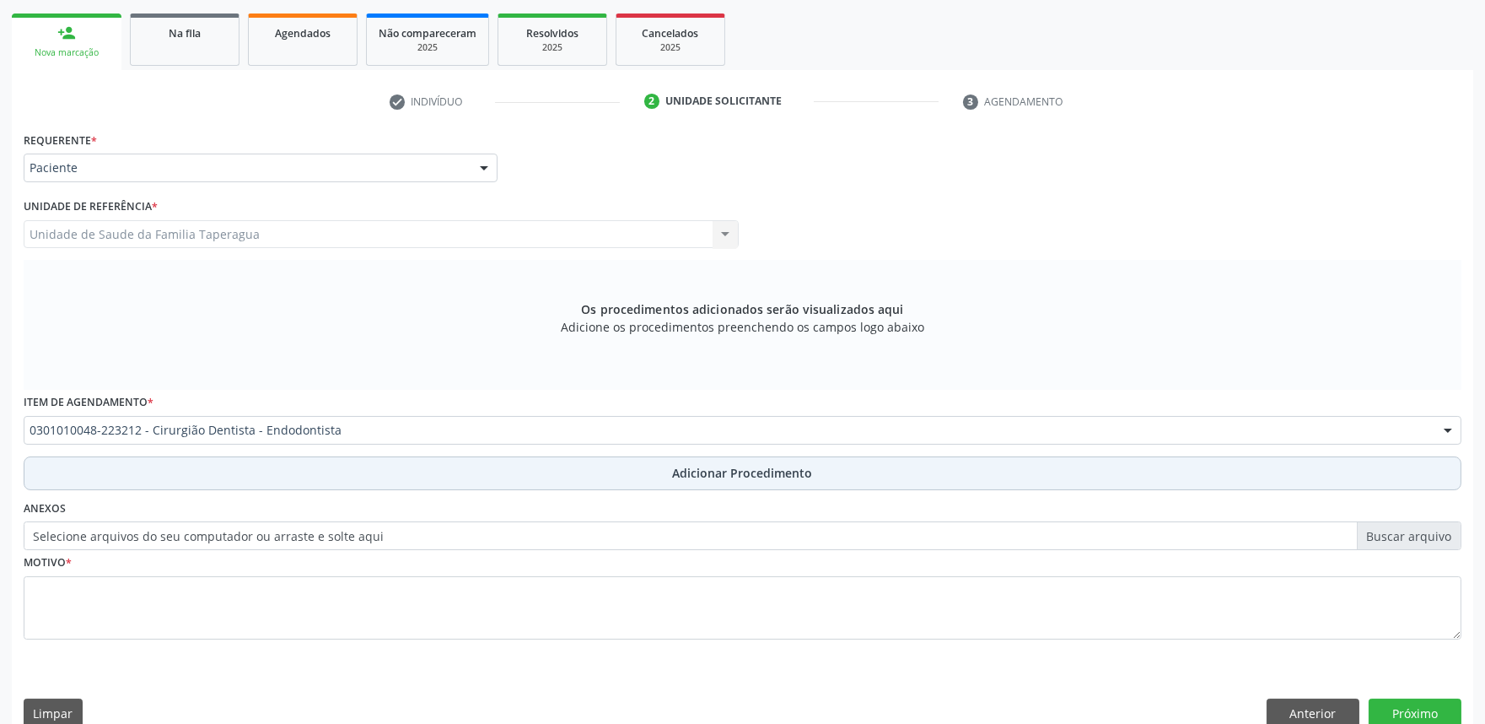
click at [436, 468] on button "Adicionar Procedimento" at bounding box center [743, 473] width 1438 height 34
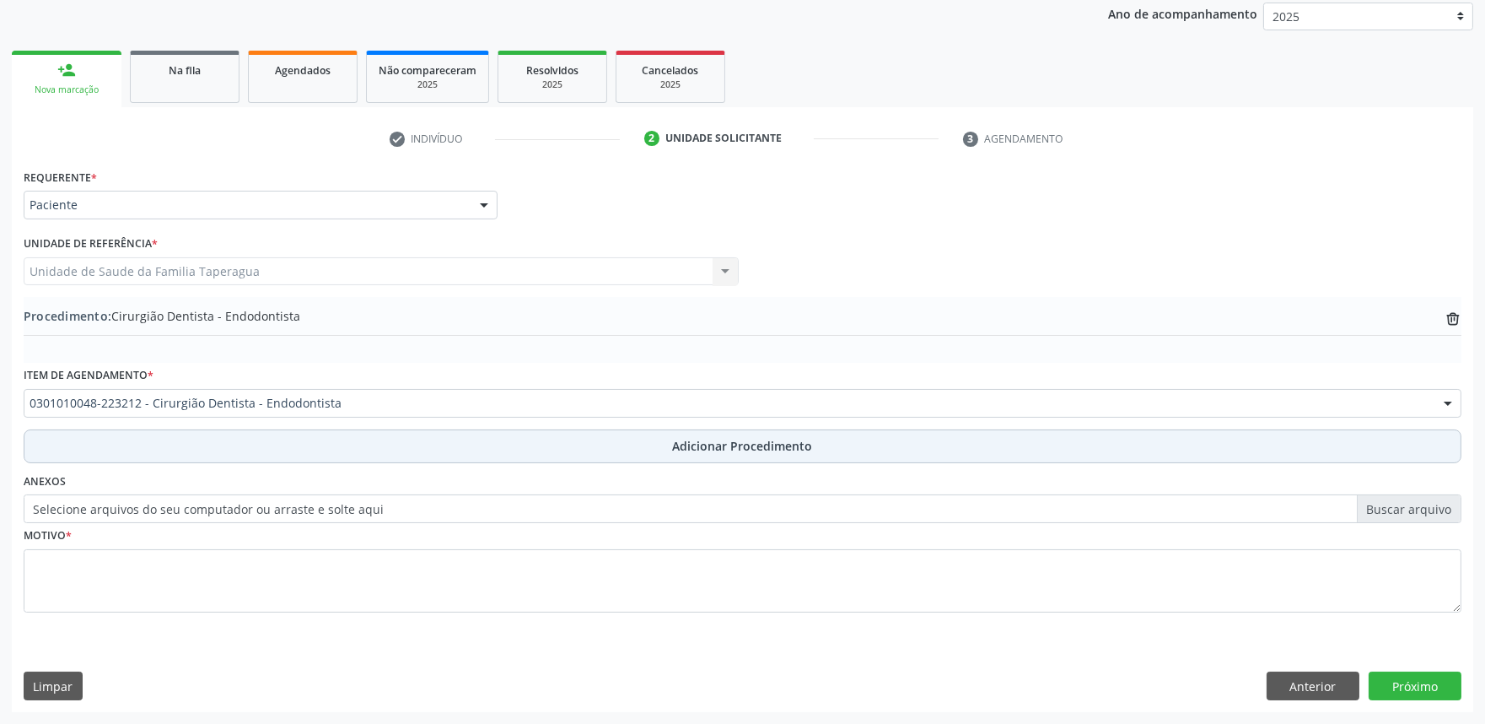
scroll to position [223, 0]
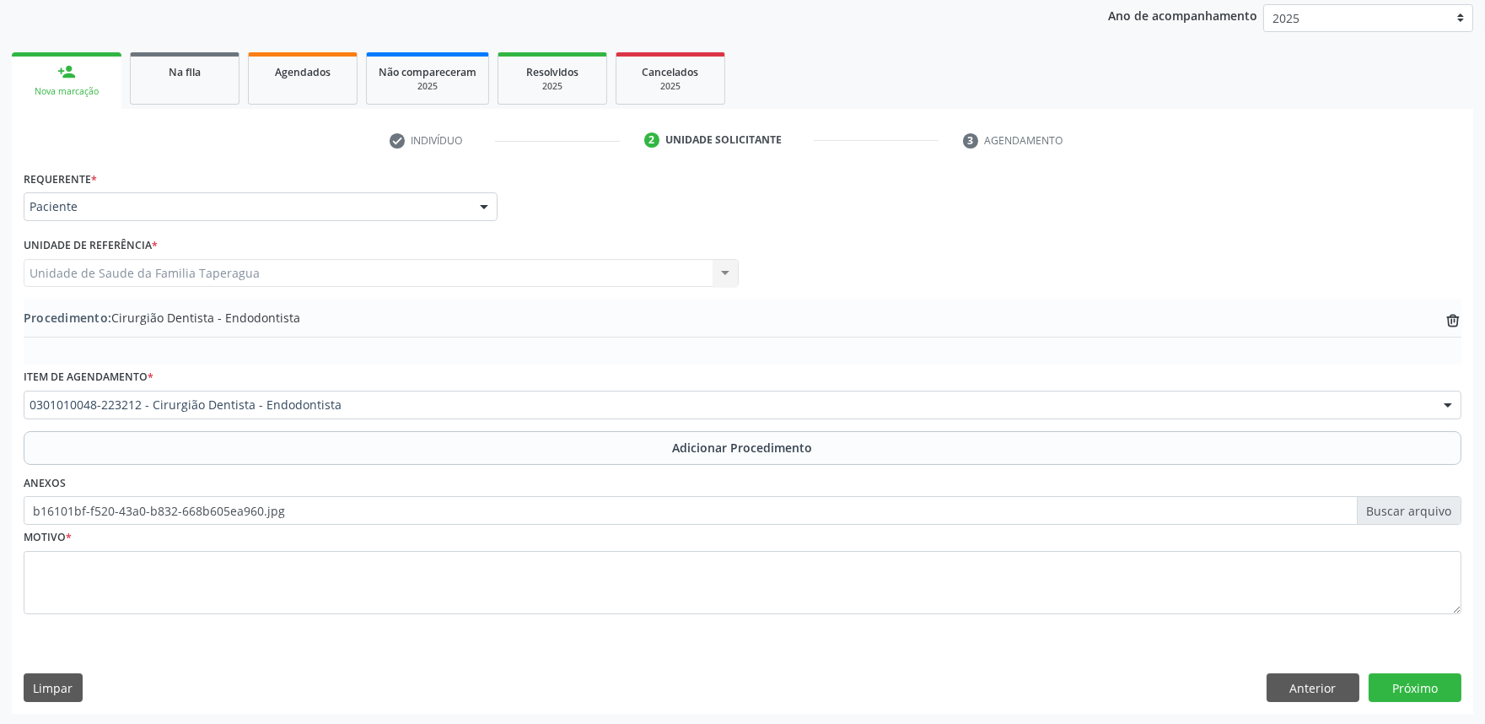
click at [24, 431] on button "Adicionar Procedimento" at bounding box center [743, 448] width 1438 height 34
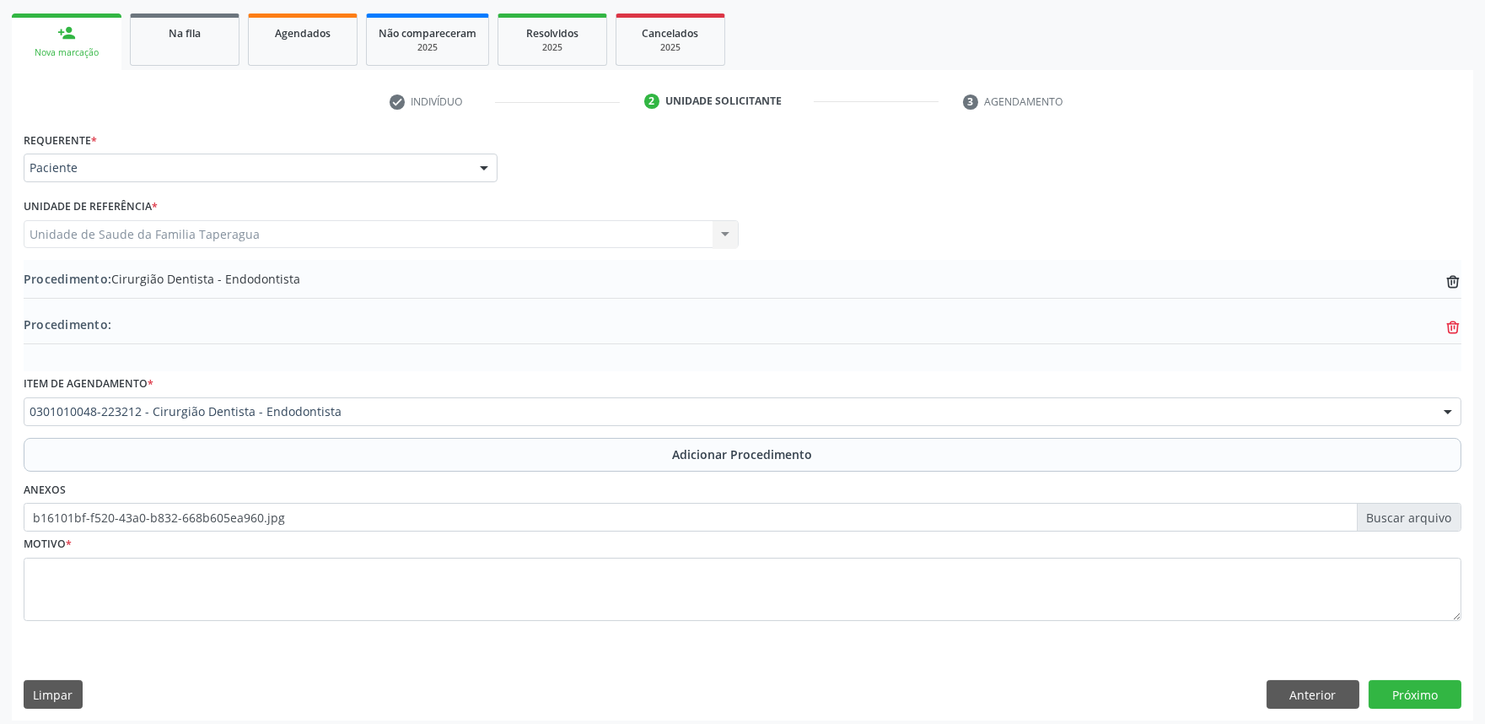
click at [1452, 329] on icon "trash-outline icon" at bounding box center [1453, 327] width 17 height 17
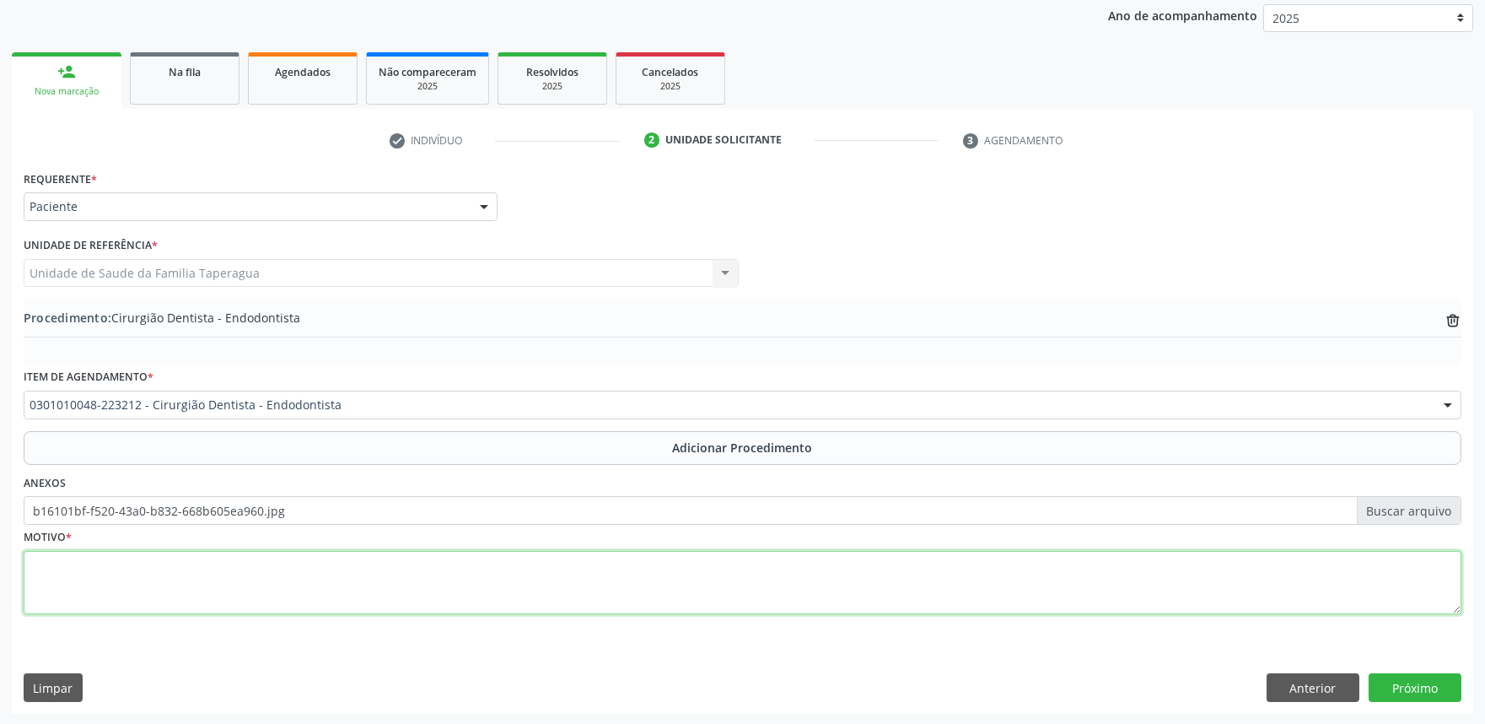
click at [282, 562] on textarea at bounding box center [743, 583] width 1438 height 64
type textarea "JÁ COM RX!"
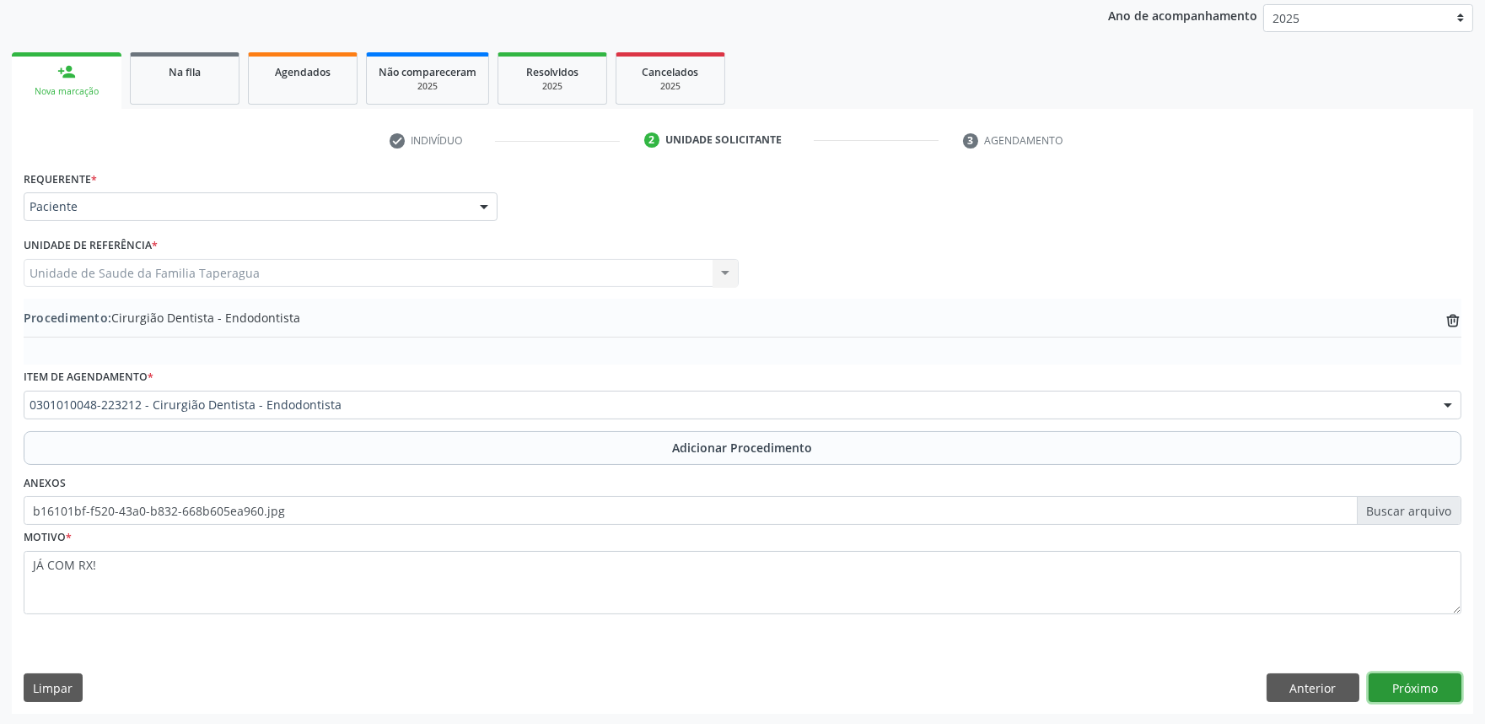
click at [1403, 686] on button "Próximo" at bounding box center [1415, 687] width 93 height 29
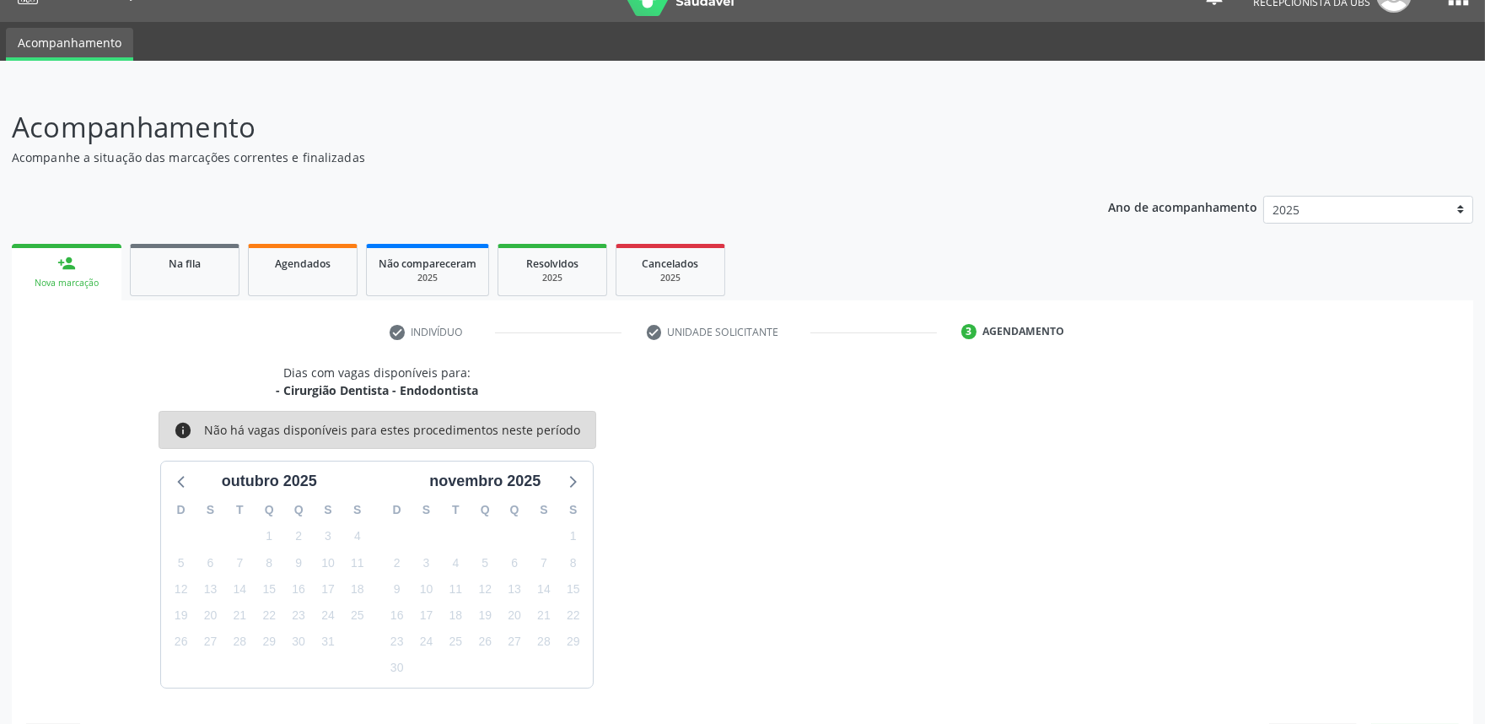
scroll to position [82, 0]
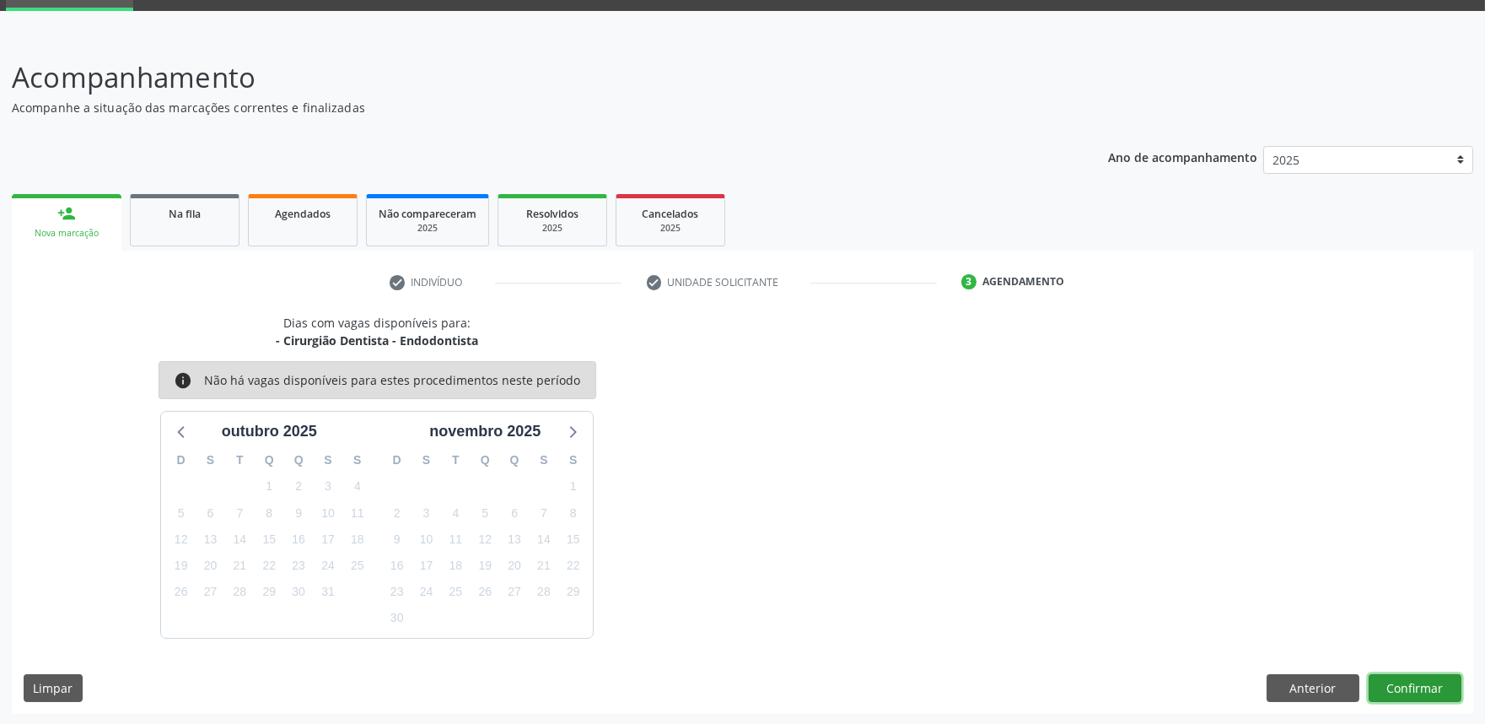
click at [1423, 686] on button "Confirmar" at bounding box center [1415, 688] width 93 height 29
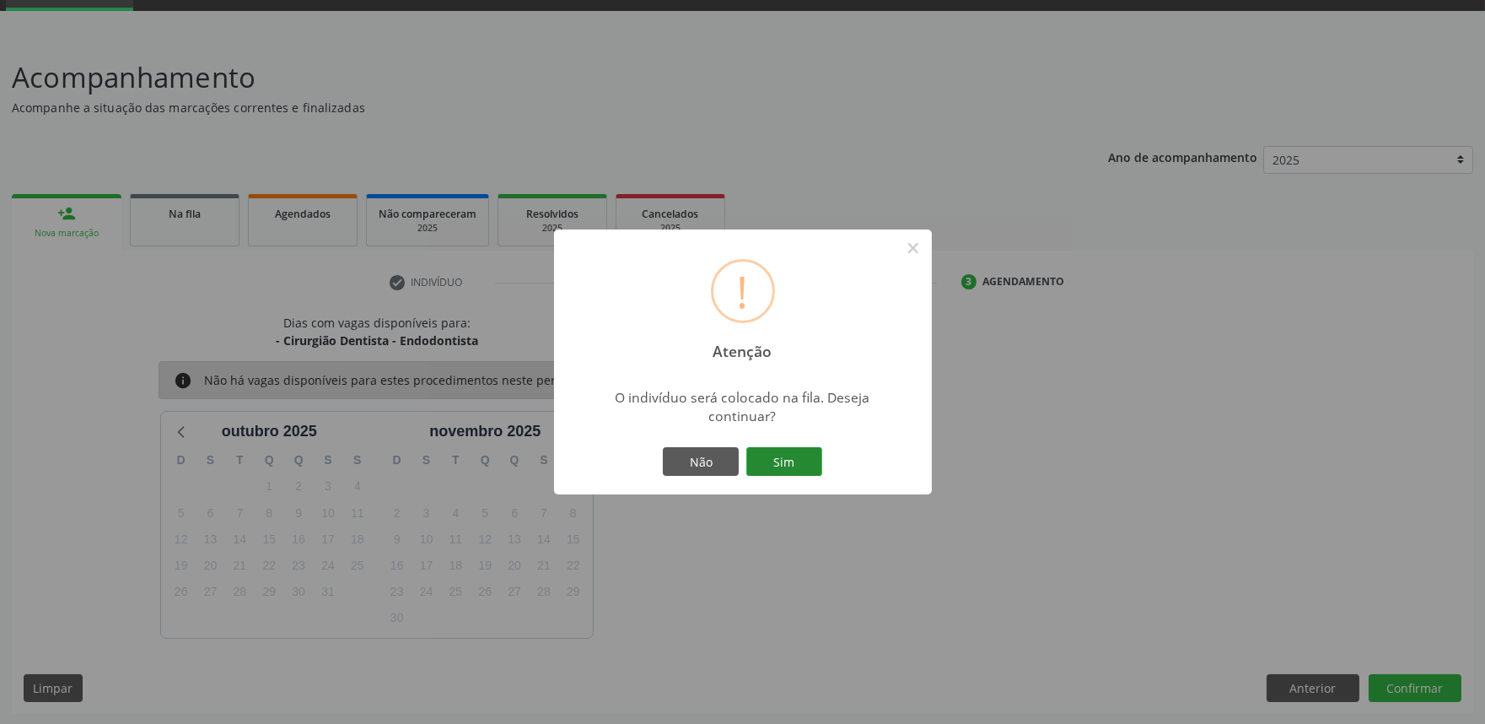
click at [796, 453] on button "Sim" at bounding box center [784, 461] width 76 height 29
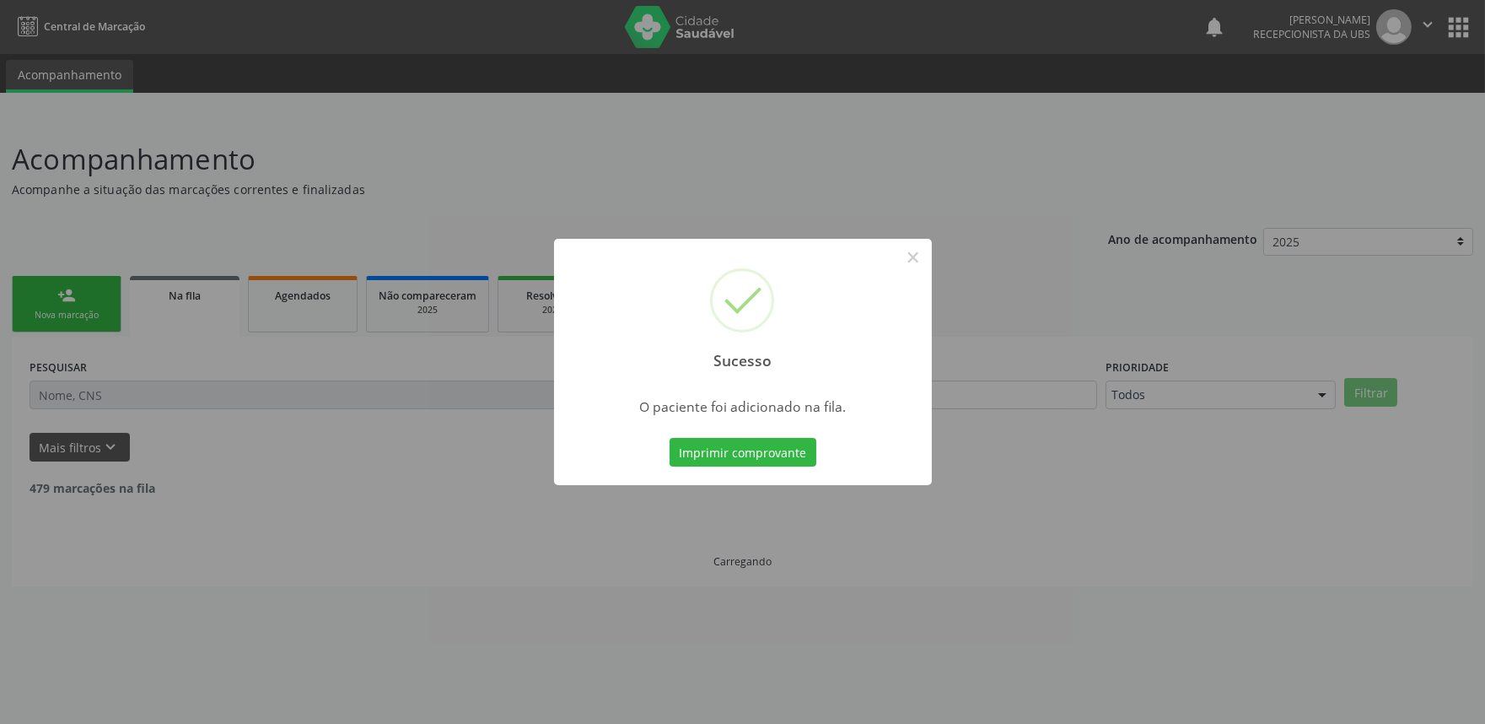
scroll to position [0, 0]
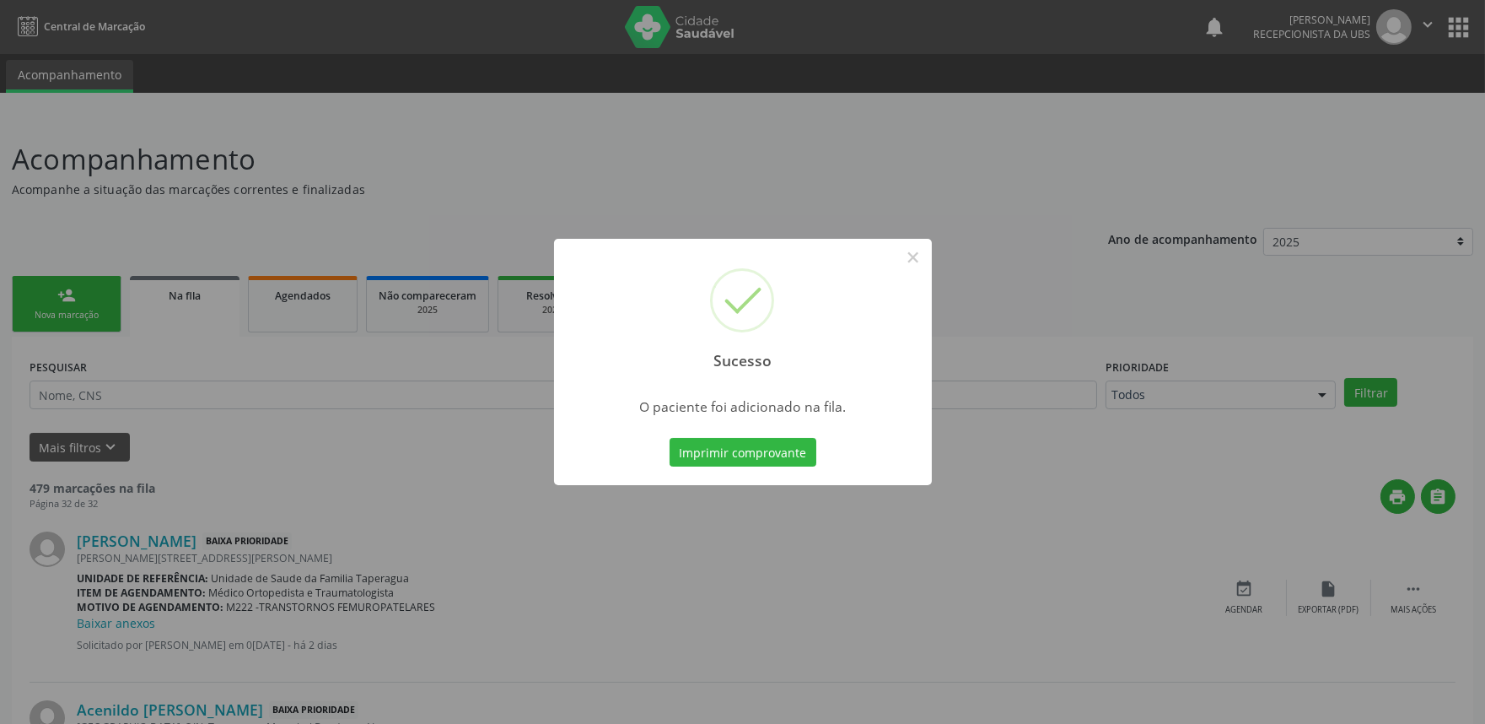
click at [796, 453] on button "Imprimir comprovante" at bounding box center [743, 452] width 147 height 29
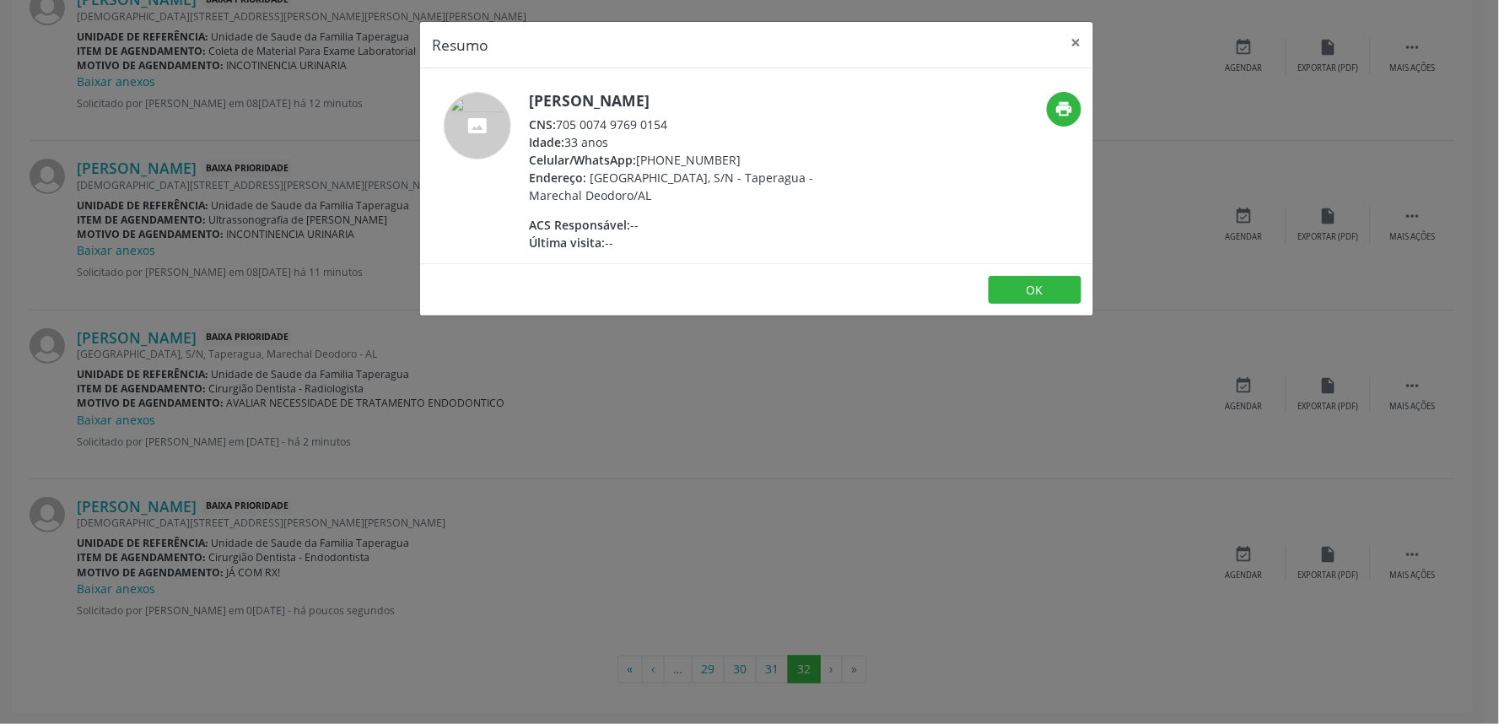
click at [619, 606] on div "Resumo × Maria Rosevania Costa Santos CNS: 705 0074 9769 0154 Idade: 33 anos Ce…" at bounding box center [749, 362] width 1499 height 724
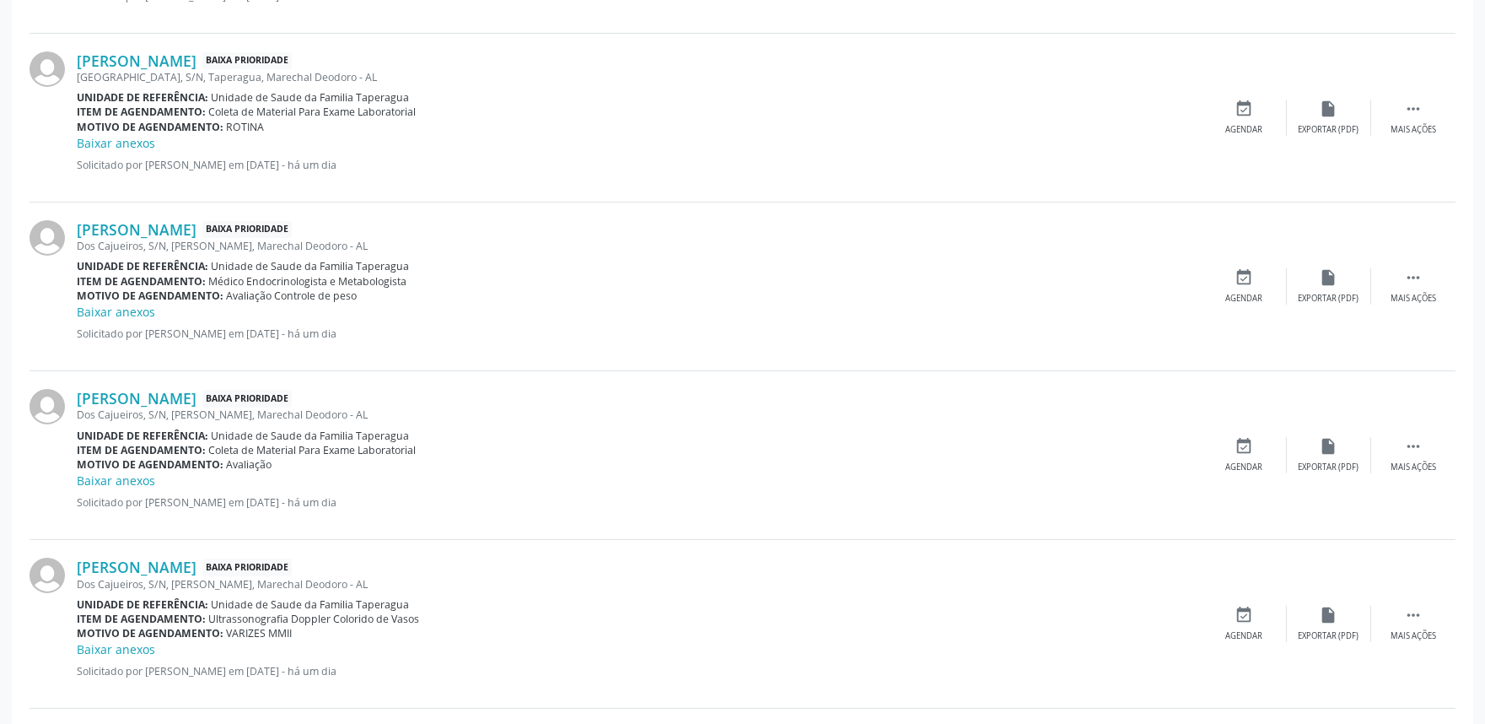
scroll to position [0, 0]
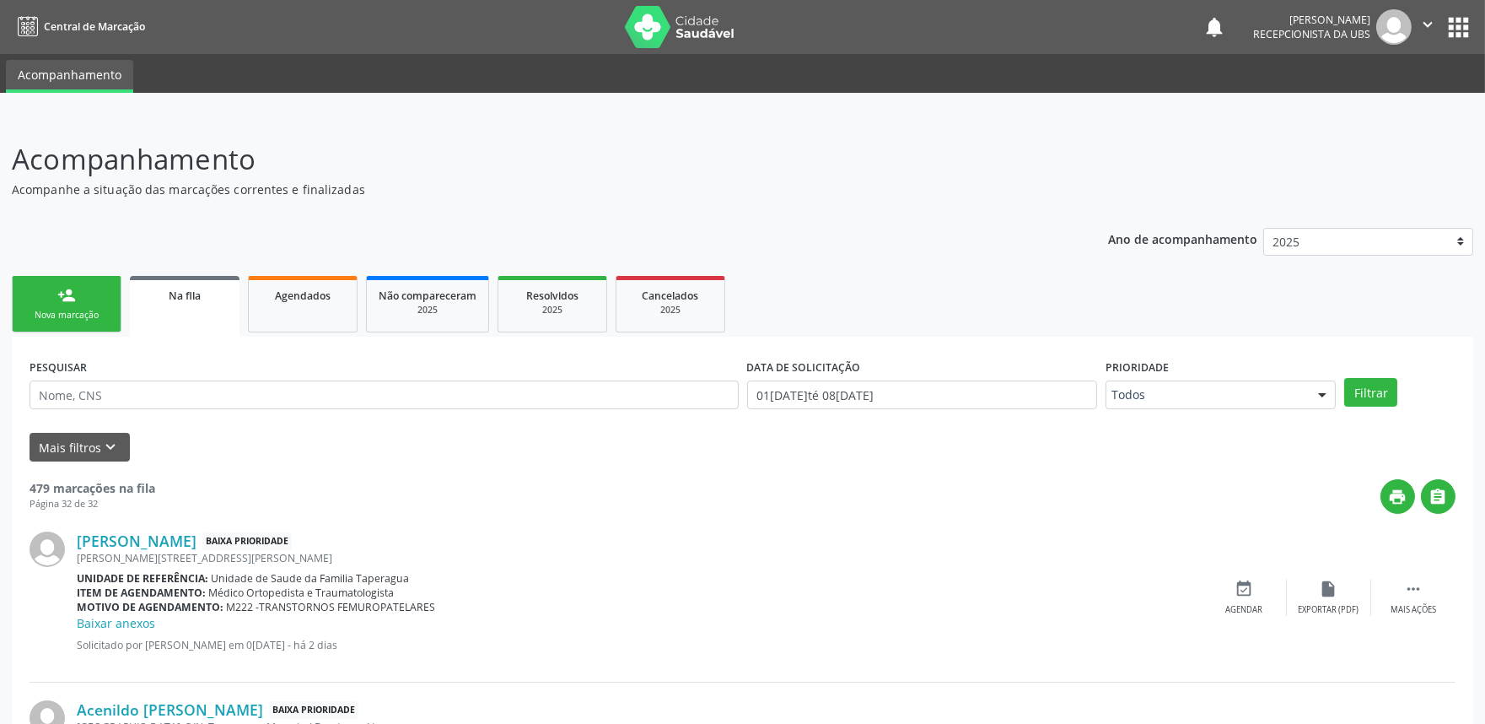
click at [81, 309] on div "Nova marcação" at bounding box center [66, 315] width 84 height 13
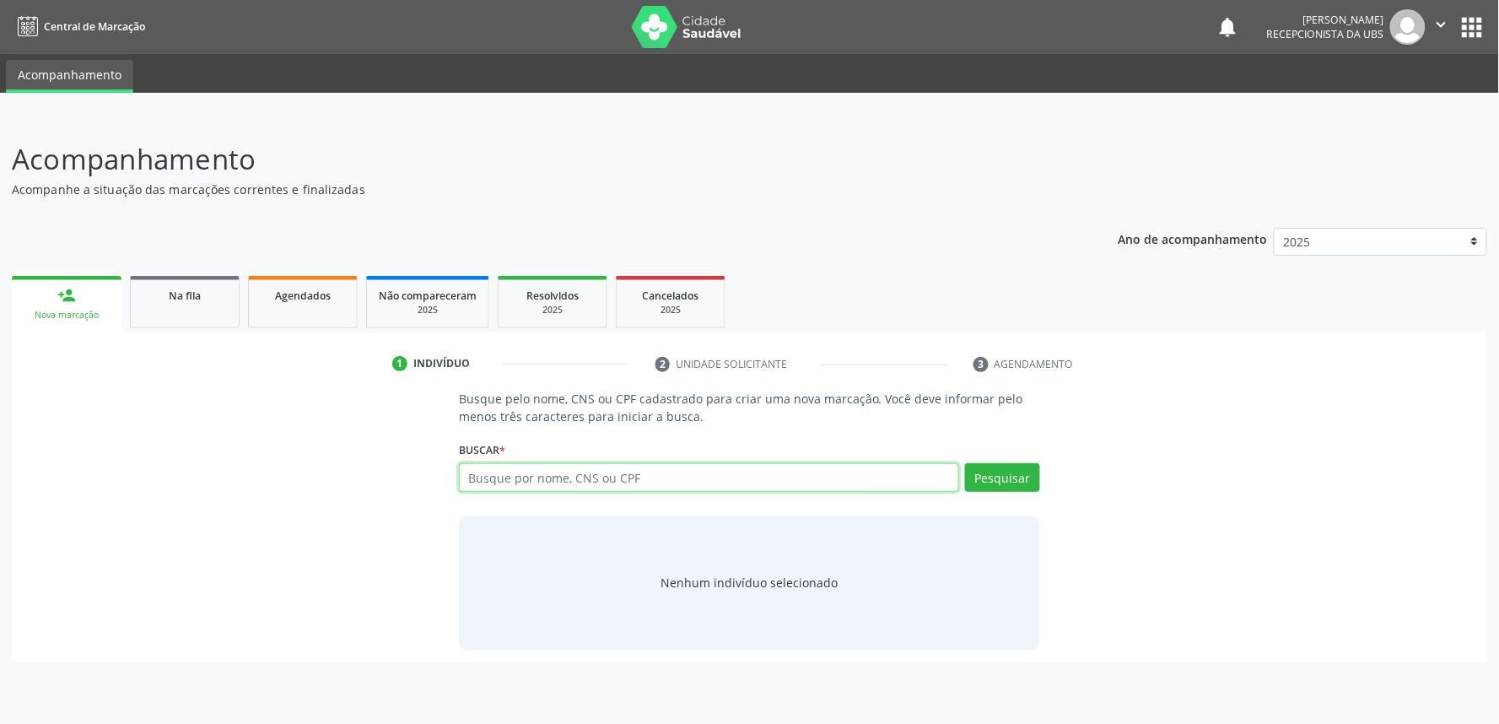
click at [555, 482] on input "text" at bounding box center [709, 477] width 500 height 29
paste input "700604429651565"
type input "700604429651565"
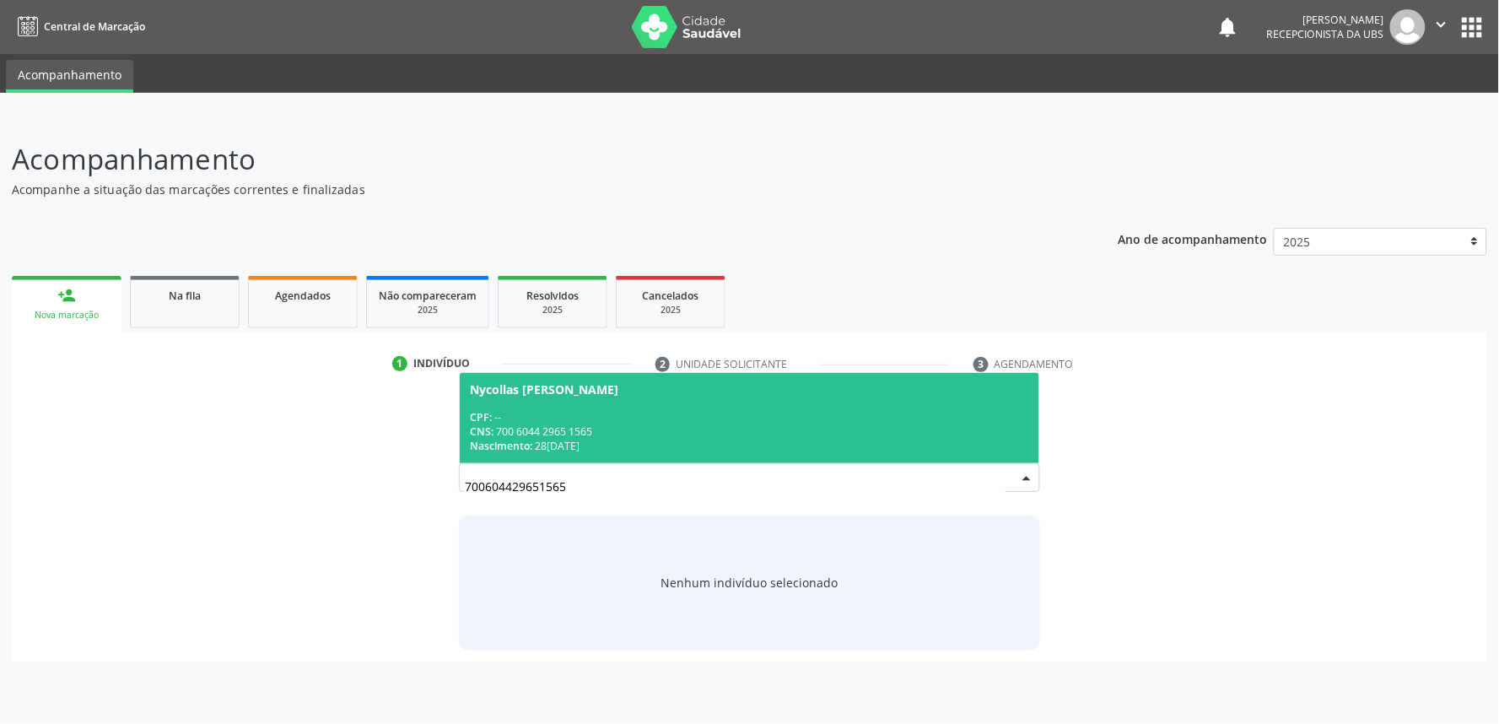
click at [666, 389] on div "Nycollas Diego dos Santos Silva" at bounding box center [749, 389] width 559 height 13
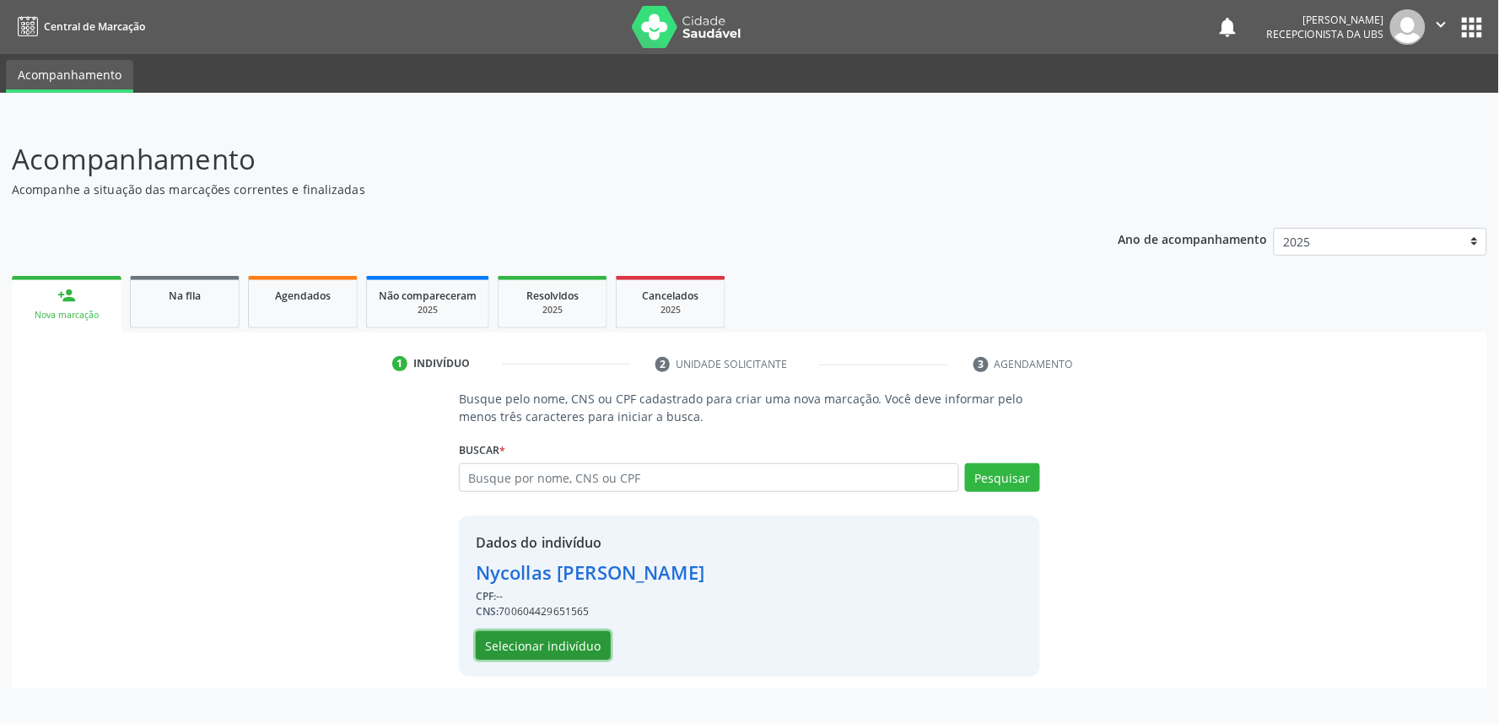
click at [547, 649] on button "Selecionar indivíduo" at bounding box center [543, 645] width 135 height 29
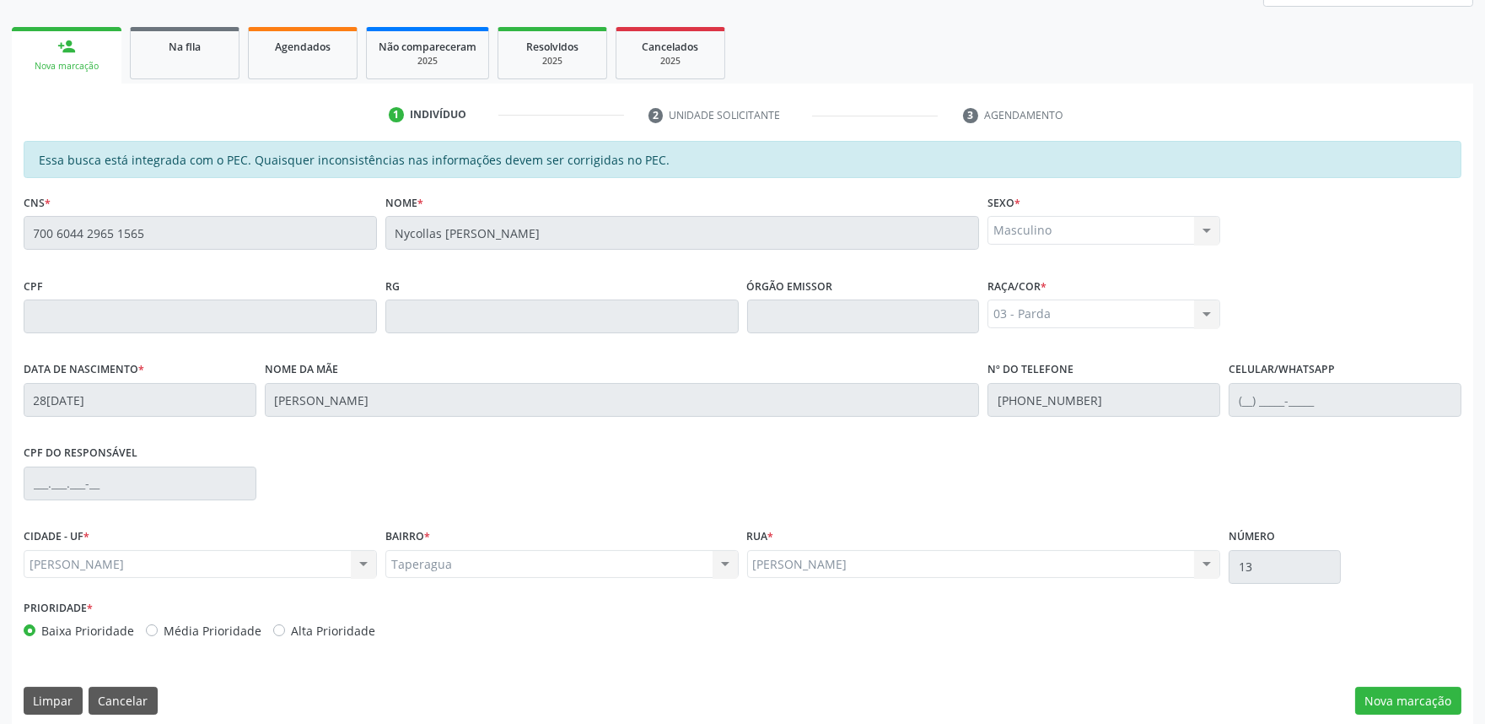
scroll to position [262, 0]
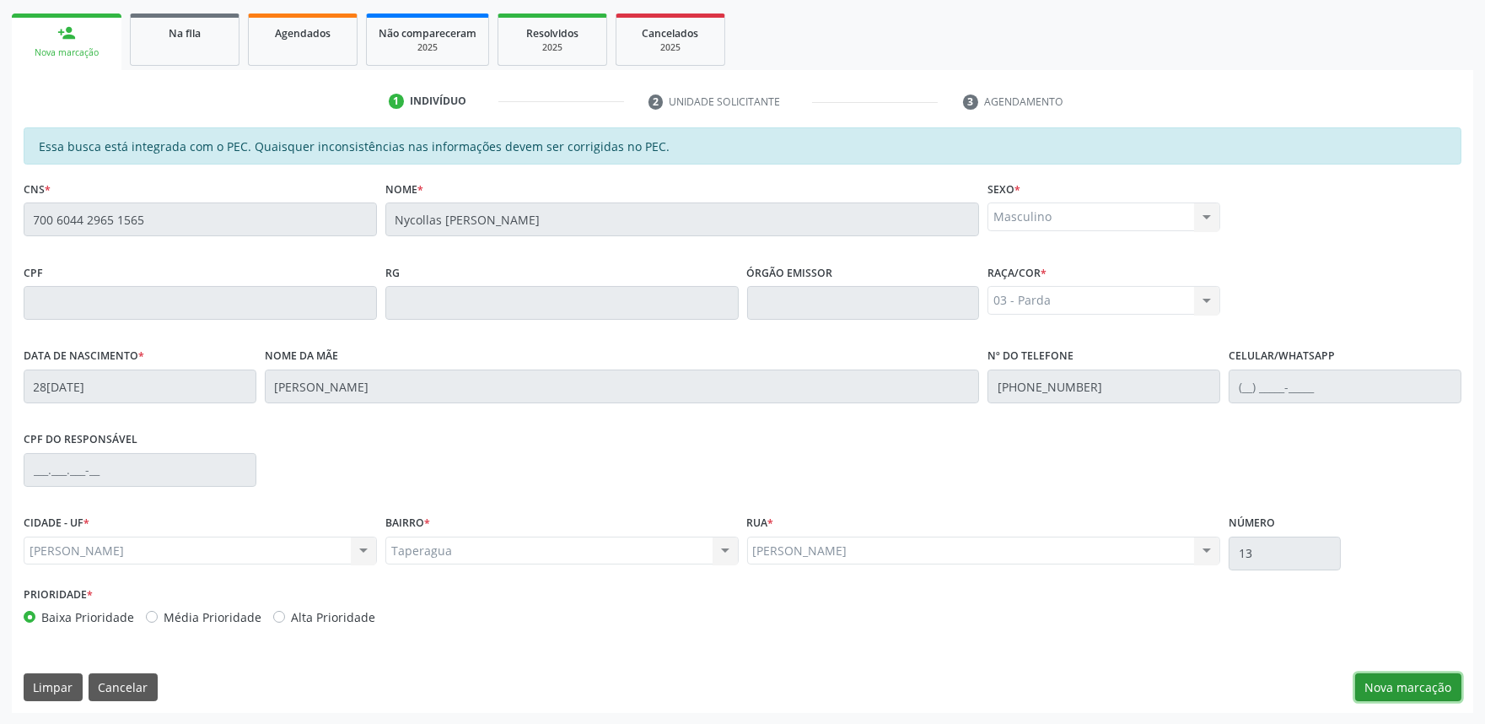
click at [1397, 685] on button "Nova marcação" at bounding box center [1408, 687] width 106 height 29
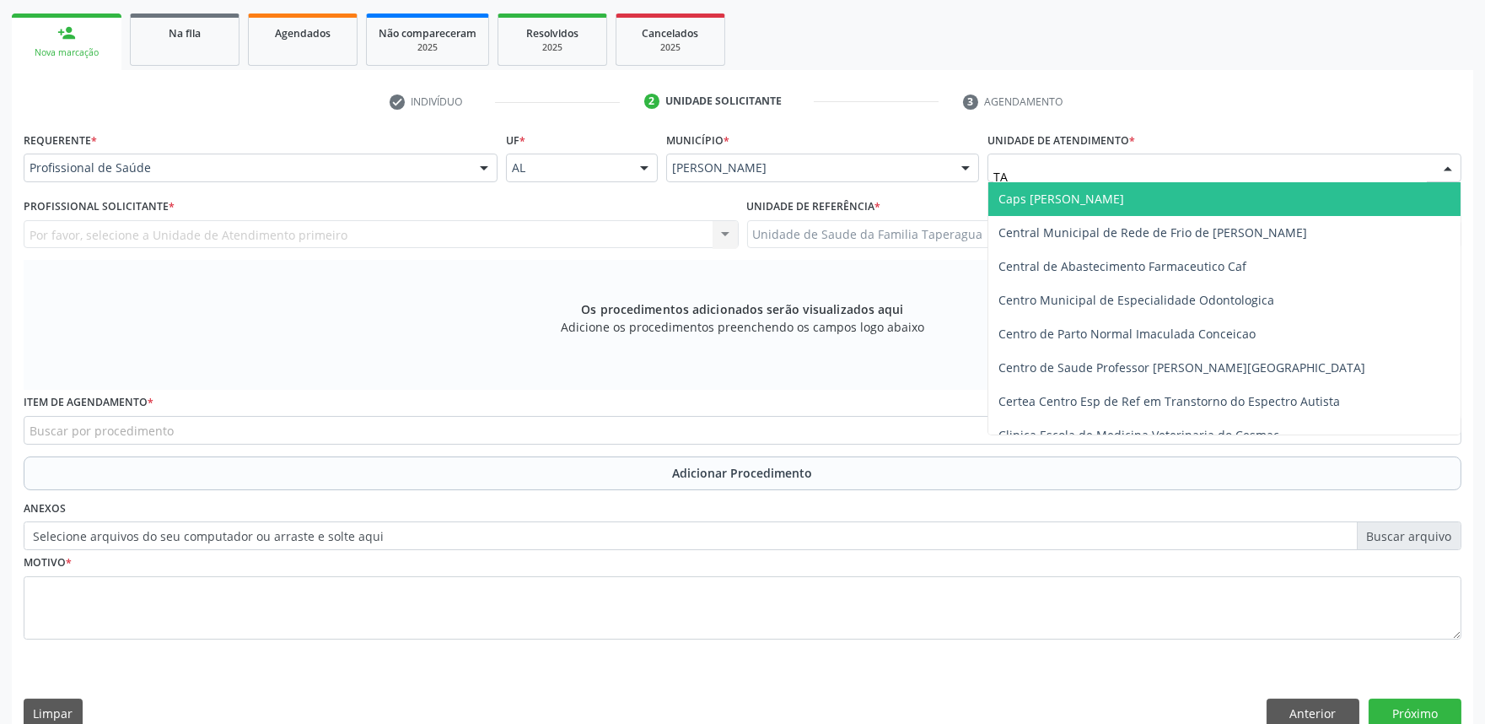
type input "TAP"
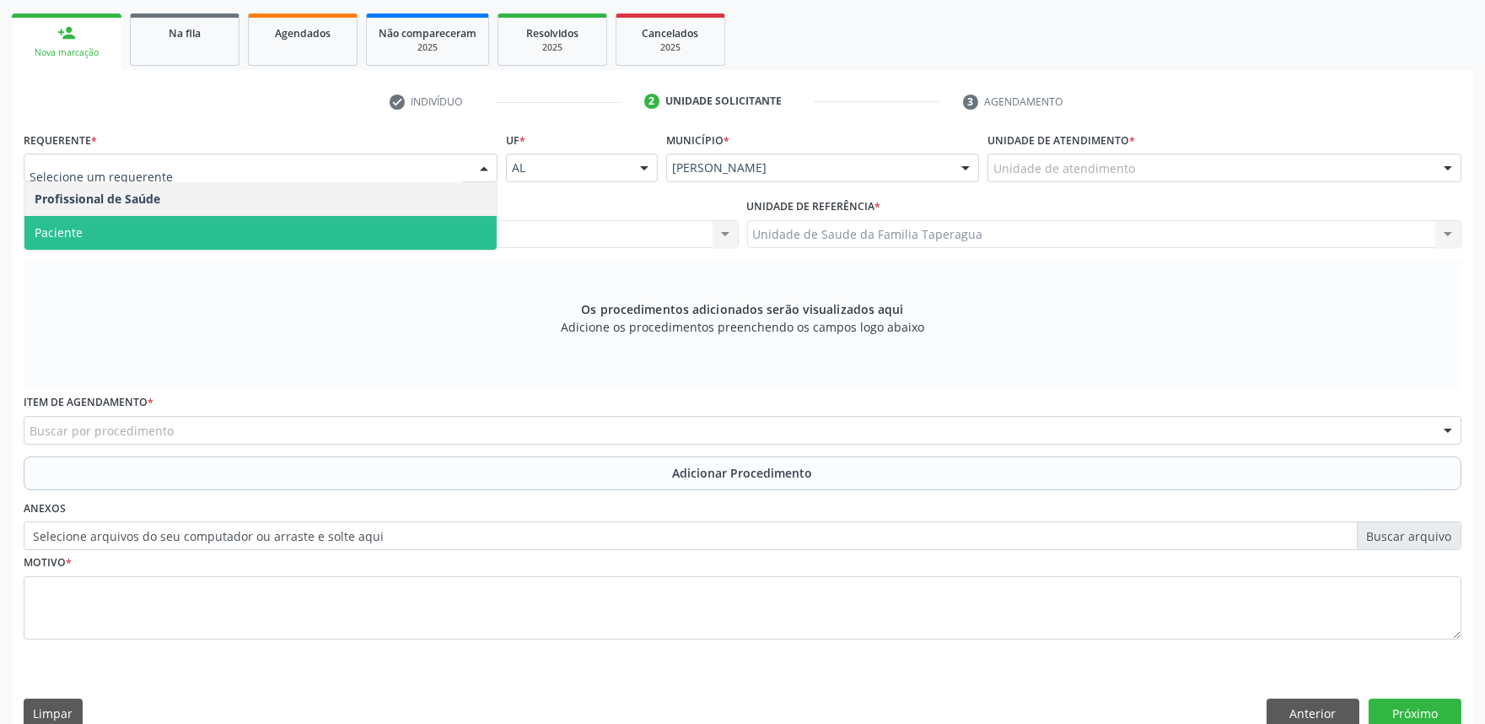
click at [380, 221] on span "Paciente" at bounding box center [260, 233] width 472 height 34
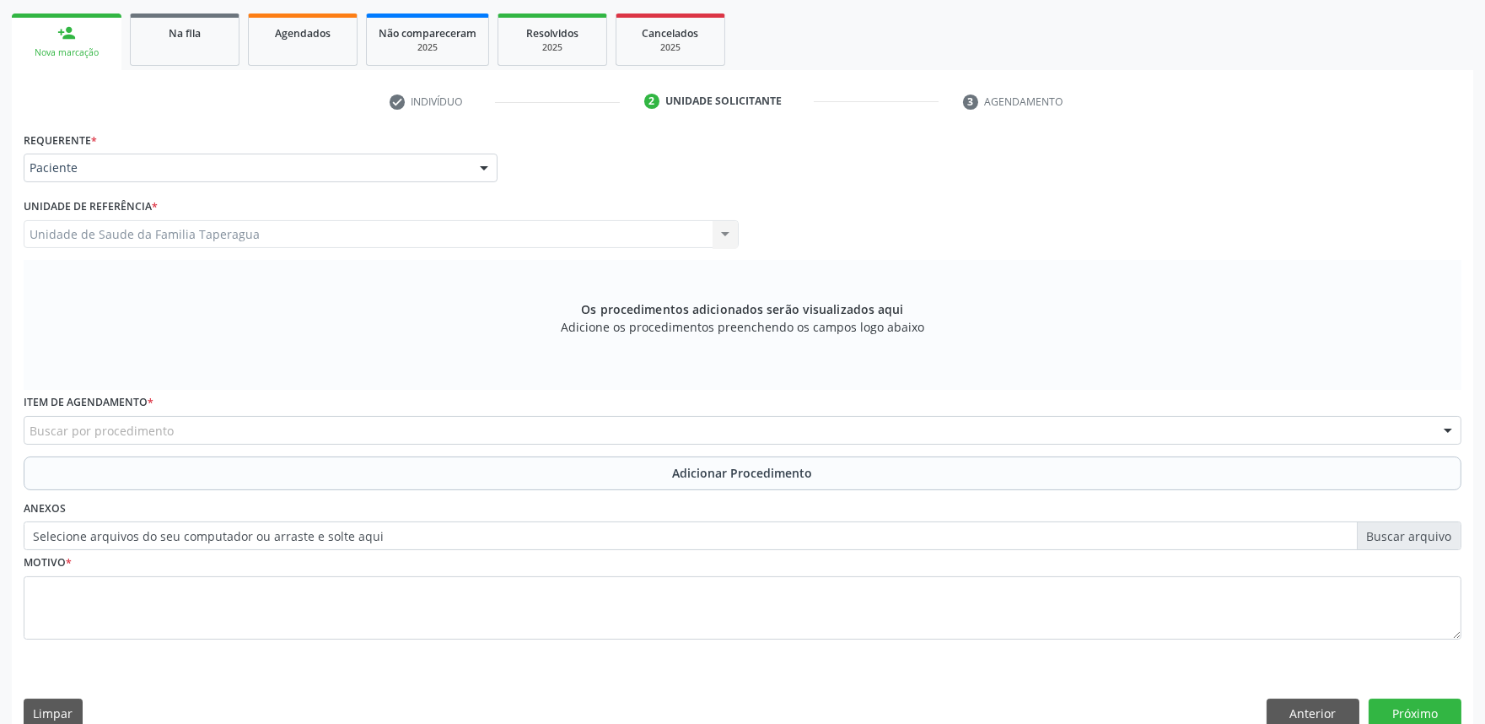
click at [441, 430] on div "Buscar por procedimento" at bounding box center [743, 430] width 1438 height 29
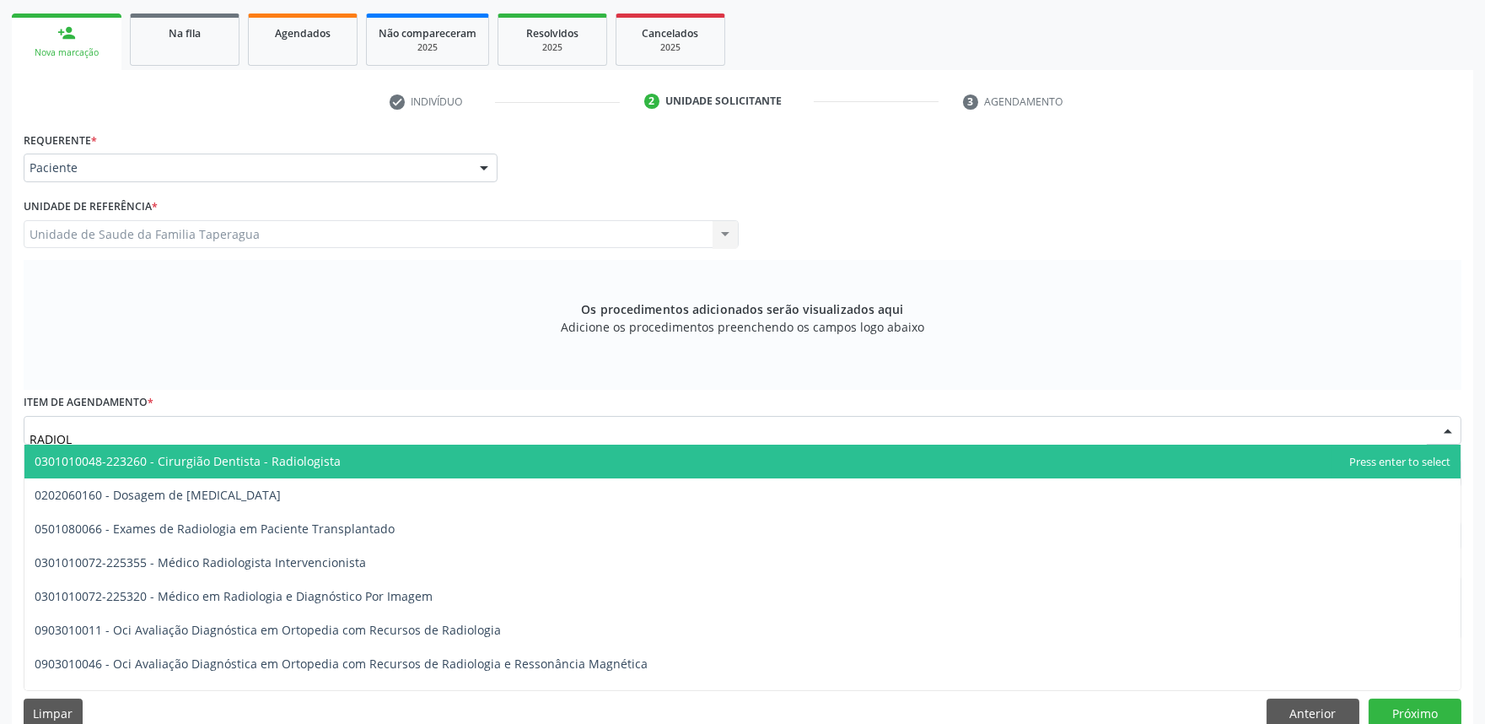
type input "RADIOLO"
click at [440, 465] on span "0301010048-223260 - Cirurgião Dentista - Radiologista" at bounding box center [742, 461] width 1436 height 34
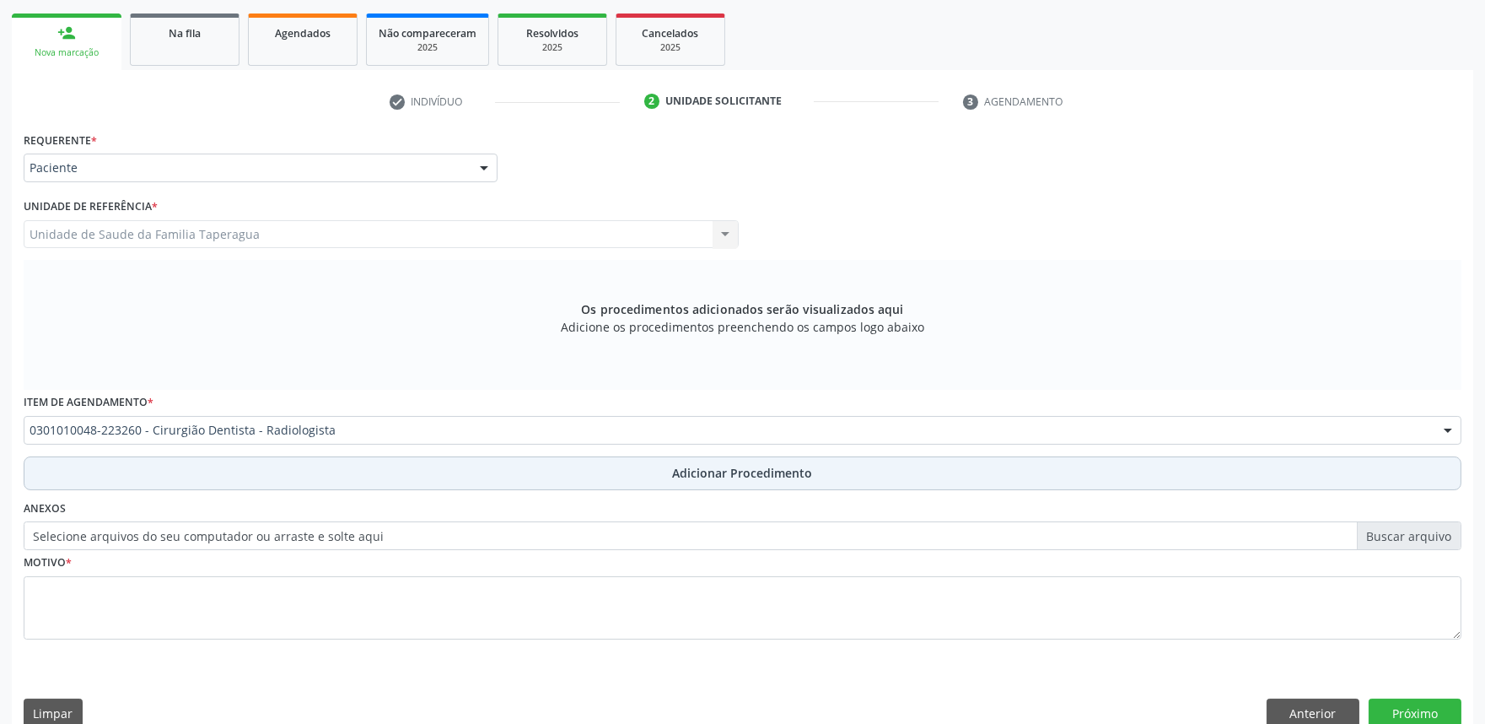
click at [437, 466] on button "Adicionar Procedimento" at bounding box center [743, 473] width 1438 height 34
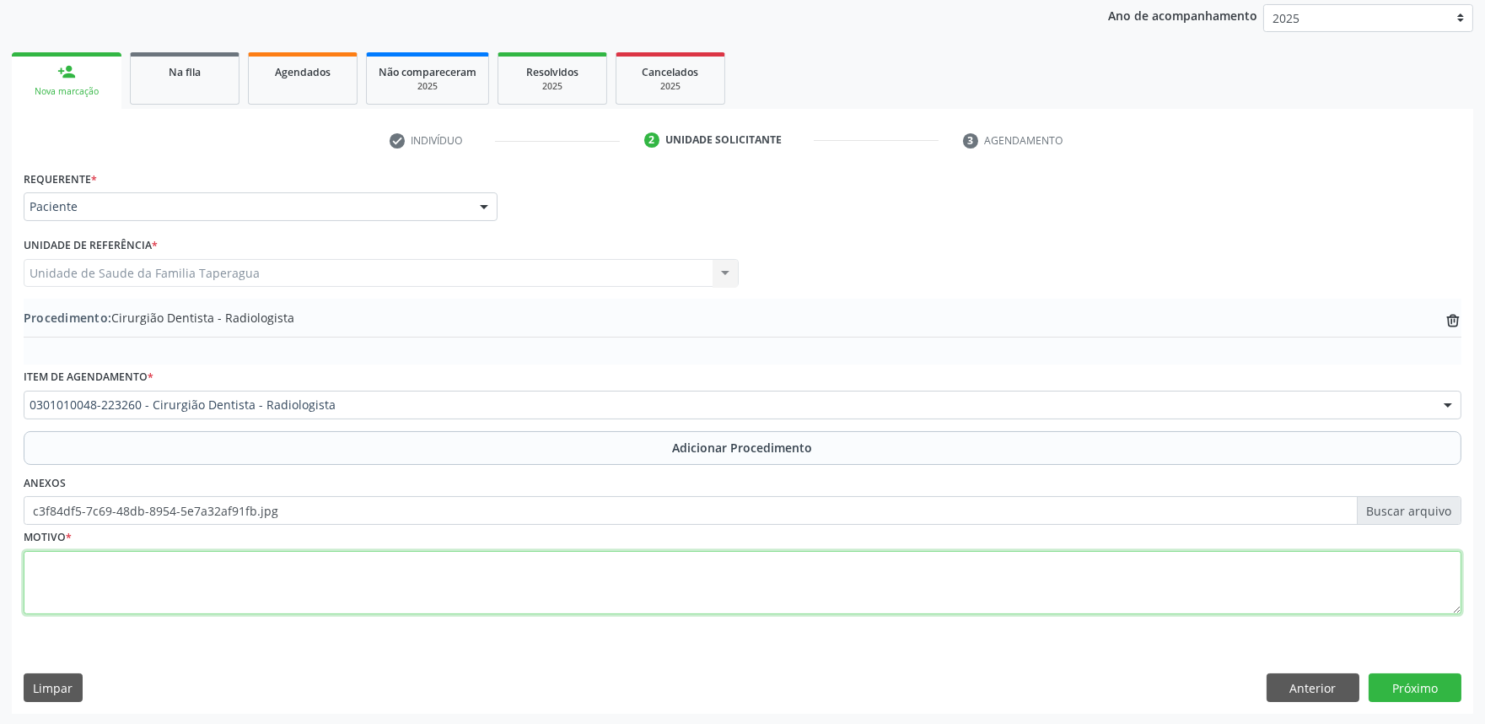
click at [282, 567] on textarea at bounding box center [743, 583] width 1438 height 64
type textarea "AVALIAR PROFUNDIDADE DE CÁRIE ELEMENTO 36"
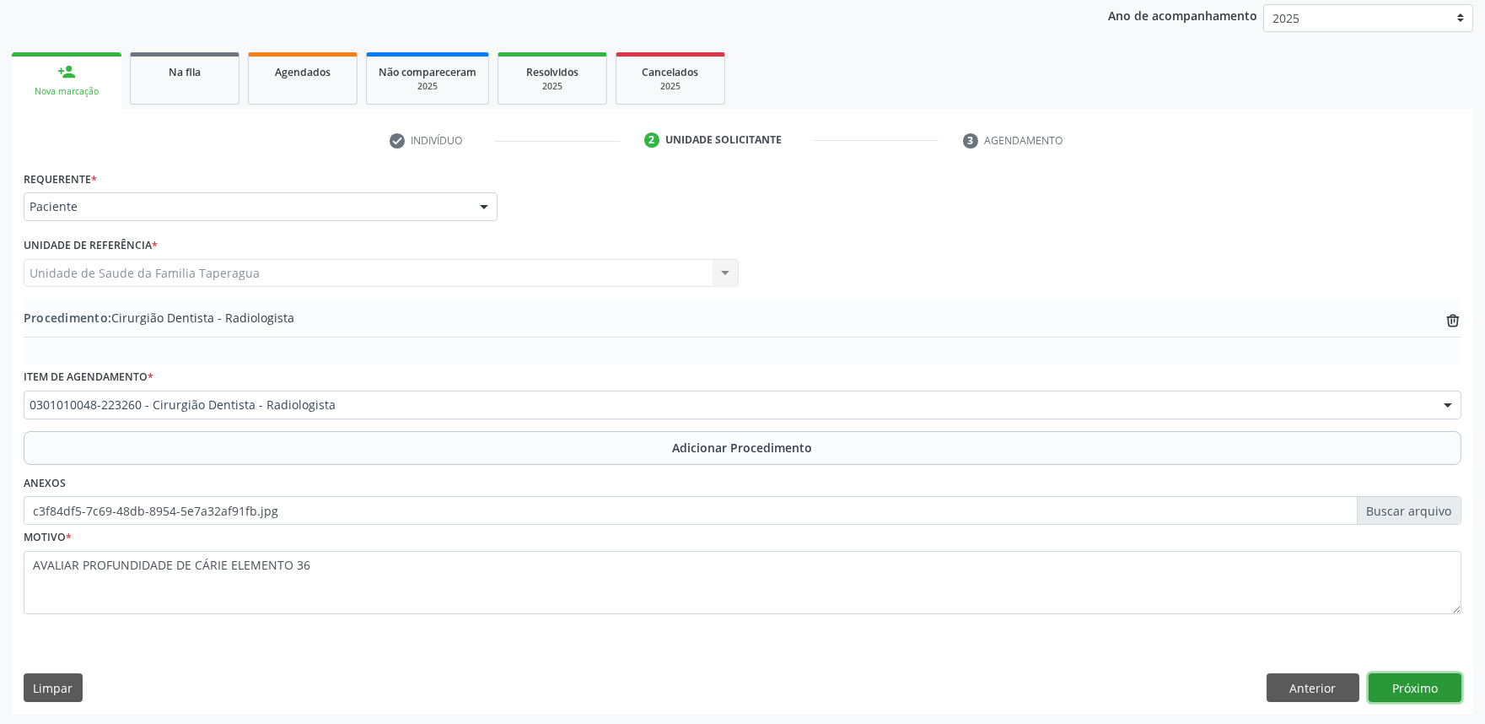
click at [1419, 676] on button "Próximo" at bounding box center [1415, 687] width 93 height 29
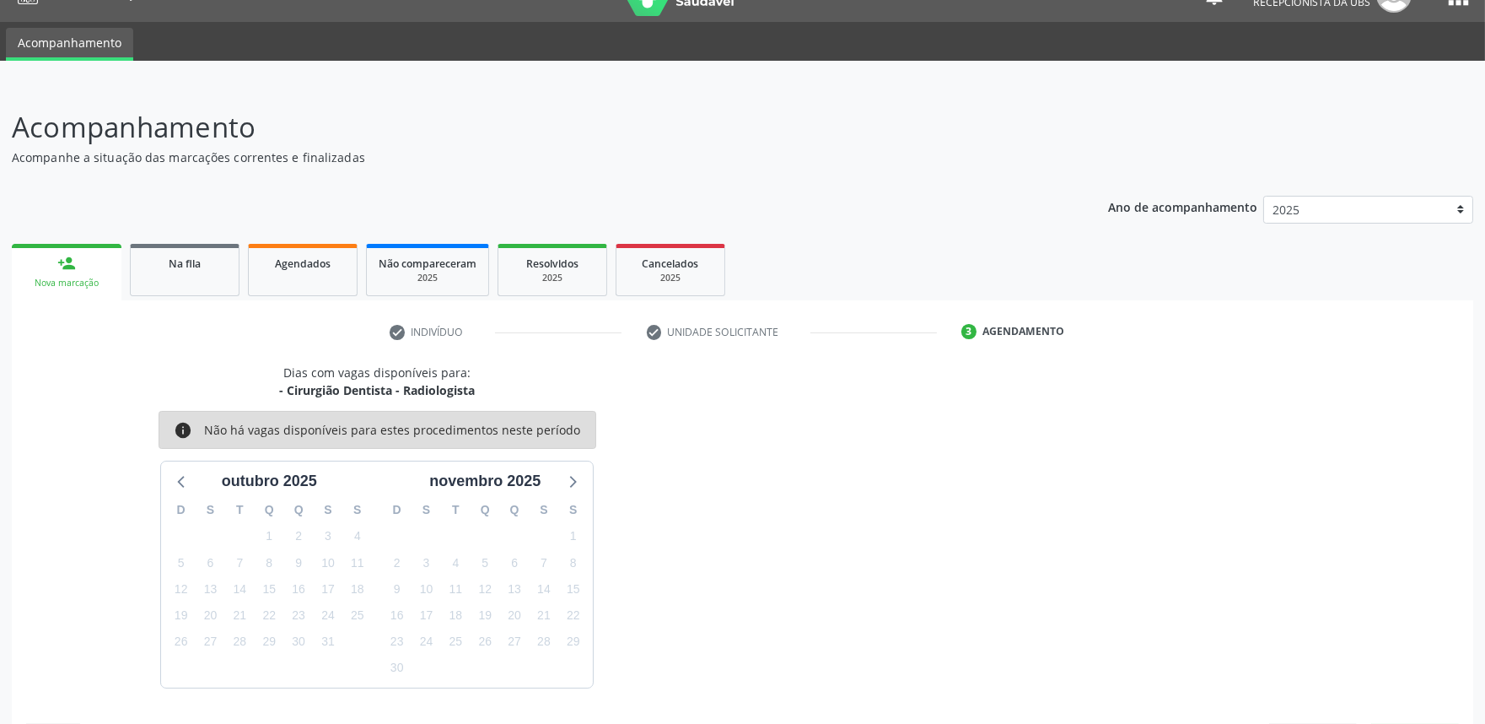
scroll to position [82, 0]
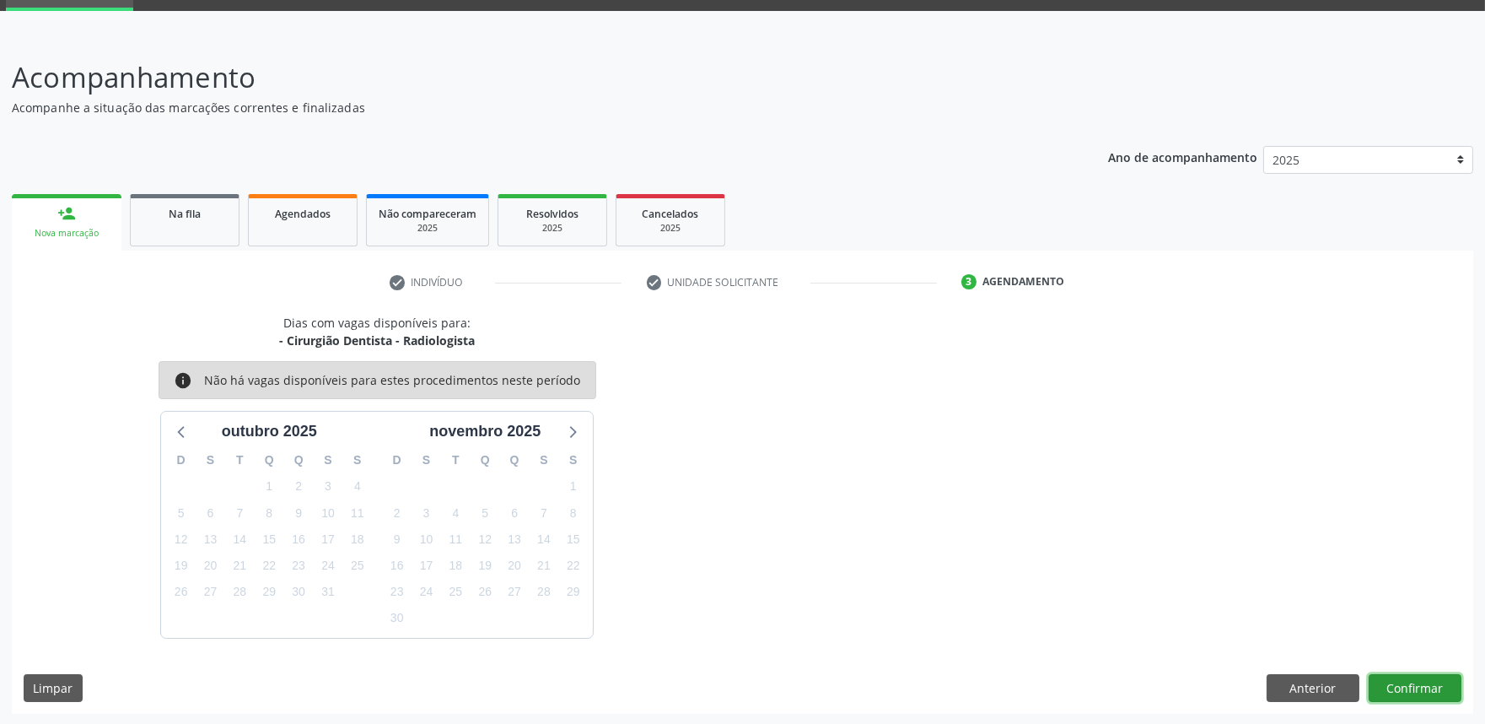
click at [1423, 680] on button "Confirmar" at bounding box center [1415, 688] width 93 height 29
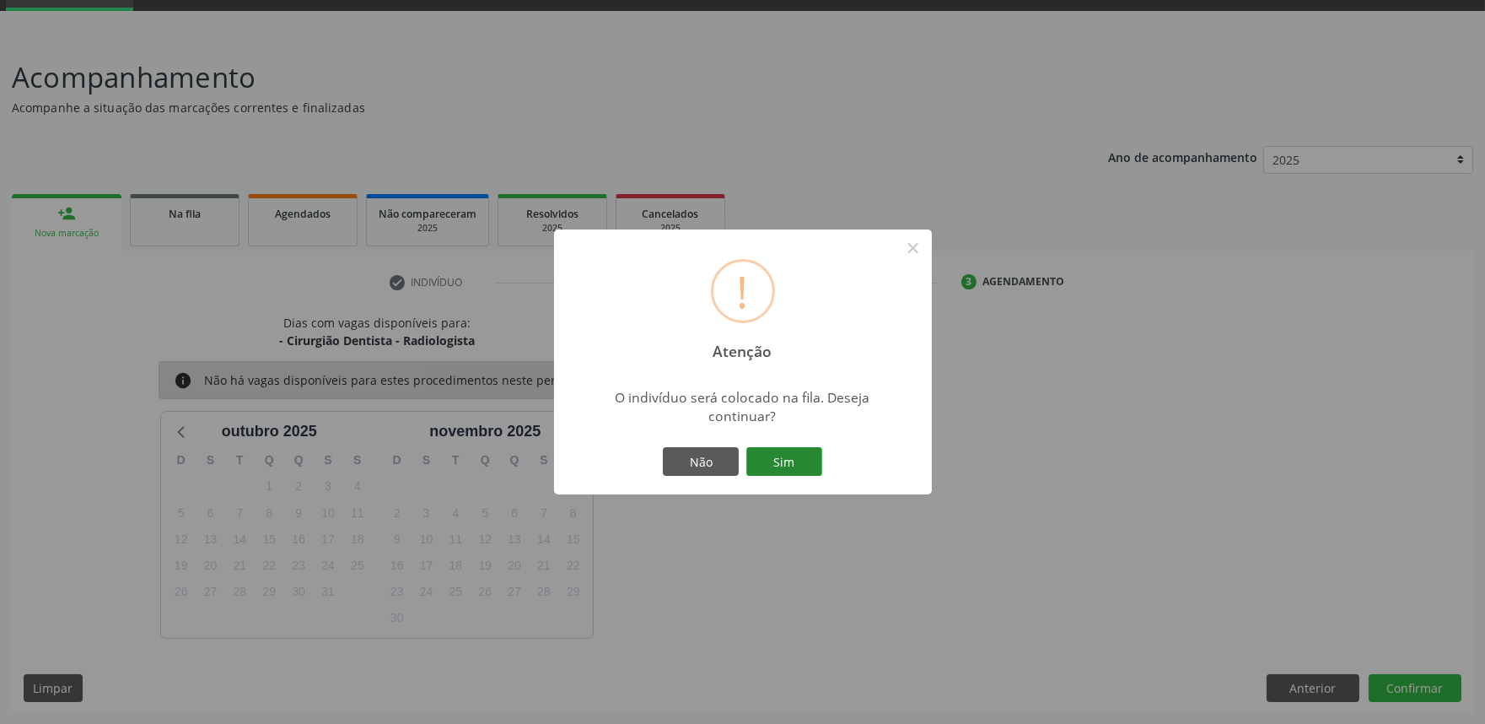
click at [803, 467] on button "Sim" at bounding box center [784, 461] width 76 height 29
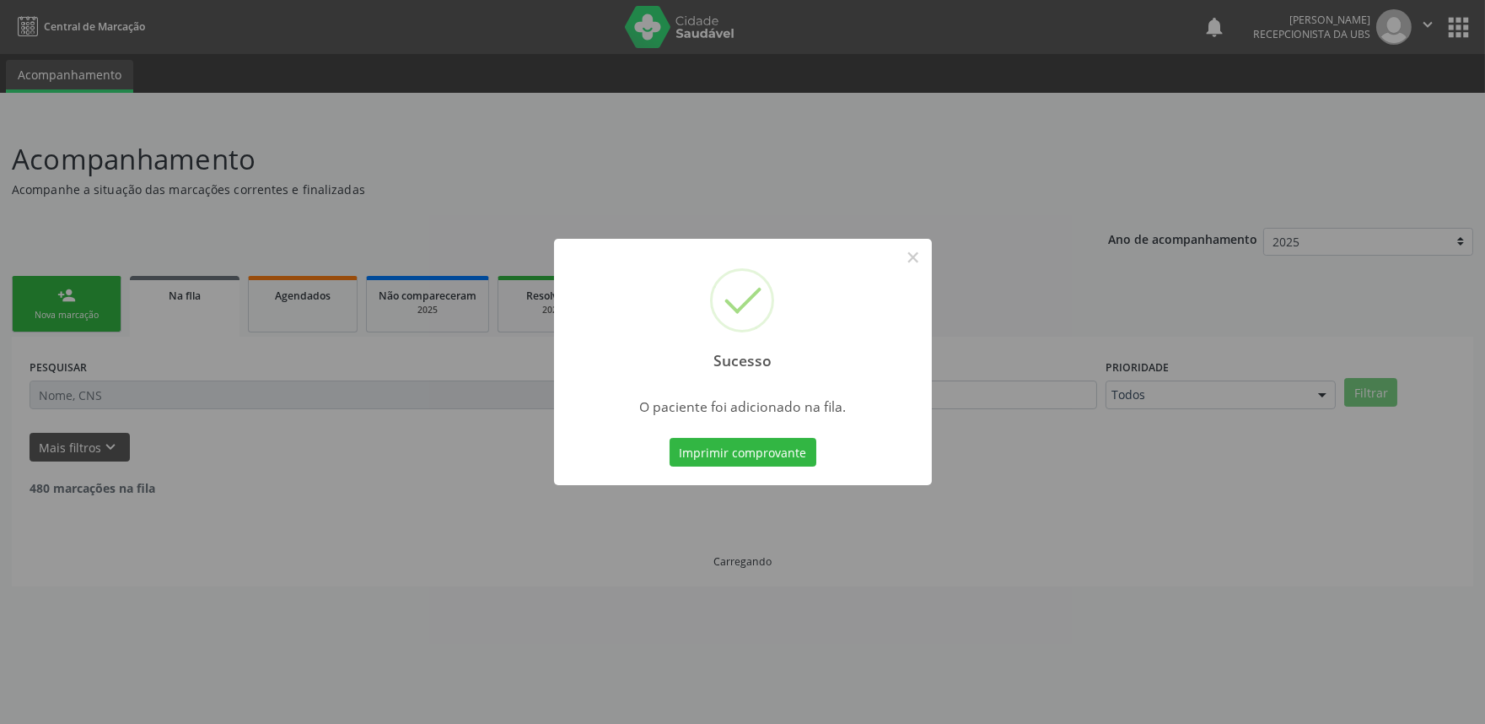
scroll to position [0, 0]
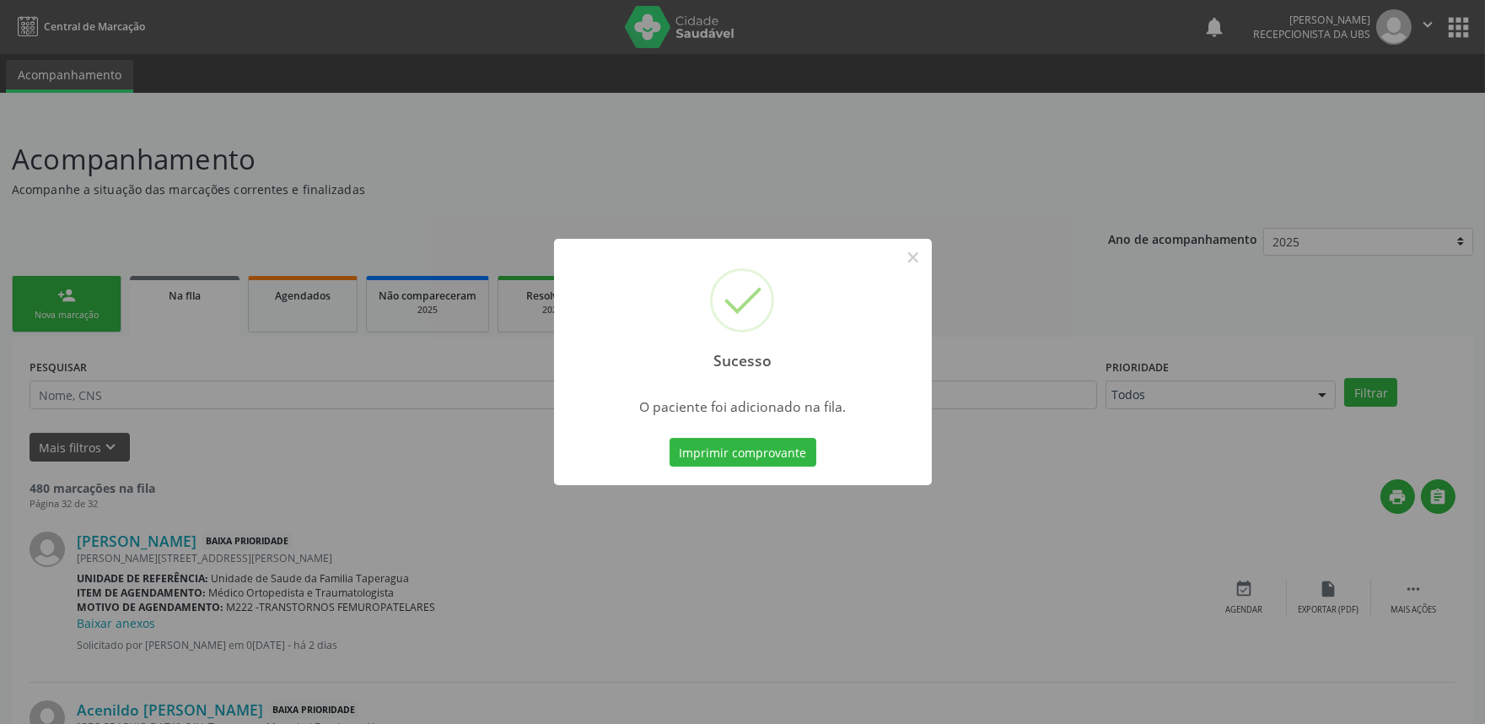
click at [1052, 325] on div "Sucesso × O paciente foi adicionado na fila. Imprimir comprovante Cancel" at bounding box center [742, 362] width 1485 height 724
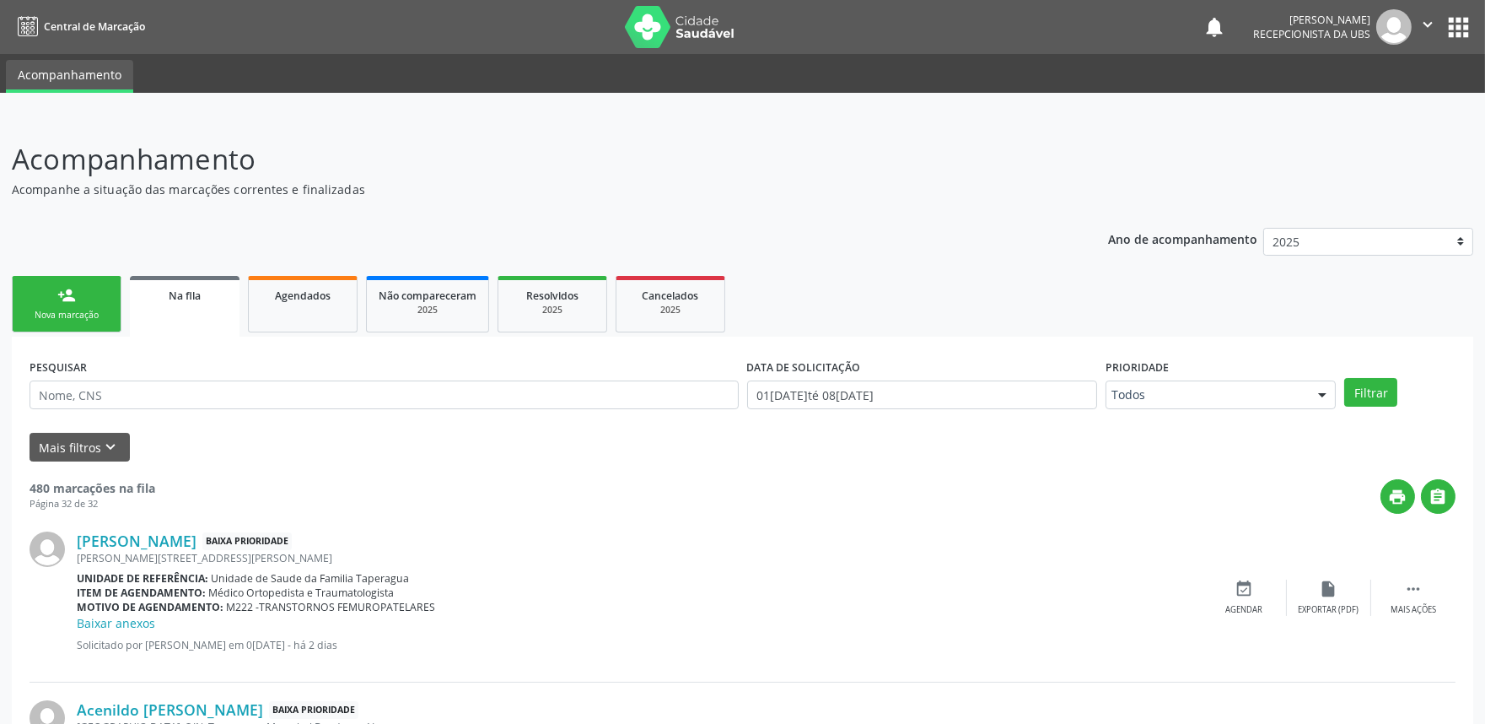
click at [88, 300] on link "person_add Nova marcação" at bounding box center [67, 304] width 110 height 57
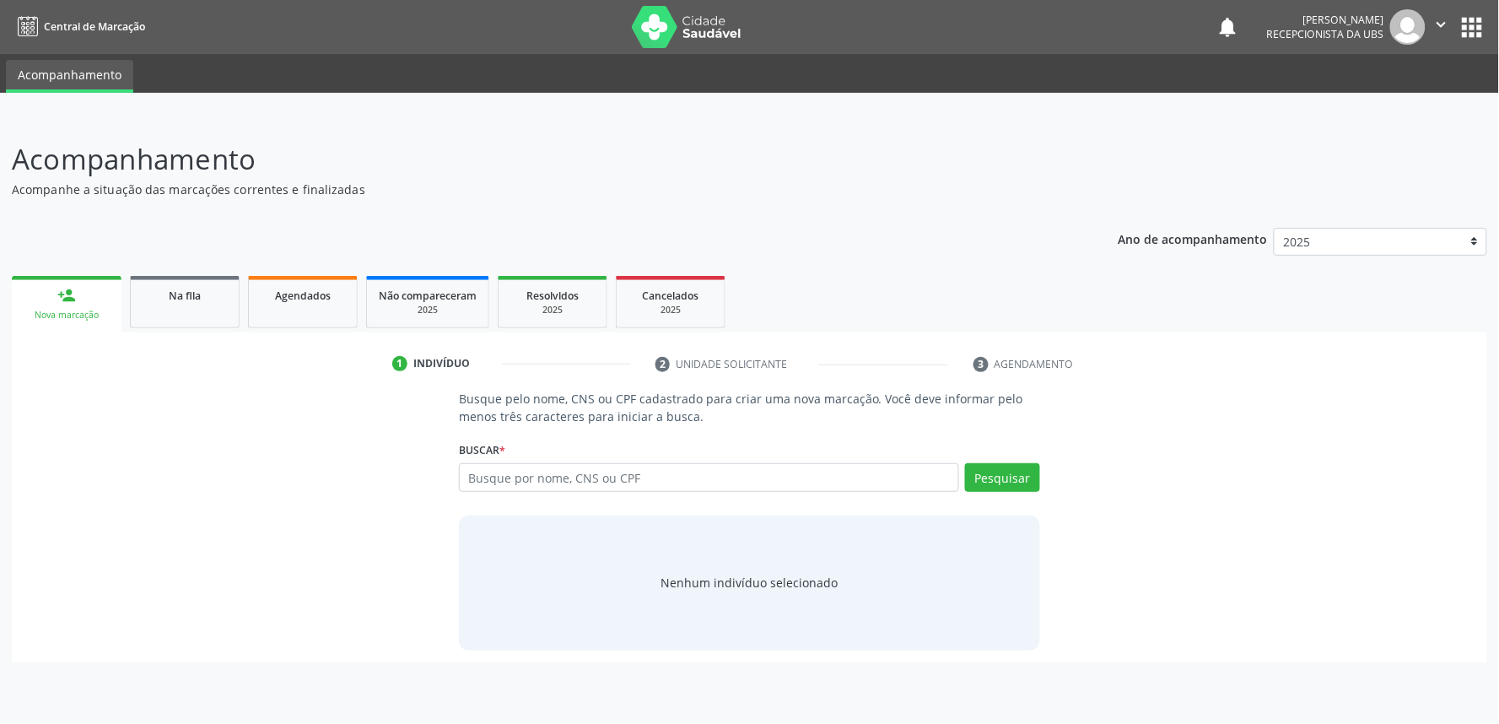
click at [524, 489] on div "Busque por nome, CNS ou CPF Nenhum resultado encontrado para: " " Digite nome, …" at bounding box center [749, 483] width 581 height 40
click at [527, 482] on input "text" at bounding box center [709, 477] width 500 height 29
paste input "700009326143206"
type input "700009326143206"
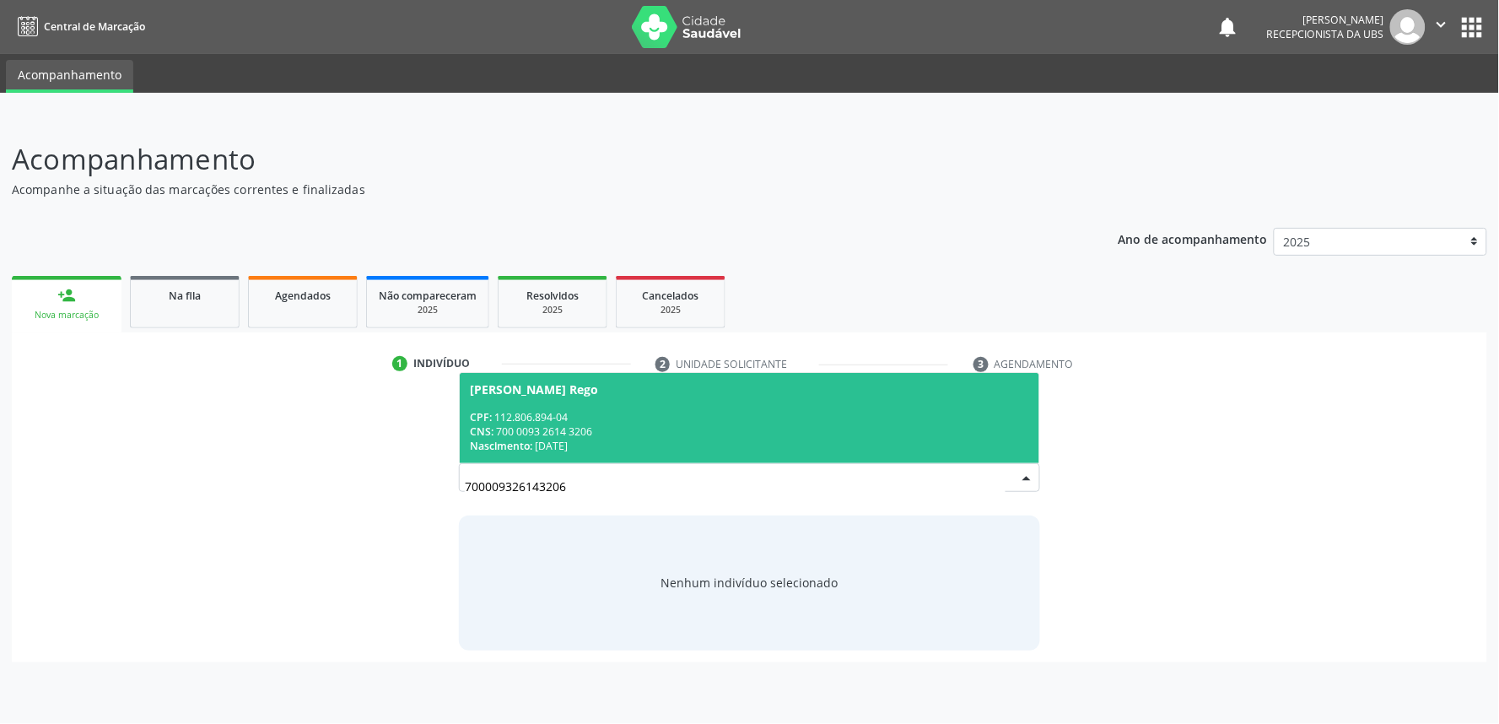
click at [644, 439] on div "Nascimento: 20/03/1946" at bounding box center [749, 446] width 559 height 14
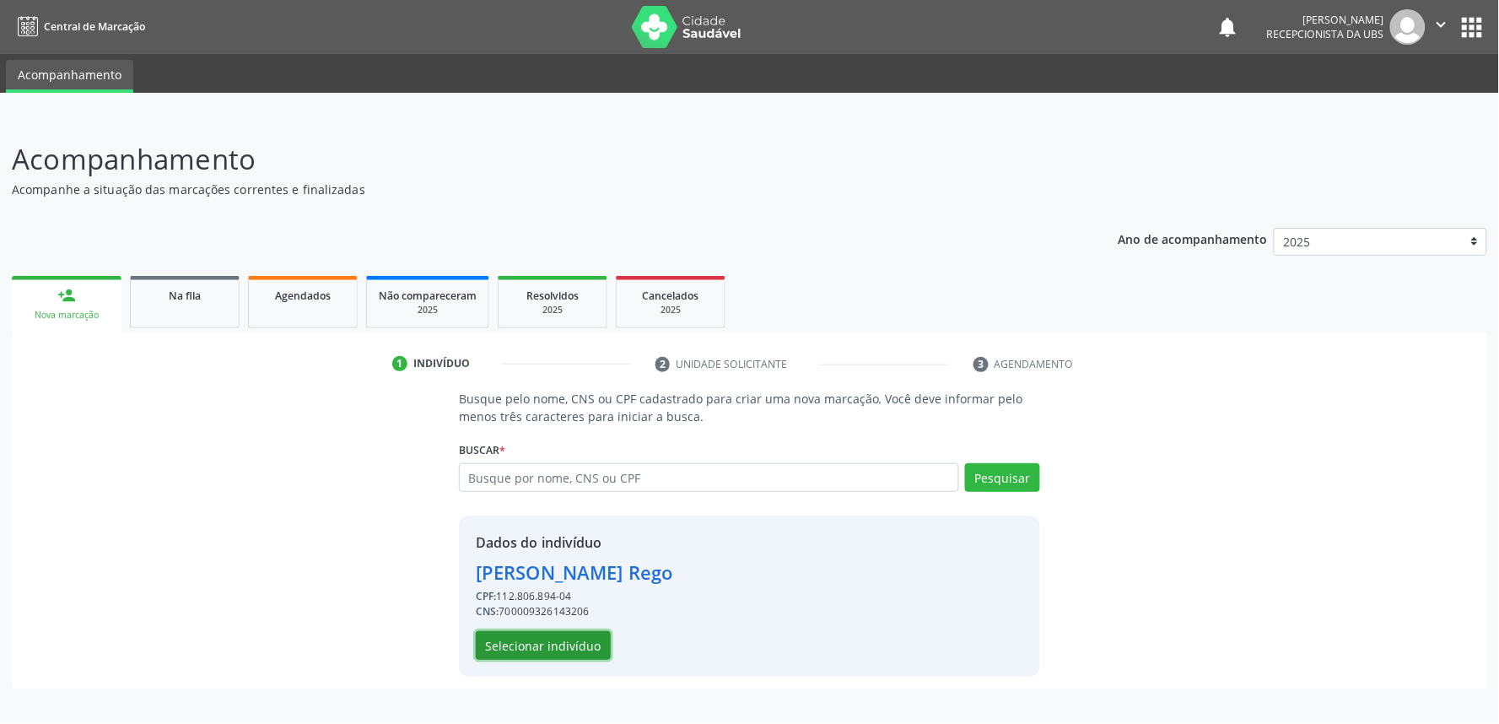
click at [519, 638] on button "Selecionar indivíduo" at bounding box center [543, 645] width 135 height 29
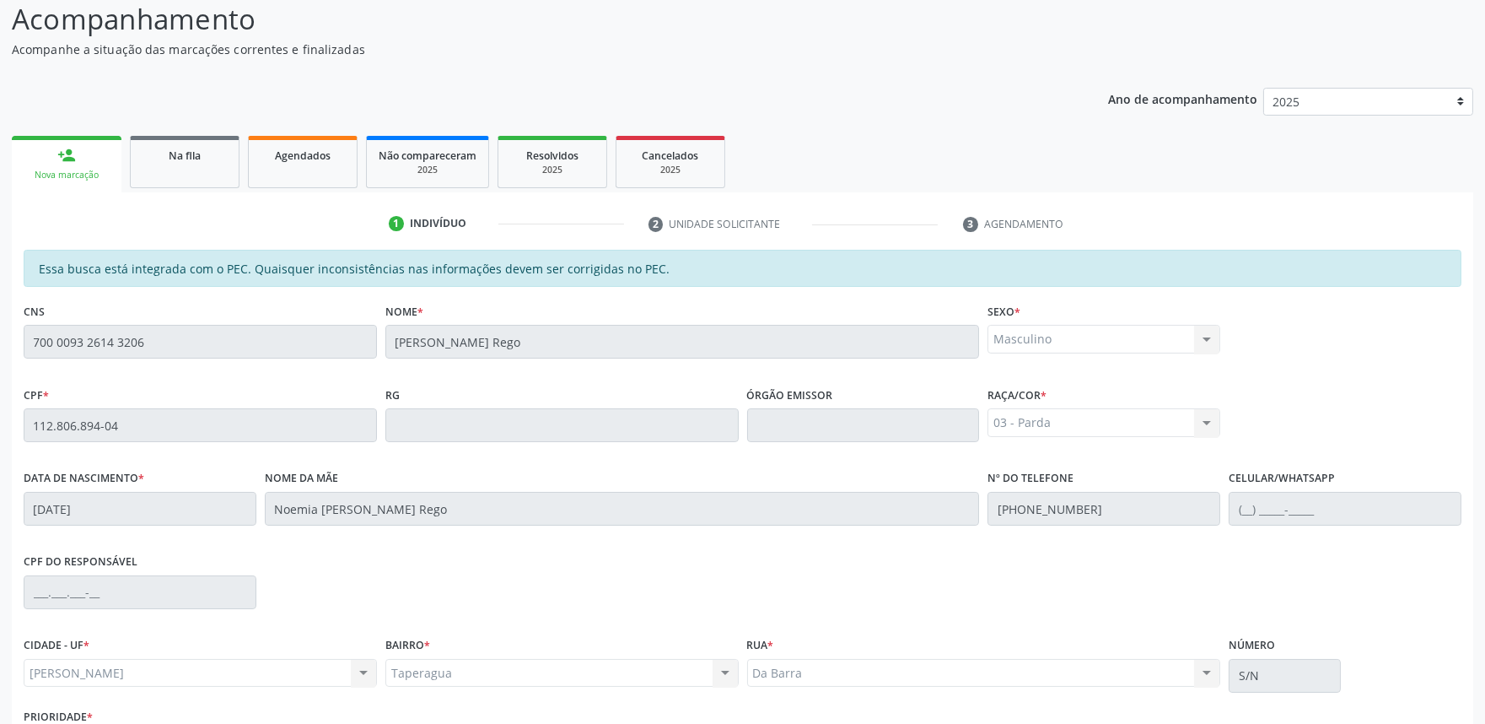
scroll to position [262, 0]
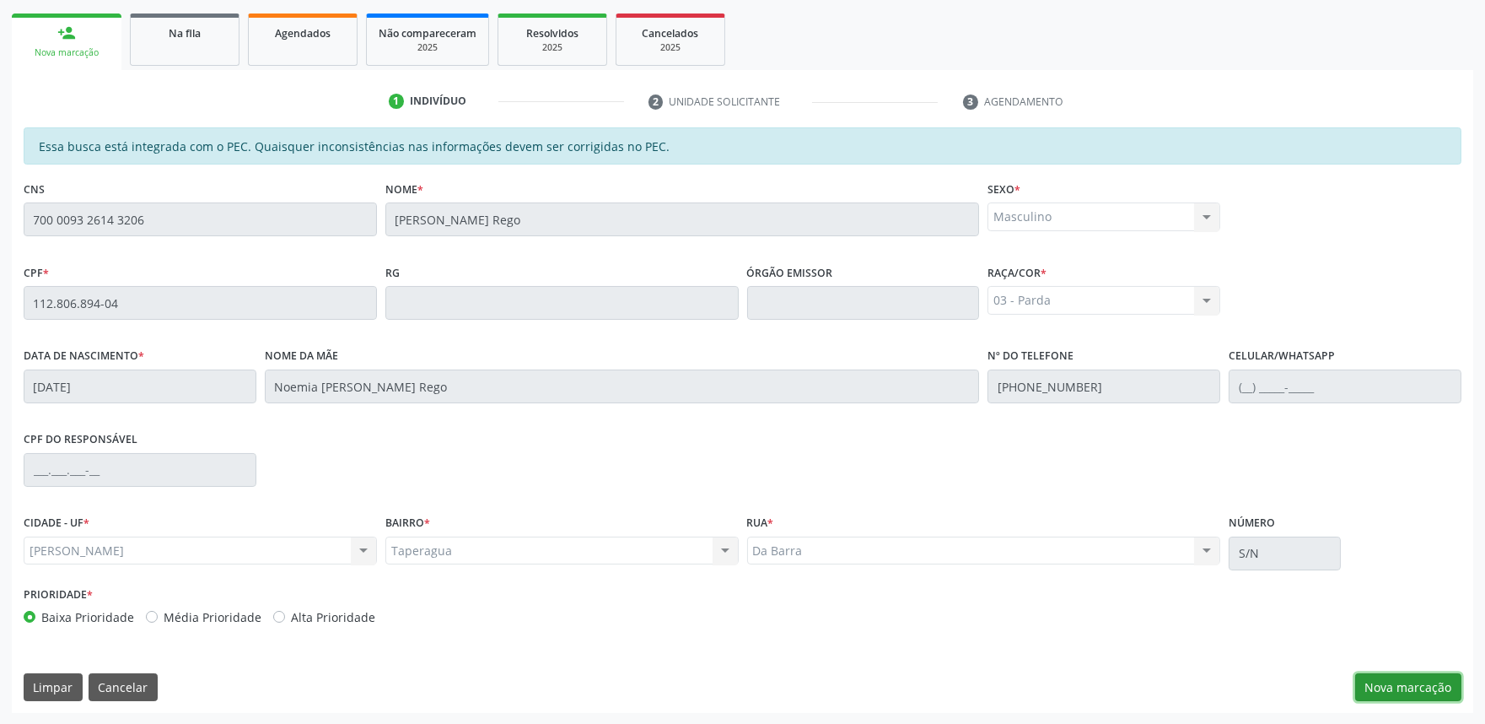
click at [1436, 687] on button "Nova marcação" at bounding box center [1408, 687] width 106 height 29
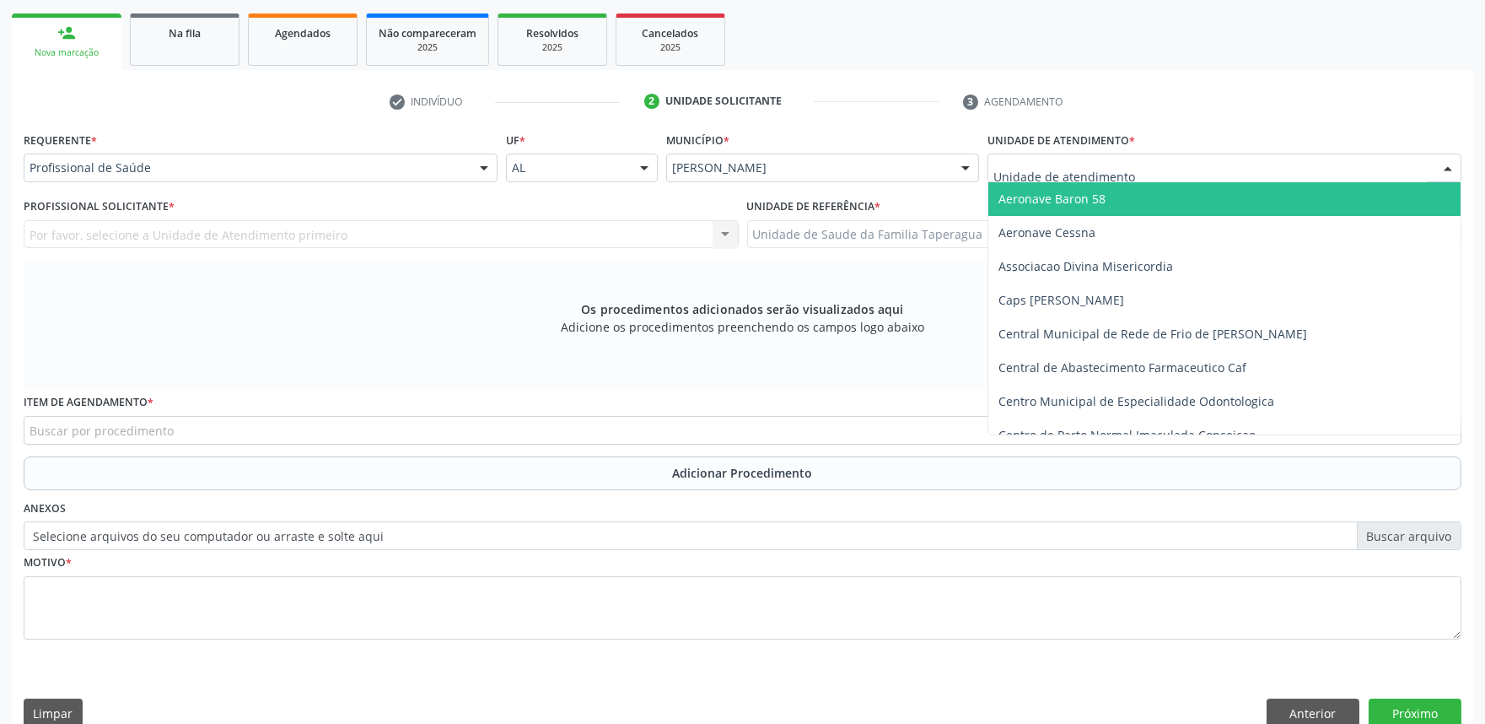
click at [1210, 170] on div at bounding box center [1225, 167] width 474 height 29
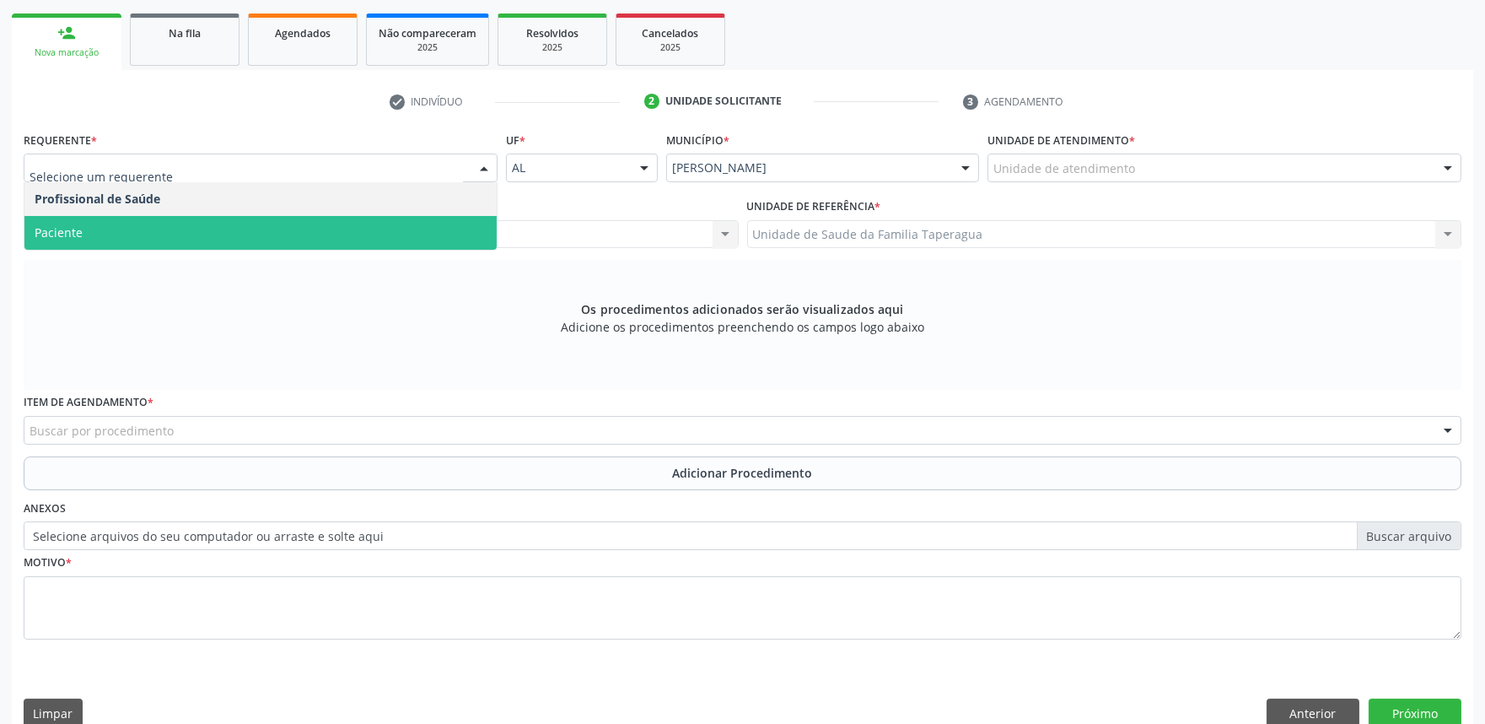
click at [411, 229] on span "Paciente" at bounding box center [260, 233] width 472 height 34
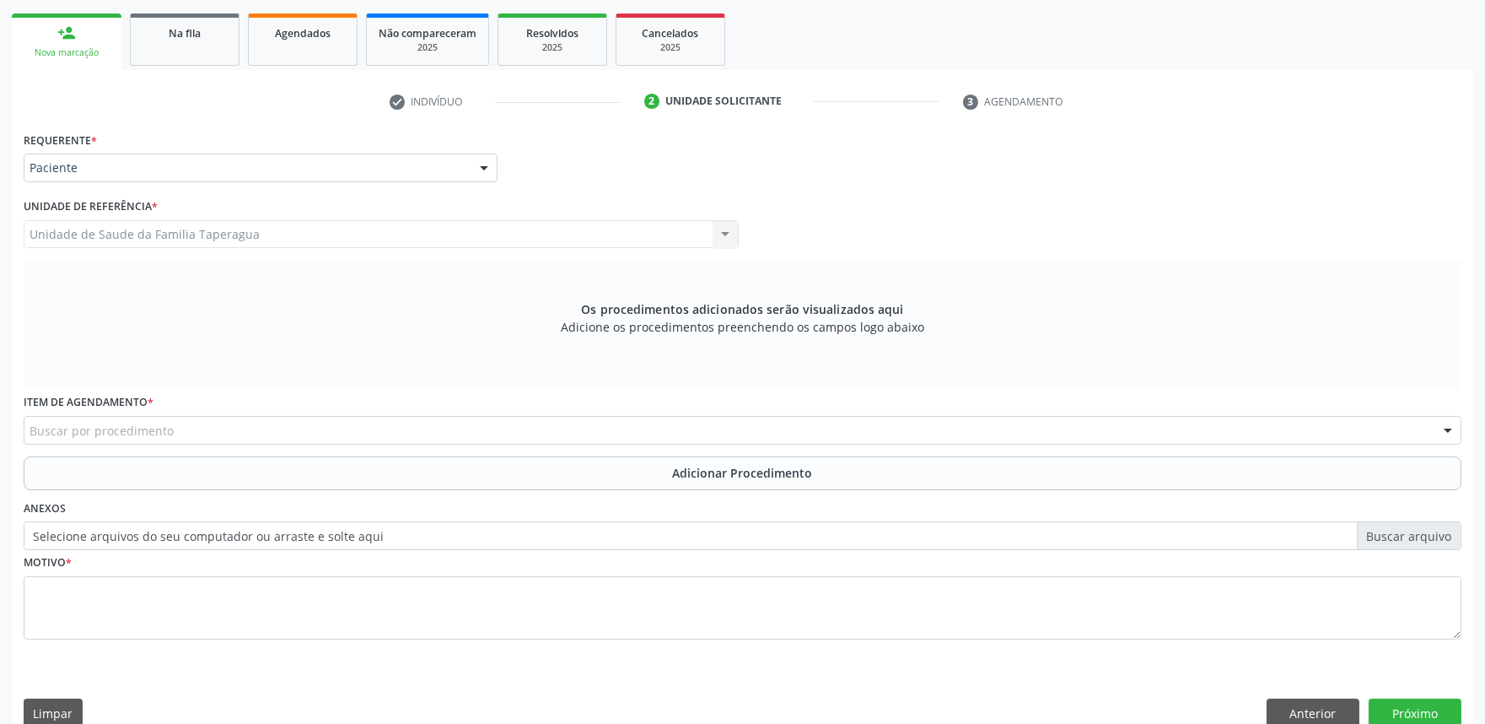
click at [447, 436] on div "Buscar por procedimento" at bounding box center [743, 430] width 1438 height 29
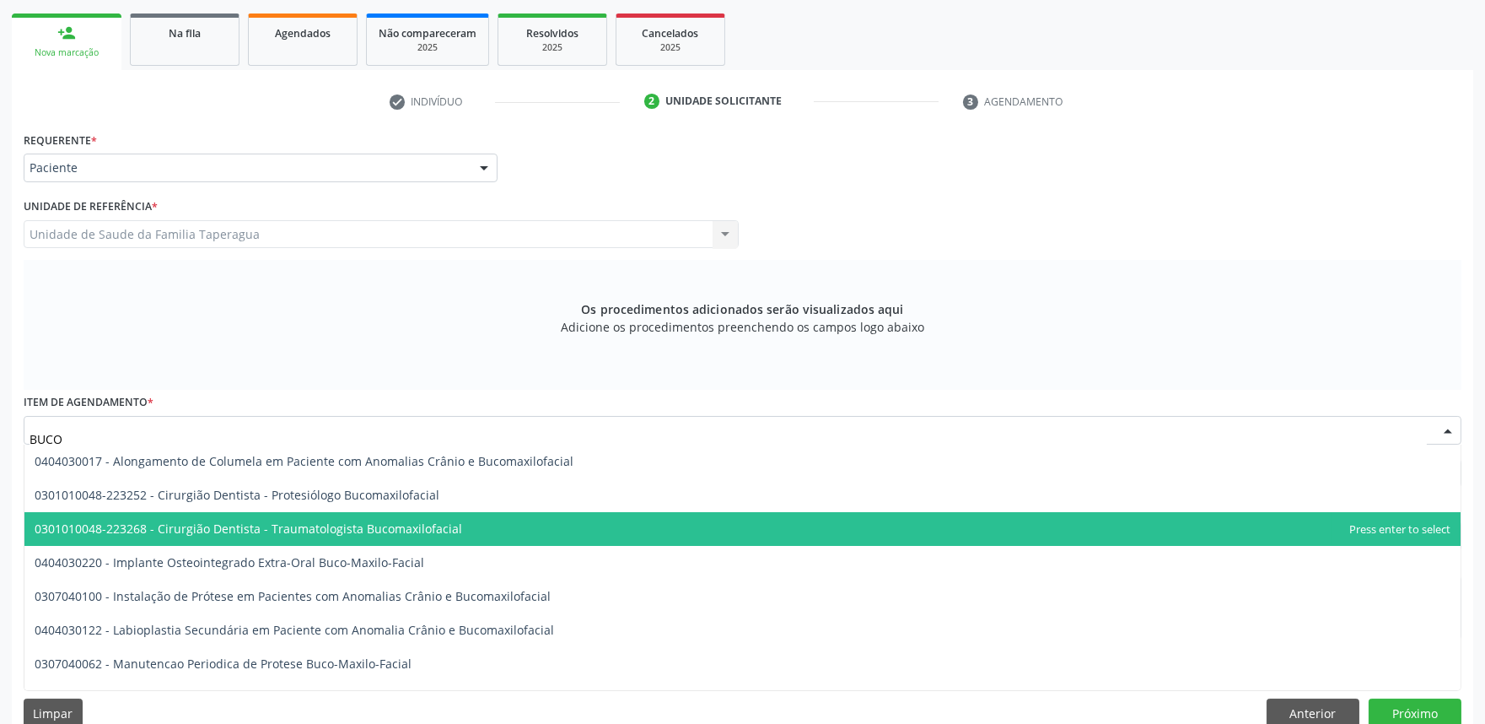
type input "BUCOM"
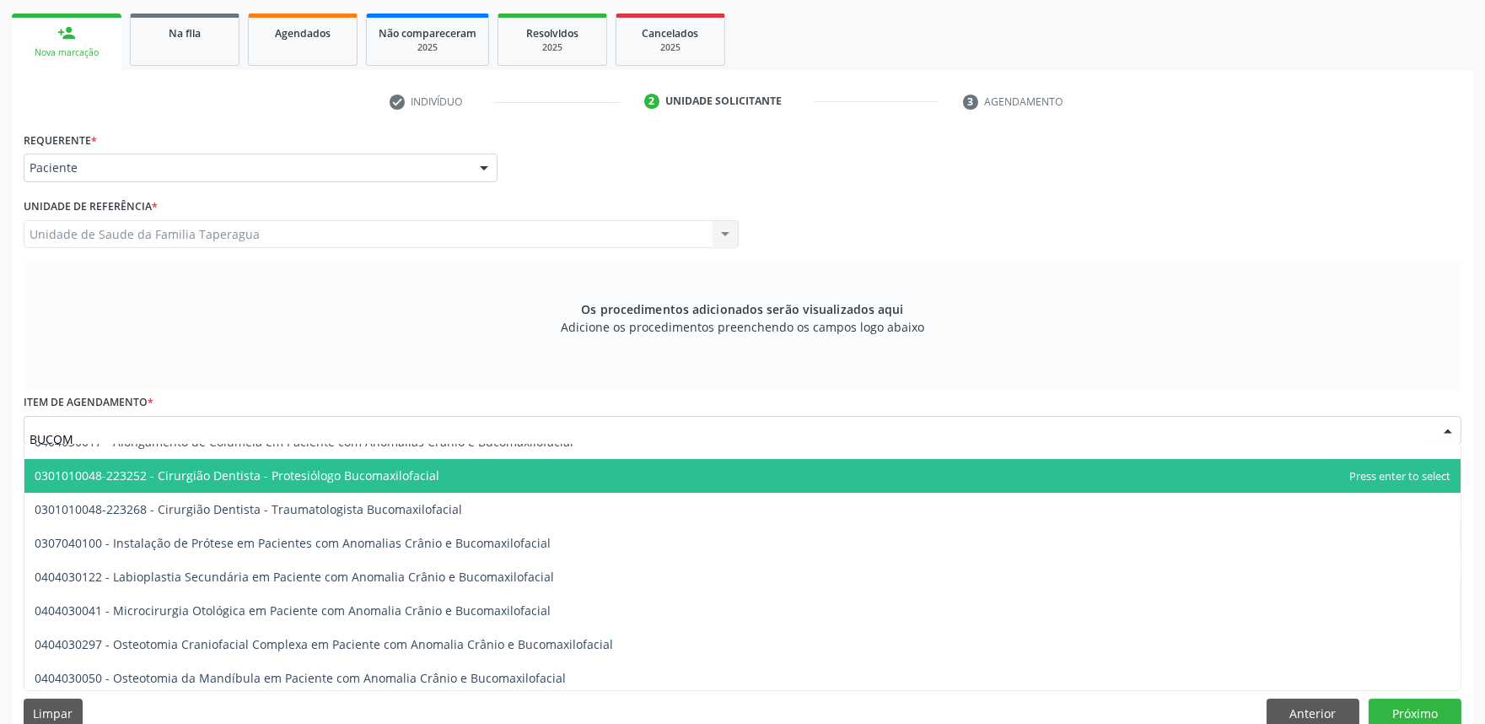
scroll to position [0, 0]
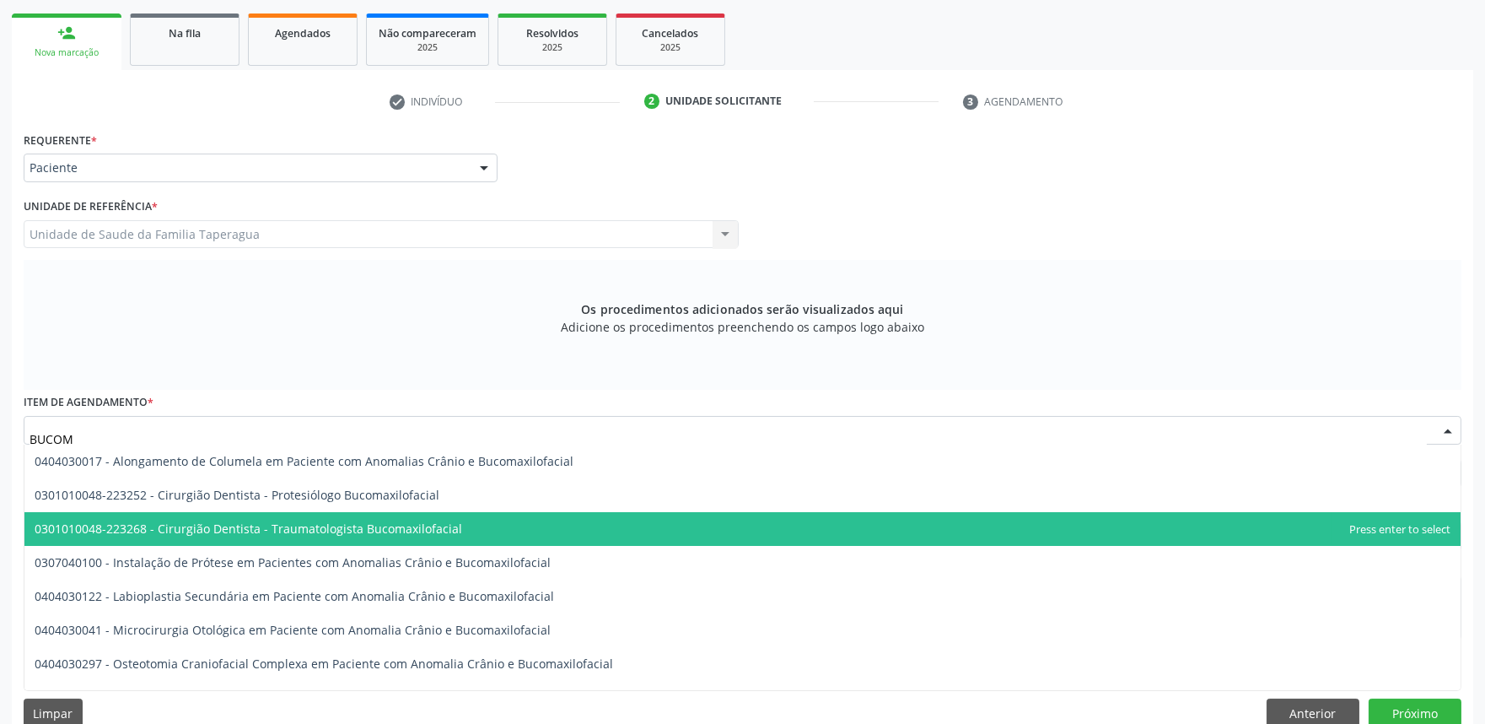
click at [440, 532] on span "0301010048-223268 - Cirurgião Dentista - Traumatologista Bucomaxilofacial" at bounding box center [249, 528] width 428 height 16
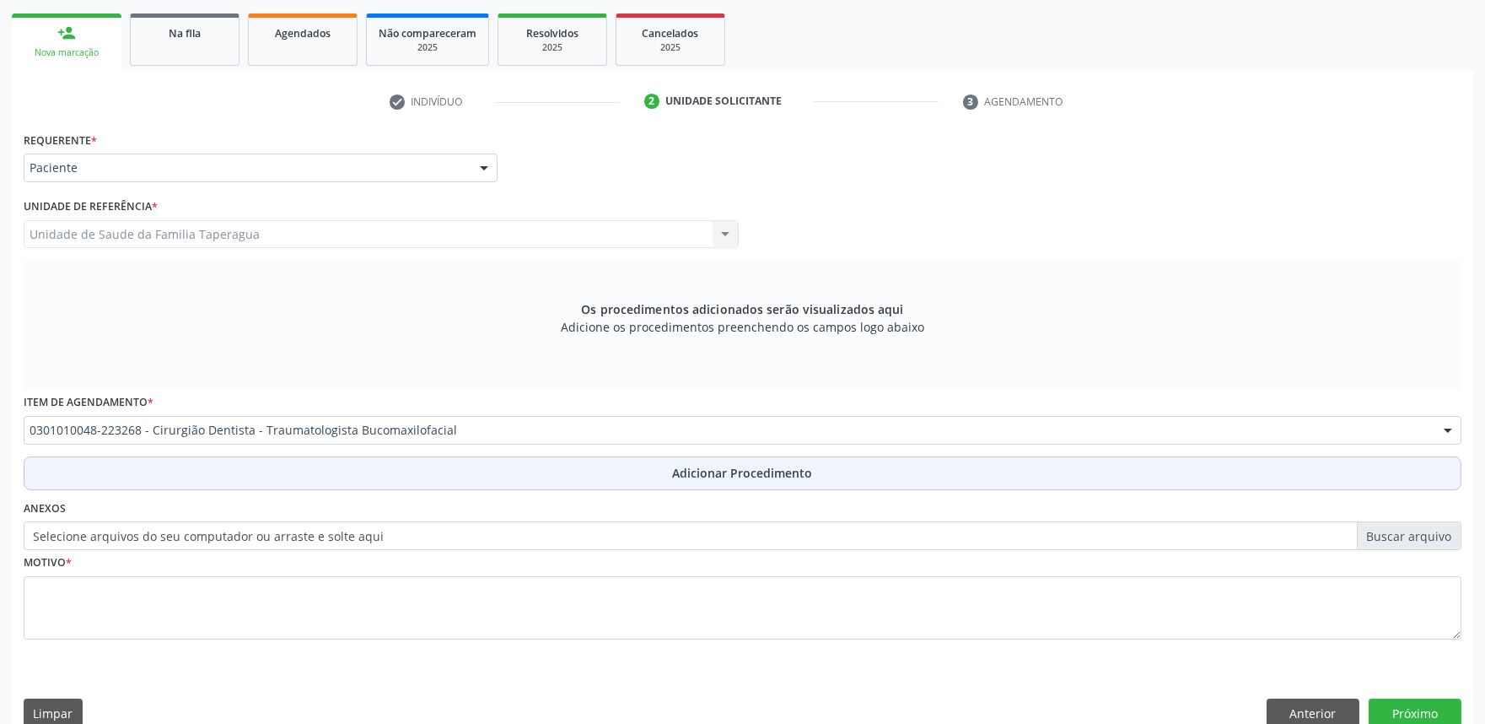
click at [451, 477] on button "Adicionar Procedimento" at bounding box center [743, 473] width 1438 height 34
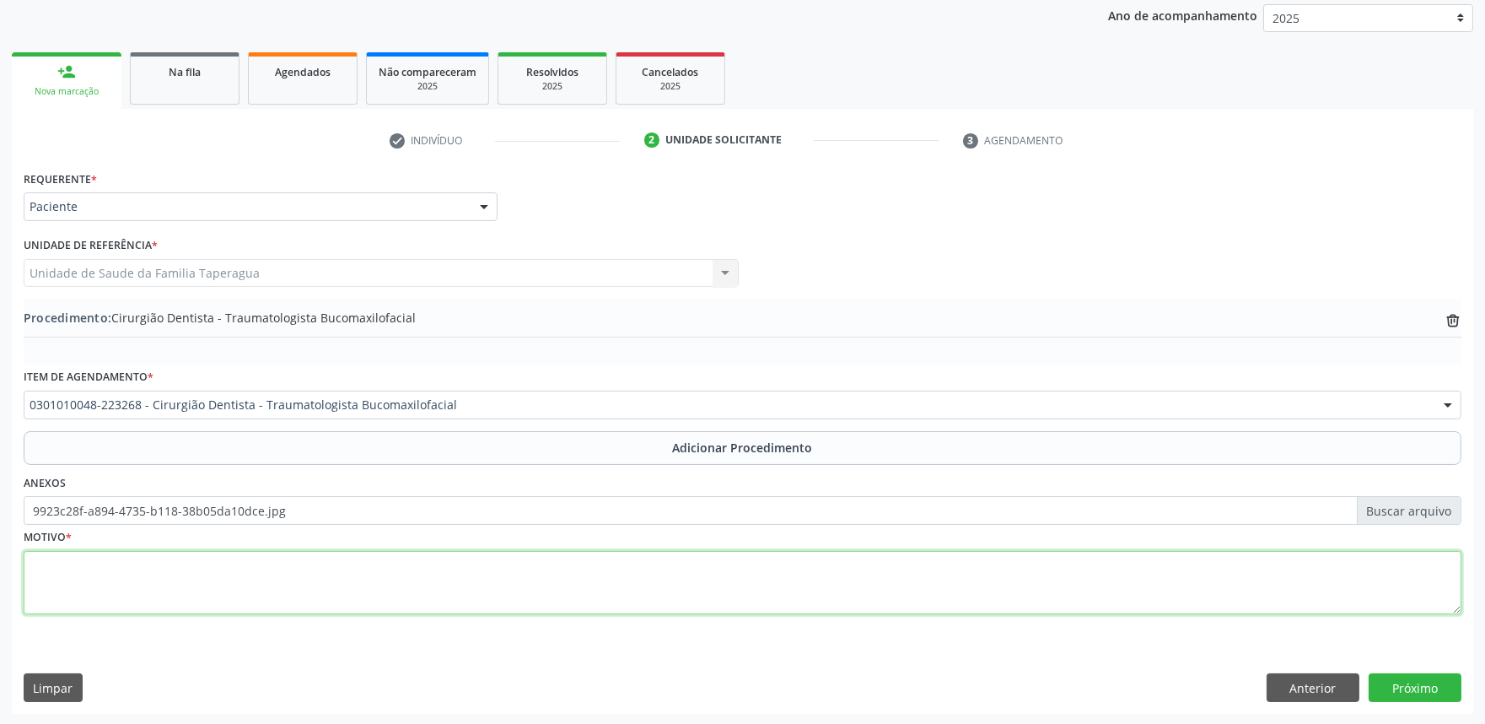
click at [267, 562] on textarea at bounding box center [743, 583] width 1438 height 64
type textarea "CÁRIE VESTIBULAR ELEMENTO 35 E MOBILIDADE. ENCAMINHO PARA [MEDICAL_DATA] DOS EL…"
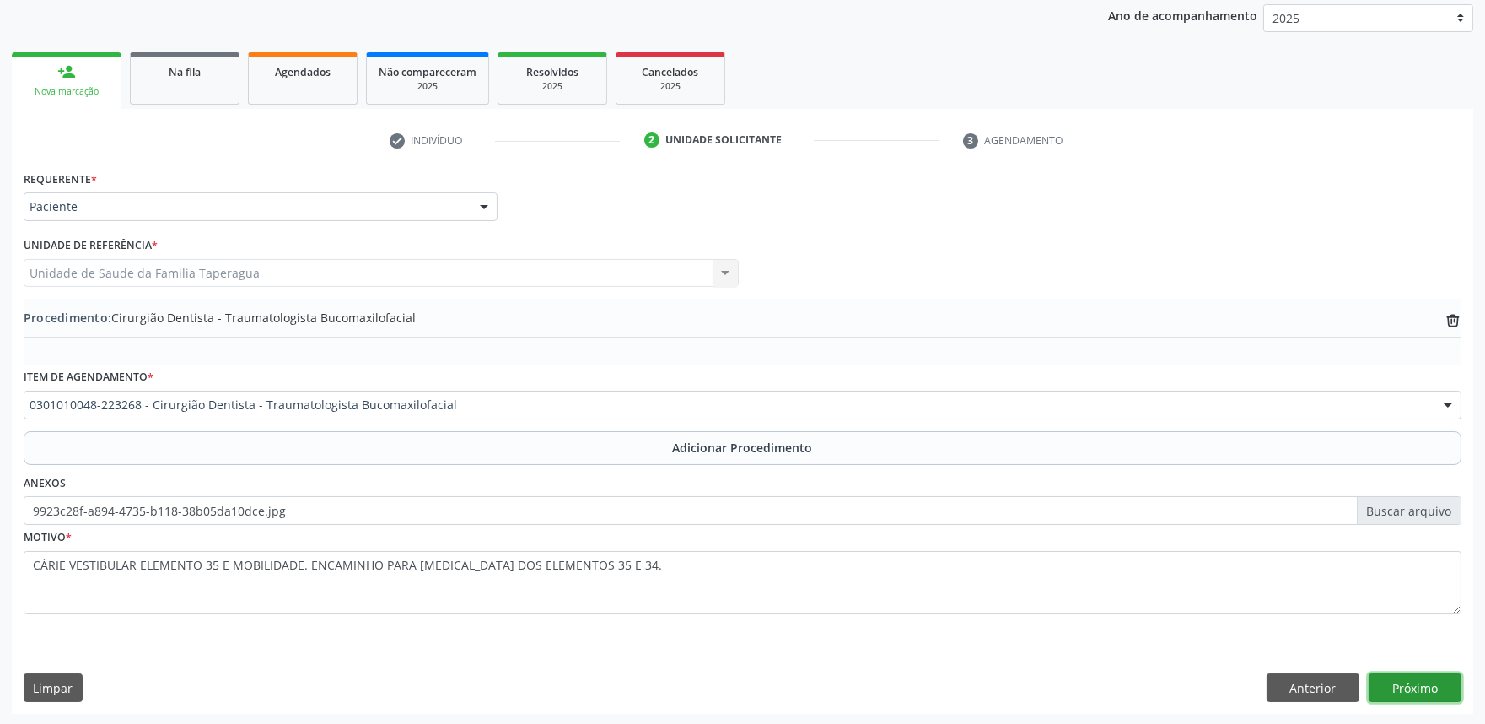
click at [1388, 692] on button "Próximo" at bounding box center [1415, 687] width 93 height 29
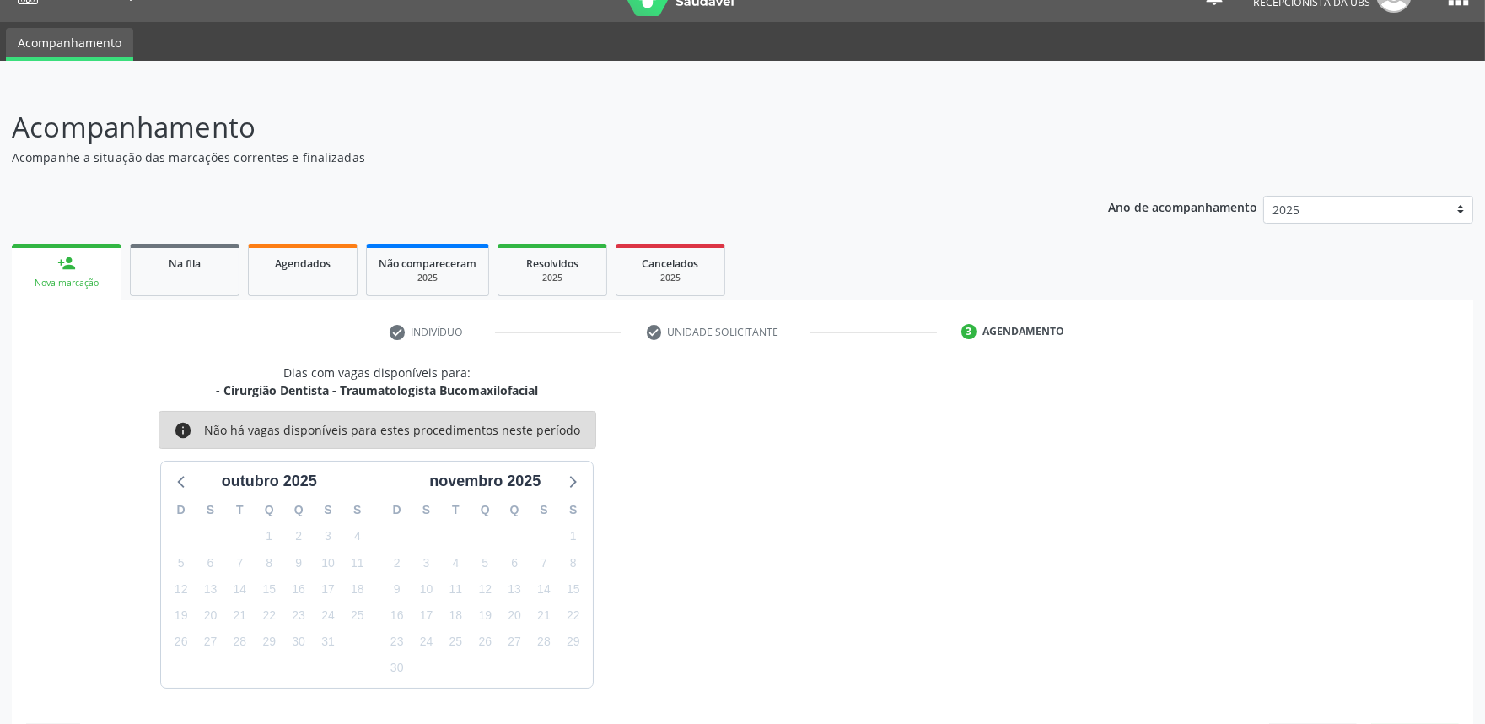
scroll to position [82, 0]
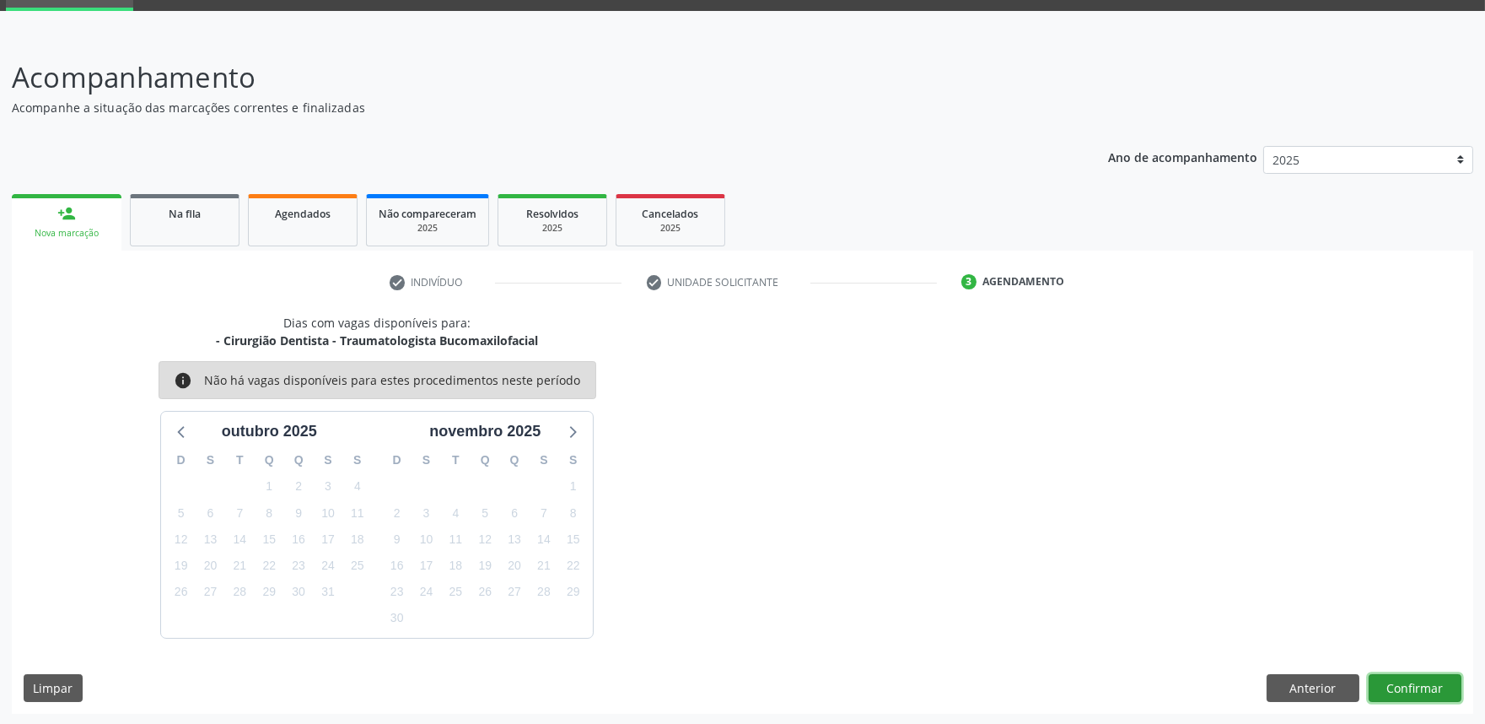
click at [1414, 686] on button "Confirmar" at bounding box center [1415, 688] width 93 height 29
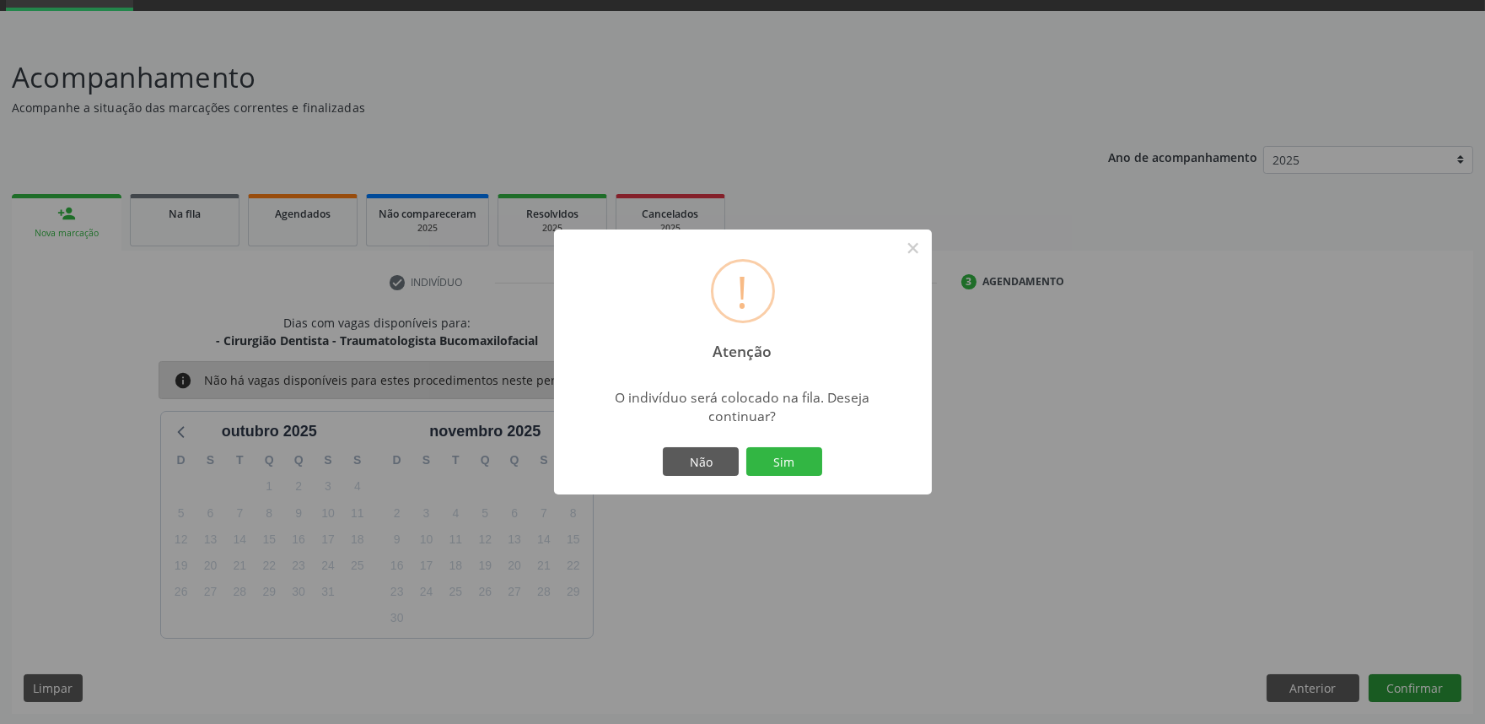
click at [746, 447] on button "Sim" at bounding box center [784, 461] width 76 height 29
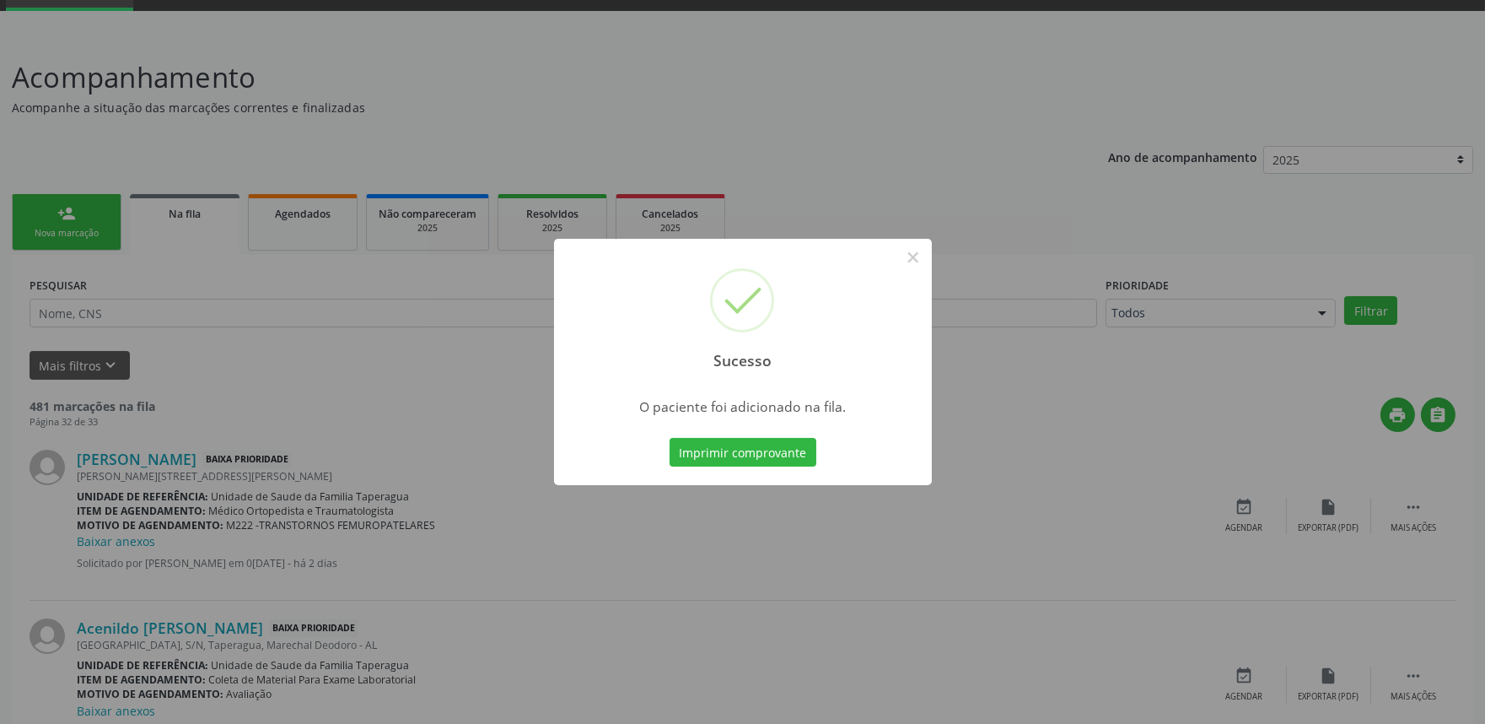
scroll to position [0, 0]
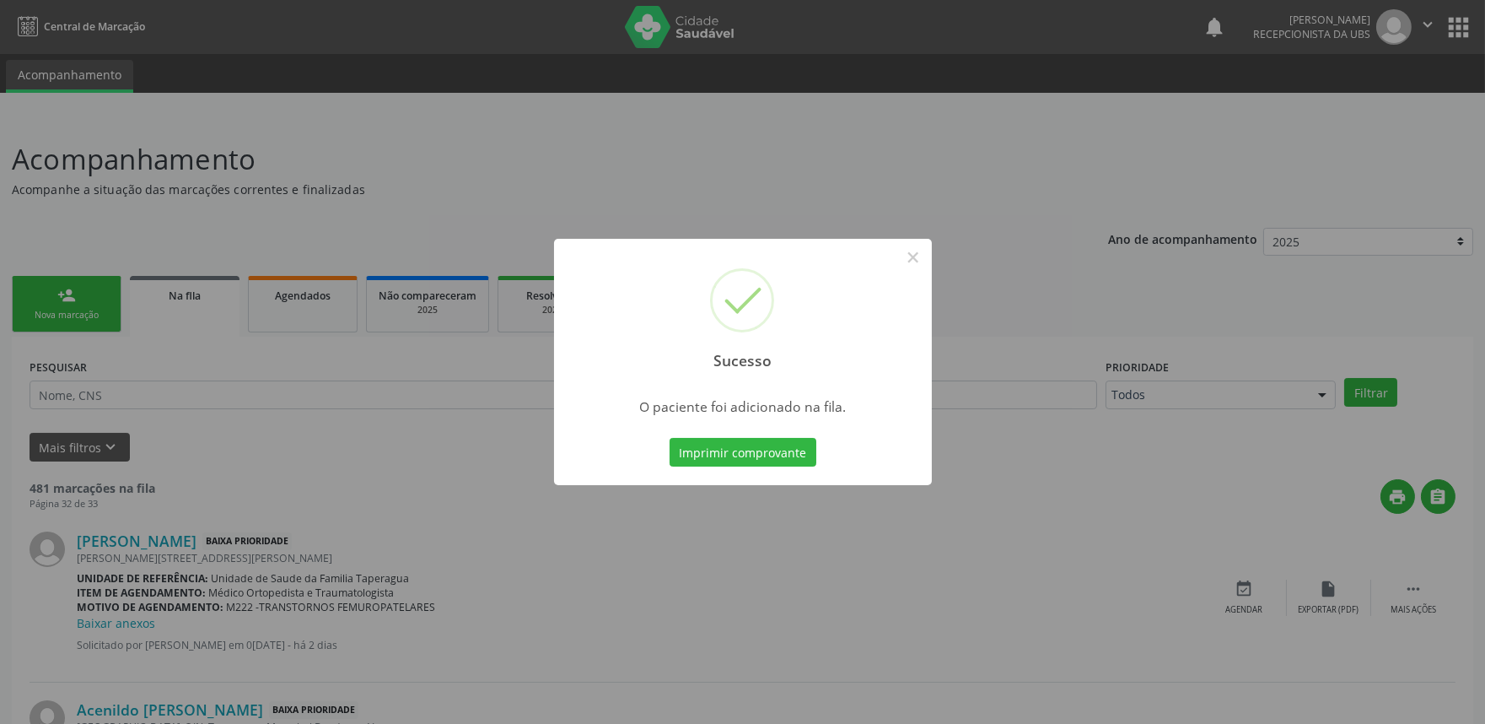
click at [1439, 461] on div "Sucesso × O paciente foi adicionado na fila. Imprimir comprovante Cancel" at bounding box center [742, 362] width 1485 height 724
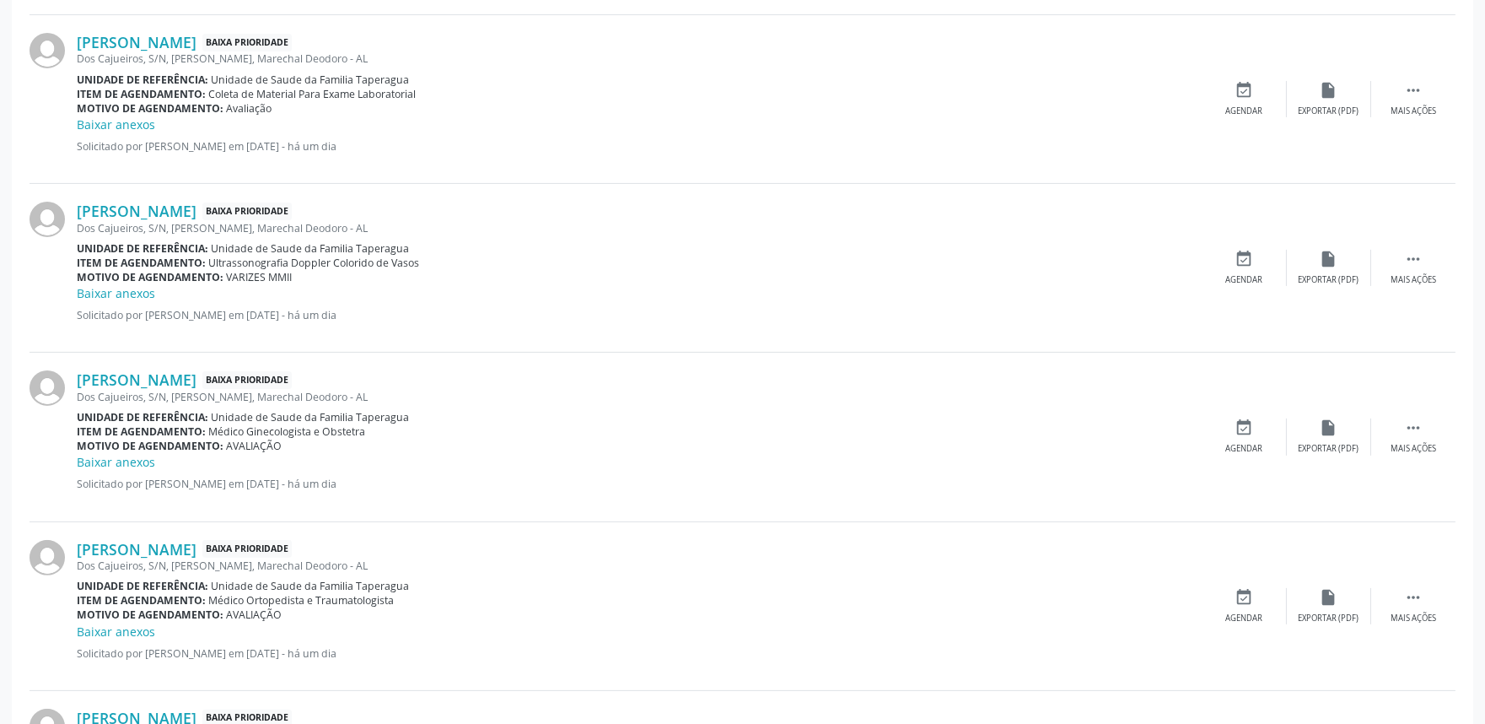
scroll to position [2399, 0]
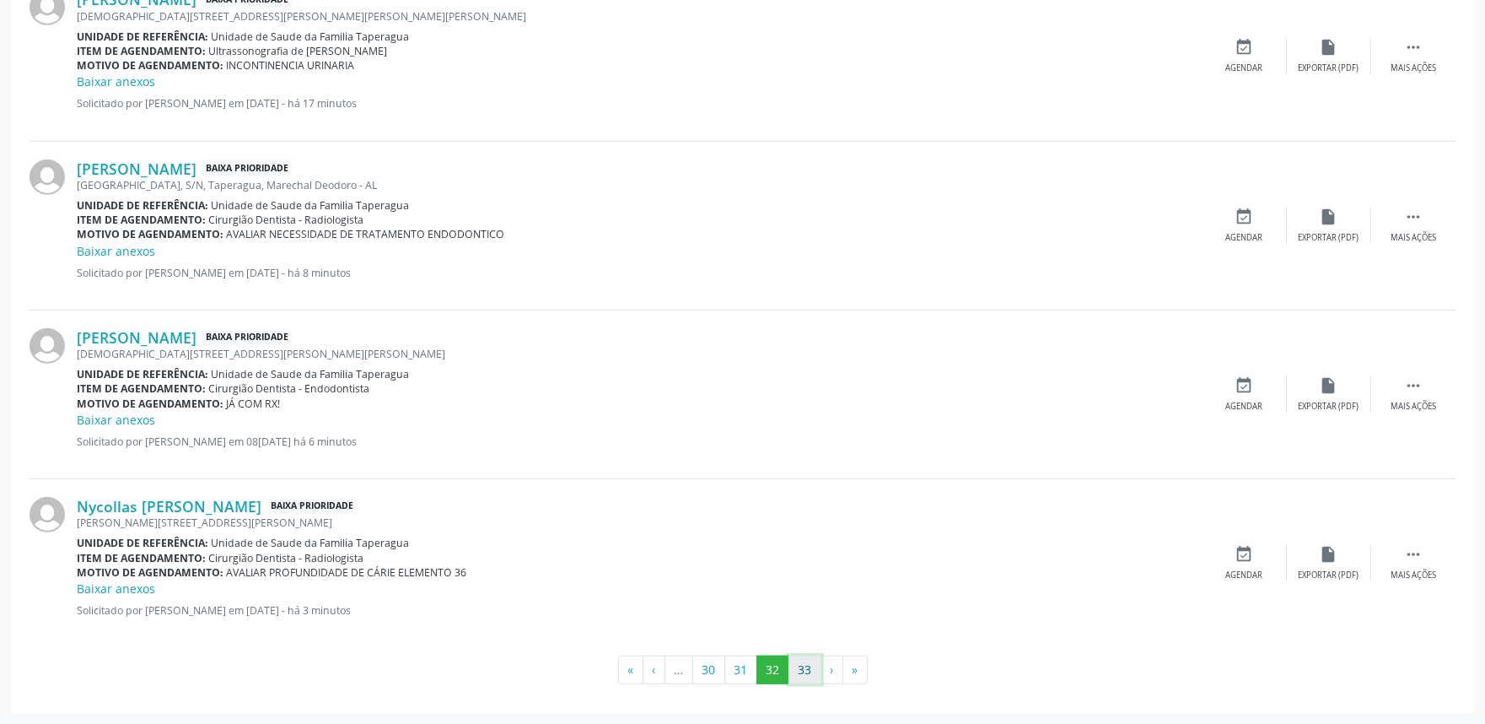
click at [805, 670] on button "33" at bounding box center [805, 669] width 33 height 29
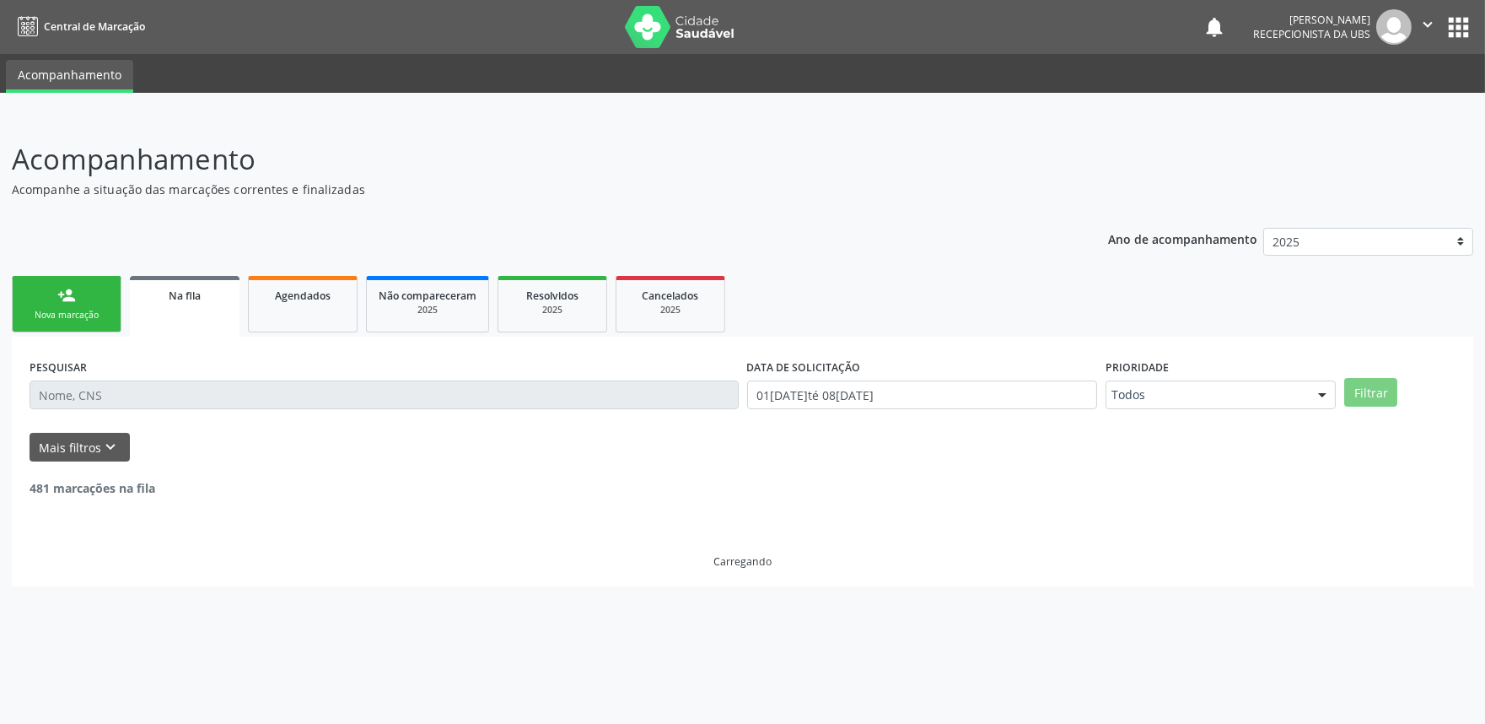
scroll to position [0, 0]
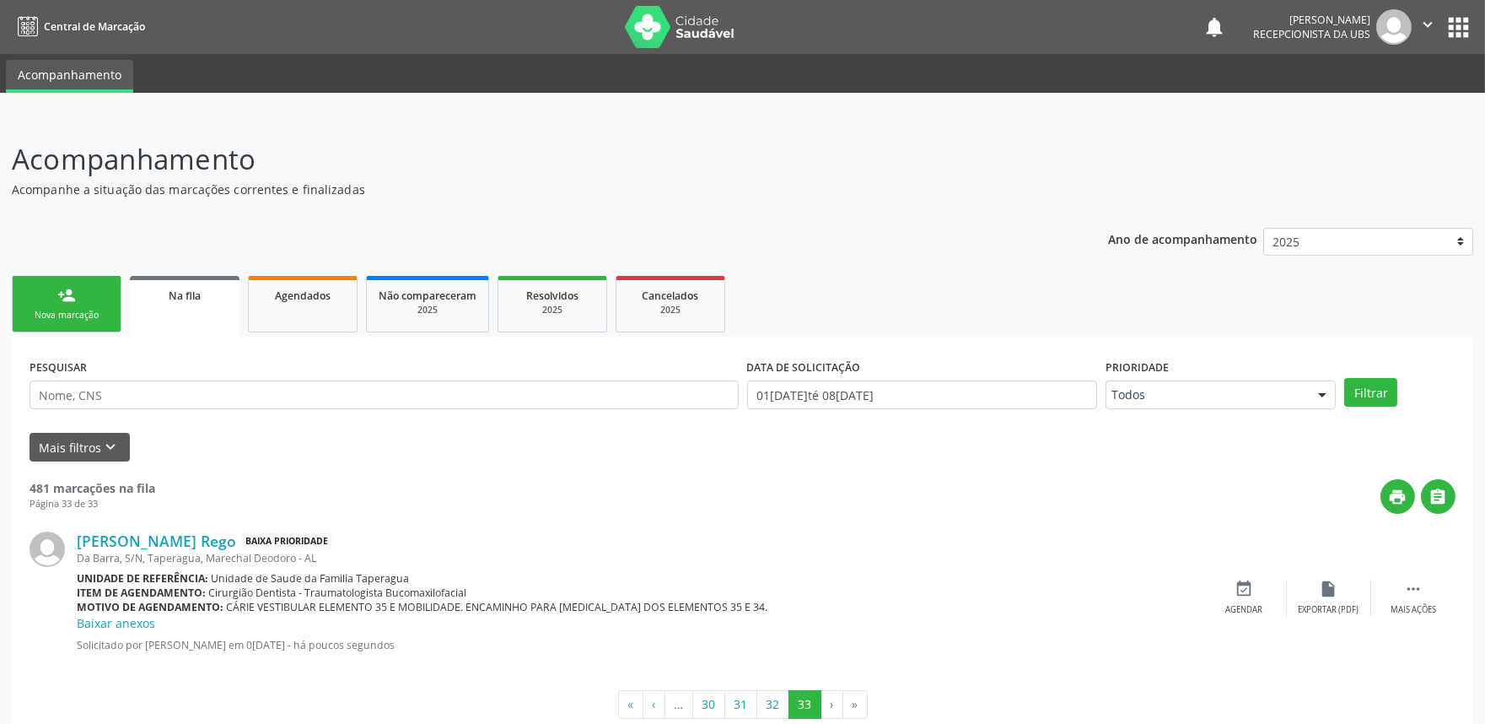
click at [54, 325] on link "person_add Nova marcação" at bounding box center [67, 304] width 110 height 57
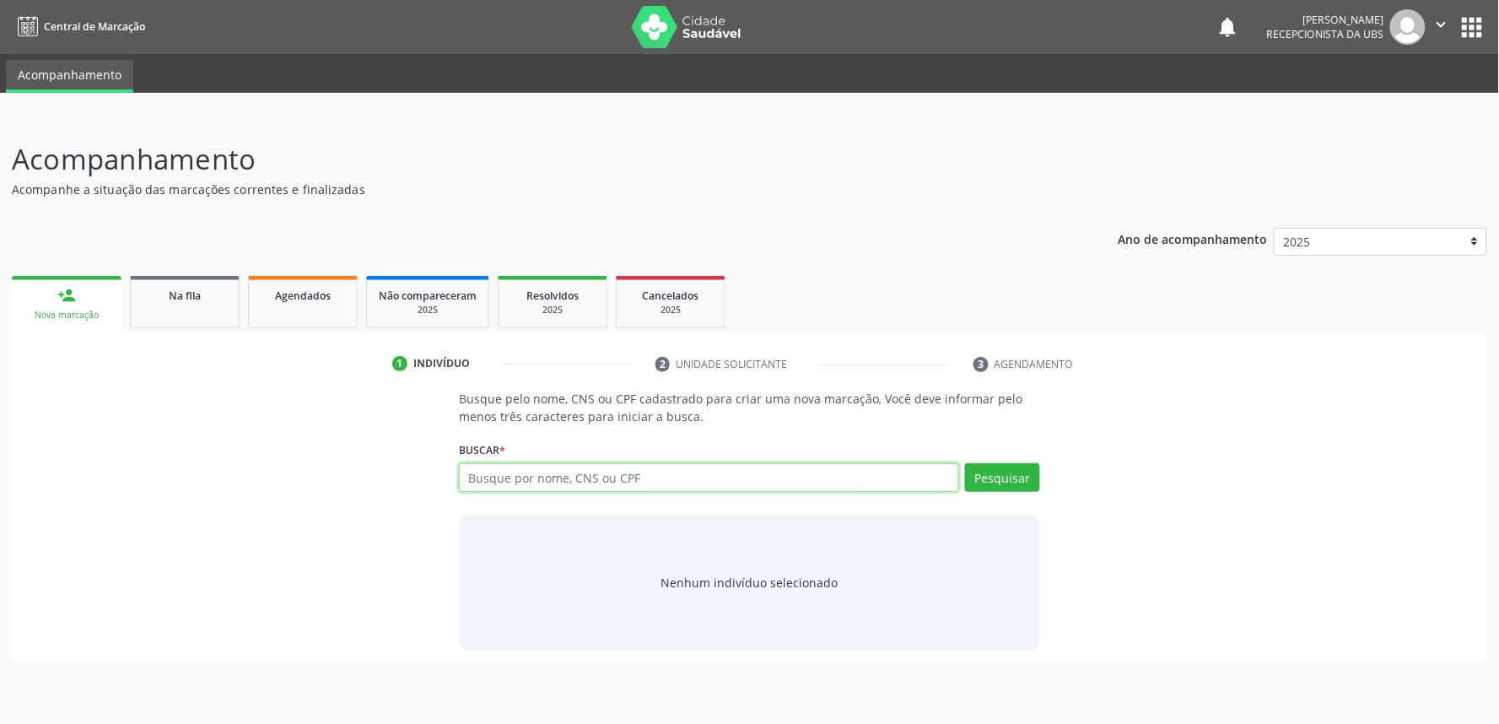
click at [629, 473] on input "text" at bounding box center [709, 477] width 500 height 29
paste input "704701705912630"
type input "704701705912630"
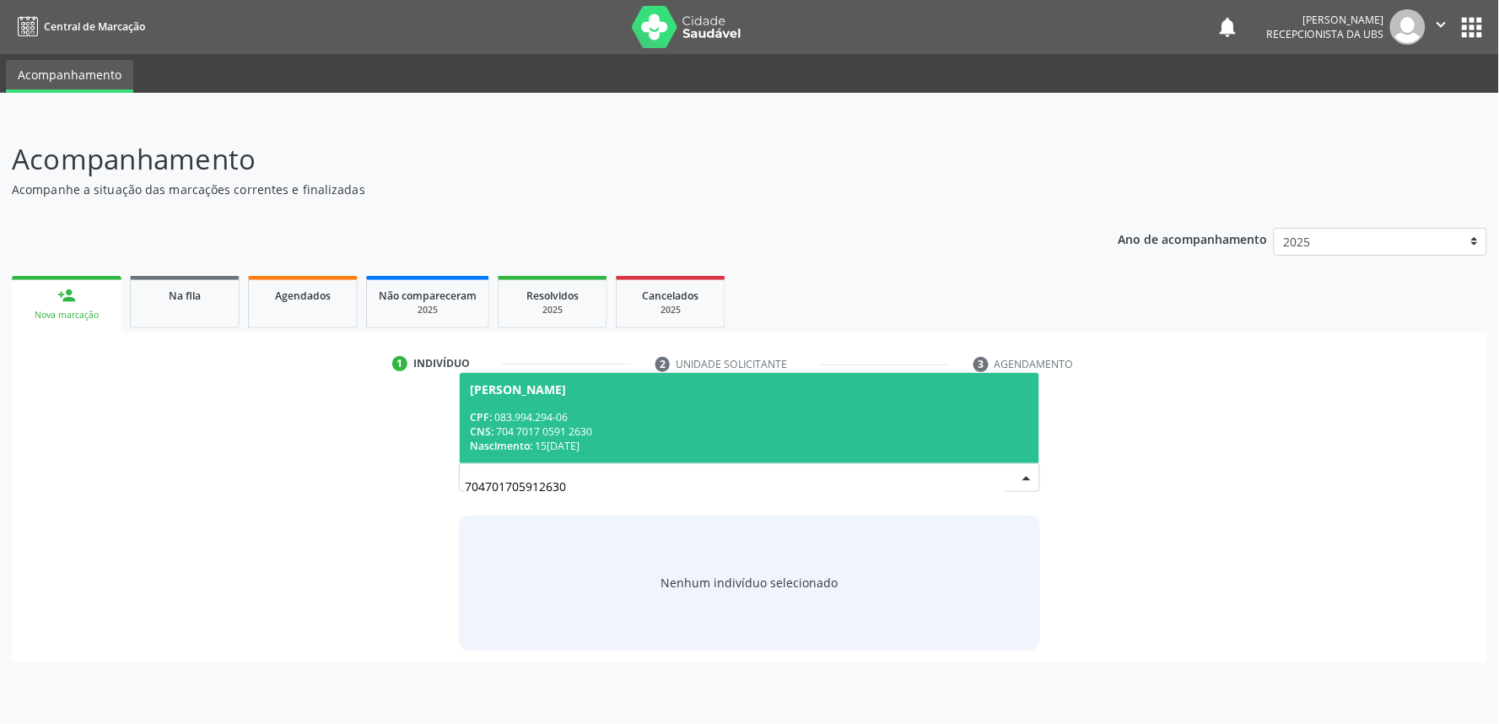
click at [630, 415] on div "CPF: 083.994.294-06" at bounding box center [749, 417] width 559 height 14
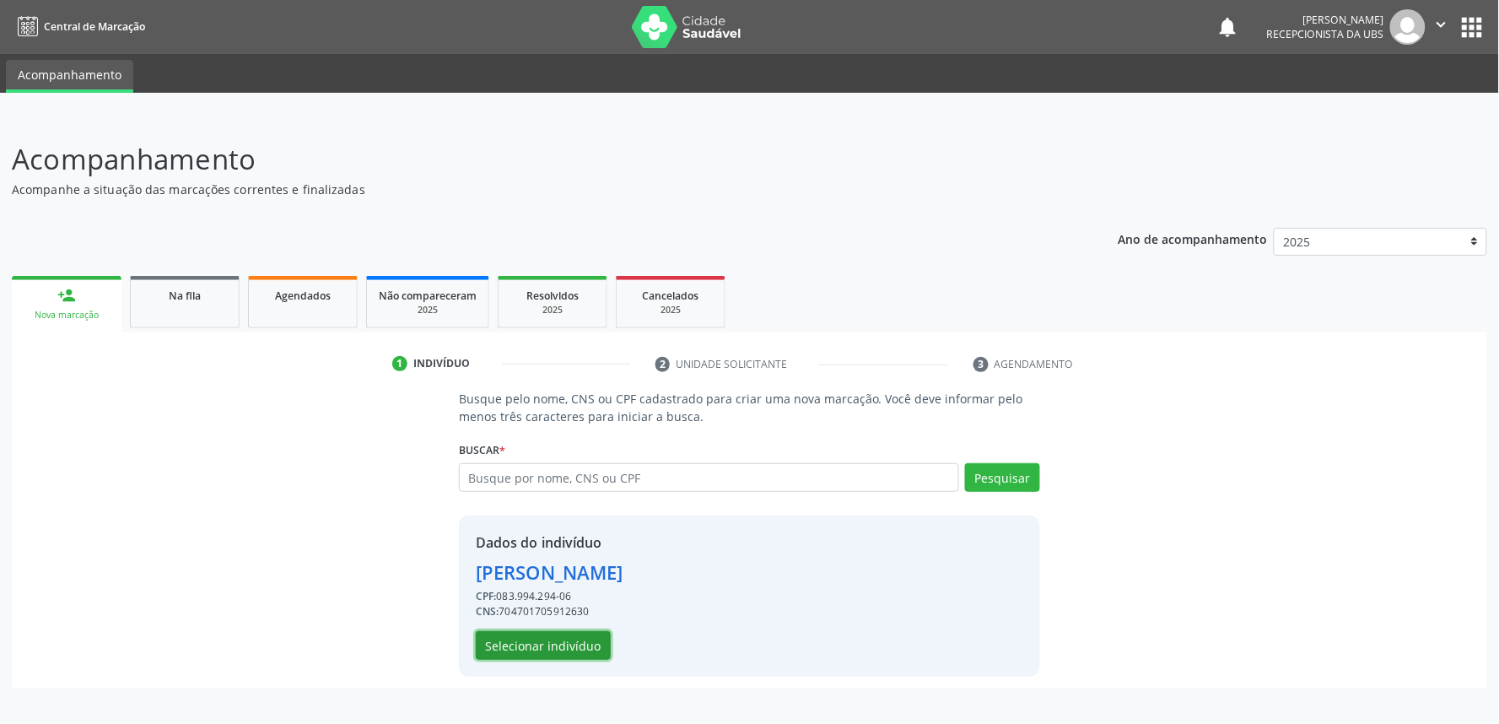
click at [575, 653] on button "Selecionar indivíduo" at bounding box center [543, 645] width 135 height 29
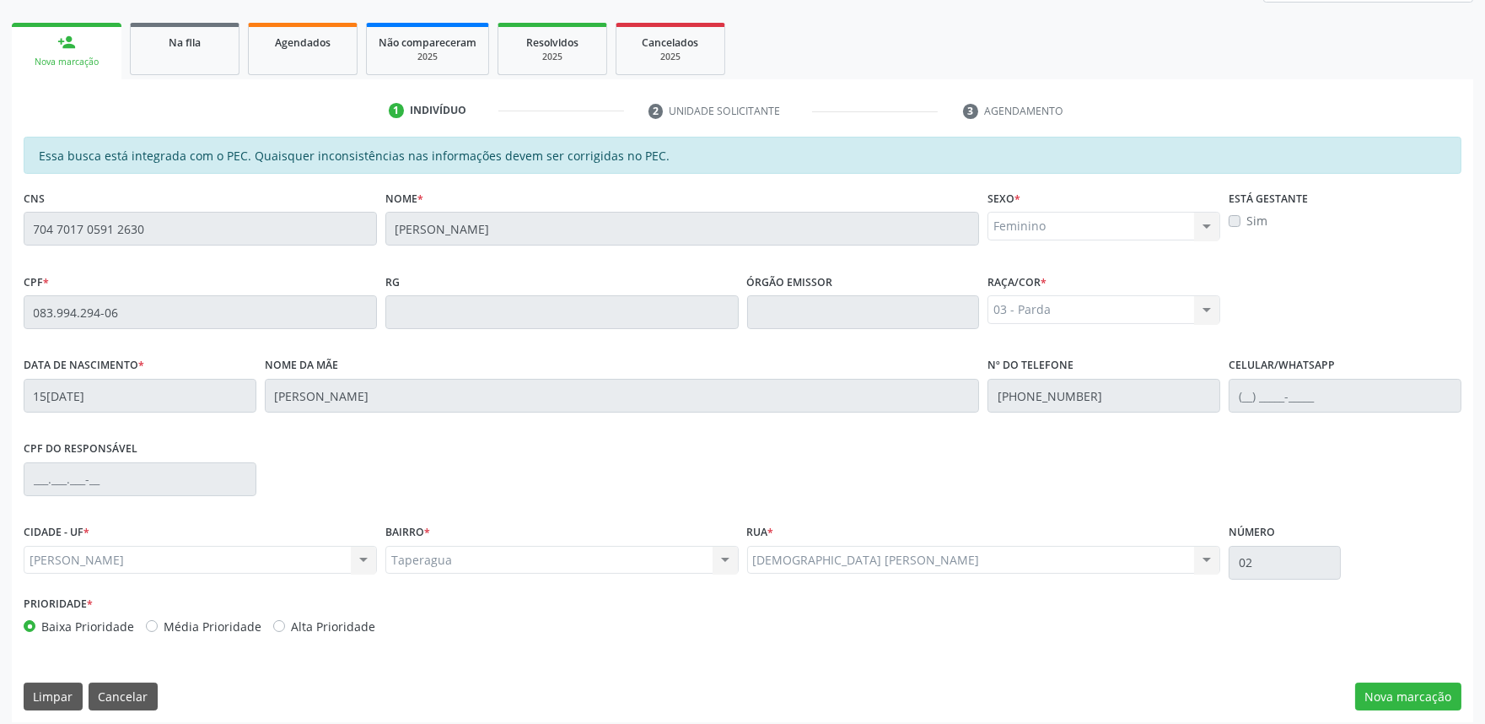
scroll to position [262, 0]
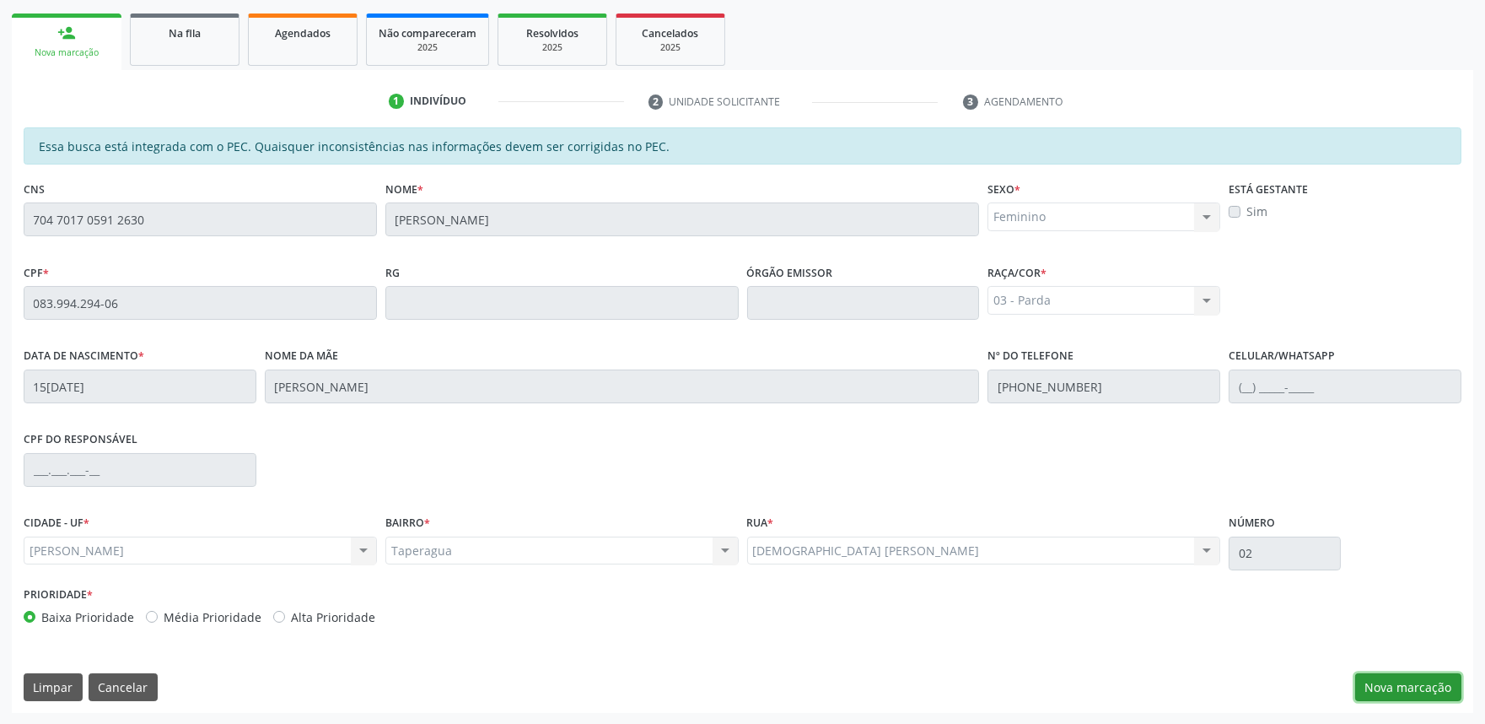
click at [1393, 690] on button "Nova marcação" at bounding box center [1408, 687] width 106 height 29
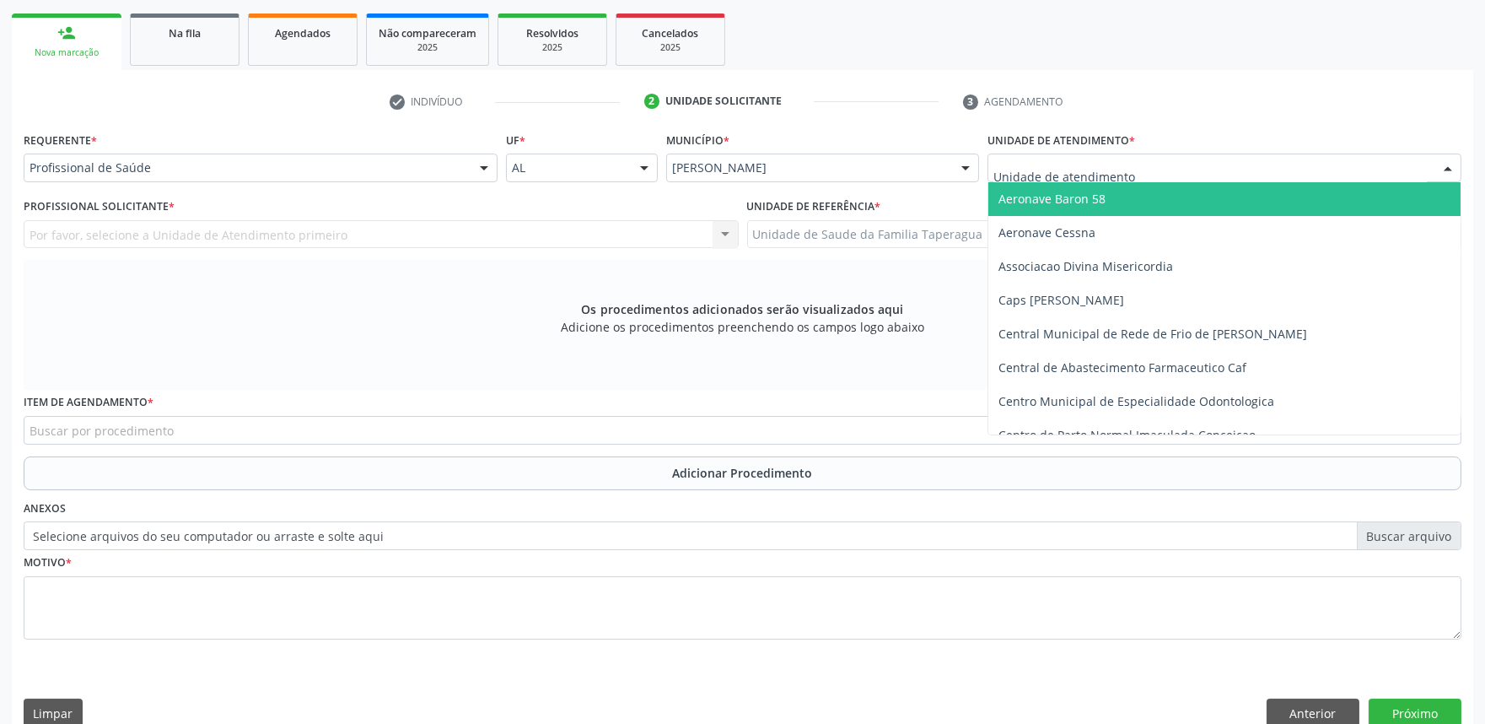
click at [1258, 161] on div at bounding box center [1225, 167] width 474 height 29
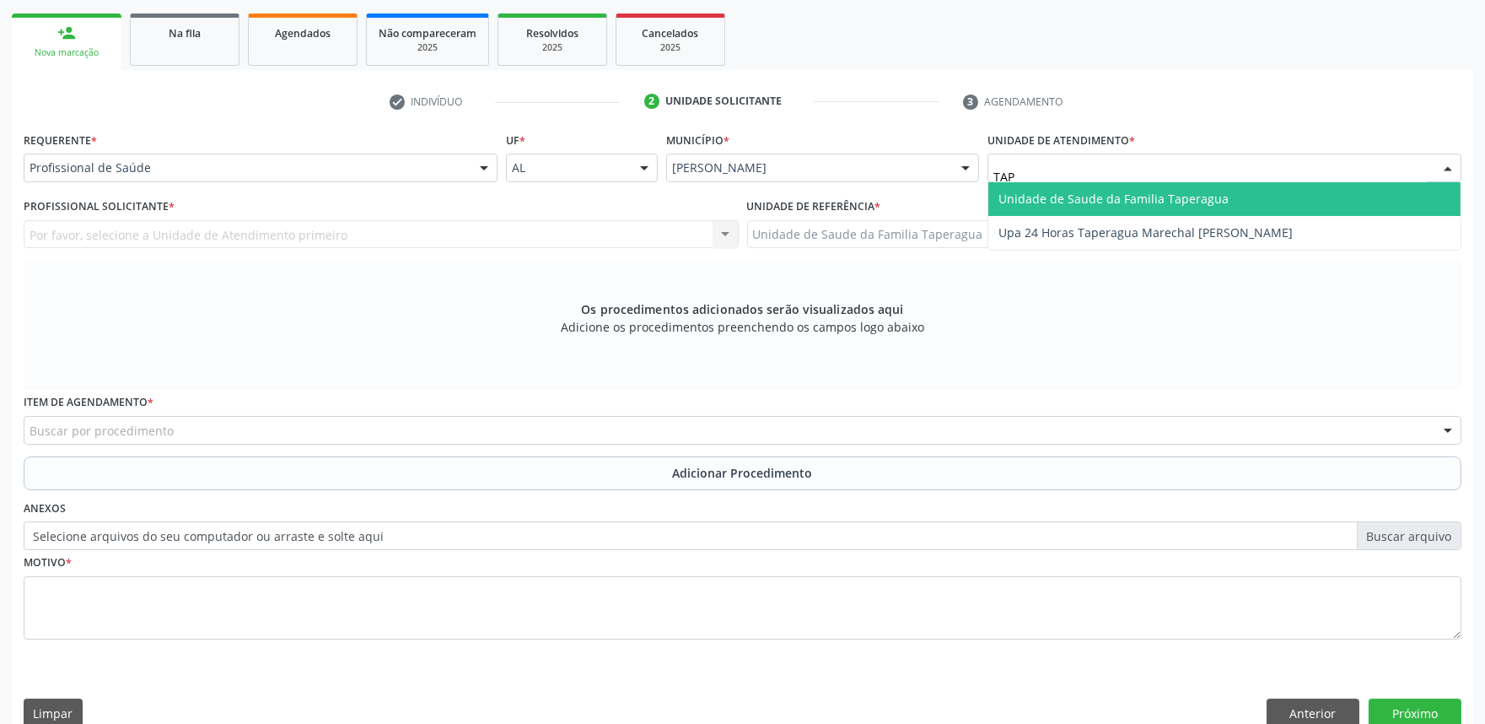
click at [1225, 166] on input "TAP" at bounding box center [1211, 176] width 434 height 34
type input "ESTAC"
click at [1225, 192] on span "Centro de Saude Professor [PERSON_NAME][GEOGRAPHIC_DATA]" at bounding box center [1182, 199] width 367 height 16
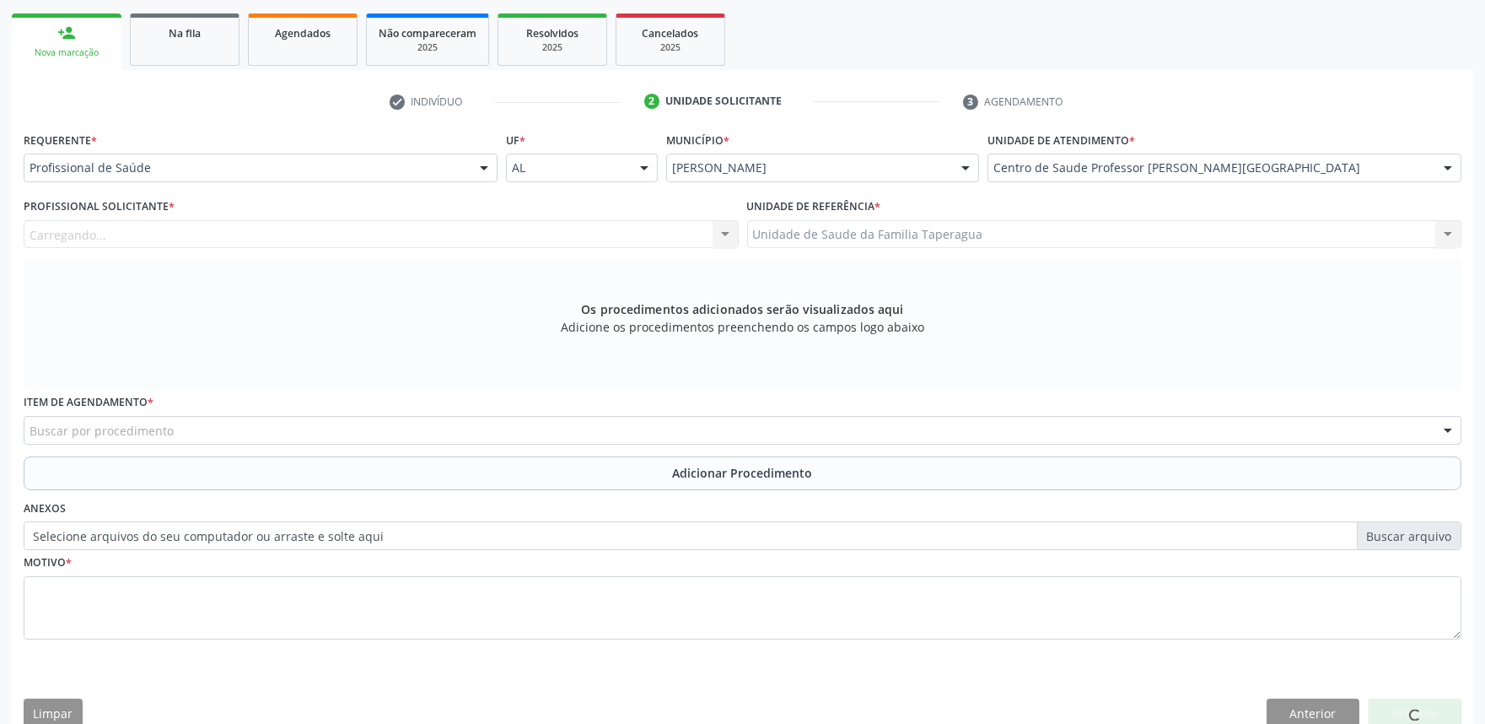
click at [396, 234] on div "Carregando... Nenhum resultado encontrado para: " " Não há nenhuma opção para s…" at bounding box center [381, 234] width 715 height 29
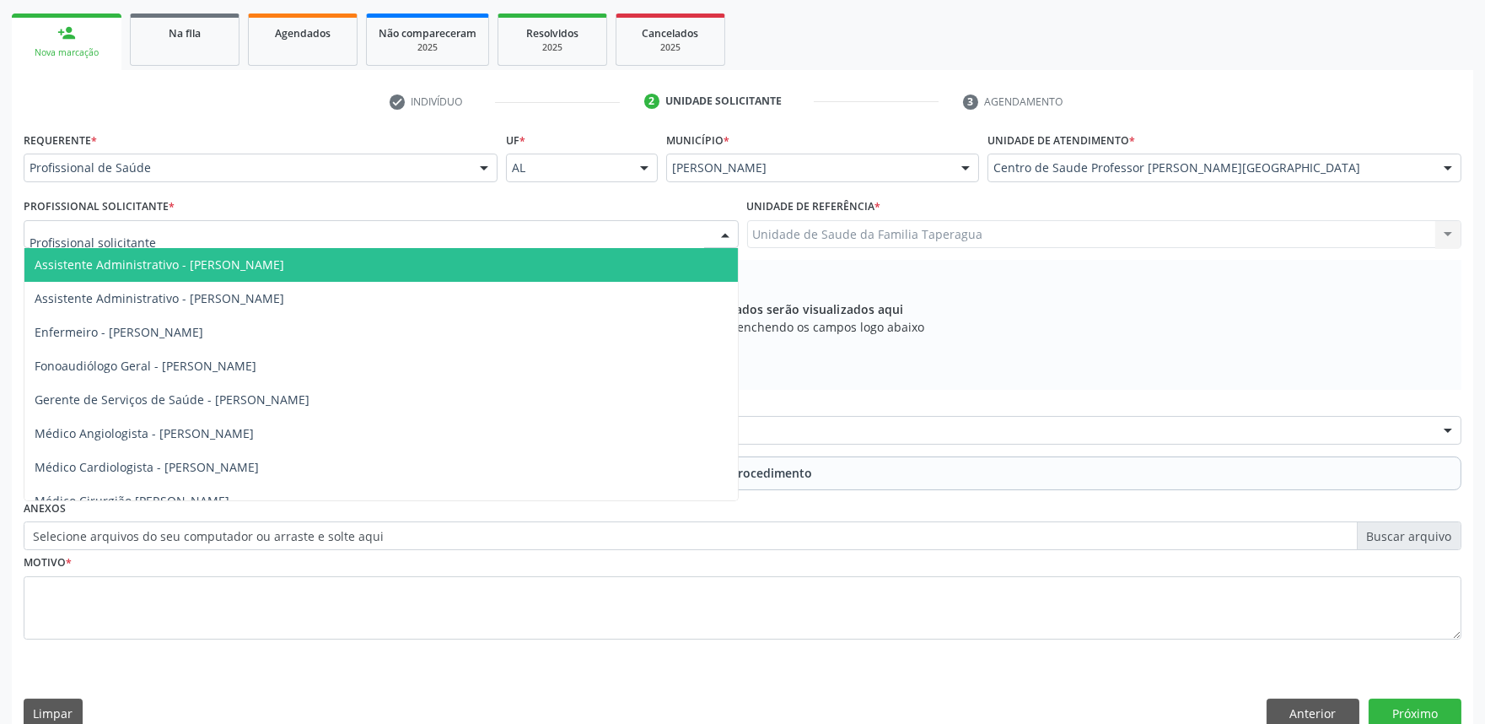
click at [396, 234] on div at bounding box center [381, 234] width 715 height 29
type input "ANTU"
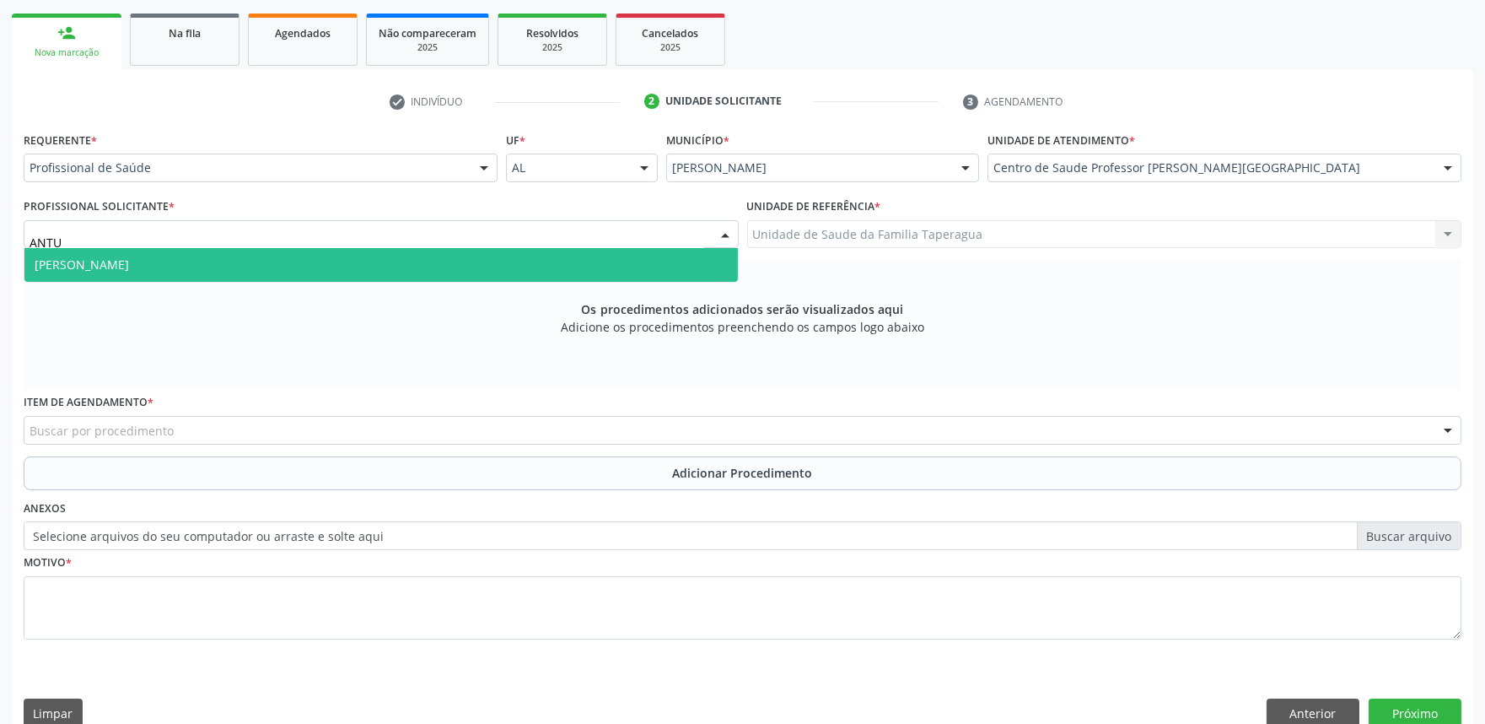
click at [398, 267] on span "Médico Psiquiatra - Manuela Oliveira e Silva Antunes" at bounding box center [381, 265] width 714 height 34
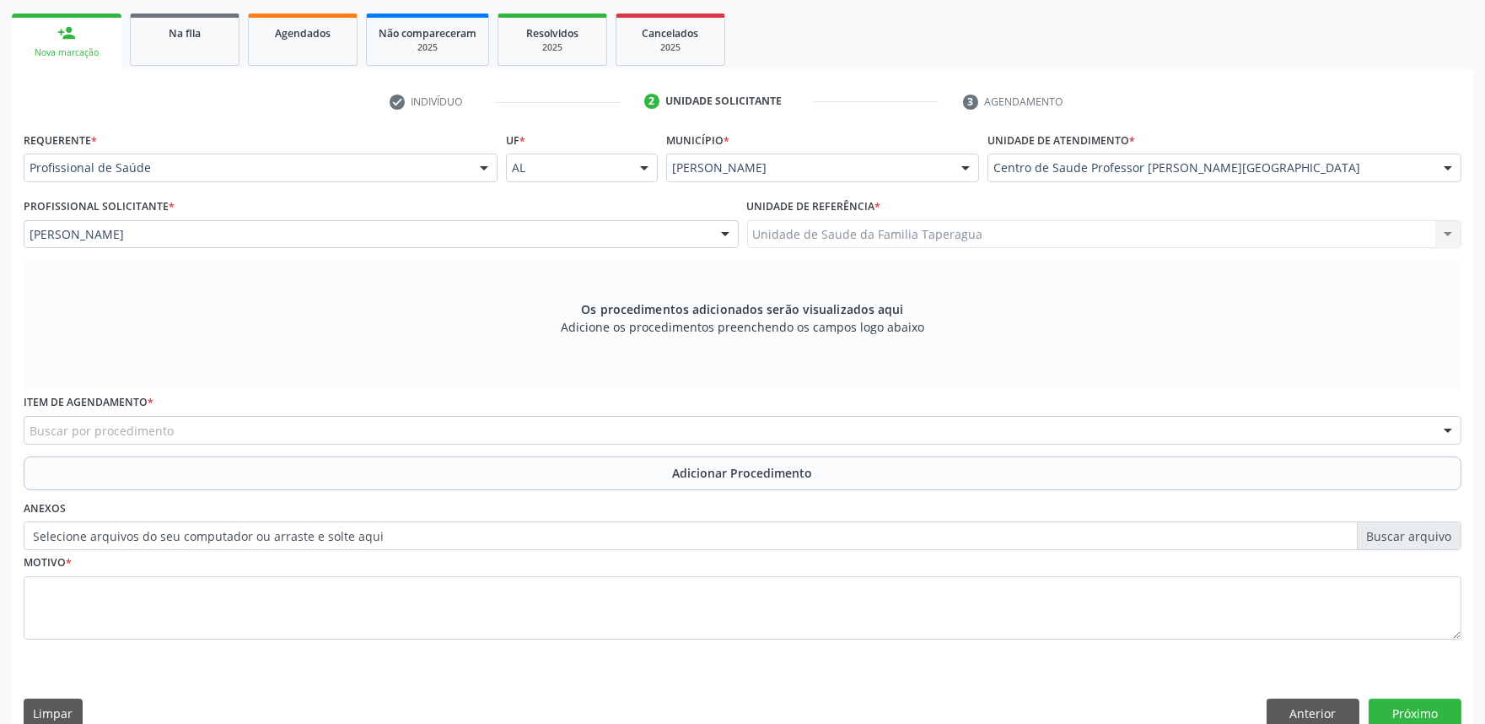
click at [401, 422] on div "Buscar por procedimento" at bounding box center [743, 430] width 1438 height 29
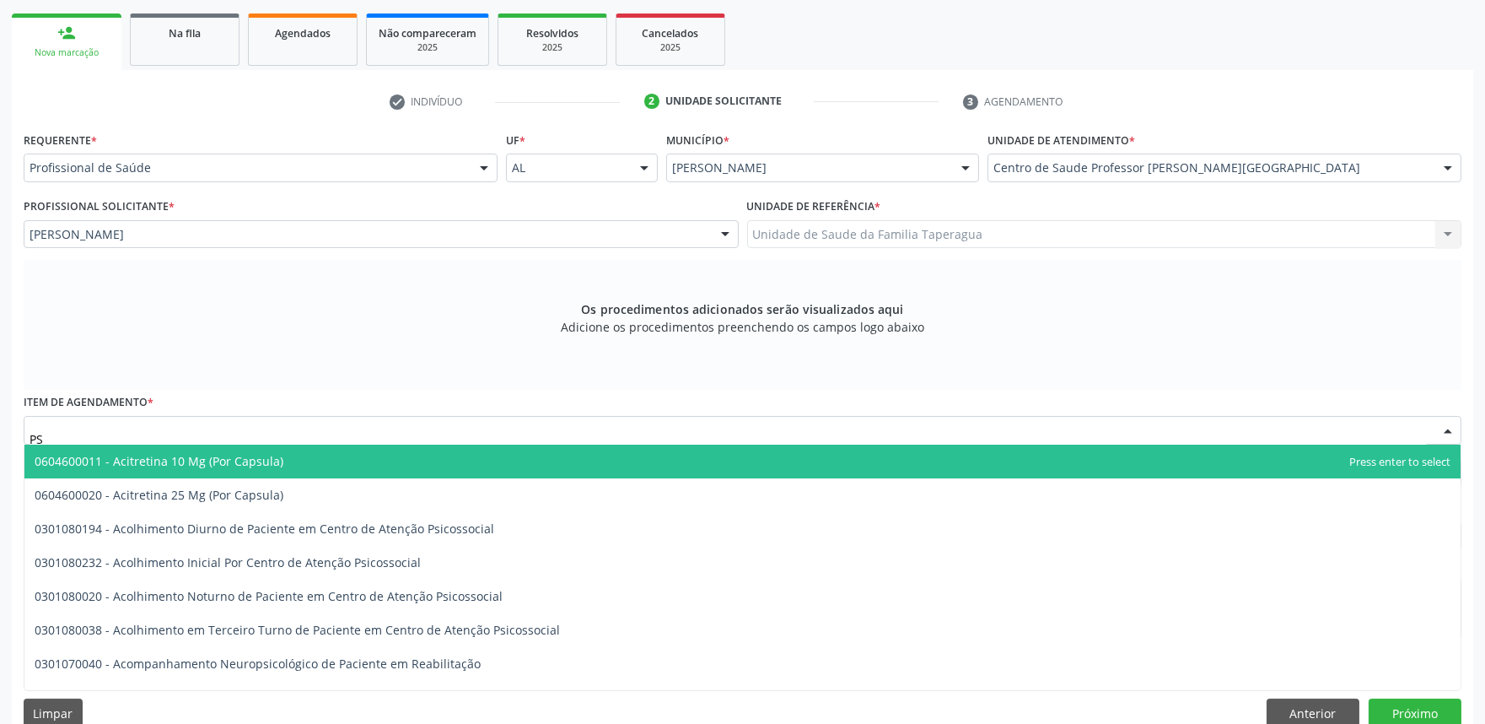
type input "P"
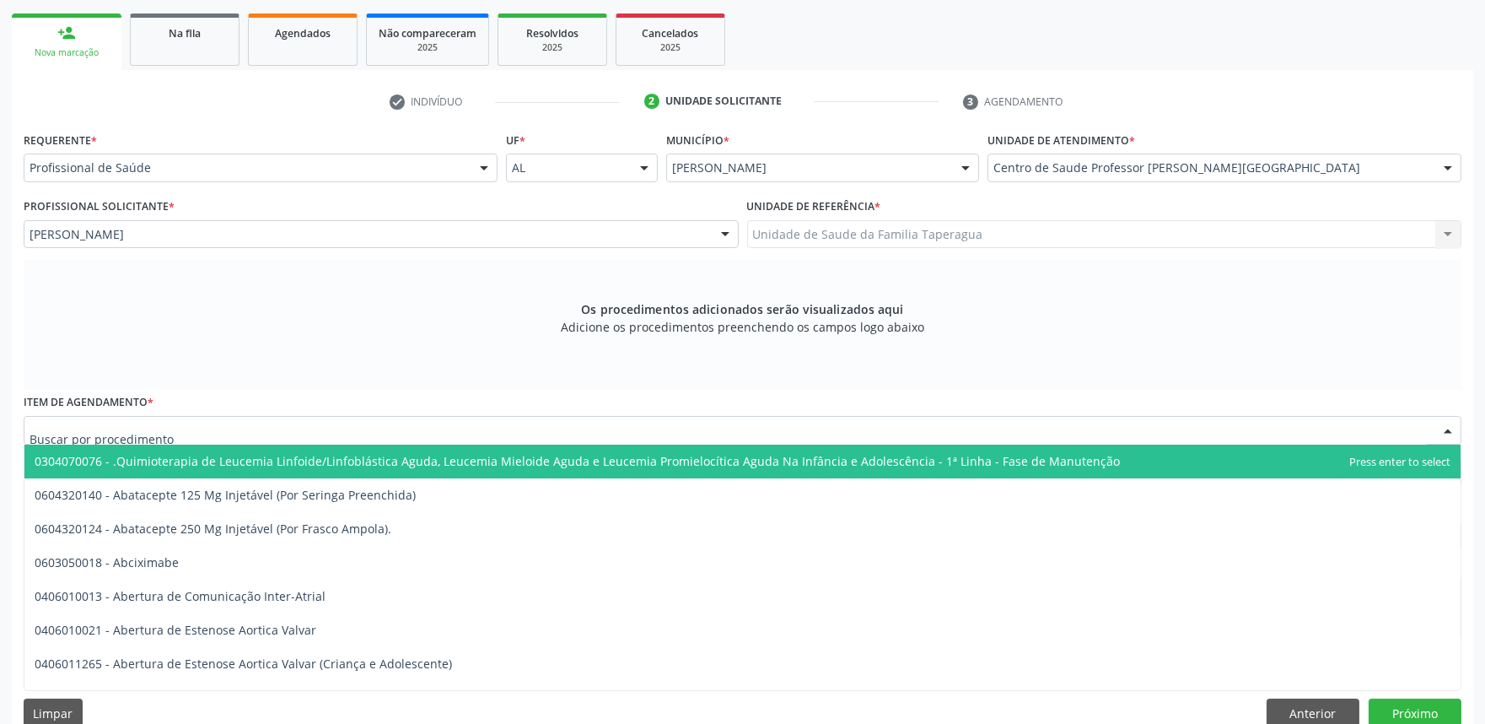
type input "O"
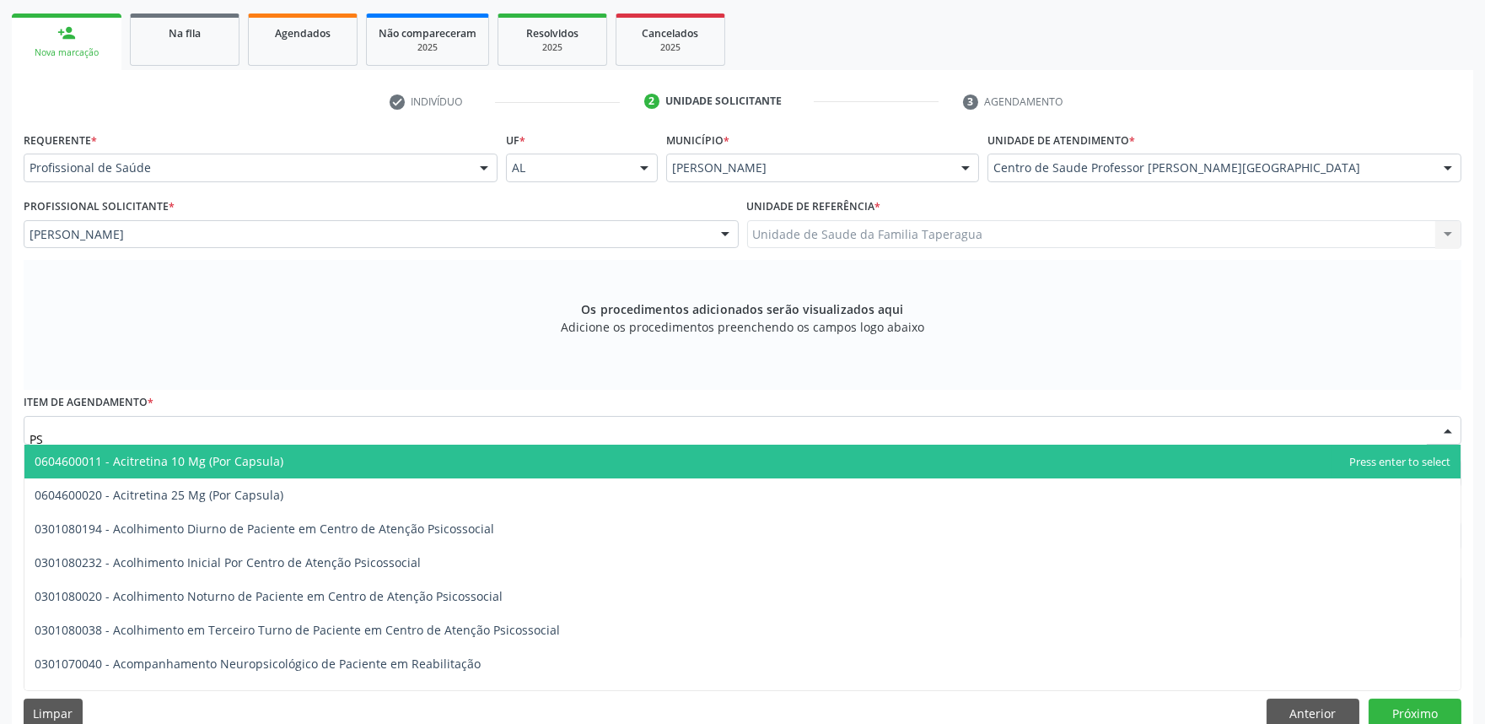
type input "P"
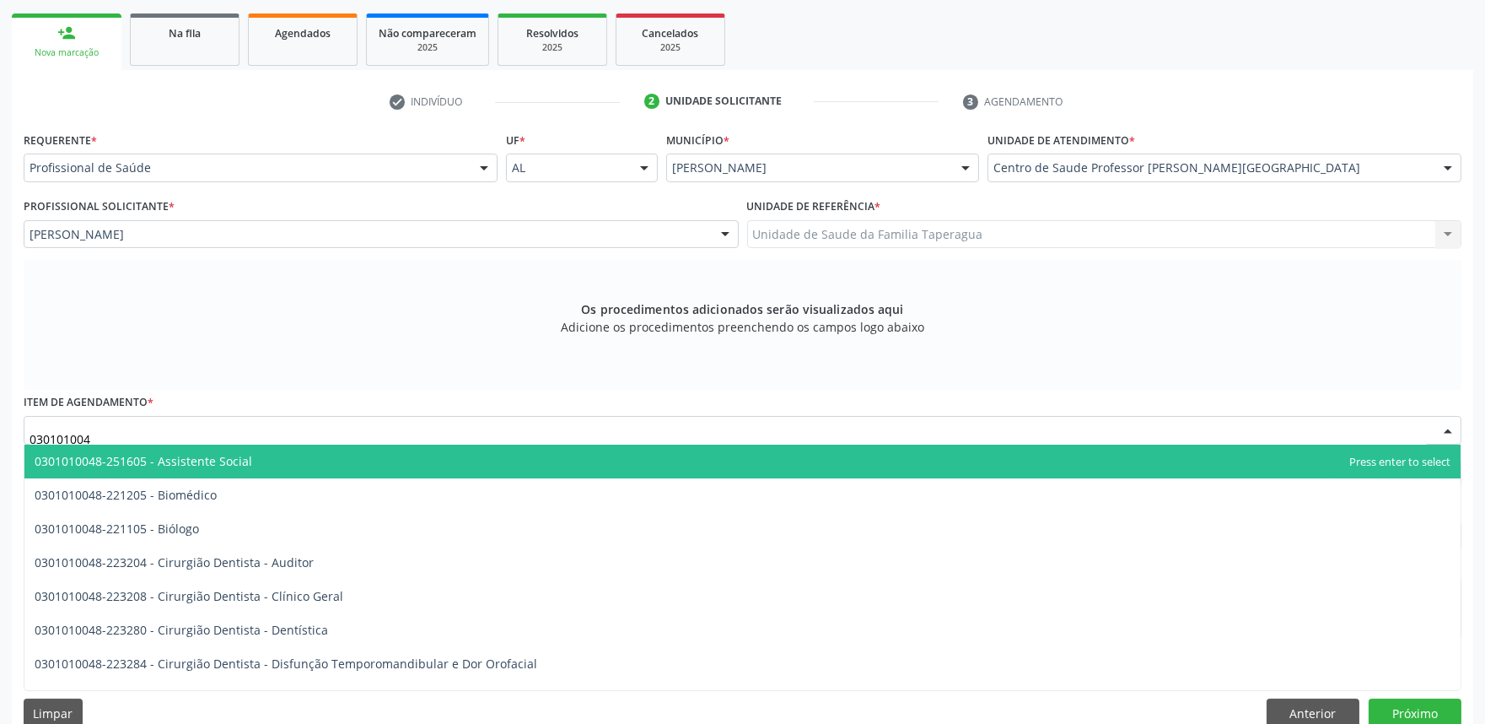
type input "0301010048"
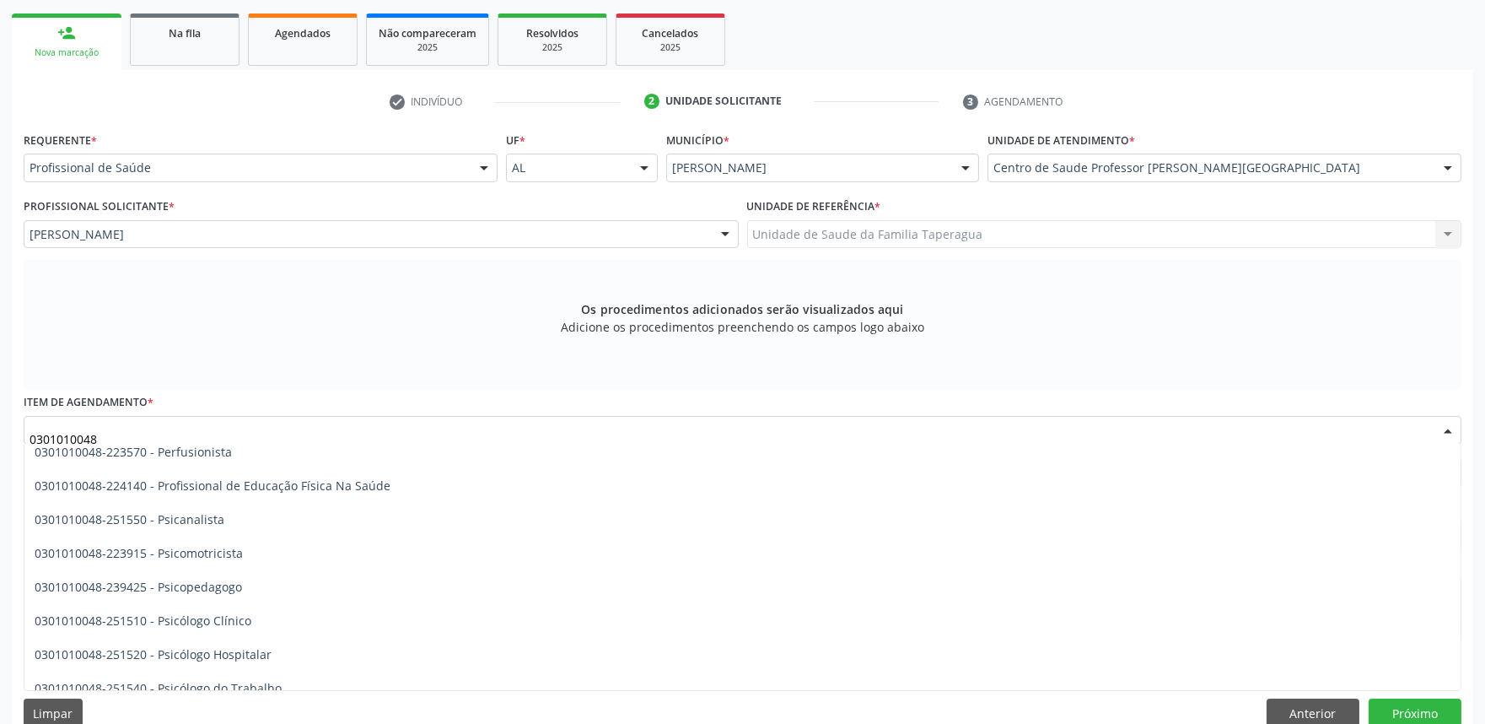
scroll to position [2634, 0]
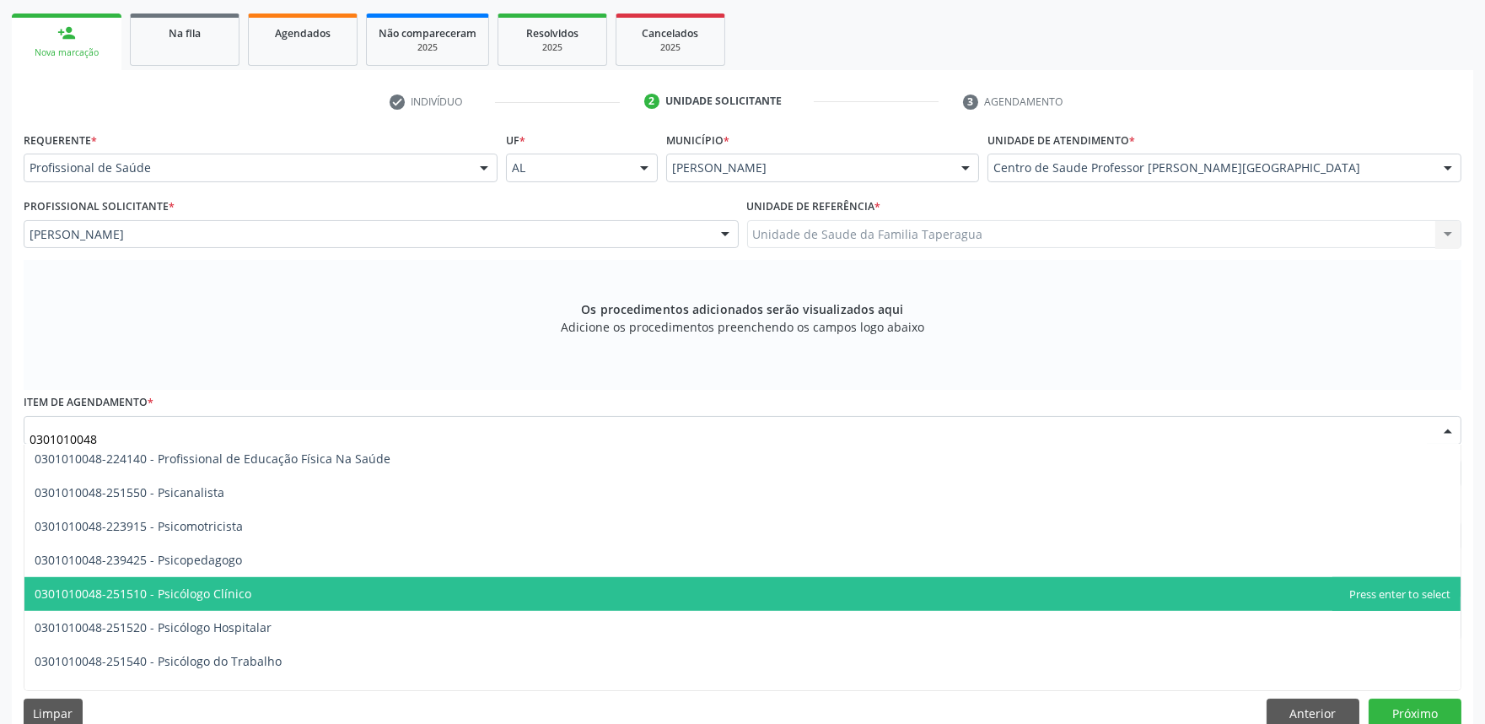
click at [476, 592] on span "0301010048-251510 - Psicólogo Clínico" at bounding box center [742, 594] width 1436 height 34
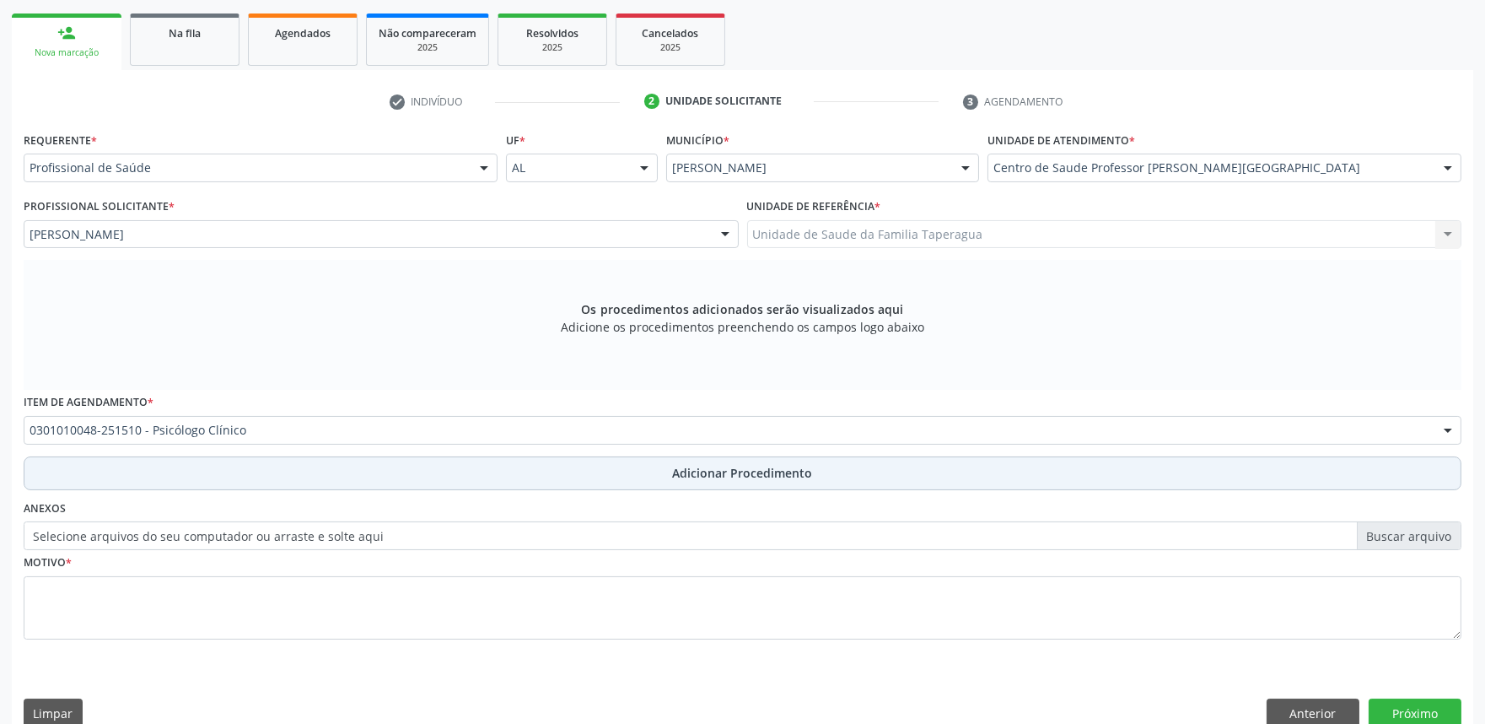
click at [517, 472] on button "Adicionar Procedimento" at bounding box center [743, 473] width 1438 height 34
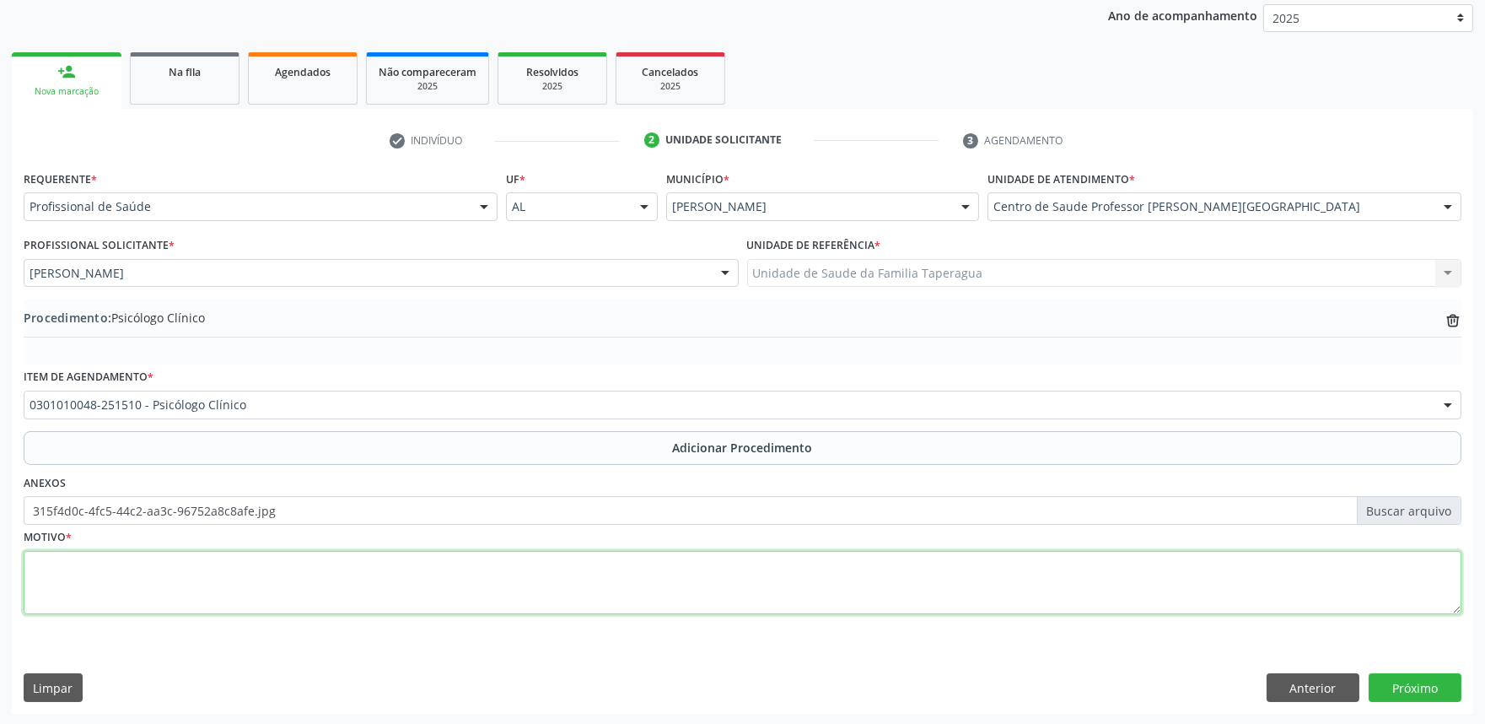
click at [342, 570] on textarea at bounding box center [743, 583] width 1438 height 64
type textarea "ANSIEDADE"
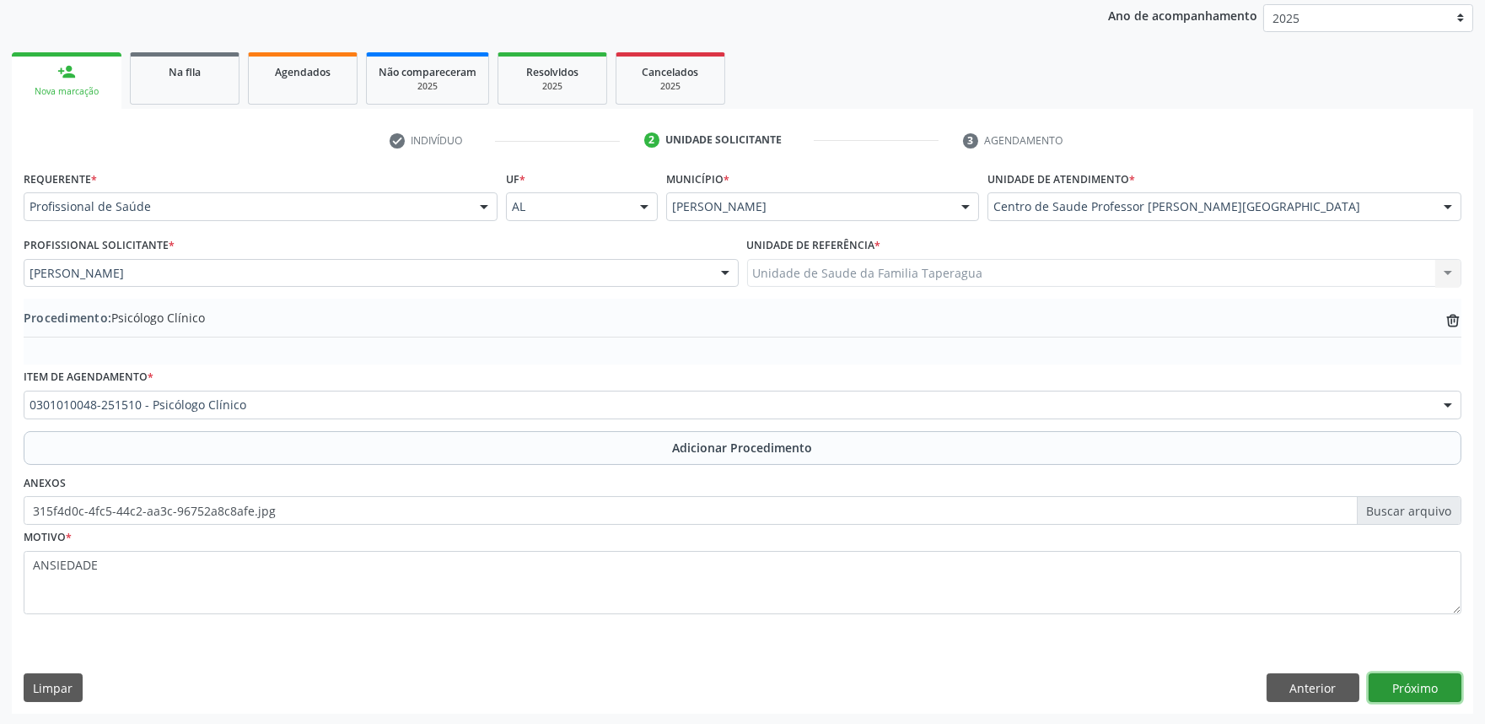
click at [1396, 687] on button "Próximo" at bounding box center [1415, 687] width 93 height 29
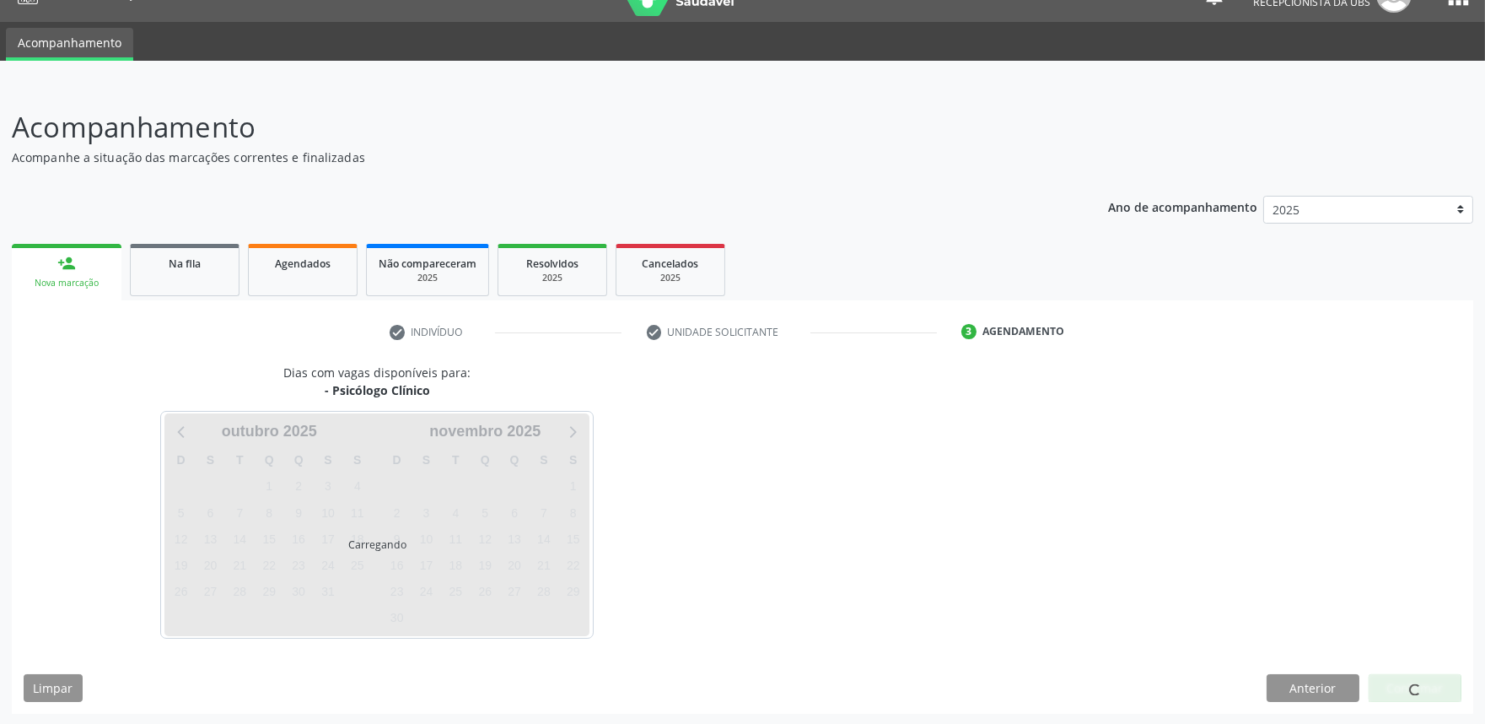
scroll to position [82, 0]
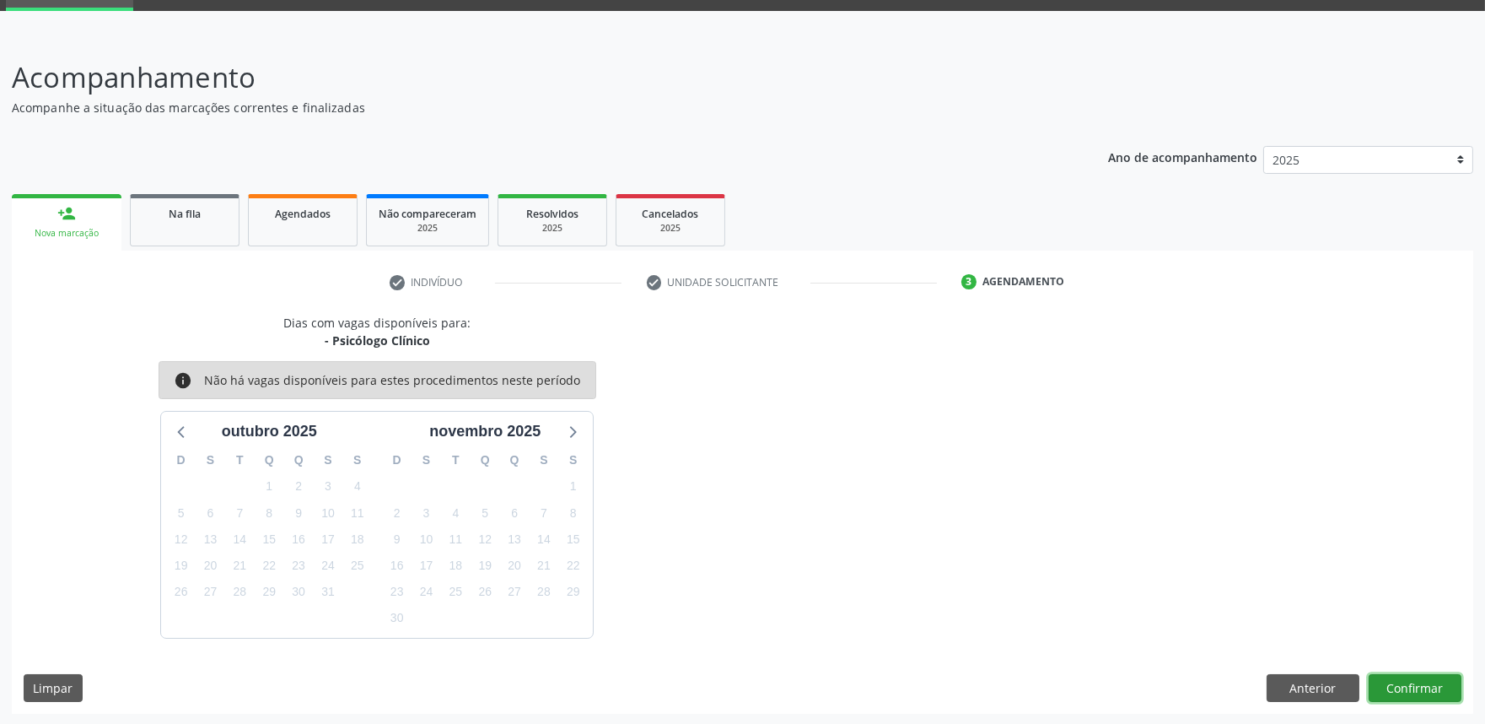
click at [1409, 684] on button "Confirmar" at bounding box center [1415, 688] width 93 height 29
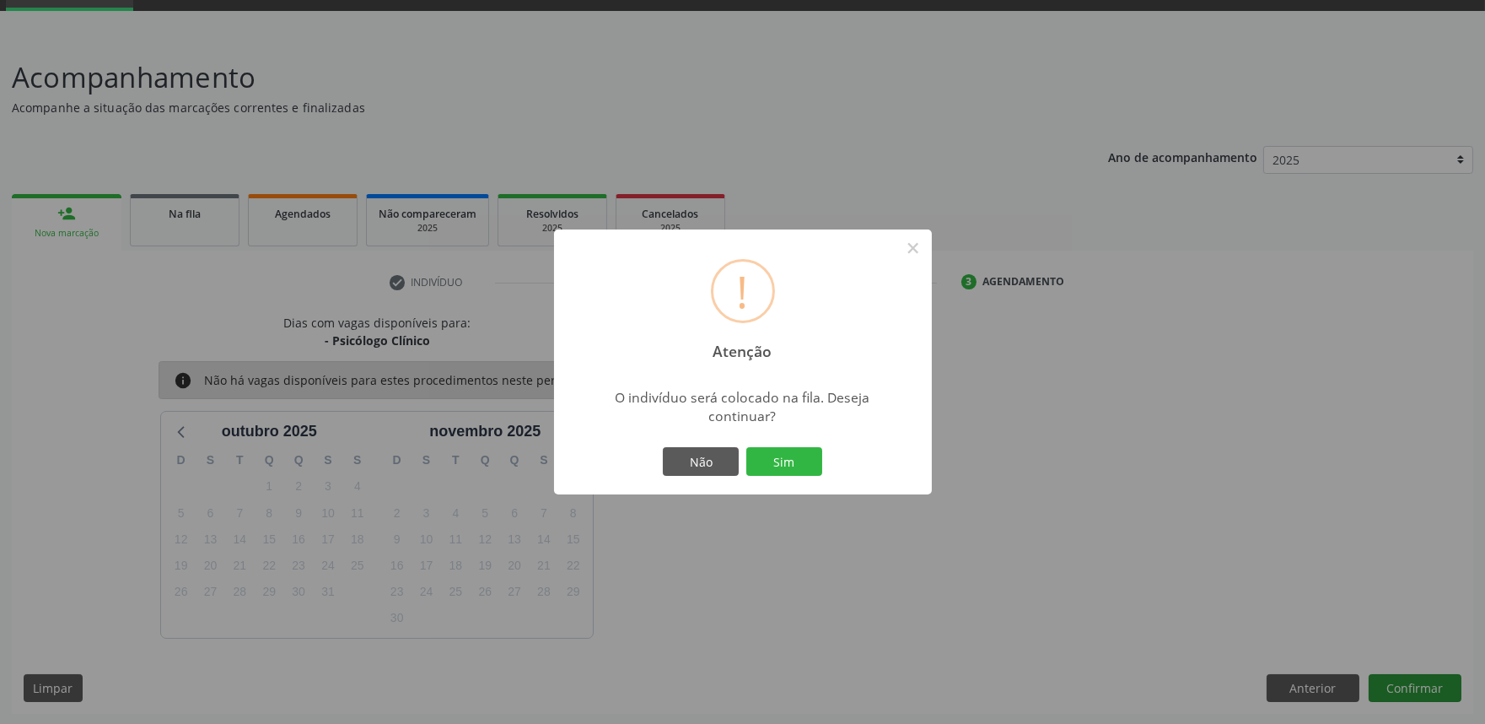
click at [746, 447] on button "Sim" at bounding box center [784, 461] width 76 height 29
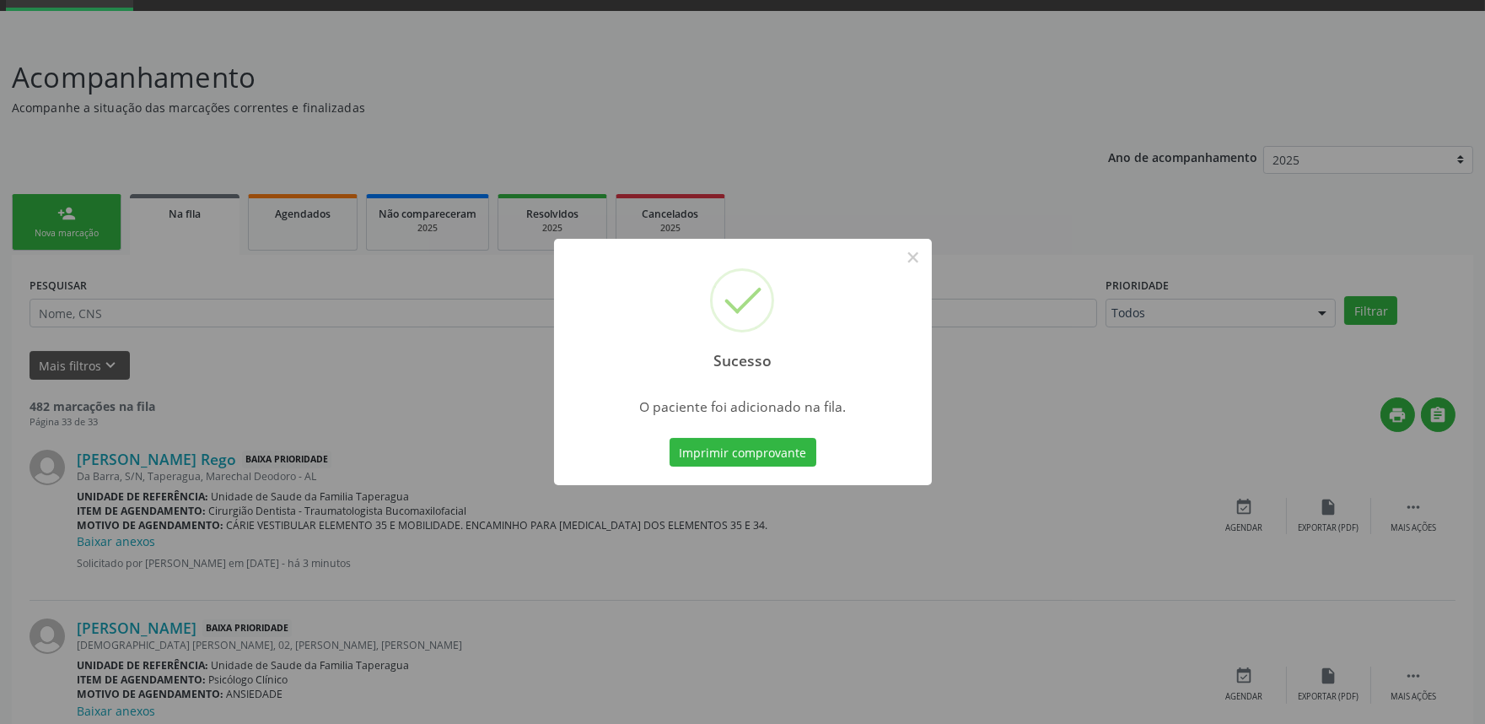
scroll to position [0, 0]
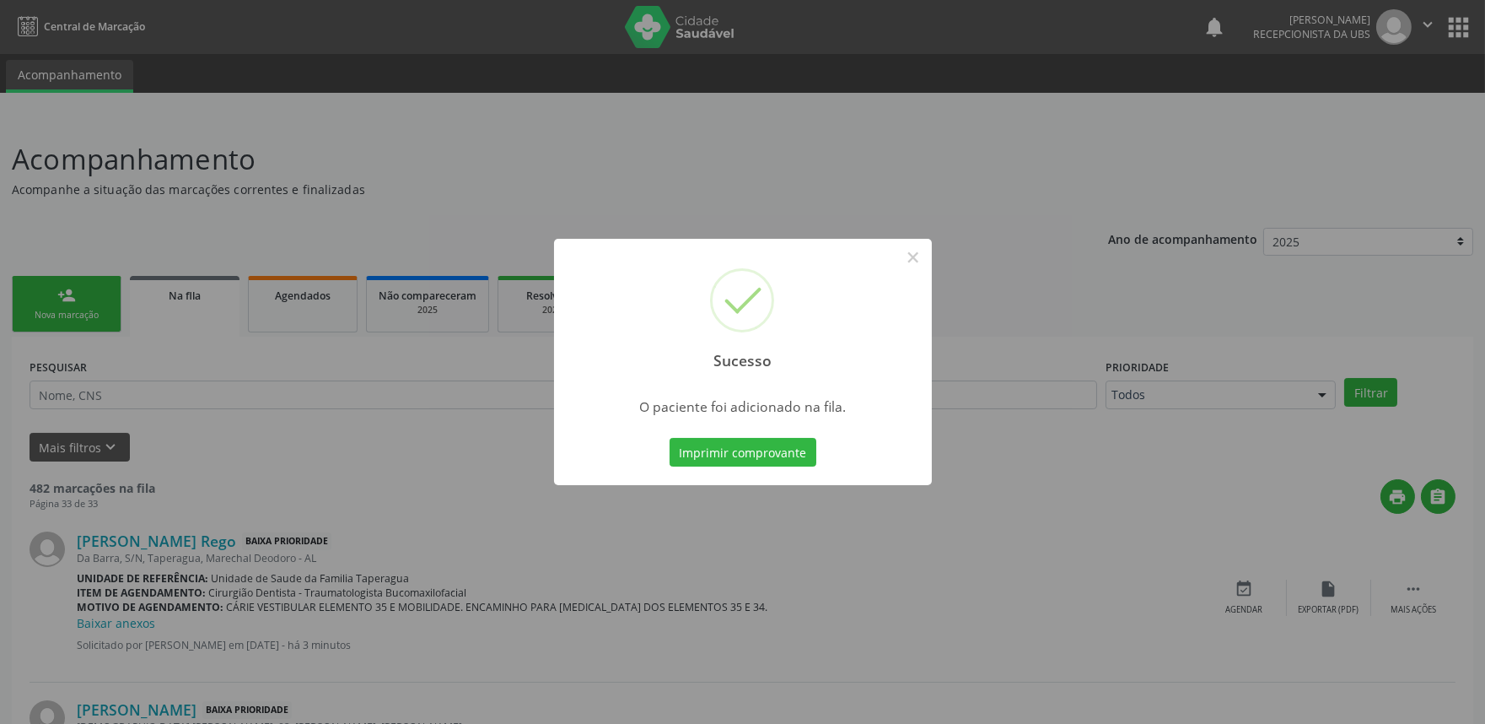
click at [1229, 444] on div "Sucesso × O paciente foi adicionado na fila. Imprimir comprovante Cancel" at bounding box center [742, 362] width 1485 height 724
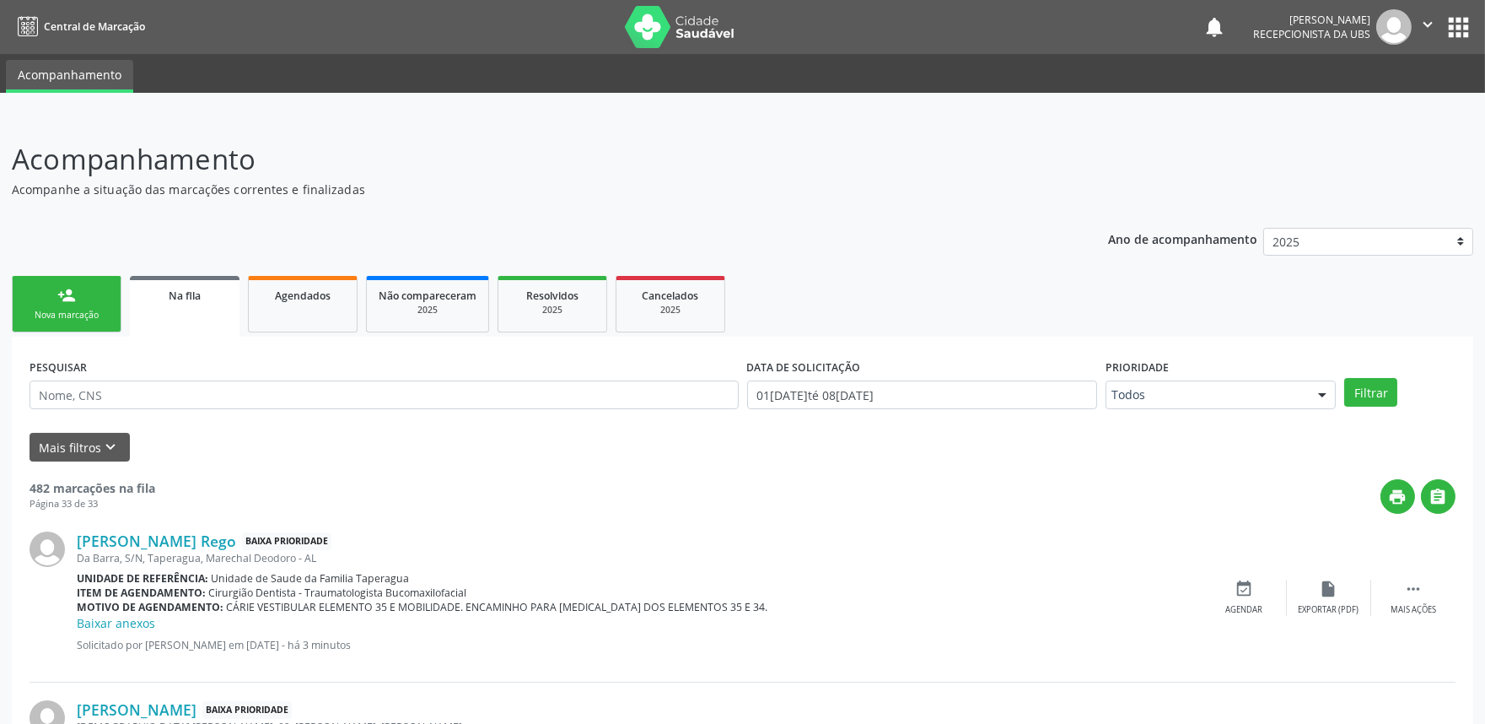
scroll to position [204, 0]
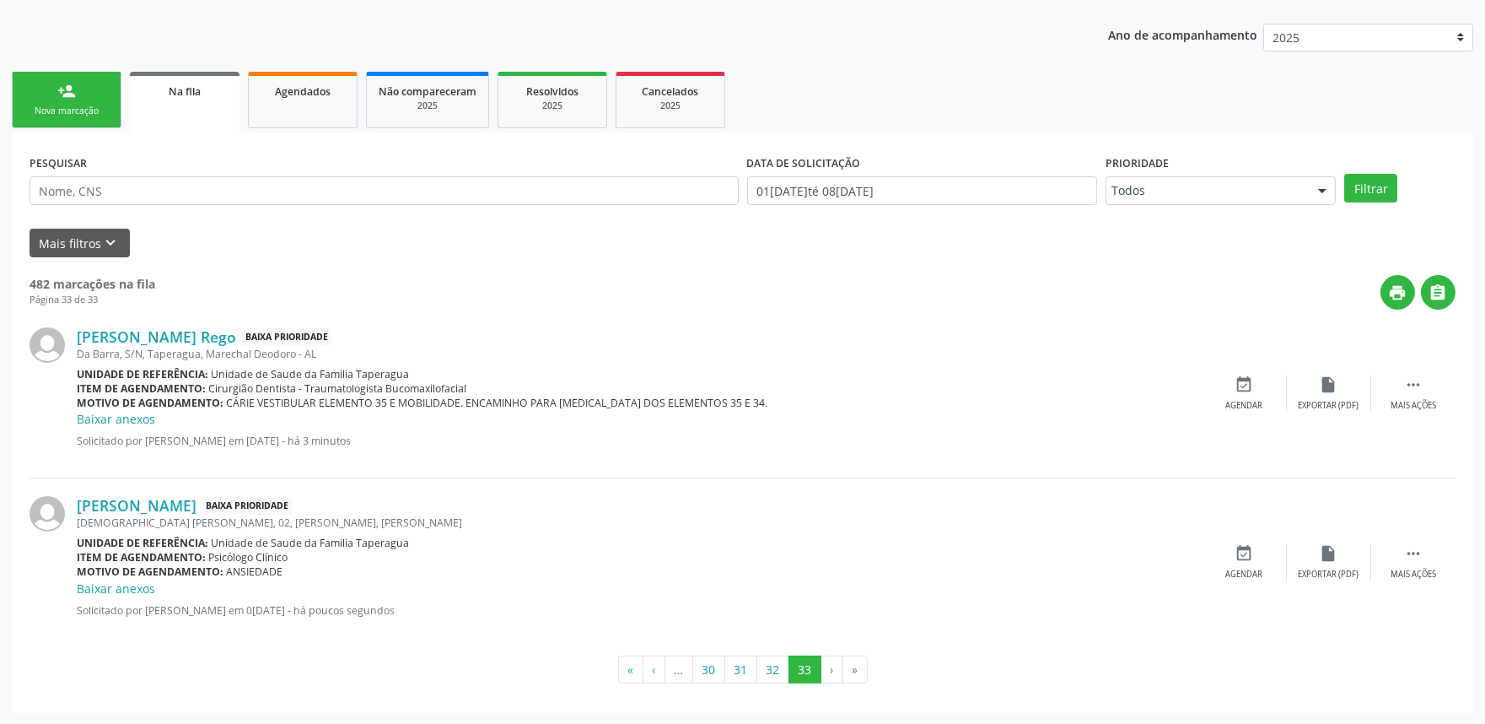
click at [104, 100] on link "person_add Nova marcação" at bounding box center [67, 100] width 110 height 57
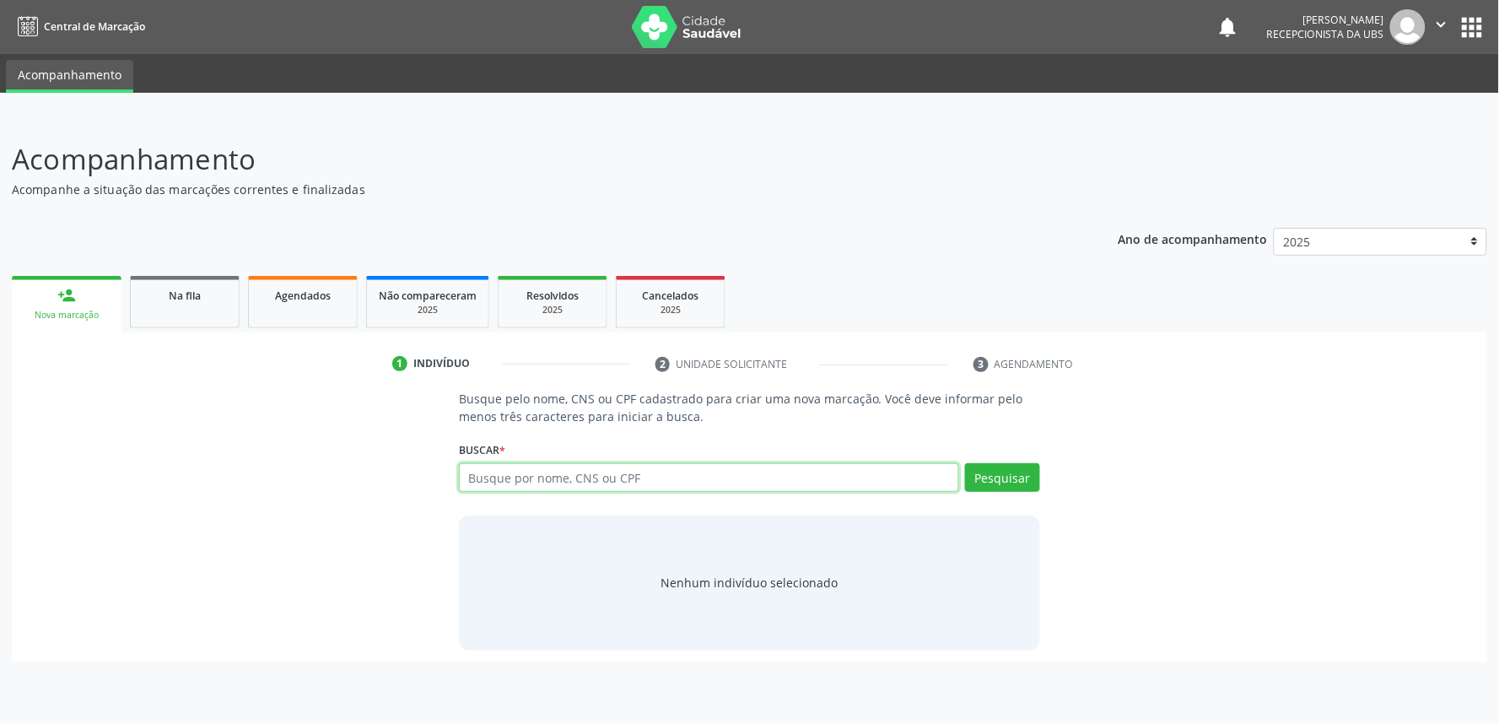
click at [553, 463] on input "text" at bounding box center [709, 477] width 500 height 29
paste input "700509336396455"
type input "700509336396455"
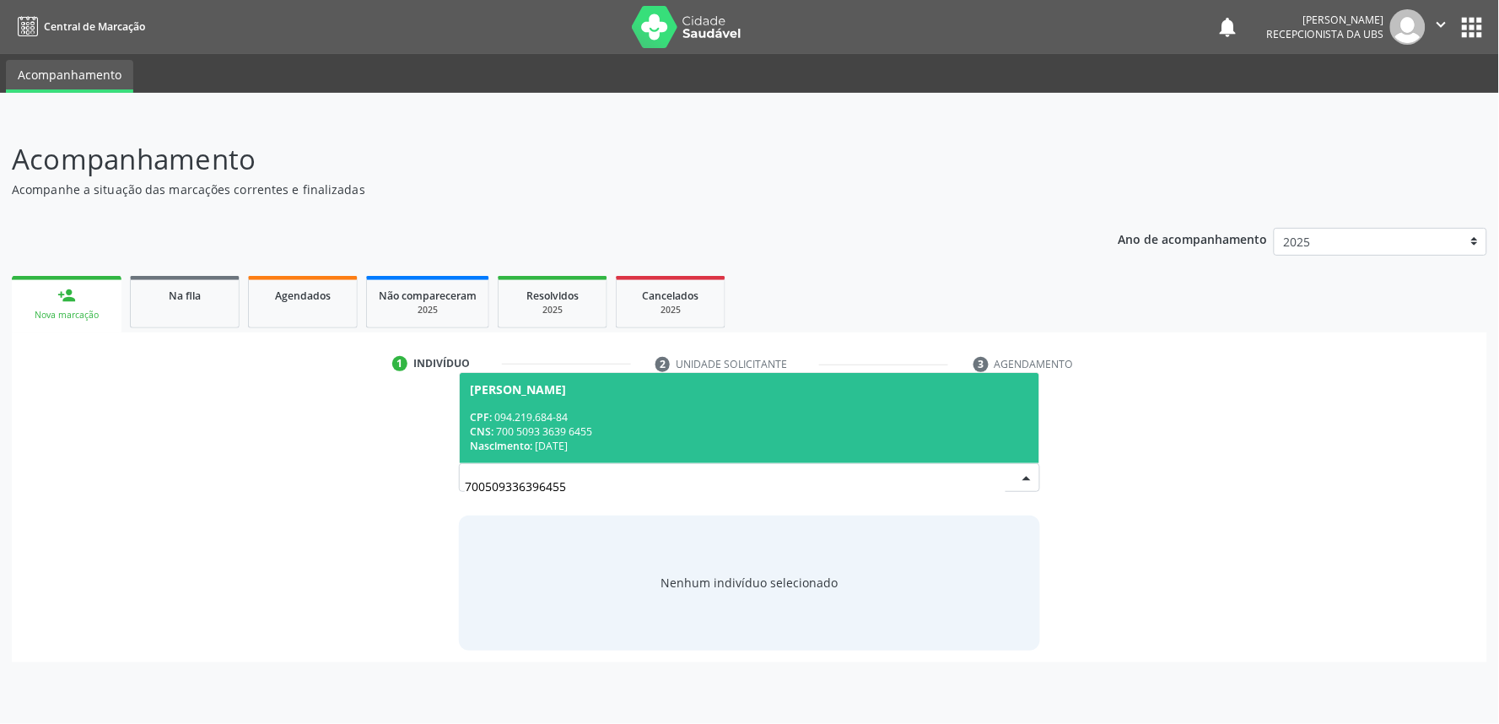
click at [670, 407] on span "Adriana da Costa CPF: 094.219.684-84 CNS: 700 5093 3639 6455 Nascimento: 26/07/…" at bounding box center [749, 418] width 579 height 90
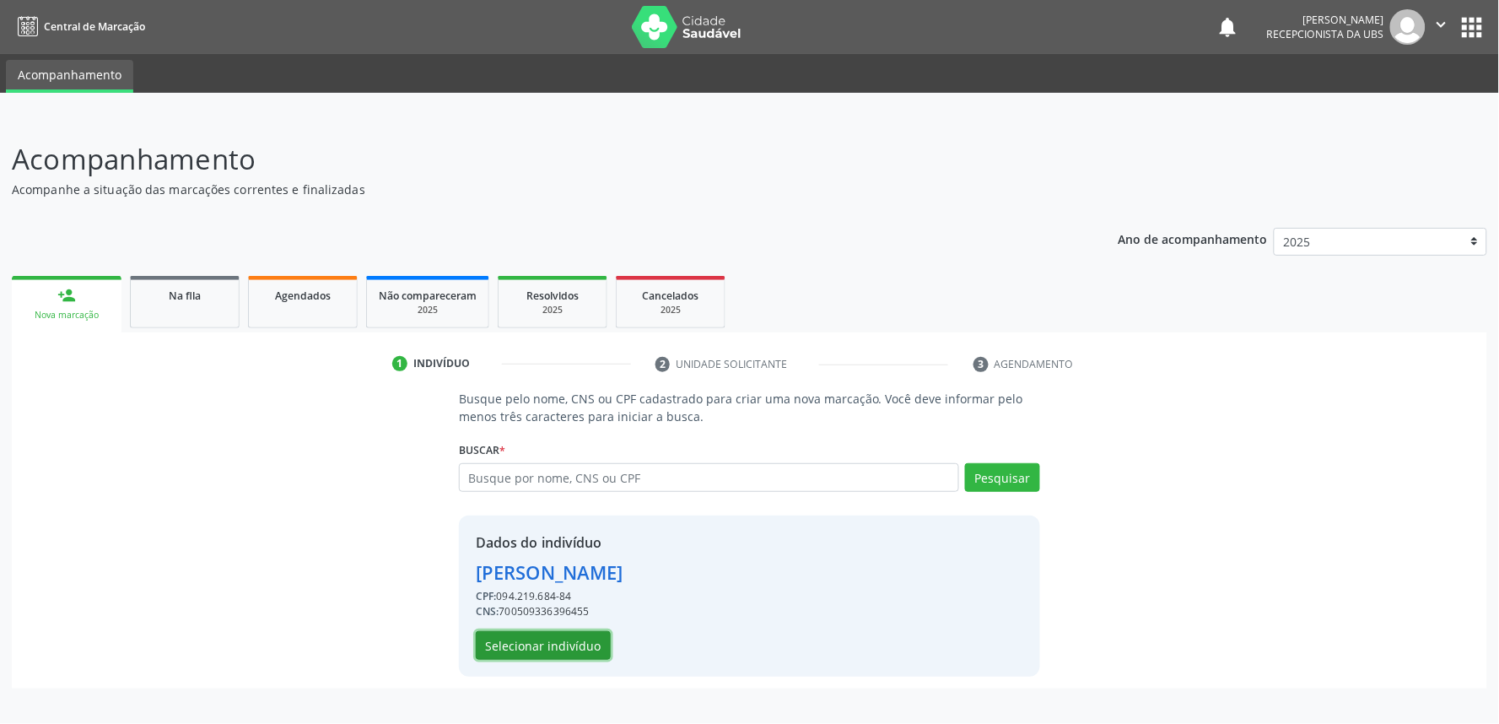
click at [549, 648] on button "Selecionar indivíduo" at bounding box center [543, 645] width 135 height 29
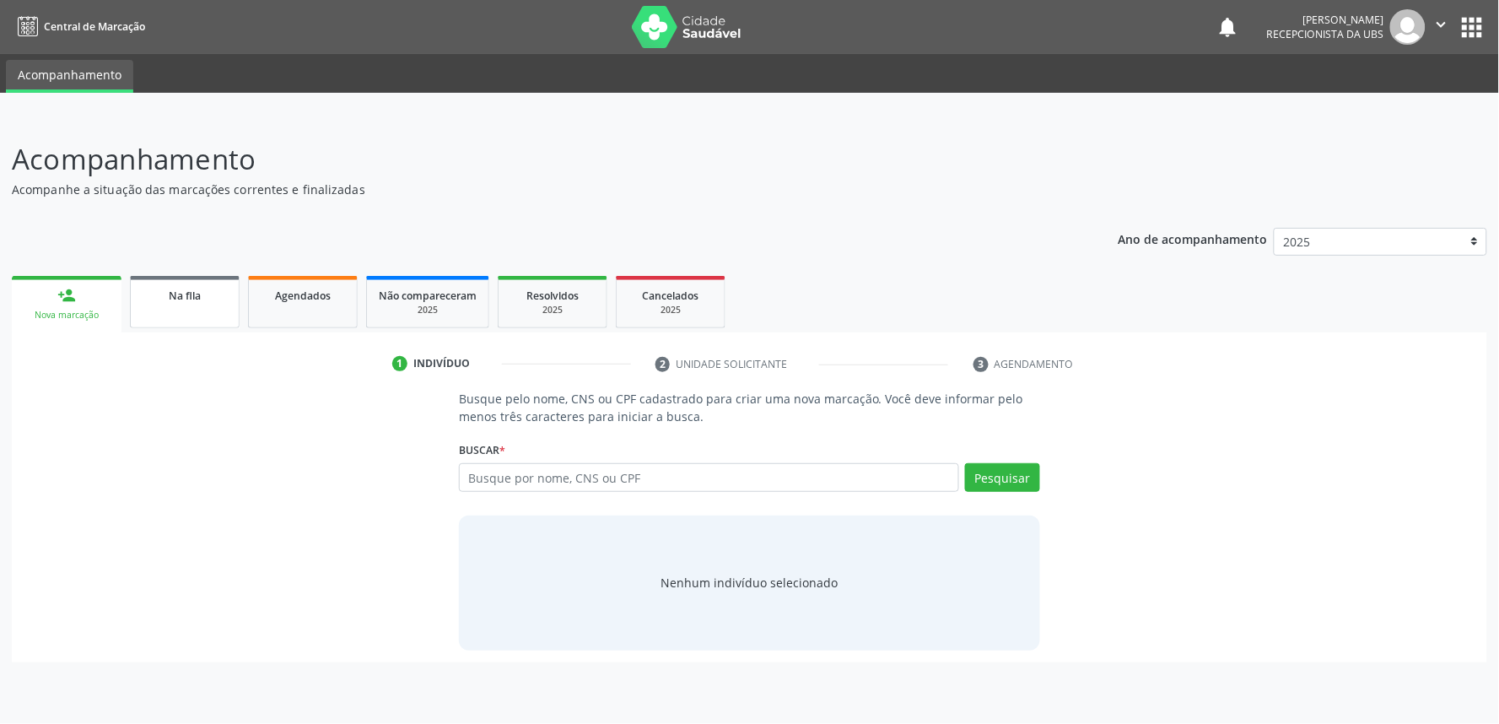
click at [196, 315] on link "Na fila" at bounding box center [185, 302] width 110 height 52
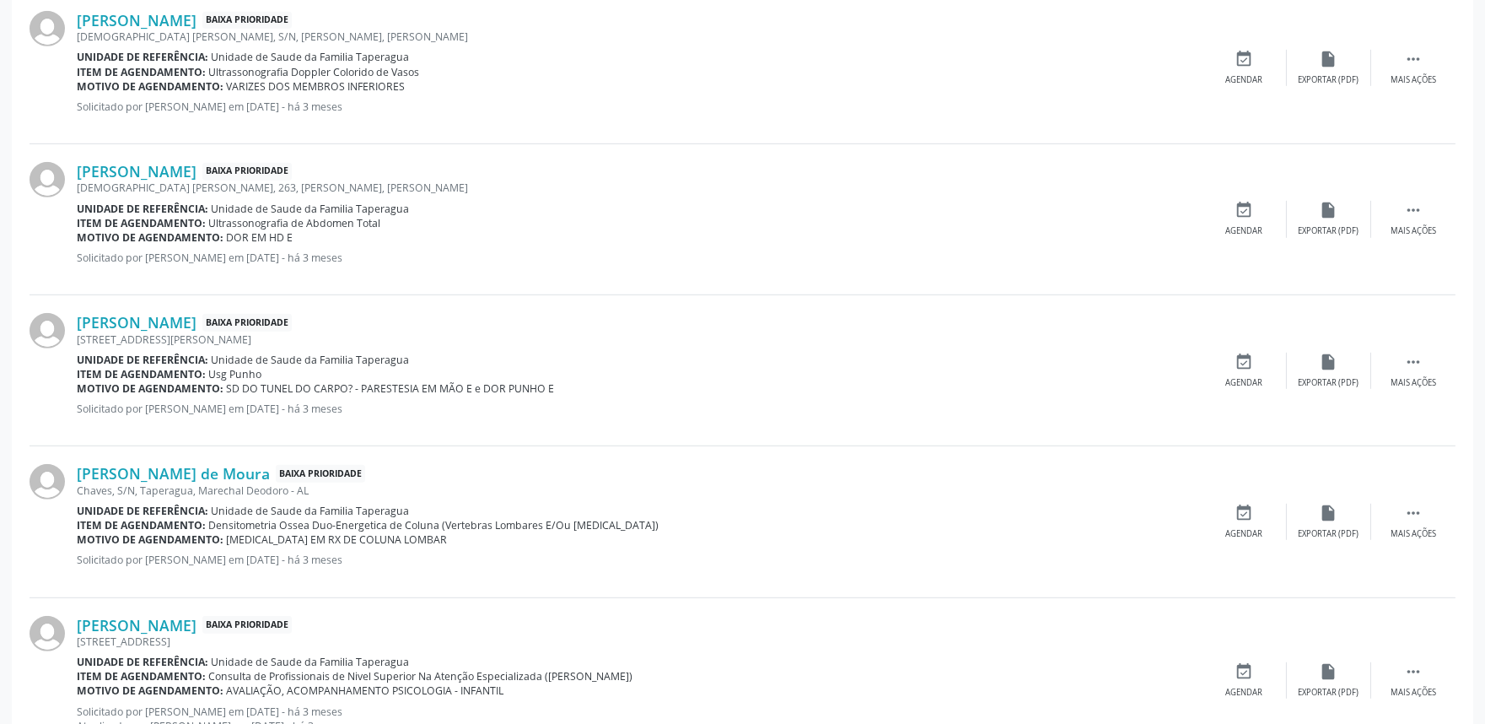
scroll to position [2205, 0]
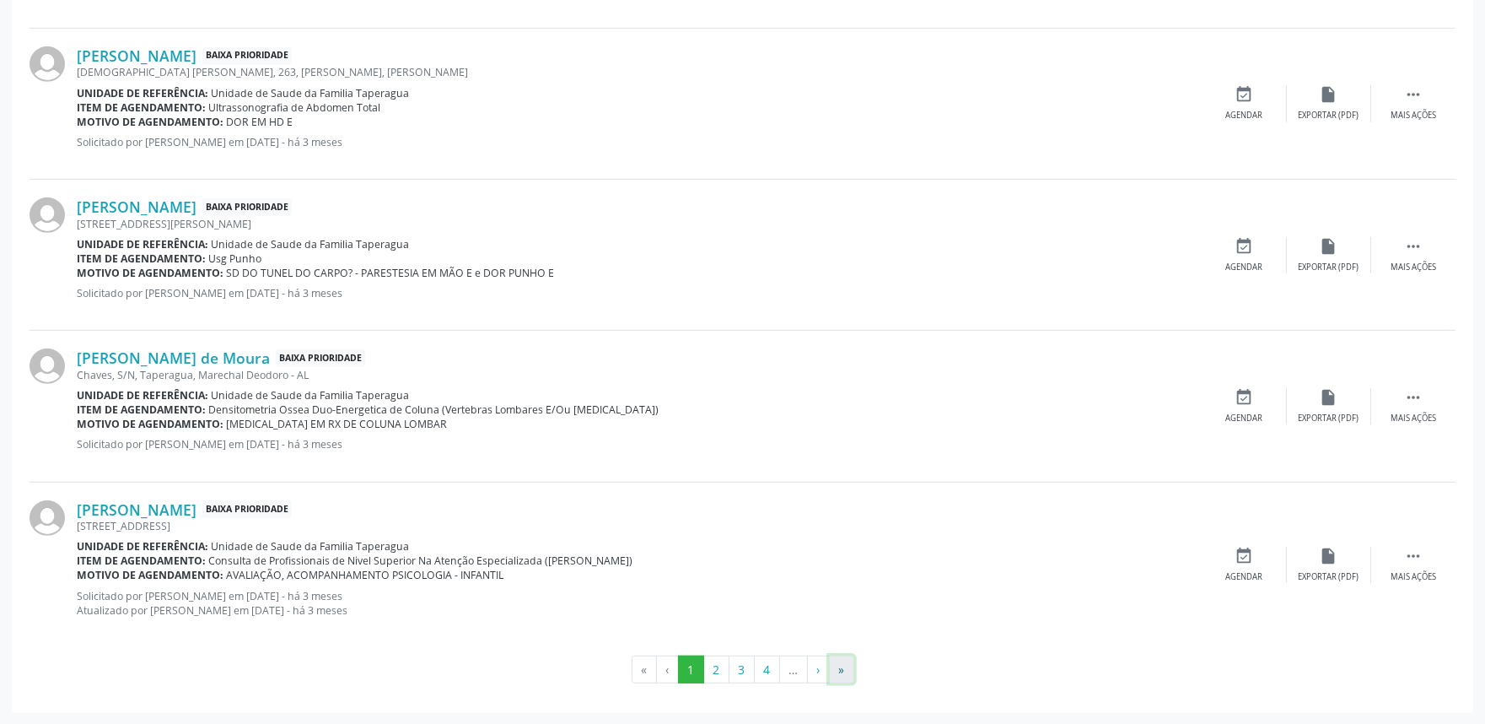
click at [844, 667] on button "»" at bounding box center [841, 669] width 25 height 29
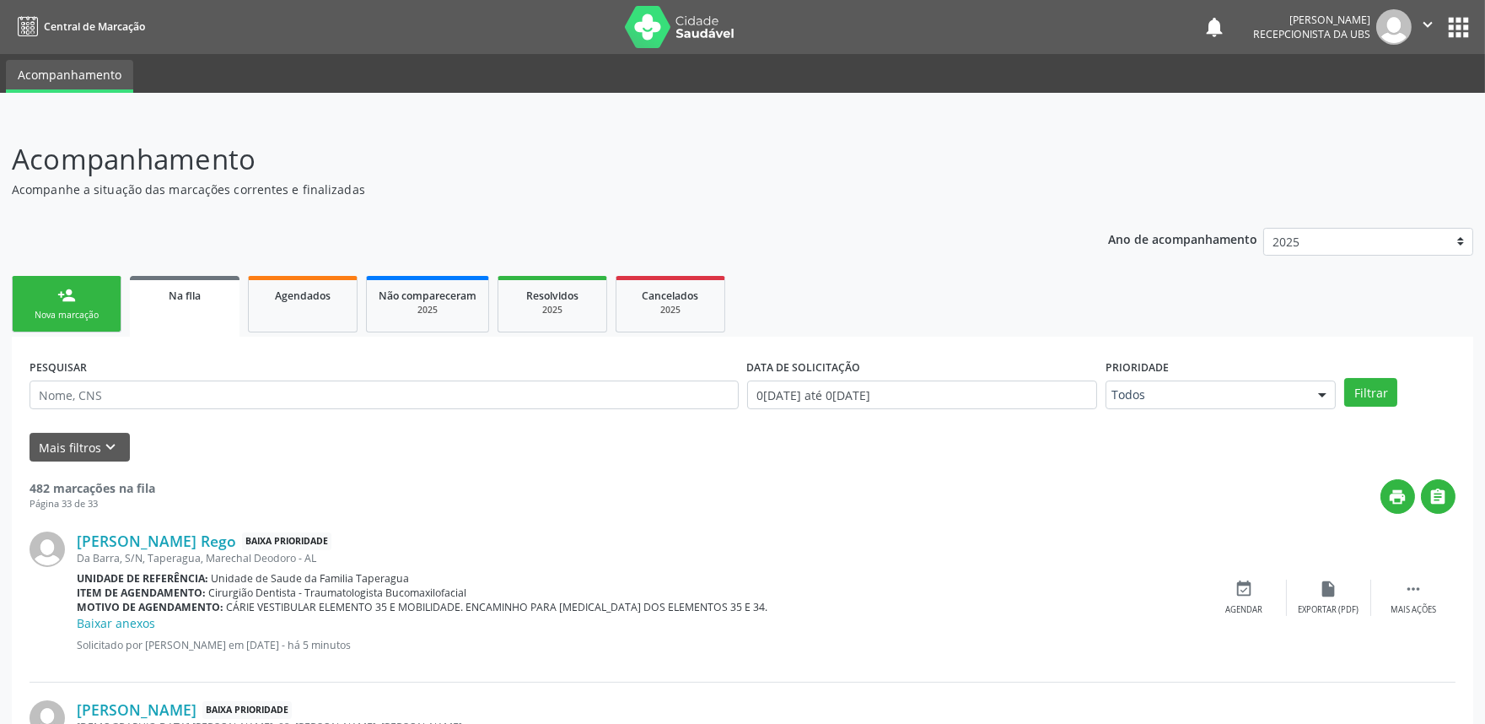
scroll to position [204, 0]
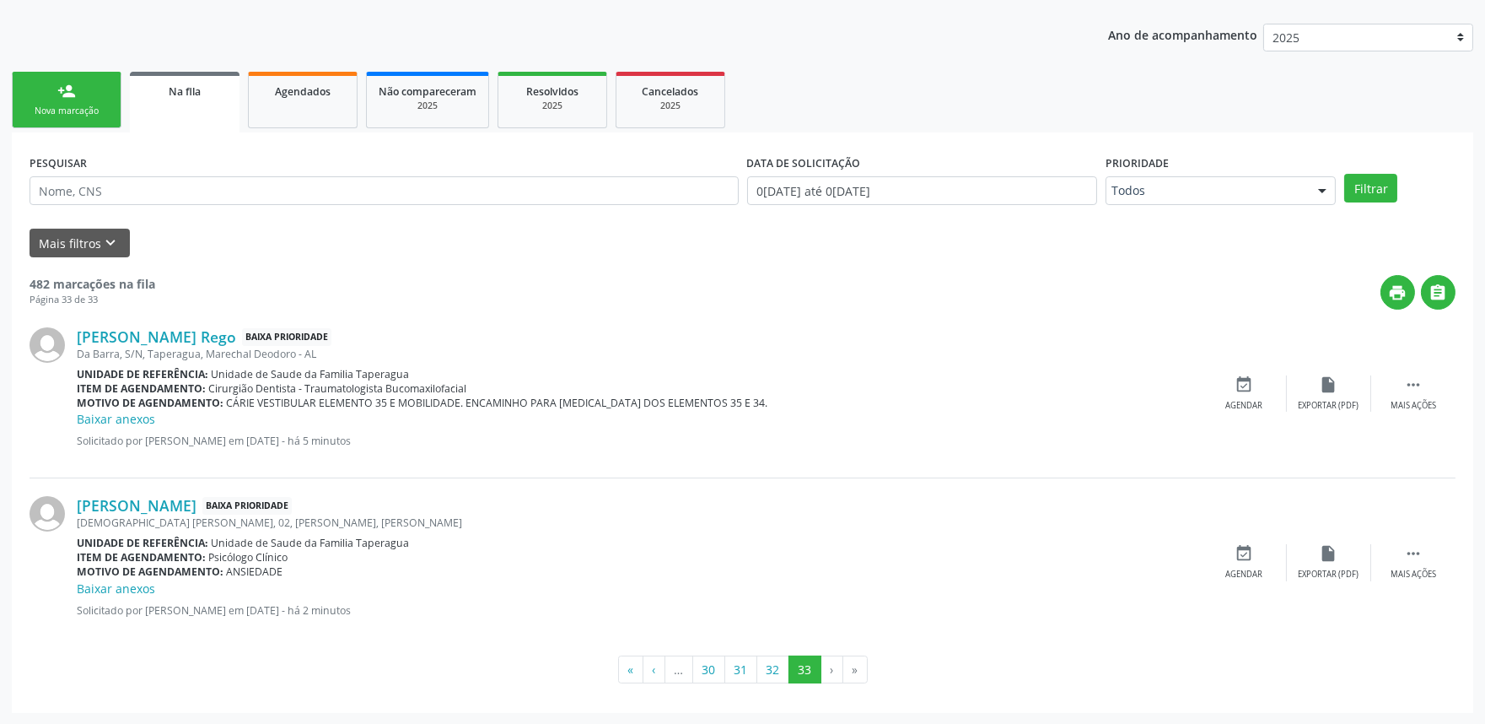
click at [64, 118] on link "person_add Nova marcação" at bounding box center [67, 100] width 110 height 57
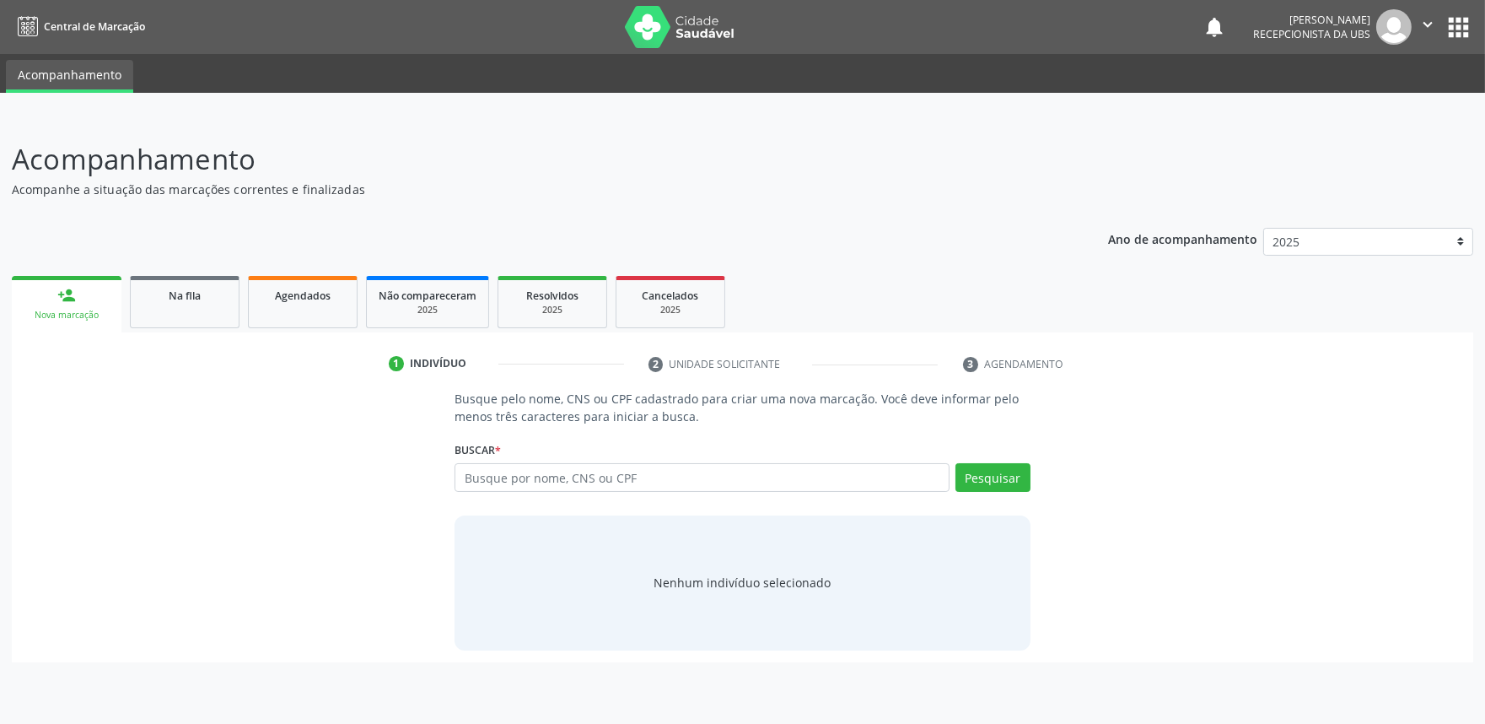
scroll to position [0, 0]
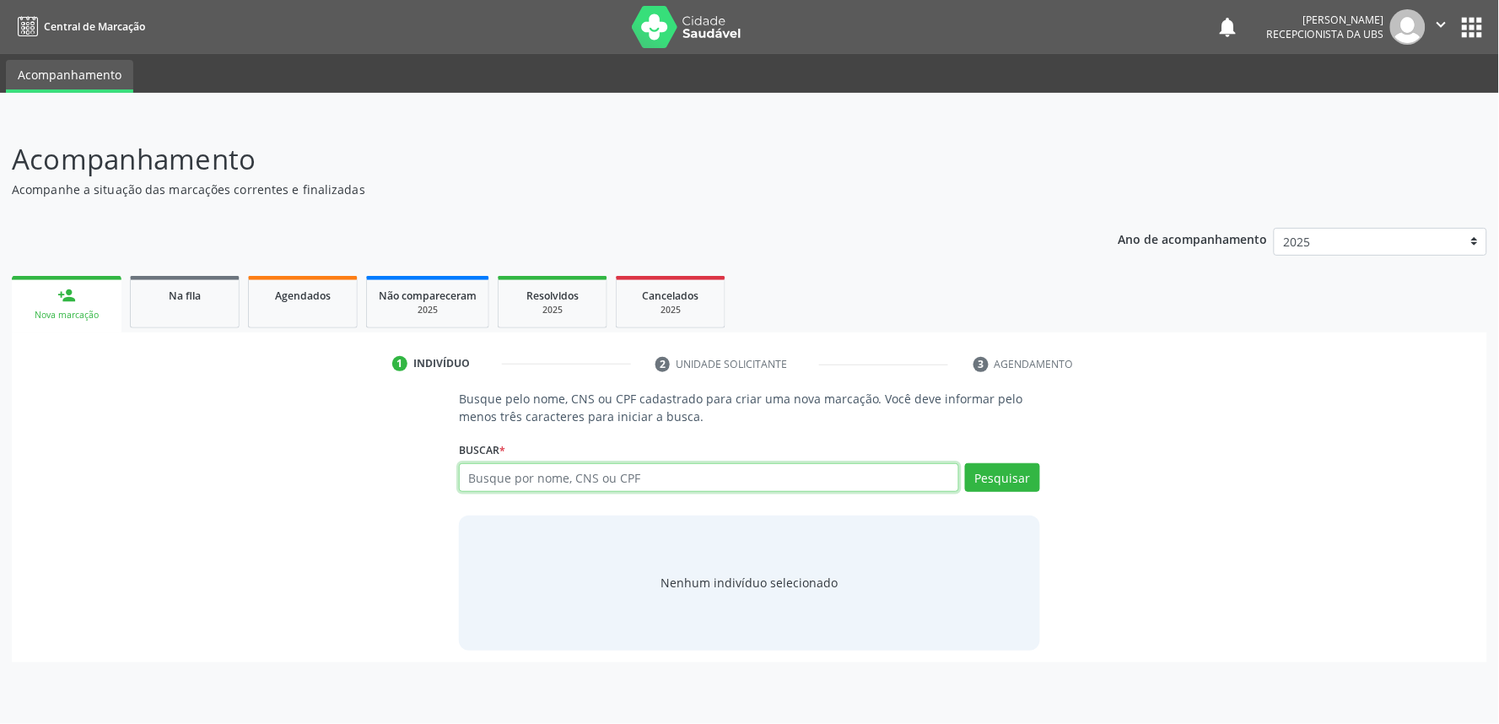
click at [607, 481] on input "text" at bounding box center [709, 477] width 500 height 29
paste input "700509336396455"
type input "700509336396455"
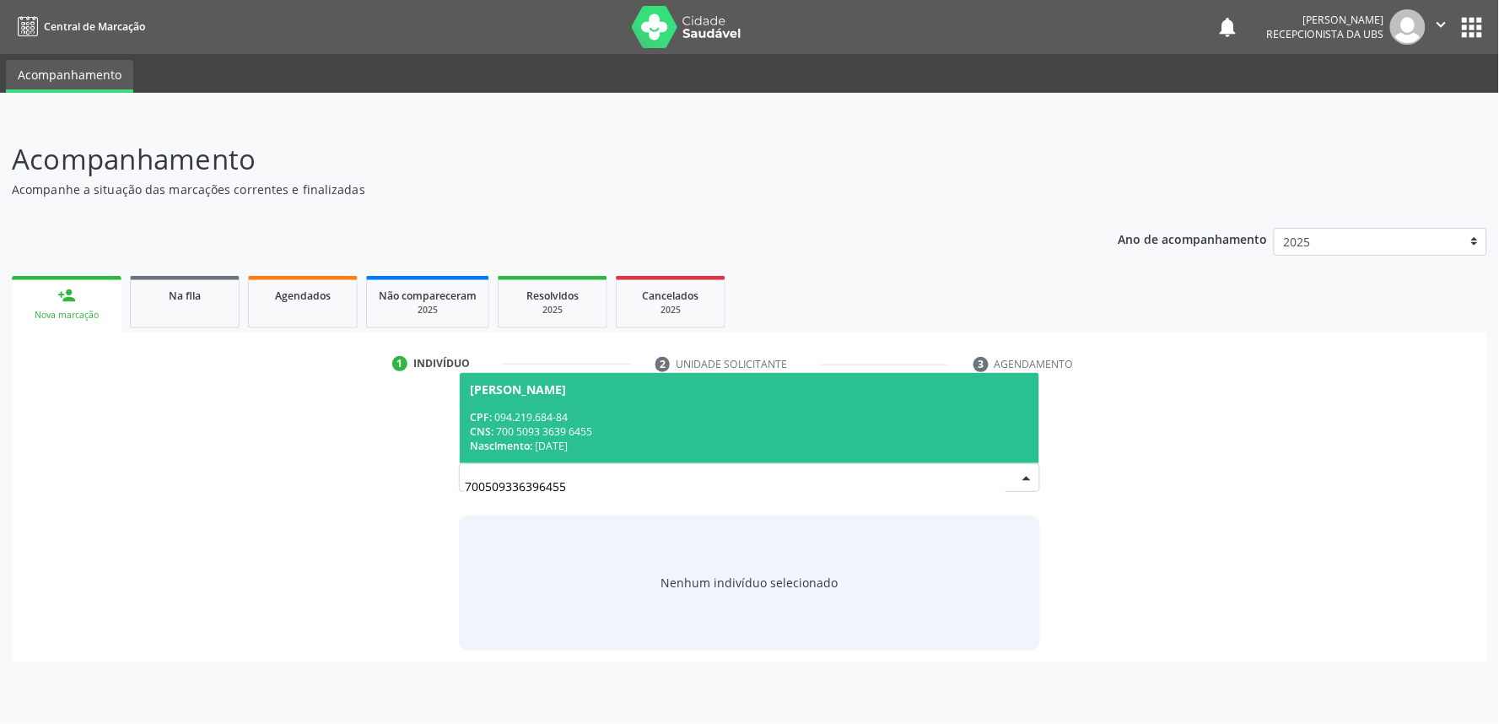
click at [620, 386] on div "[PERSON_NAME]" at bounding box center [749, 389] width 559 height 13
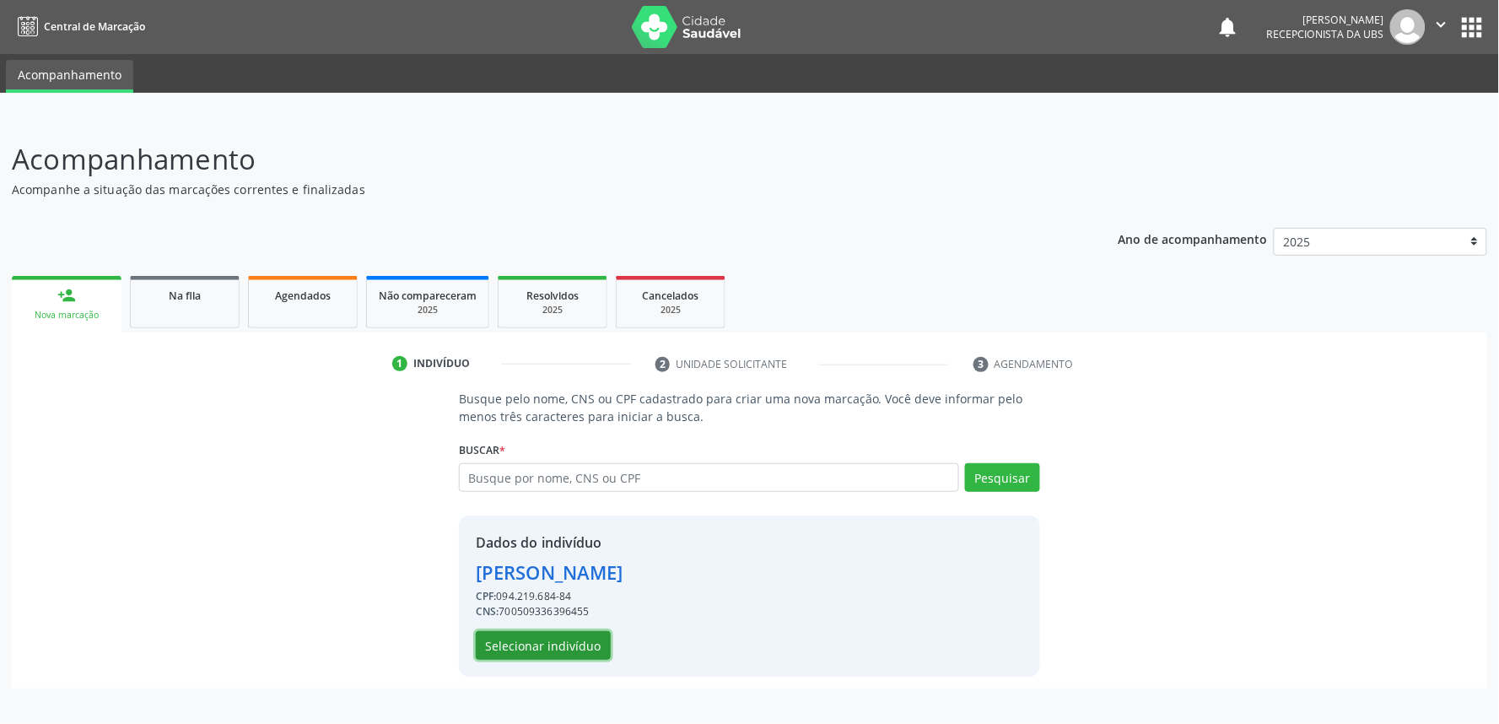
click at [576, 637] on button "Selecionar indivíduo" at bounding box center [543, 645] width 135 height 29
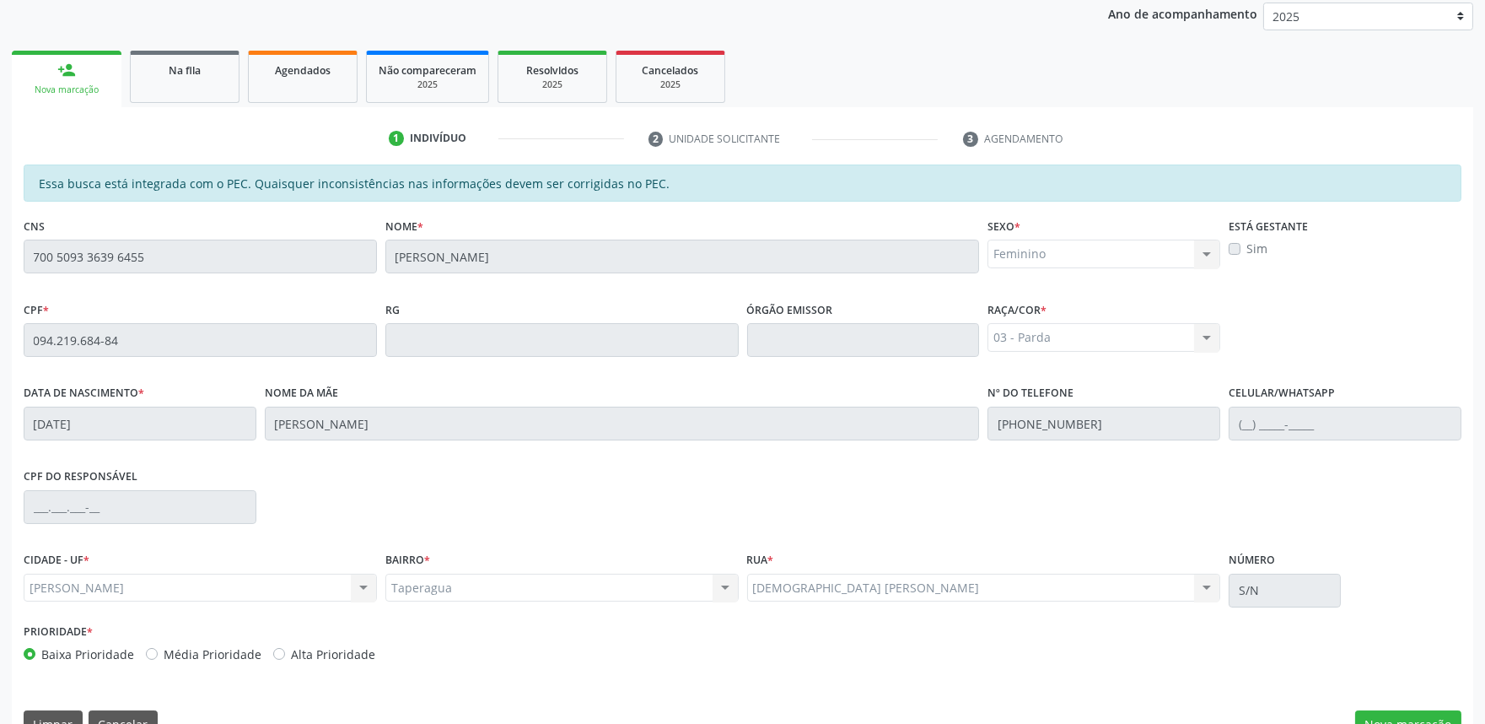
scroll to position [262, 0]
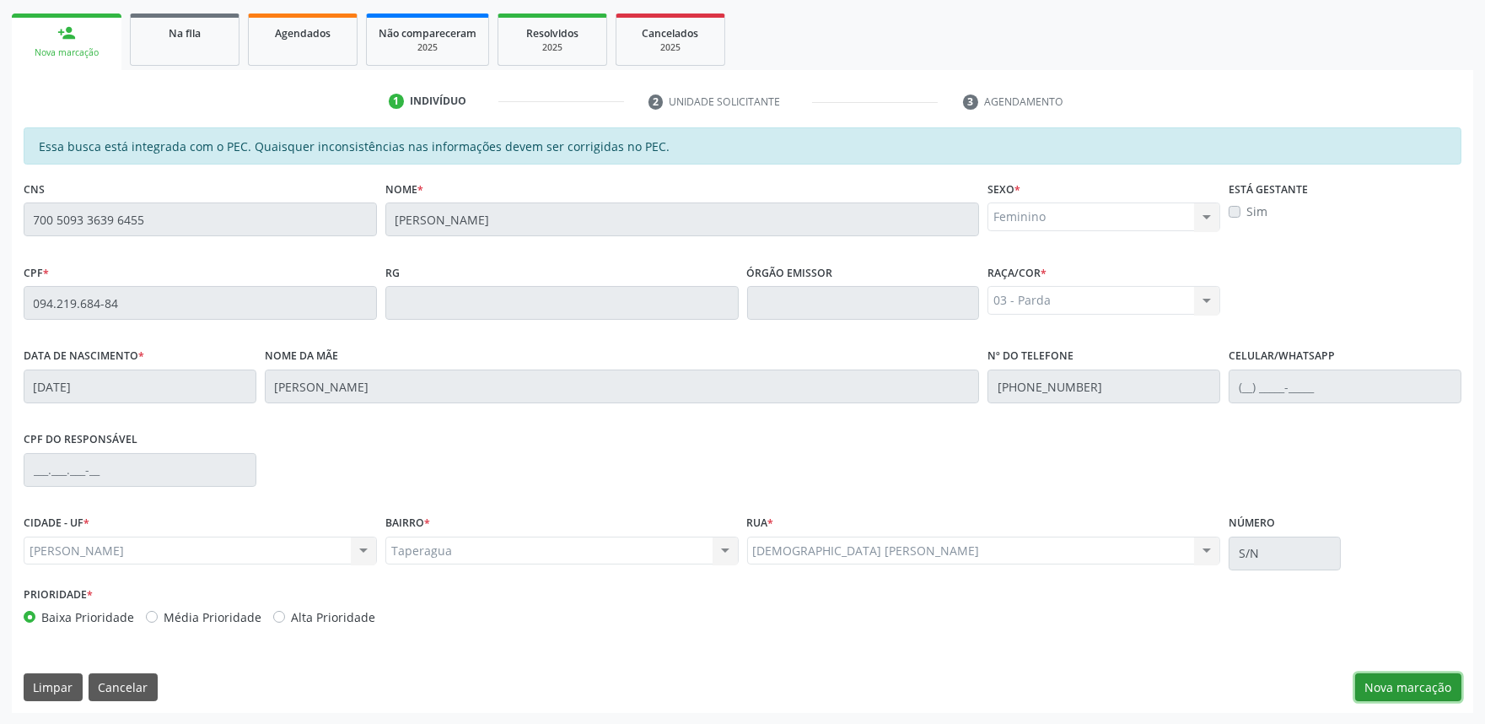
click at [1431, 684] on button "Nova marcação" at bounding box center [1408, 687] width 106 height 29
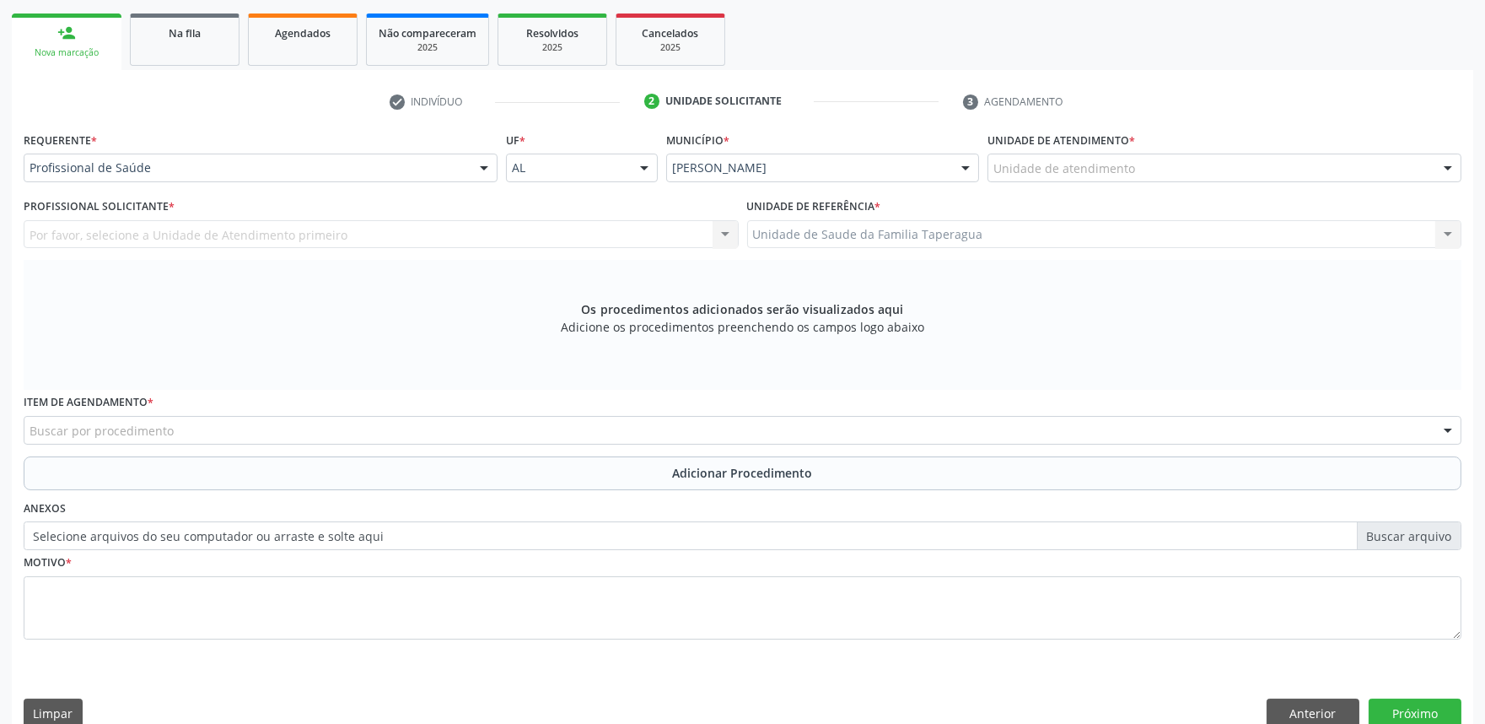
click at [1202, 166] on div "Unidade de atendimento" at bounding box center [1225, 167] width 474 height 29
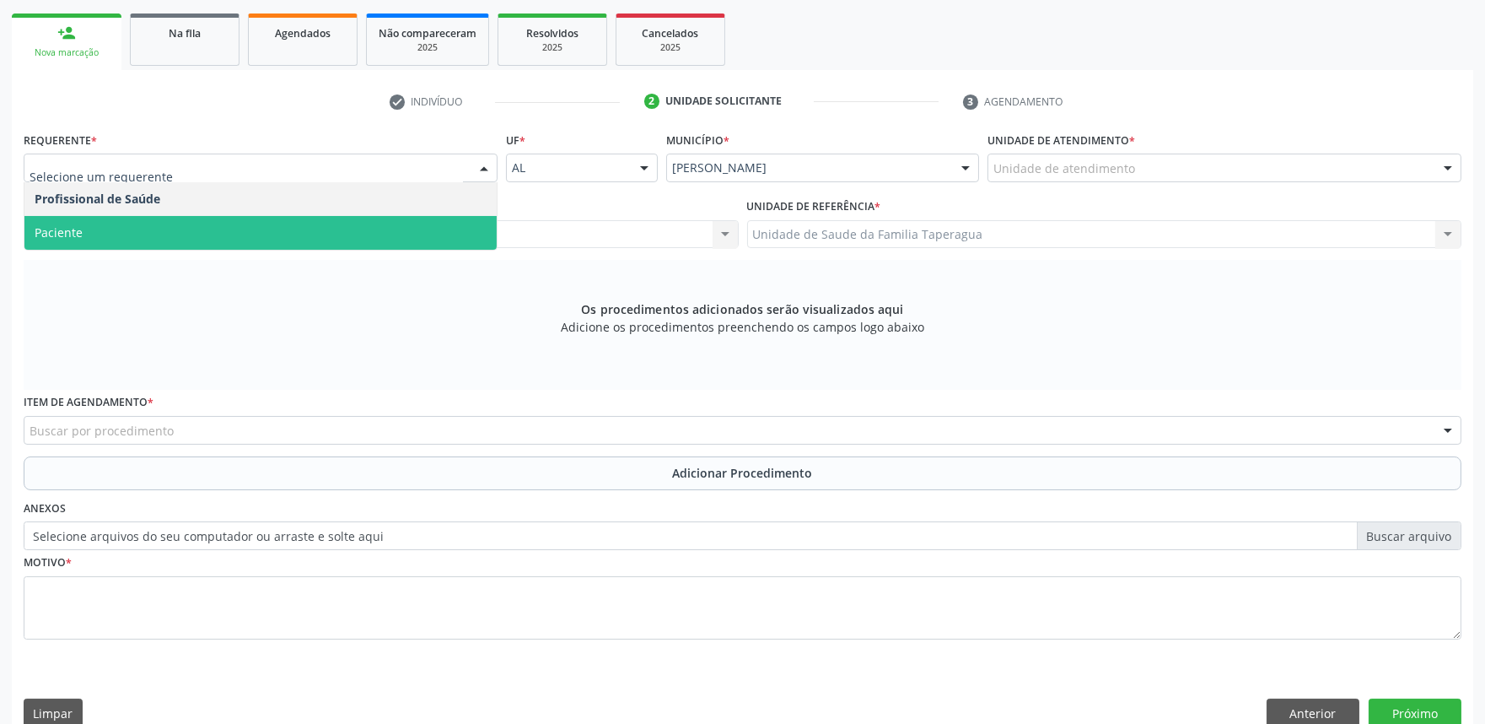
click at [228, 221] on span "Paciente" at bounding box center [260, 233] width 472 height 34
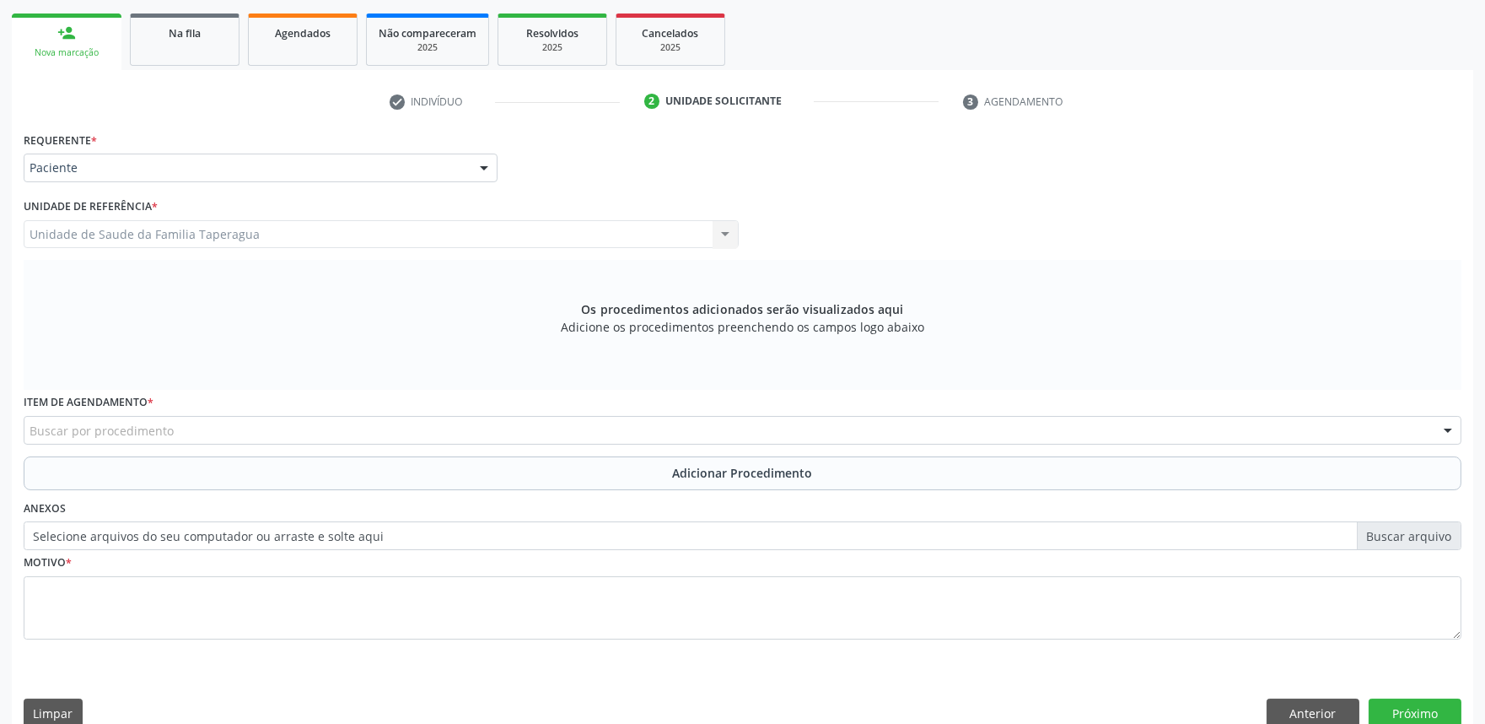
click at [267, 424] on div "Buscar por procedimento" at bounding box center [743, 430] width 1438 height 29
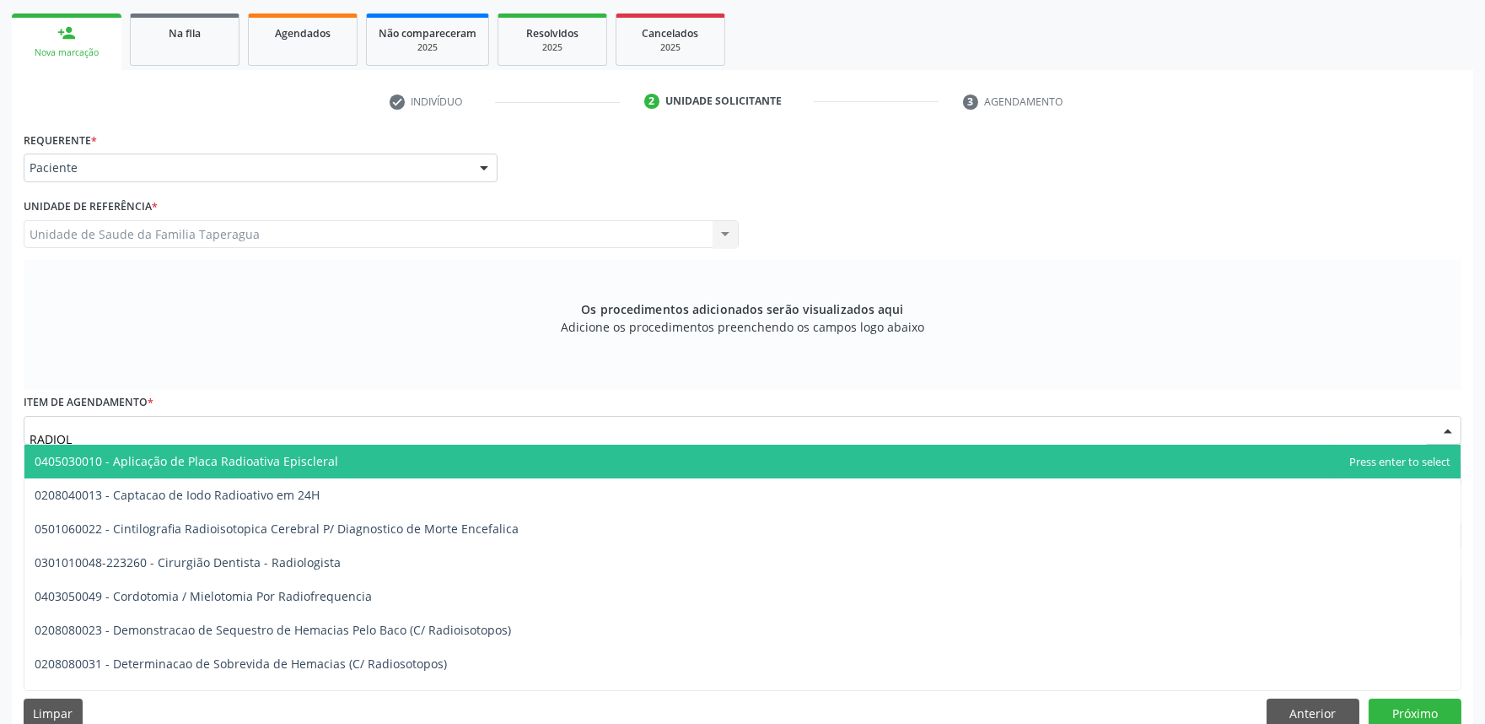
type input "RADIOLO"
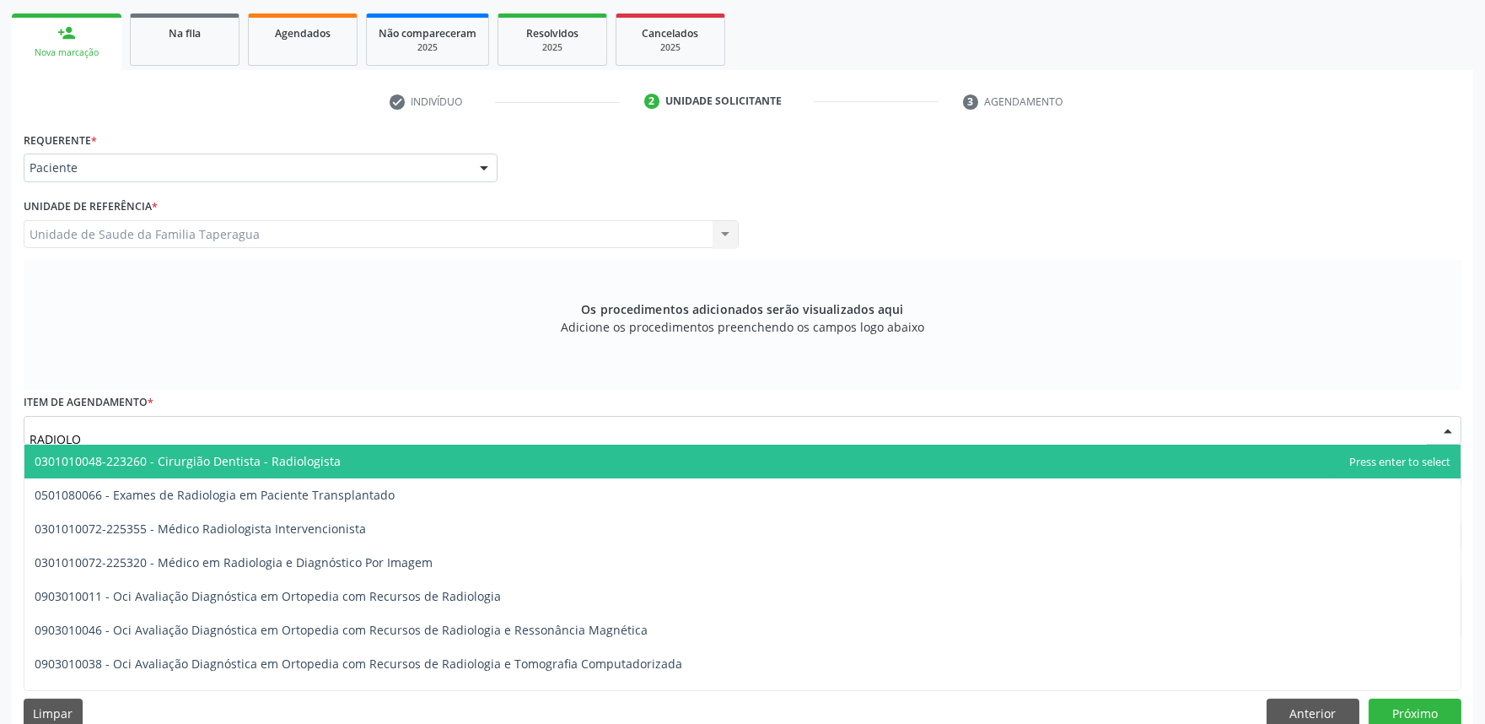
click at [283, 455] on span "0301010048-223260 - Cirurgião Dentista - Radiologista" at bounding box center [188, 461] width 306 height 16
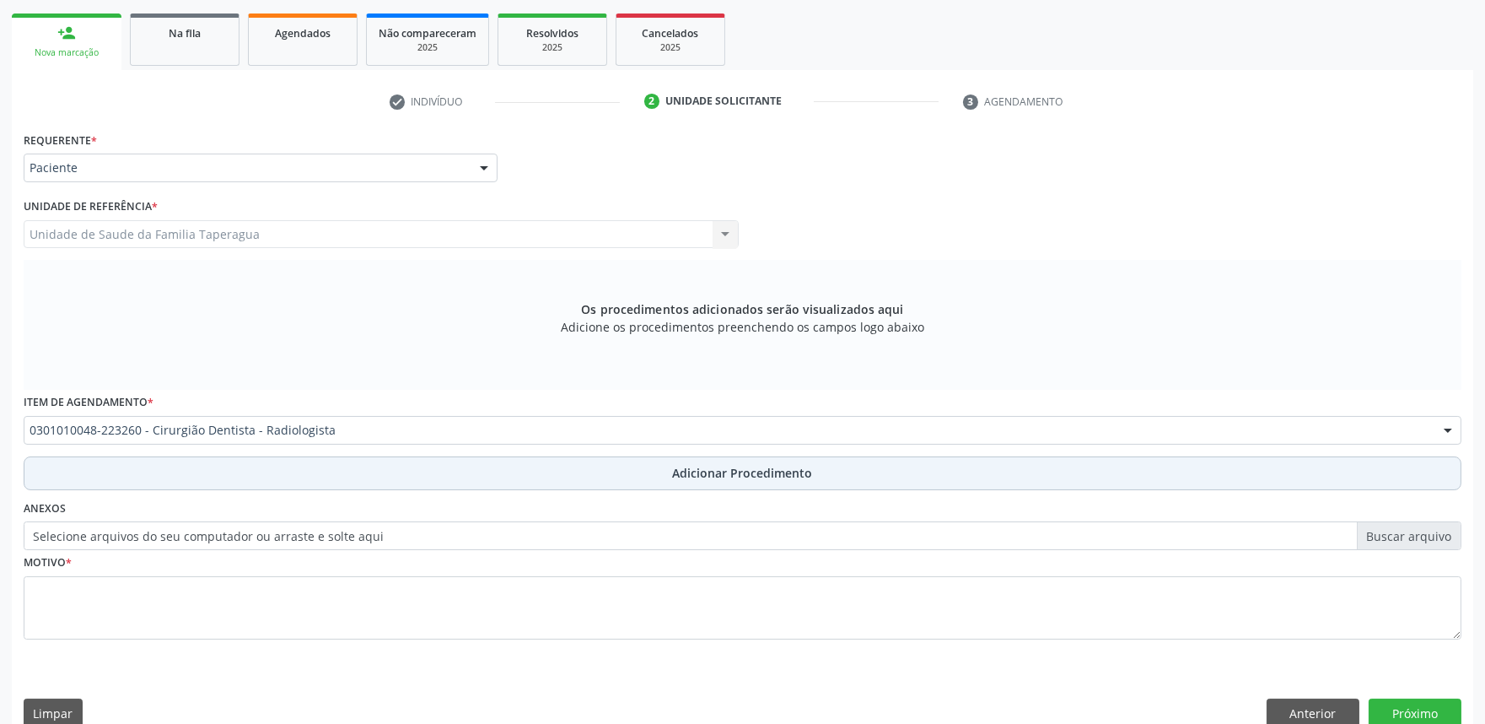
click at [301, 472] on button "Adicionar Procedimento" at bounding box center [743, 473] width 1438 height 34
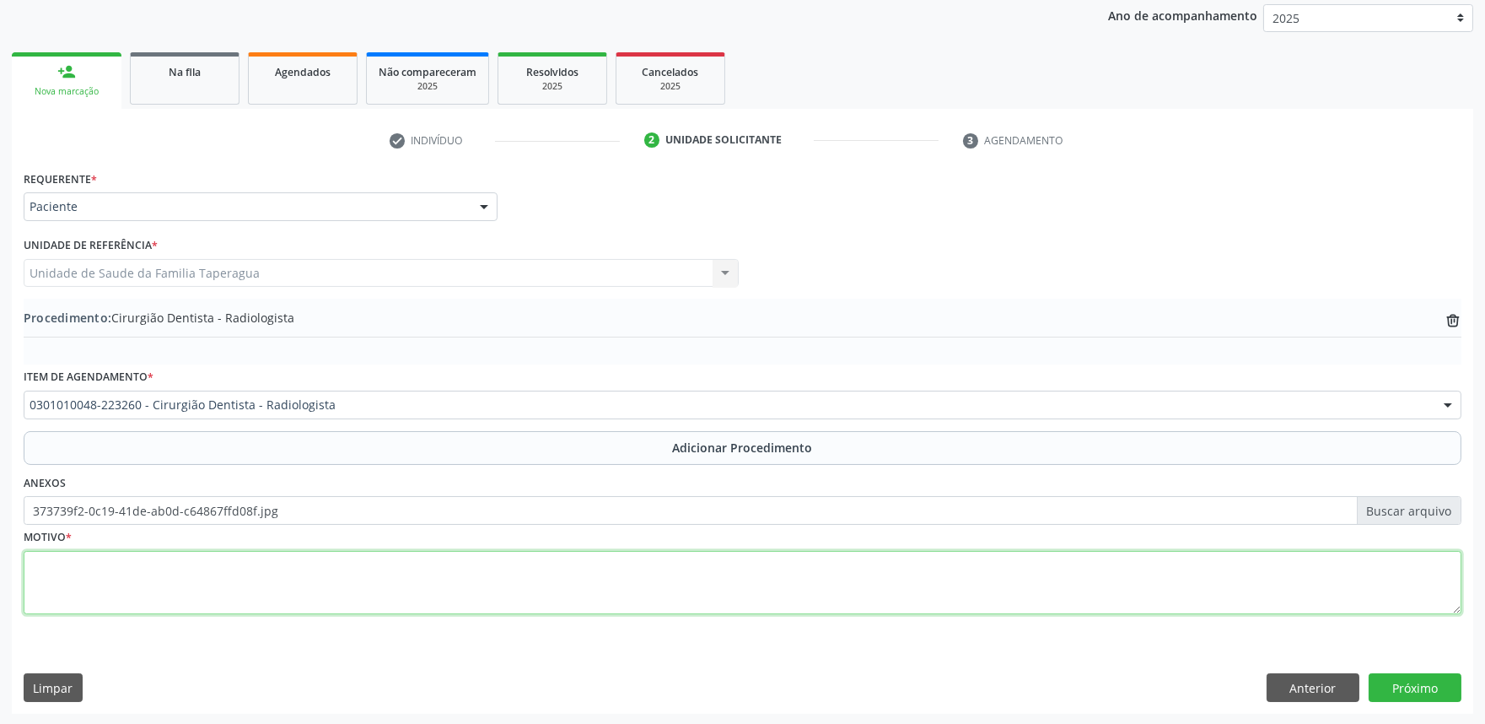
click at [289, 574] on textarea at bounding box center [743, 583] width 1438 height 64
type textarea "AVALIAR PROFUNDIDADE DE CÁRIE"
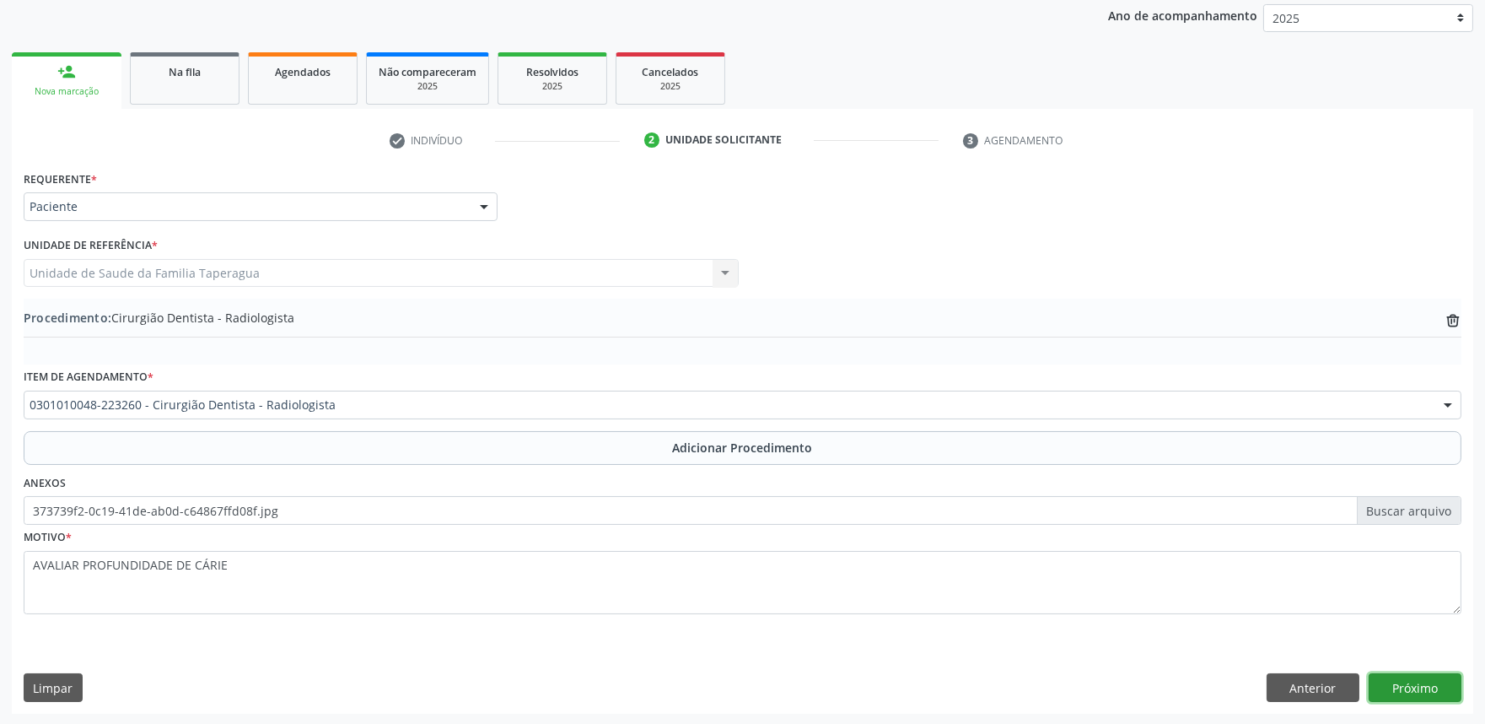
click at [1417, 696] on button "Próximo" at bounding box center [1415, 687] width 93 height 29
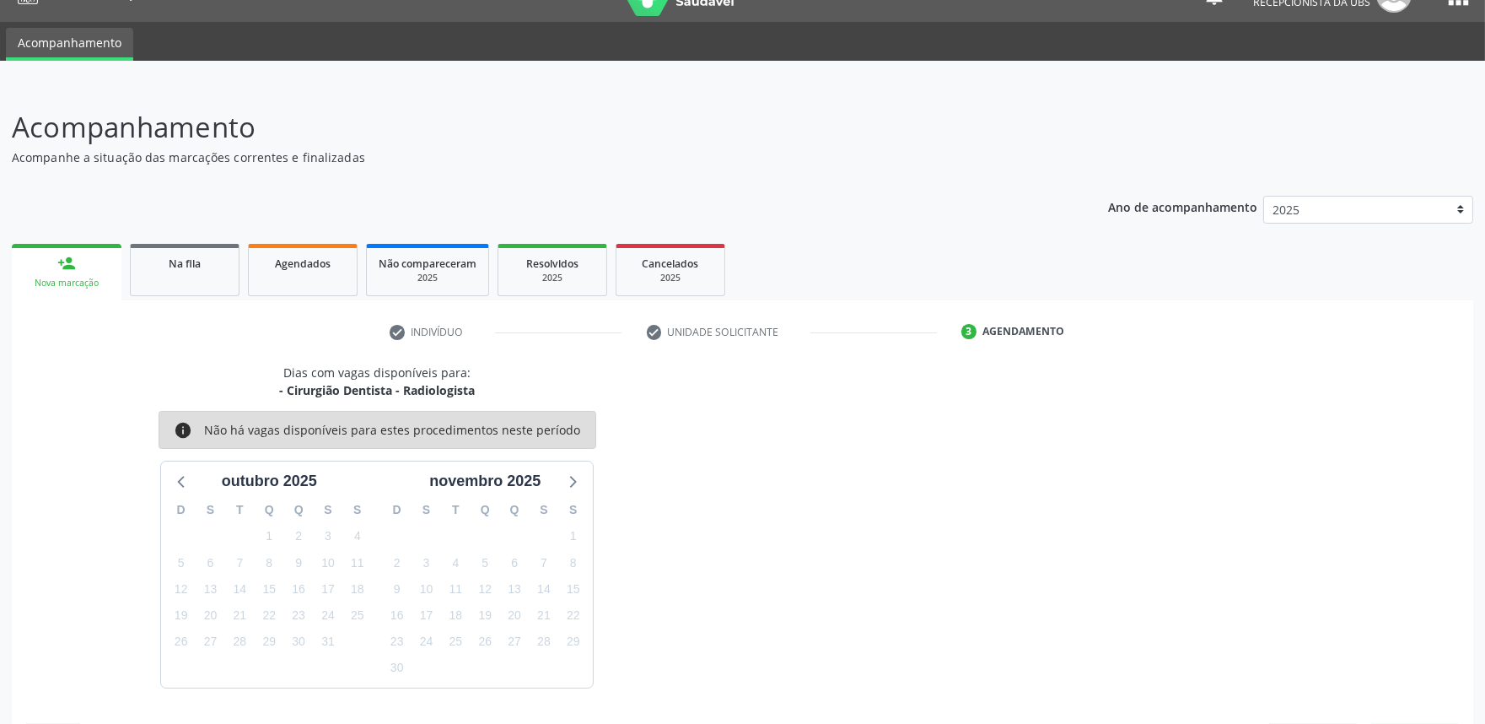
scroll to position [82, 0]
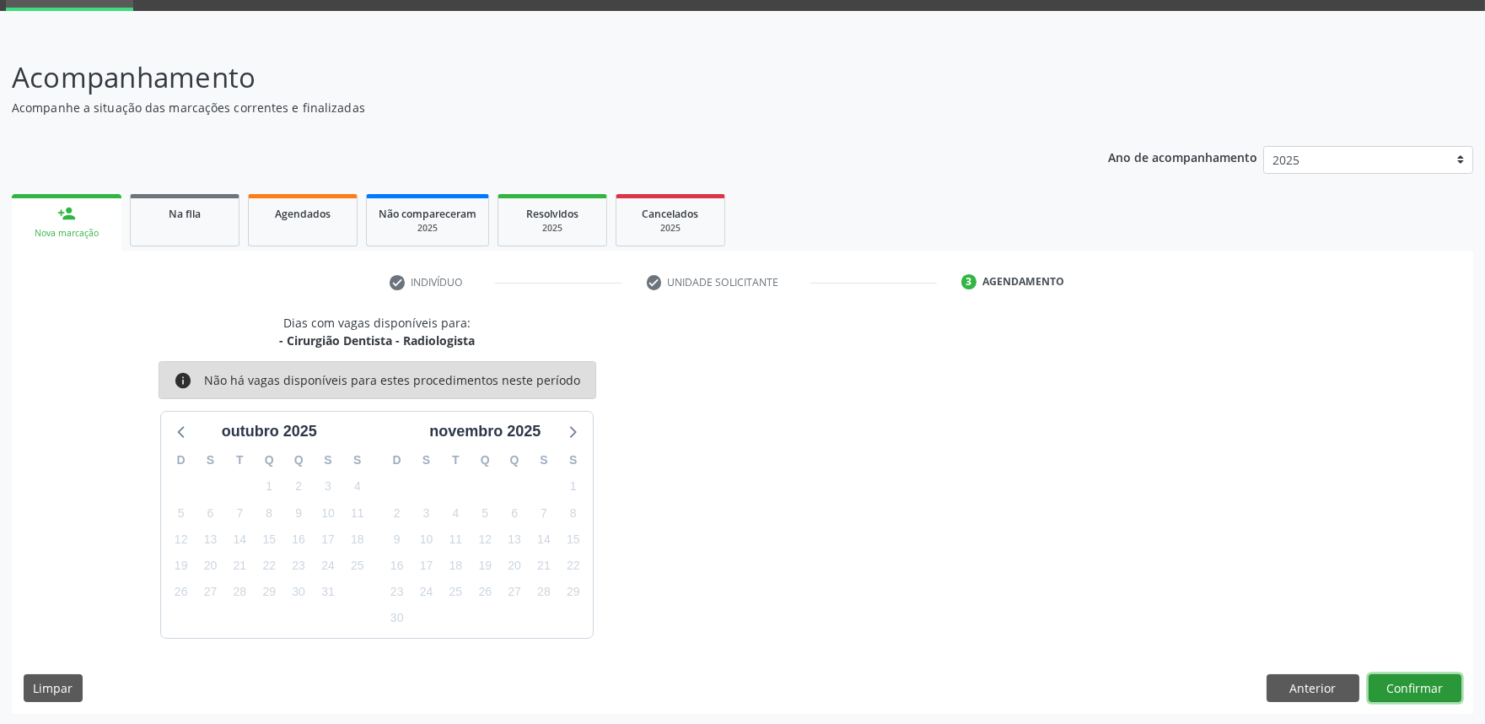
click at [1422, 687] on button "Confirmar" at bounding box center [1415, 688] width 93 height 29
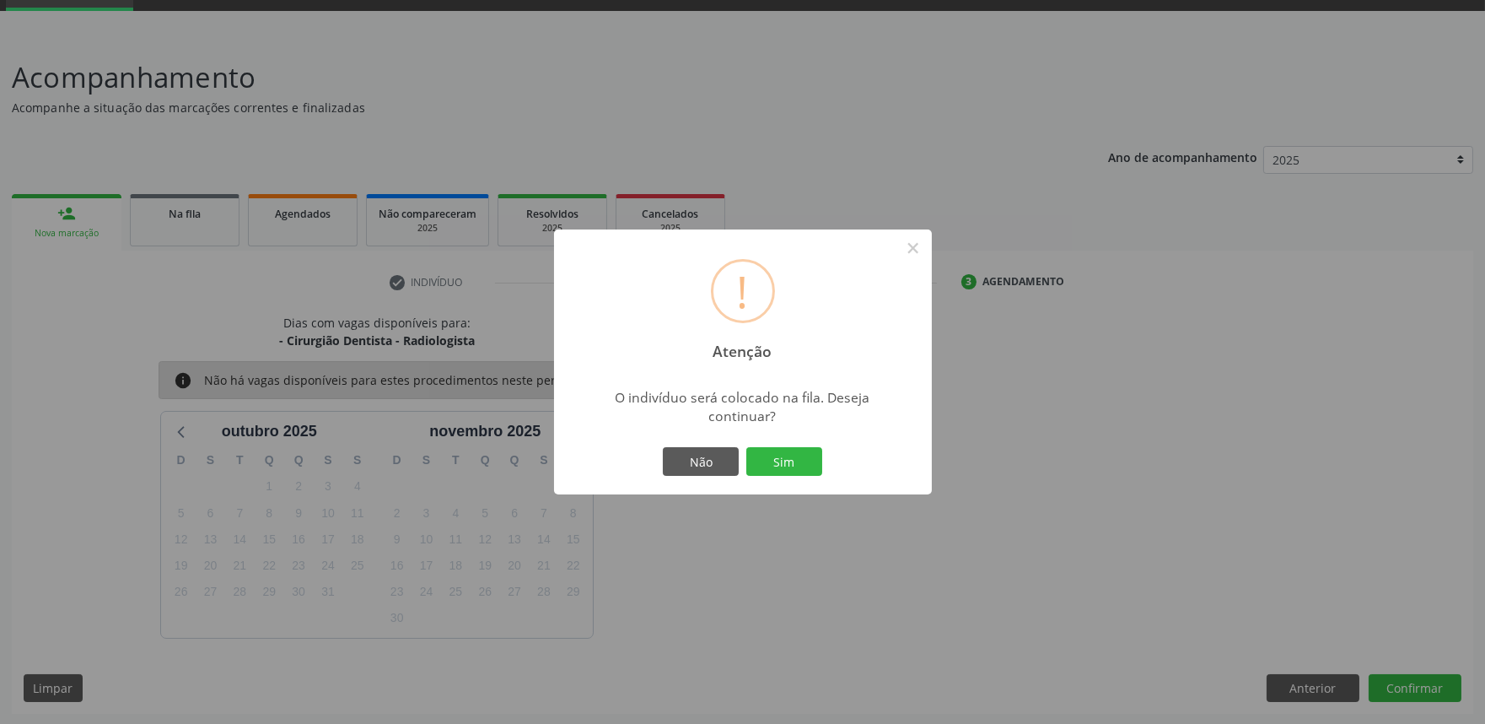
click at [746, 447] on button "Sim" at bounding box center [784, 461] width 76 height 29
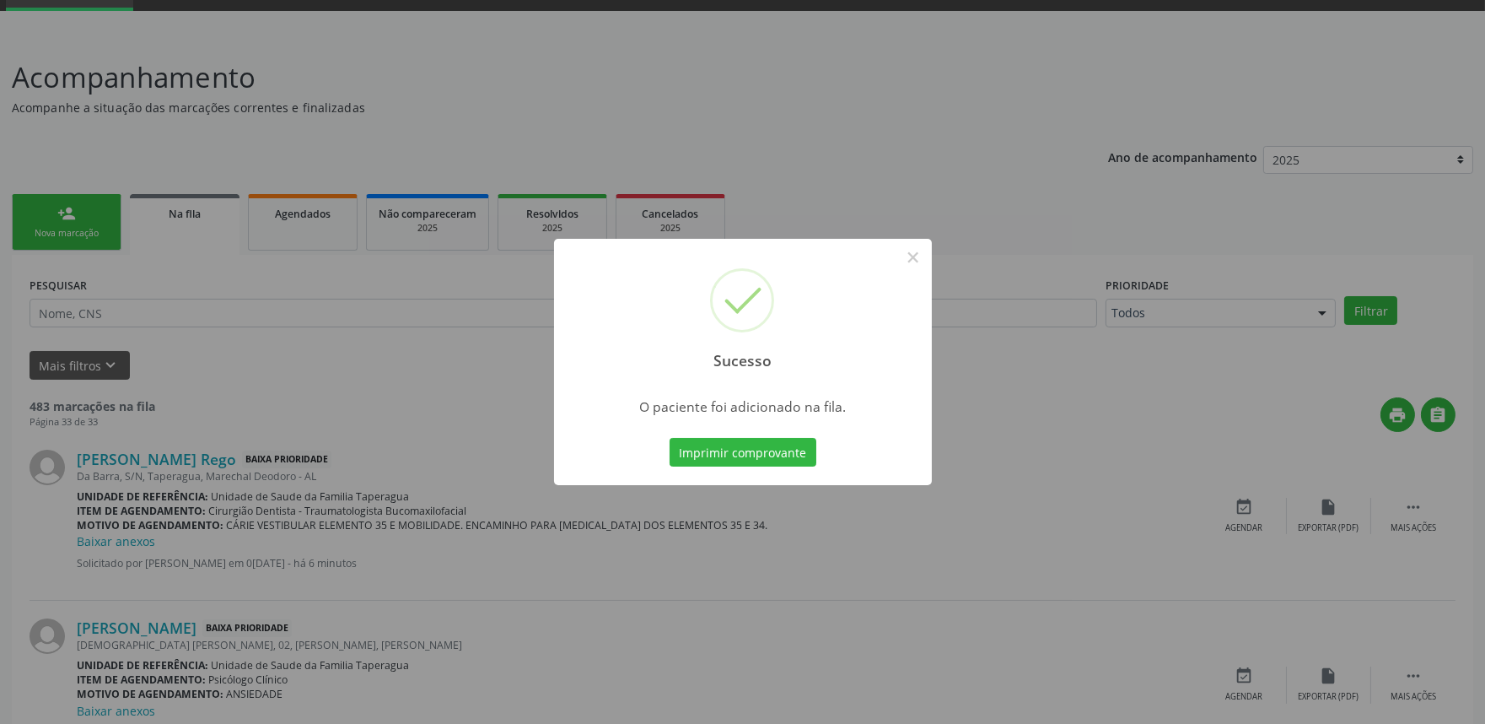
scroll to position [0, 0]
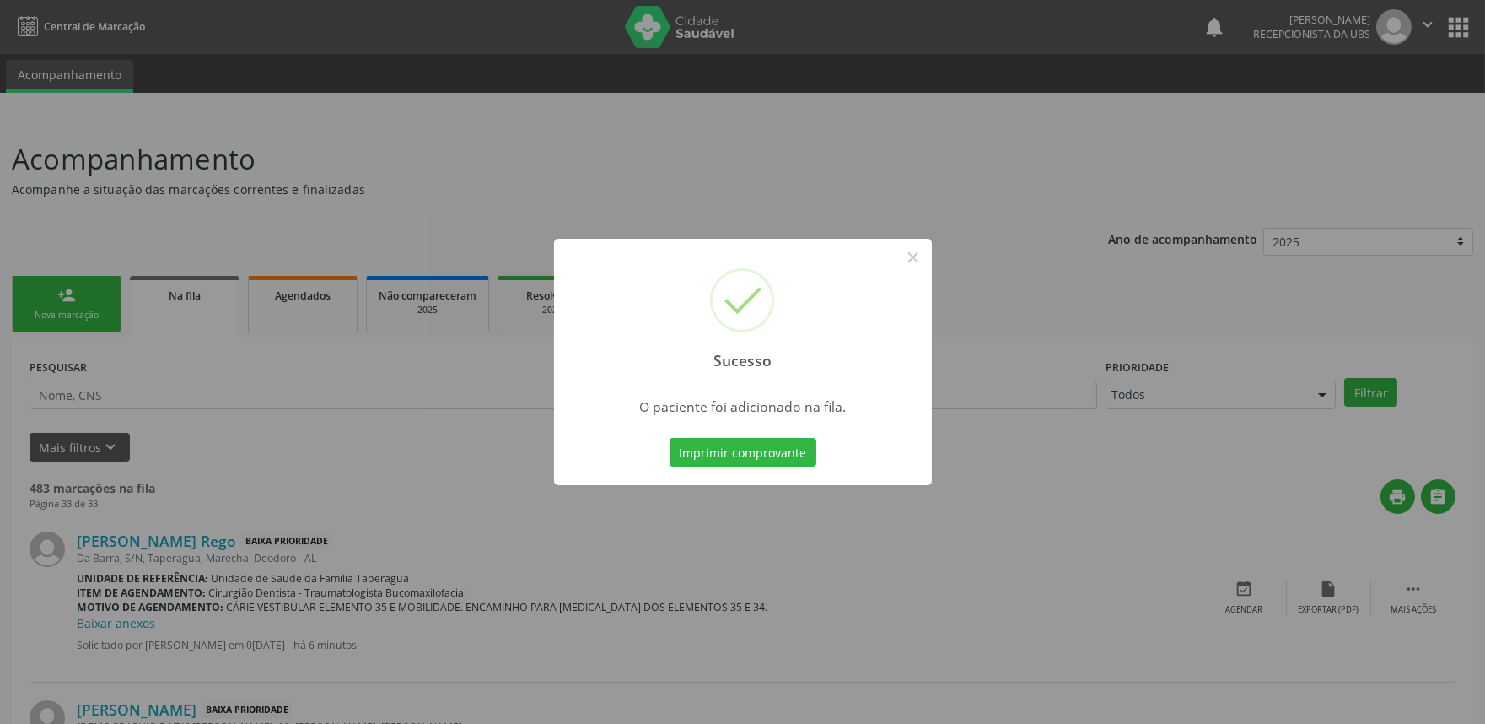
click at [1128, 307] on div "Sucesso × O paciente foi adicionado na fila. Imprimir comprovante Cancel" at bounding box center [742, 362] width 1485 height 724
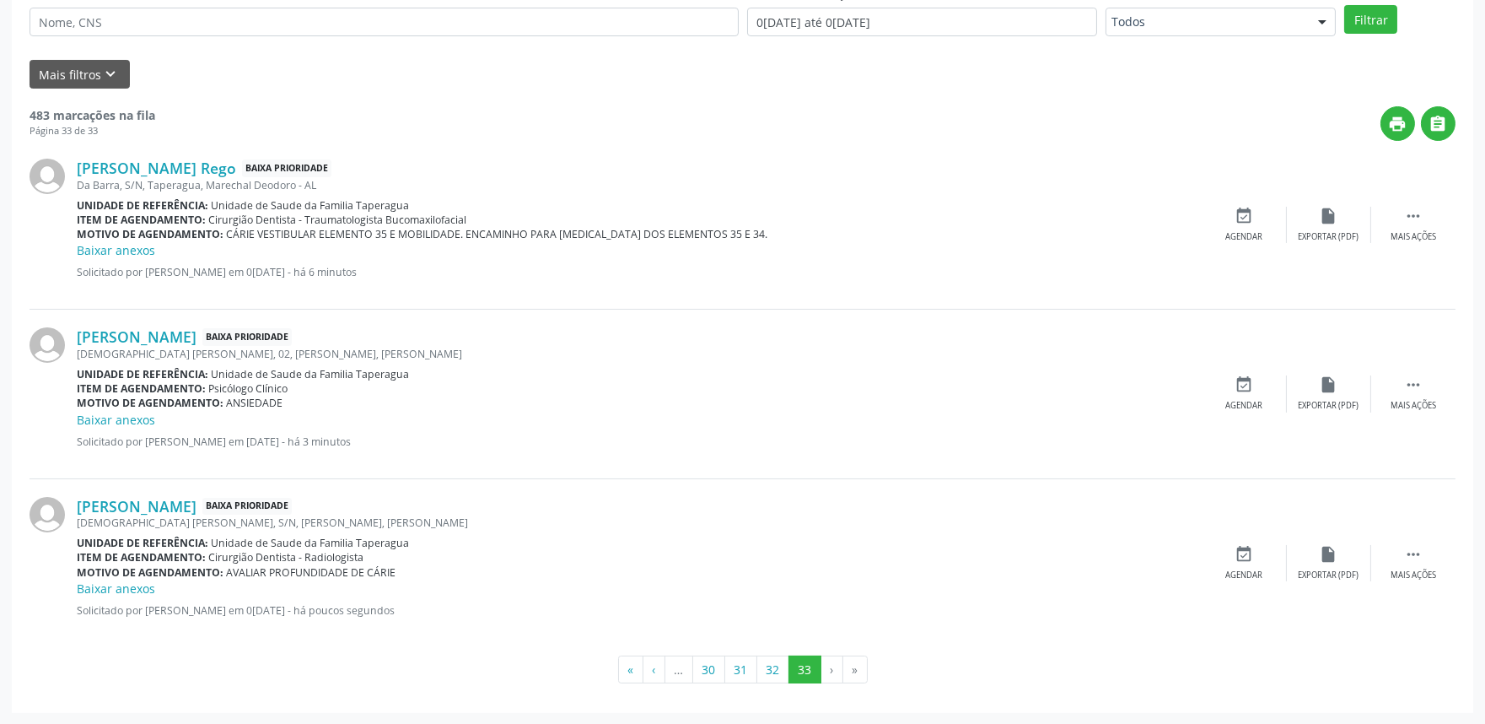
scroll to position [23, 0]
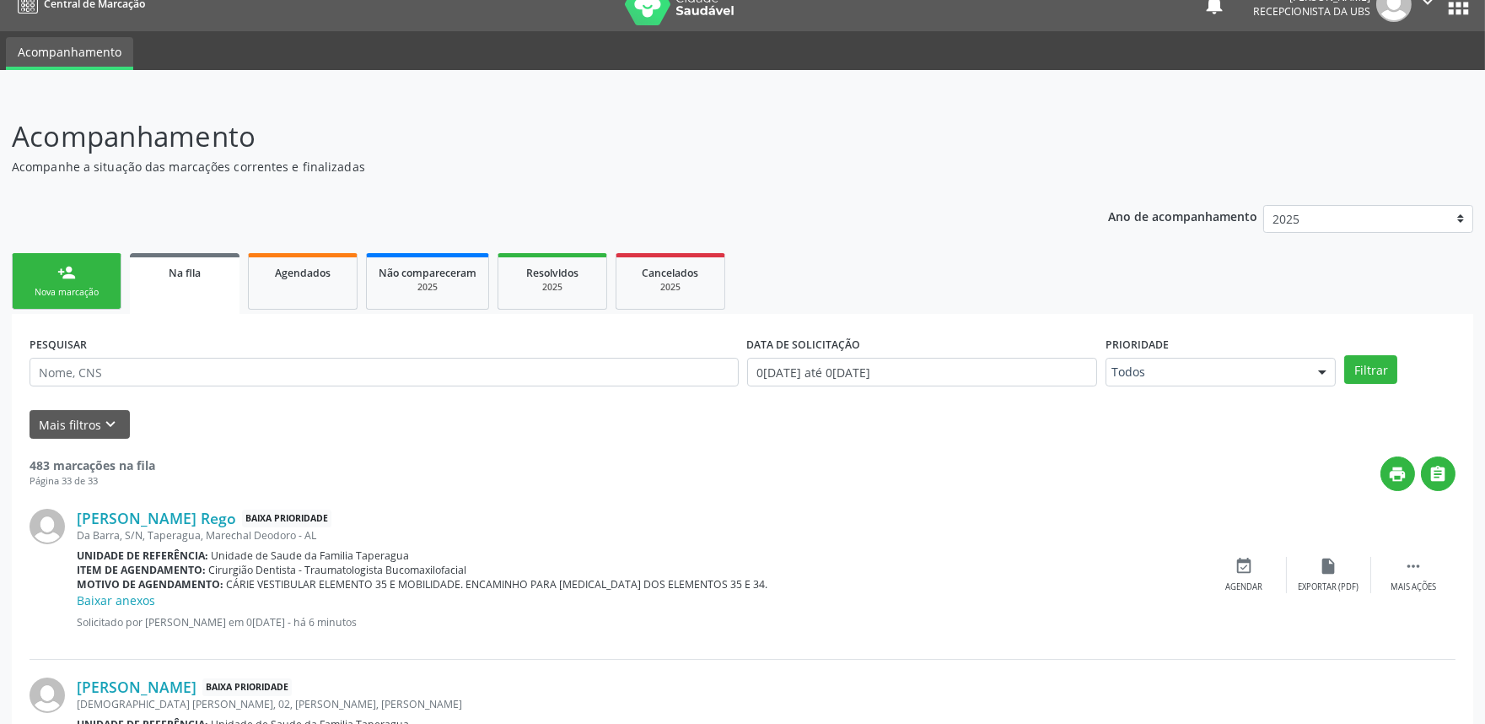
click at [78, 288] on div "Nova marcação" at bounding box center [66, 292] width 84 height 13
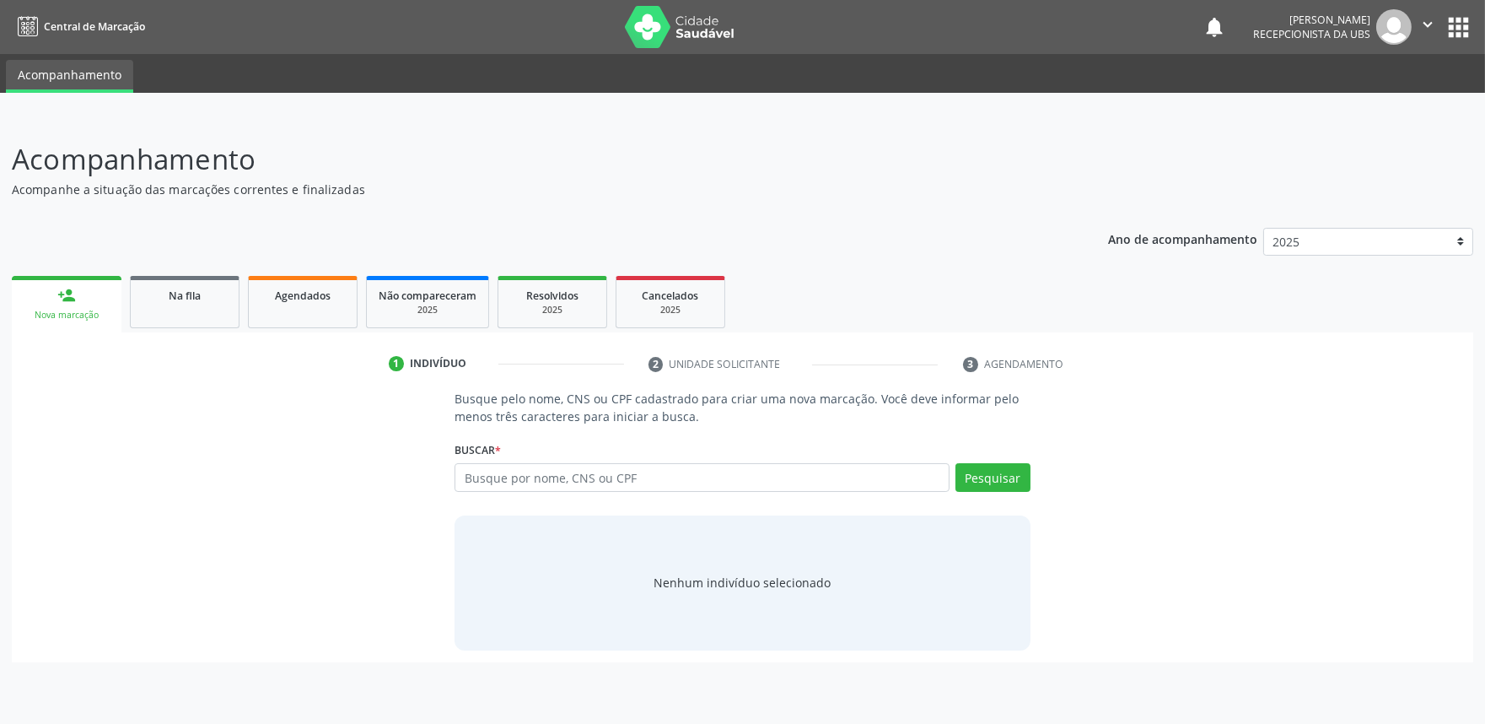
scroll to position [0, 0]
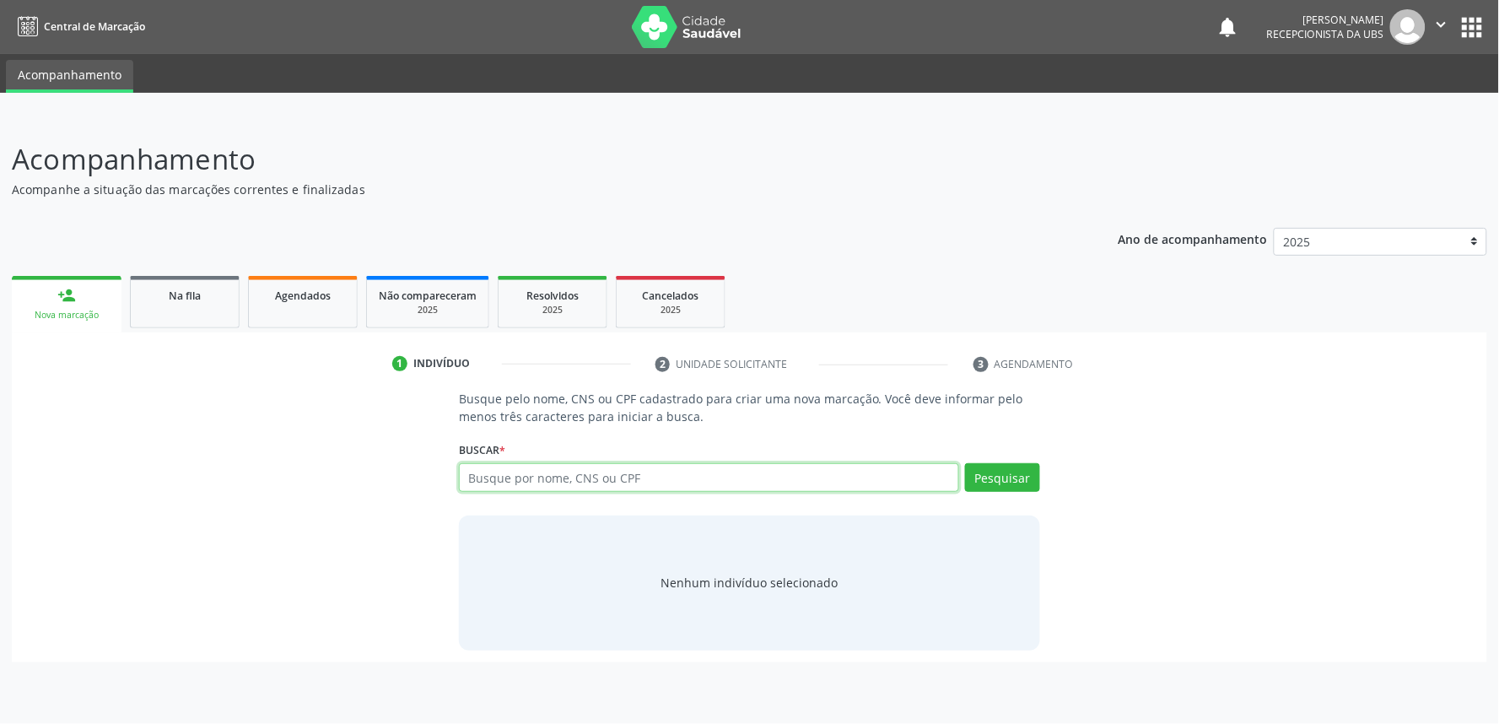
click at [562, 481] on input "text" at bounding box center [709, 477] width 500 height 29
paste input "700509336396455"
type input "700509336396455"
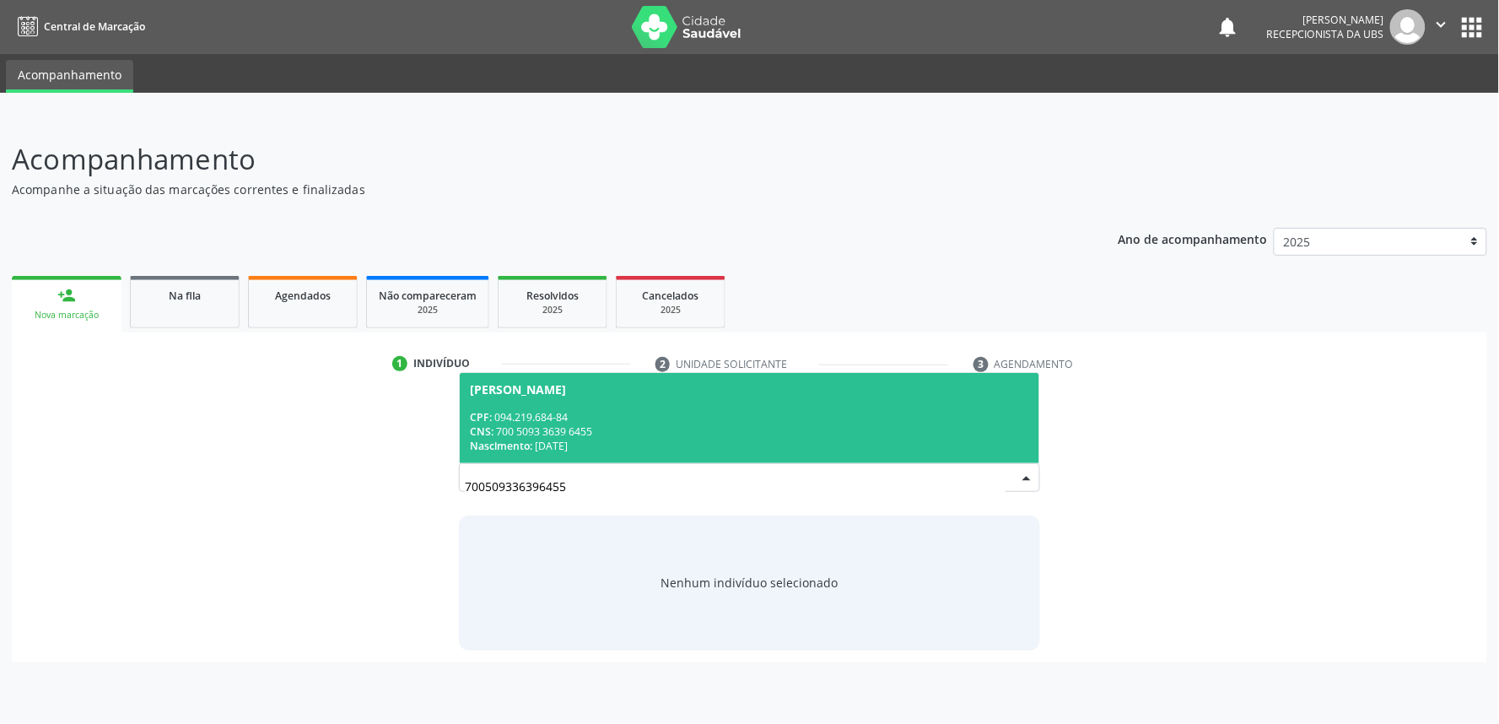
click at [631, 390] on div "[PERSON_NAME]" at bounding box center [749, 389] width 559 height 13
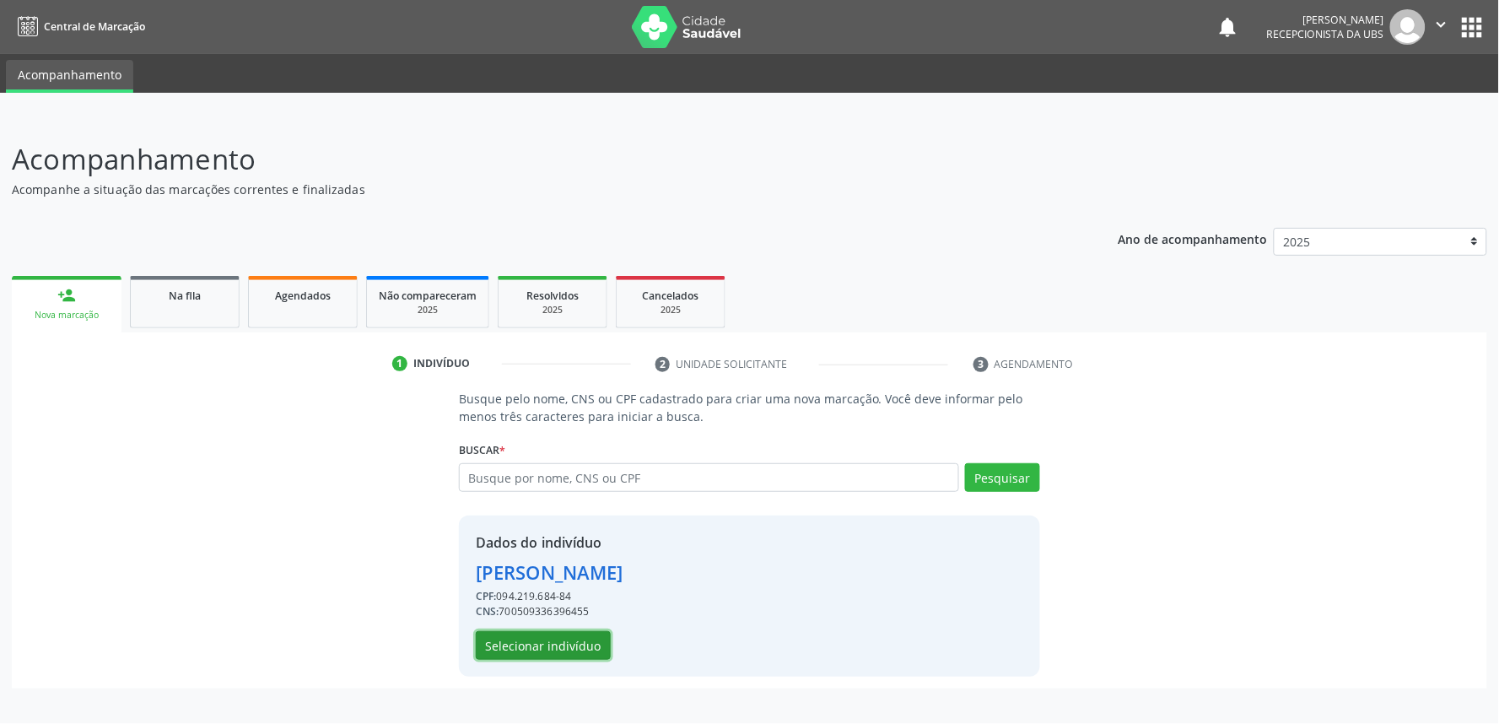
click at [520, 645] on button "Selecionar indivíduo" at bounding box center [543, 645] width 135 height 29
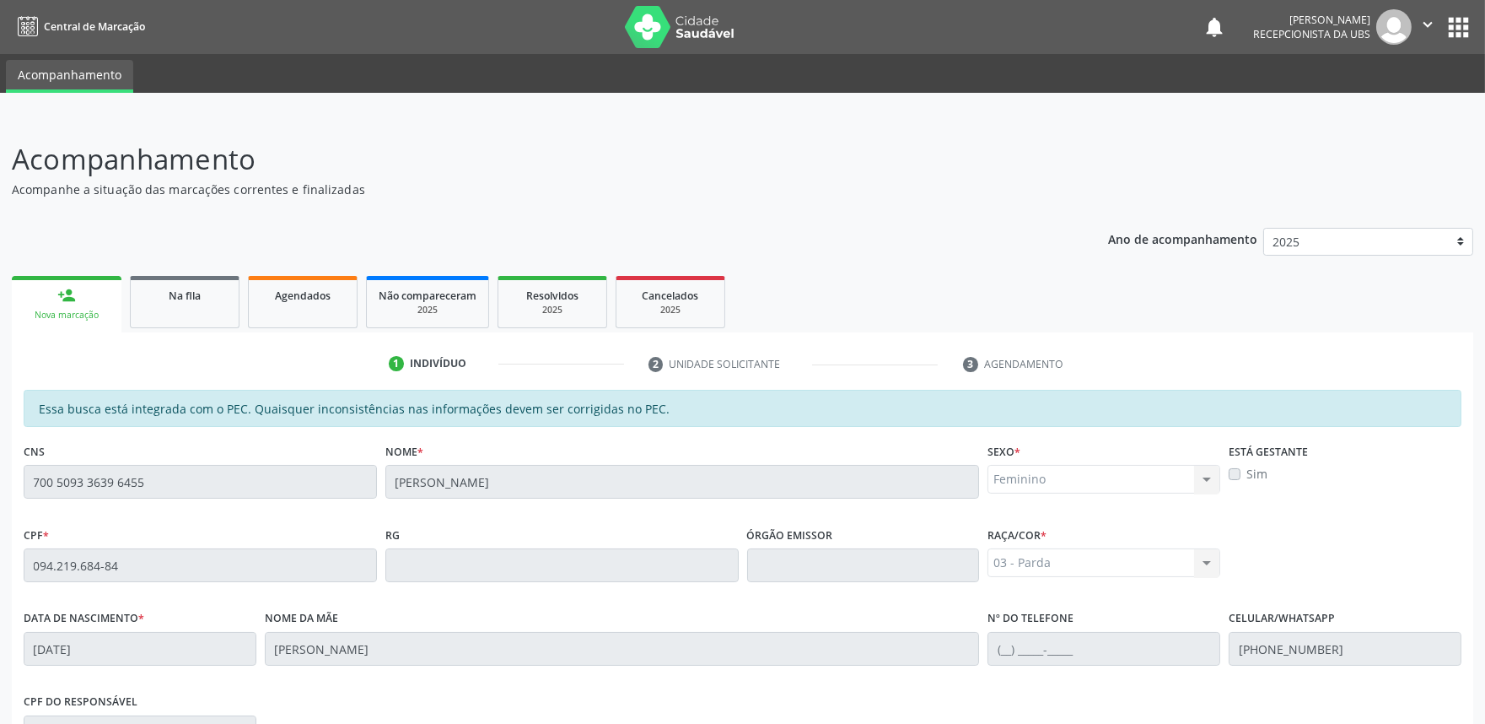
drag, startPoint x: 1469, startPoint y: 248, endPoint x: 1480, endPoint y: 445, distance: 197.7
click at [1480, 445] on div "Acompanhamento Acompanhe a situação das marcações correntes e finalizadas Relat…" at bounding box center [742, 551] width 1485 height 870
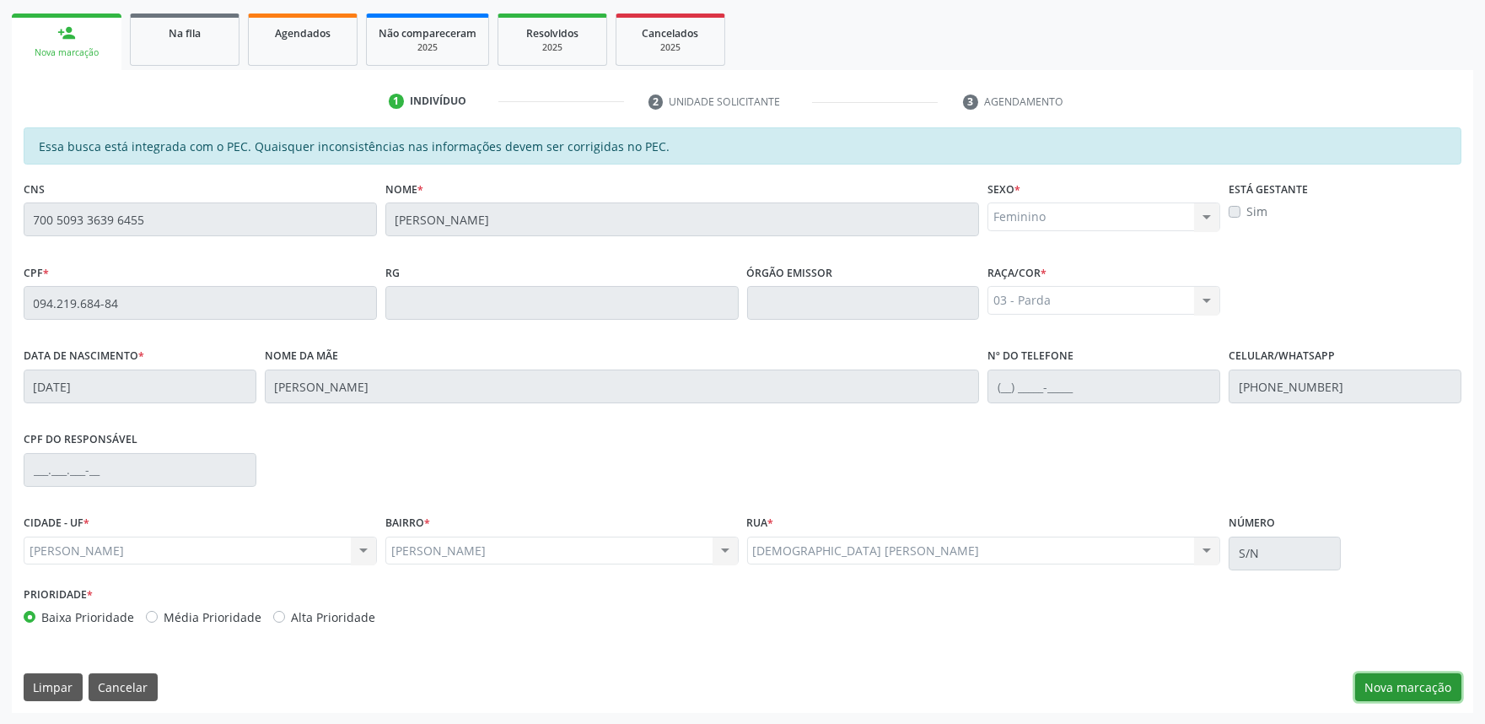
click at [1421, 678] on button "Nova marcação" at bounding box center [1408, 687] width 106 height 29
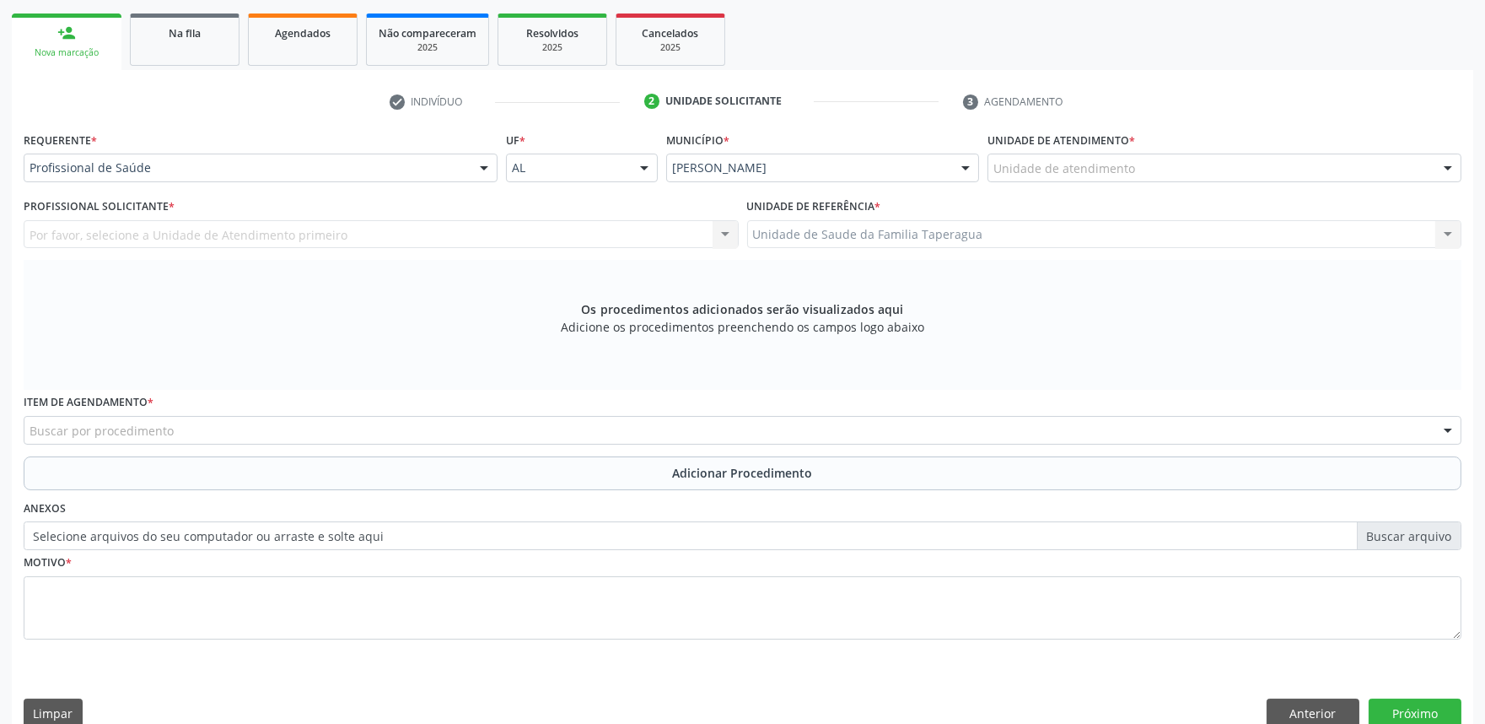
click at [423, 178] on div "Profissional de Saúde" at bounding box center [261, 167] width 474 height 29
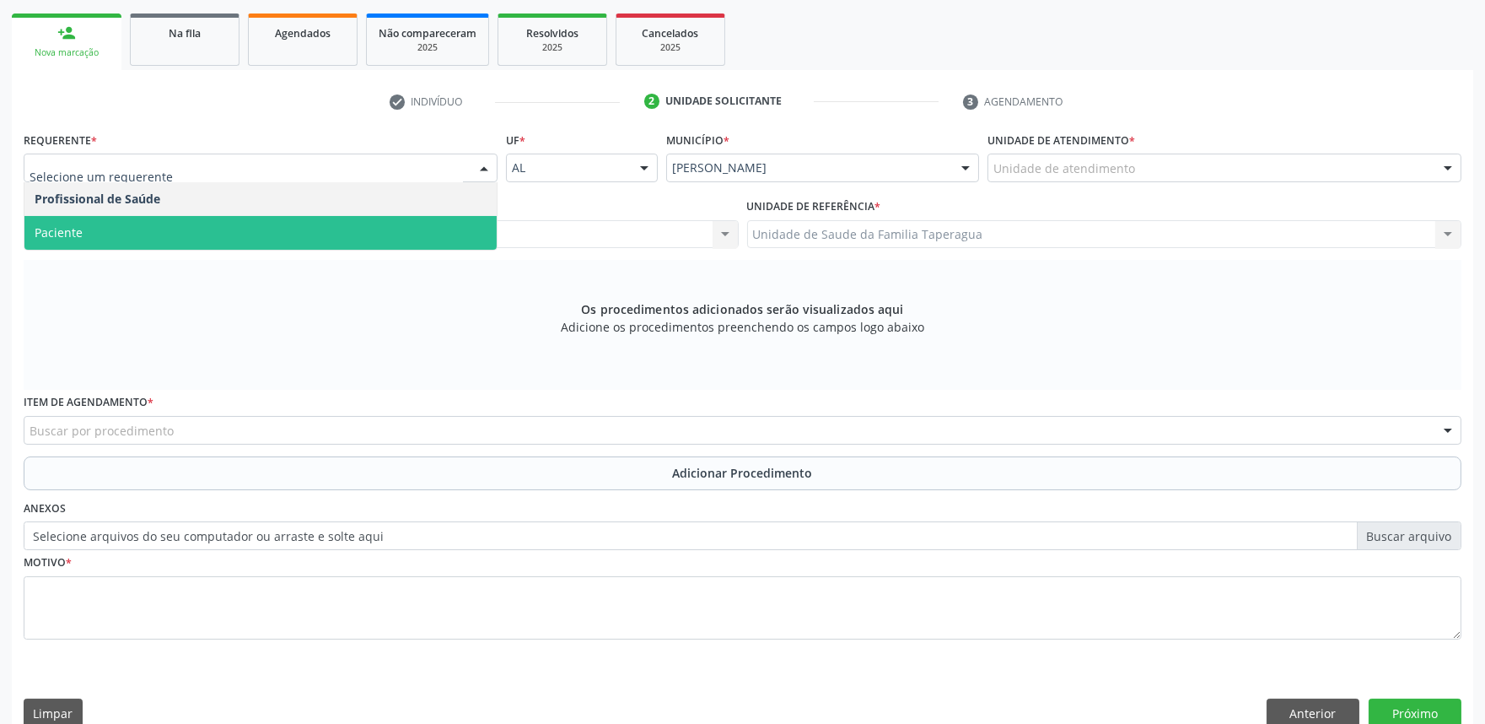
click at [425, 231] on span "Paciente" at bounding box center [260, 233] width 472 height 34
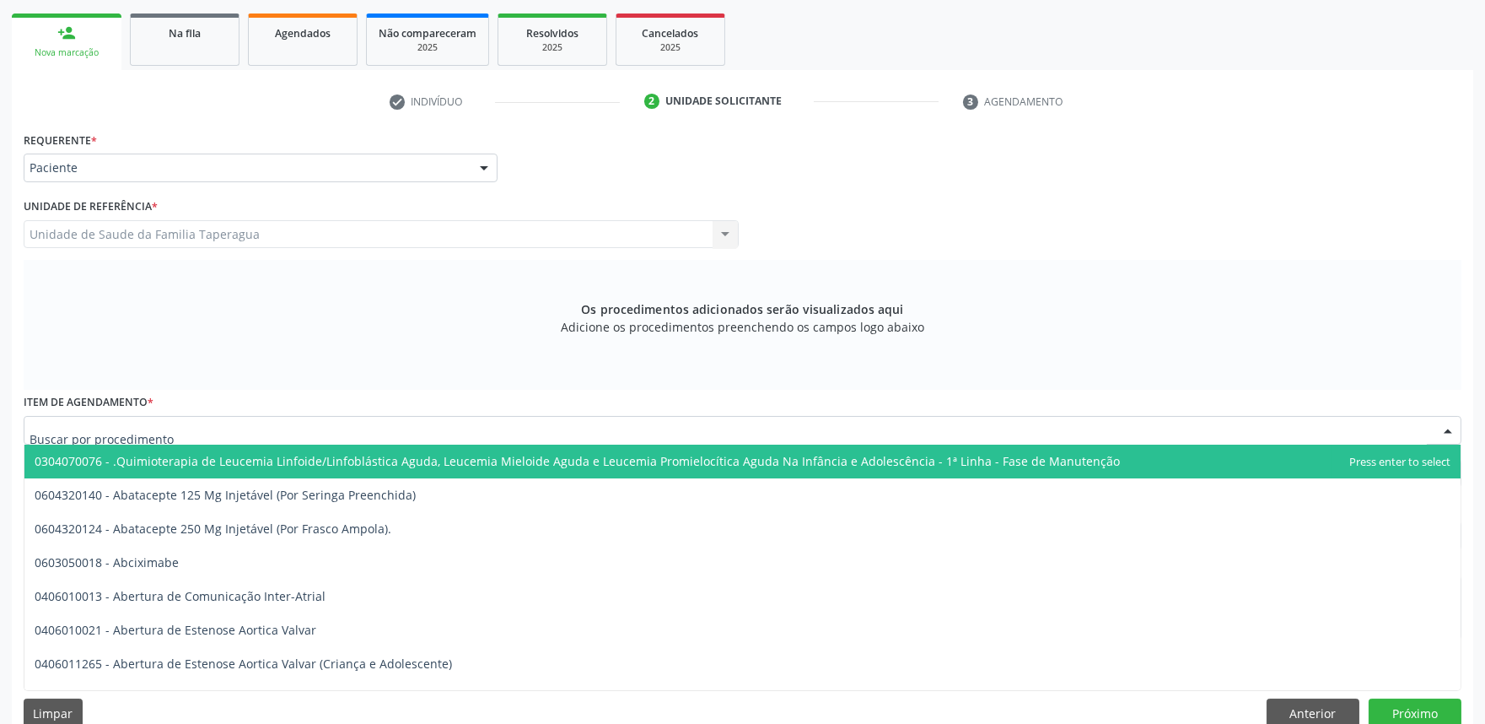
click at [452, 437] on div at bounding box center [743, 430] width 1438 height 29
type input "O"
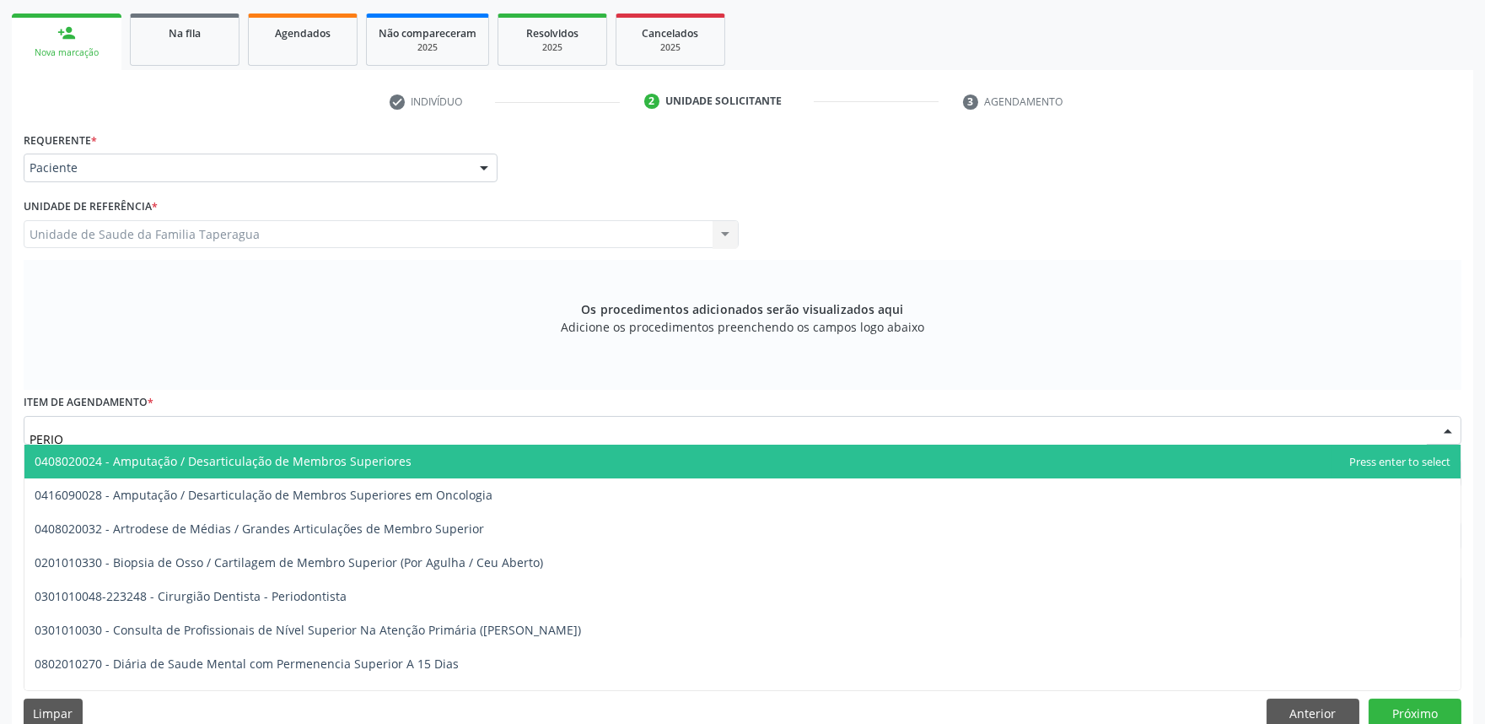
type input "PERIOD"
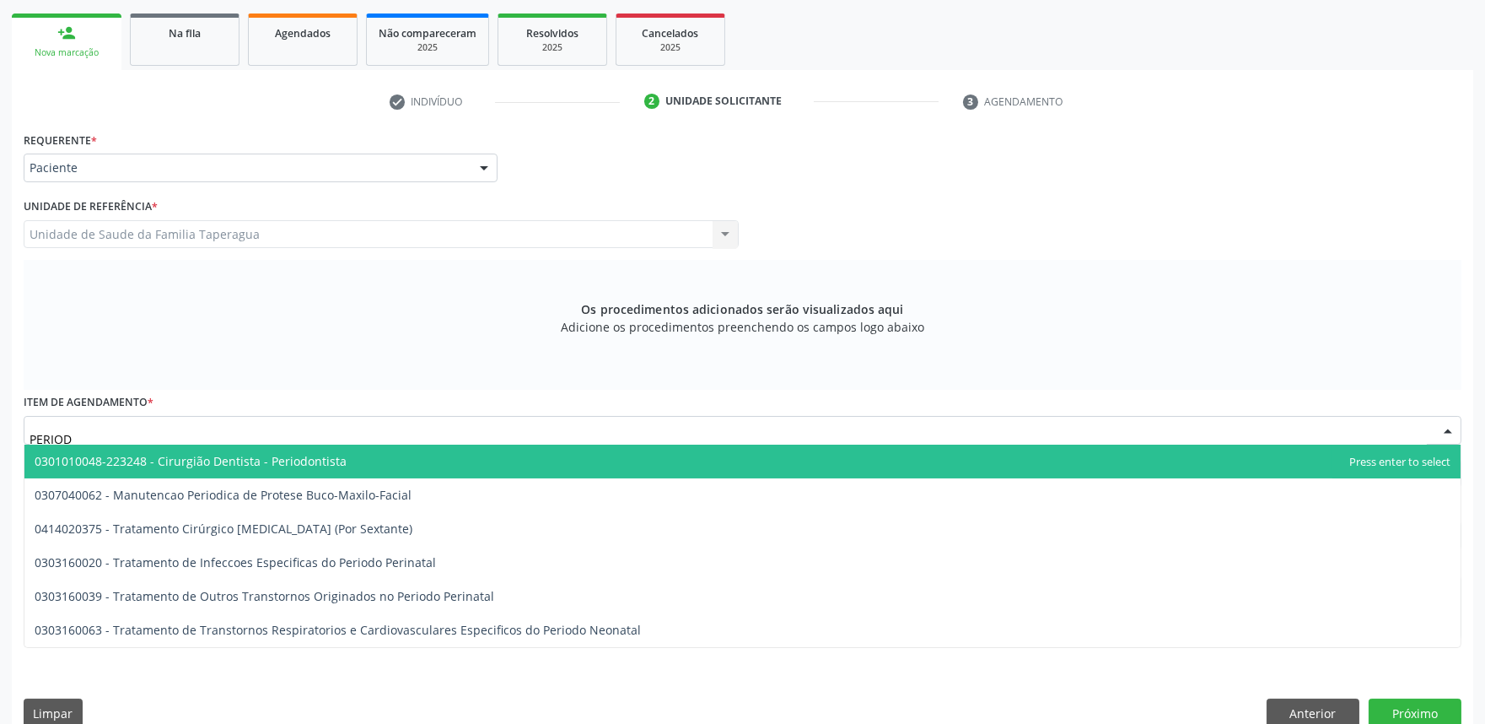
click at [448, 454] on span "0301010048-223248 - Cirurgião Dentista - Periodontista" at bounding box center [742, 461] width 1436 height 34
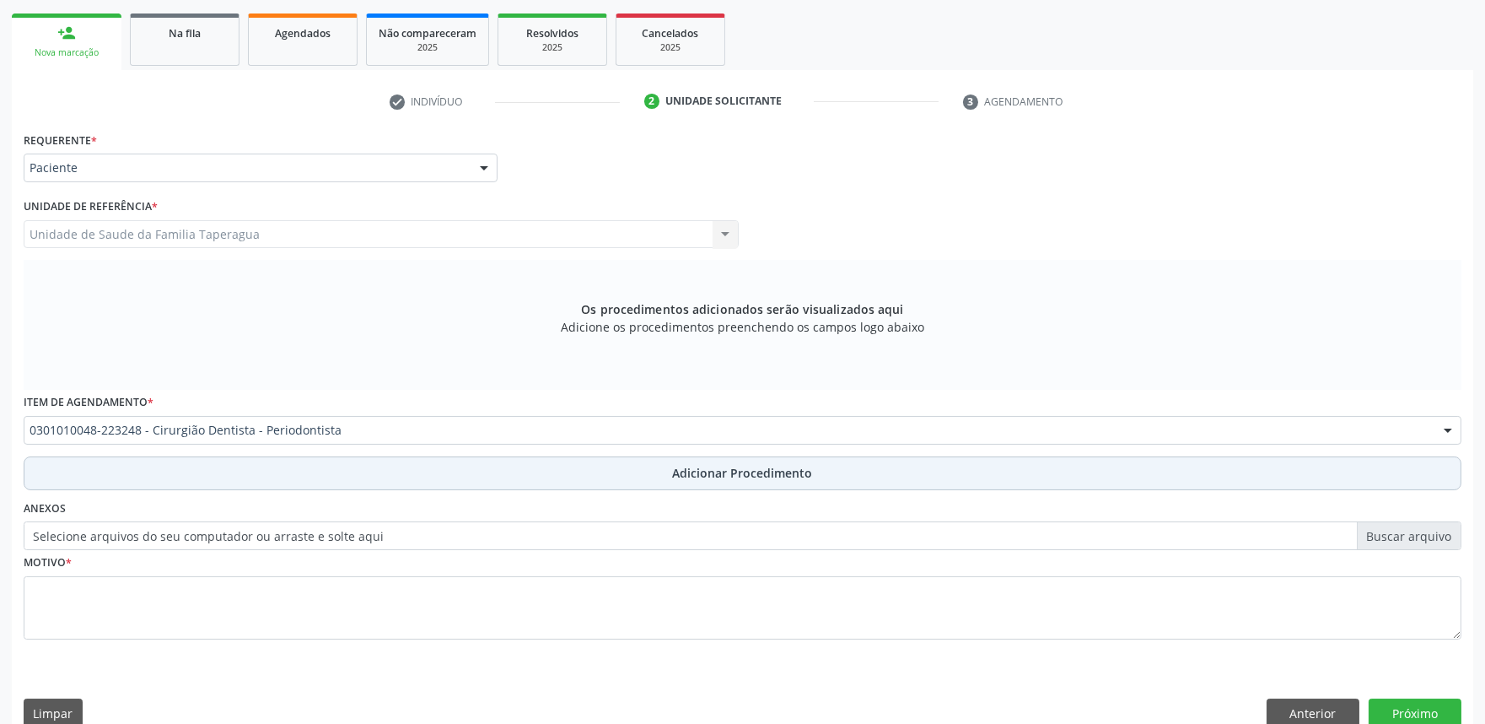
click at [444, 468] on button "Adicionar Procedimento" at bounding box center [743, 473] width 1438 height 34
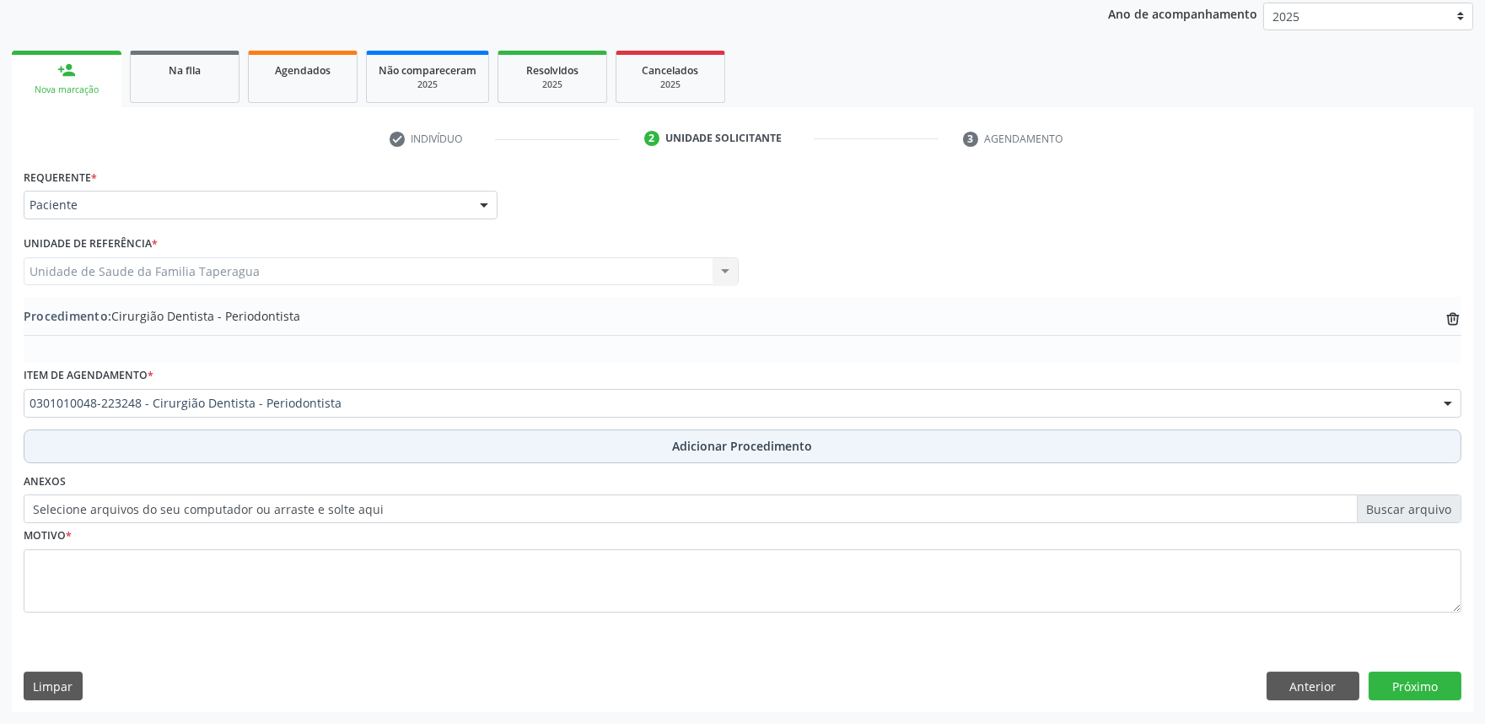
scroll to position [223, 0]
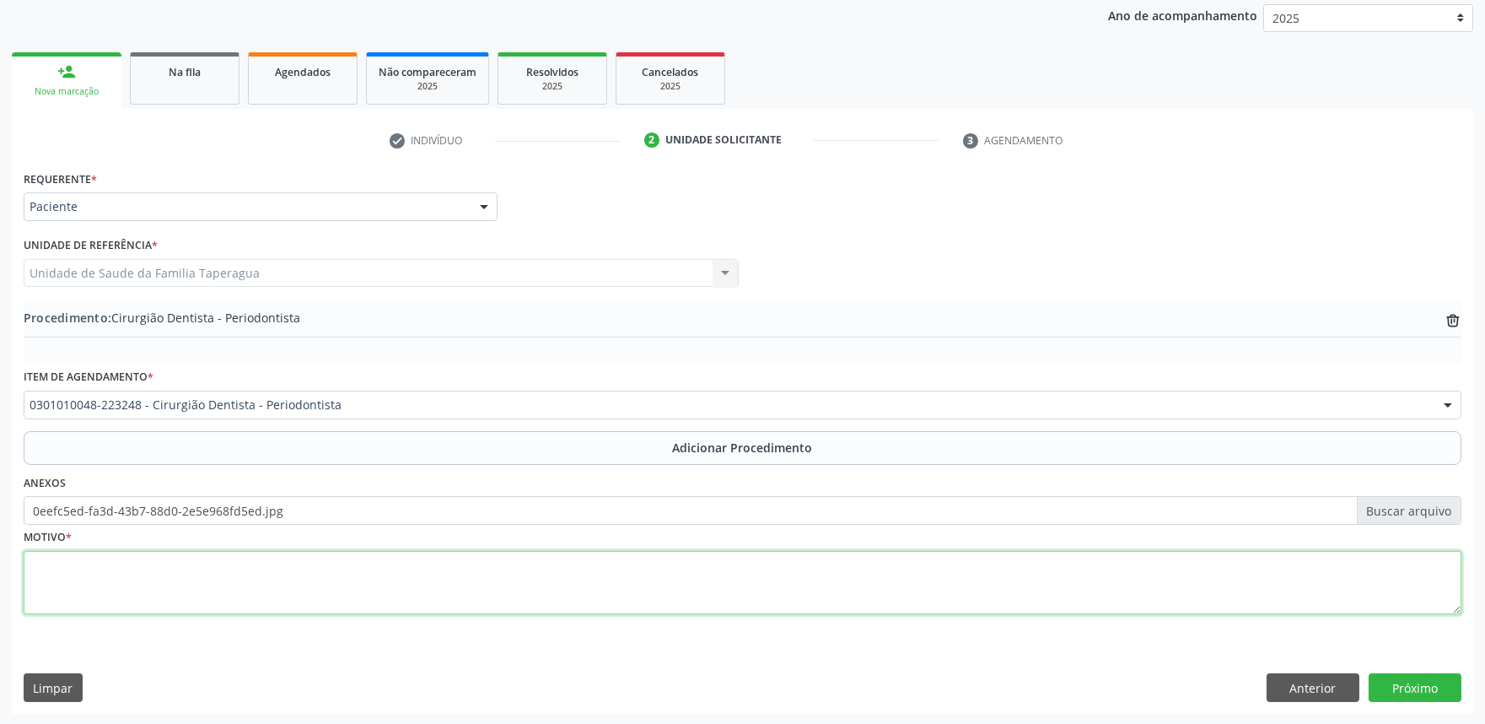
click at [140, 580] on textarea at bounding box center [743, 583] width 1438 height 64
click at [124, 563] on textarea "RESTAURAÇÃO SBGENGIVAL" at bounding box center [743, 583] width 1438 height 64
click at [213, 563] on textarea "RESTAURAÇÃO SUBGENGIVAL" at bounding box center [743, 583] width 1438 height 64
type textarea "RESTAURAÇÃO SUBGENGIVAL ELEMENTO 48. ENCAMINHO PARA REALIAR CUNHA"
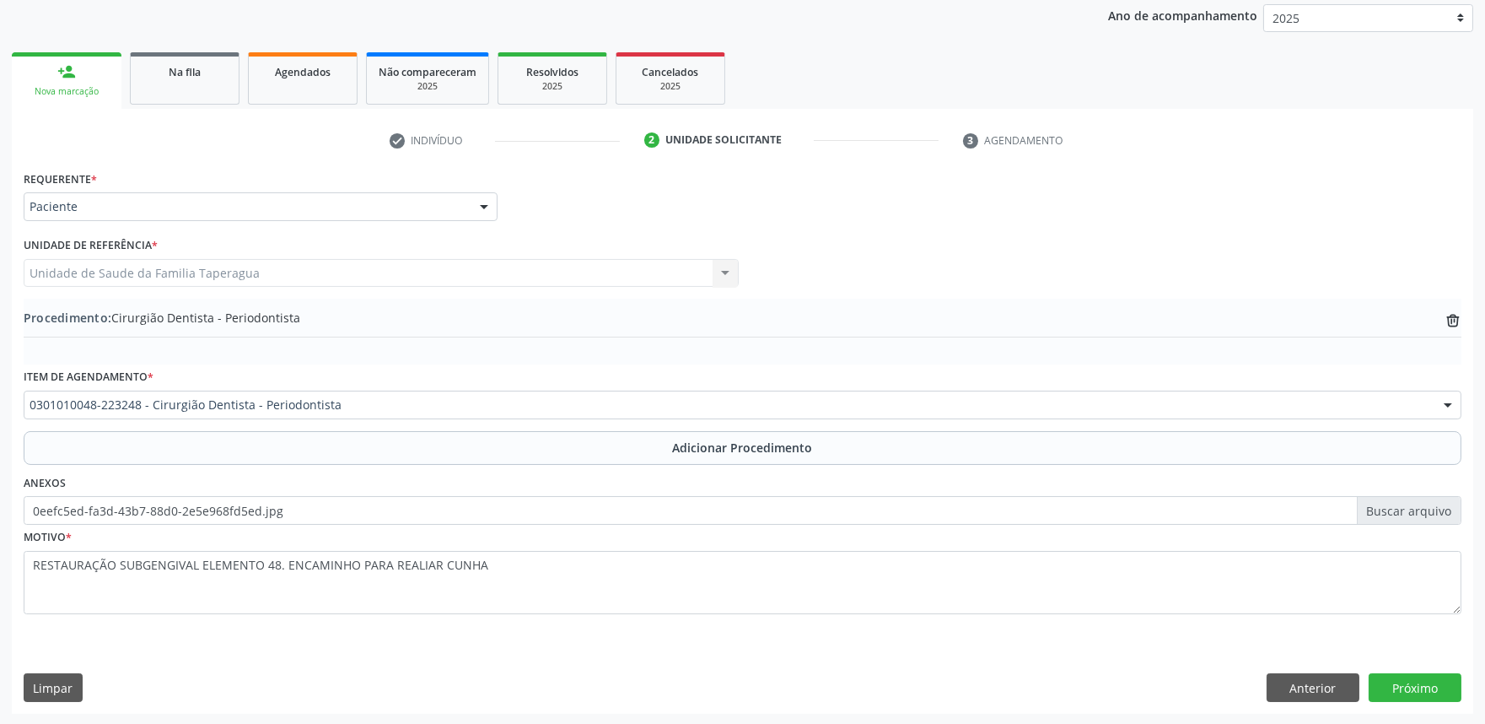
click at [1401, 705] on div "Requerente * Paciente Profissional de Saúde Paciente Nenhum resultado encontrad…" at bounding box center [743, 439] width 1462 height 547
click at [1403, 692] on button "Próximo" at bounding box center [1415, 687] width 93 height 29
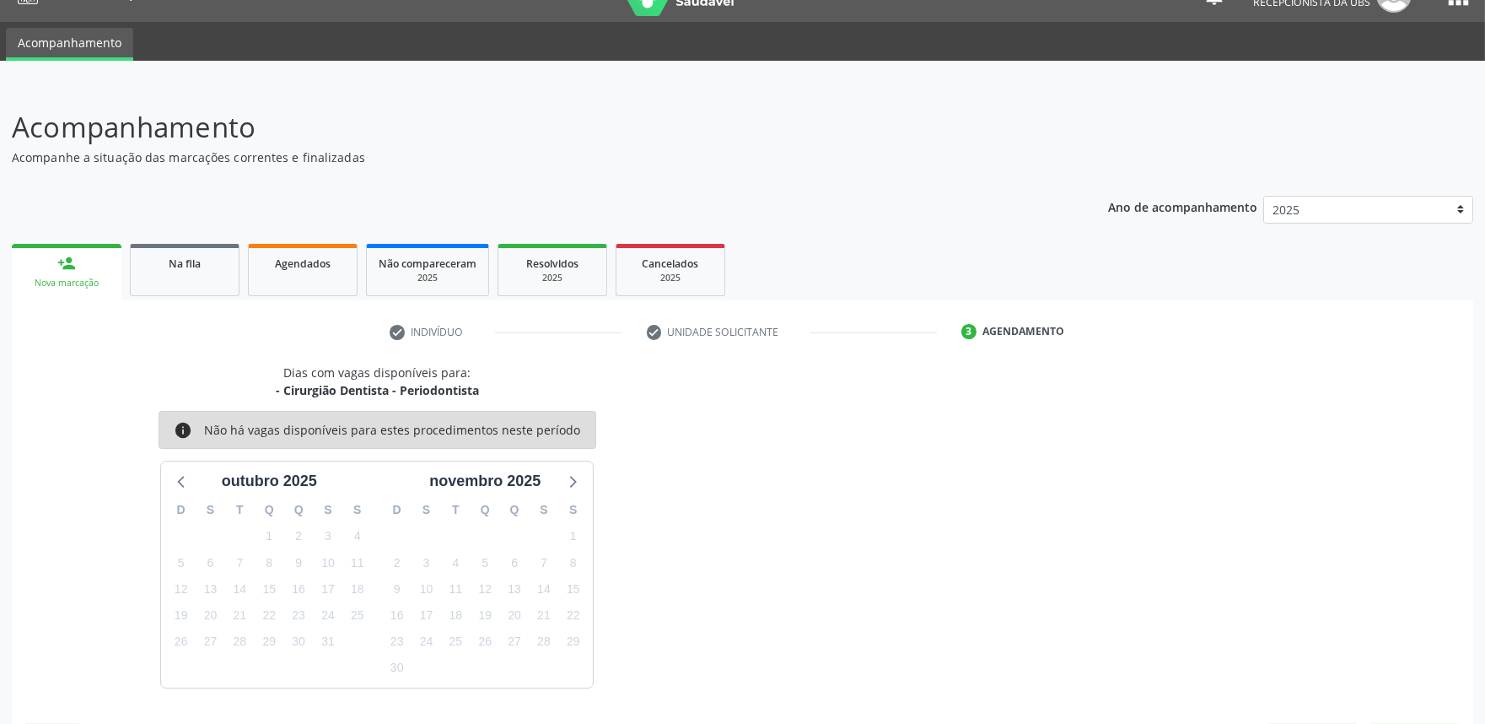
scroll to position [82, 0]
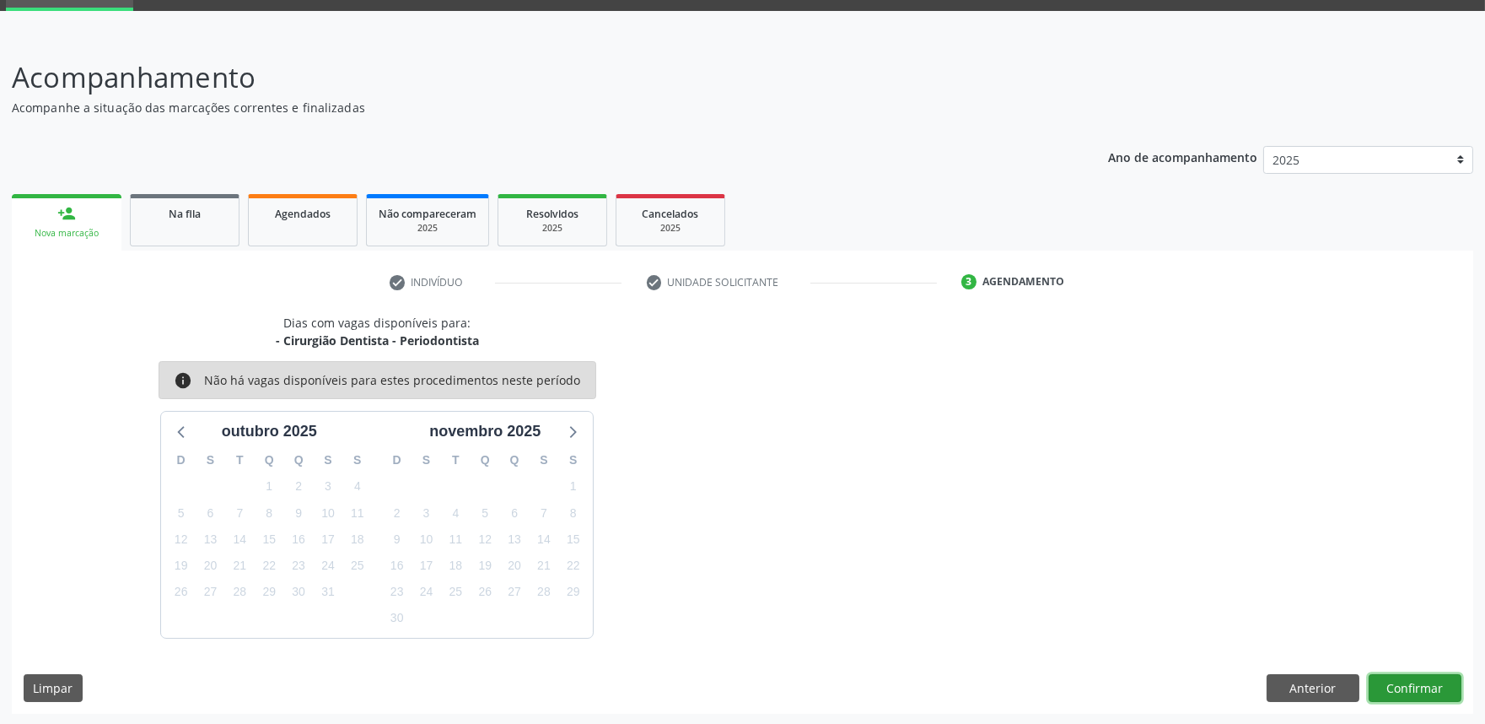
click at [1429, 687] on button "Confirmar" at bounding box center [1415, 688] width 93 height 29
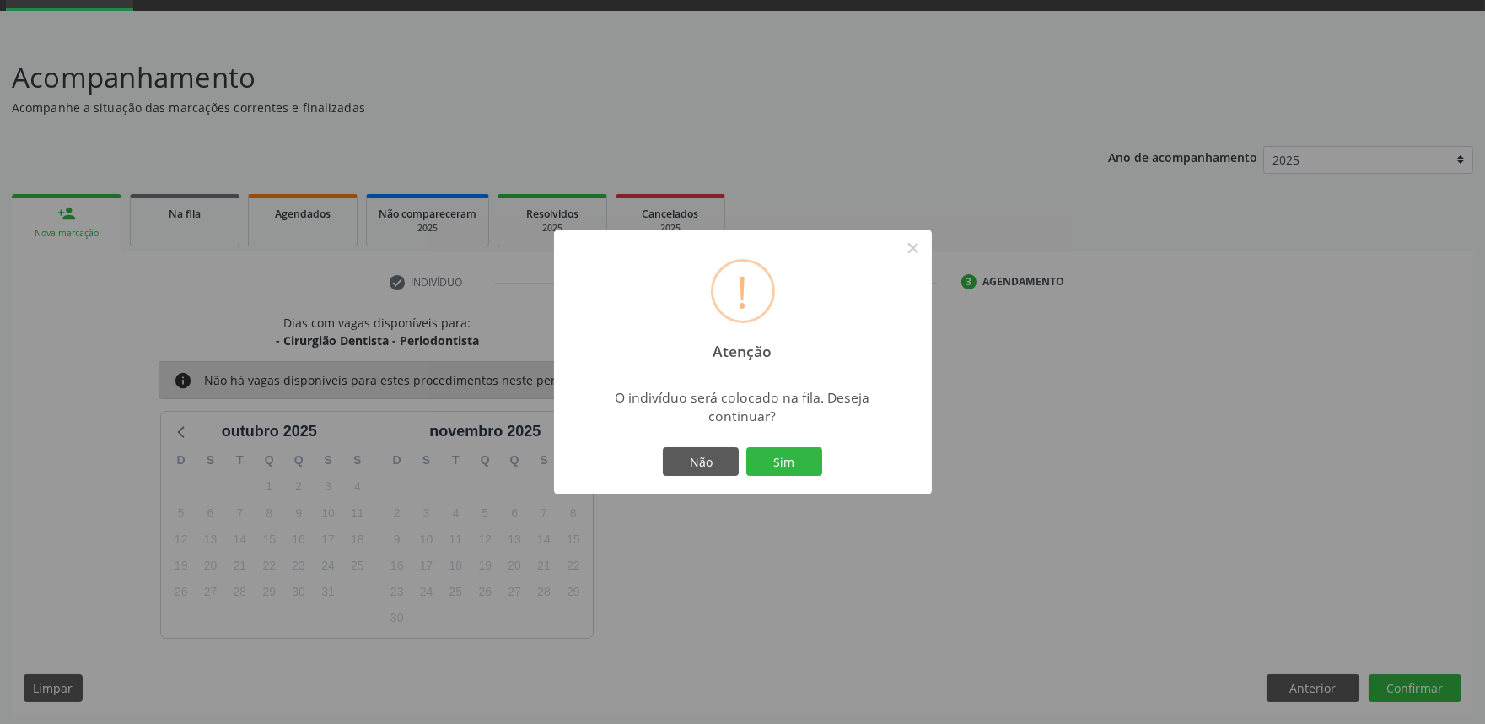
click at [746, 447] on button "Sim" at bounding box center [784, 461] width 76 height 29
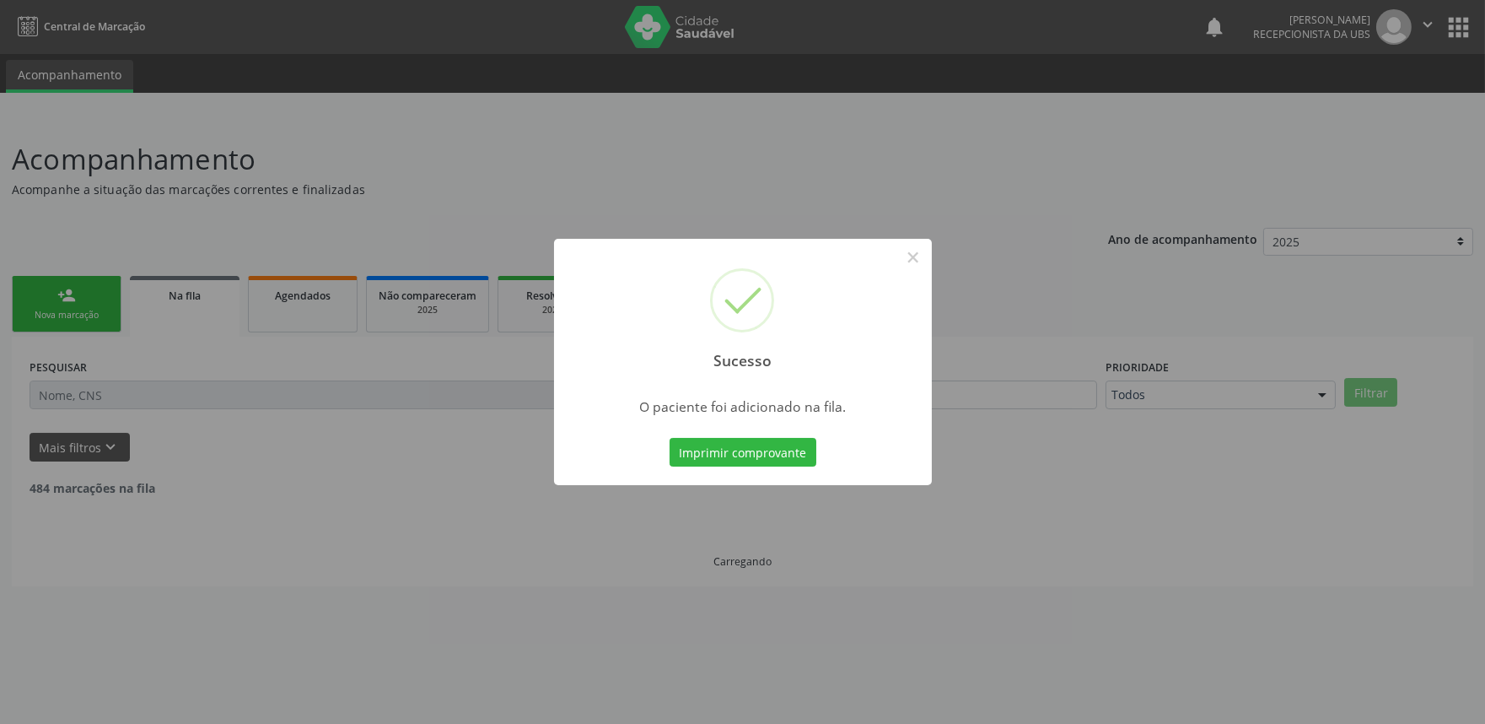
scroll to position [0, 0]
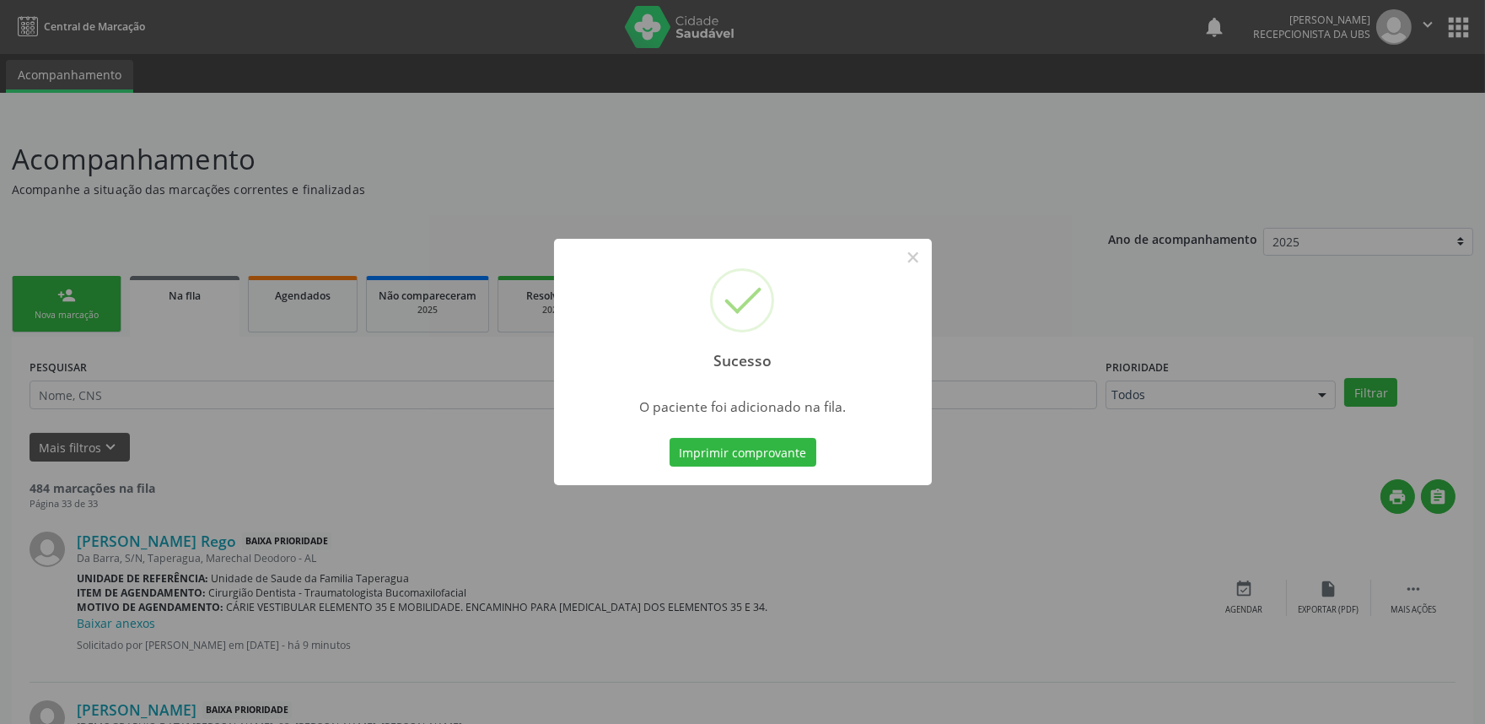
click at [1194, 417] on div "Sucesso × O paciente foi adicionado na fila. Imprimir comprovante Cancel" at bounding box center [742, 362] width 1485 height 724
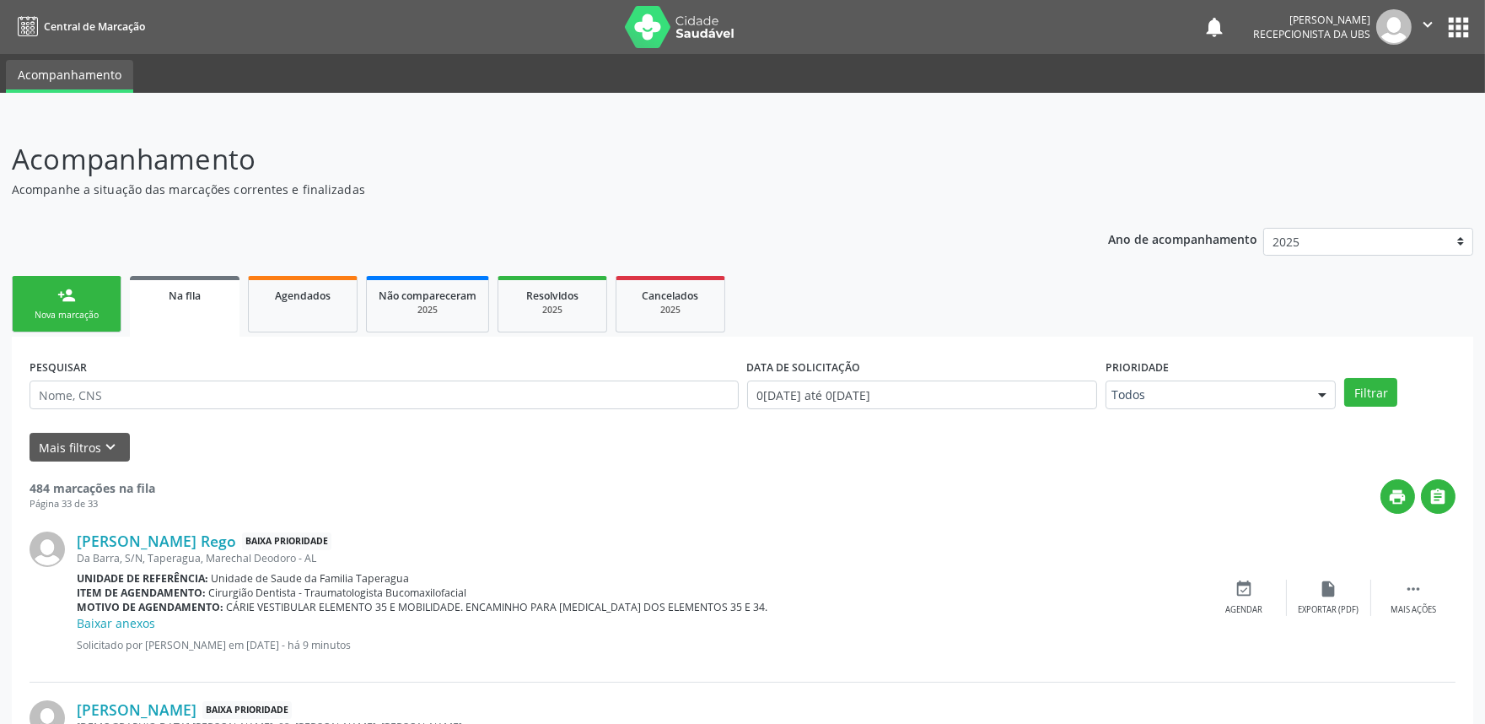
click at [46, 309] on div "Nova marcação" at bounding box center [66, 315] width 84 height 13
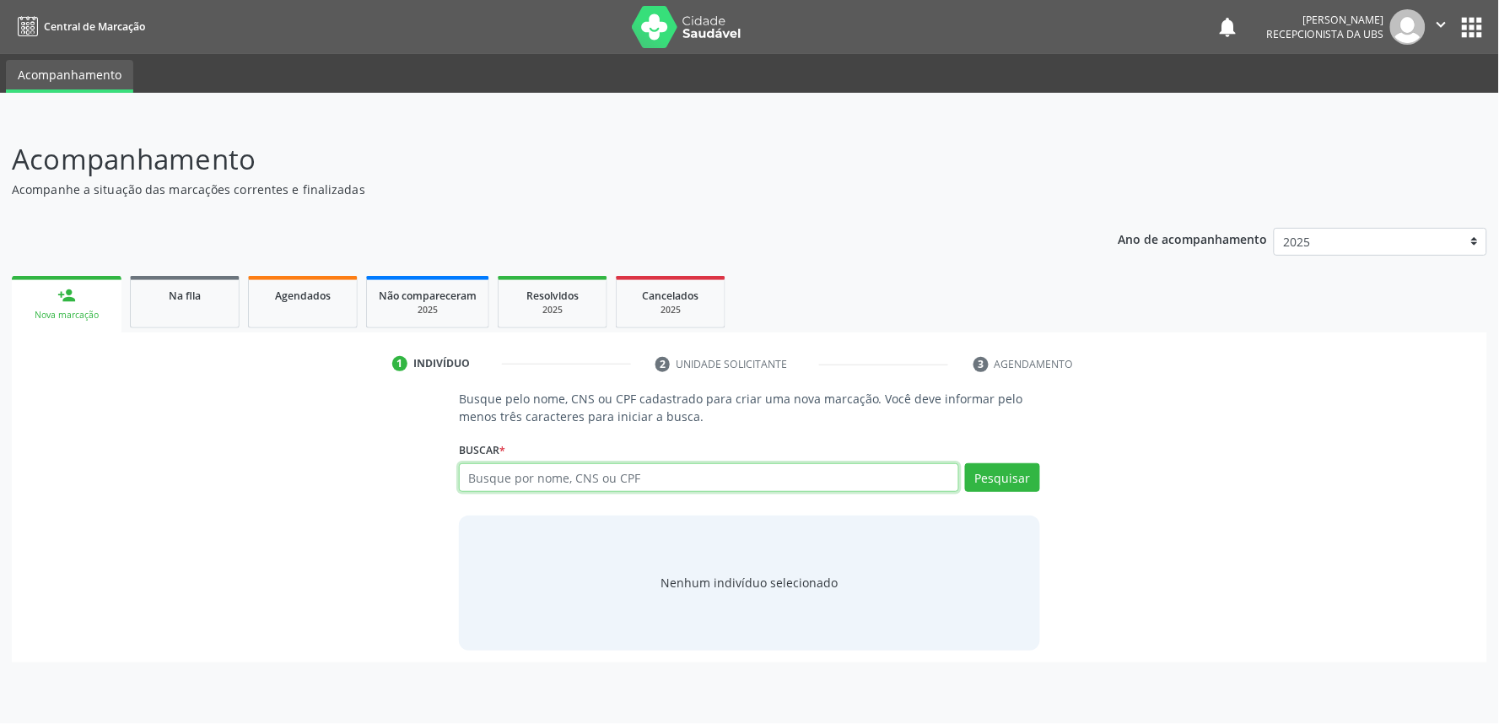
click at [597, 468] on input "text" at bounding box center [709, 477] width 500 height 29
paste input "702604706925148"
type input "702604706925148"
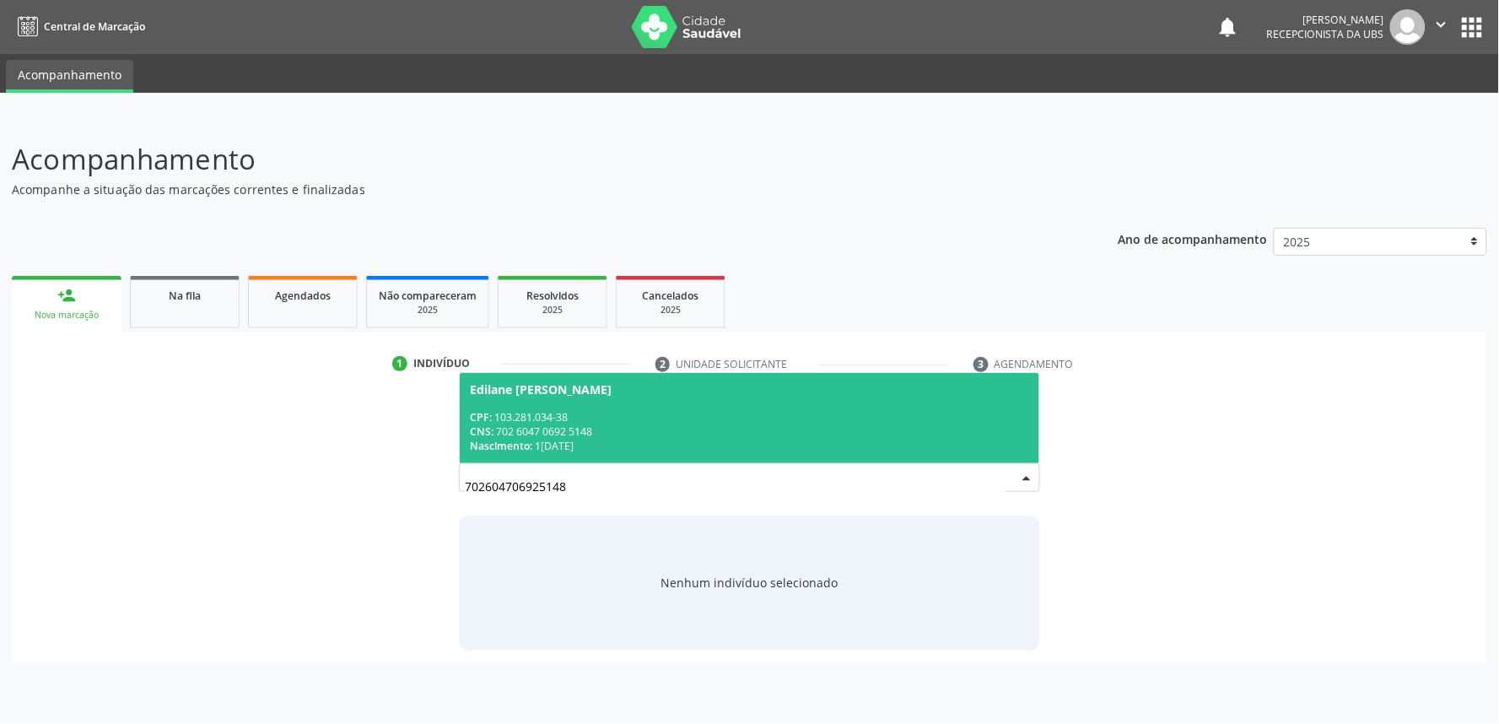
click at [599, 433] on div "CNS: 702 6047 0692 5148" at bounding box center [749, 431] width 559 height 14
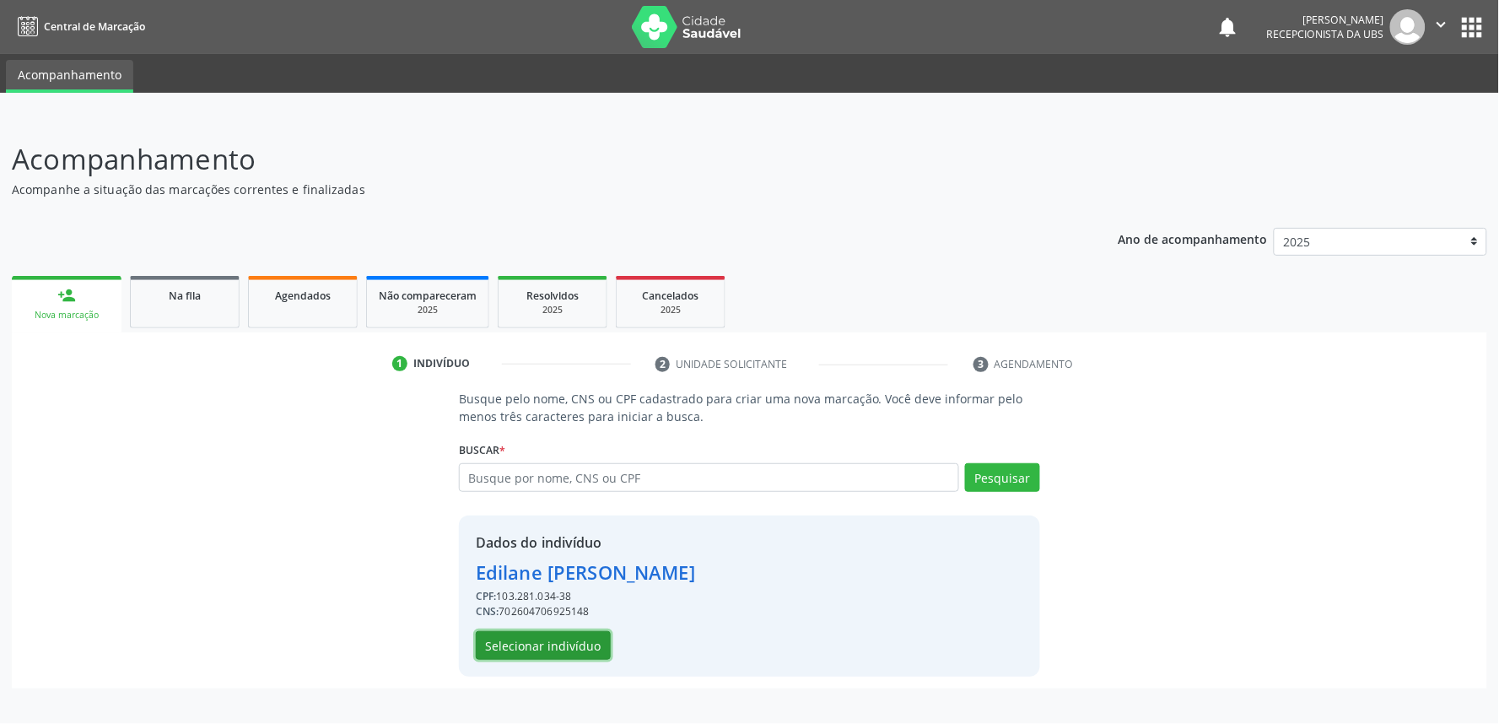
click at [550, 642] on button "Selecionar indivíduo" at bounding box center [543, 645] width 135 height 29
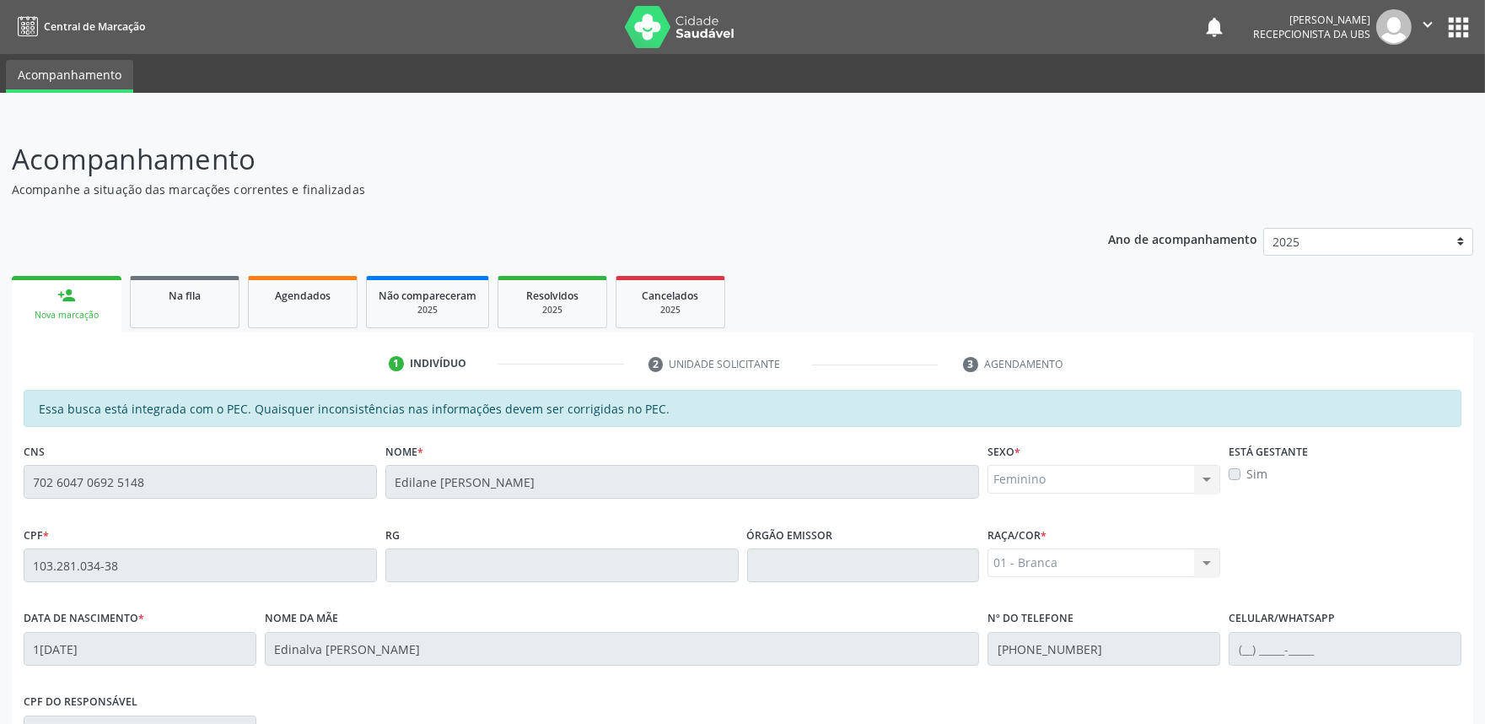
scroll to position [262, 0]
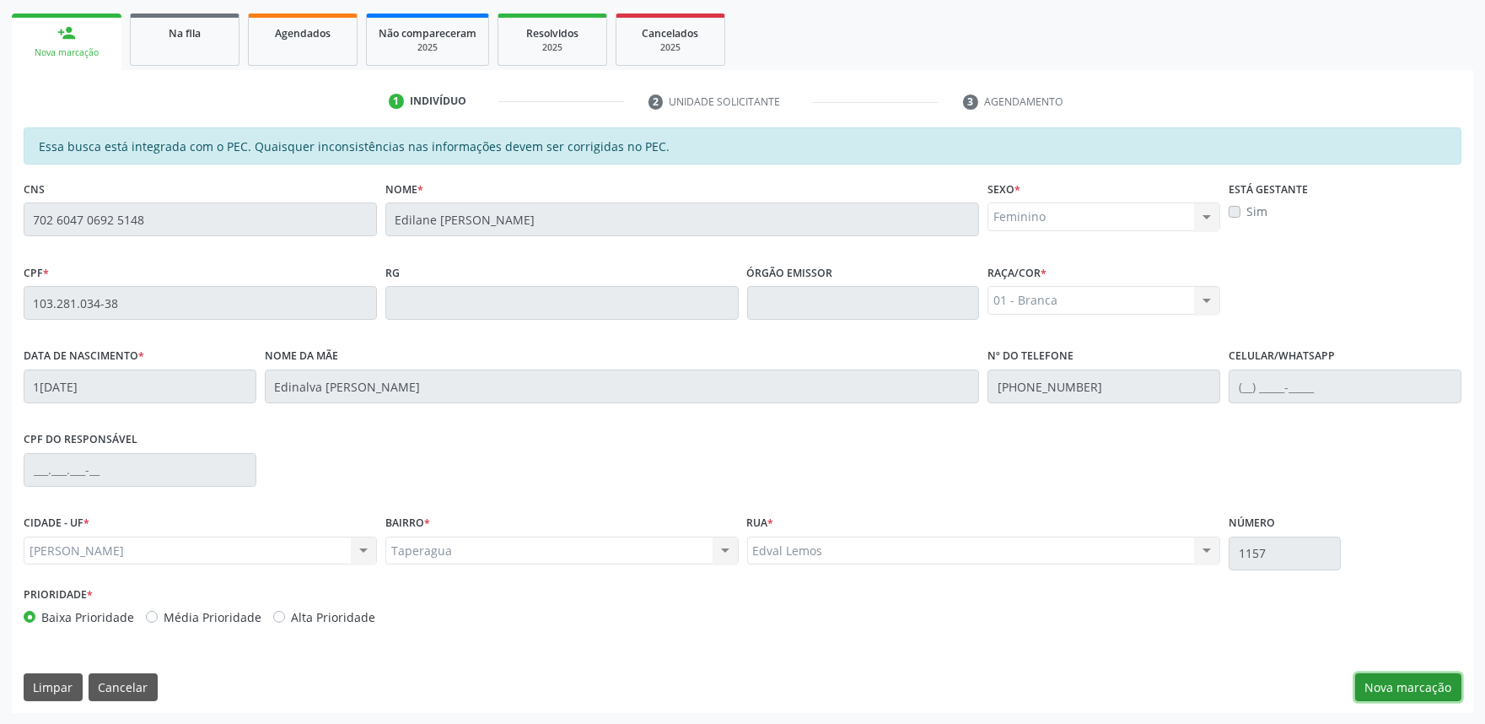
click at [1407, 677] on button "Nova marcação" at bounding box center [1408, 687] width 106 height 29
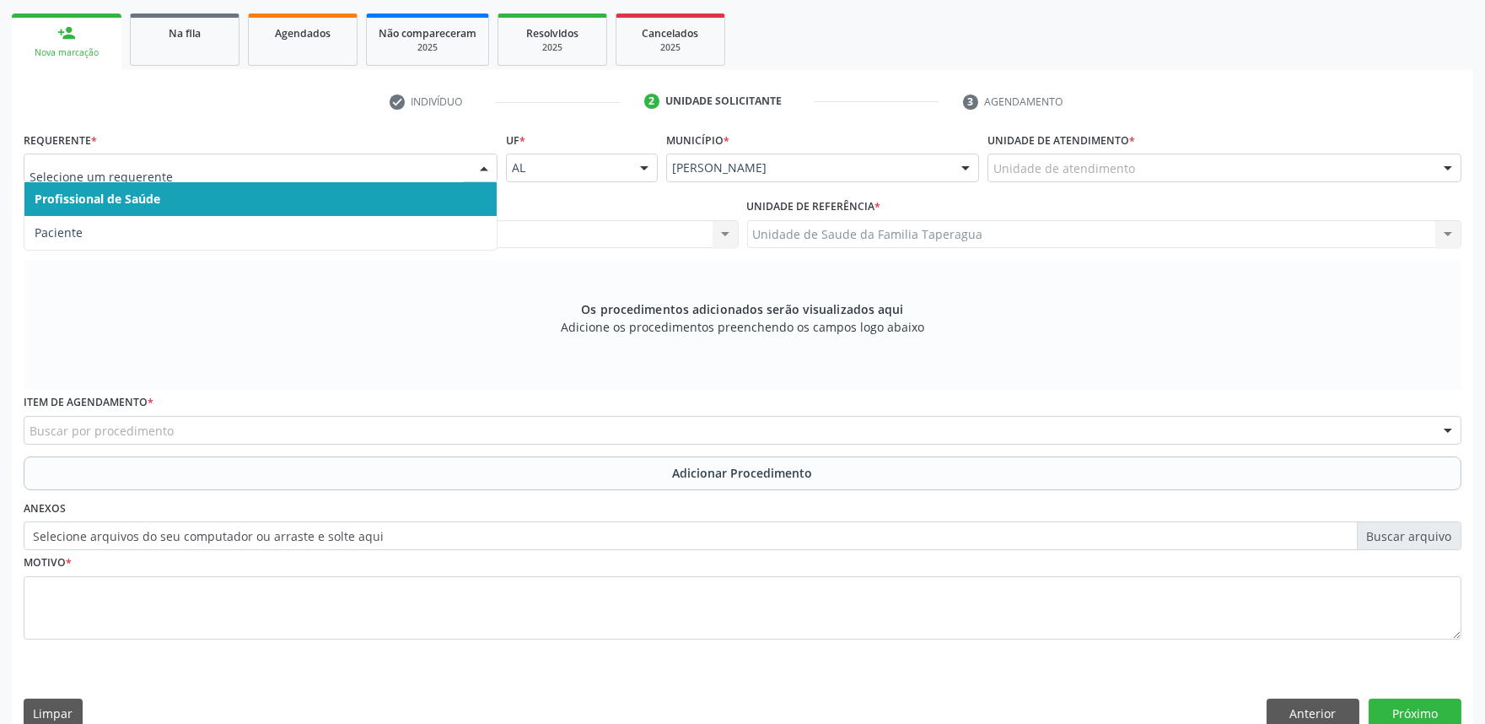
click at [346, 153] on div at bounding box center [261, 167] width 474 height 29
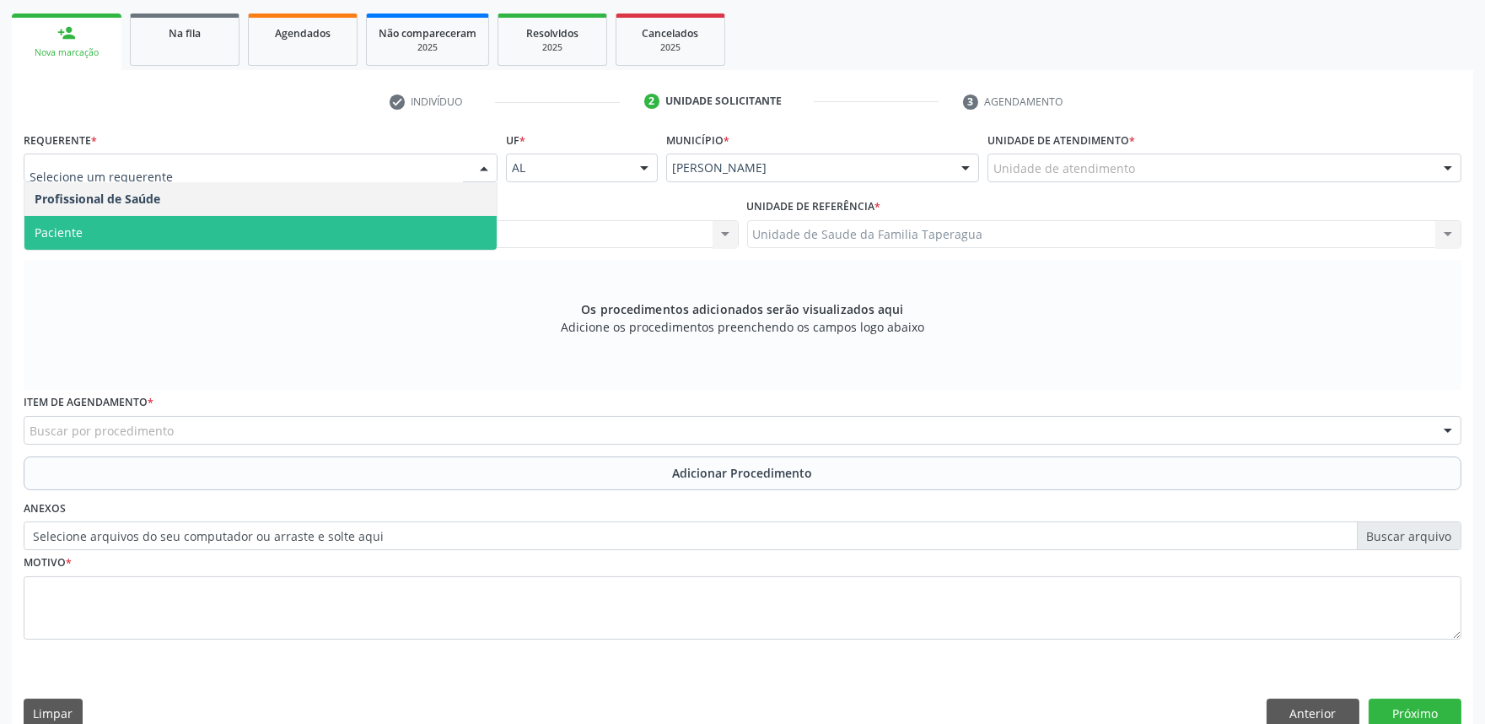
click at [340, 222] on span "Paciente" at bounding box center [260, 233] width 472 height 34
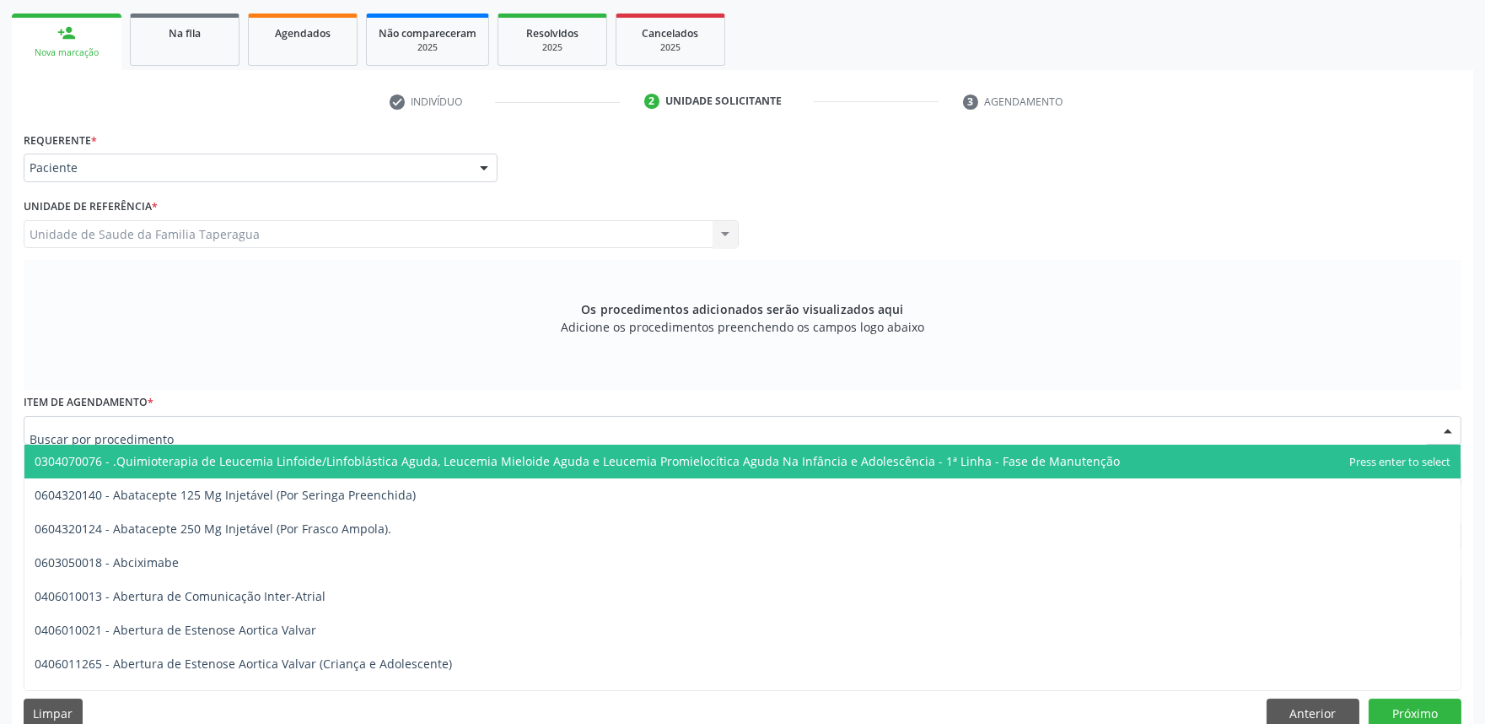
click at [381, 431] on div at bounding box center [743, 430] width 1438 height 29
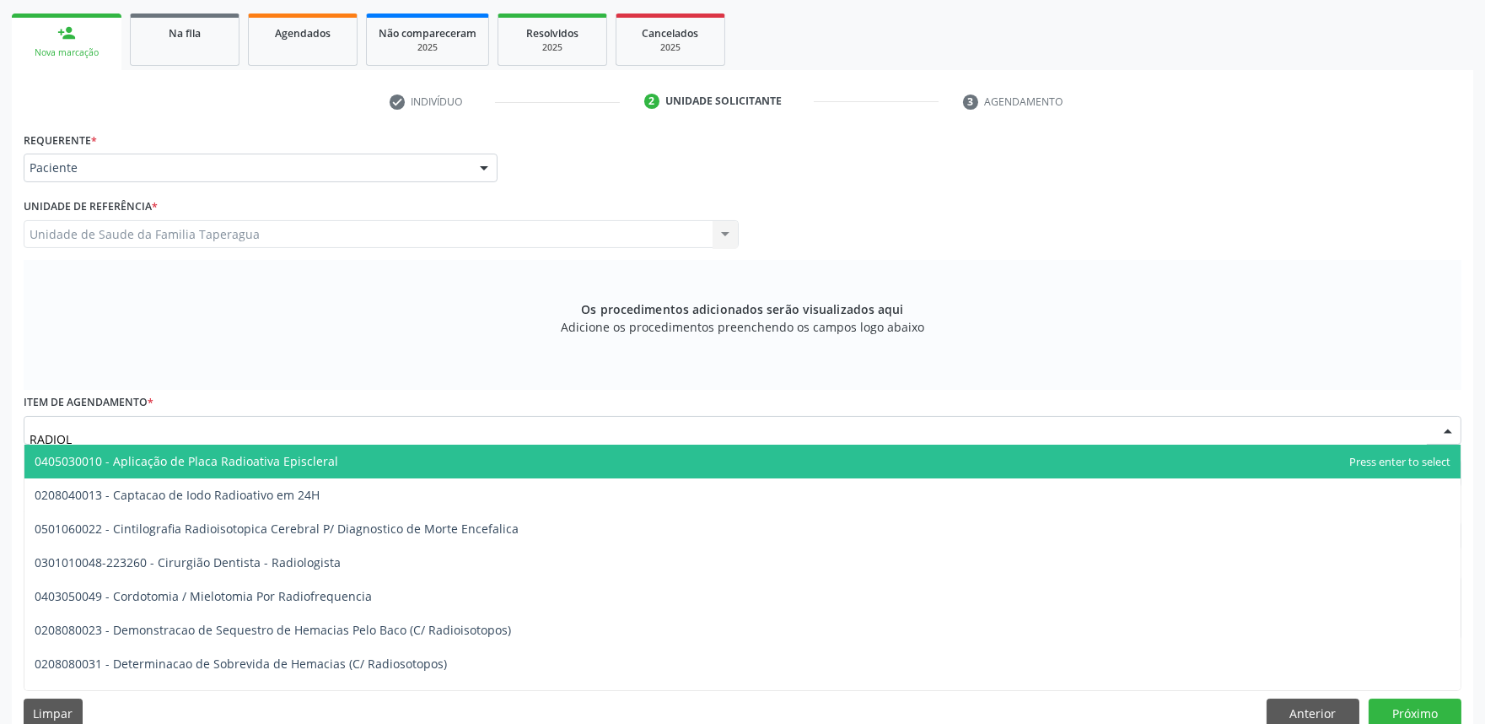
type input "RADIOLO"
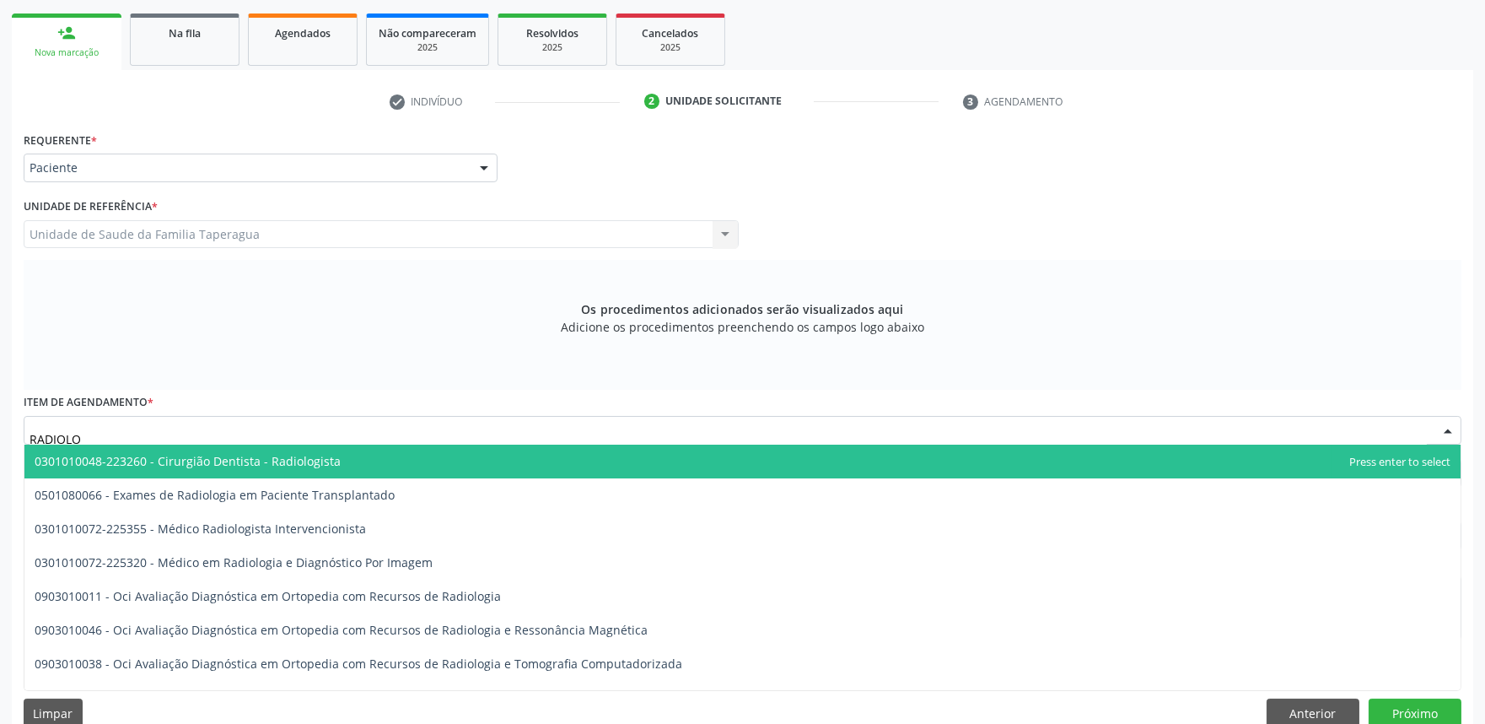
click at [371, 454] on span "0301010048-223260 - Cirurgião Dentista - Radiologista" at bounding box center [742, 461] width 1436 height 34
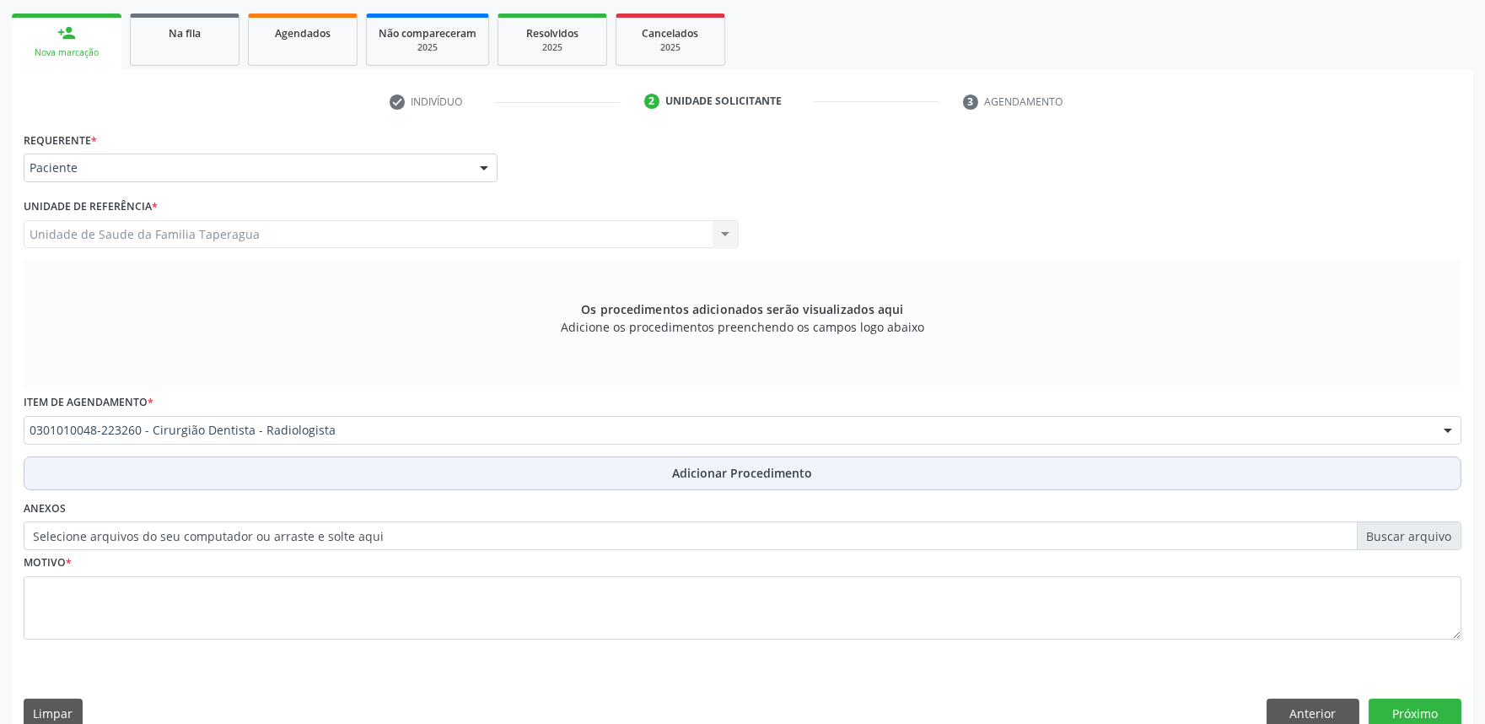
click at [380, 467] on button "Adicionar Procedimento" at bounding box center [743, 473] width 1438 height 34
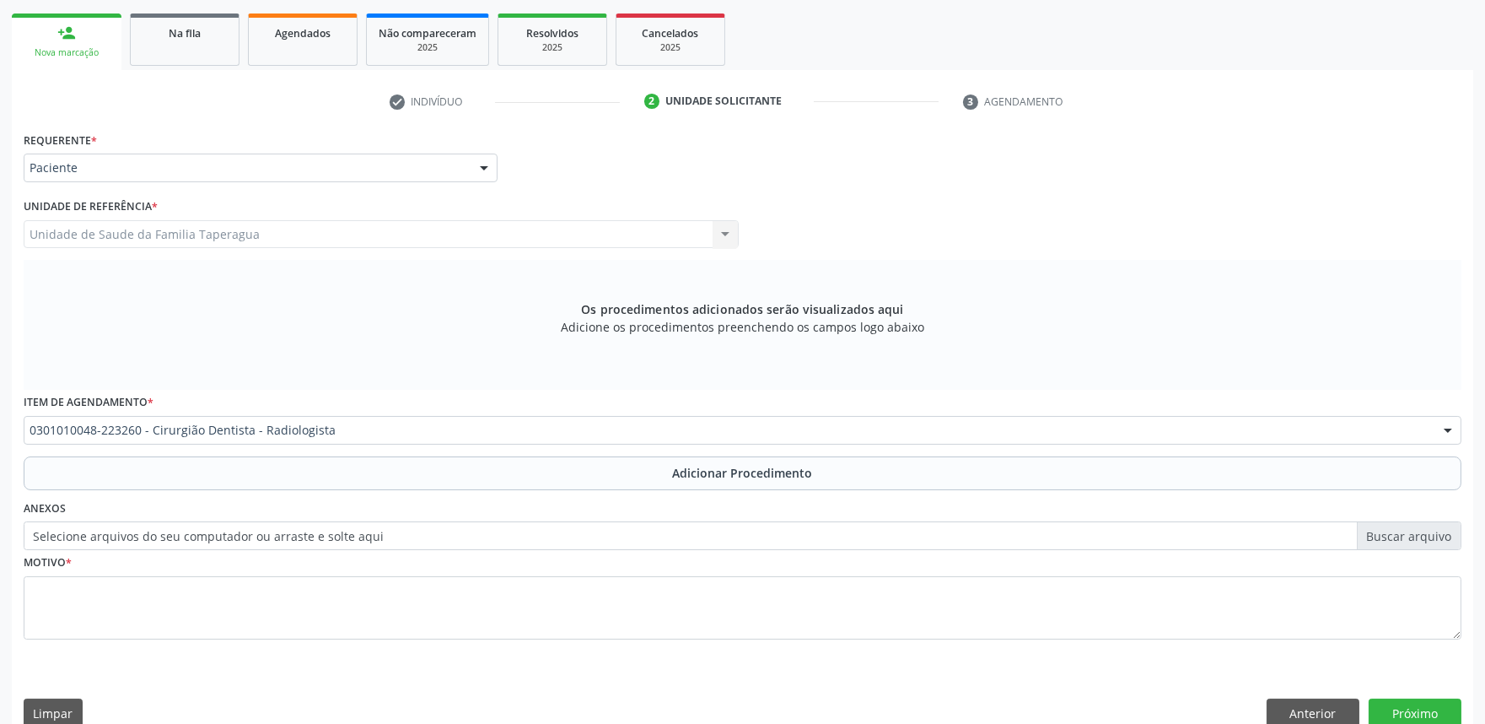
scroll to position [223, 0]
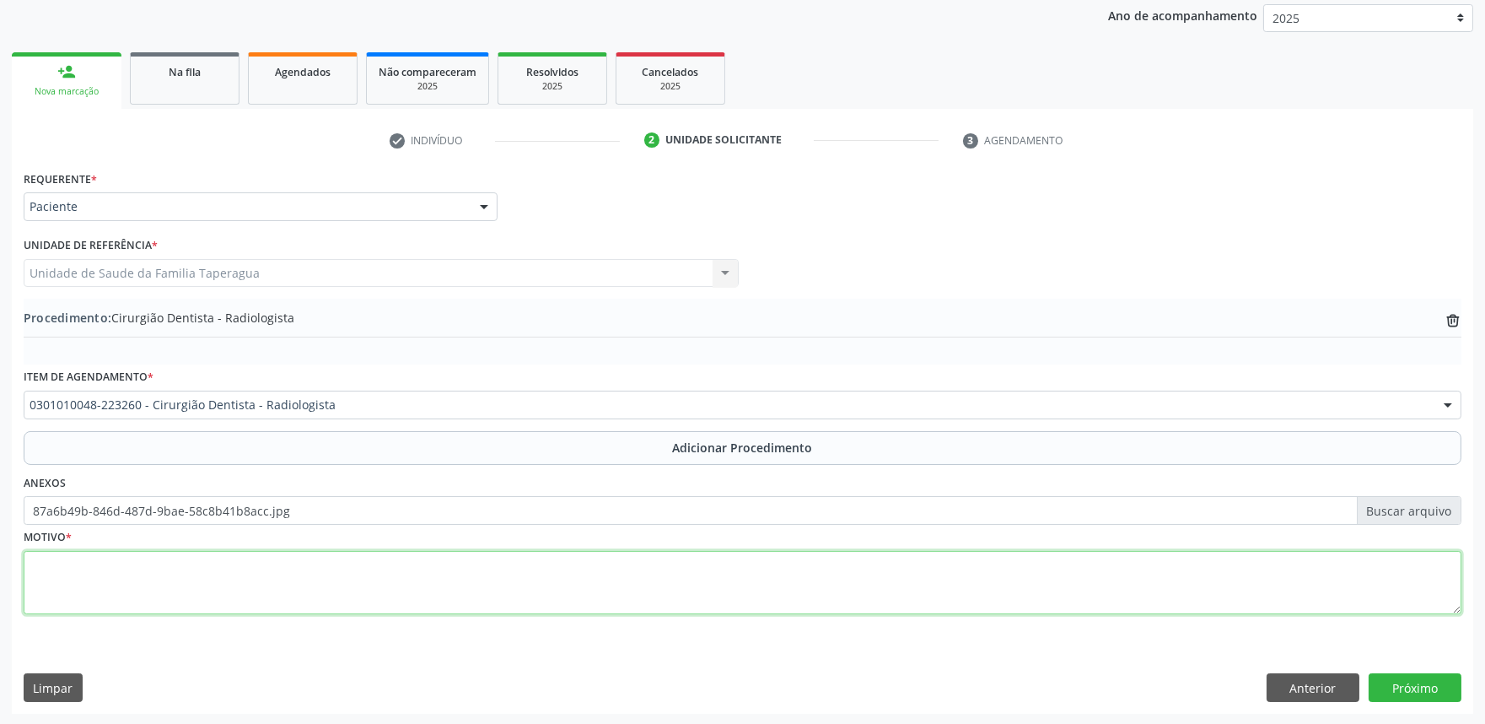
click at [315, 558] on textarea at bounding box center [743, 583] width 1438 height 64
type textarea "AVALIAR PROFUNDIDADE DE CÁRIE. PACIENTE RELATA SANGRAMENTO"
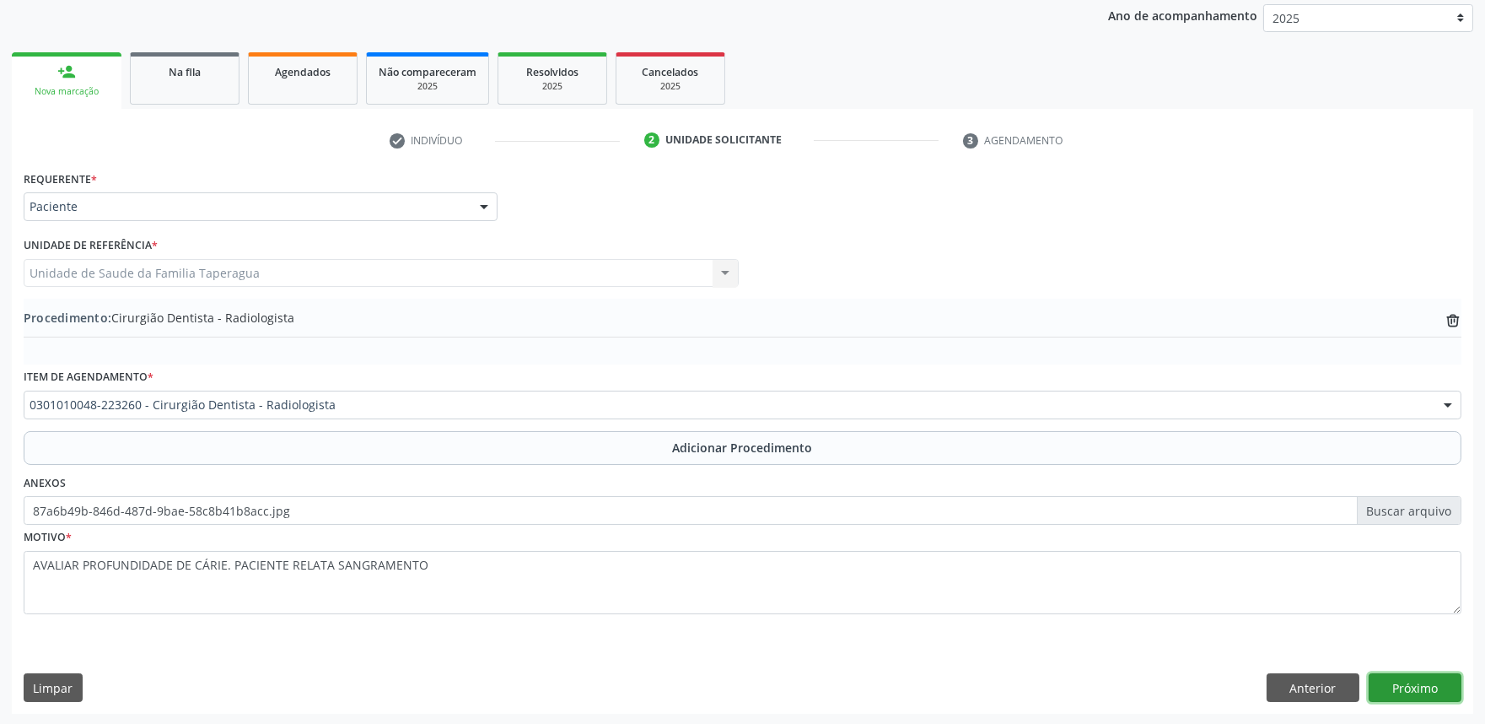
click at [1419, 696] on button "Próximo" at bounding box center [1415, 687] width 93 height 29
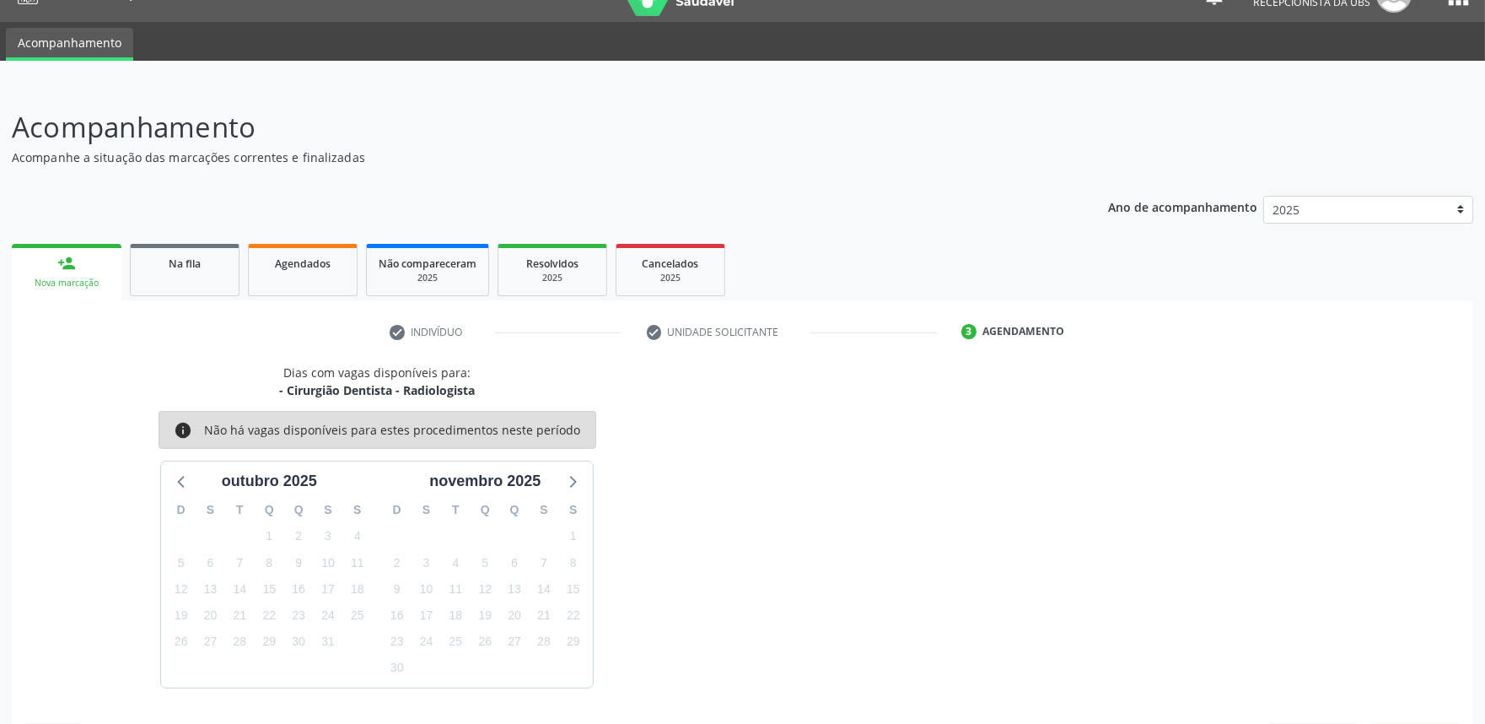
scroll to position [82, 0]
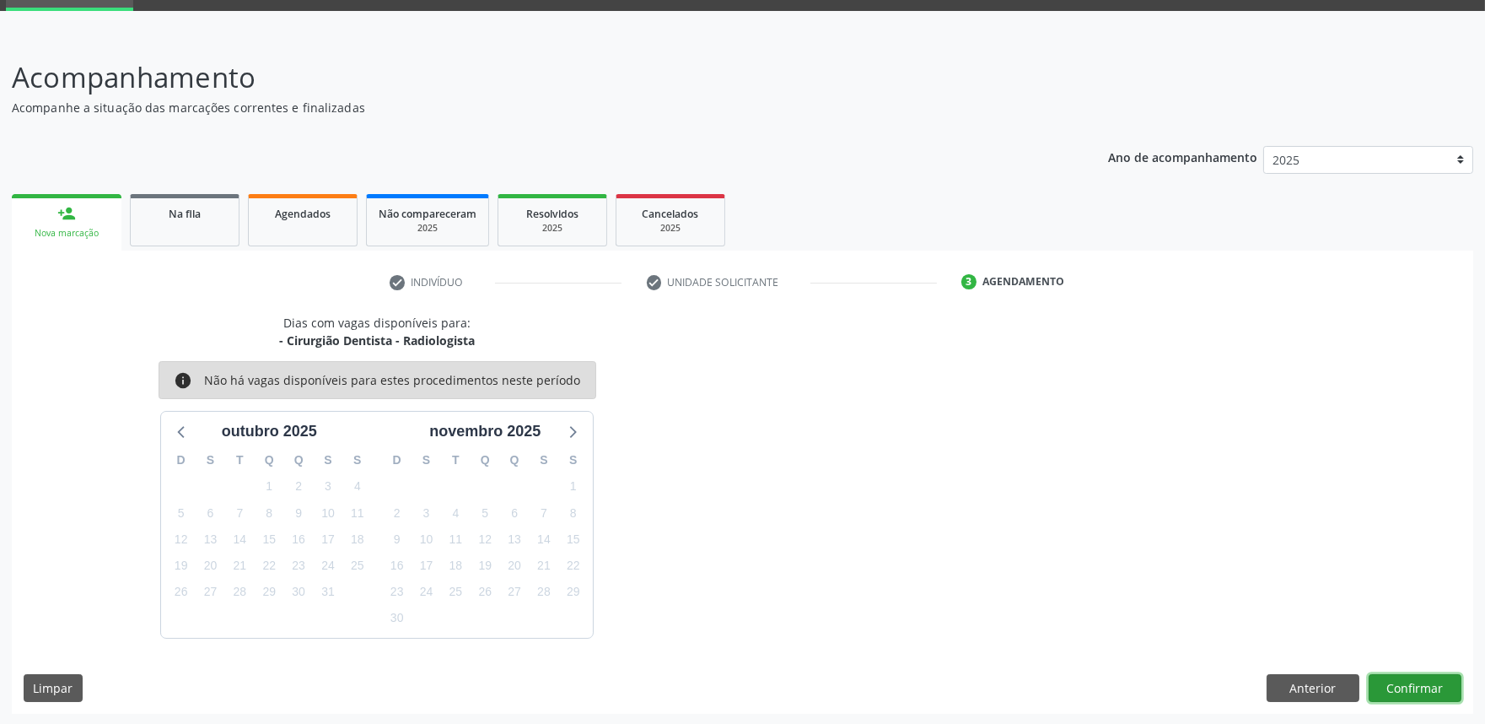
click at [1413, 678] on button "Confirmar" at bounding box center [1415, 688] width 93 height 29
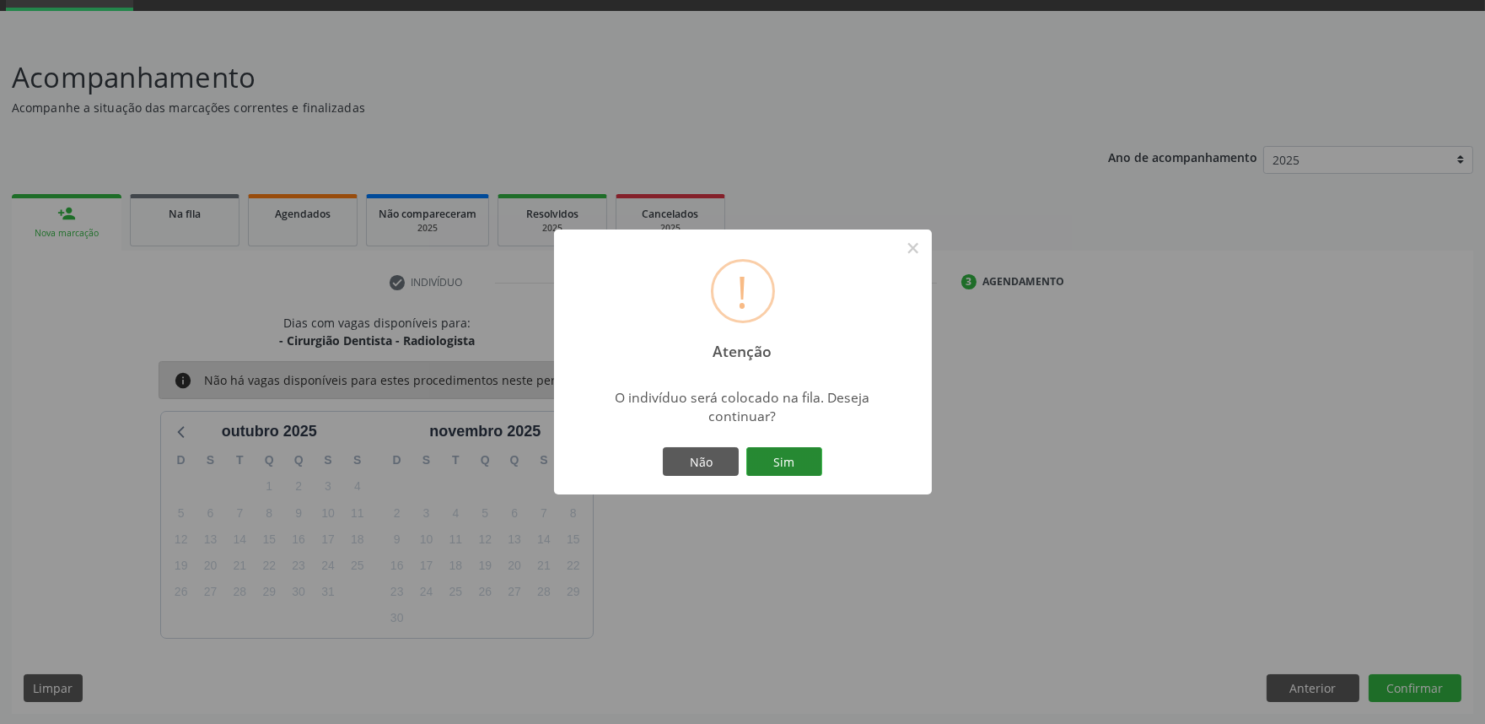
click at [805, 459] on button "Sim" at bounding box center [784, 461] width 76 height 29
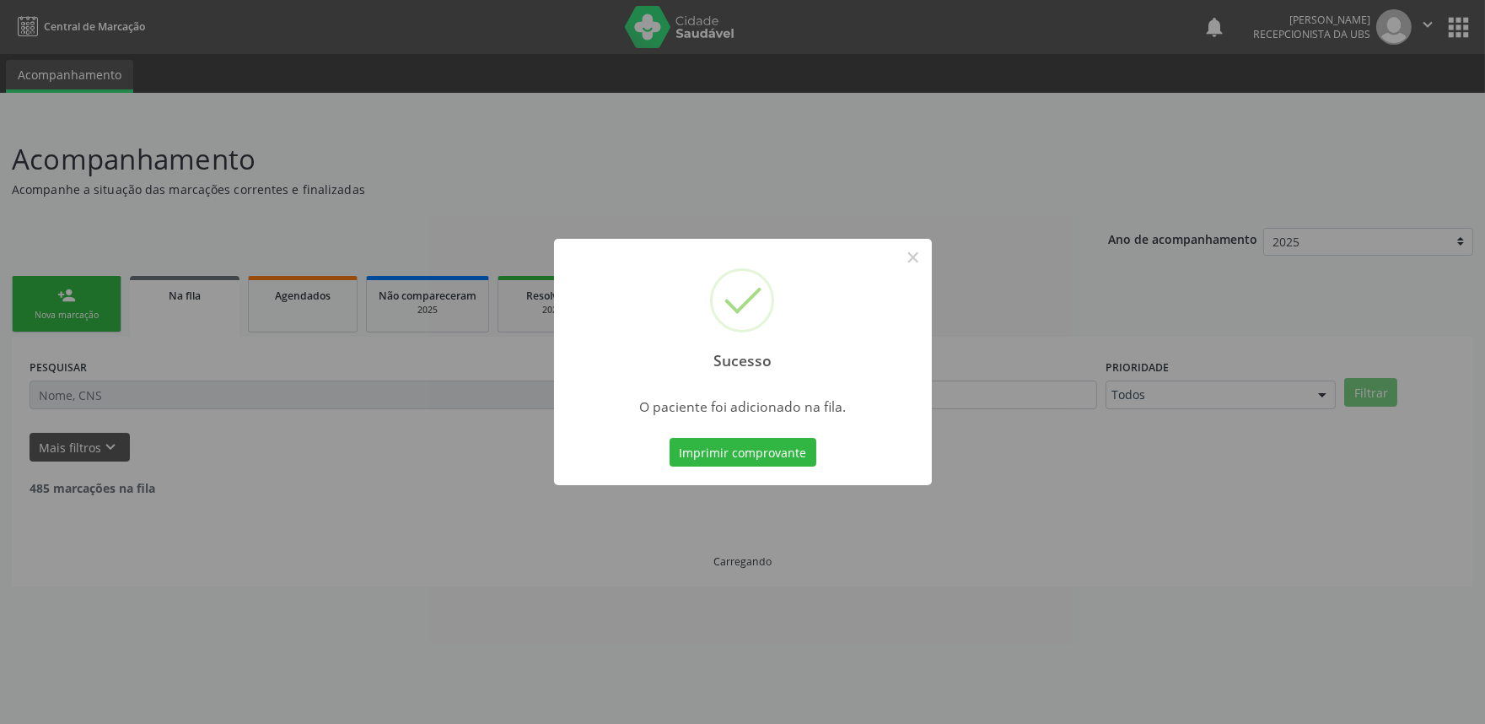
scroll to position [0, 0]
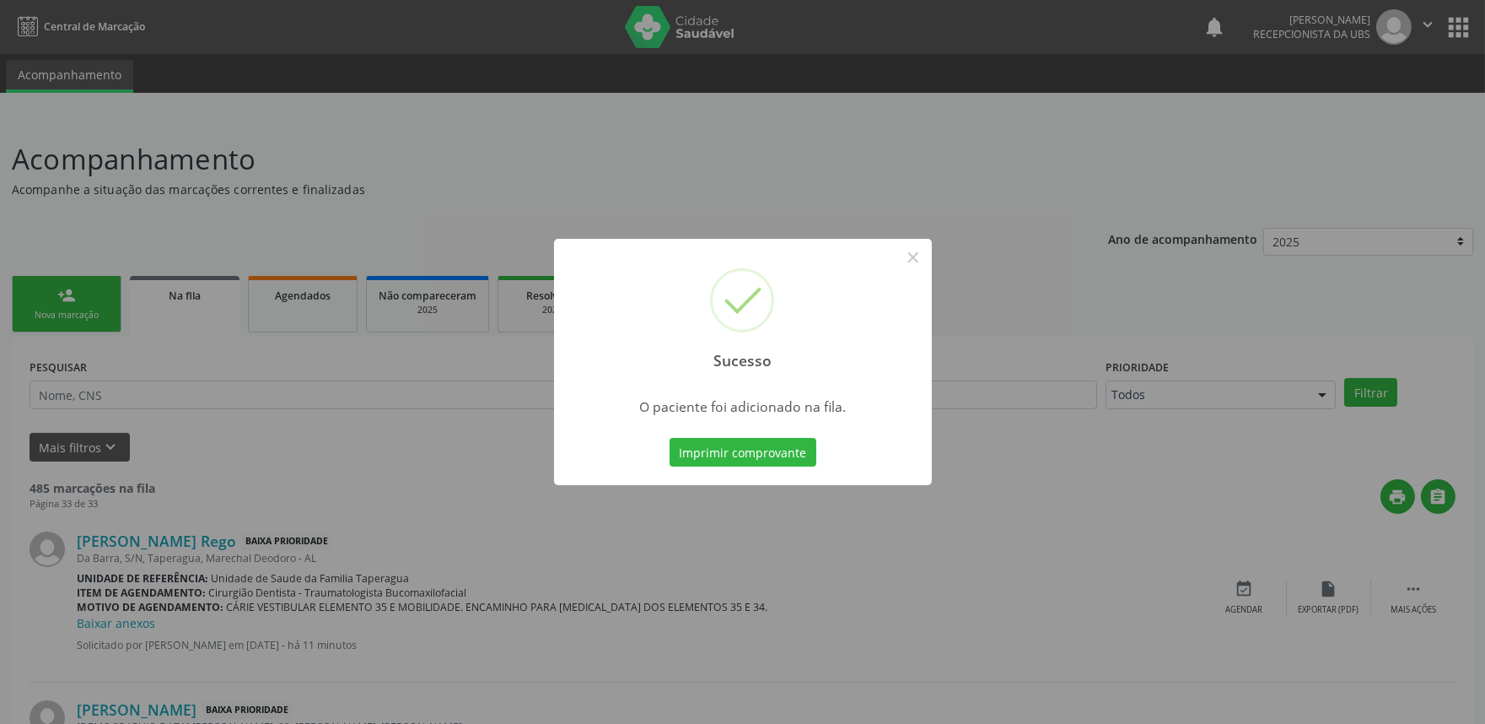
click at [1210, 371] on div "Sucesso × O paciente foi adicionado na fila. Imprimir comprovante Cancel" at bounding box center [742, 362] width 1485 height 724
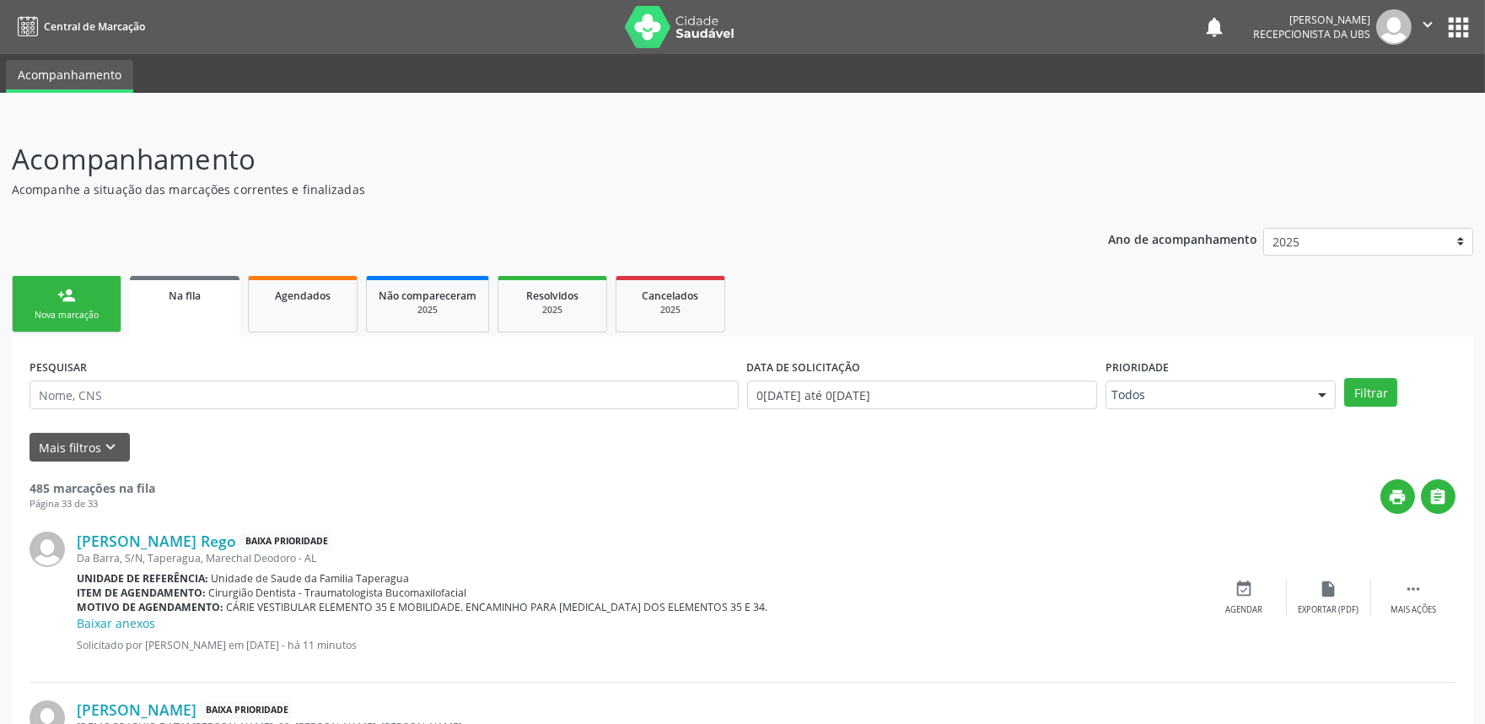
click at [64, 304] on link "person_add Nova marcação" at bounding box center [67, 304] width 110 height 57
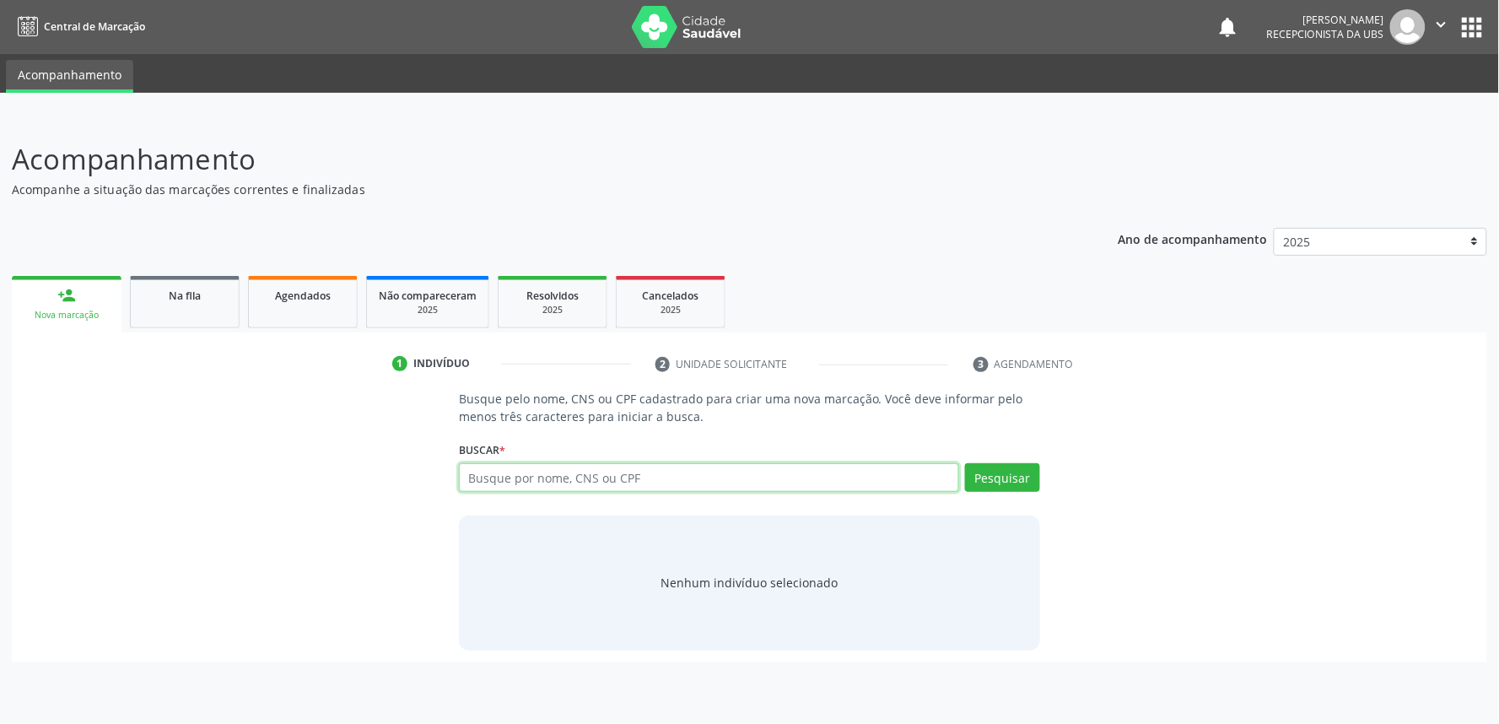
click at [568, 482] on input "text" at bounding box center [709, 477] width 500 height 29
paste input "700308925215138"
type input "700308925215138"
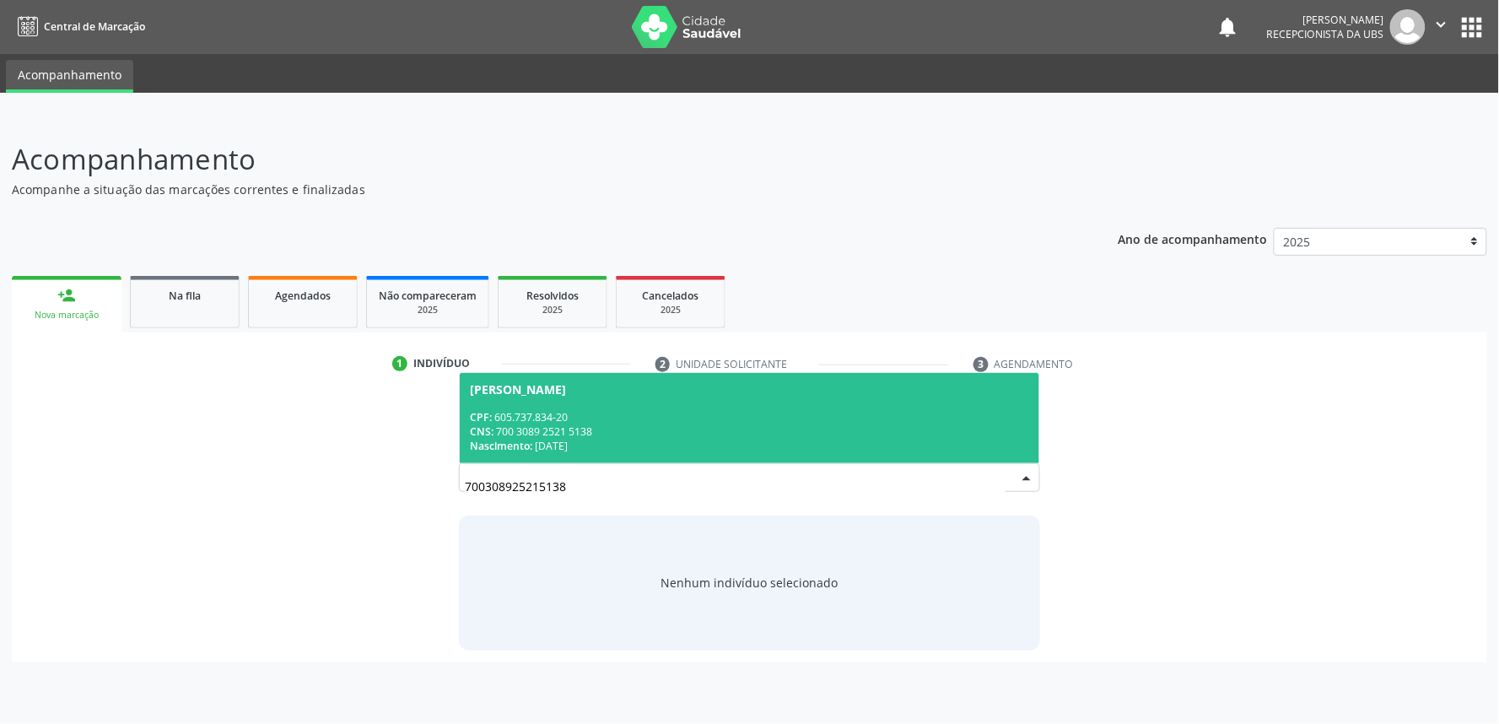
click at [638, 401] on span "[PERSON_NAME] CPF: 605.737.834-20 CNS: 700 3089 2521 5138 Nascimento: 0[DATE]" at bounding box center [749, 418] width 579 height 90
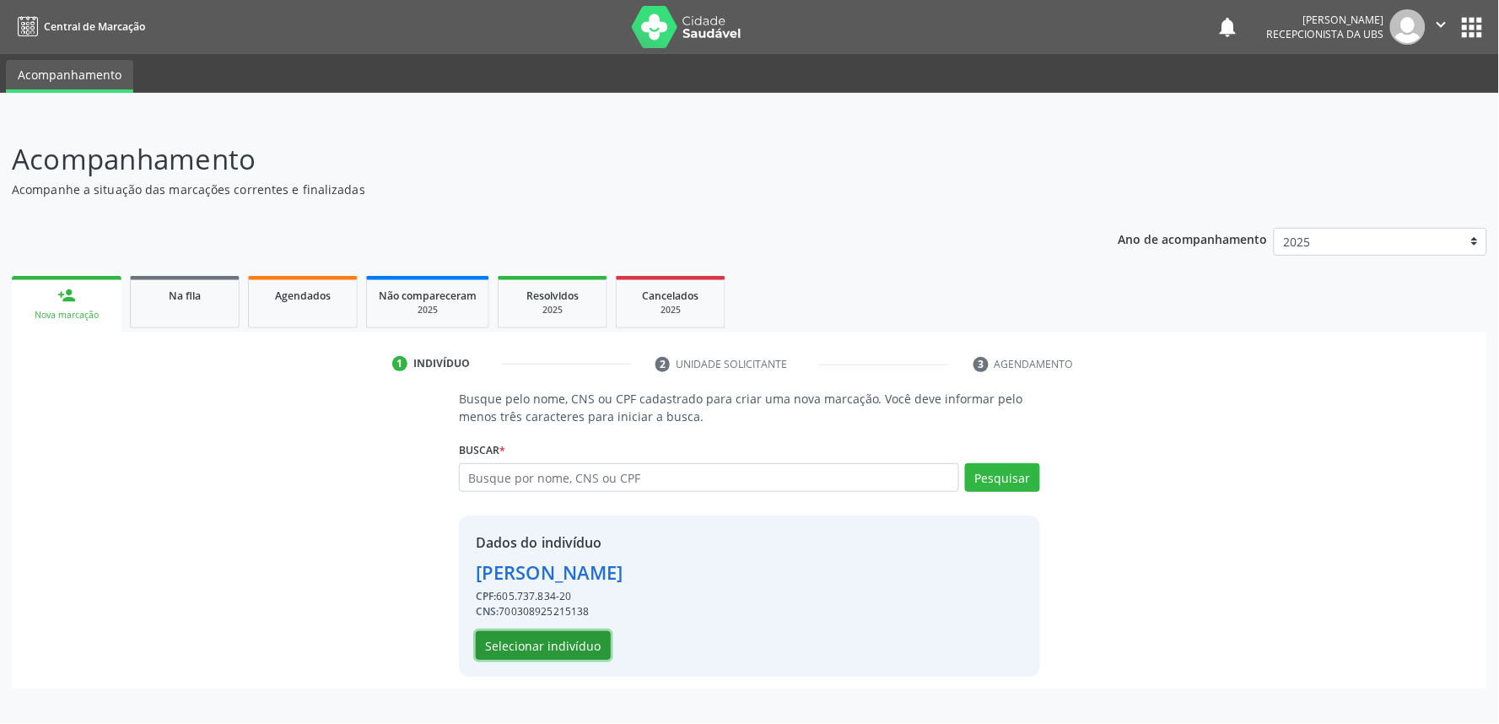
click at [543, 642] on button "Selecionar indivíduo" at bounding box center [543, 645] width 135 height 29
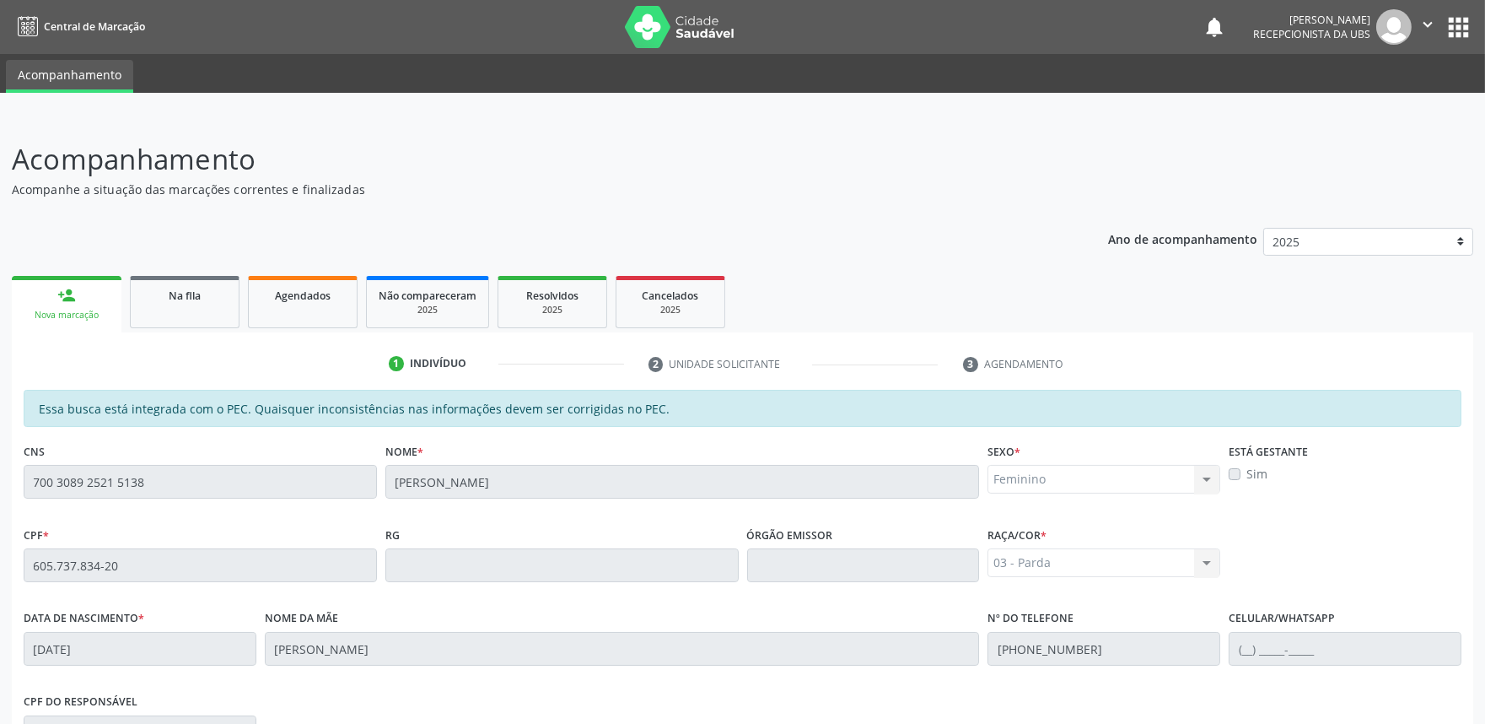
scroll to position [262, 0]
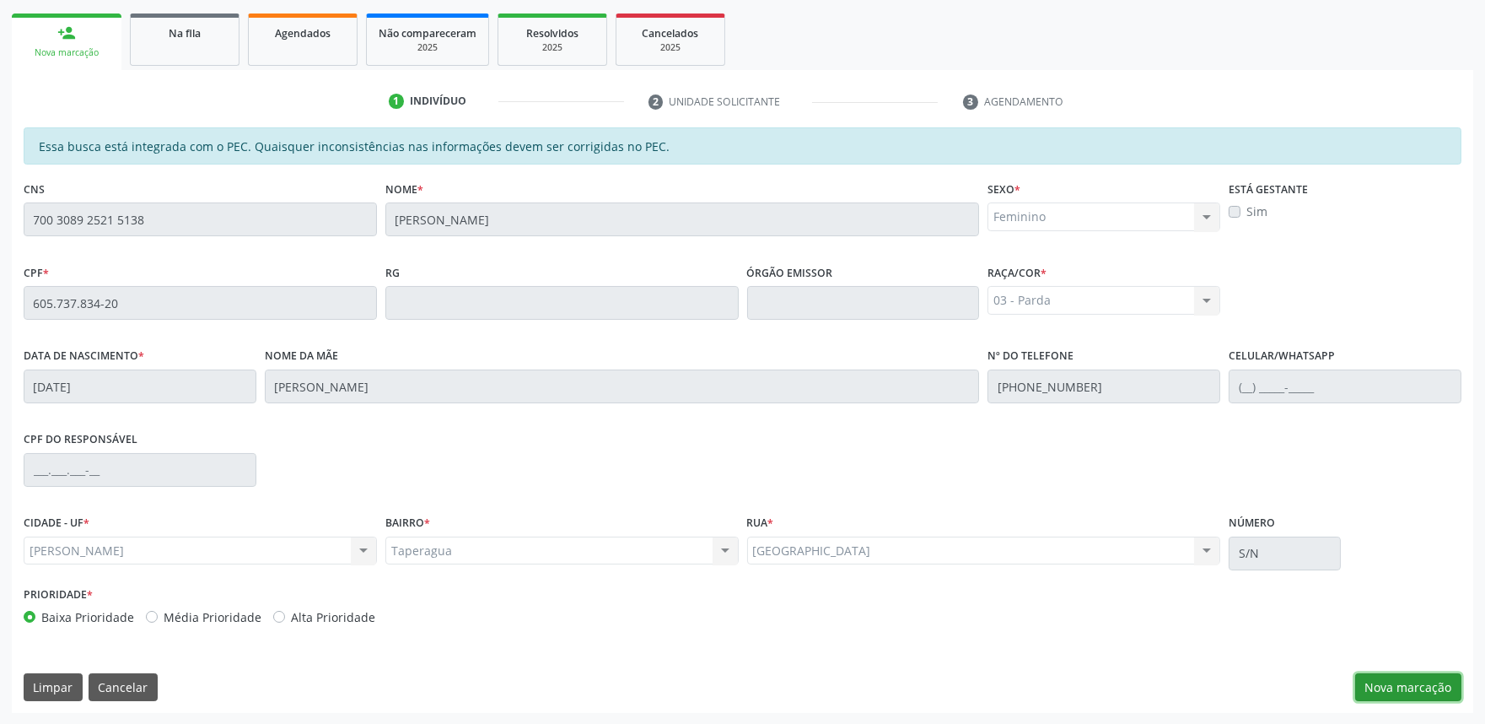
click at [1401, 678] on button "Nova marcação" at bounding box center [1408, 687] width 106 height 29
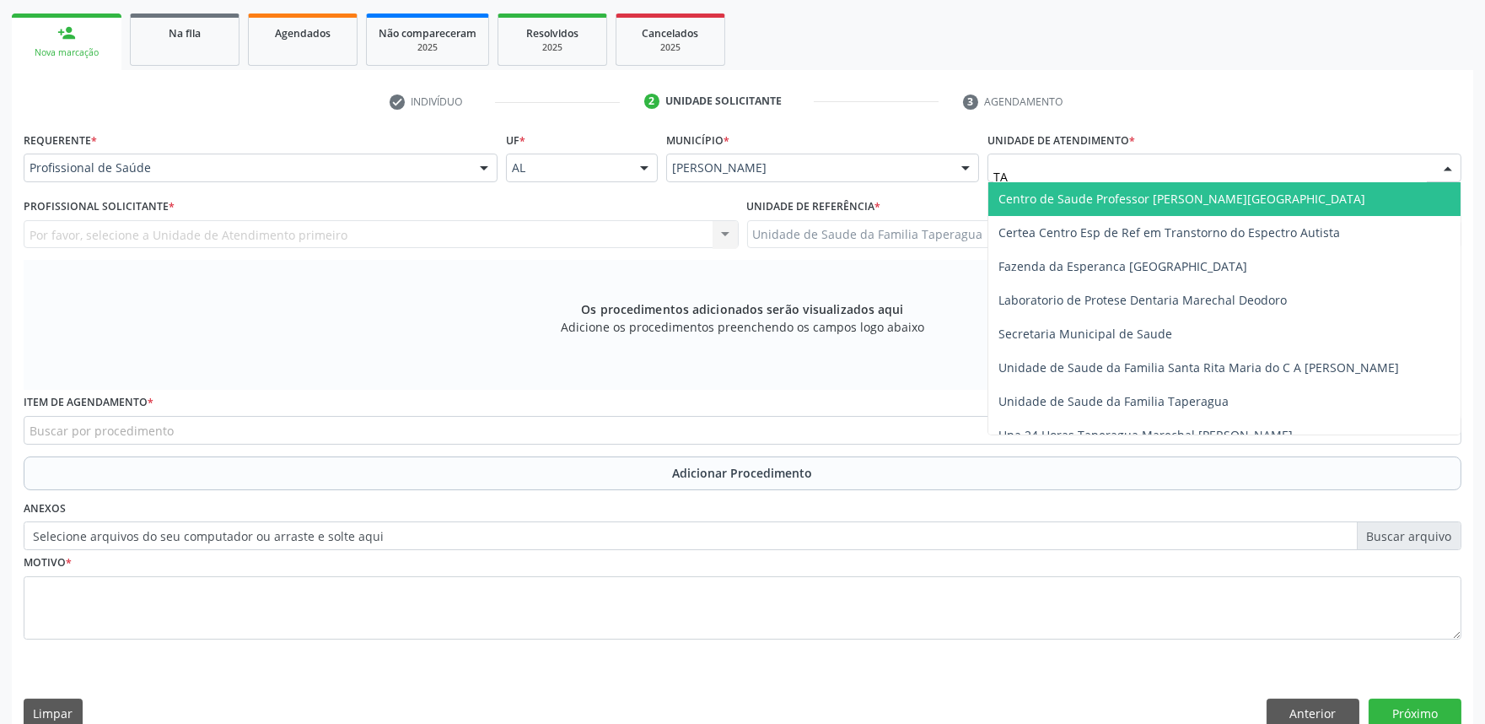
type input "TAP"
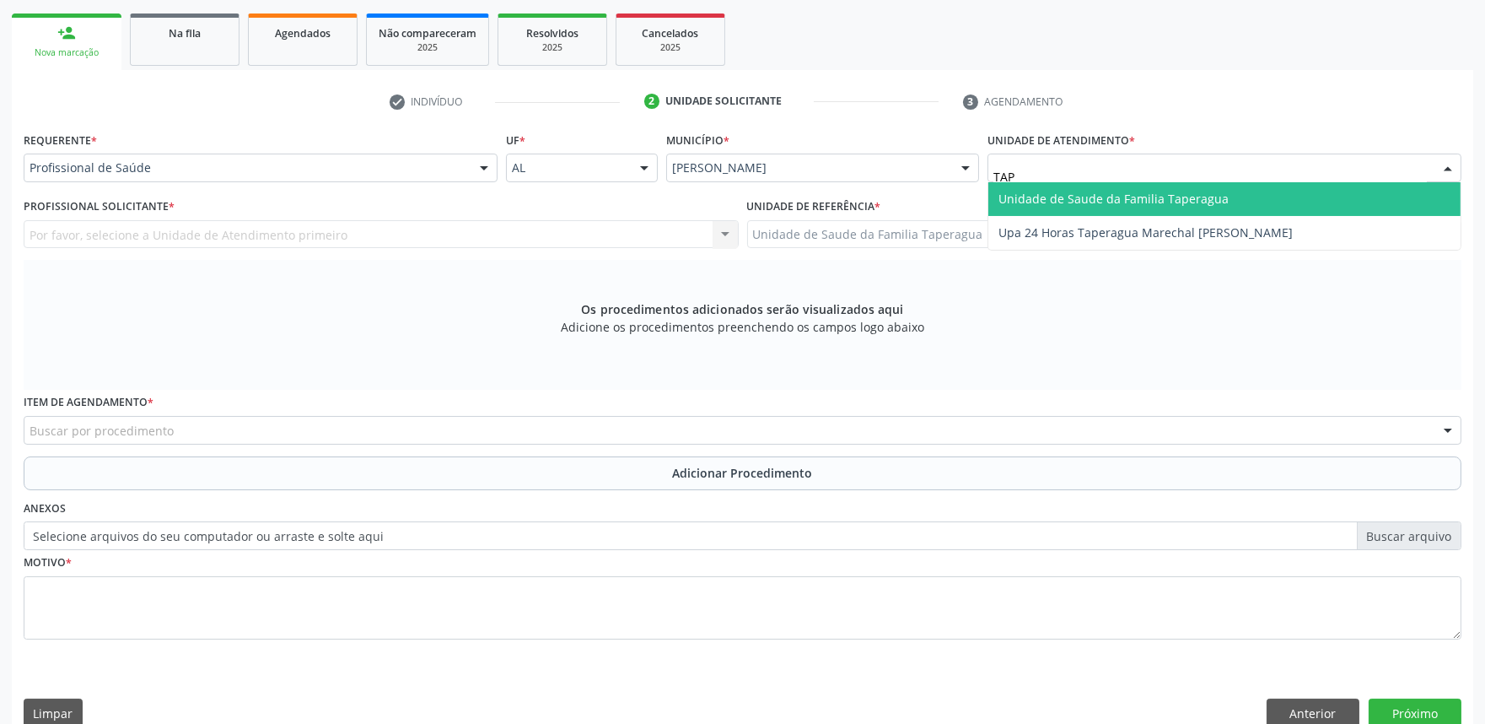
click at [1077, 192] on span "Unidade de Saude da Familia Taperagua" at bounding box center [1114, 199] width 230 height 16
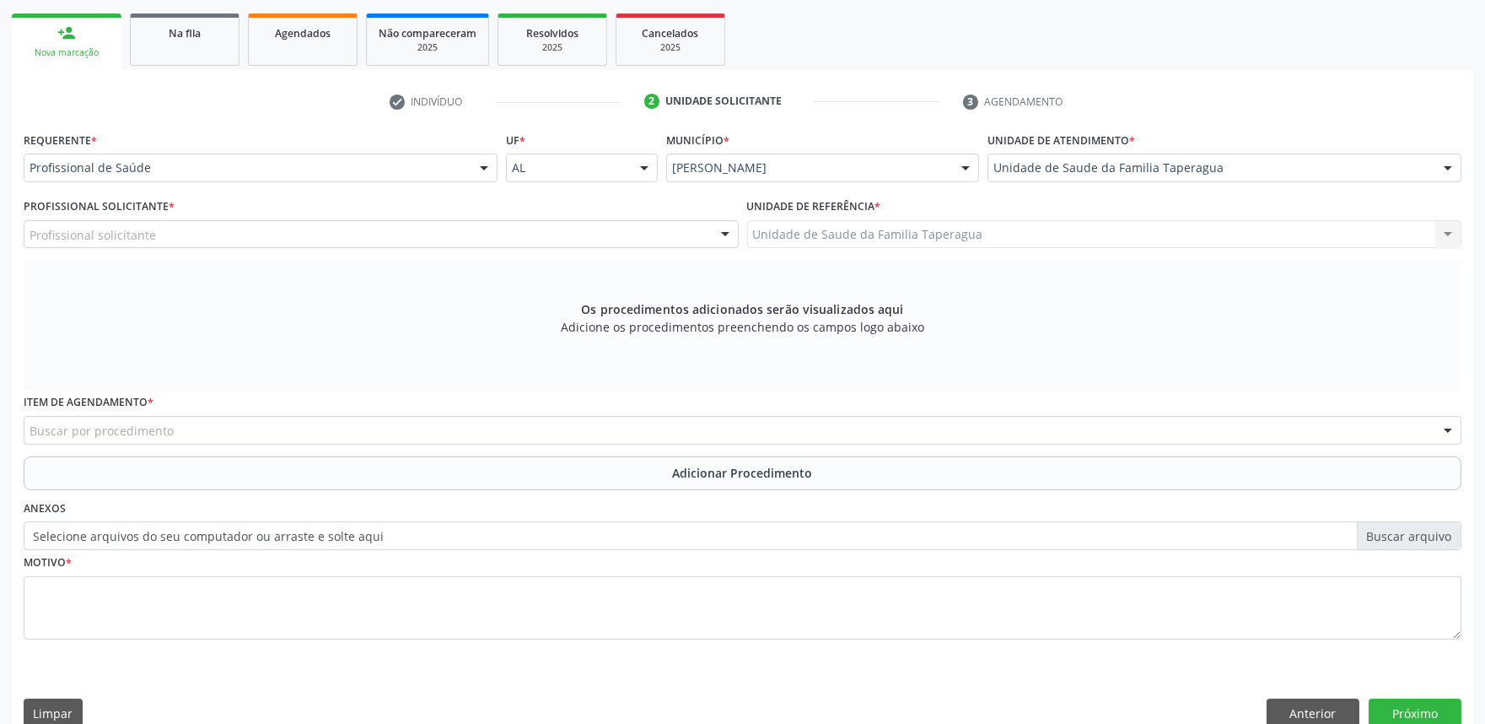
click at [628, 240] on div "Profissional solicitante" at bounding box center [381, 234] width 715 height 29
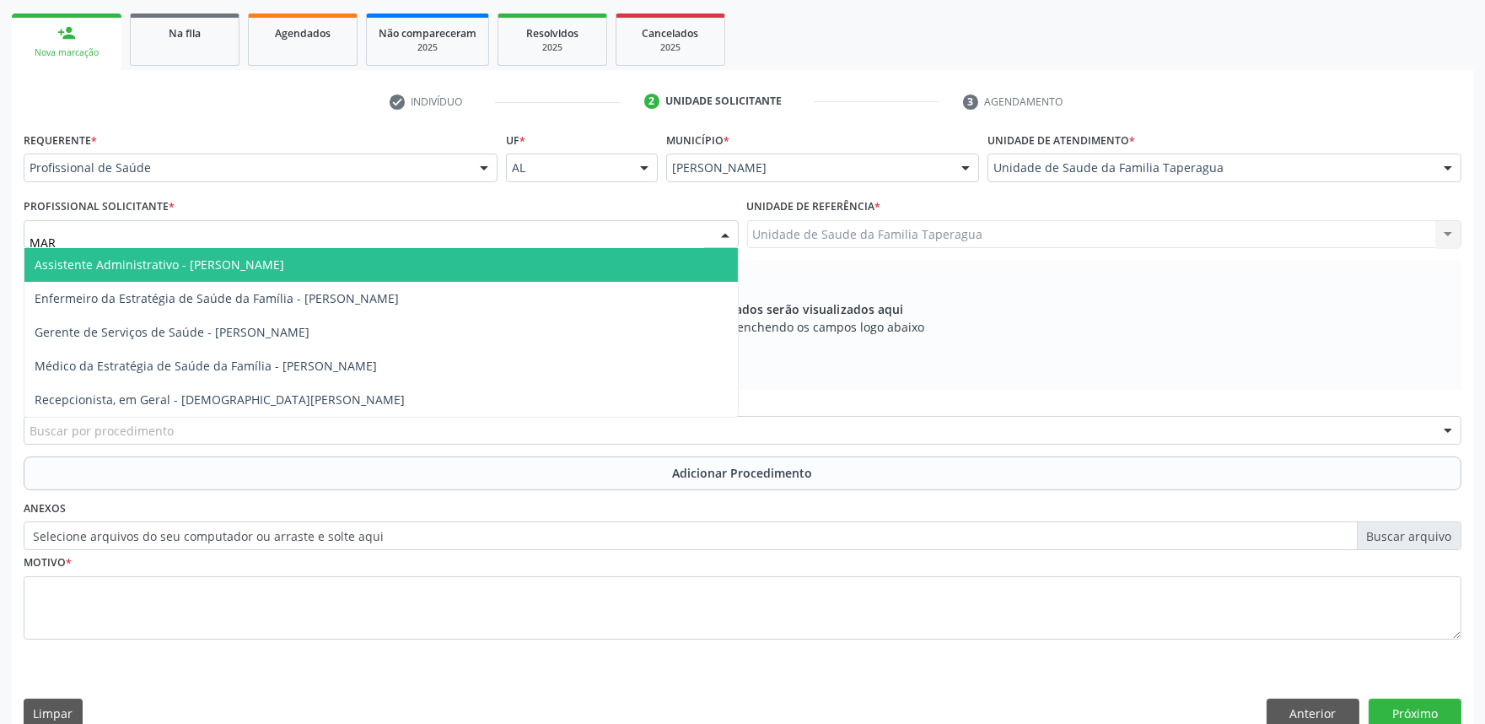
type input "MART"
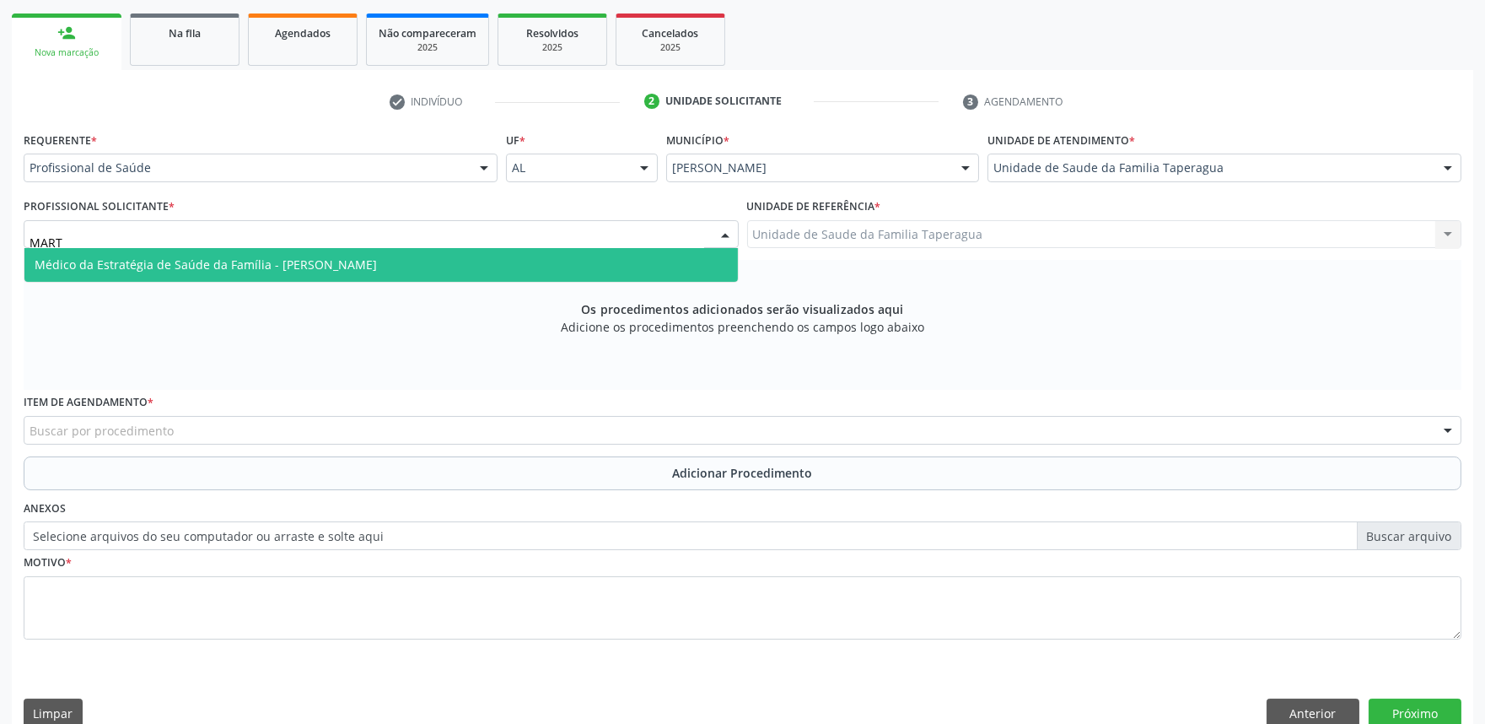
click at [610, 267] on span "Médico da Estratégia de Saúde da Família - [PERSON_NAME]" at bounding box center [381, 265] width 714 height 34
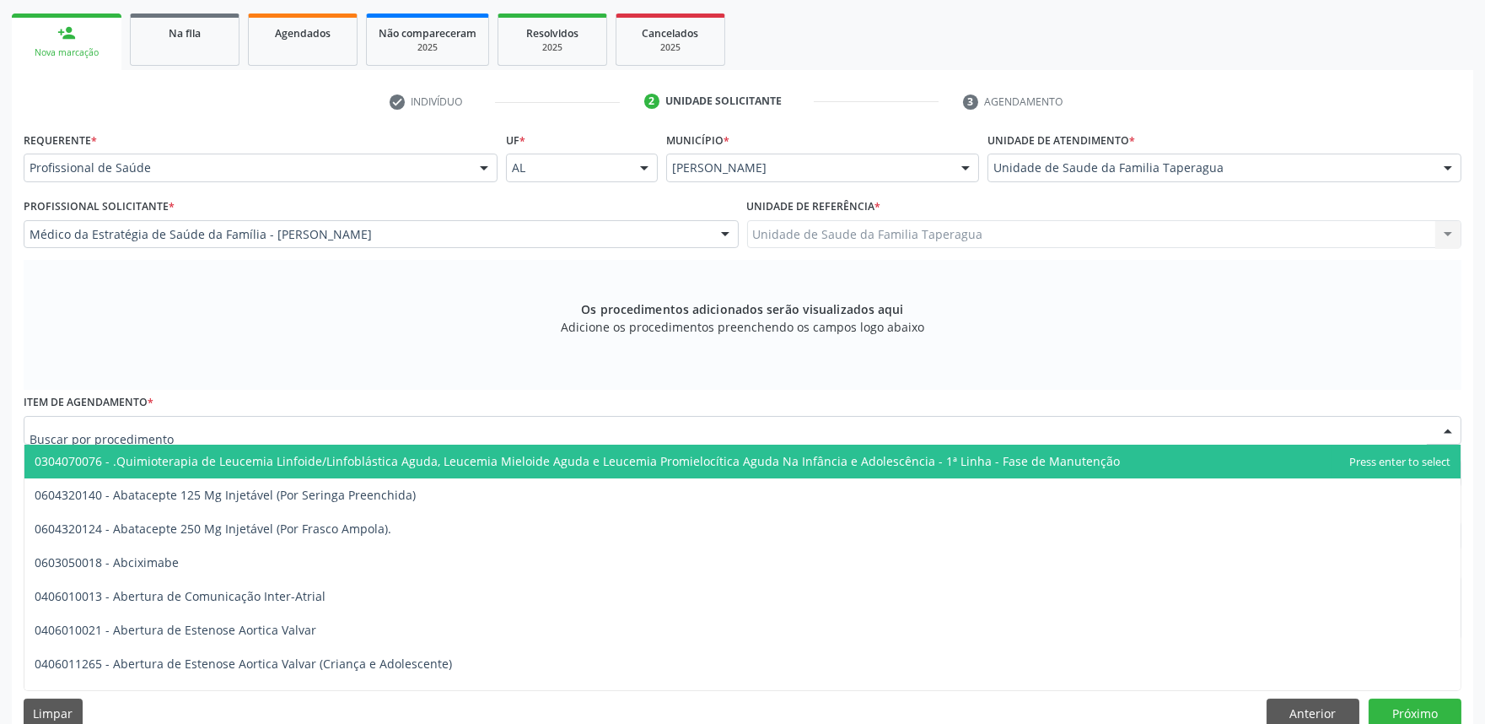
click at [576, 422] on div at bounding box center [743, 430] width 1438 height 29
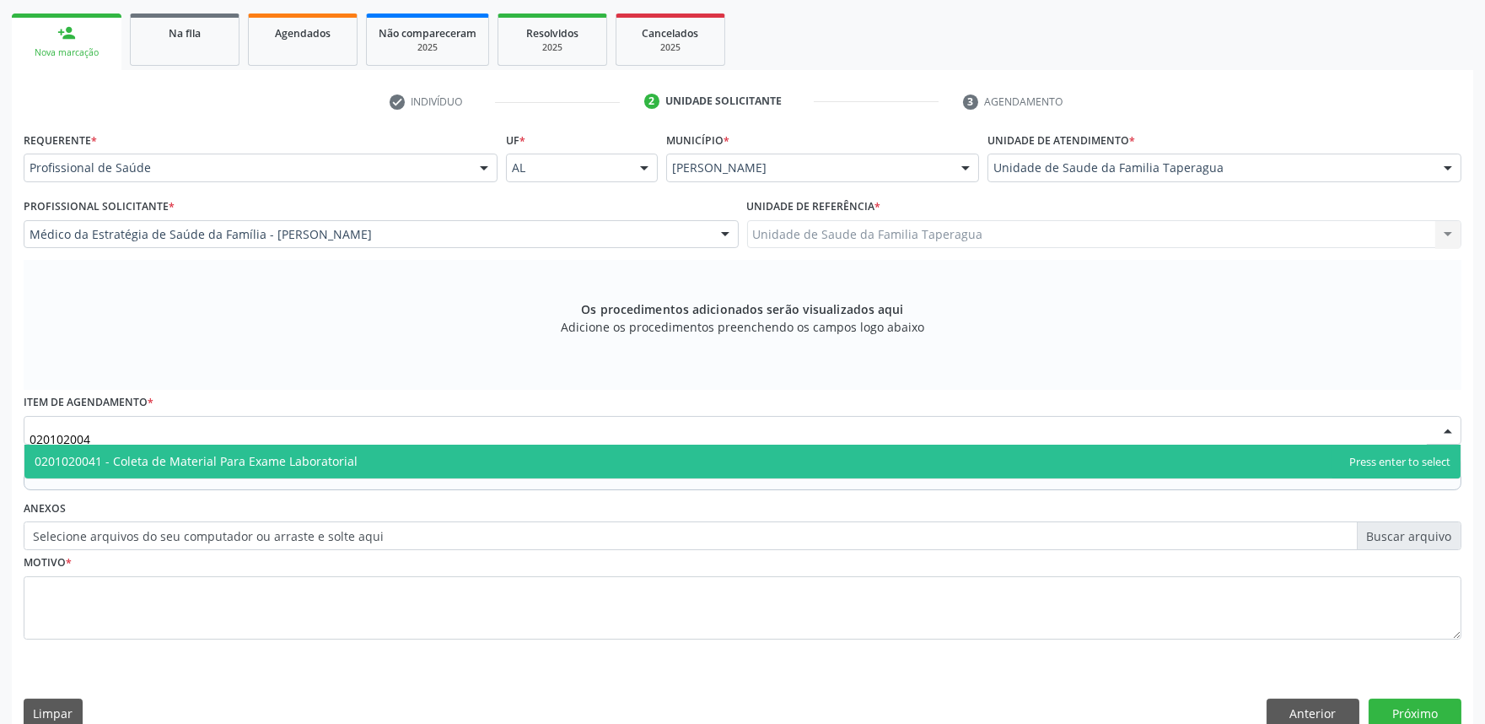
type input "0201020041"
click at [576, 447] on span "0201020041 - Coleta de Material Para Exame Laboratorial" at bounding box center [742, 461] width 1436 height 34
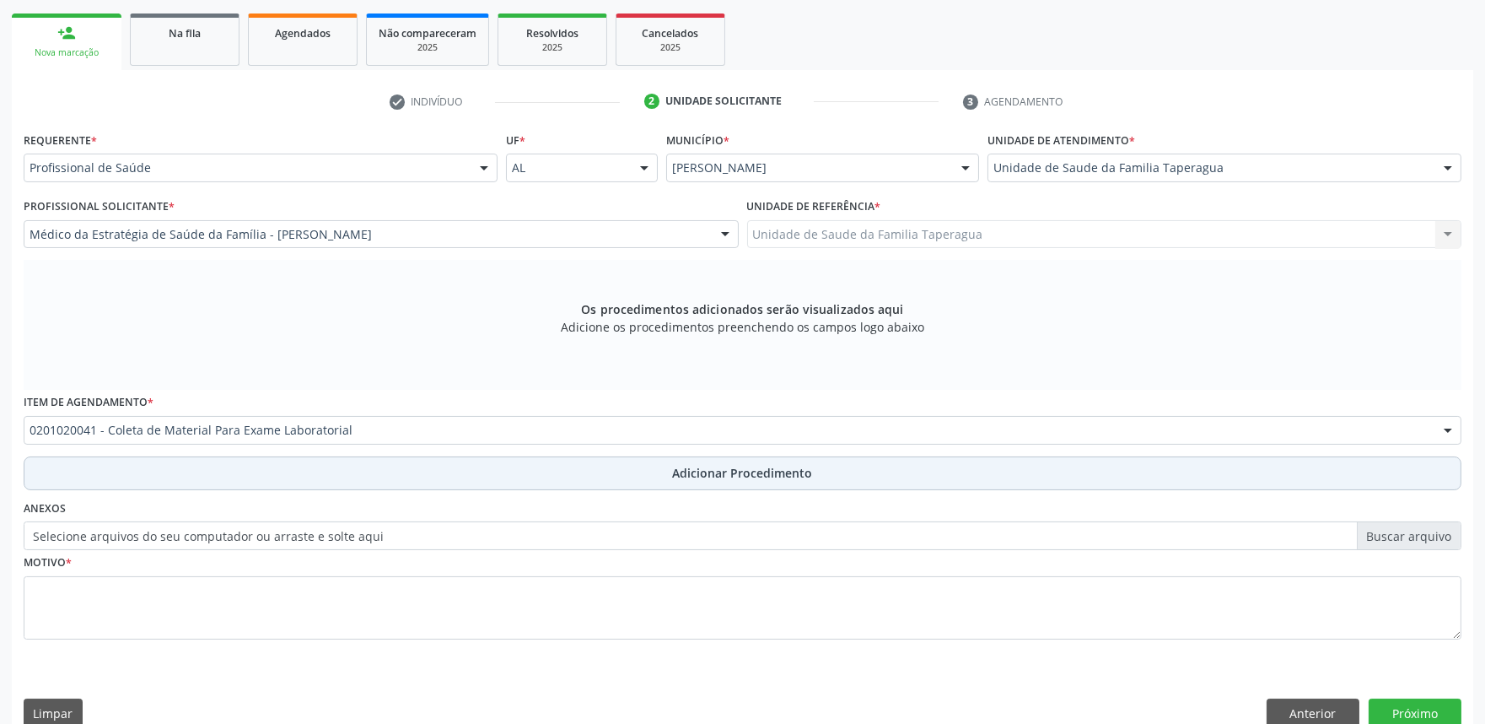
click at [570, 461] on button "Adicionar Procedimento" at bounding box center [743, 473] width 1438 height 34
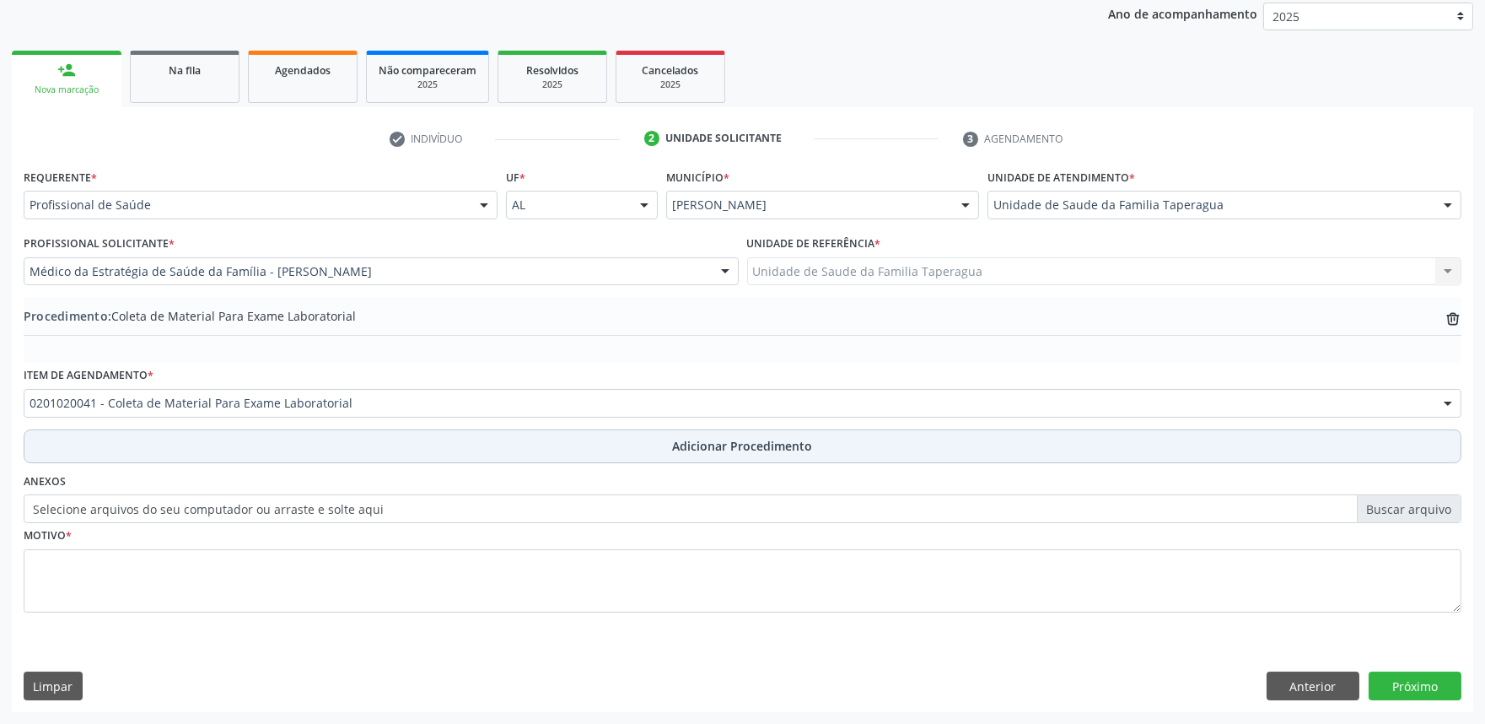
scroll to position [223, 0]
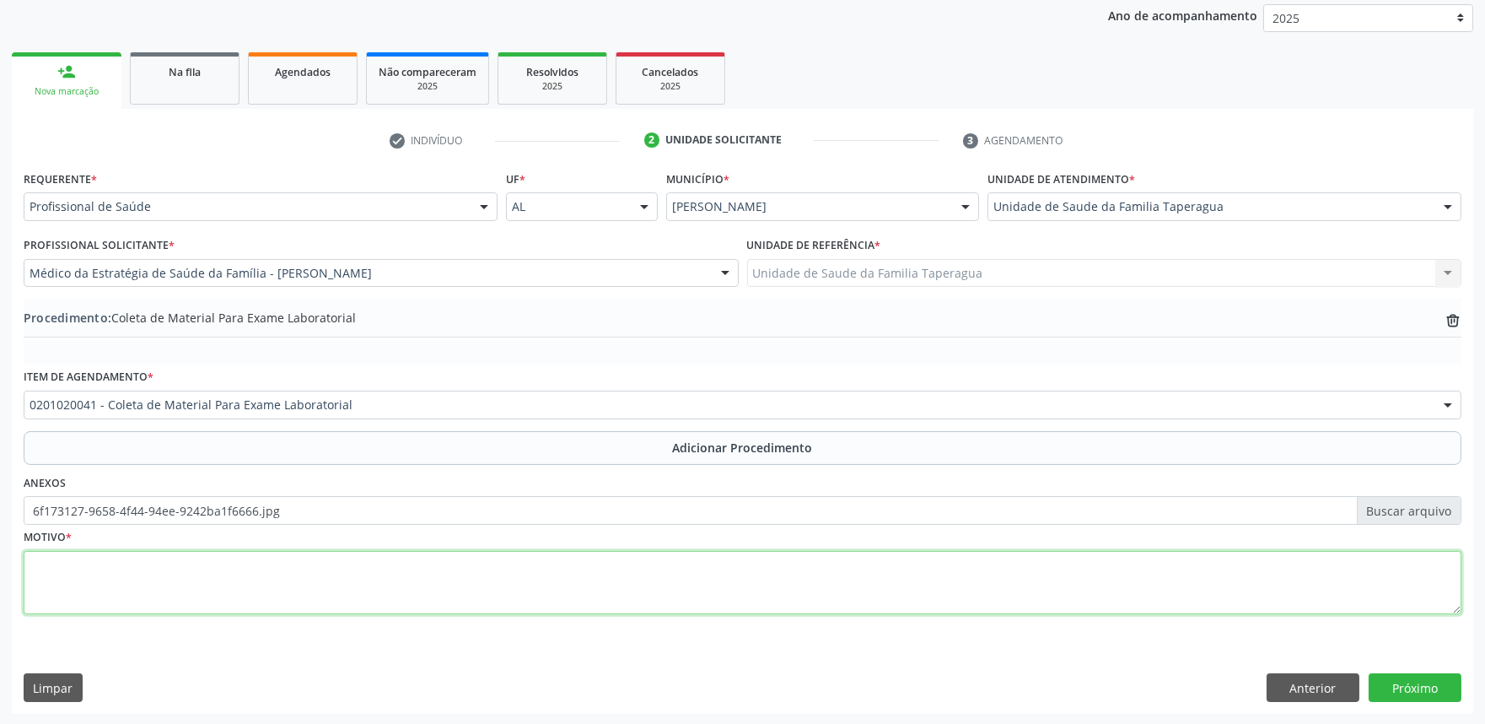
click at [292, 569] on textarea at bounding box center [743, 583] width 1438 height 64
type textarea "HAS + DM"
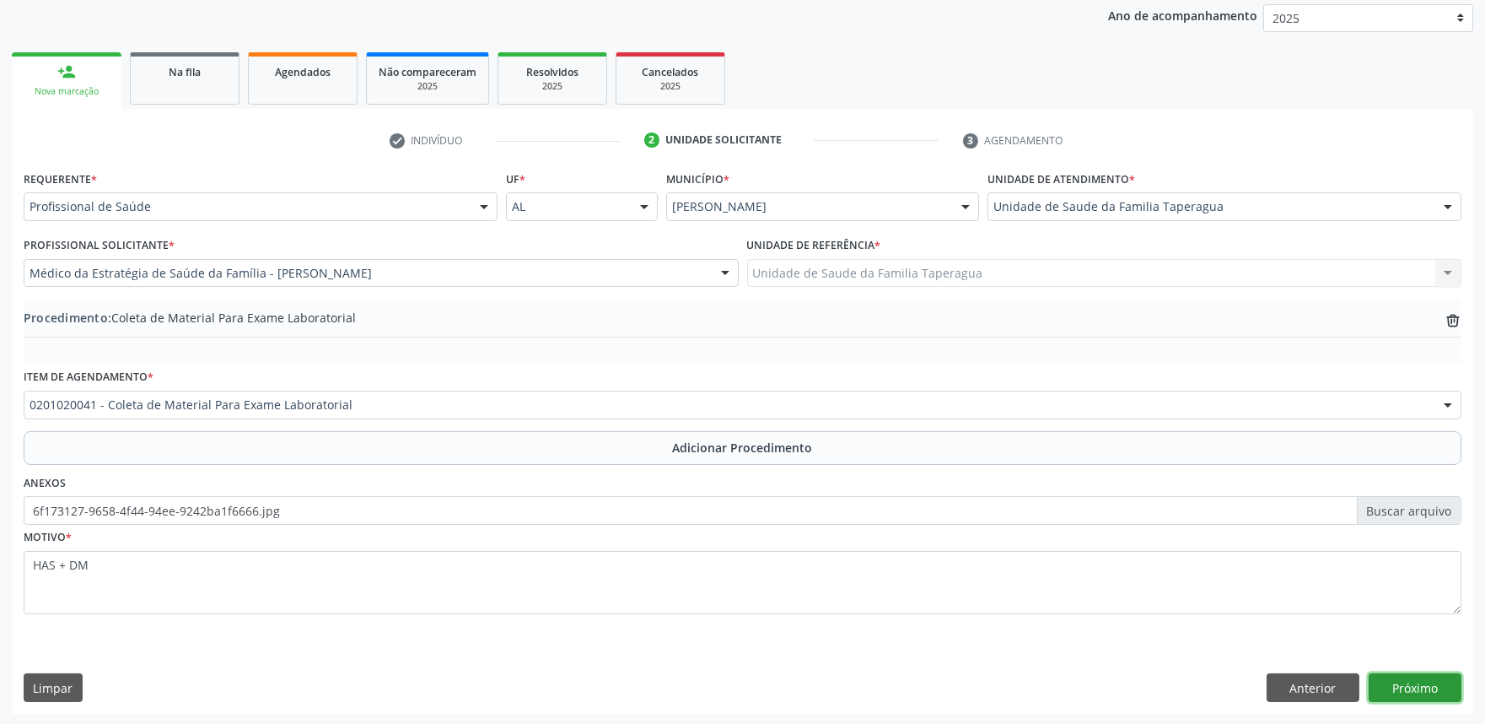
click at [1387, 677] on button "Próximo" at bounding box center [1415, 687] width 93 height 29
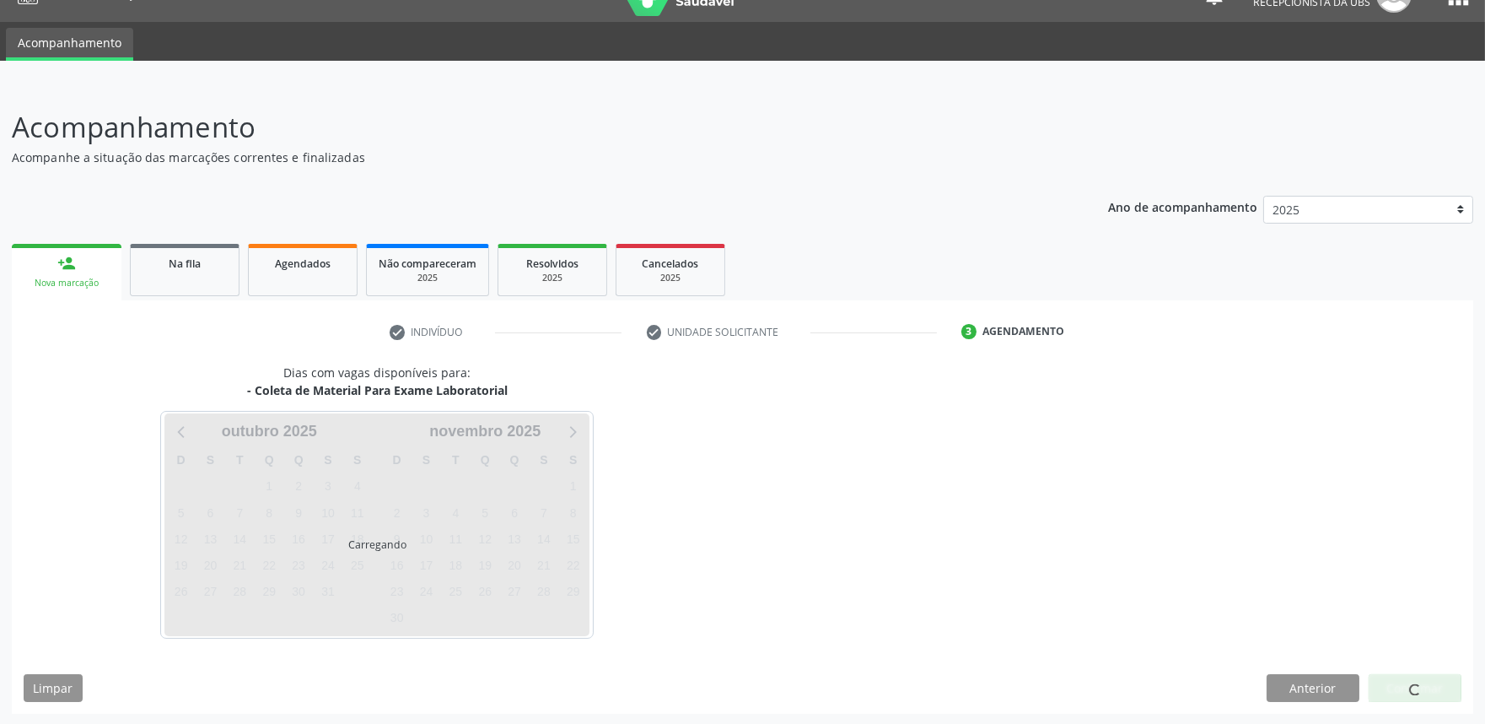
scroll to position [82, 0]
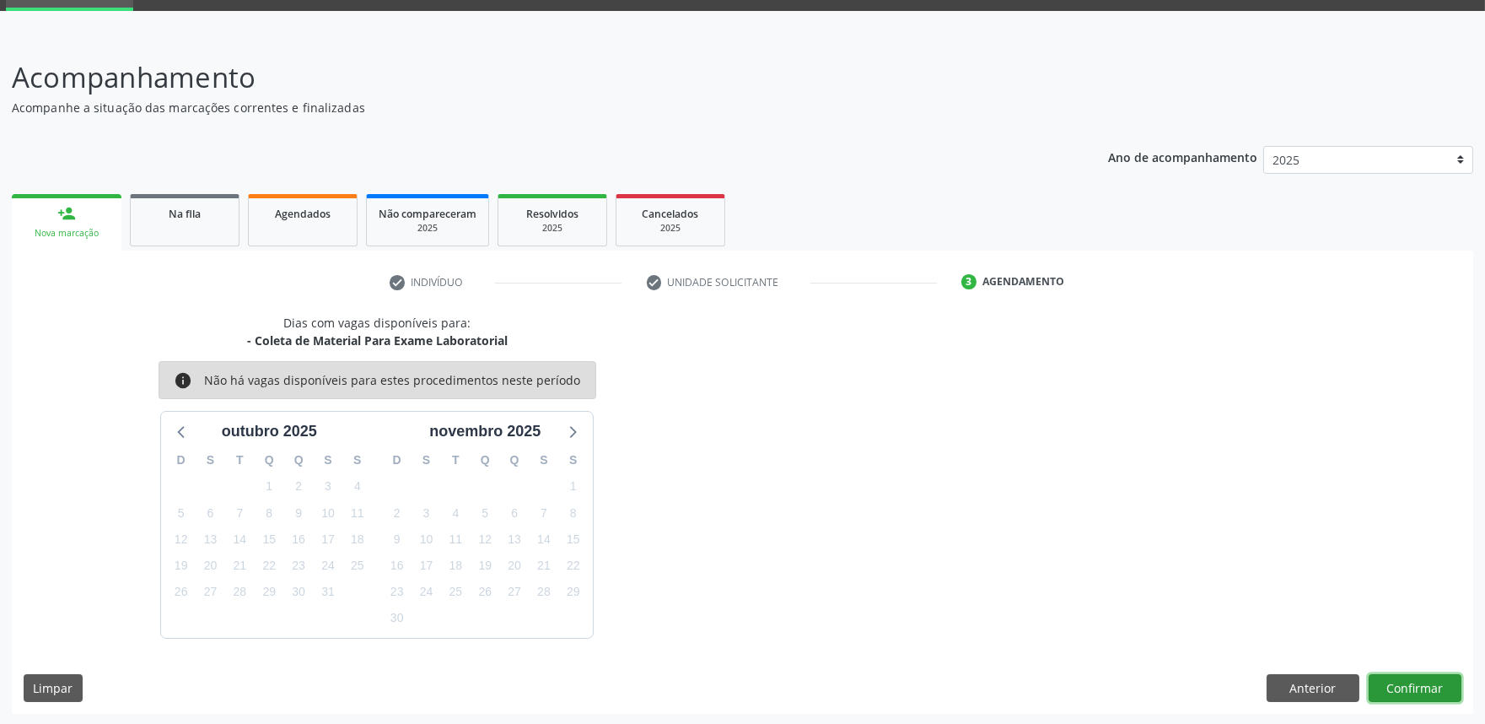
click at [1430, 688] on button "Confirmar" at bounding box center [1415, 688] width 93 height 29
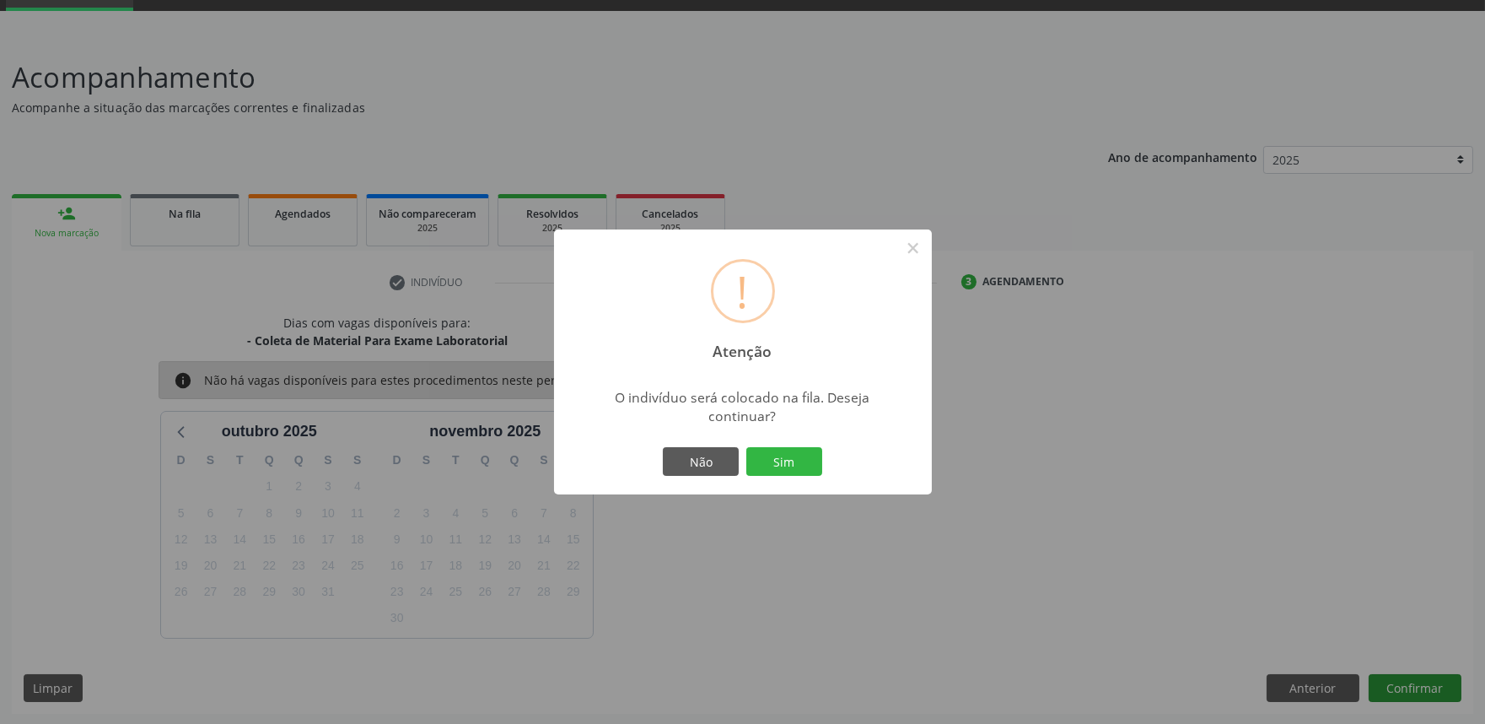
click at [746, 447] on button "Sim" at bounding box center [784, 461] width 76 height 29
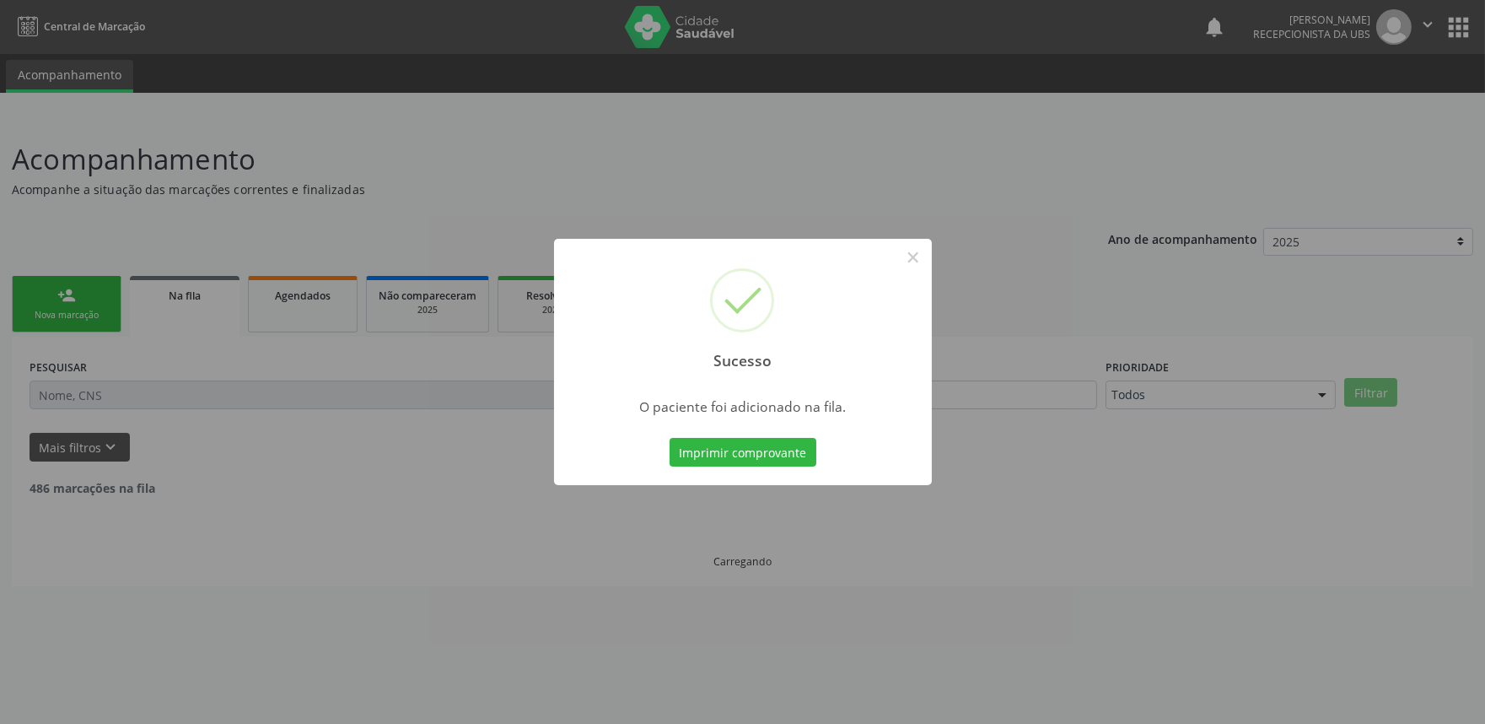
scroll to position [0, 0]
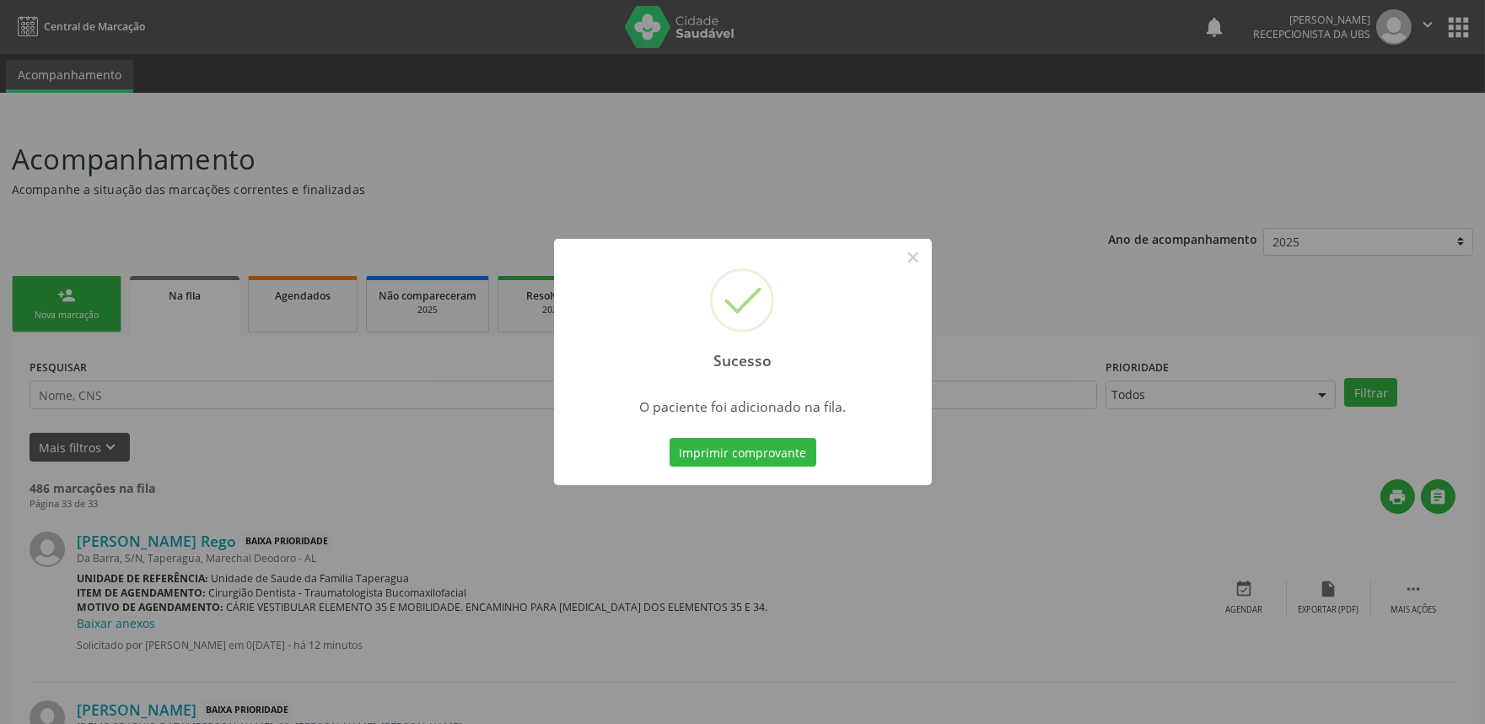
click at [1254, 385] on div "Sucesso × O paciente foi adicionado na fila. Imprimir comprovante Cancel" at bounding box center [742, 362] width 1485 height 724
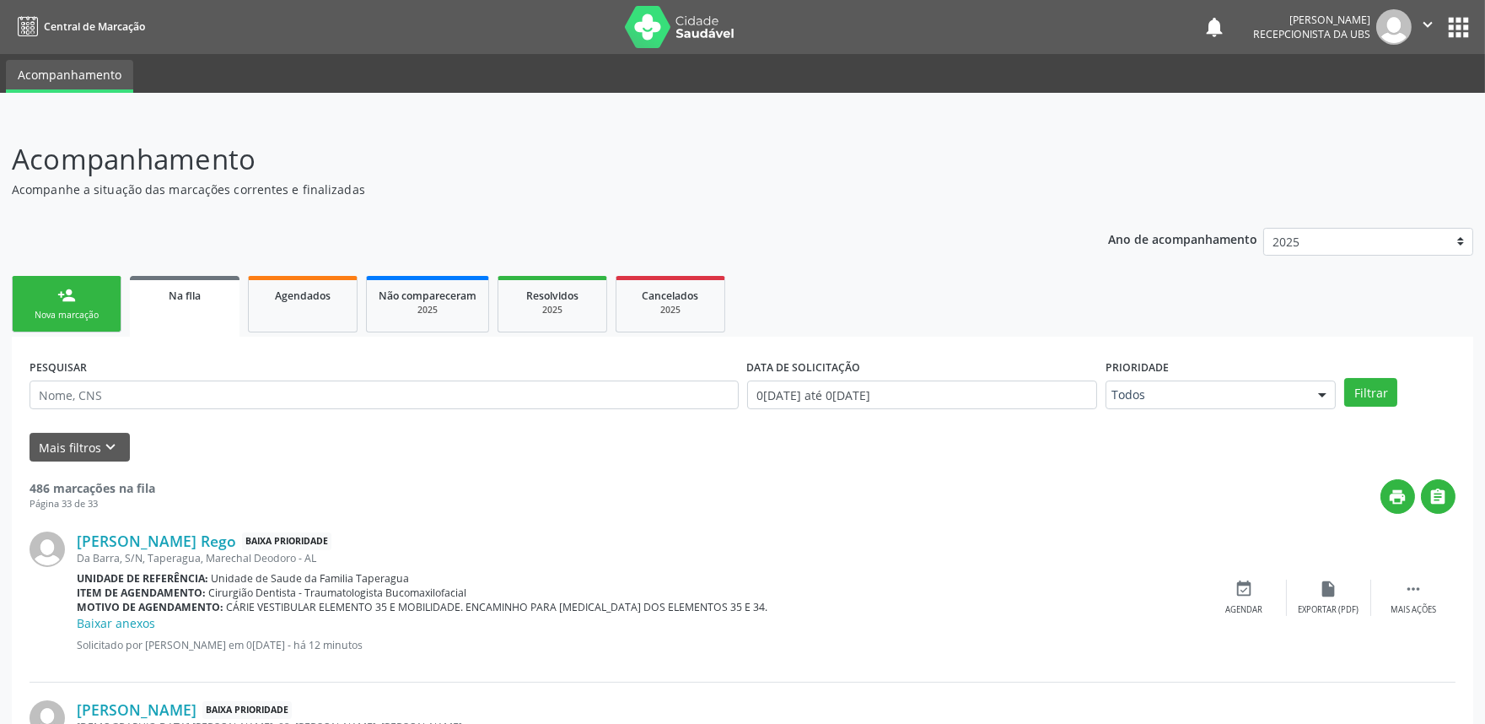
click at [52, 302] on link "person_add Nova marcação" at bounding box center [67, 304] width 110 height 57
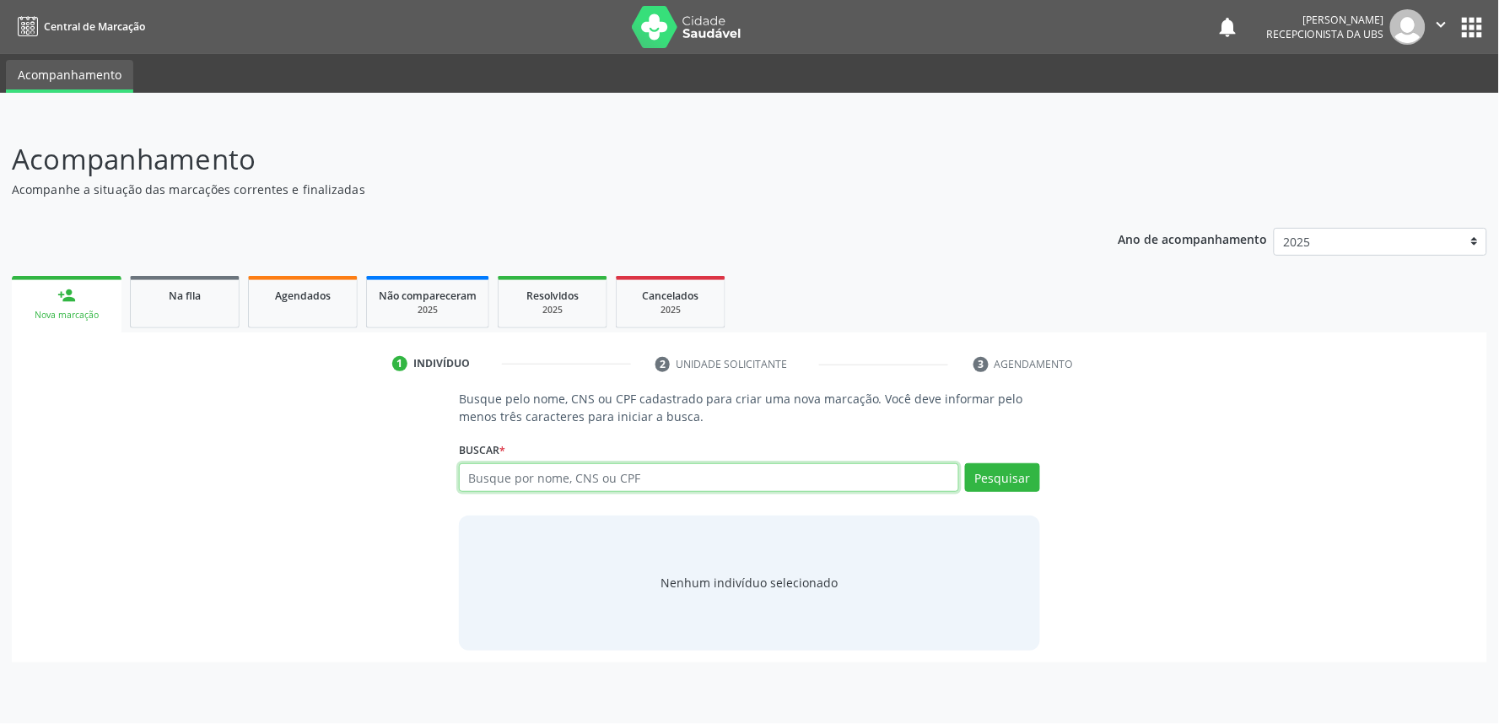
click at [574, 481] on input "text" at bounding box center [709, 477] width 500 height 29
paste input "707009880525231"
type input "707009880525231"
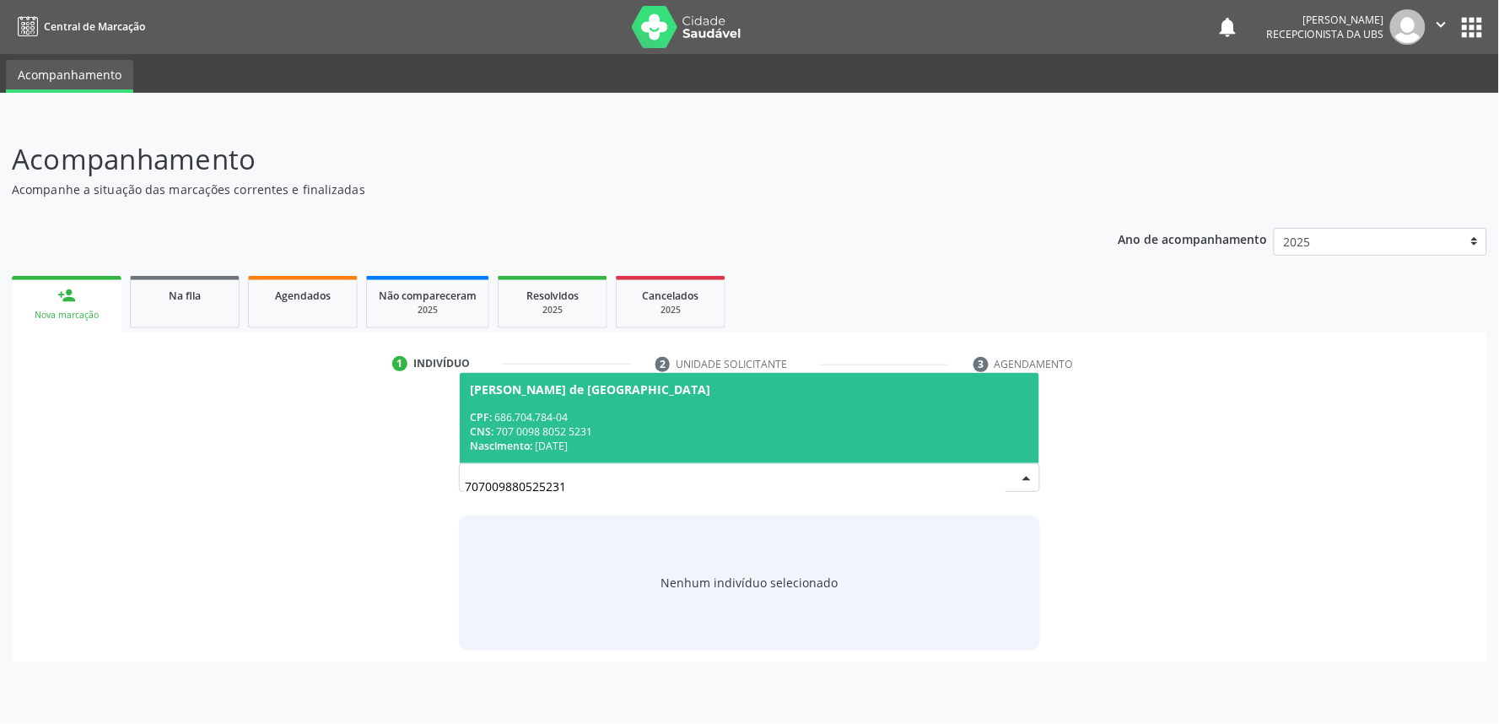
click at [638, 415] on div "CPF: 686.704.784-04" at bounding box center [749, 417] width 559 height 14
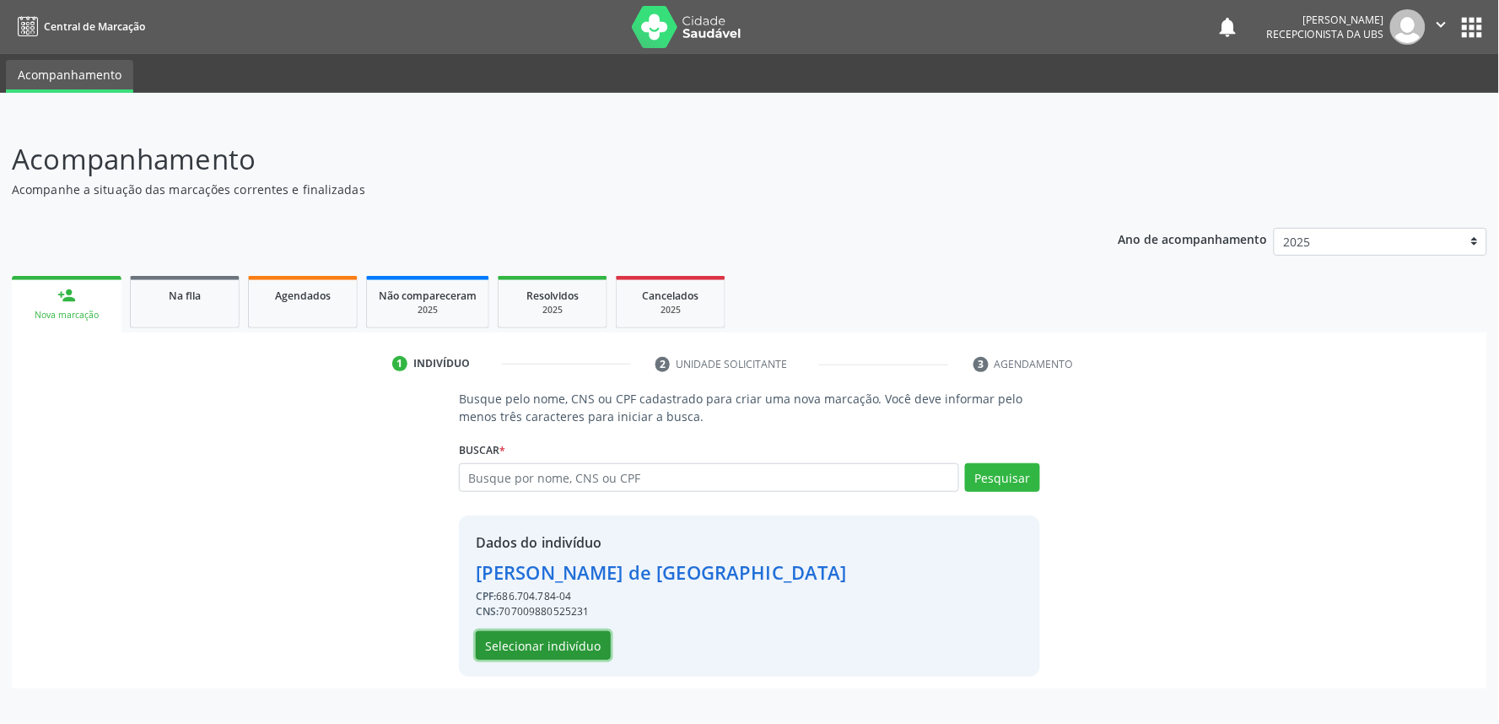
click at [568, 637] on button "Selecionar indivíduo" at bounding box center [543, 645] width 135 height 29
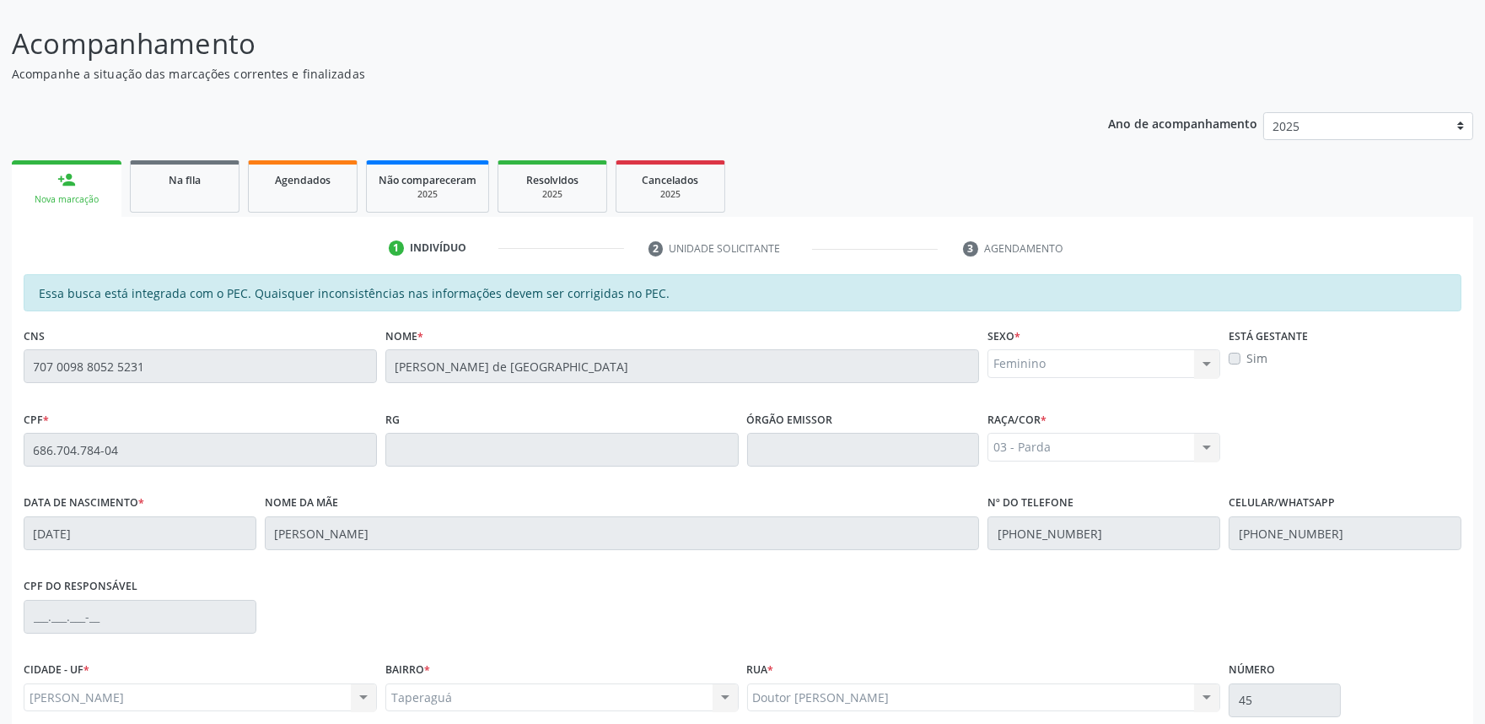
scroll to position [262, 0]
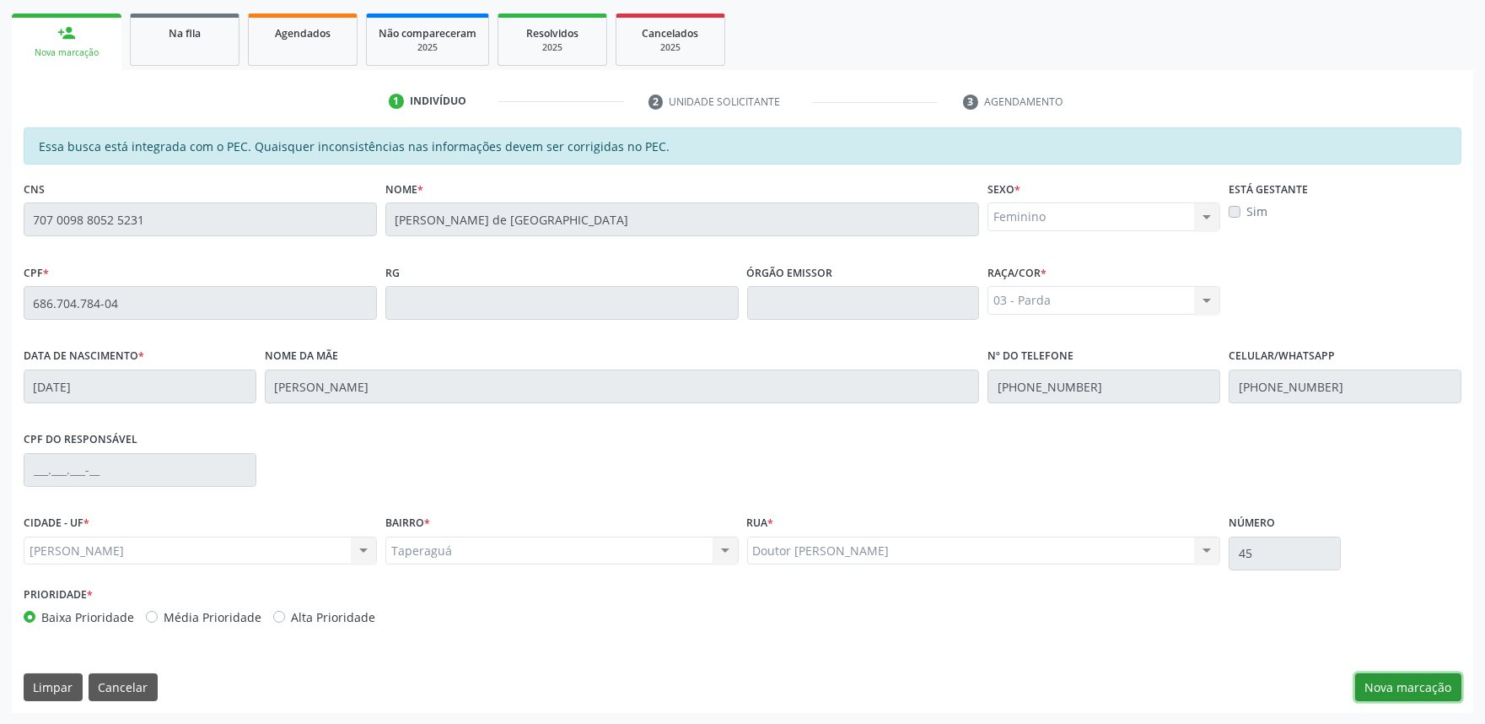
click at [1394, 676] on button "Nova marcação" at bounding box center [1408, 687] width 106 height 29
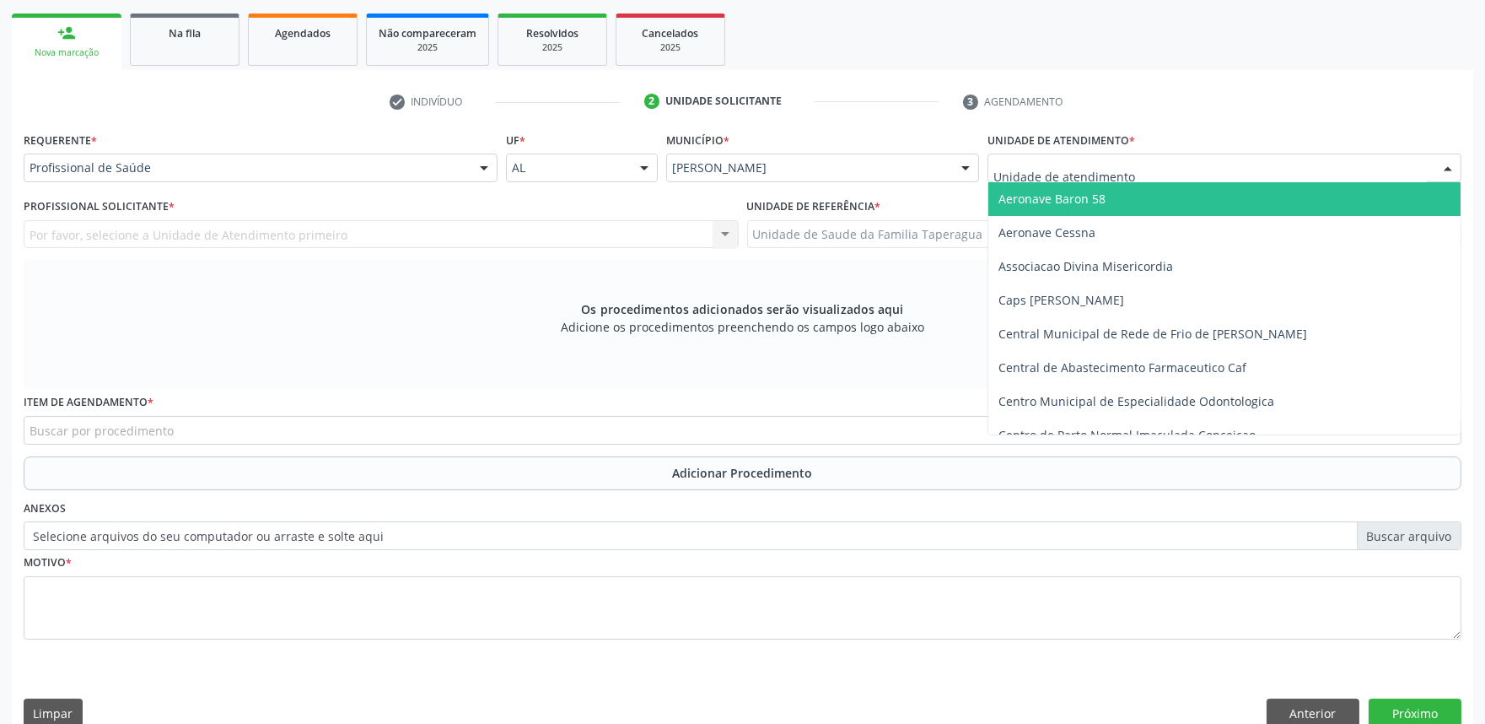
click at [1132, 174] on div at bounding box center [1225, 167] width 474 height 29
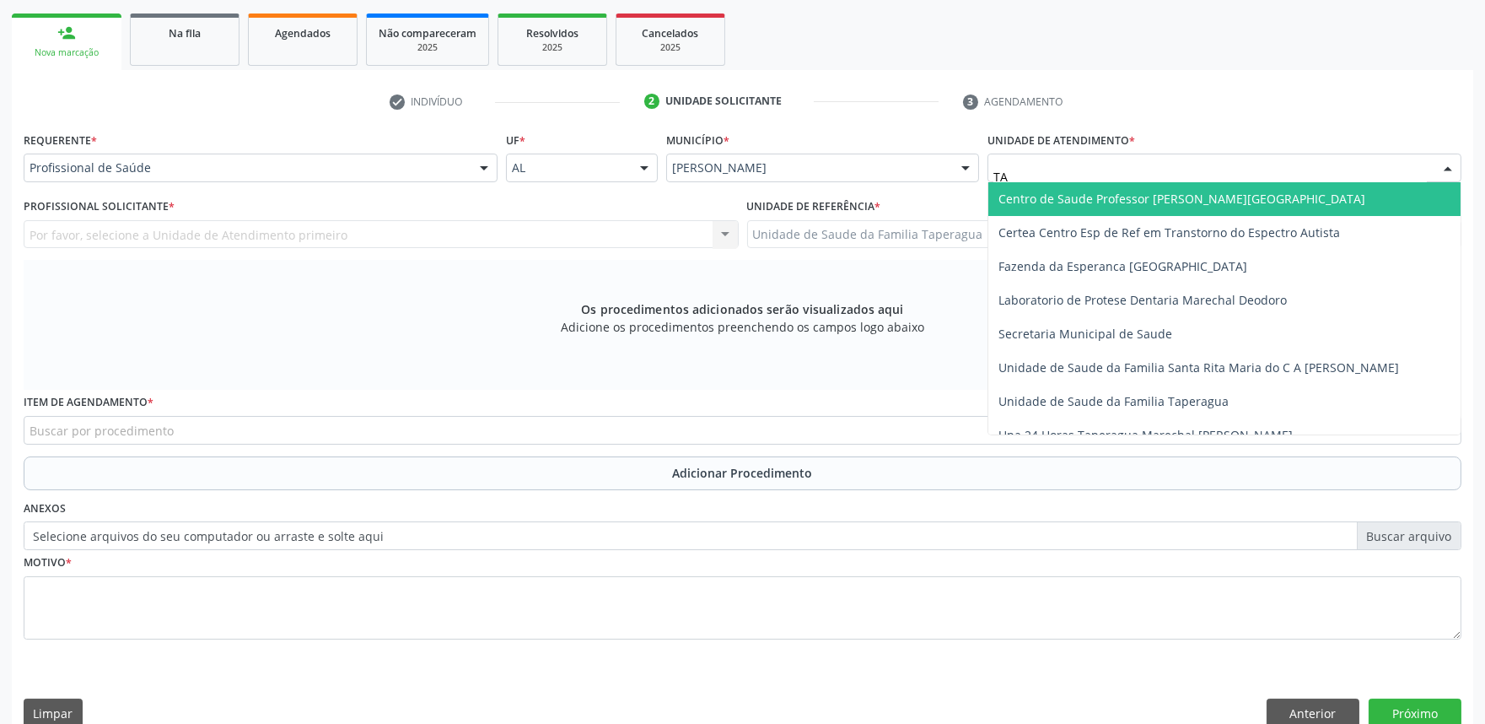
type input "TAP"
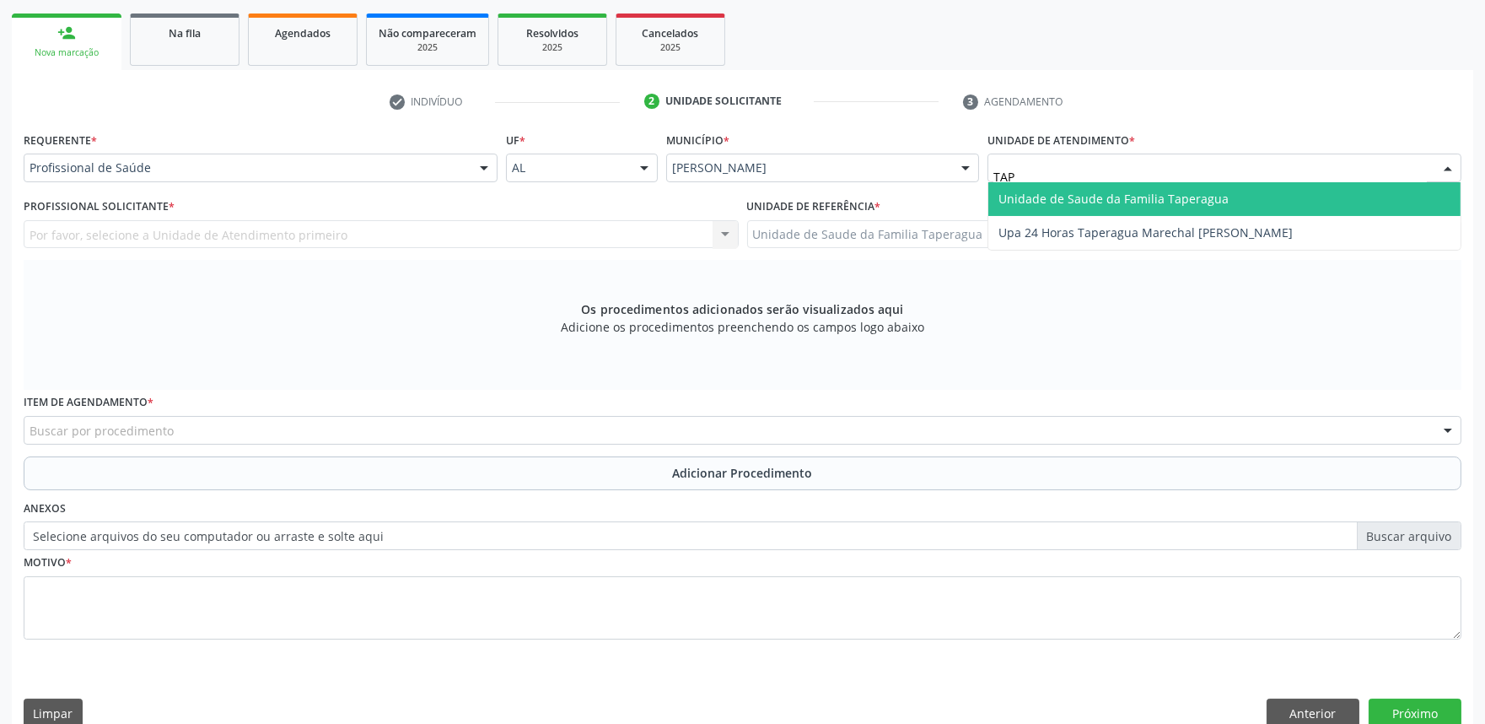
click at [1128, 196] on span "Unidade de Saude da Familia Taperagua" at bounding box center [1114, 199] width 230 height 16
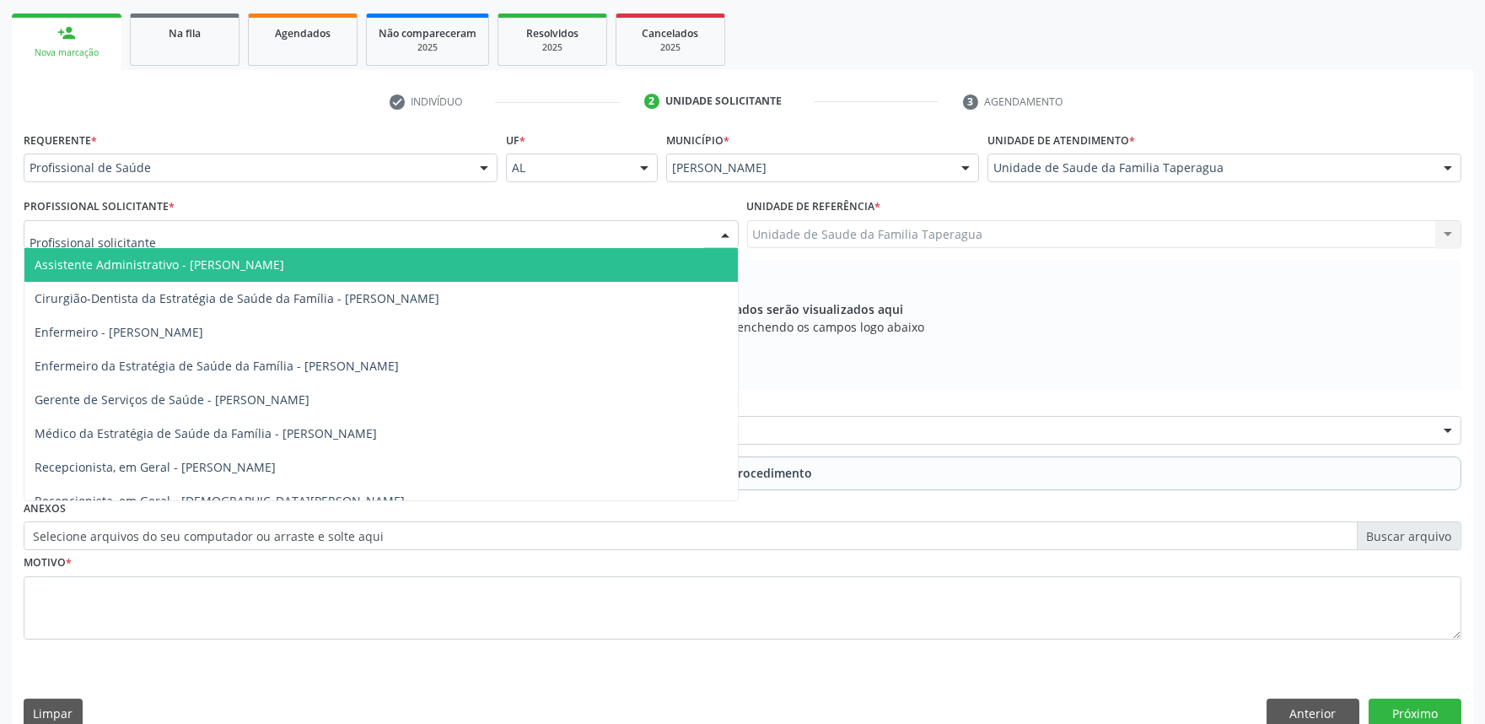
click at [580, 233] on div at bounding box center [381, 234] width 715 height 29
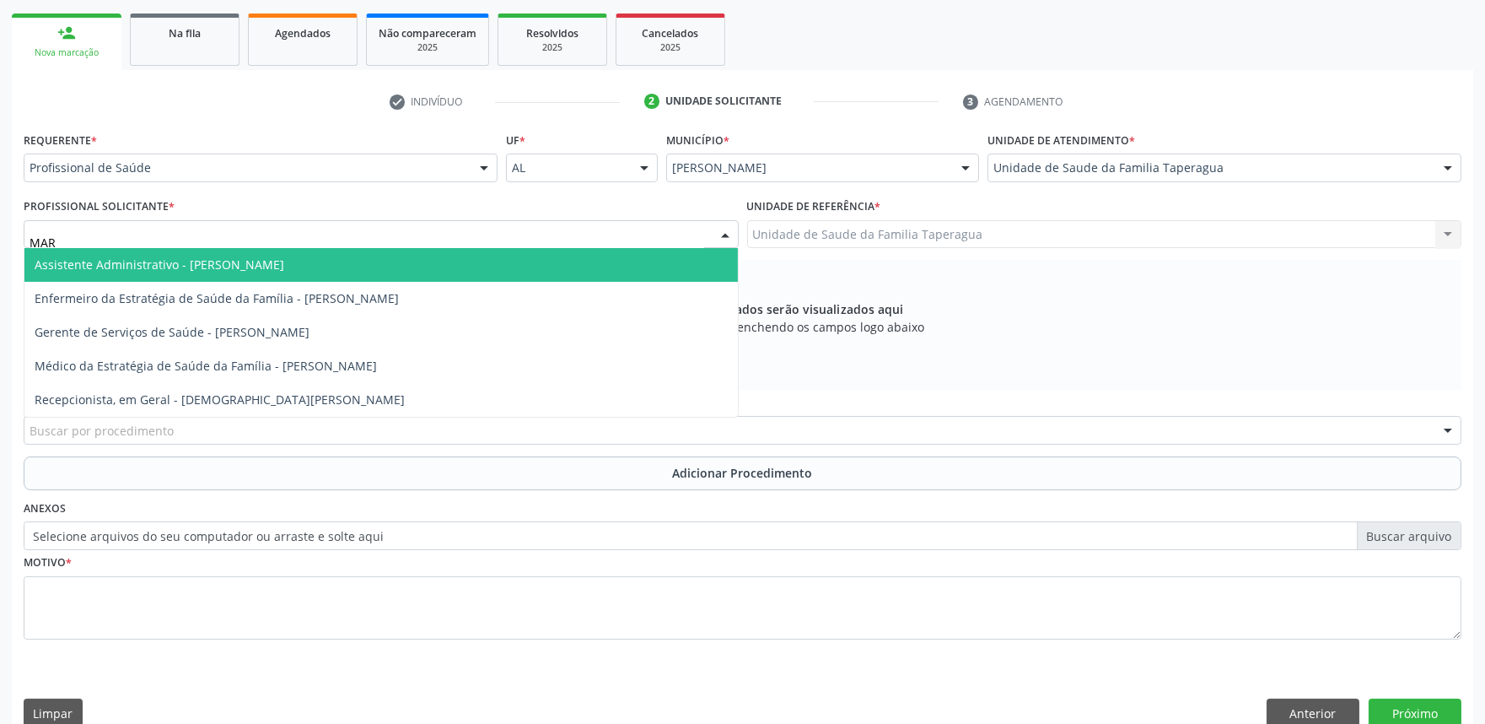
type input "MART"
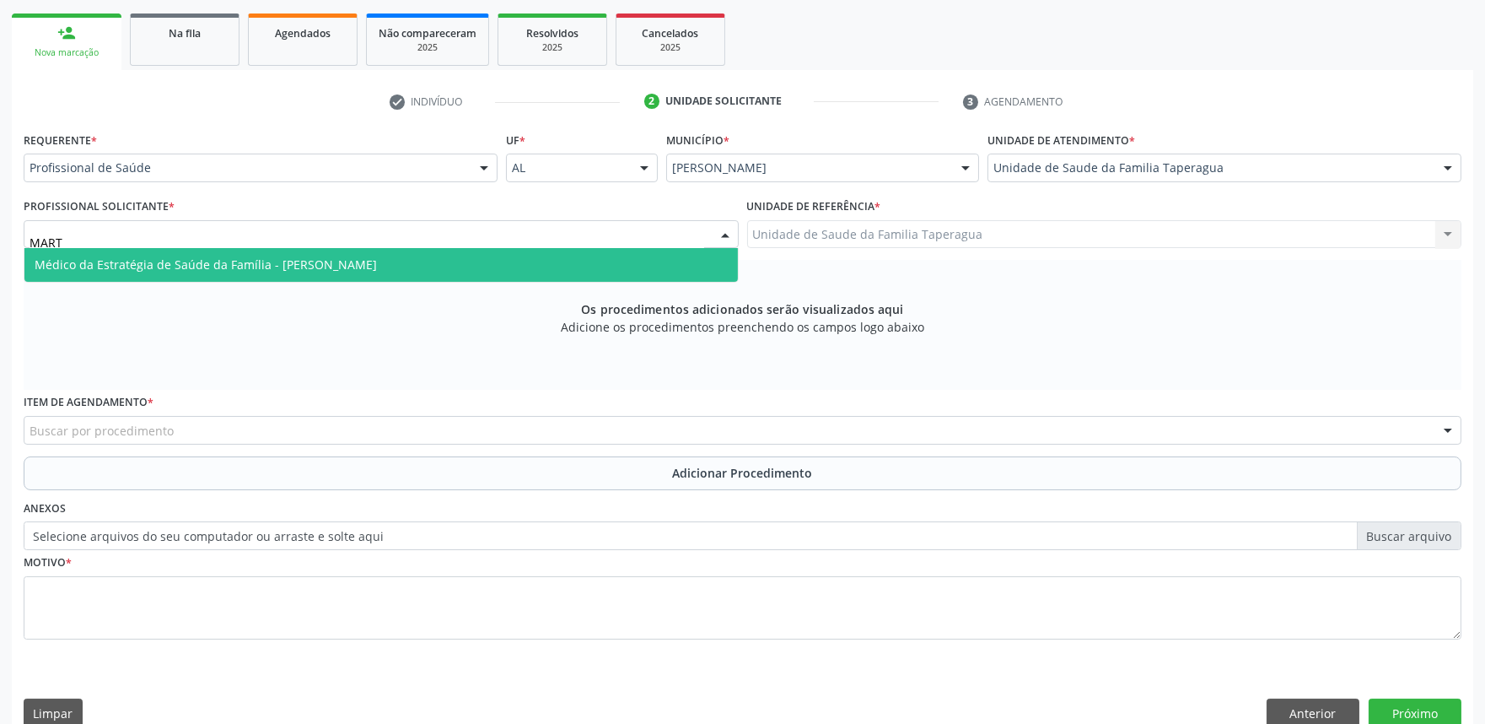
click at [563, 264] on span "Médico da Estratégia de Saúde da Família - [PERSON_NAME]" at bounding box center [381, 265] width 714 height 34
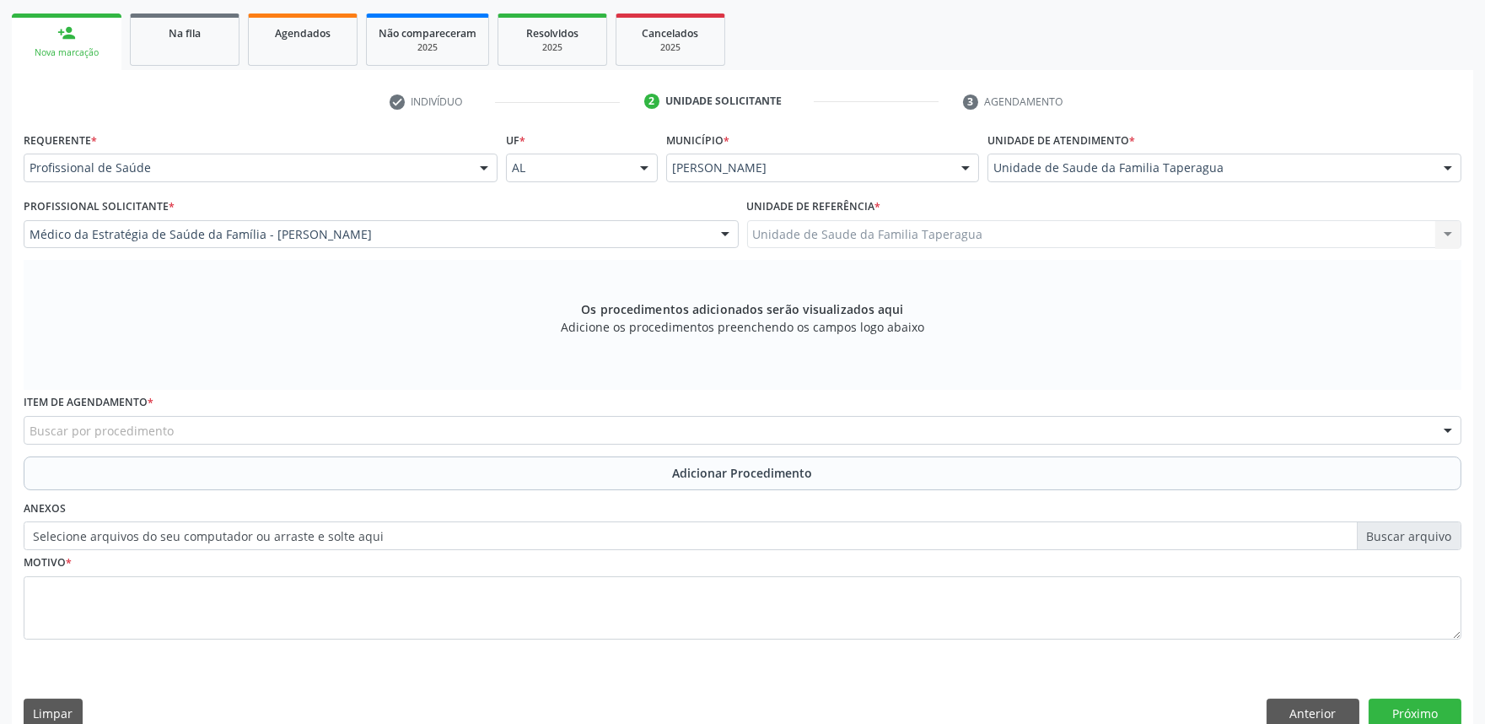
click at [518, 422] on div "Buscar por procedimento" at bounding box center [743, 430] width 1438 height 29
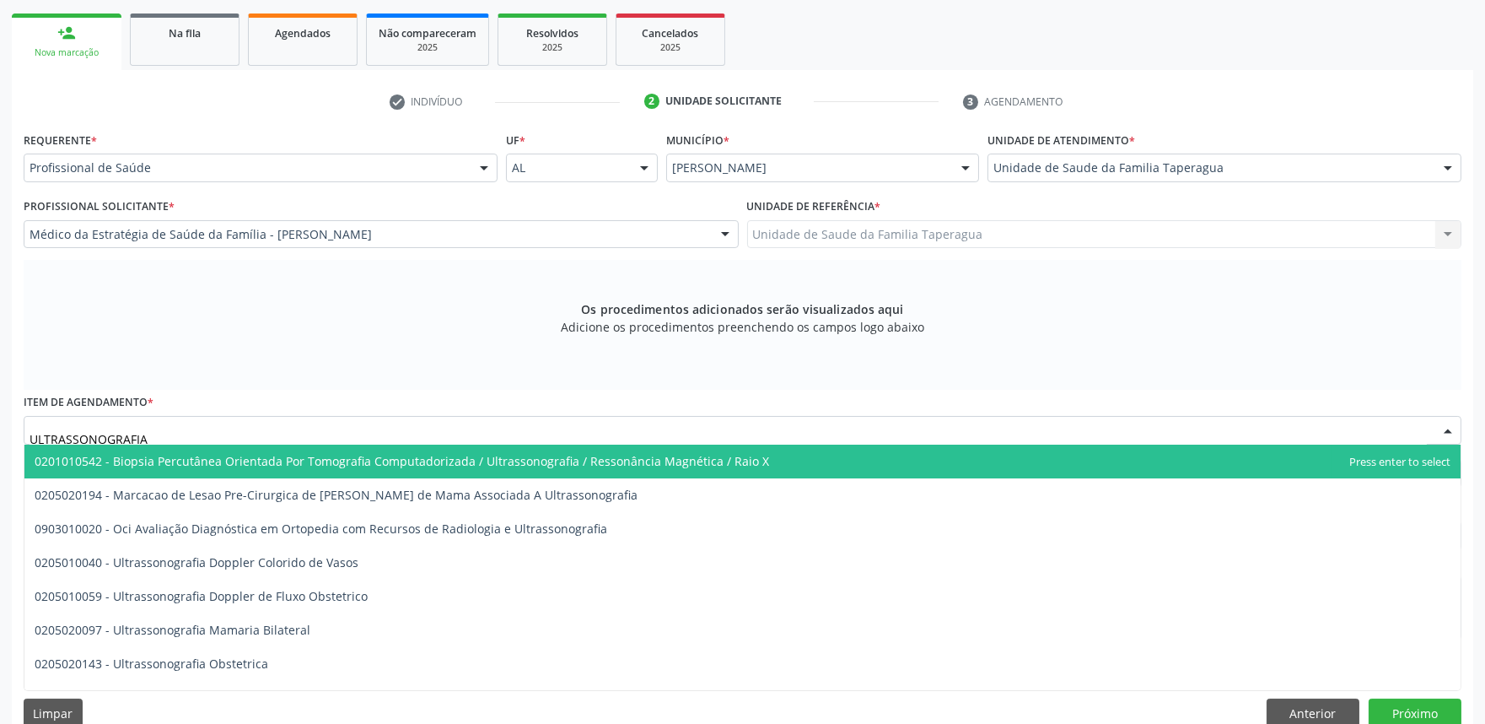
type input "ULTRASSONOGRAFIA"
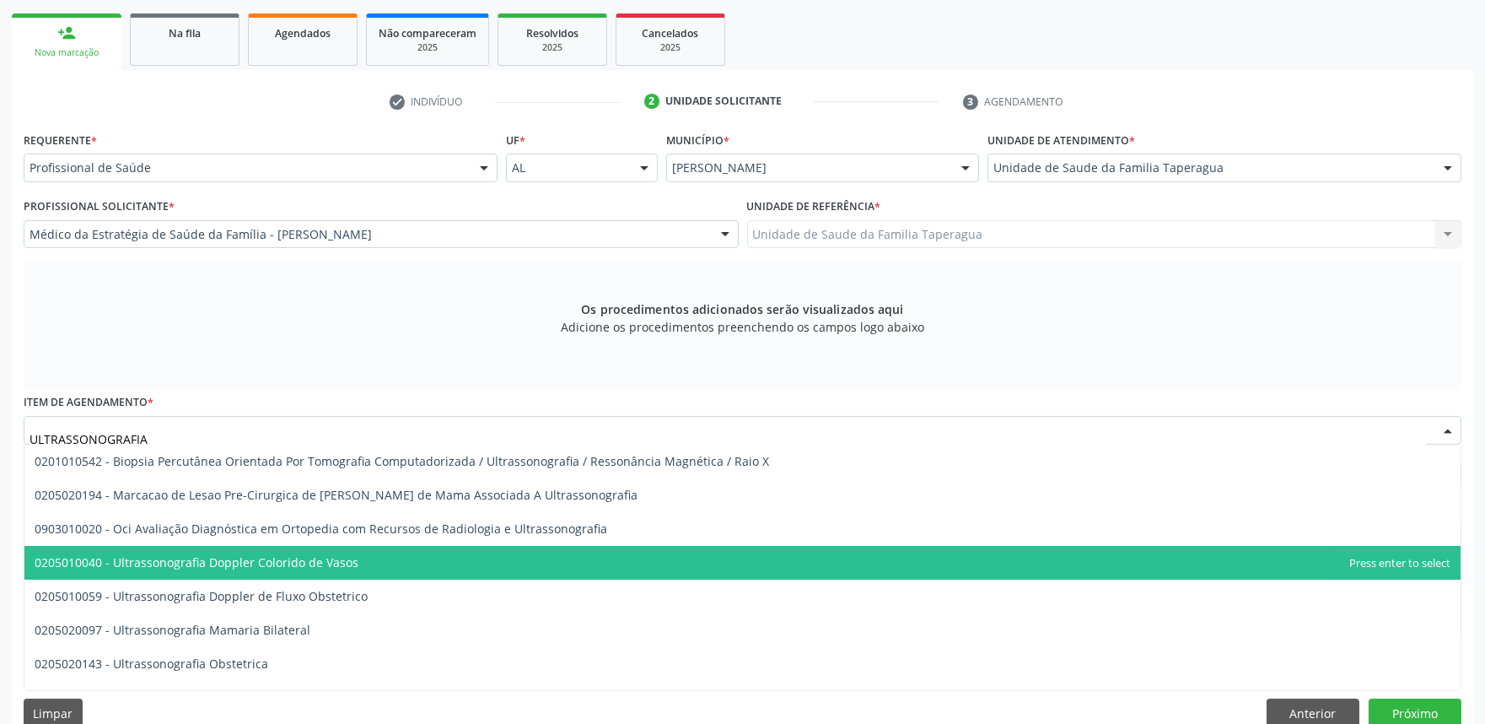
click at [435, 557] on span "0205010040 - Ultrassonografia Doppler Colorido de Vasos" at bounding box center [742, 563] width 1436 height 34
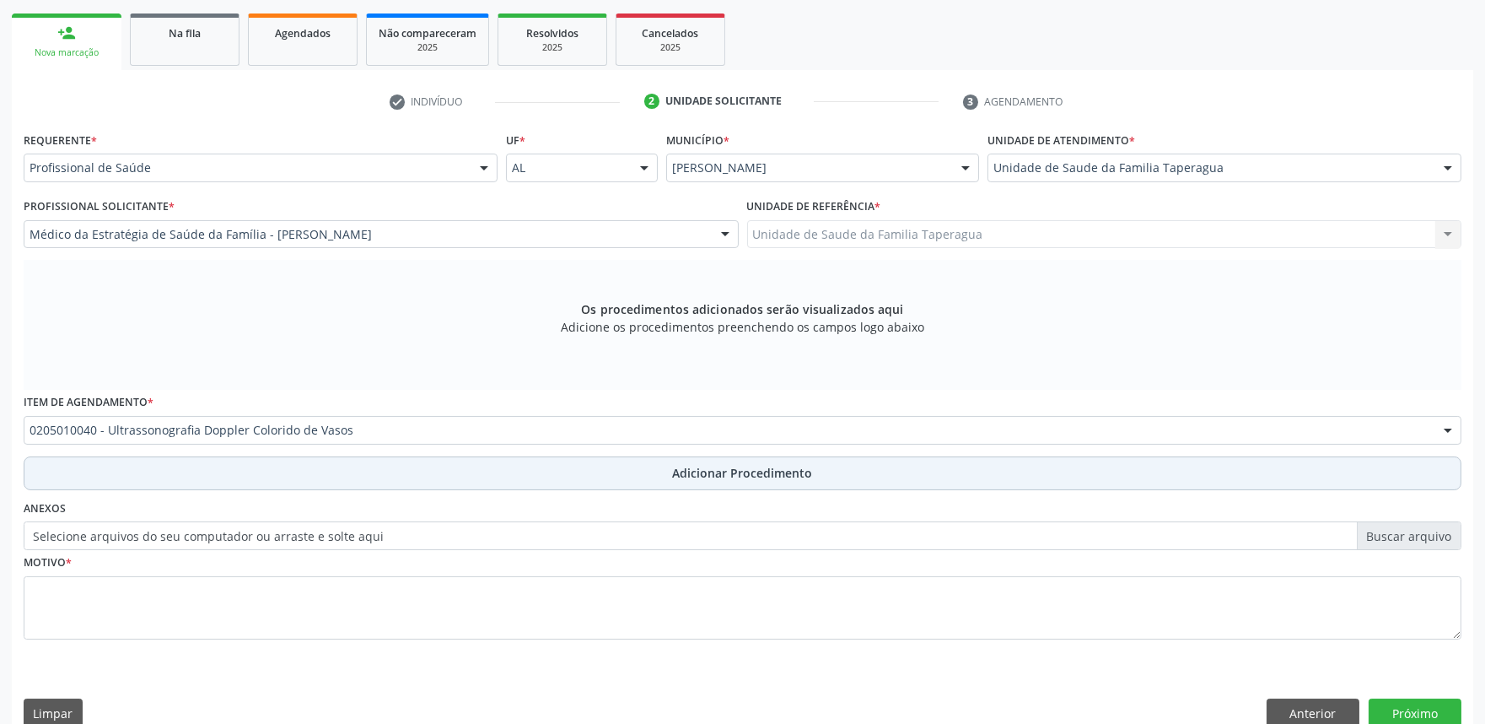
click at [458, 487] on button "Adicionar Procedimento" at bounding box center [743, 473] width 1438 height 34
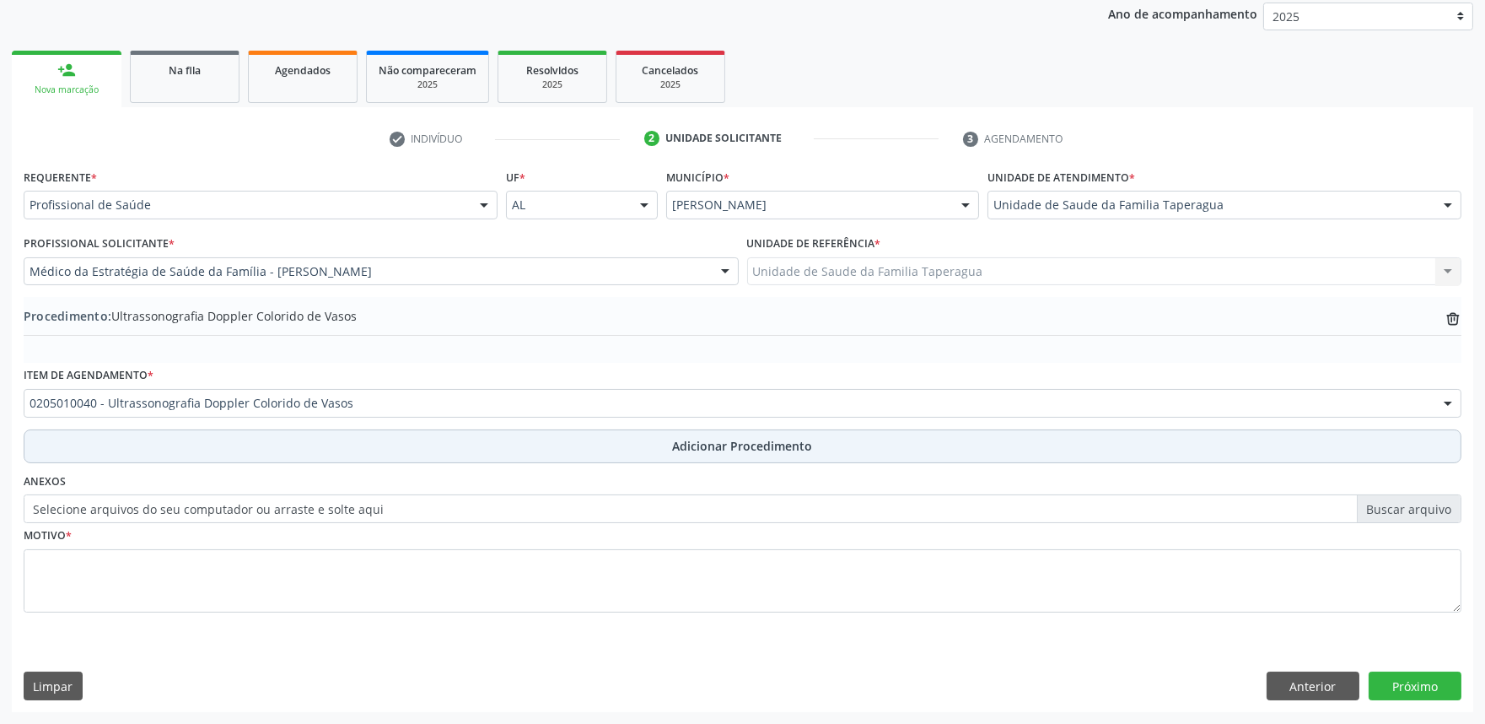
scroll to position [223, 0]
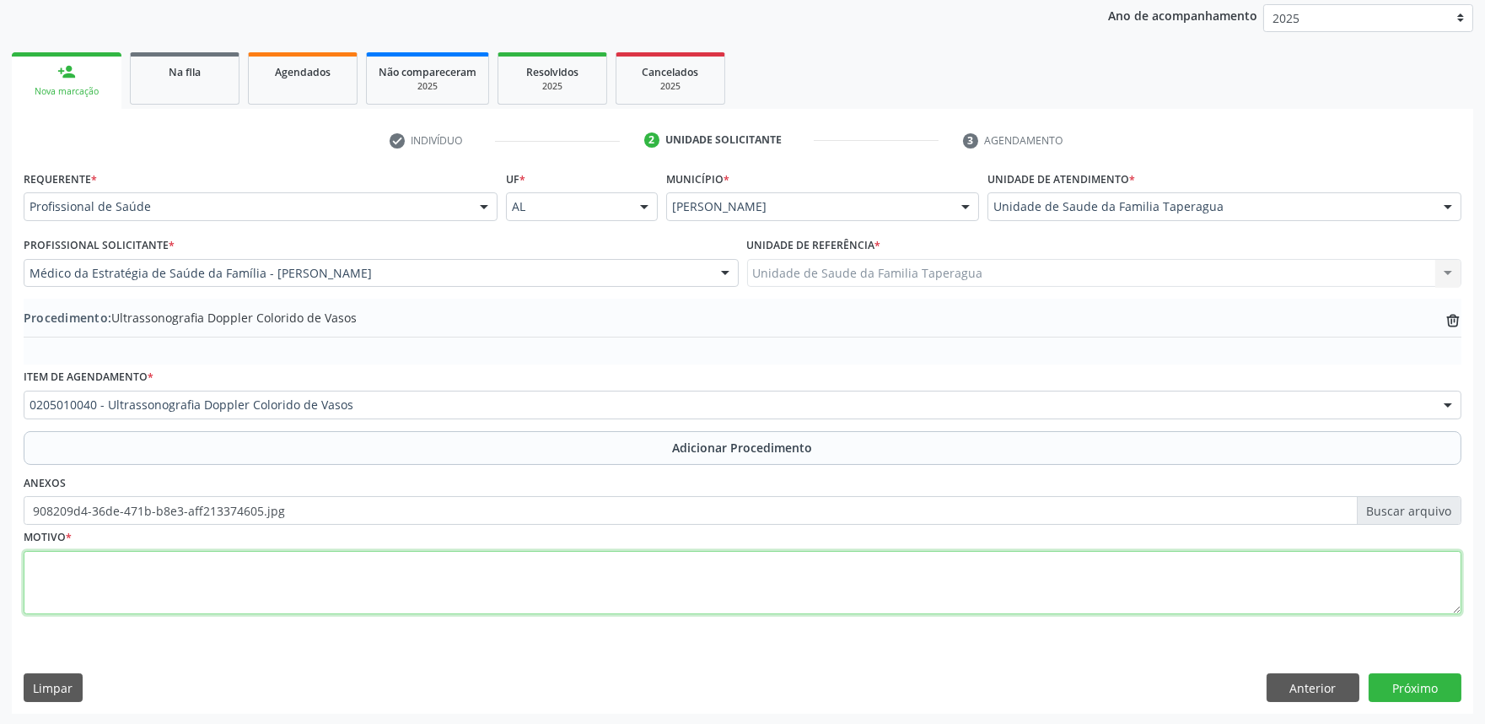
click at [411, 583] on textarea at bounding box center [743, 583] width 1438 height 64
type textarea "VARIZES"
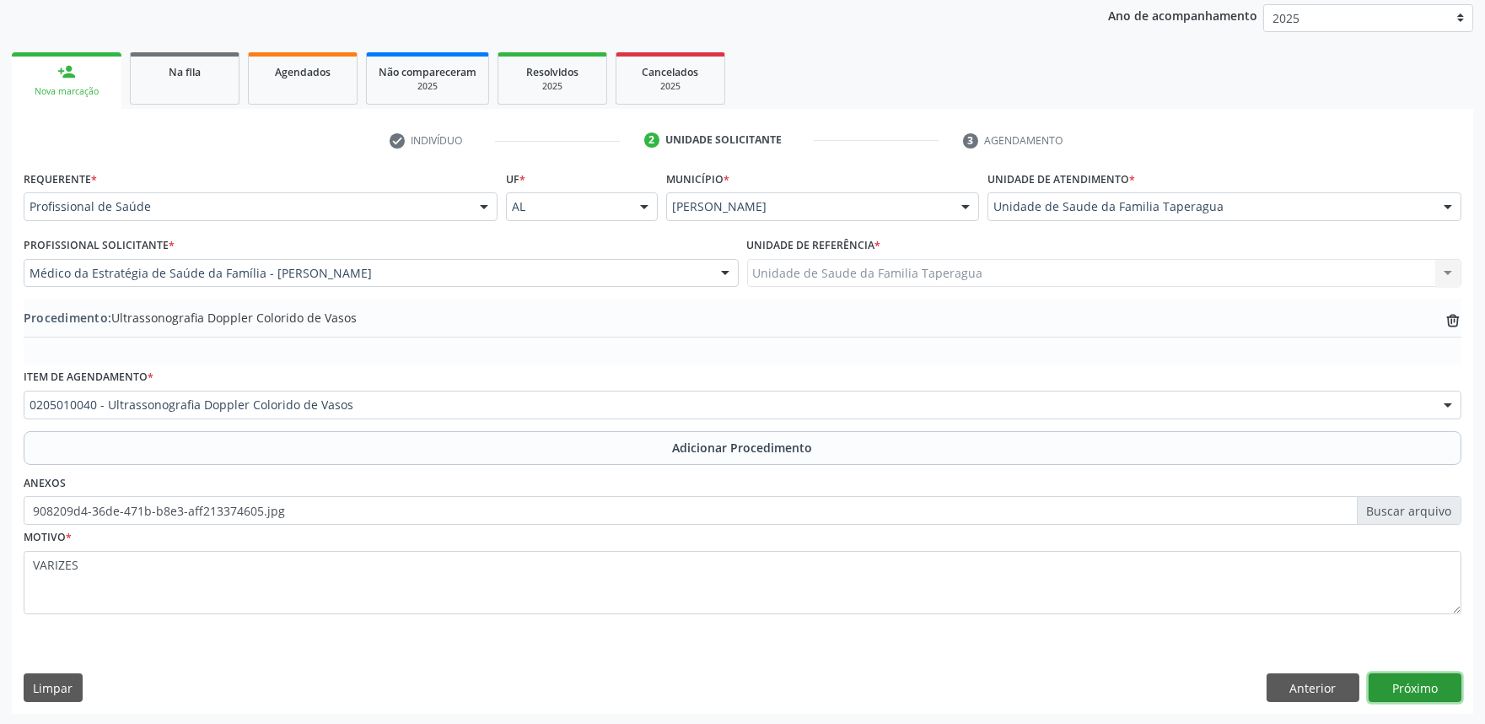
click at [1421, 683] on button "Próximo" at bounding box center [1415, 687] width 93 height 29
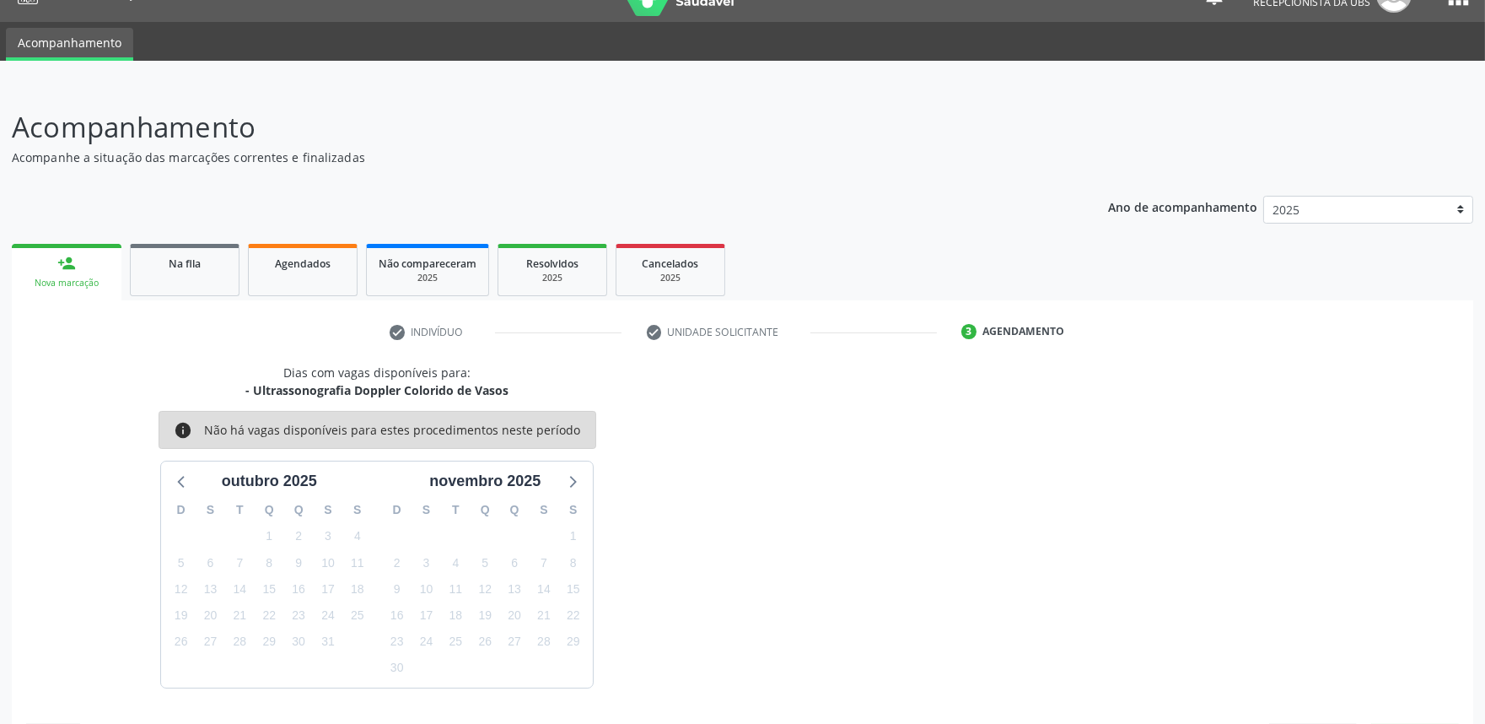
scroll to position [82, 0]
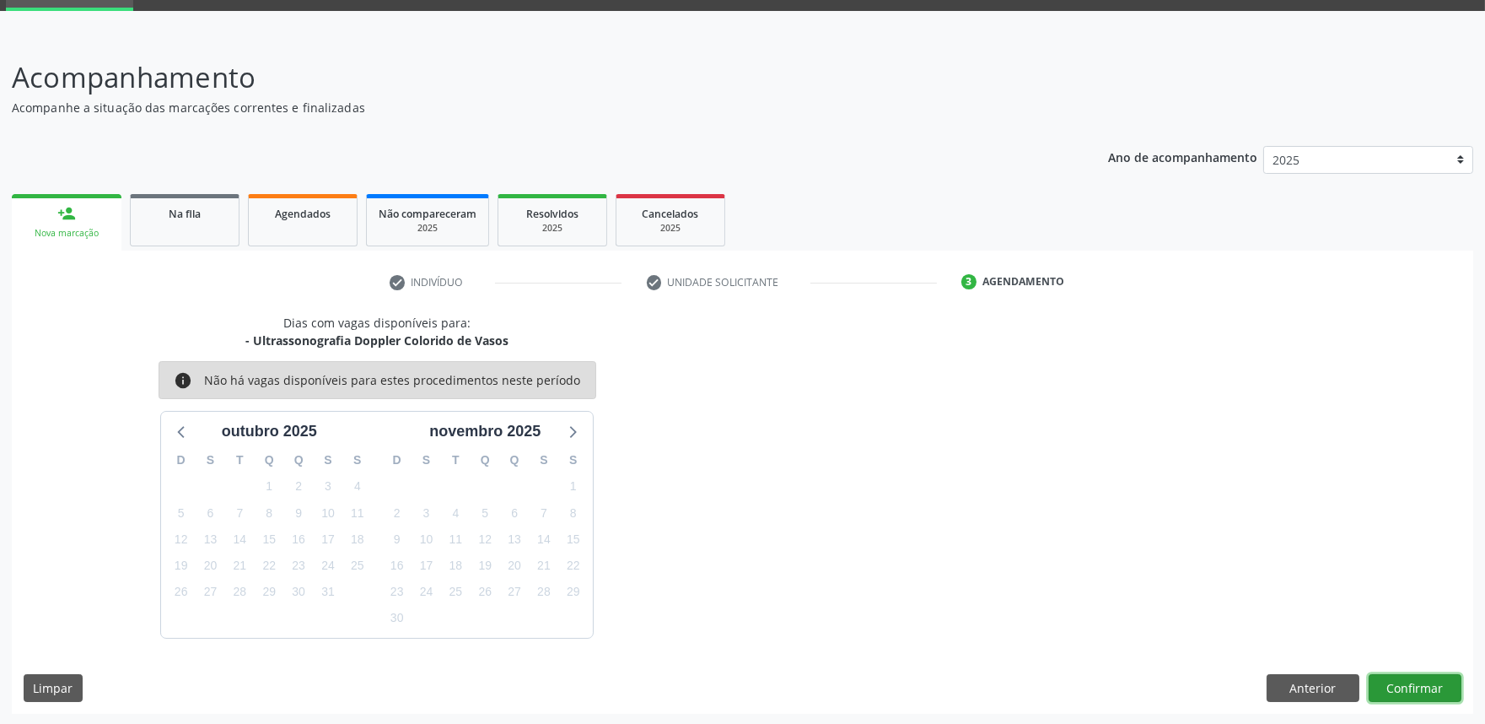
click at [1404, 679] on button "Confirmar" at bounding box center [1415, 688] width 93 height 29
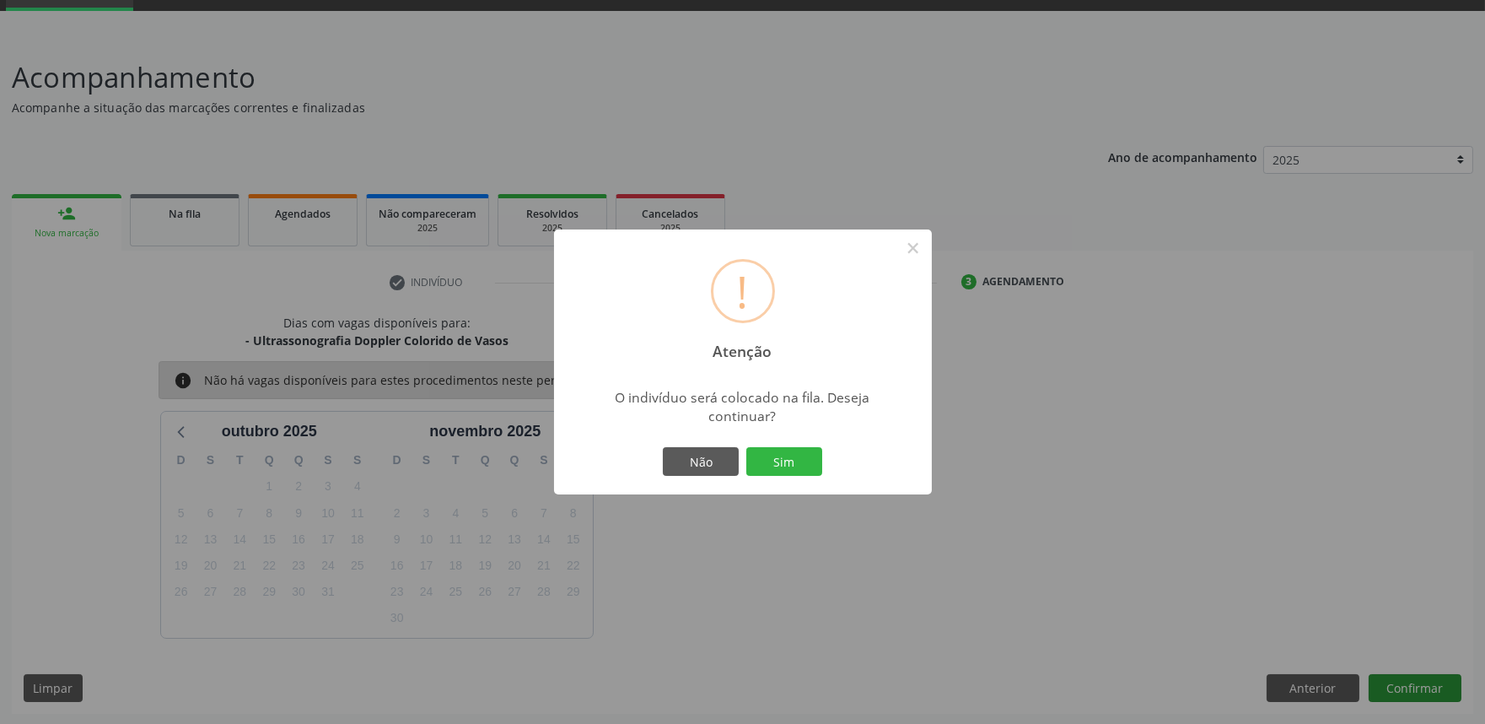
click at [746, 447] on button "Sim" at bounding box center [784, 461] width 76 height 29
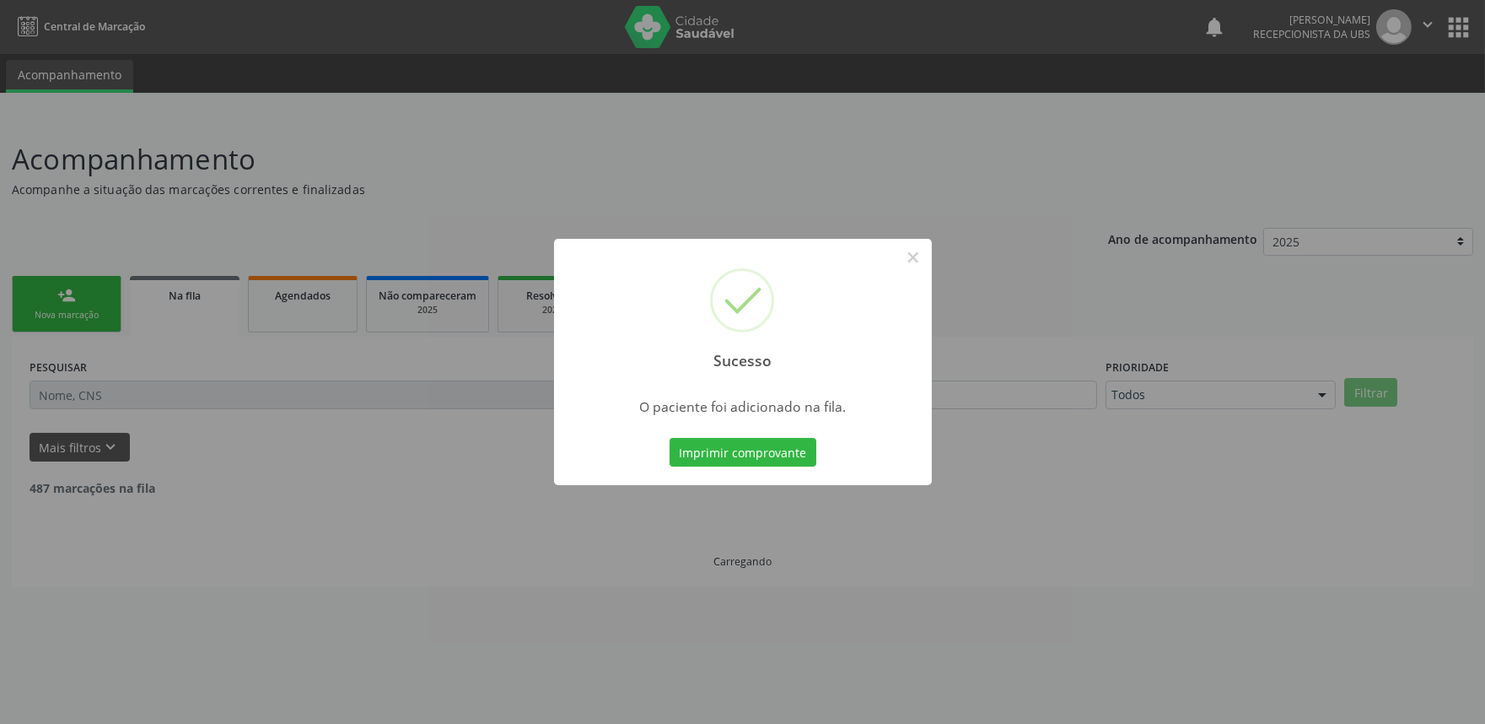
scroll to position [0, 0]
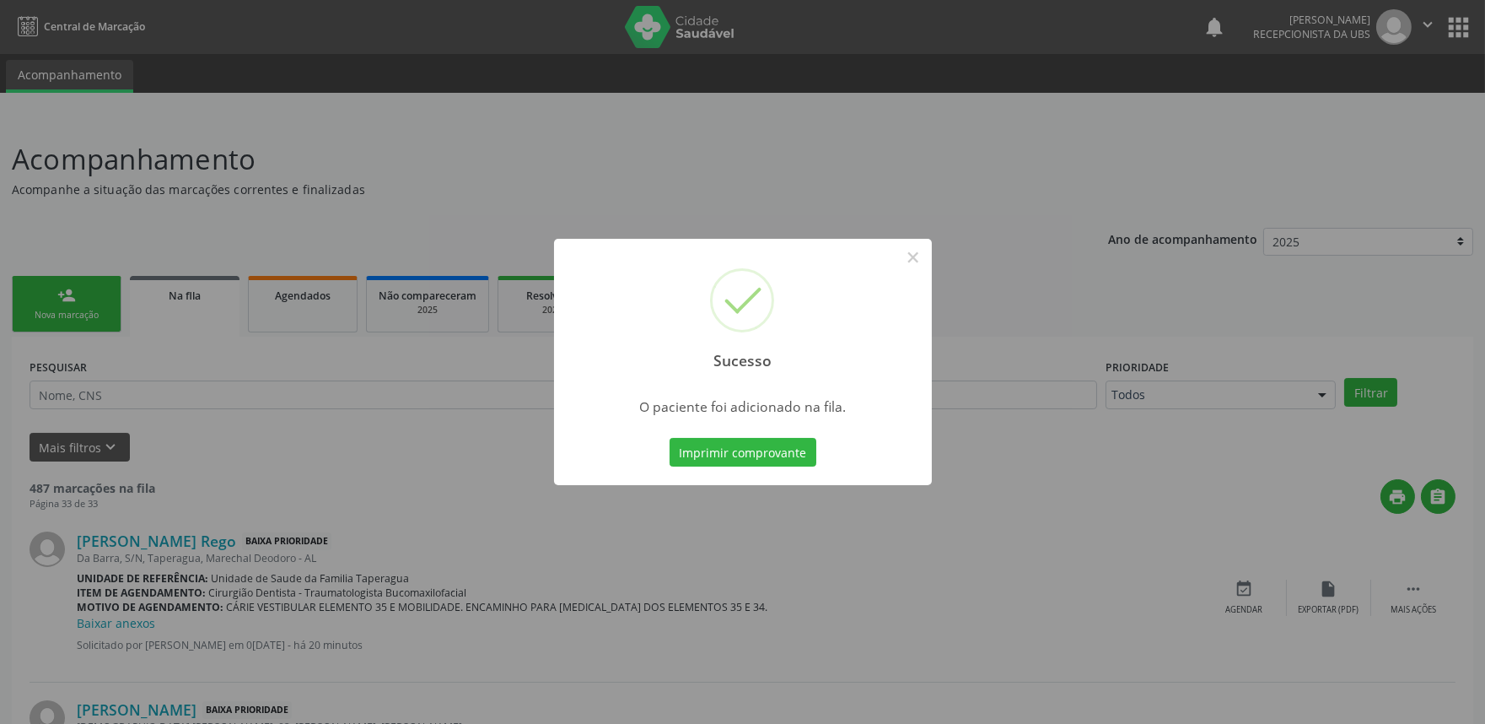
click at [1418, 340] on div "Sucesso × O paciente foi adicionado na fila. Imprimir comprovante Cancel" at bounding box center [742, 362] width 1485 height 724
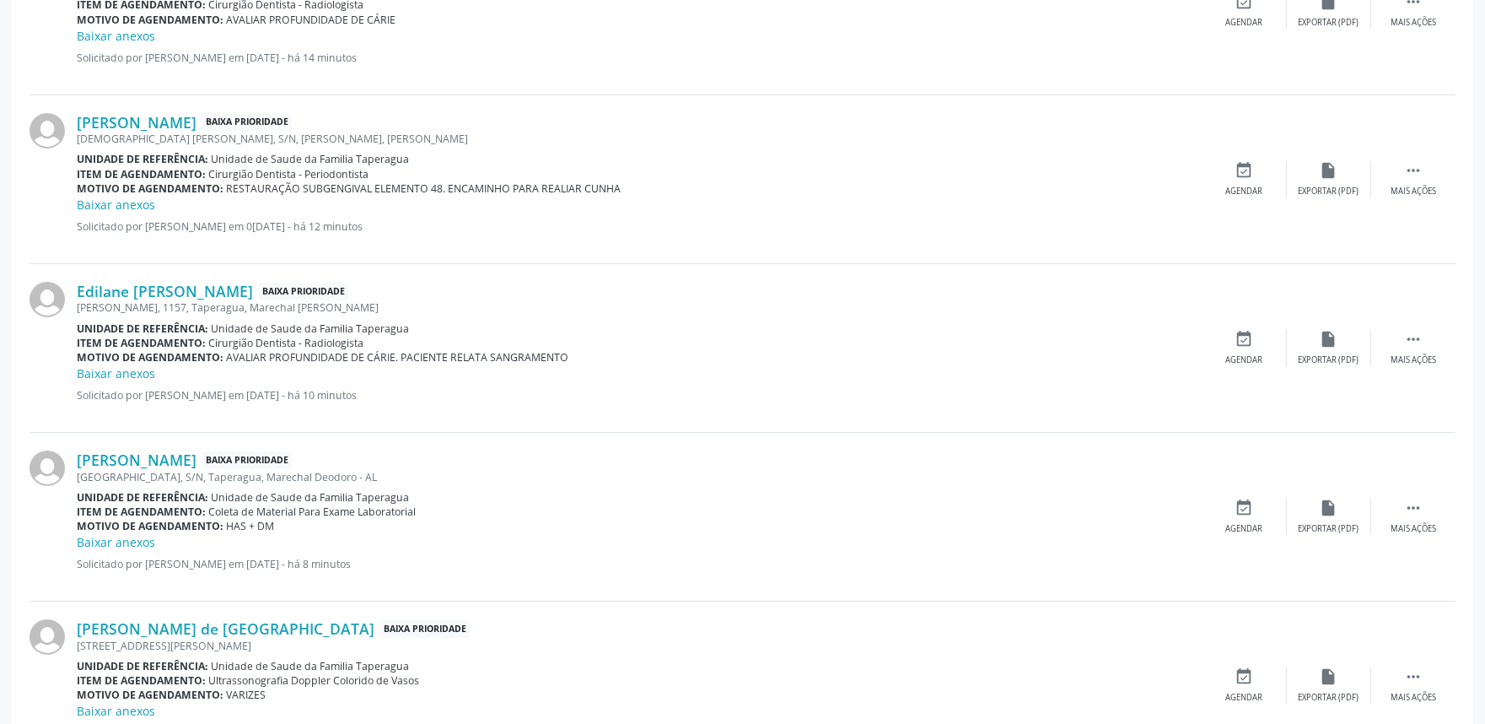
scroll to position [1048, 0]
